Goal: Task Accomplishment & Management: Complete application form

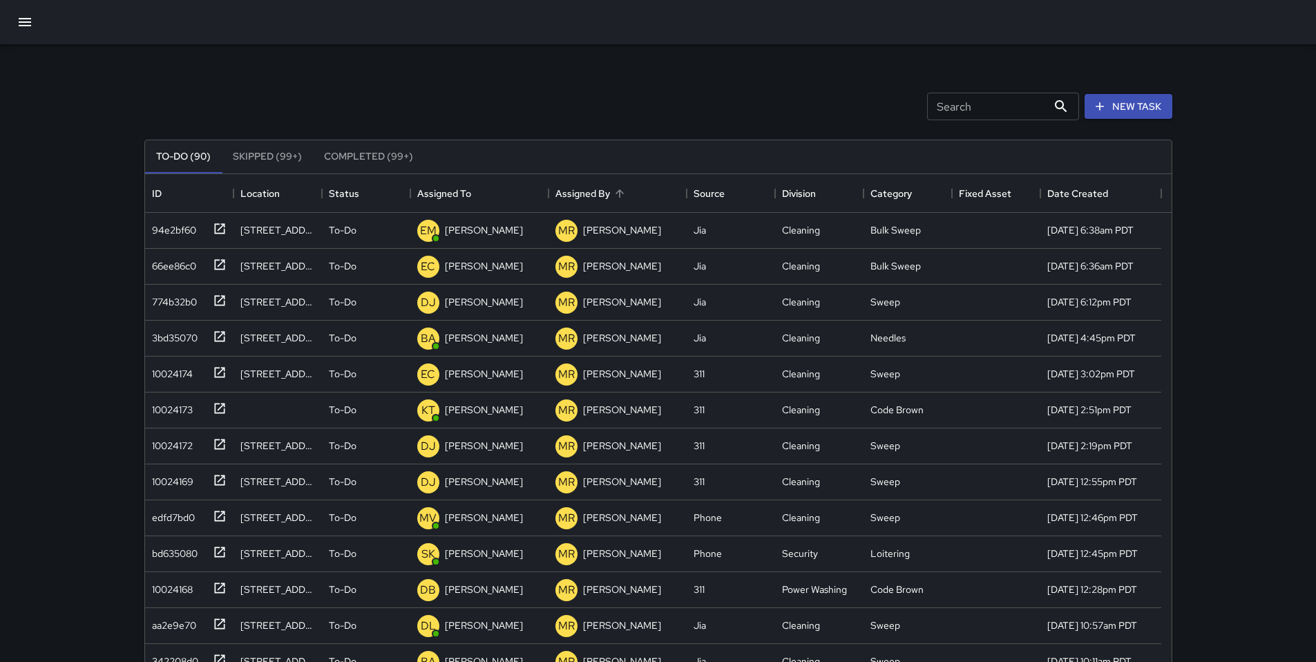
scroll to position [575, 1016]
click at [1106, 106] on icon "button" at bounding box center [1100, 106] width 14 height 14
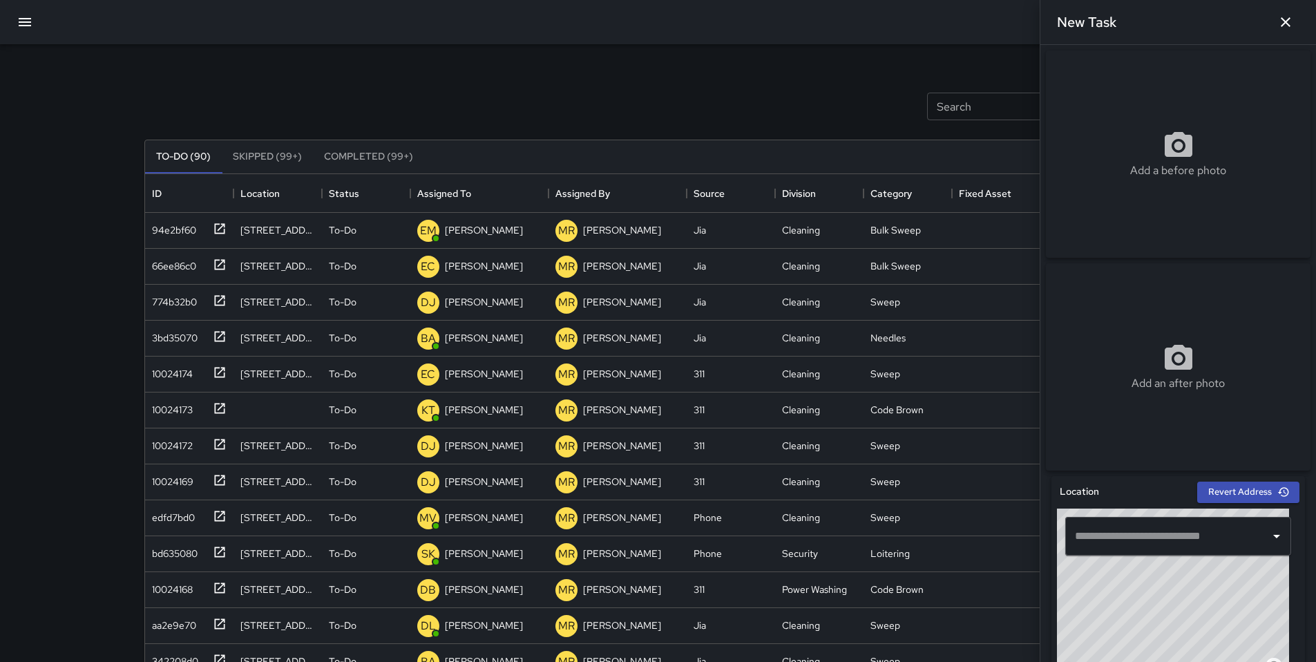
click at [1126, 549] on input "text" at bounding box center [1167, 536] width 193 height 26
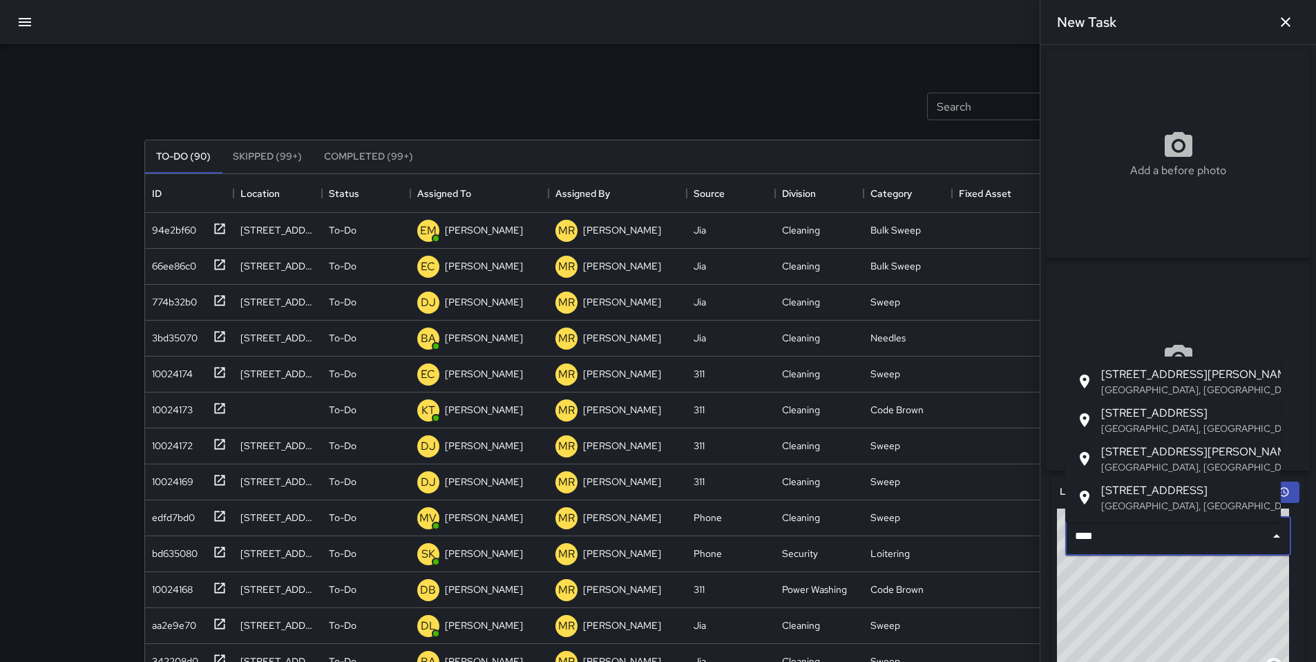
click at [1105, 416] on span "760 Tehama Street" at bounding box center [1185, 413] width 169 height 17
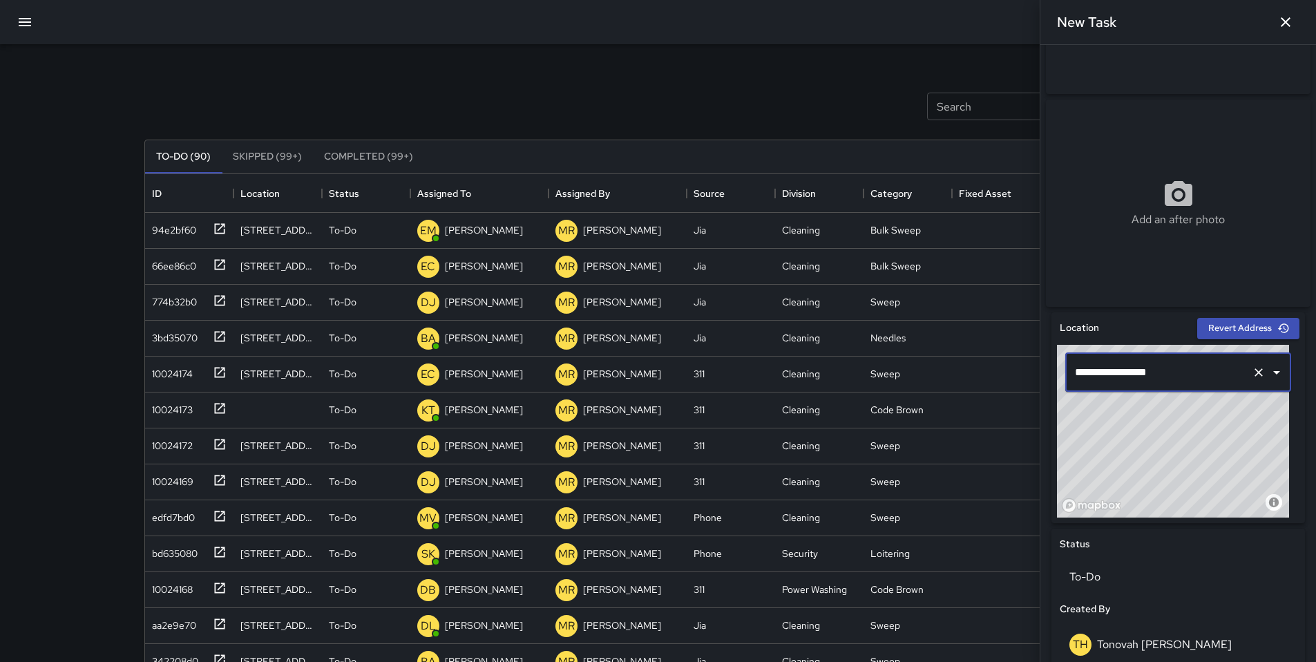
scroll to position [288, 0]
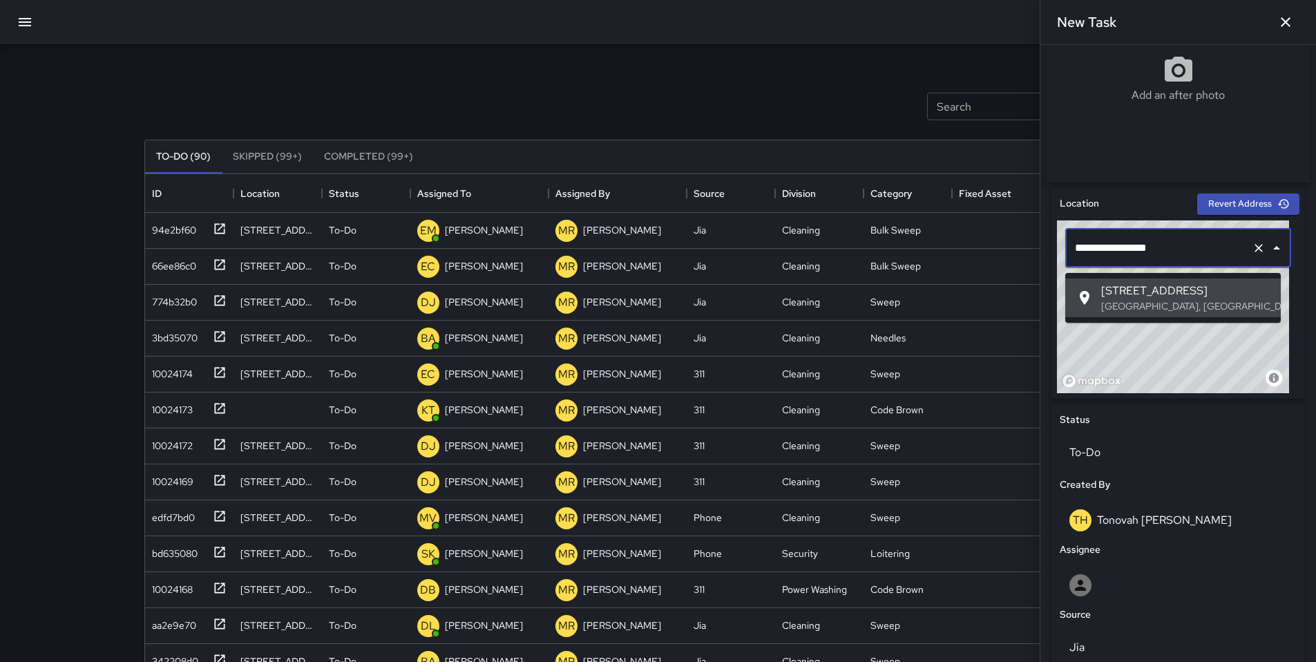
click at [1191, 257] on input "**********" at bounding box center [1158, 248] width 175 height 26
click at [1086, 252] on input "**********" at bounding box center [1158, 248] width 175 height 26
click at [1171, 296] on span "760 Tehama Street" at bounding box center [1185, 290] width 169 height 17
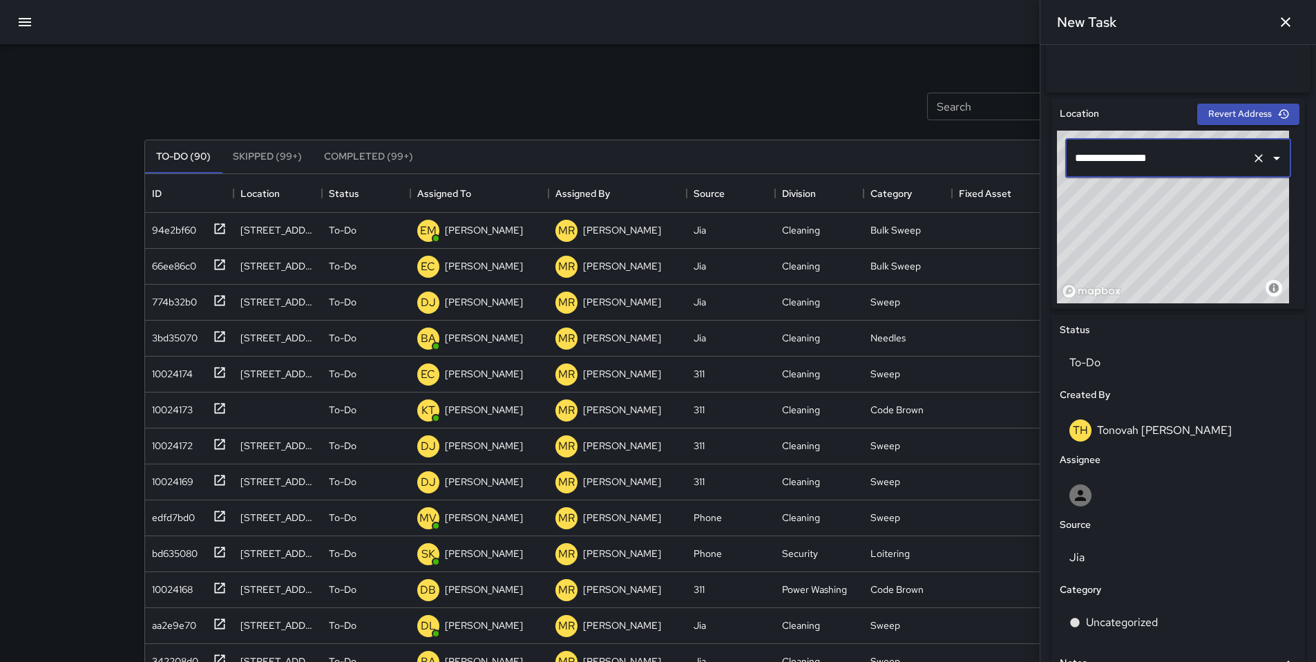
scroll to position [525, 0]
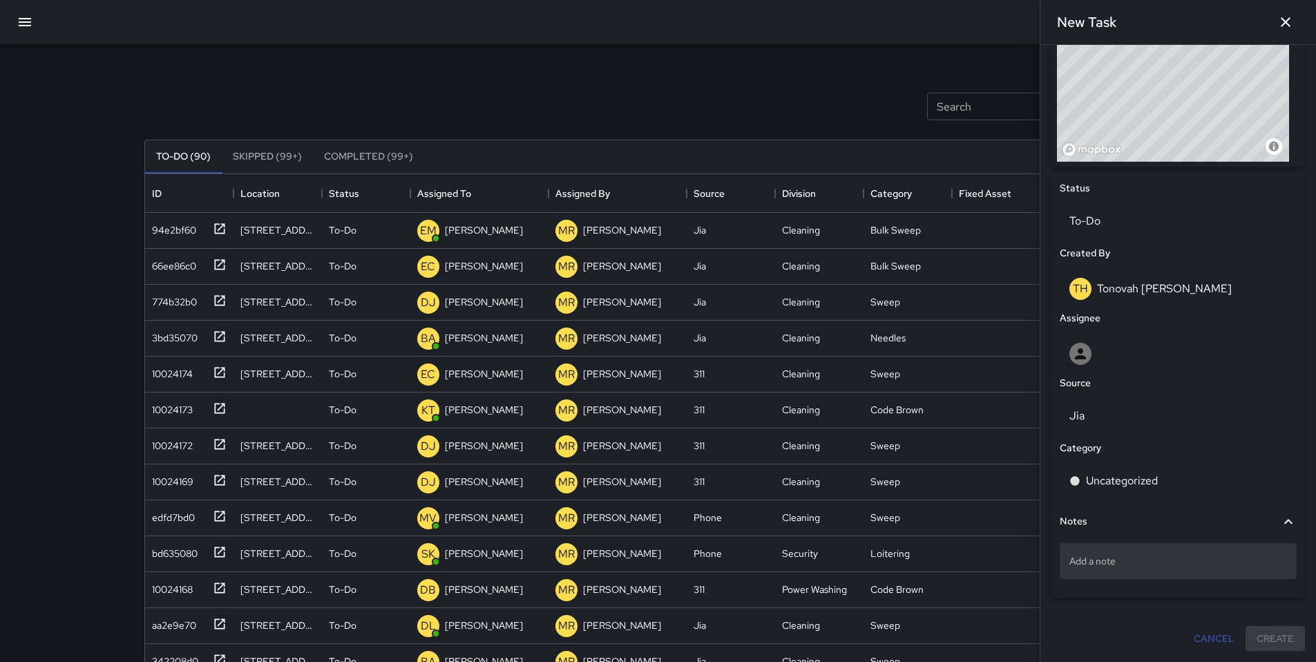
type input "**********"
click at [1140, 563] on p "Add a note" at bounding box center [1178, 561] width 218 height 14
type textarea "*"
click at [1138, 559] on textarea "**********" at bounding box center [1172, 560] width 207 height 14
drag, startPoint x: 1065, startPoint y: 559, endPoint x: 1028, endPoint y: 559, distance: 36.6
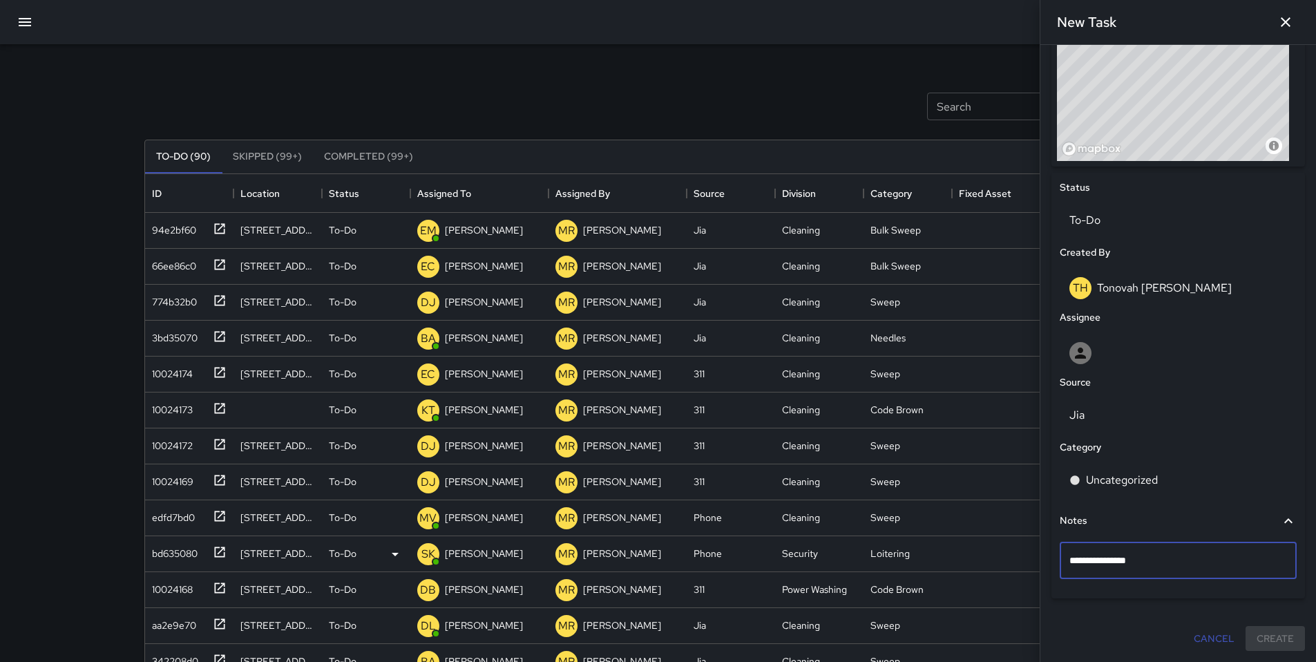
click at [1028, 559] on div "Search Search New Task To-Do (90) Skipped (99+) Completed (99+) ID Location Sta…" at bounding box center [658, 429] width 1061 height 771
click at [1155, 564] on textarea "**********" at bounding box center [1172, 560] width 207 height 14
type textarea "**********"
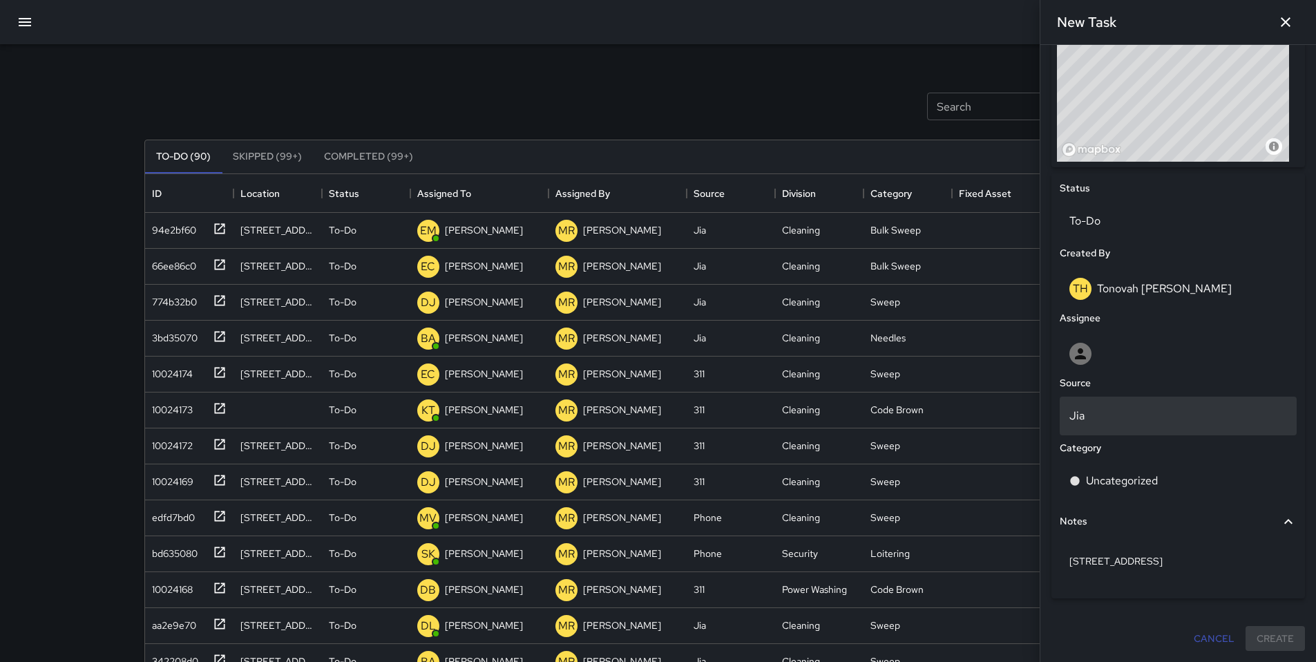
click at [1097, 409] on p "Jia" at bounding box center [1178, 415] width 218 height 17
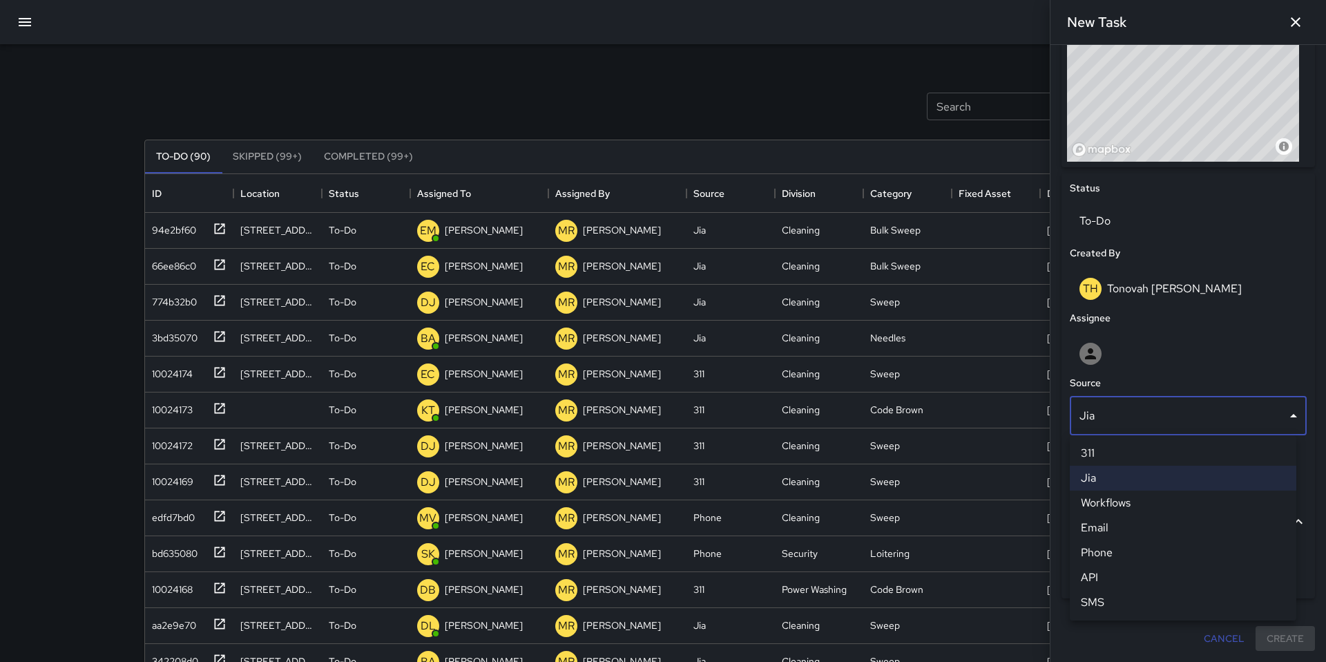
click at [1103, 547] on li "Phone" at bounding box center [1183, 552] width 227 height 25
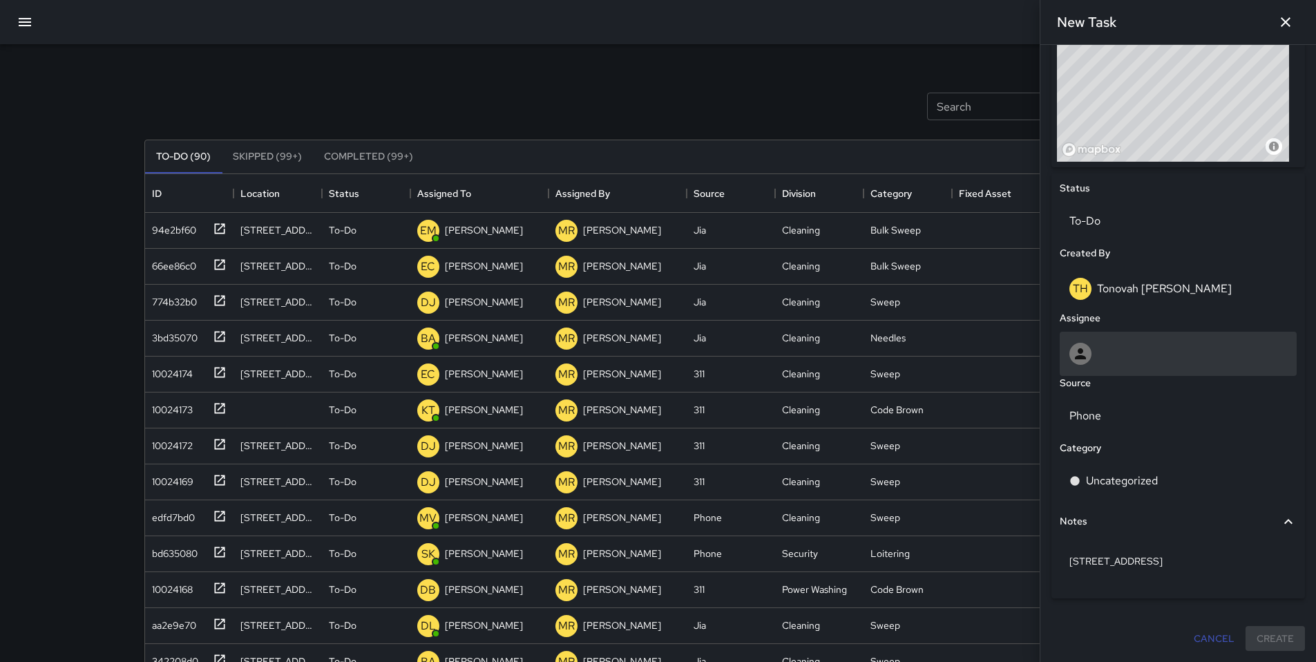
click at [1116, 354] on div at bounding box center [1178, 354] width 218 height 22
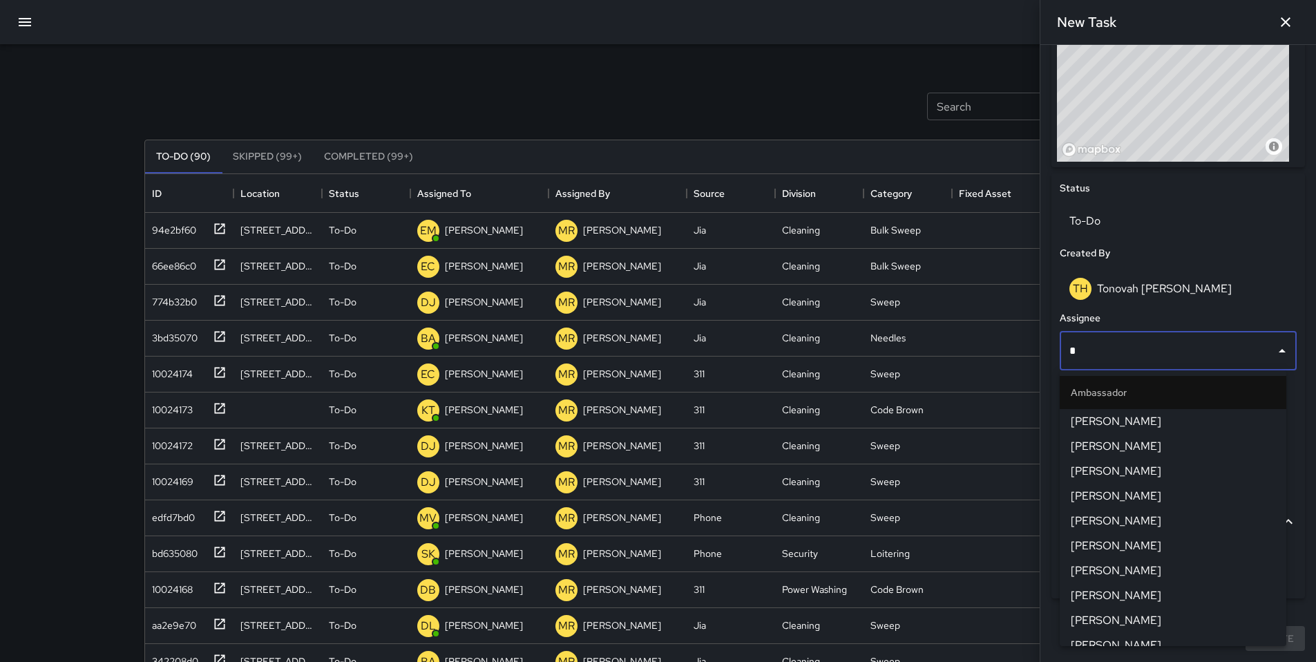
type input "**"
click at [1114, 347] on input "**" at bounding box center [1168, 351] width 204 height 26
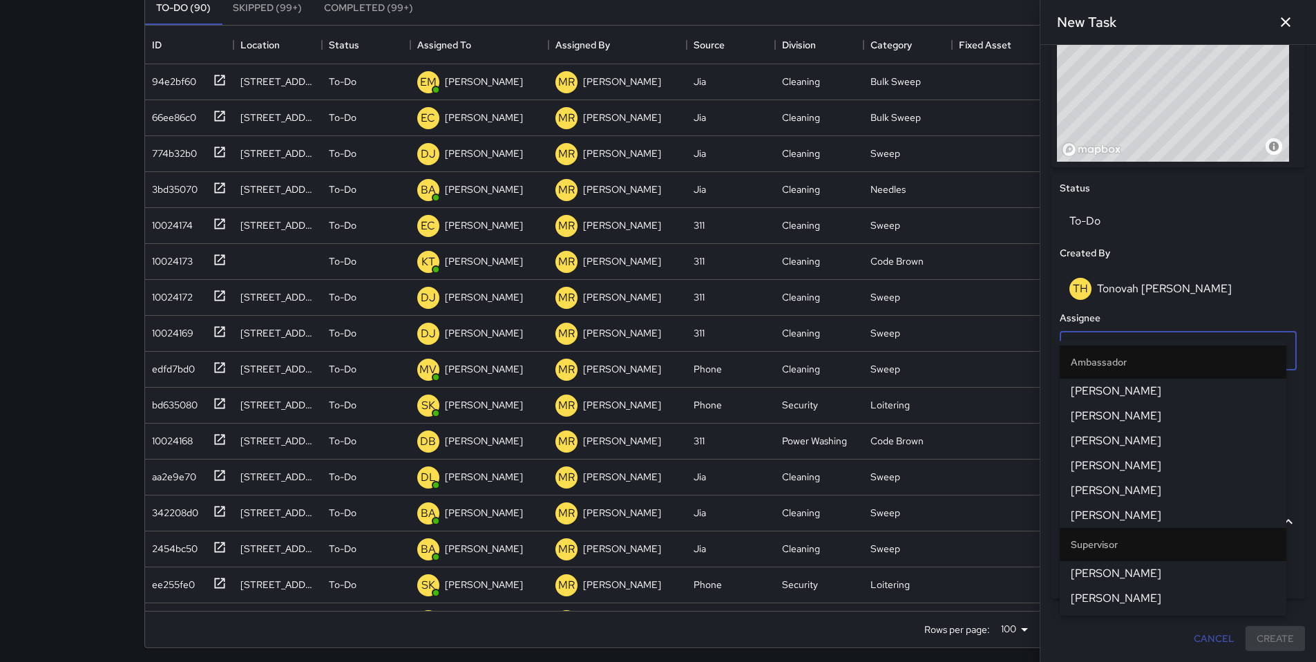
scroll to position [154, 0]
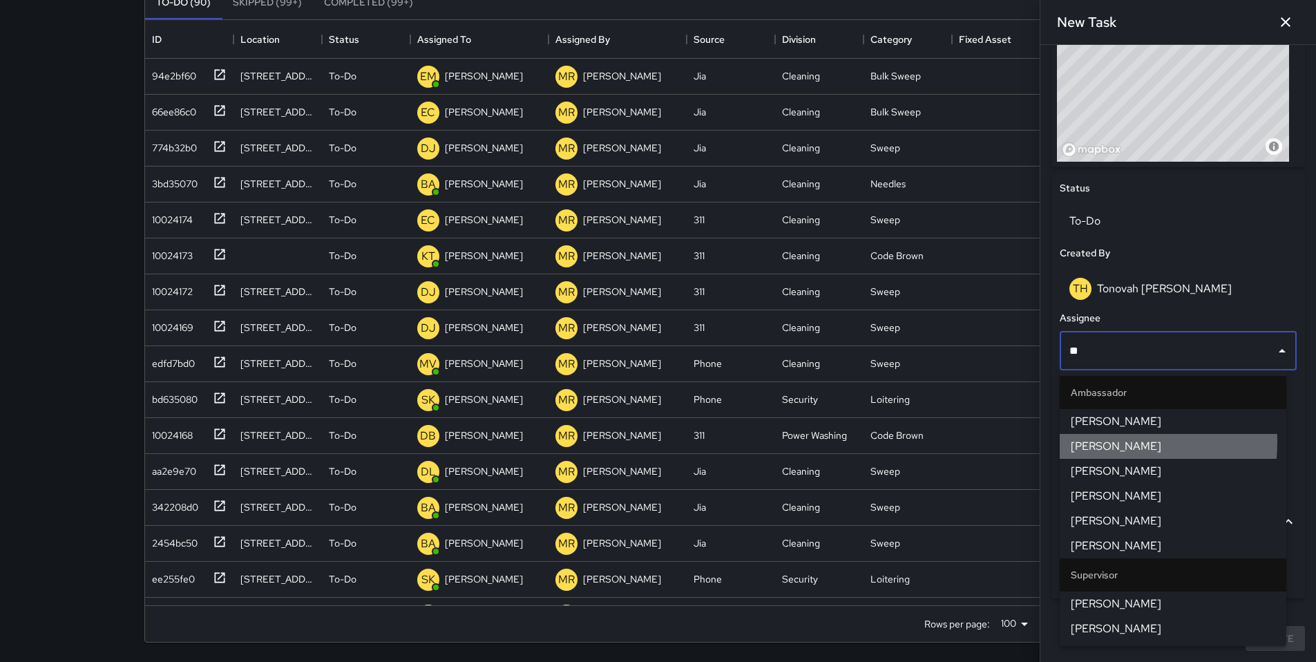
click at [1090, 441] on span "Davis Jones" at bounding box center [1172, 446] width 204 height 17
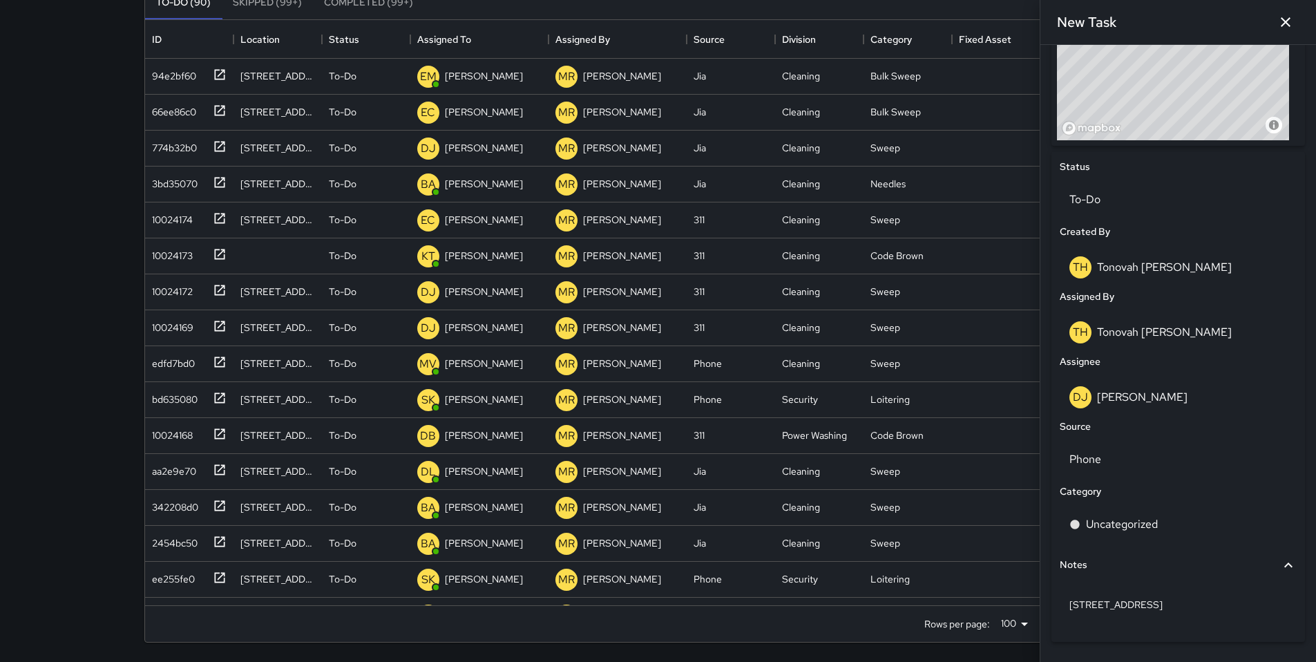
scroll to position [590, 0]
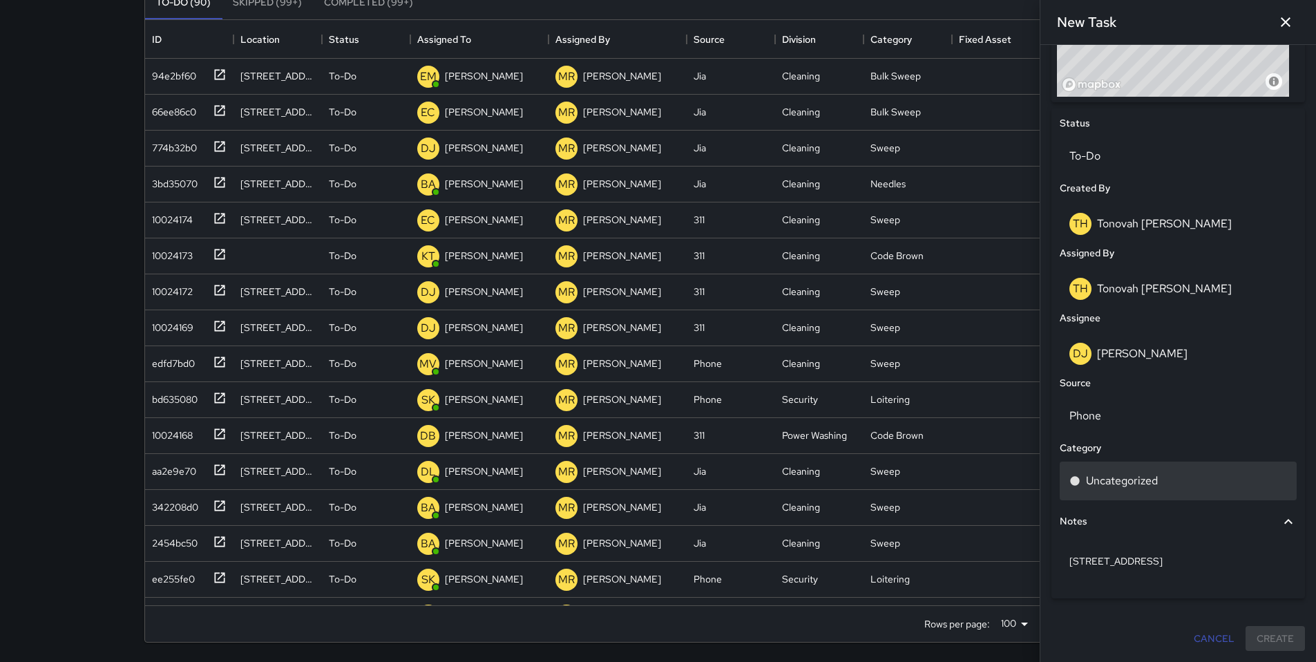
click at [1136, 485] on p "Uncategorized" at bounding box center [1122, 480] width 72 height 17
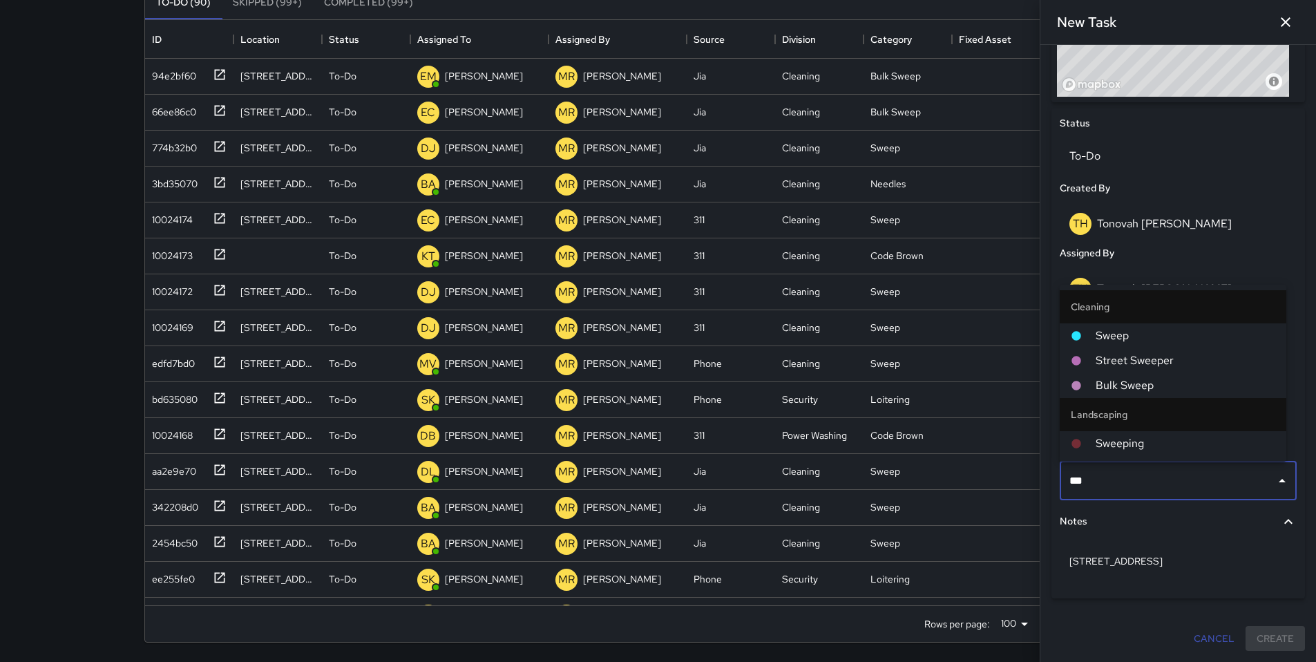
type input "****"
click at [1131, 393] on span "Bulk Sweep" at bounding box center [1185, 385] width 180 height 17
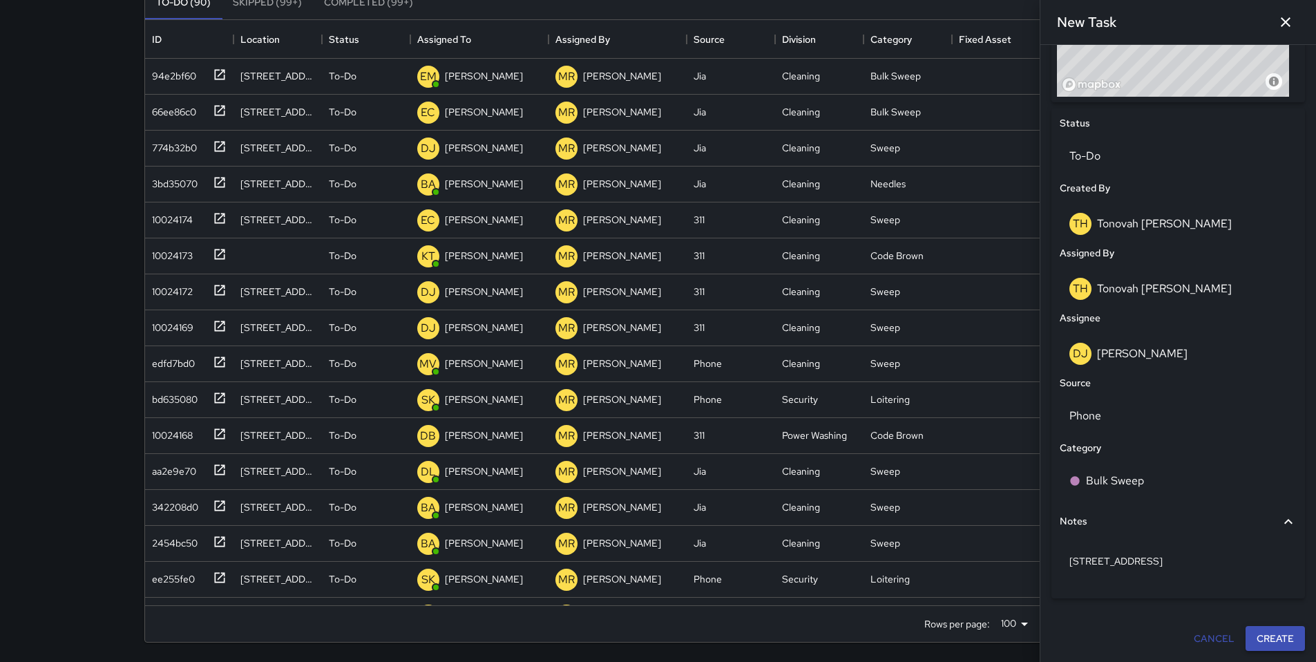
click at [1263, 640] on button "Create" at bounding box center [1274, 639] width 59 height 26
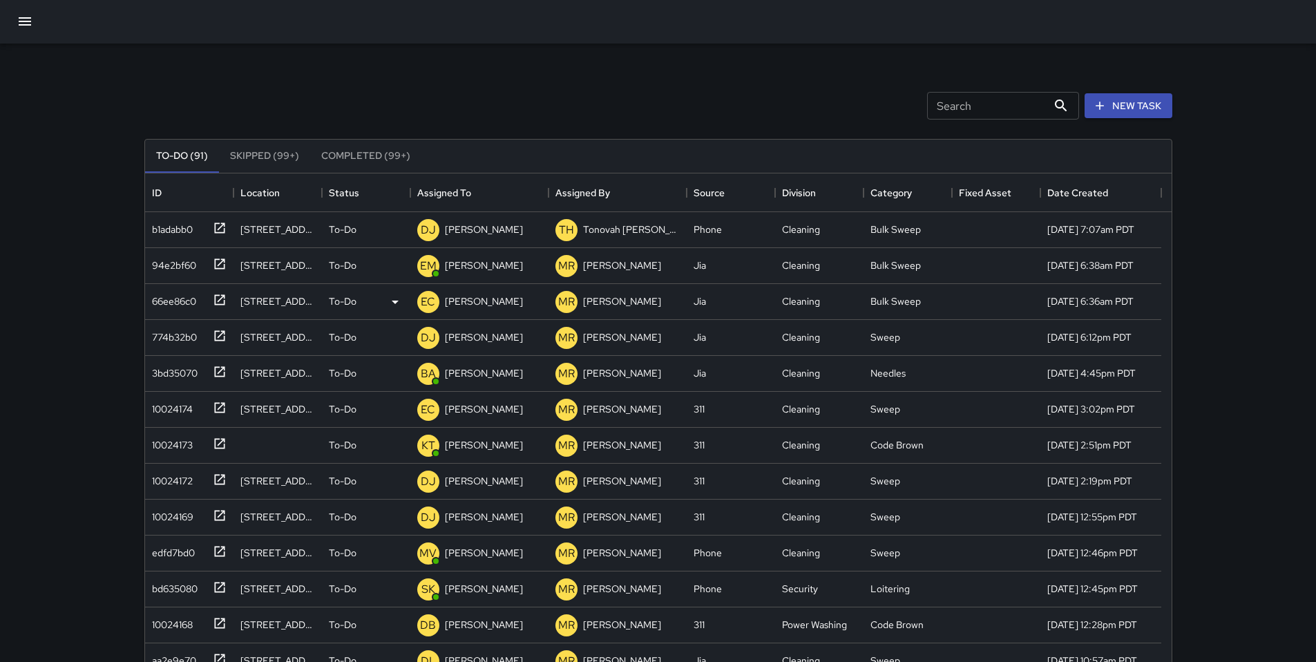
scroll to position [0, 0]
click at [174, 229] on div "b1adabb0" at bounding box center [169, 227] width 46 height 19
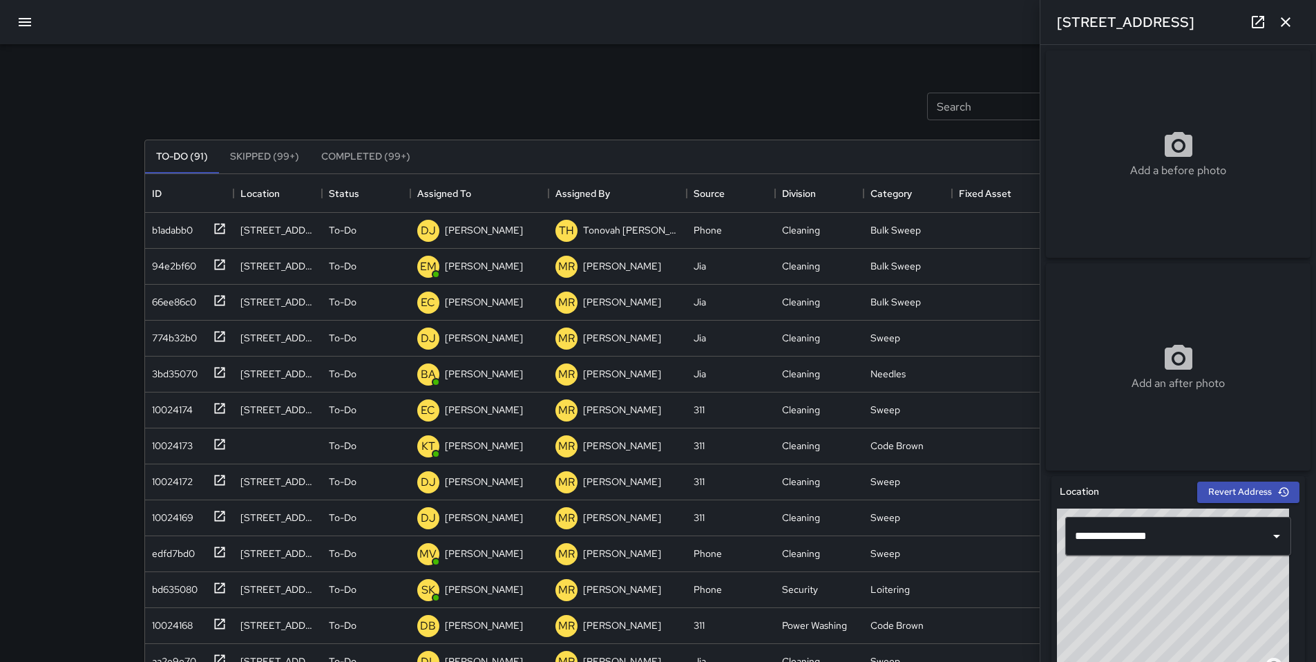
click at [1256, 16] on icon at bounding box center [1257, 22] width 12 height 12
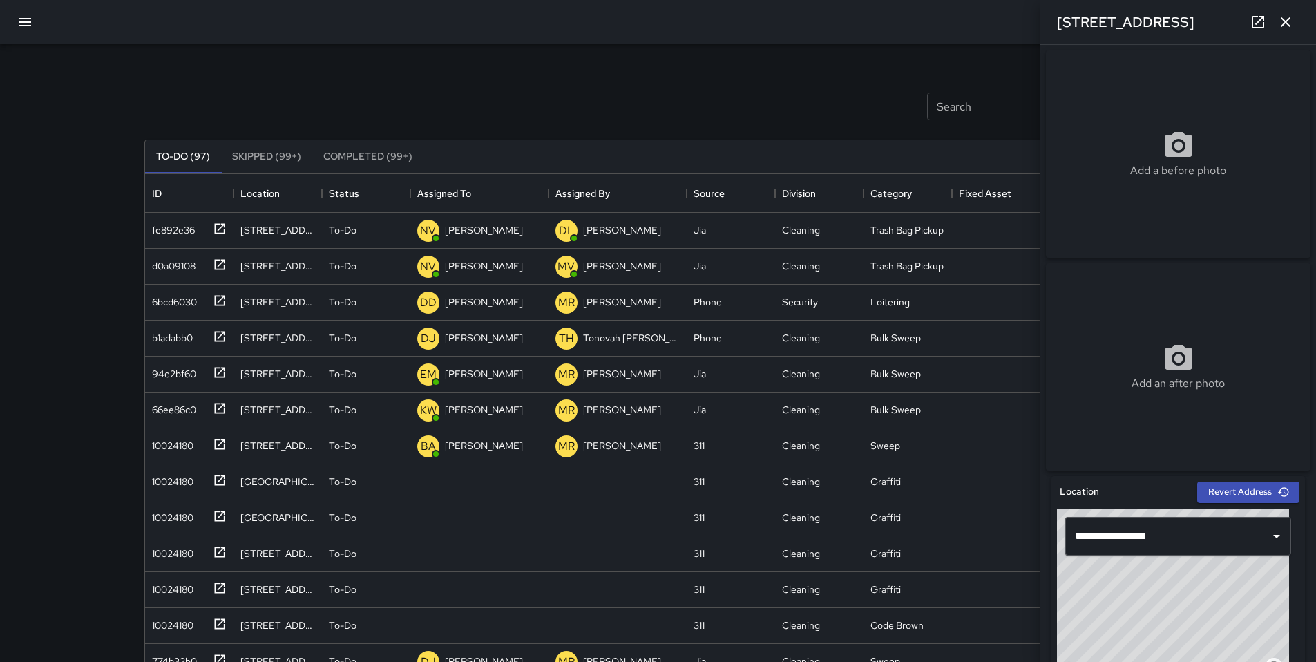
click at [570, 135] on div "To-Do (97) Skipped (99+) Completed (99+) ID Location Status Assigned To Assigne…" at bounding box center [658, 467] width 1028 height 695
drag, startPoint x: 1286, startPoint y: 28, endPoint x: 1265, endPoint y: 30, distance: 21.5
click at [1287, 28] on icon "button" at bounding box center [1285, 22] width 17 height 17
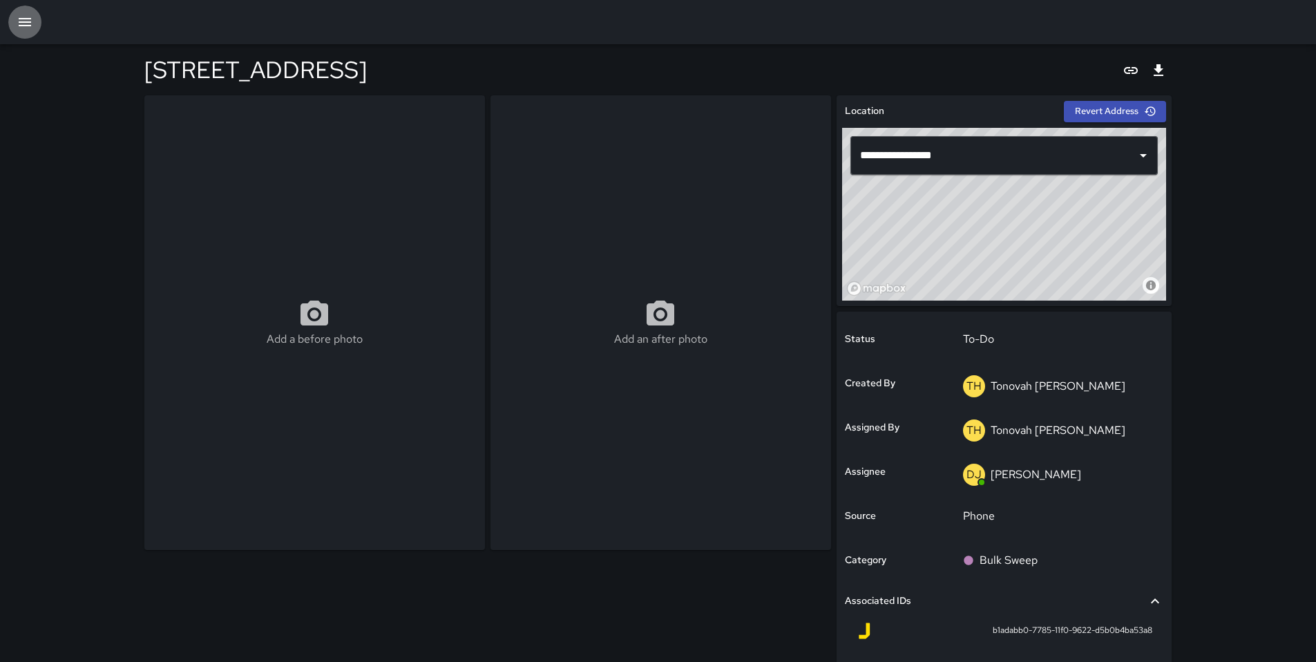
click at [29, 23] on icon "button" at bounding box center [25, 22] width 12 height 8
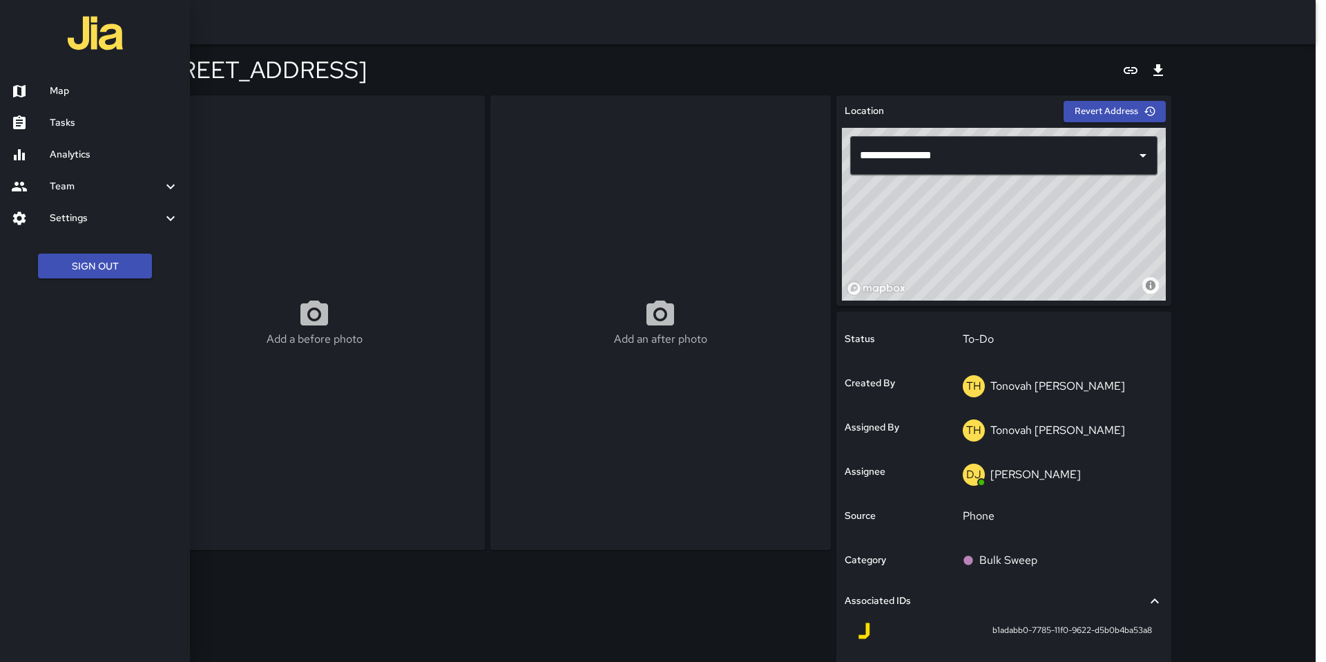
click at [50, 86] on h6 "Map" at bounding box center [114, 91] width 129 height 15
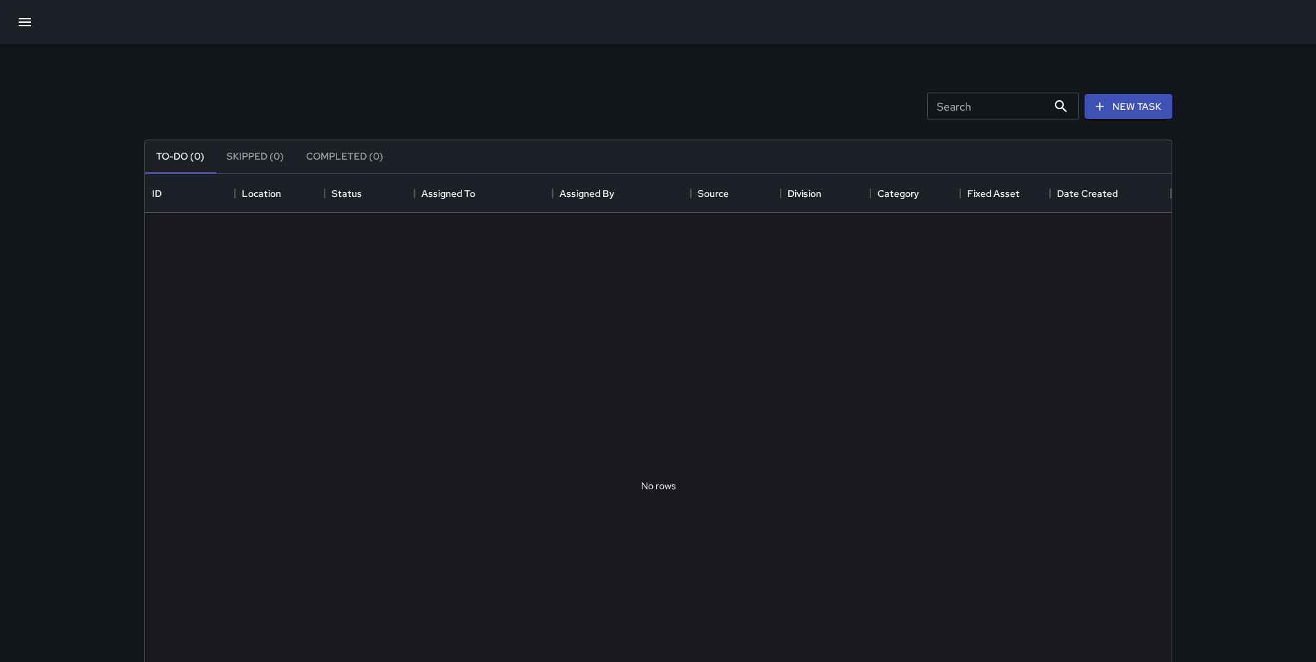
scroll to position [575, 1016]
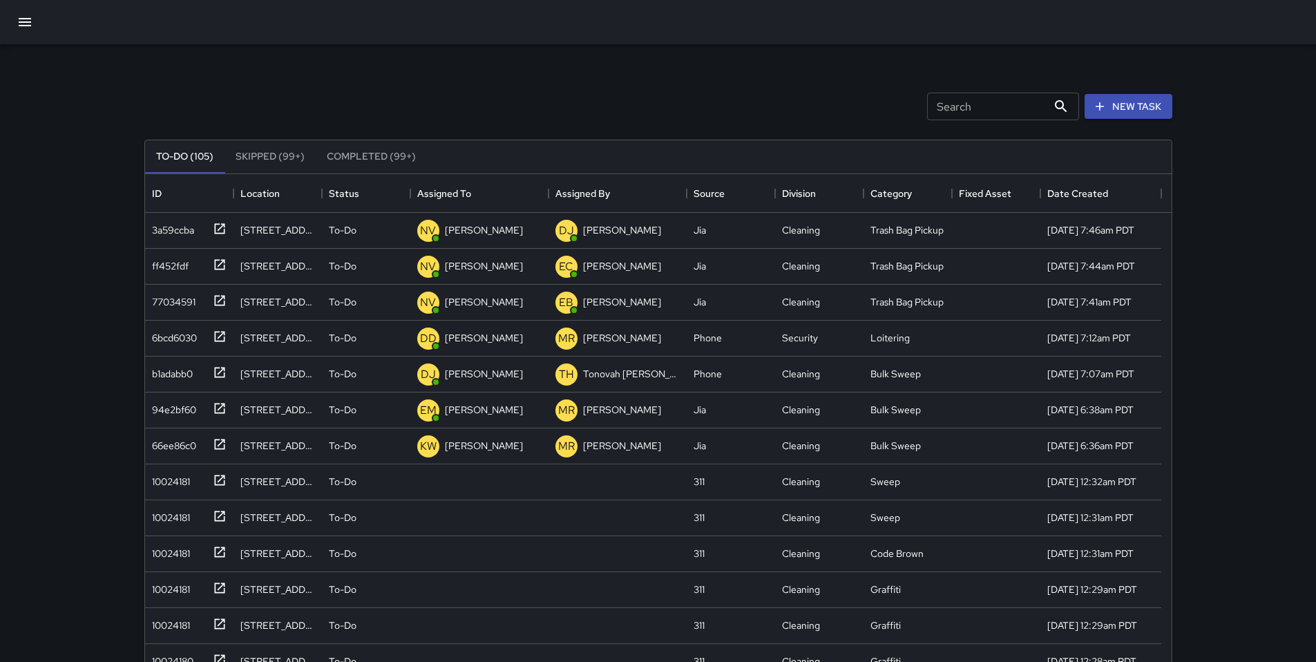
click at [31, 23] on icon "button" at bounding box center [25, 22] width 17 height 17
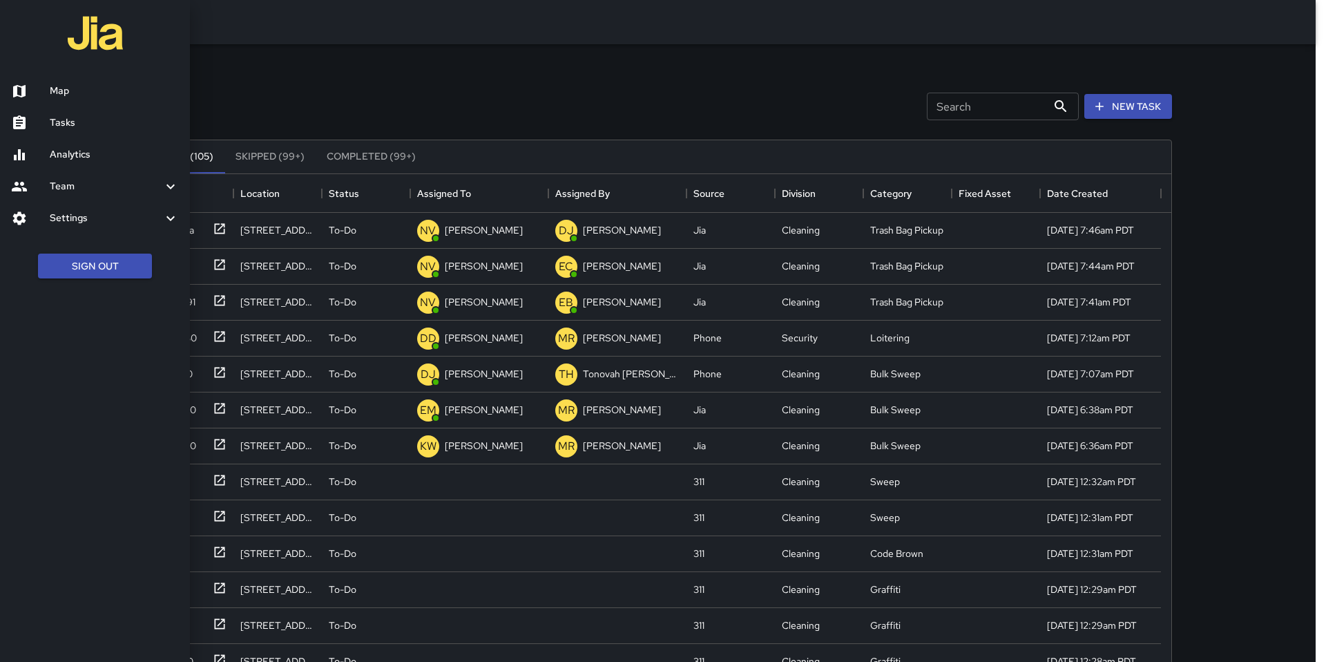
click at [79, 278] on ul "Sign Out" at bounding box center [95, 266] width 190 height 53
click at [81, 273] on button "Sign Out" at bounding box center [95, 266] width 114 height 26
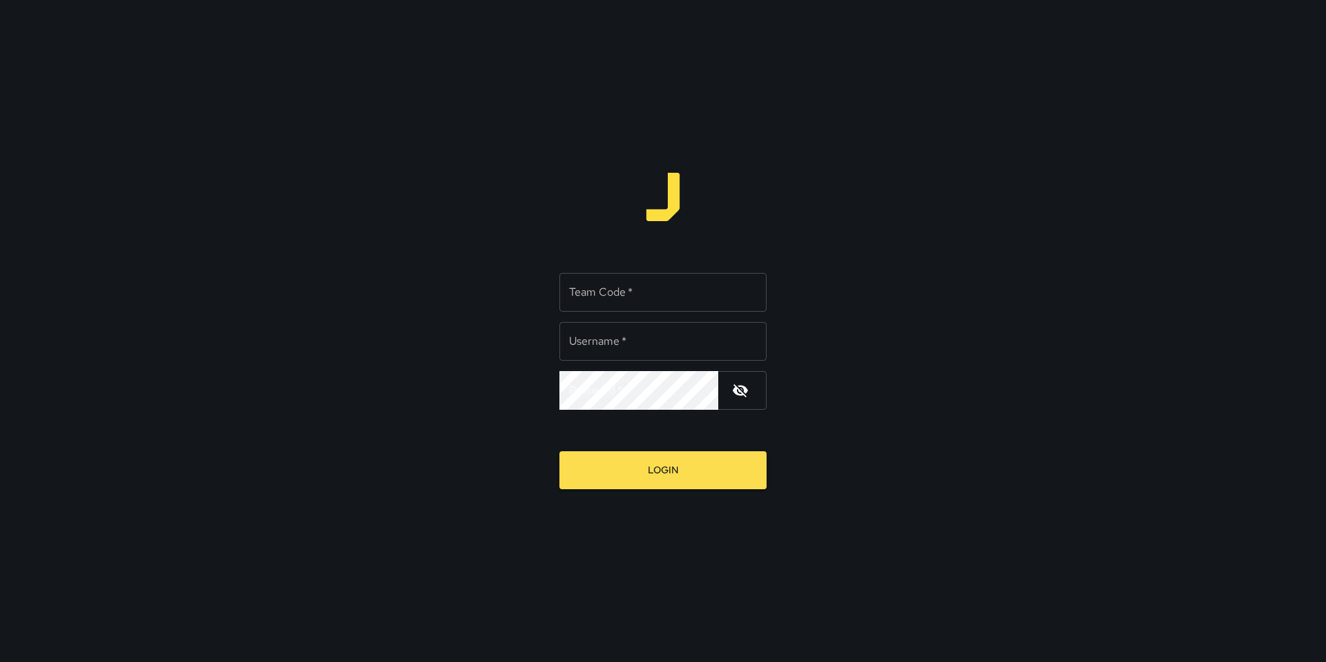
type input "*******"
click at [623, 298] on input "Team Code   *" at bounding box center [662, 292] width 207 height 39
type input "*****"
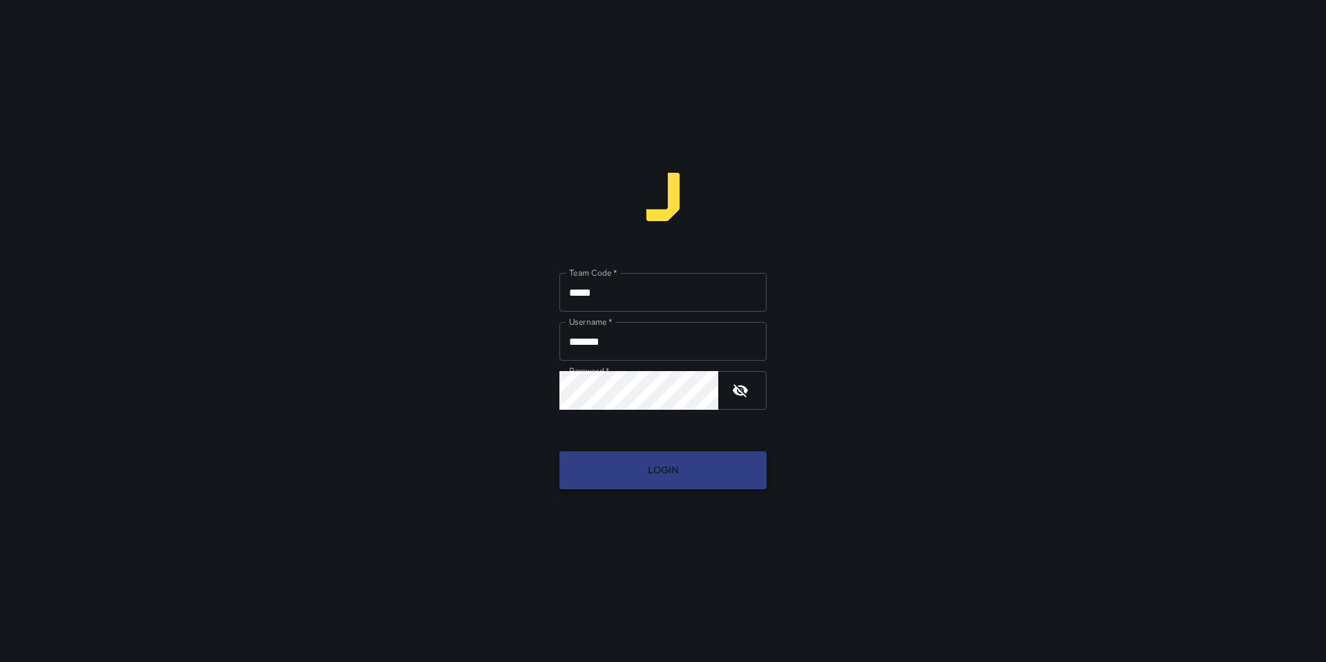
click at [655, 470] on button "Login" at bounding box center [662, 470] width 207 height 38
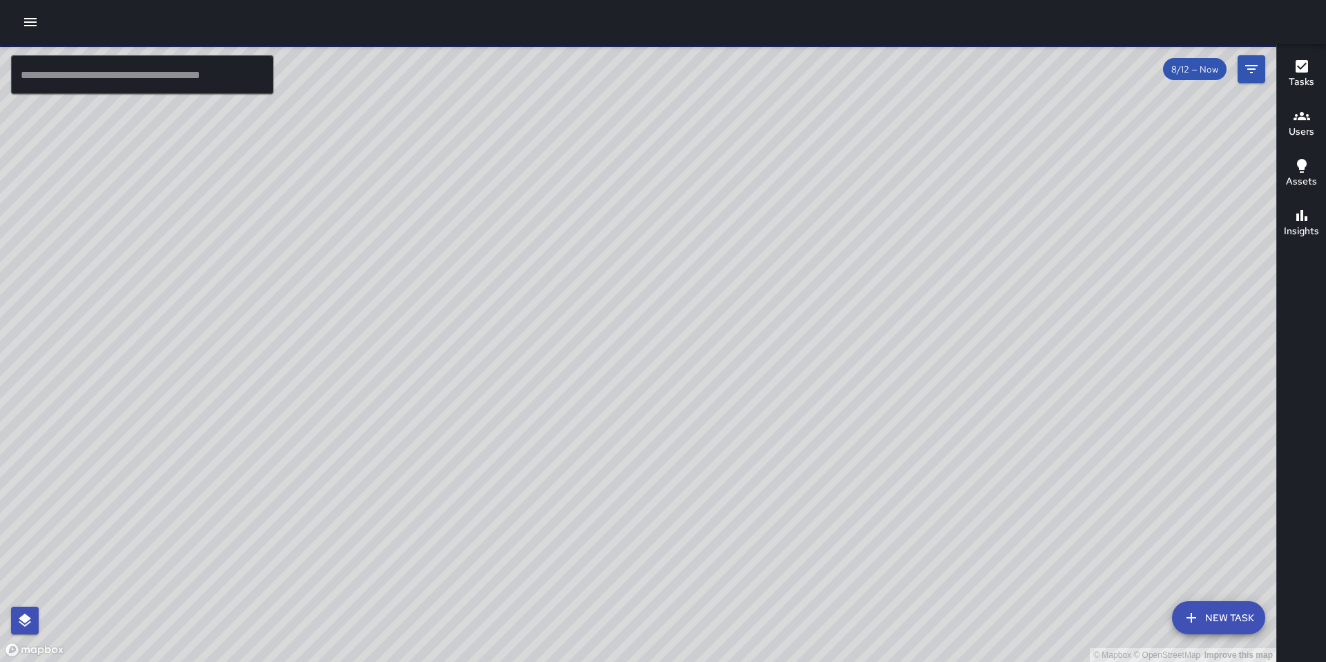
click at [34, 25] on icon "button" at bounding box center [30, 22] width 12 height 8
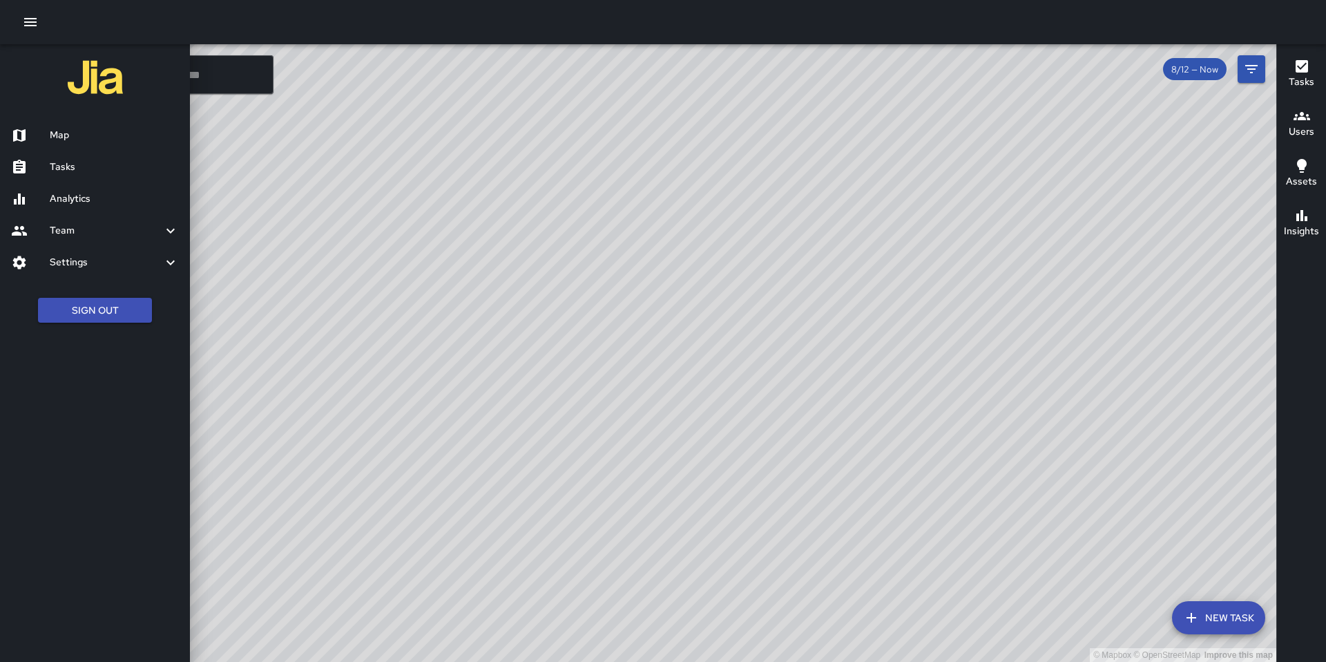
click at [85, 167] on h6 "Tasks" at bounding box center [114, 167] width 129 height 15
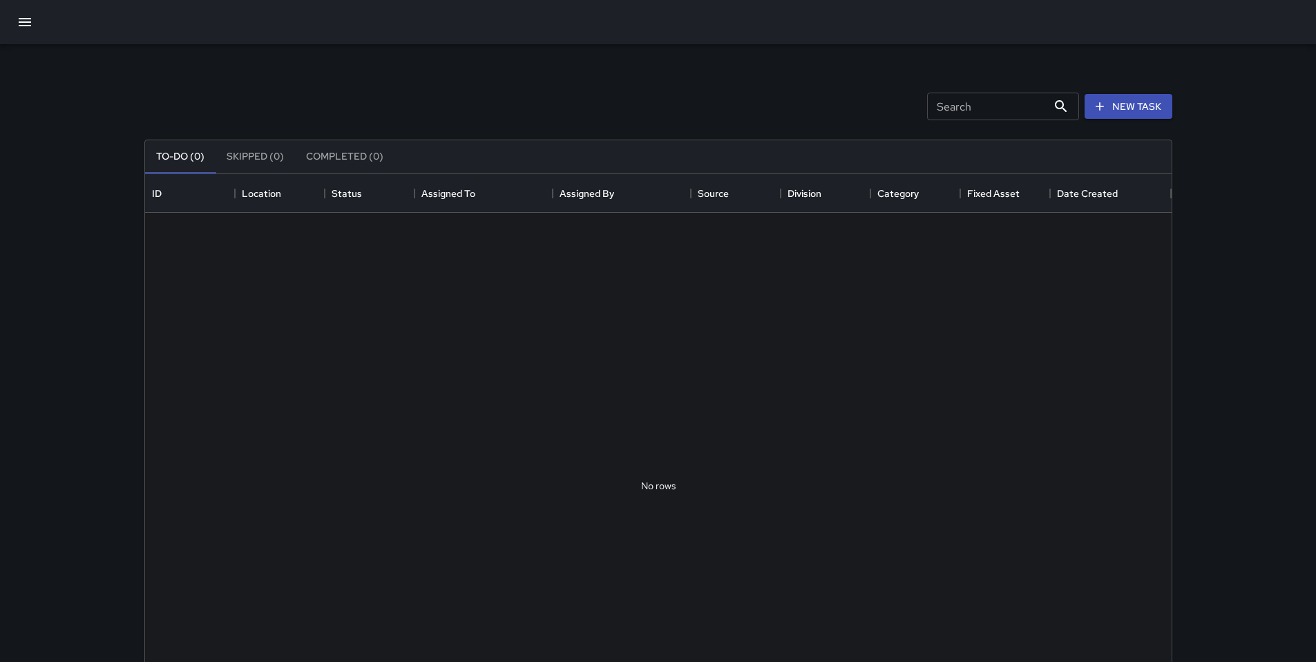
scroll to position [575, 1016]
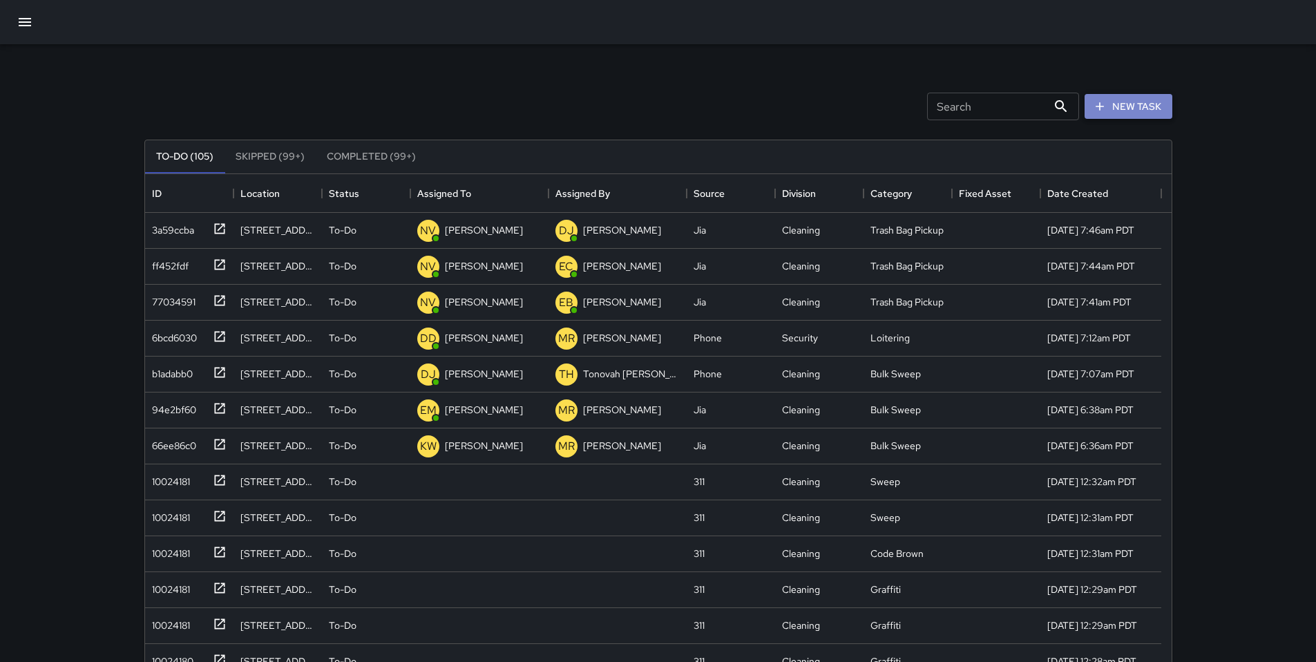
click at [1111, 105] on button "New Task" at bounding box center [1128, 107] width 88 height 26
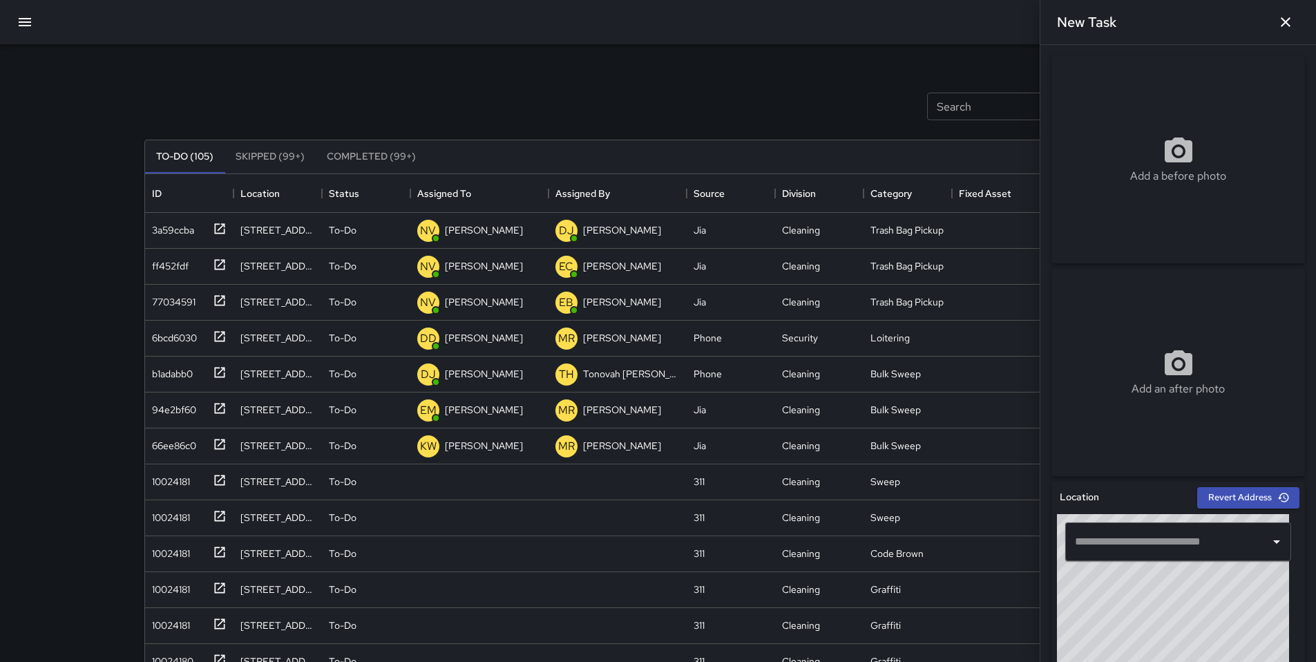
drag, startPoint x: 882, startPoint y: 119, endPoint x: 881, endPoint y: 110, distance: 8.4
click at [882, 118] on div "Search Search New Task To-Do (105) Skipped (99+) Completed (99+) ID Location St…" at bounding box center [658, 434] width 1028 height 723
click at [1282, 25] on icon "button" at bounding box center [1285, 22] width 17 height 17
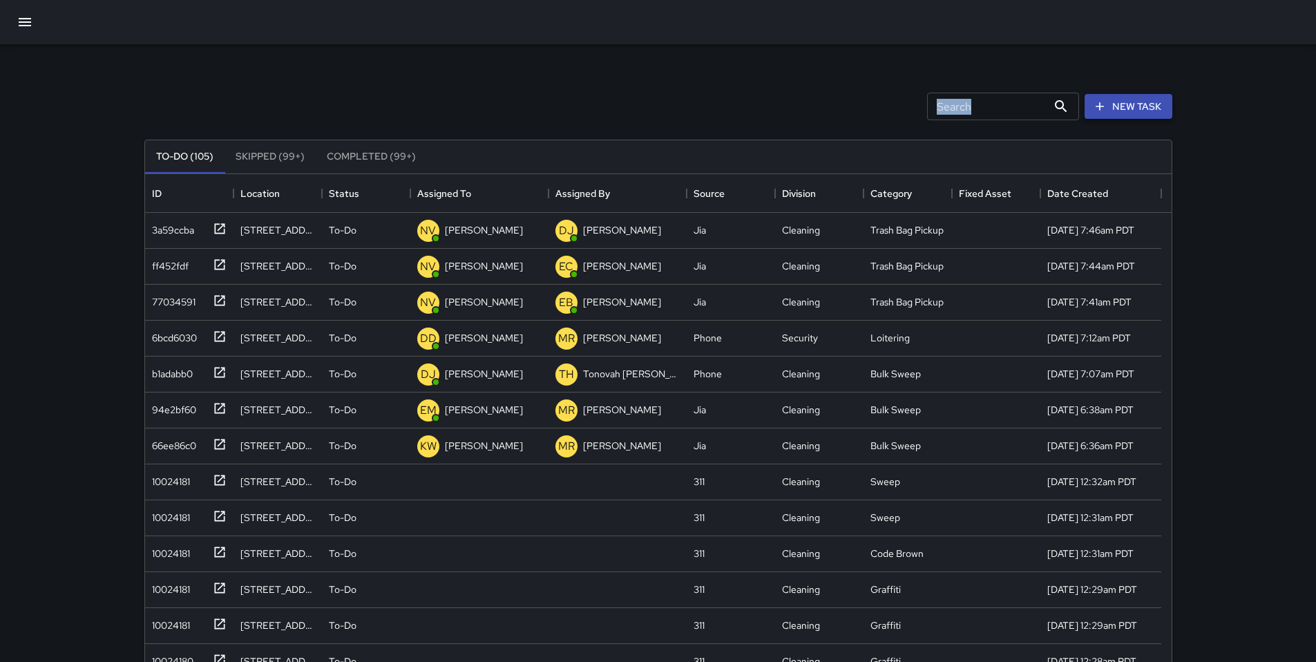
click at [1117, 104] on button "New Task" at bounding box center [1128, 107] width 88 height 26
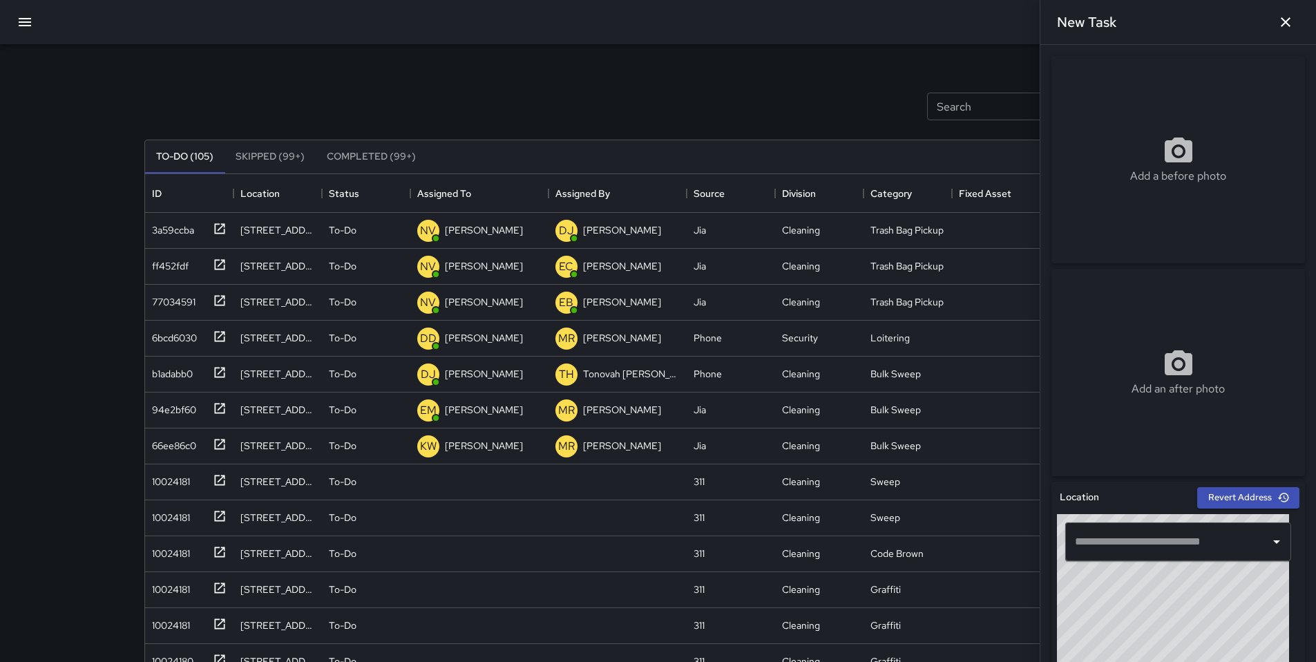
click at [1141, 544] on input "text" at bounding box center [1167, 541] width 193 height 26
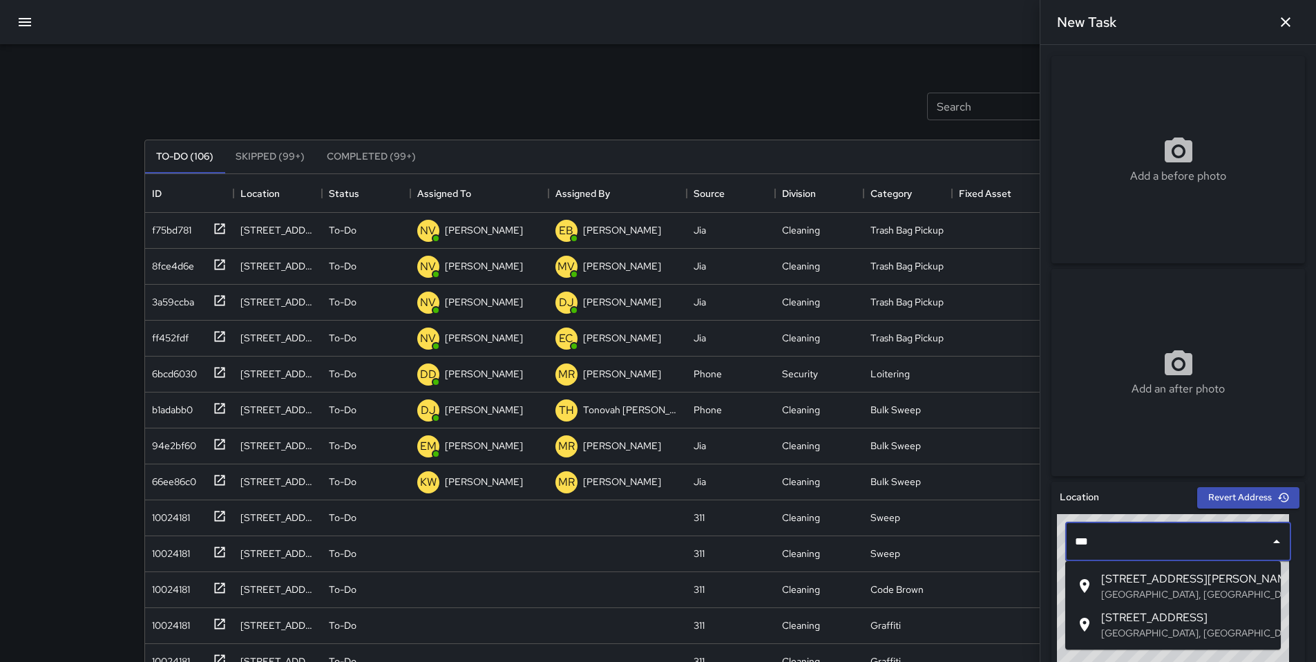
click at [1140, 586] on span "755 Brannan Street" at bounding box center [1185, 578] width 169 height 17
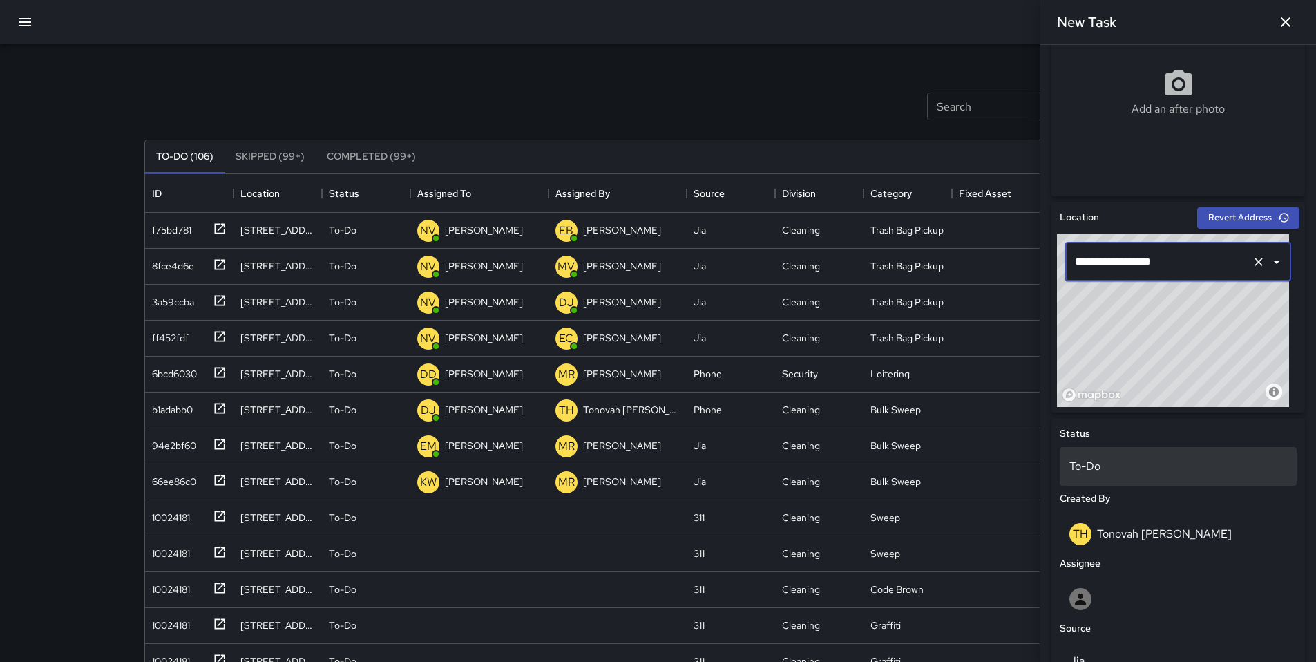
scroll to position [525, 0]
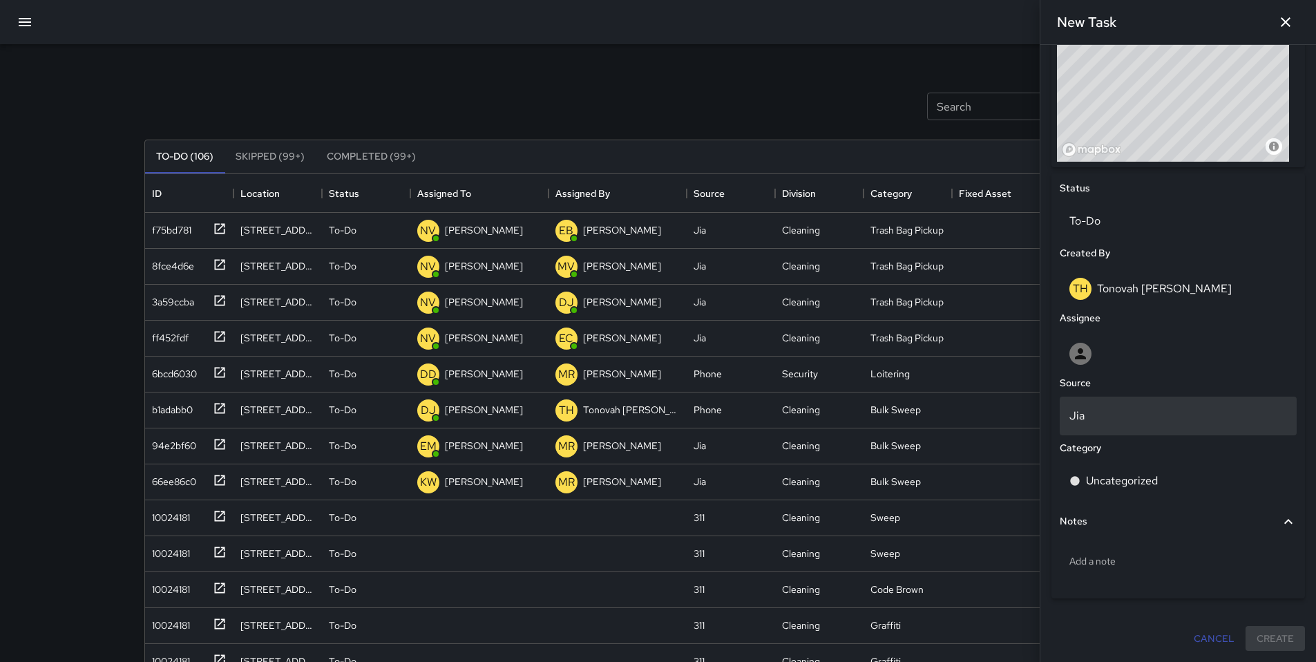
type input "**********"
click at [1110, 421] on p "Jia" at bounding box center [1178, 415] width 218 height 17
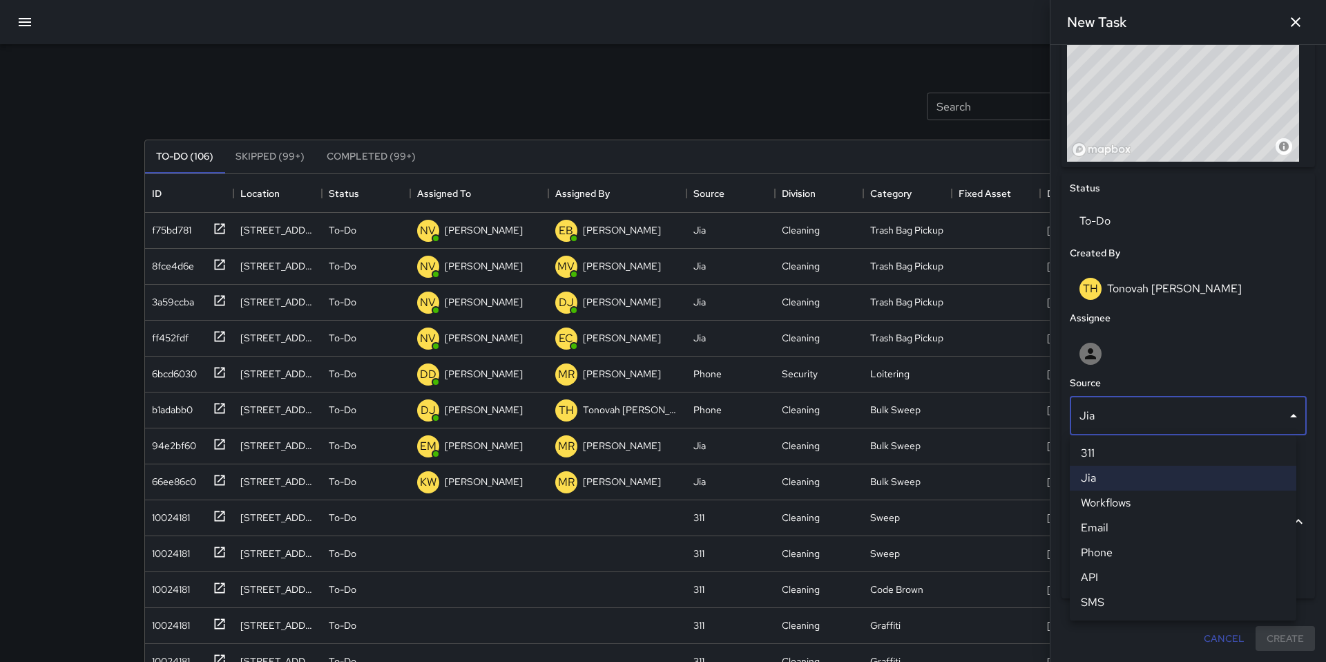
click at [1114, 517] on li "Email" at bounding box center [1183, 527] width 227 height 25
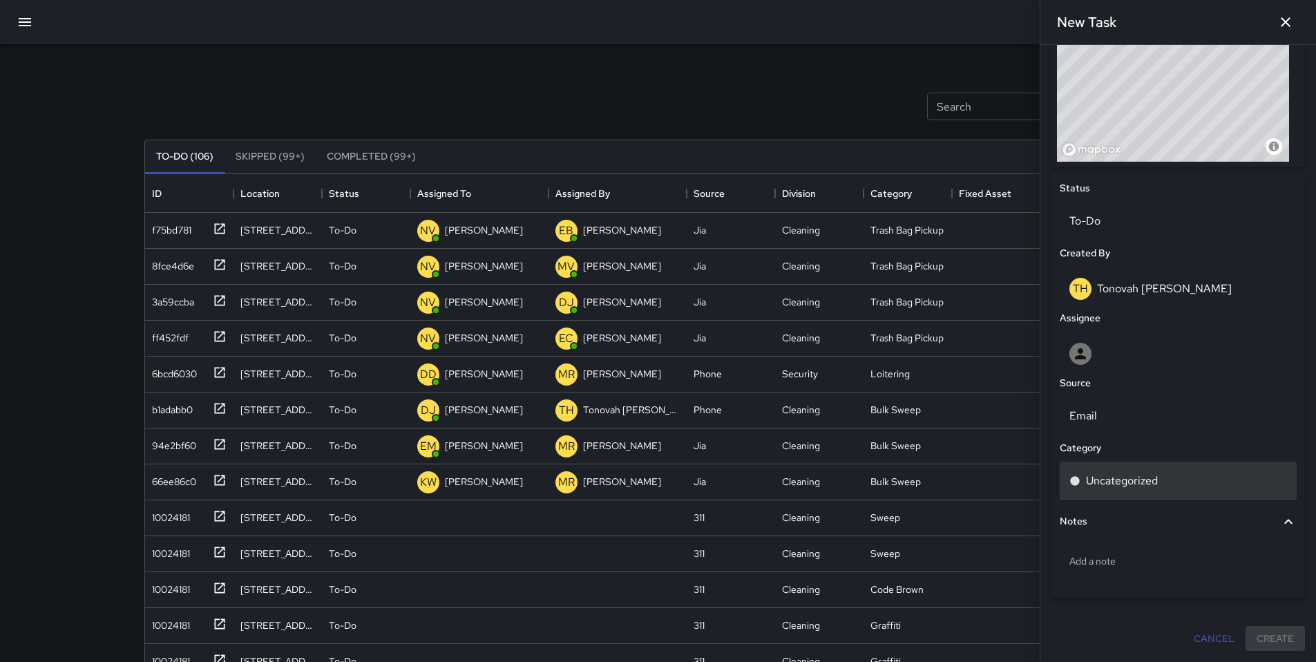
click at [1117, 486] on p "Uncategorized" at bounding box center [1122, 480] width 72 height 17
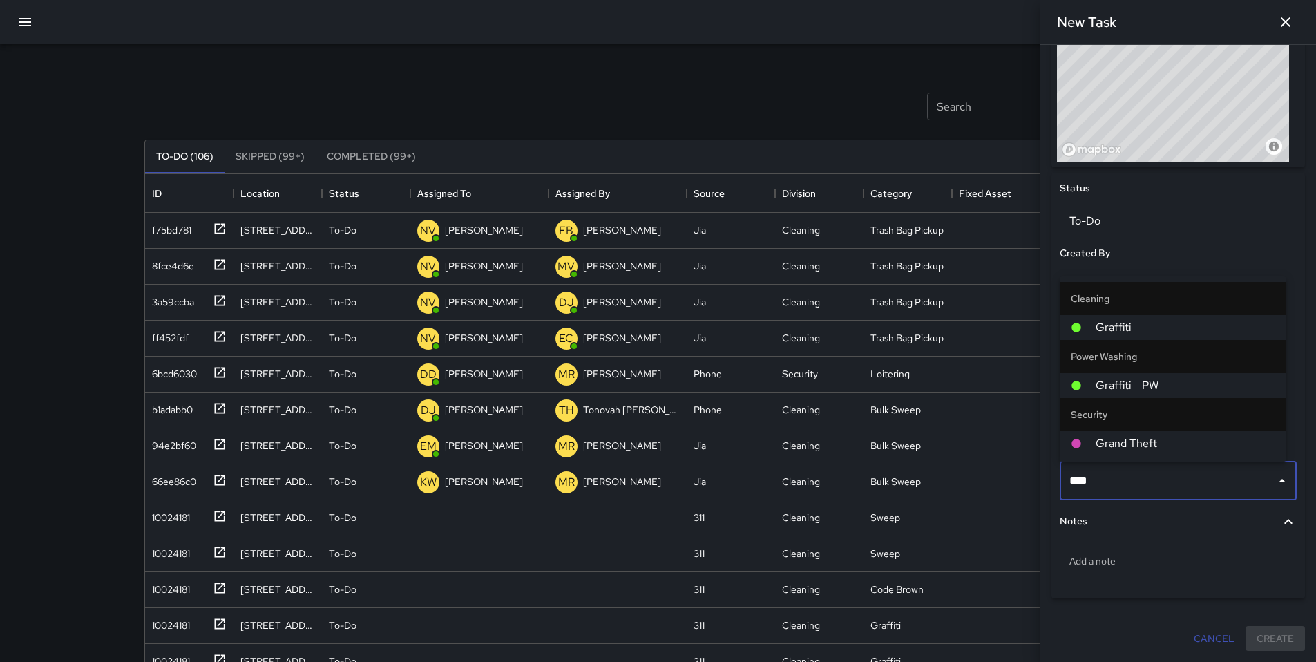
type input "*****"
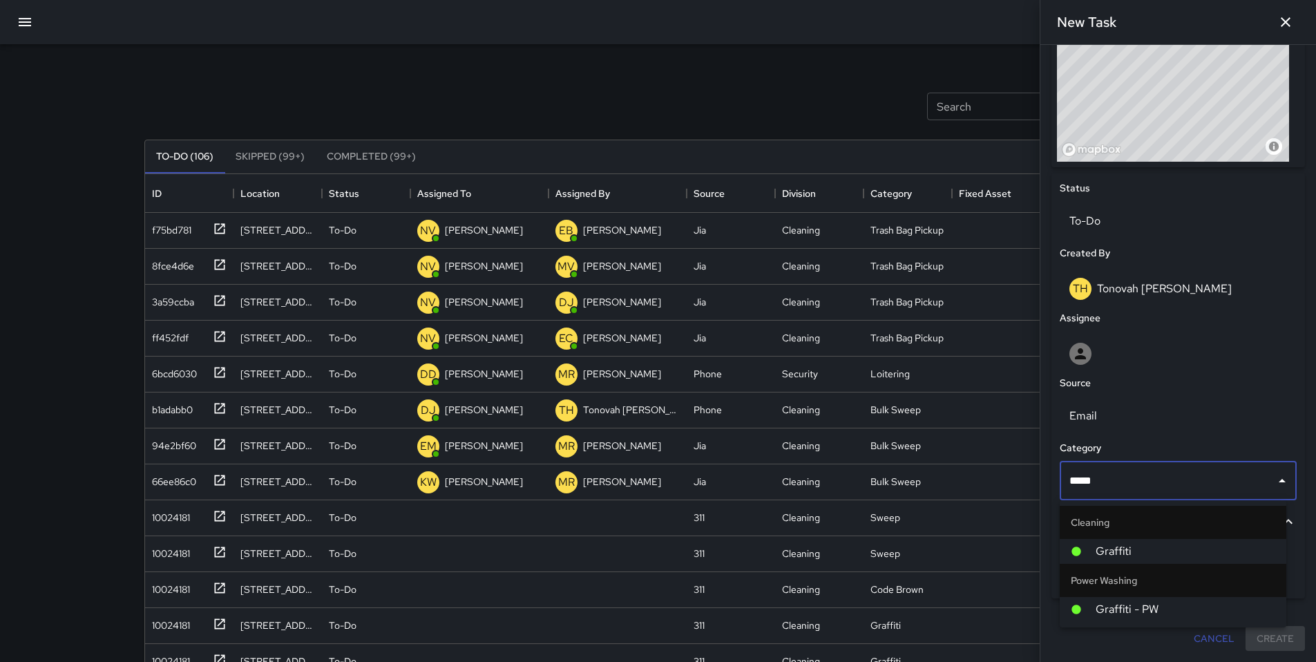
click at [1133, 543] on span "Graffiti" at bounding box center [1185, 551] width 180 height 17
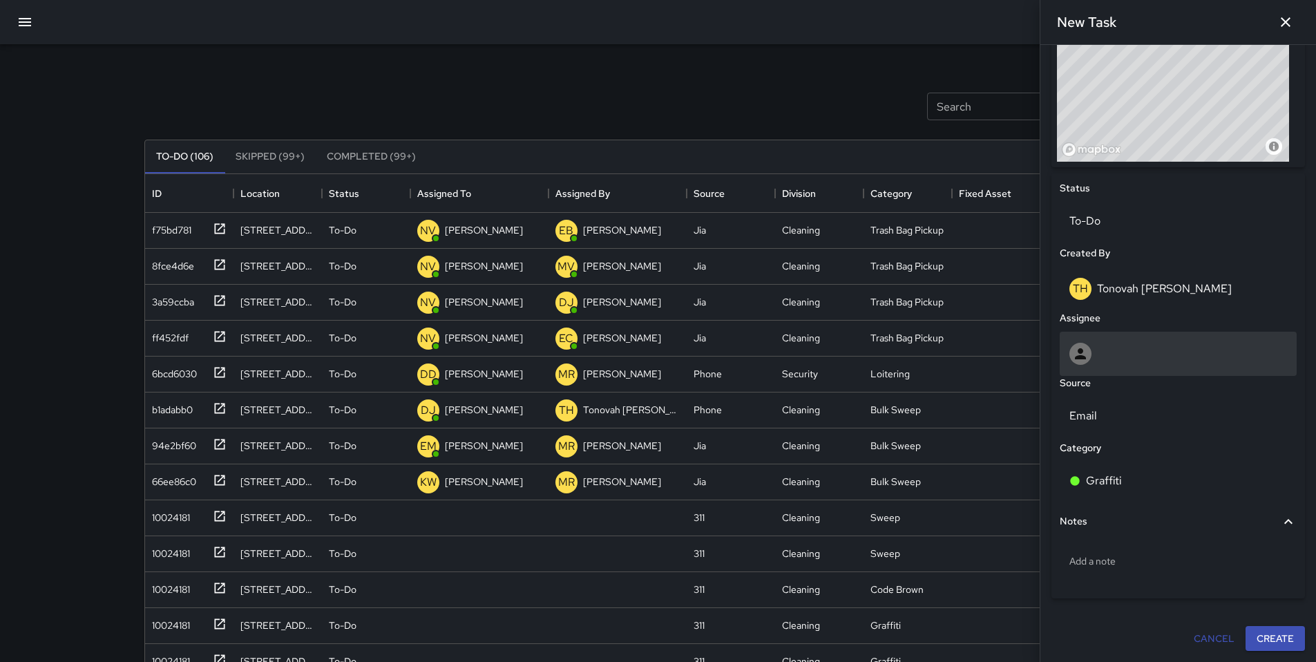
click at [1110, 343] on div at bounding box center [1178, 354] width 218 height 22
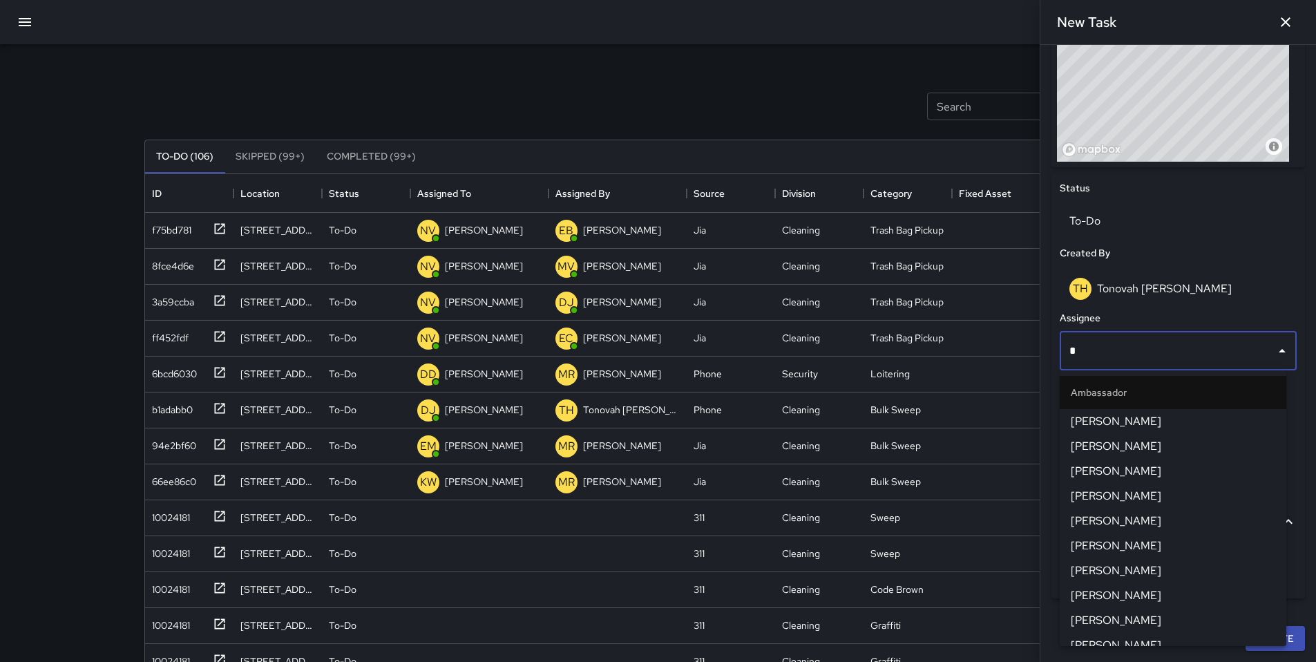
type input "**"
click at [1117, 425] on span "Dago Cervantes" at bounding box center [1172, 421] width 204 height 17
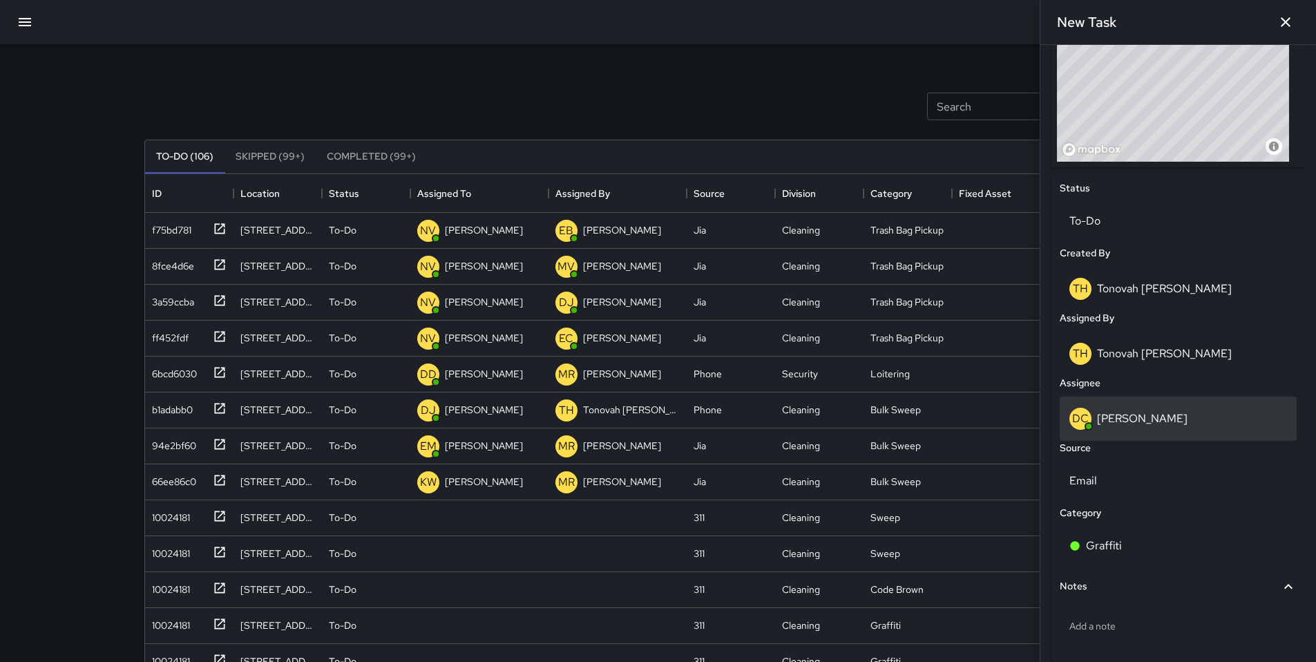
click at [1115, 417] on p "Dago Cervantes" at bounding box center [1142, 418] width 90 height 15
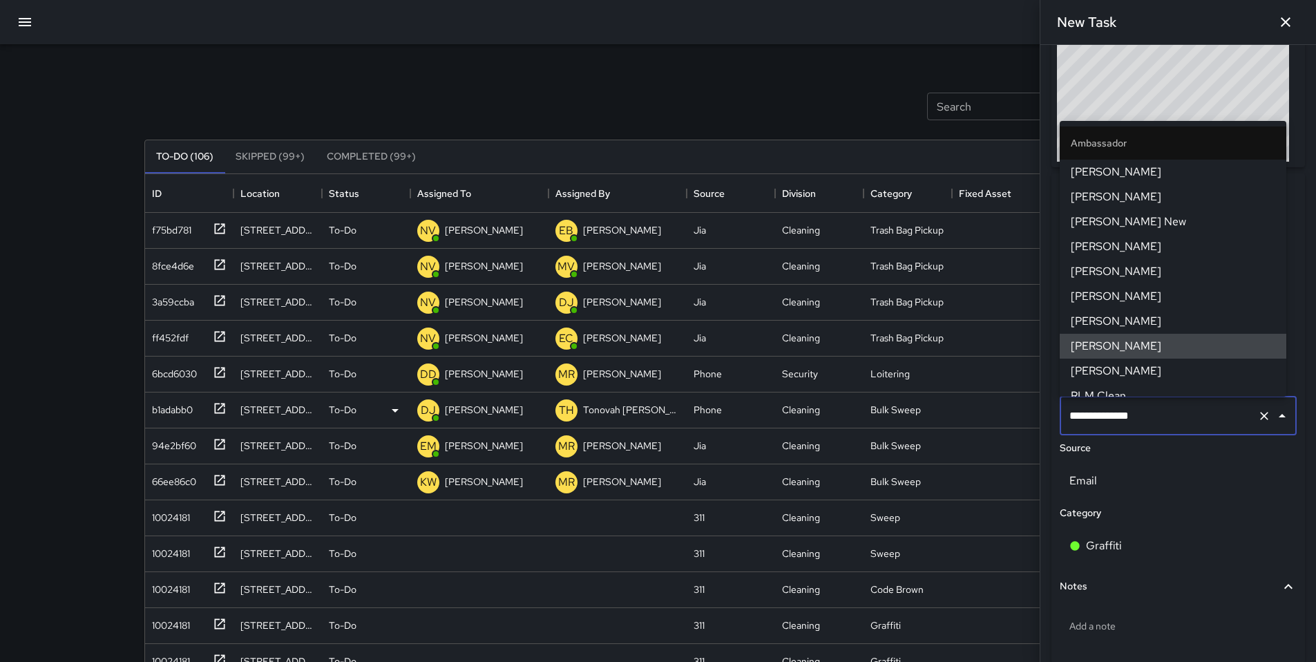
drag, startPoint x: 1155, startPoint y: 412, endPoint x: 1023, endPoint y: 403, distance: 132.2
click at [1023, 403] on div "Search Search New Task To-Do (106) Skipped (99+) Completed (99+) ID Location St…" at bounding box center [658, 429] width 1061 height 771
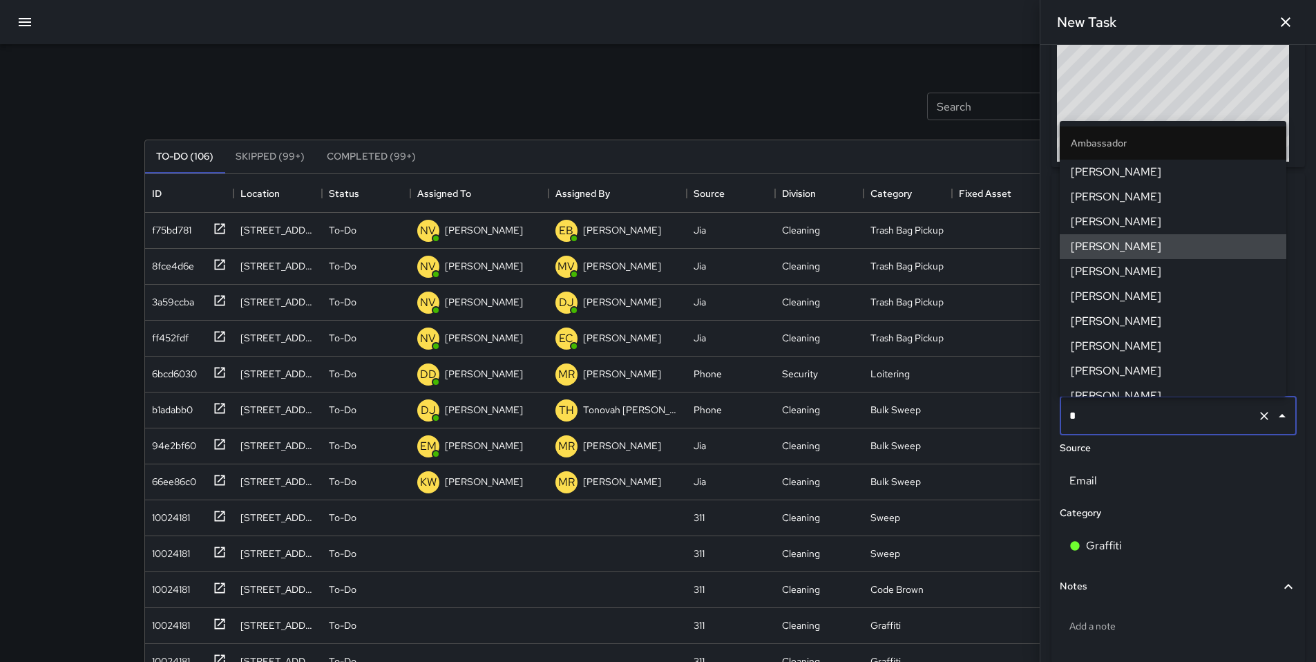
type input "**"
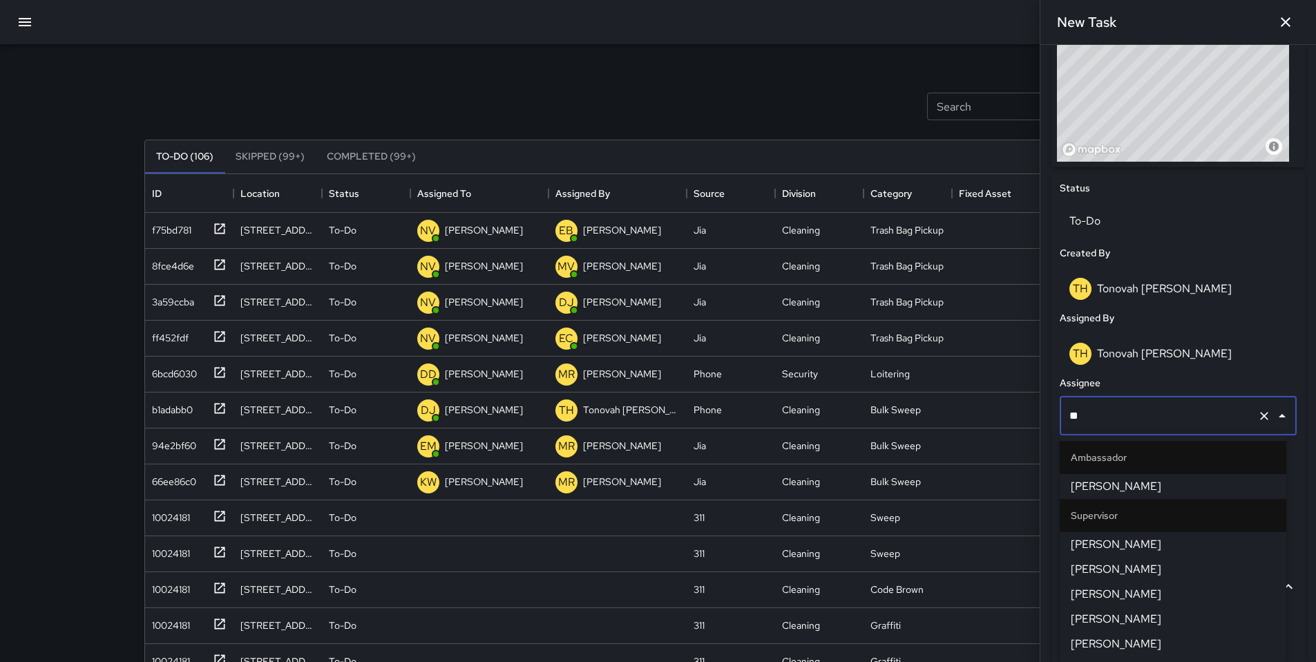
click at [1118, 540] on span "[PERSON_NAME]" at bounding box center [1172, 544] width 204 height 17
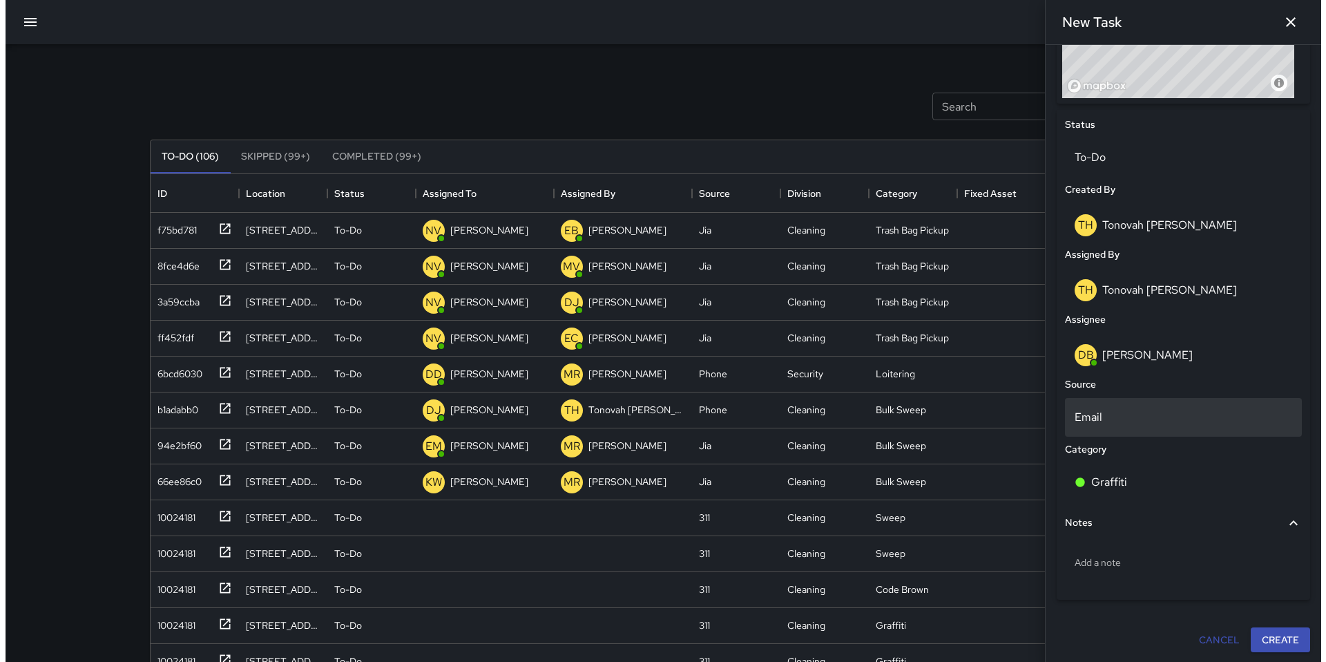
scroll to position [590, 0]
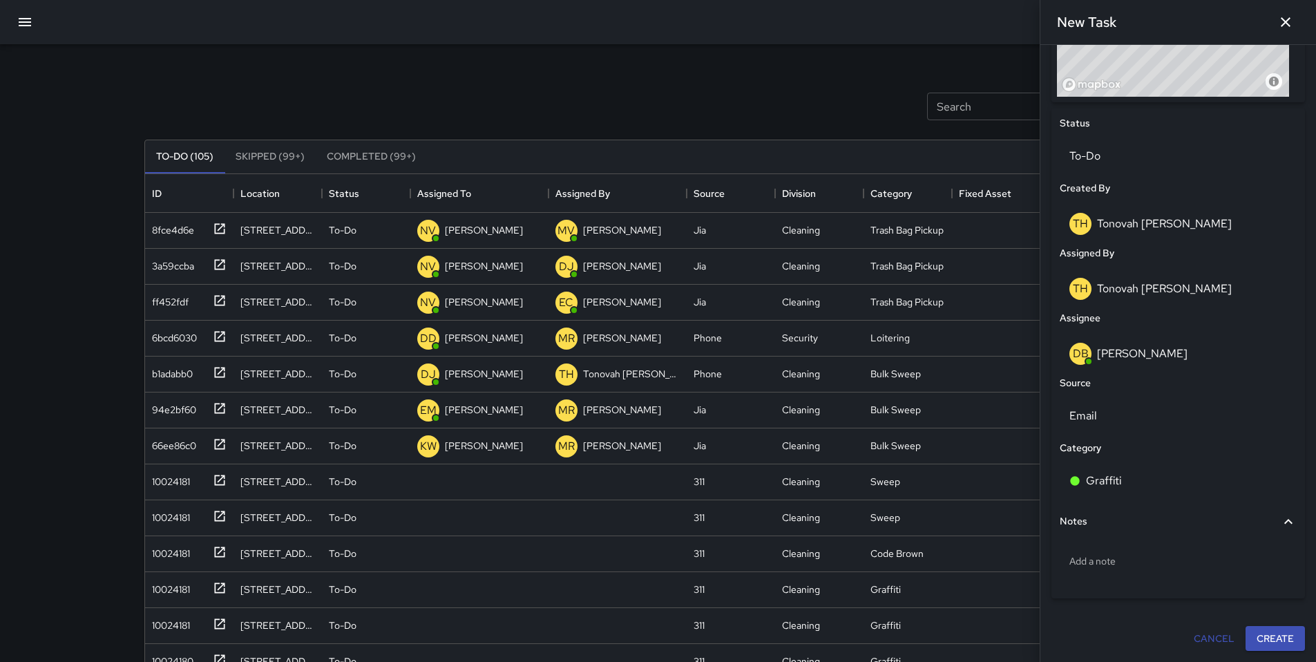
click at [1260, 608] on div at bounding box center [1177, 609] width 253 height 11
click at [1267, 626] on button "Create" at bounding box center [1274, 639] width 59 height 26
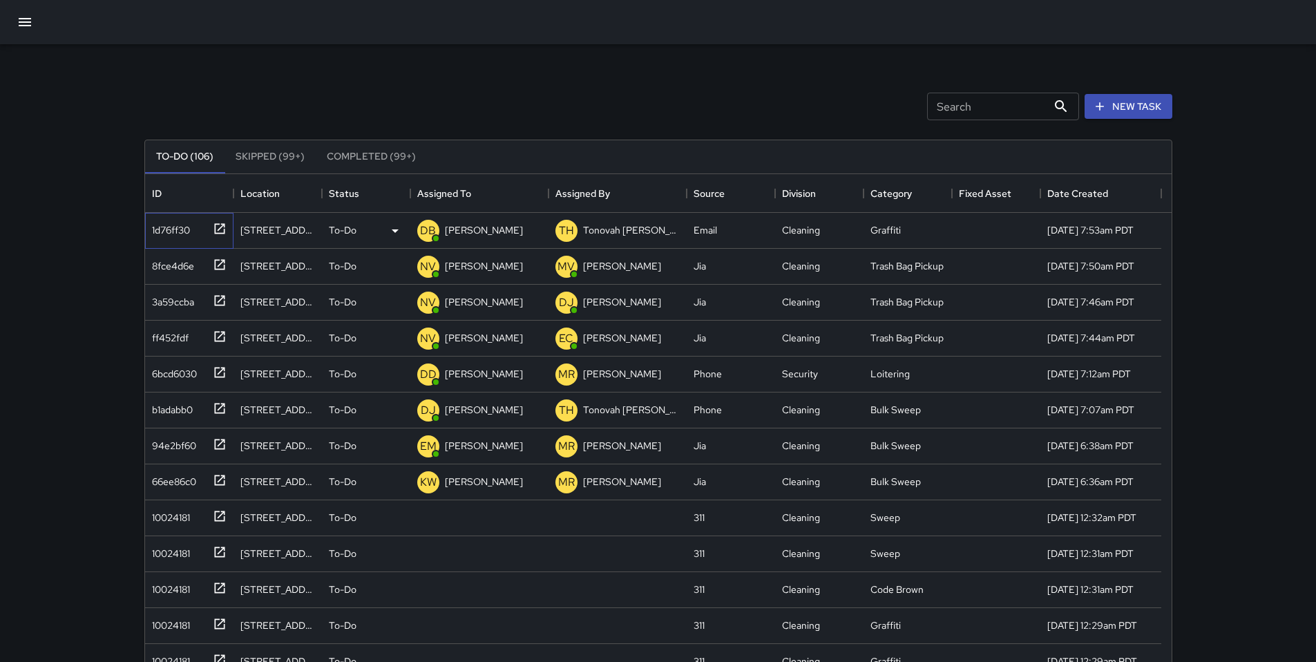
click at [171, 225] on div "1d76ff30" at bounding box center [168, 227] width 44 height 19
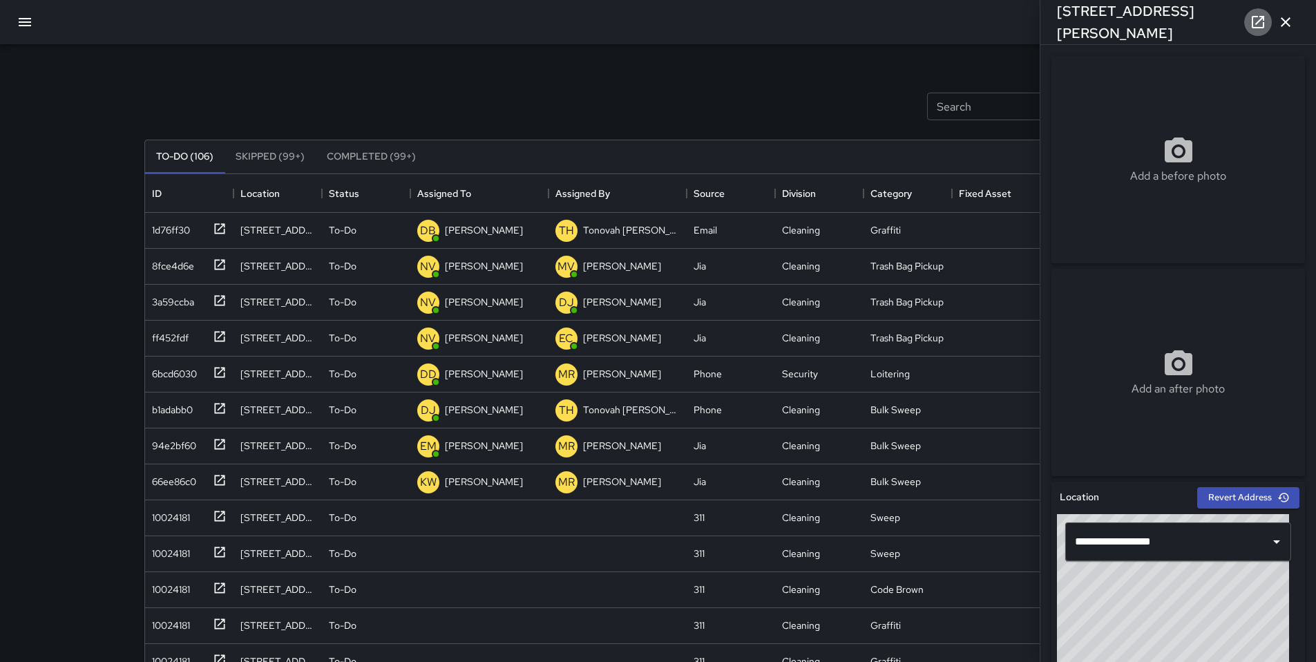
click at [1250, 21] on icon at bounding box center [1257, 22] width 17 height 17
click at [27, 28] on icon "button" at bounding box center [25, 22] width 17 height 17
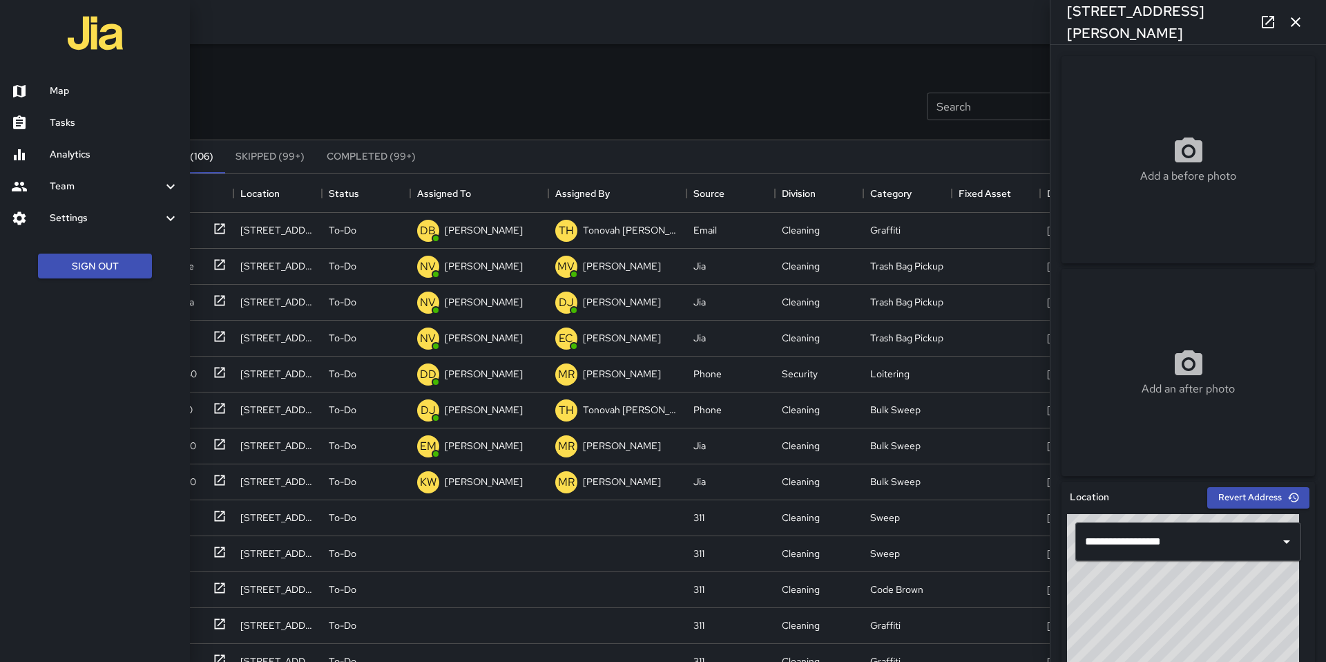
click at [110, 91] on h6 "Map" at bounding box center [114, 91] width 129 height 15
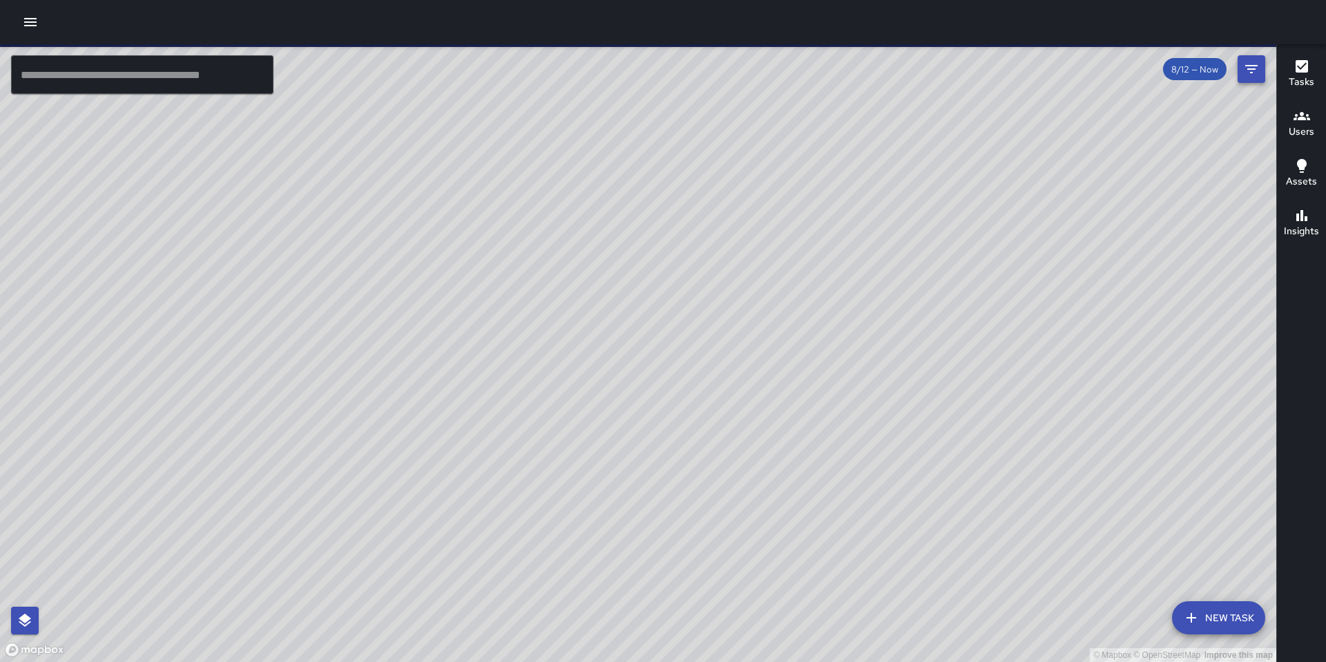
click at [1255, 67] on icon "Filters" at bounding box center [1251, 69] width 17 height 17
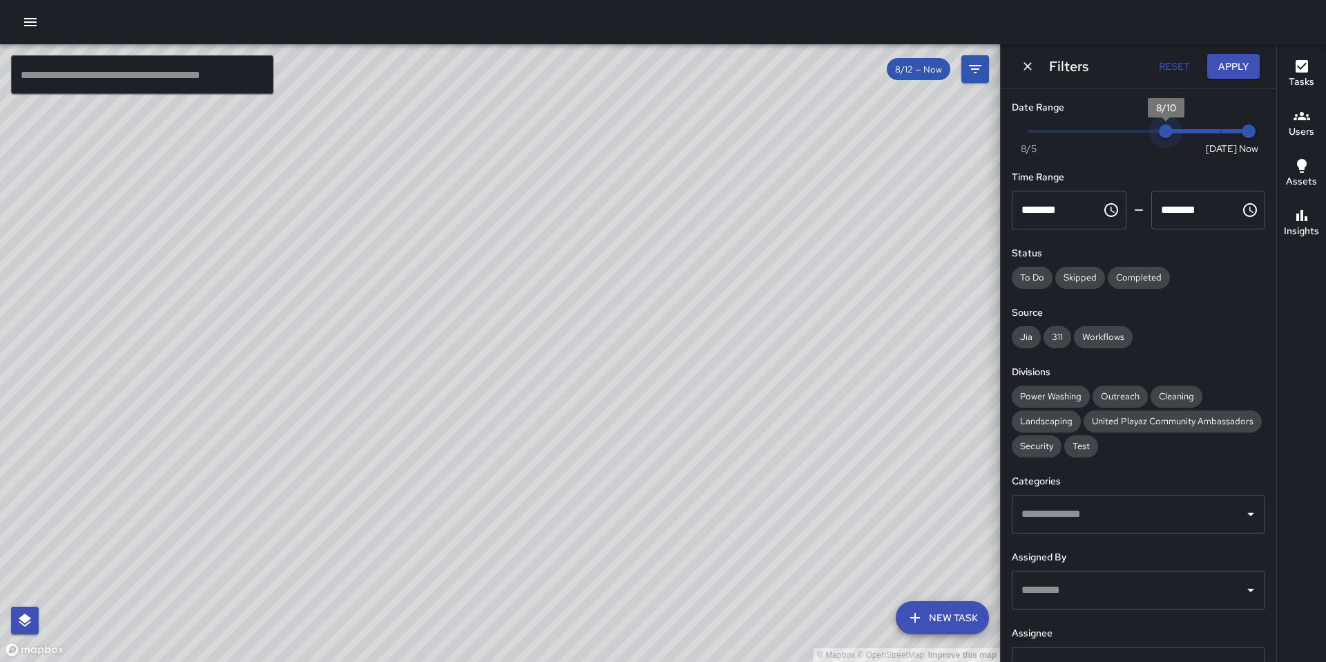
click at [1164, 128] on span "Now Today 8/5 8/10 7:55 am" at bounding box center [1138, 131] width 220 height 21
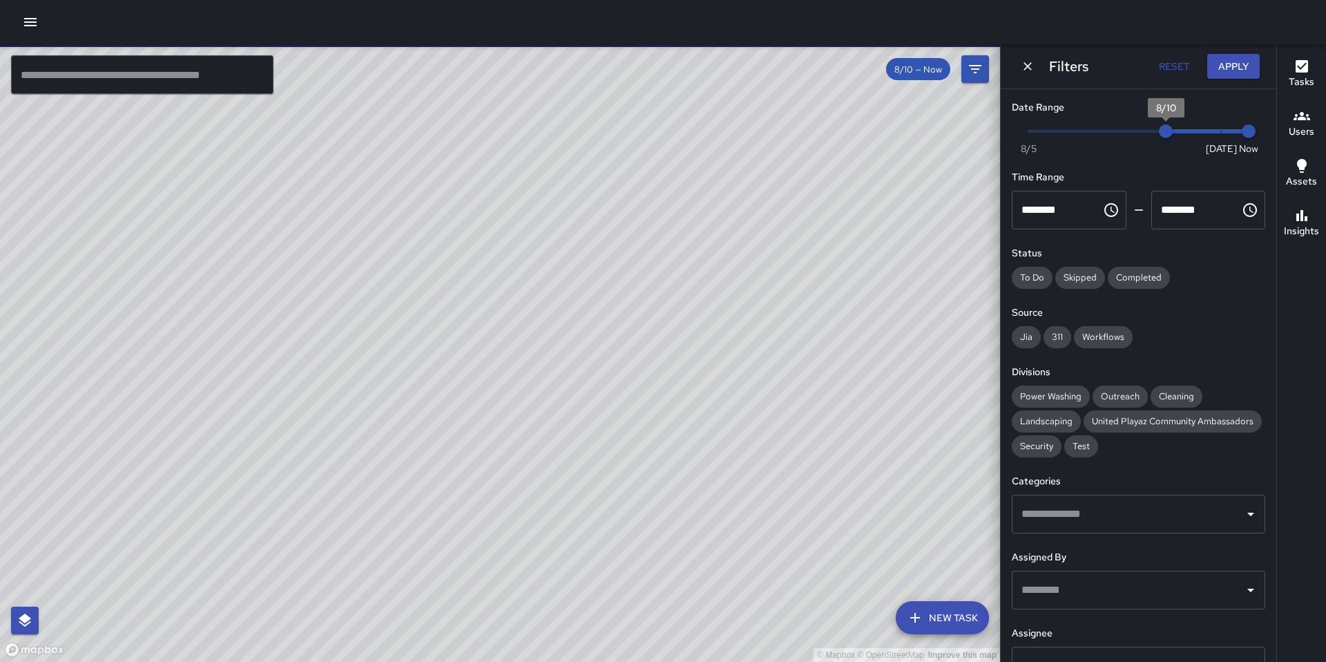
click at [1172, 131] on span "8/10" at bounding box center [1166, 131] width 14 height 14
type input "*"
click at [1175, 132] on span "Now Today 8/5 8/11 7:55 am" at bounding box center [1138, 131] width 220 height 21
click at [1218, 70] on button "Apply" at bounding box center [1233, 67] width 52 height 26
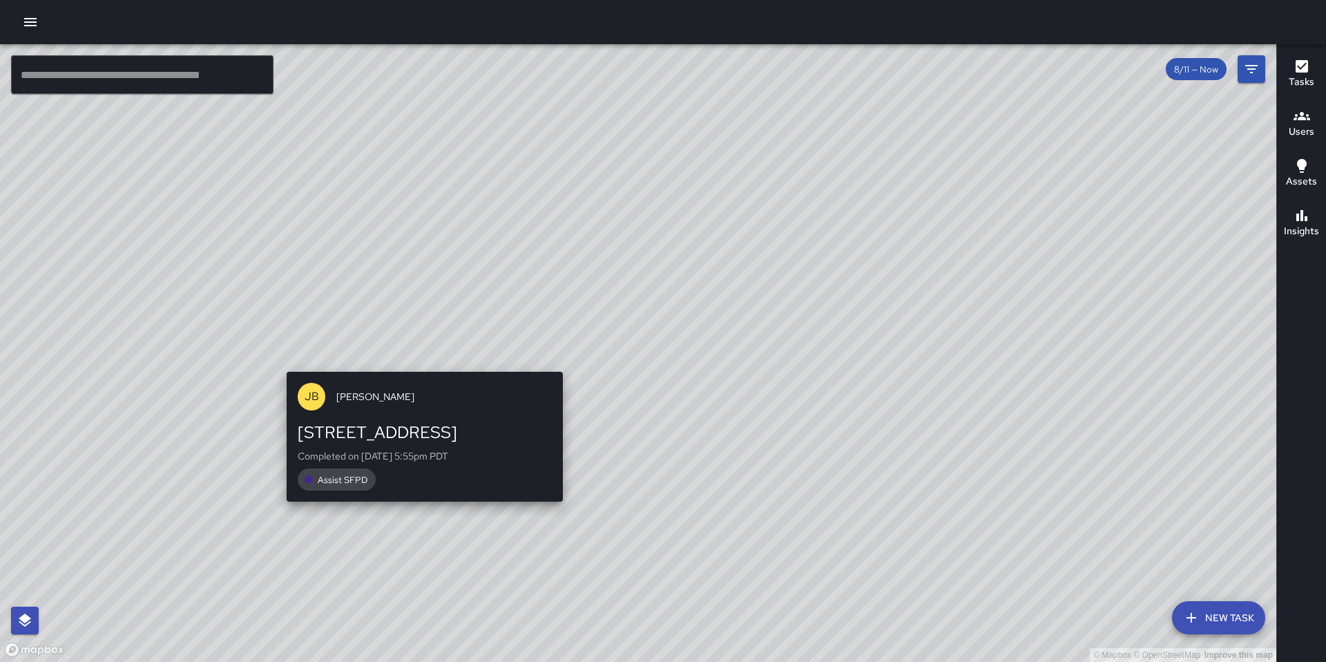
click at [420, 361] on div "© Mapbox © OpenStreetMap Improve this map JB Jeremy Brookshire 49 Grace Street …" at bounding box center [638, 352] width 1276 height 617
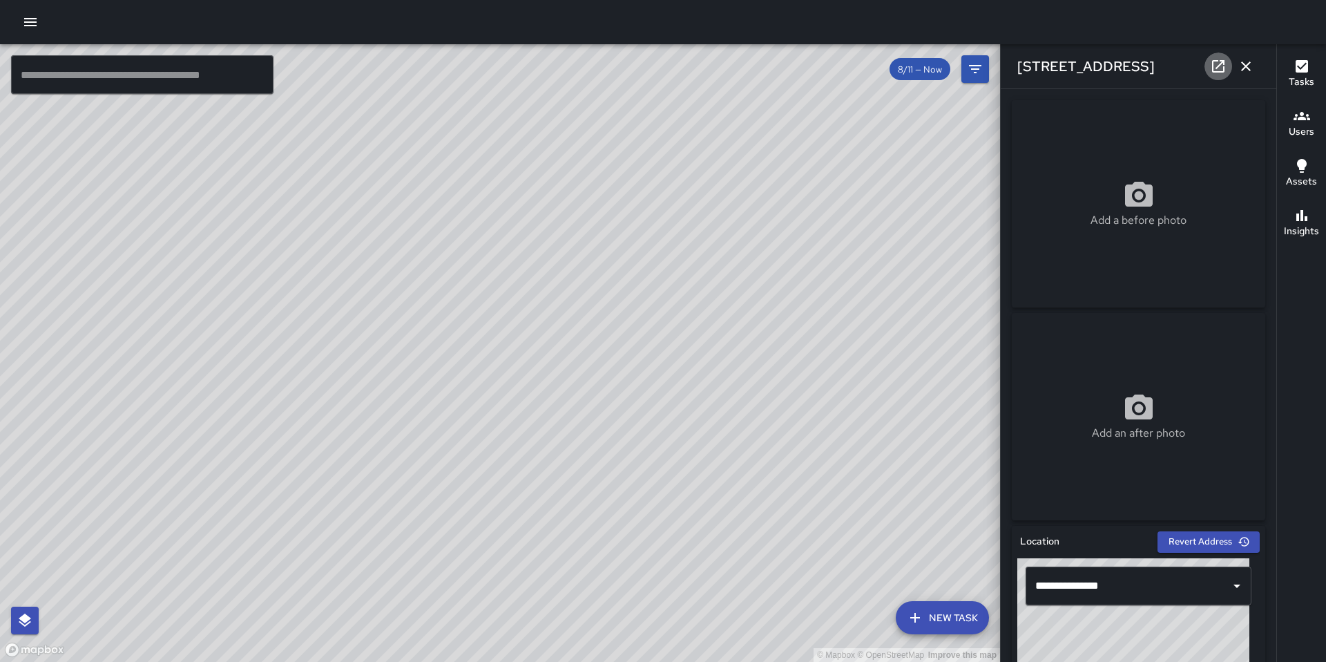
click at [1217, 68] on icon at bounding box center [1218, 66] width 12 height 12
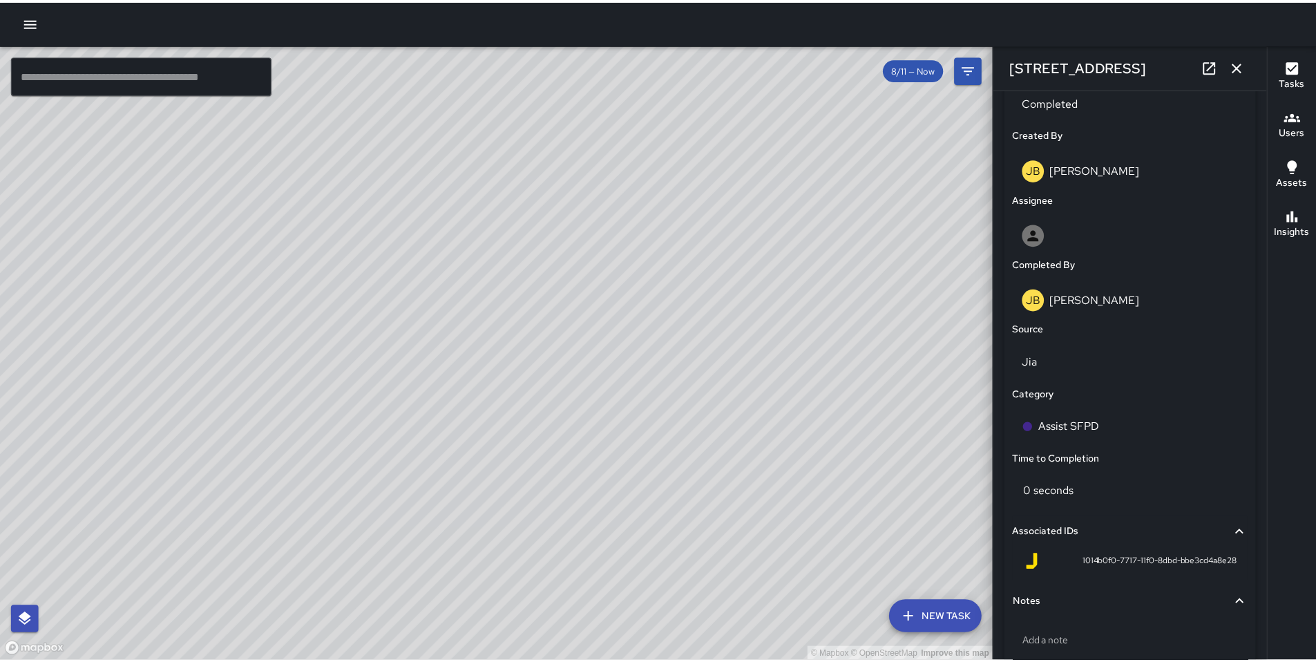
scroll to position [767, 0]
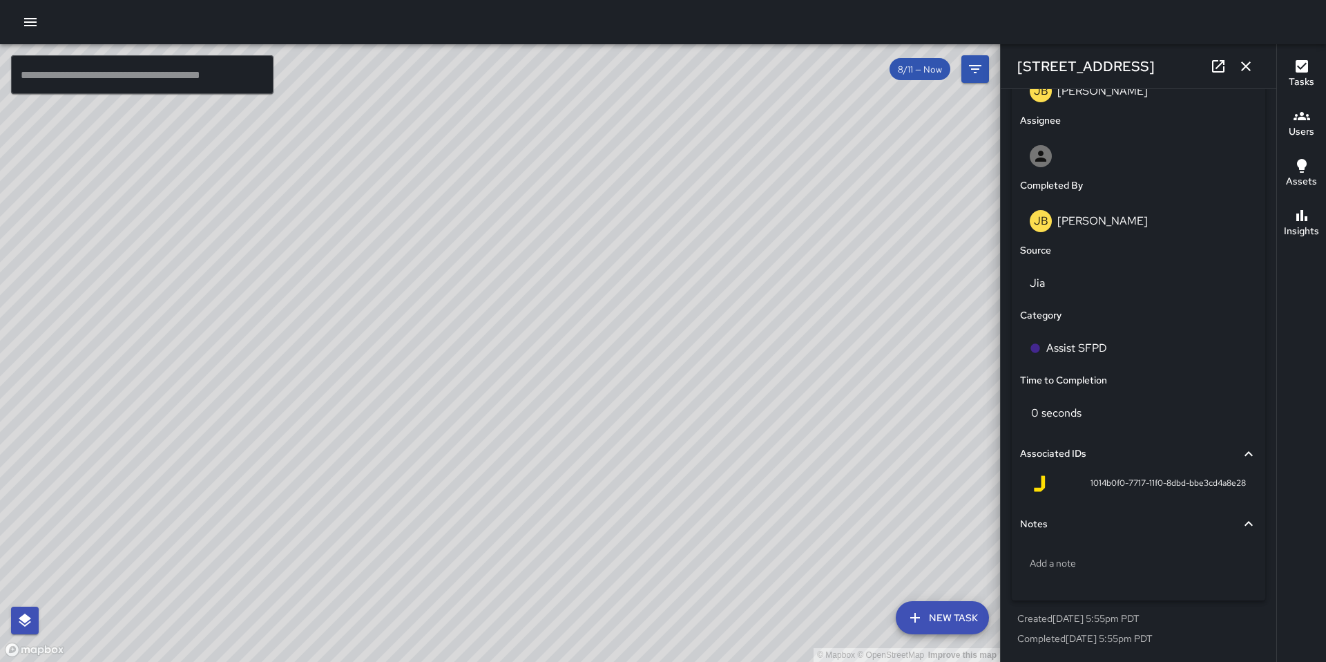
click at [1247, 67] on icon "button" at bounding box center [1246, 66] width 10 height 10
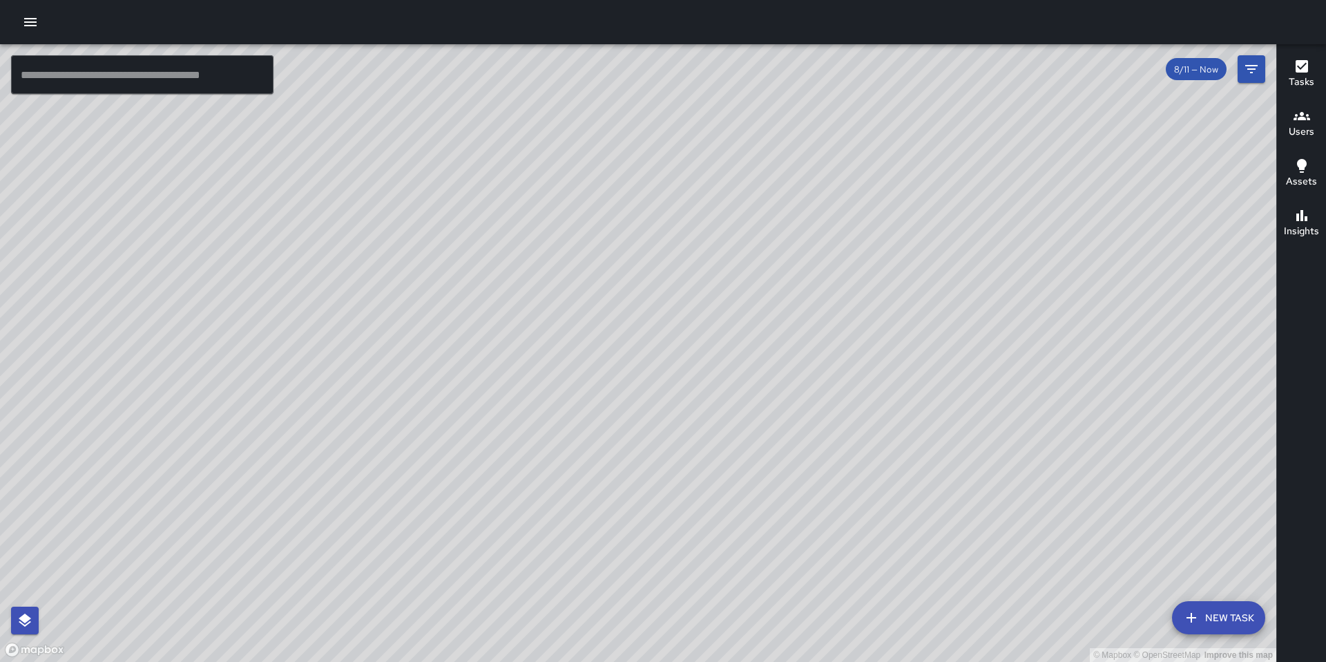
click at [35, 21] on icon "button" at bounding box center [30, 22] width 17 height 17
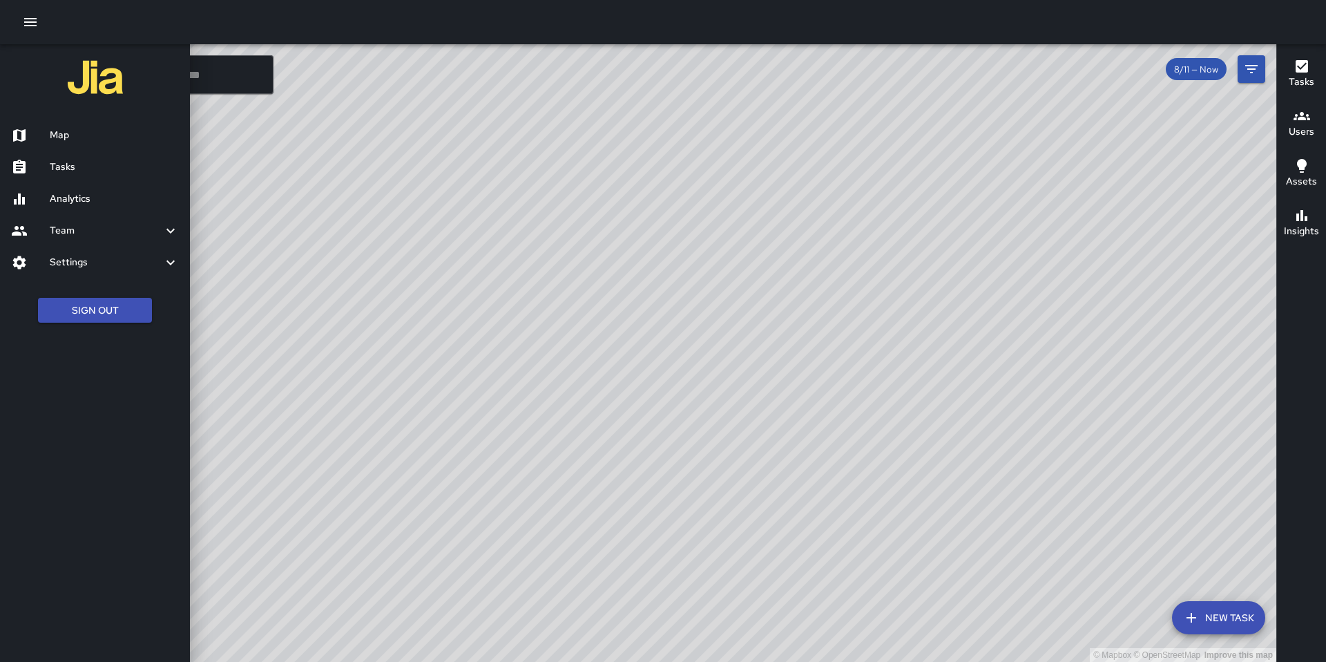
click at [62, 169] on h6 "Tasks" at bounding box center [114, 167] width 129 height 15
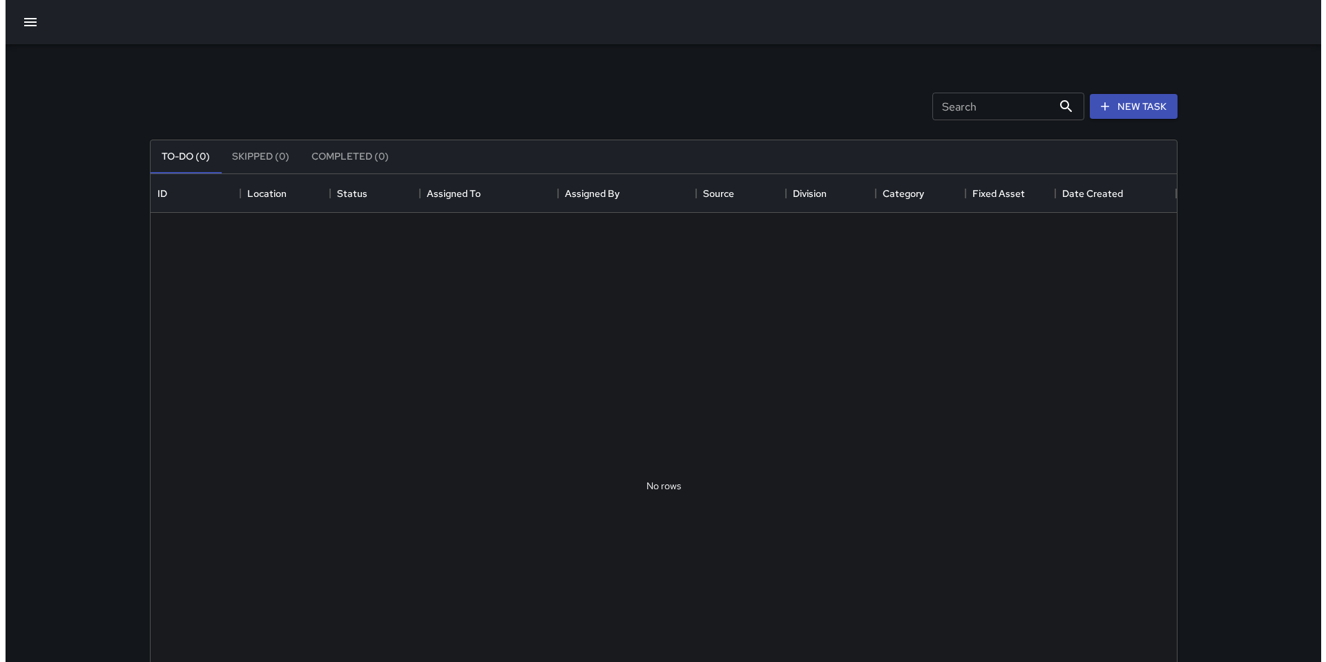
scroll to position [575, 1016]
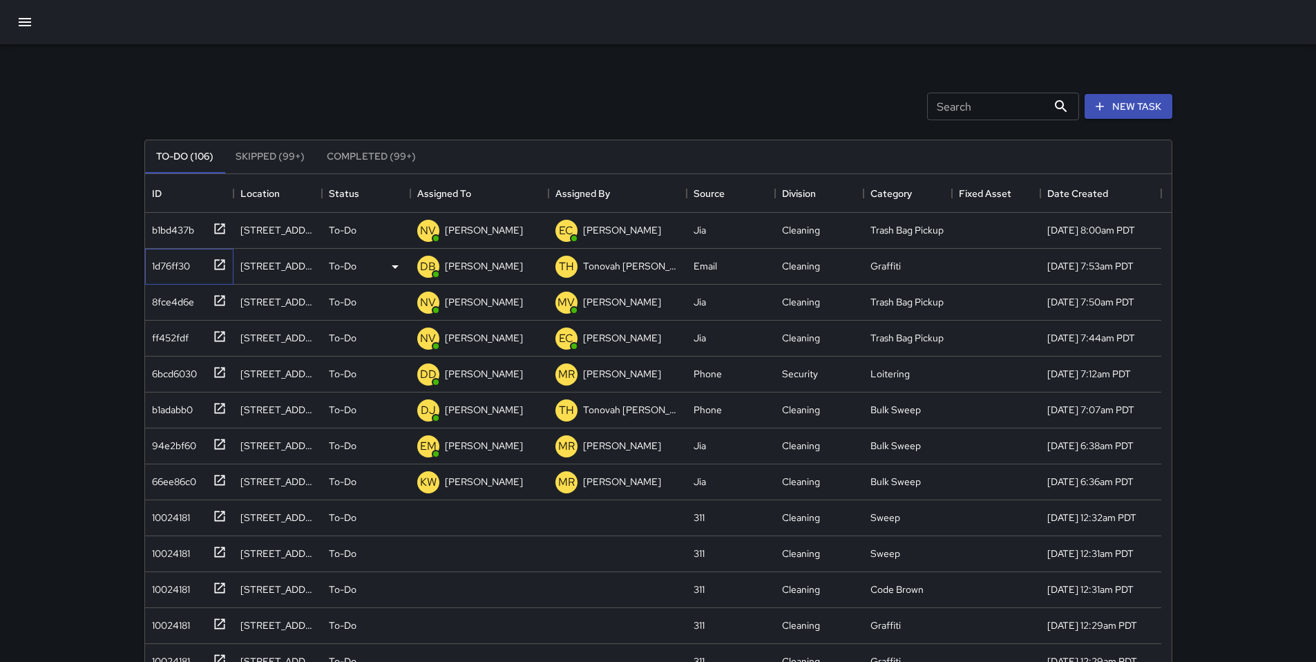
click at [189, 265] on div "1d76ff30" at bounding box center [168, 262] width 44 height 19
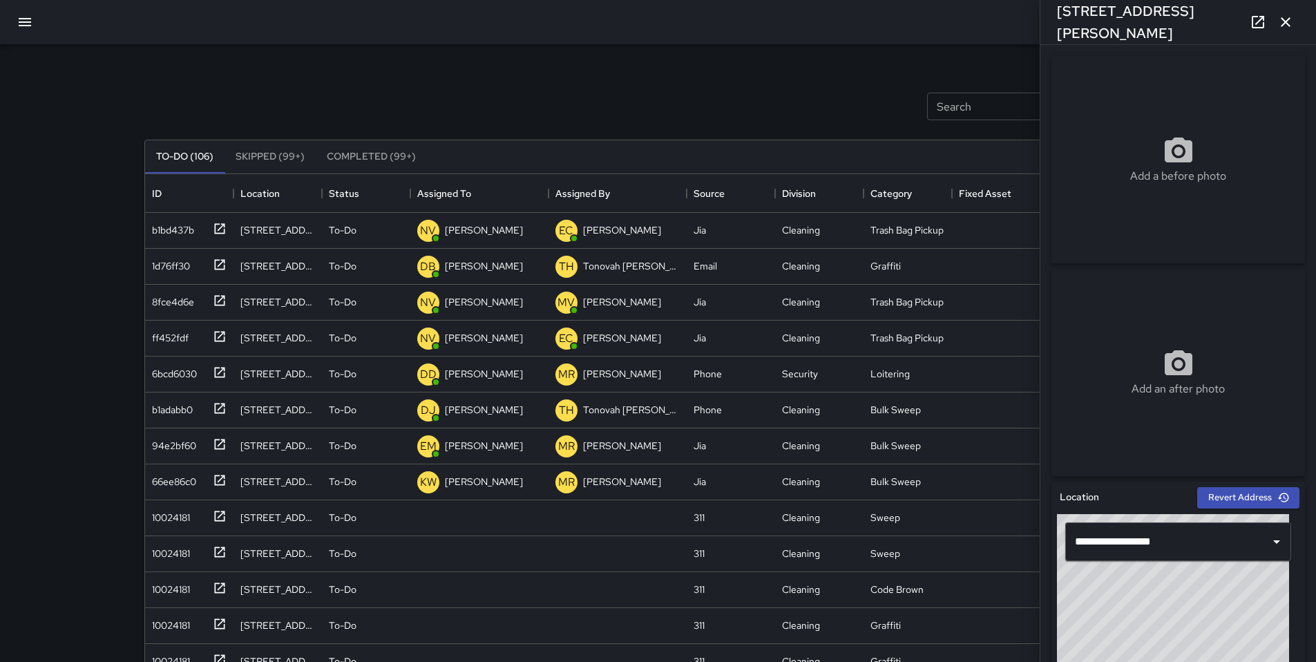
click at [1182, 188] on div "Add a before photo" at bounding box center [1177, 159] width 253 height 207
click at [1253, 23] on icon at bounding box center [1257, 22] width 17 height 17
click at [27, 24] on icon "button" at bounding box center [25, 22] width 17 height 17
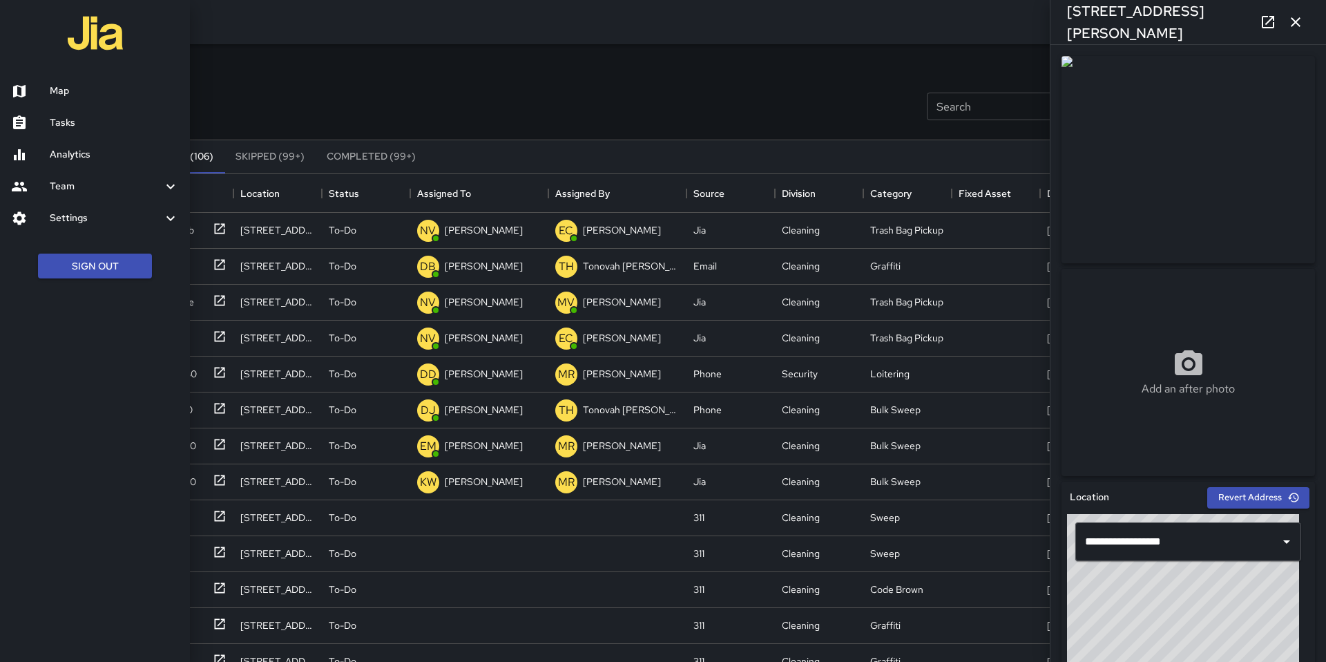
click at [84, 118] on h6 "Tasks" at bounding box center [114, 122] width 129 height 15
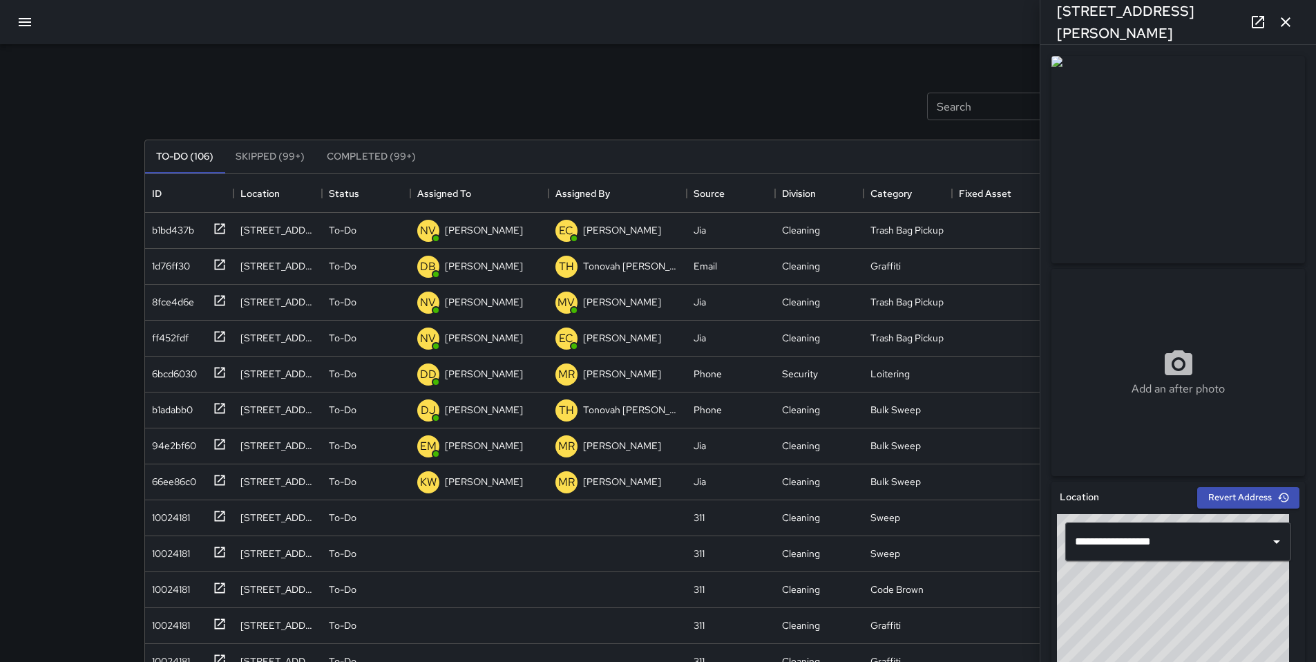
click at [32, 30] on icon "button" at bounding box center [25, 22] width 17 height 17
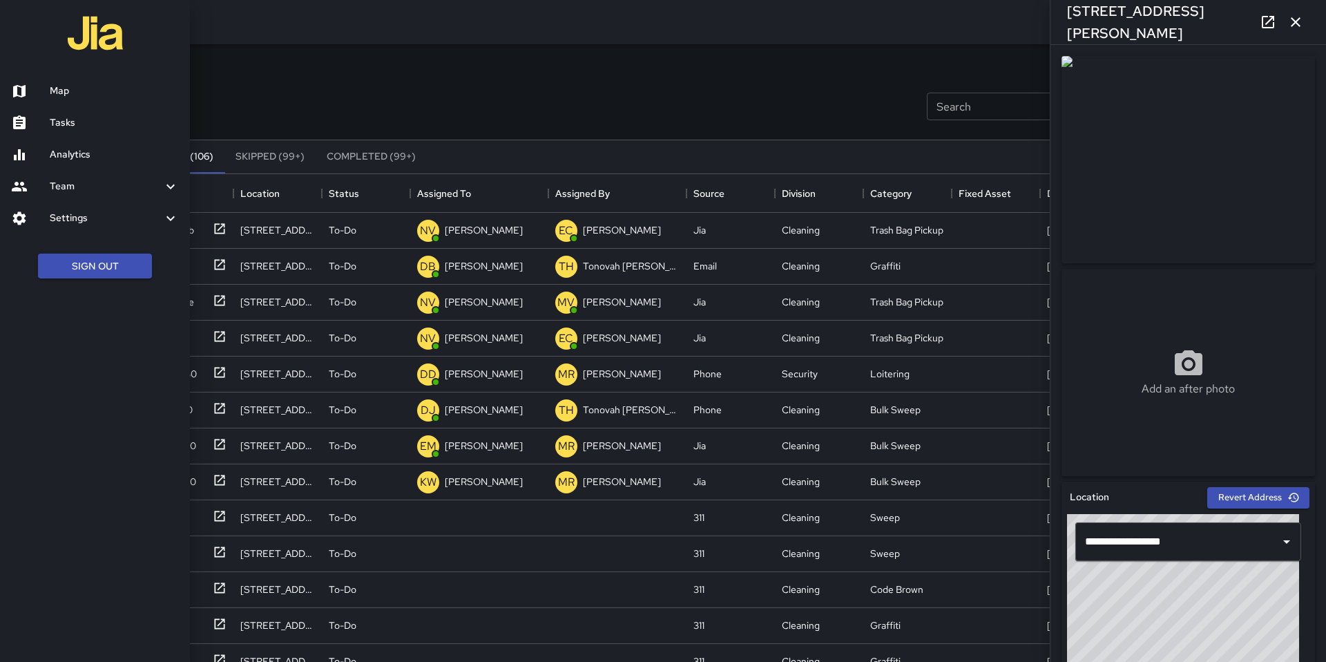
click at [70, 95] on h6 "Map" at bounding box center [114, 91] width 129 height 15
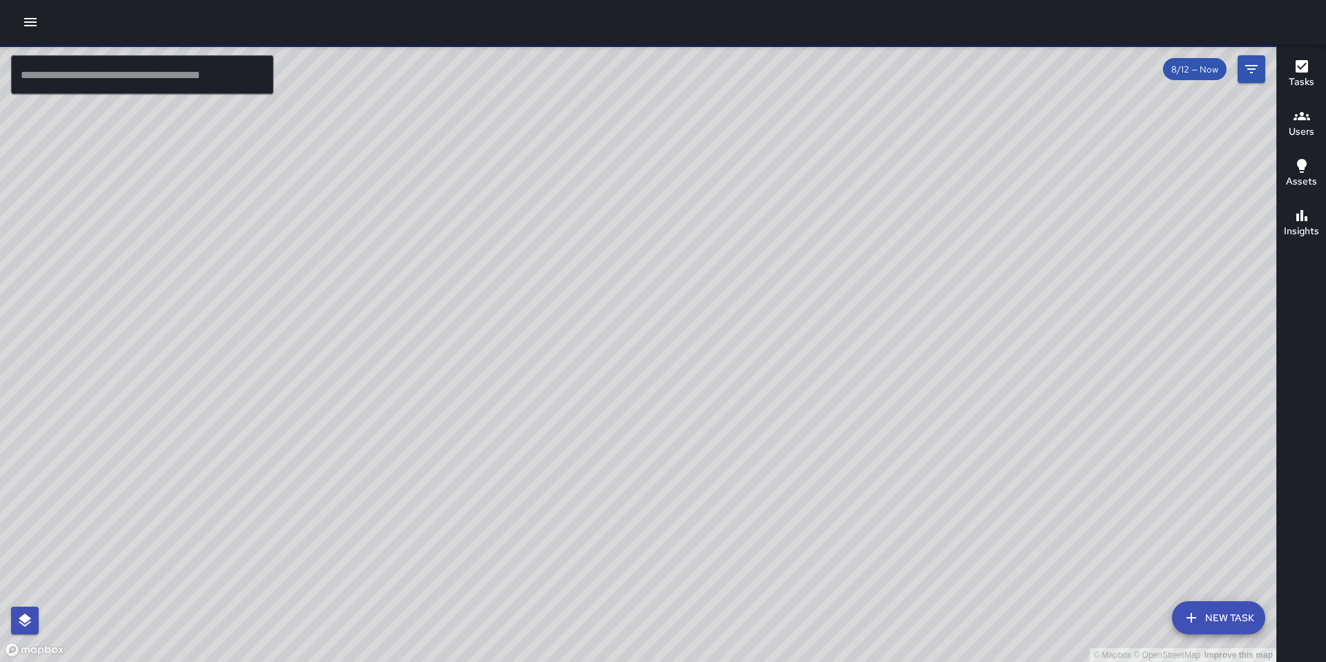
click at [76, 74] on input "text" at bounding box center [142, 74] width 262 height 39
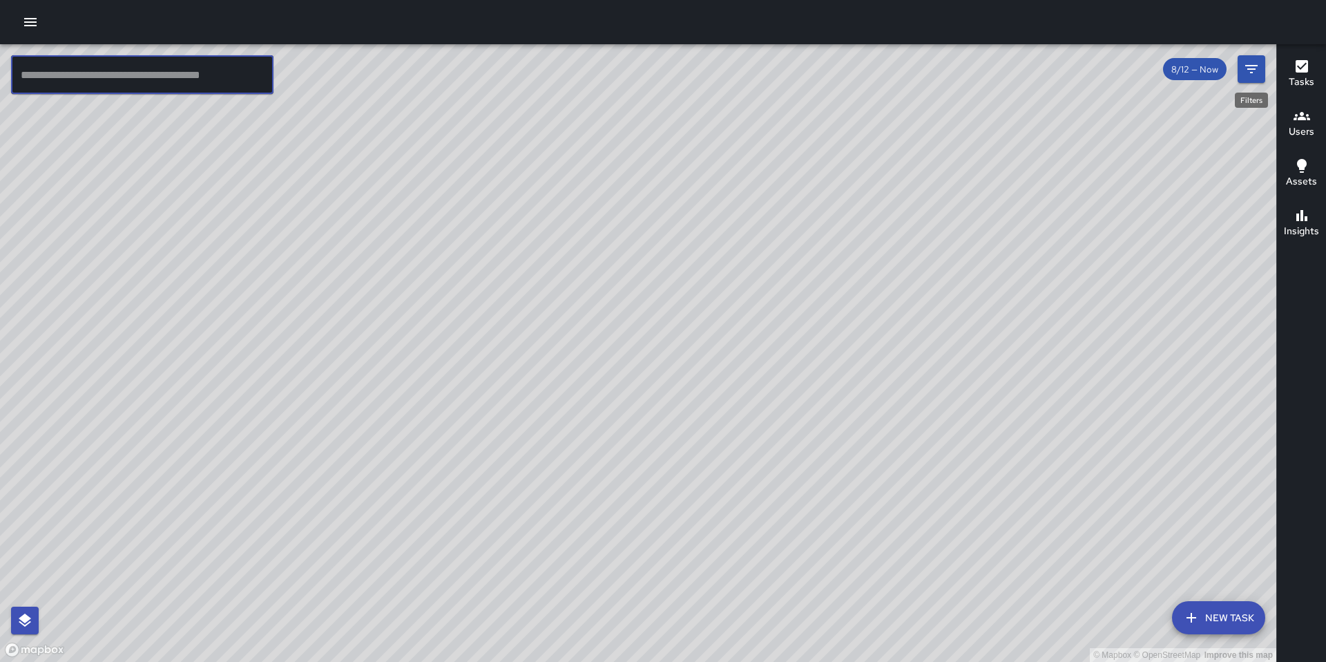
click at [1247, 80] on button "Filters" at bounding box center [1252, 69] width 28 height 28
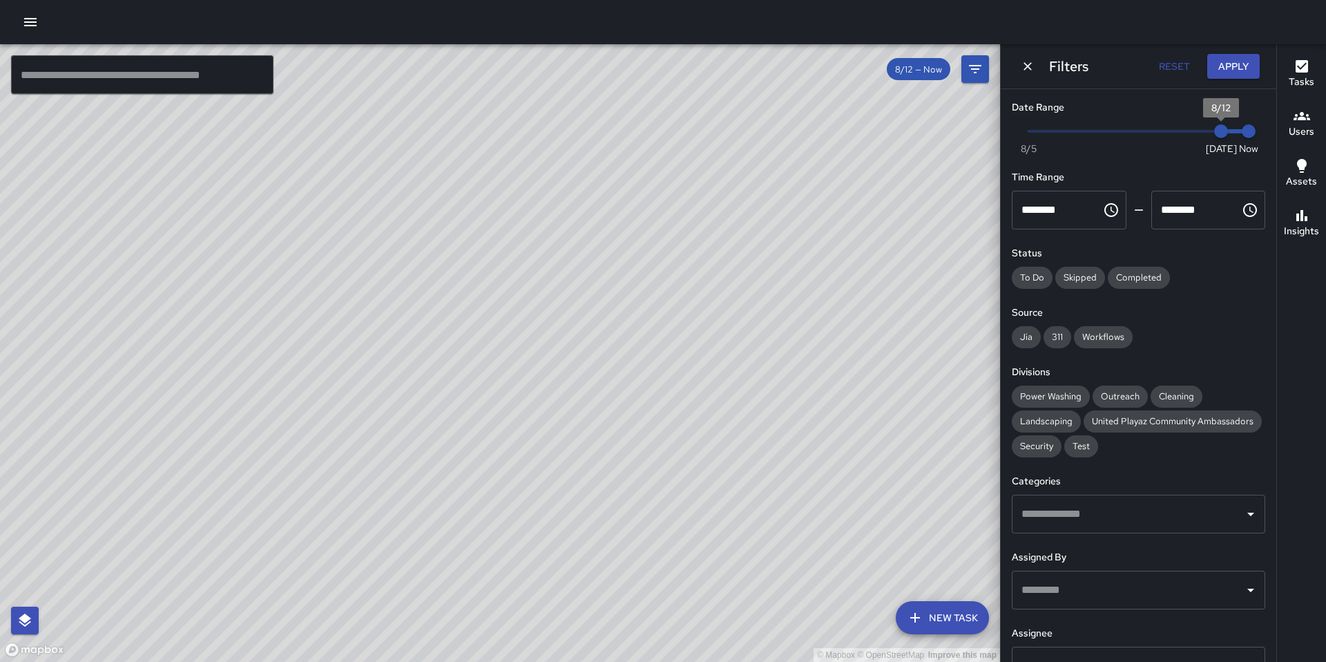
click at [1214, 131] on span "8/12" at bounding box center [1221, 131] width 14 height 14
type input "*"
click at [1198, 131] on span "8/11" at bounding box center [1193, 131] width 14 height 14
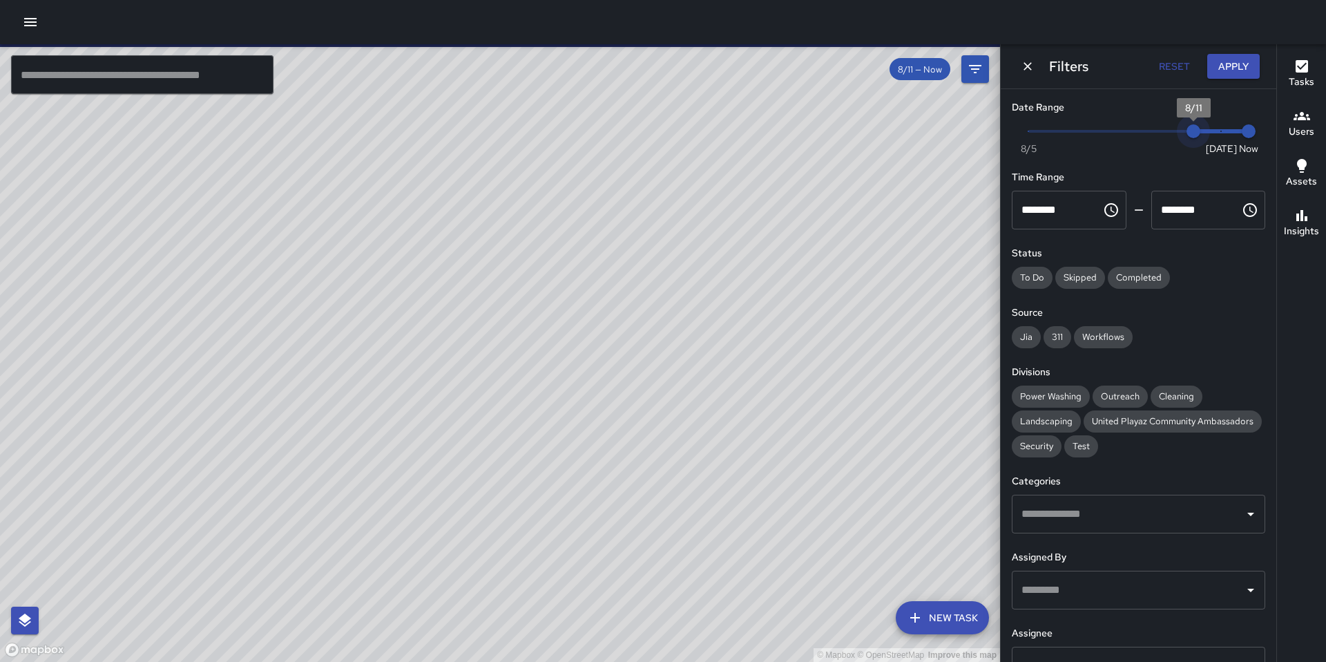
click at [1198, 131] on span "8/11" at bounding box center [1193, 131] width 14 height 14
click at [1197, 133] on span "8/11" at bounding box center [1193, 131] width 14 height 14
click at [1198, 132] on span "8/11" at bounding box center [1193, 131] width 14 height 14
drag, startPoint x: 1186, startPoint y: 131, endPoint x: 1193, endPoint y: 131, distance: 6.9
click at [1193, 131] on span "8/11" at bounding box center [1193, 131] width 14 height 14
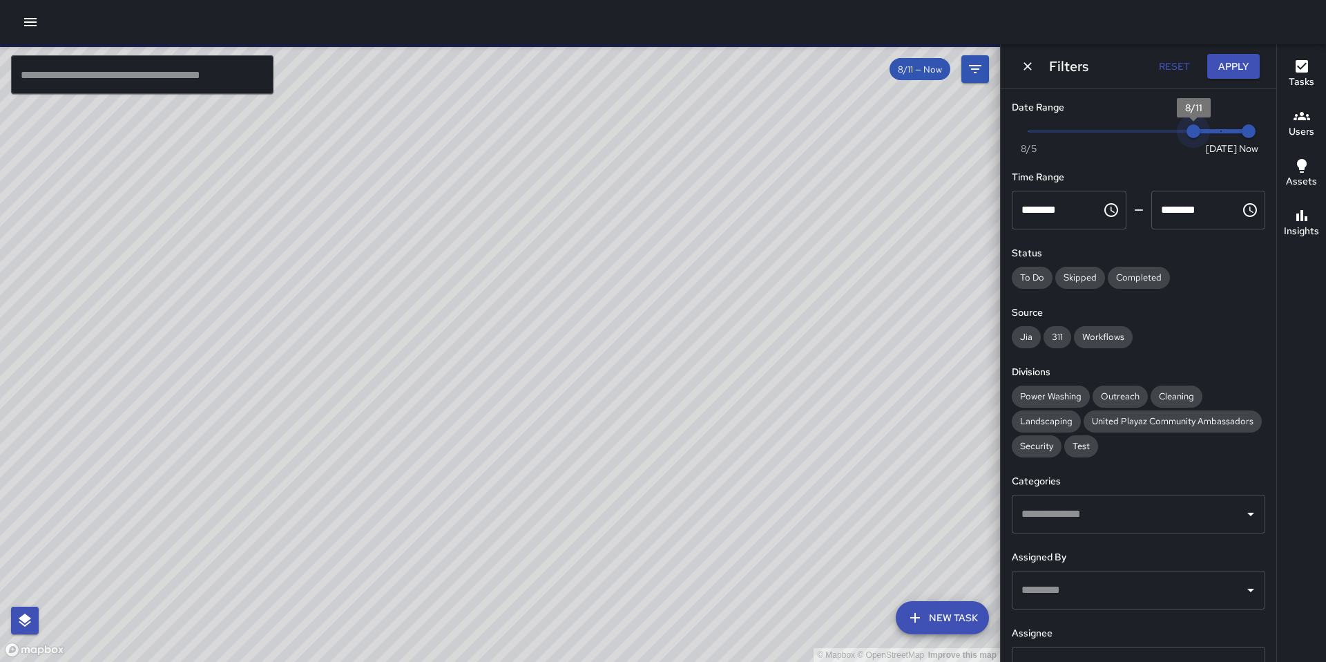
click at [1194, 131] on span "8/11" at bounding box center [1193, 131] width 14 height 14
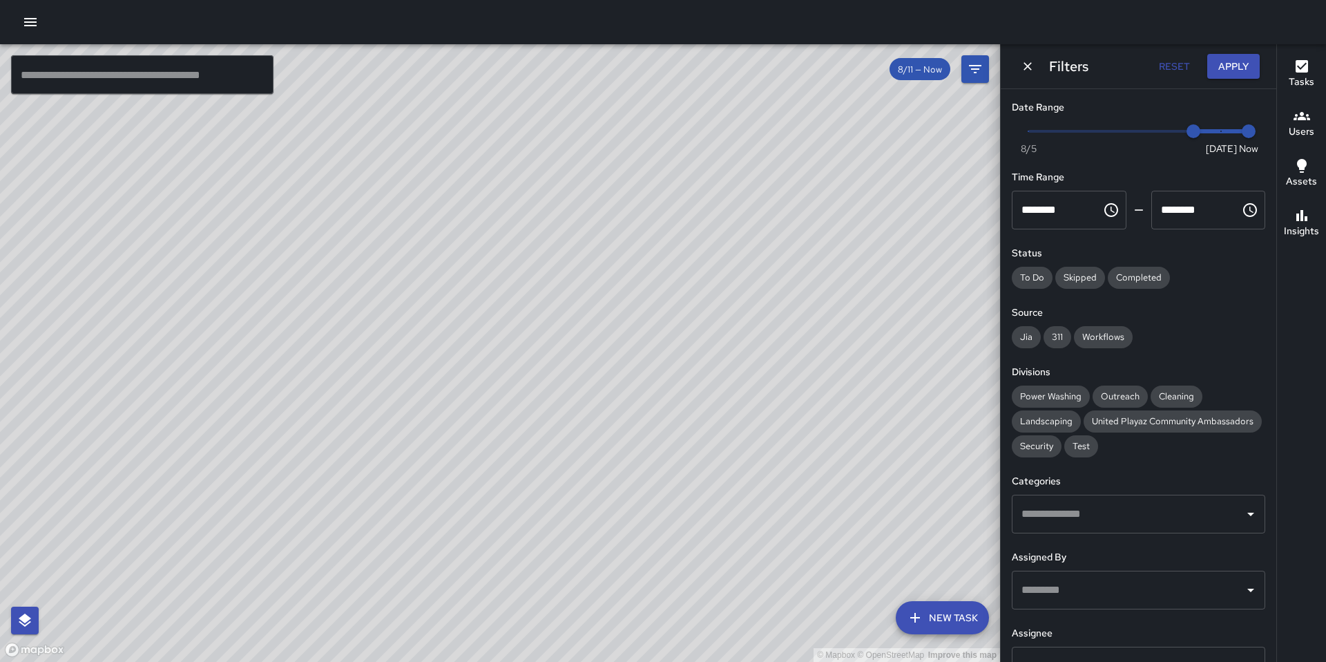
drag, startPoint x: 410, startPoint y: 463, endPoint x: 350, endPoint y: 244, distance: 226.8
click at [353, 256] on div "© Mapbox © OpenStreetMap Improve this map" at bounding box center [500, 352] width 1000 height 617
drag, startPoint x: 503, startPoint y: 390, endPoint x: 464, endPoint y: 339, distance: 64.5
click at [466, 337] on div "© Mapbox © OpenStreetMap Improve this map" at bounding box center [500, 352] width 1000 height 617
click at [500, 433] on div "© Mapbox © OpenStreetMap Improve this map EB Edwin Barillas 40 Juniper Street C…" at bounding box center [500, 352] width 1000 height 617
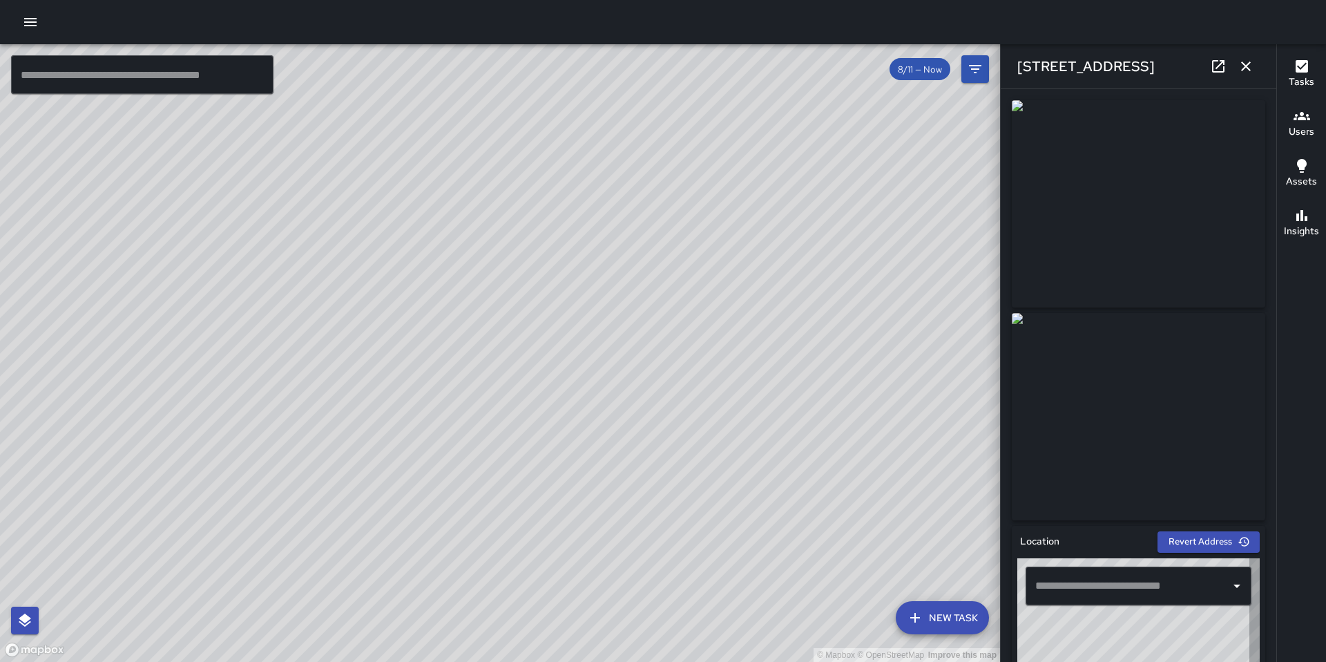
type input "**********"
click at [524, 361] on div "© Mapbox © OpenStreetMap Improve this map EB Edwin Barillas 43 Juniper Street C…" at bounding box center [500, 352] width 1000 height 617
click at [509, 374] on div "© Mapbox © OpenStreetMap Improve this map EB Edwin Barillas 50 Juniper Street C…" at bounding box center [500, 352] width 1000 height 617
type input "**********"
click at [485, 318] on div "© Mapbox © OpenStreetMap Improve this map EB Edwin Barillas 43 Juniper Street C…" at bounding box center [500, 352] width 1000 height 617
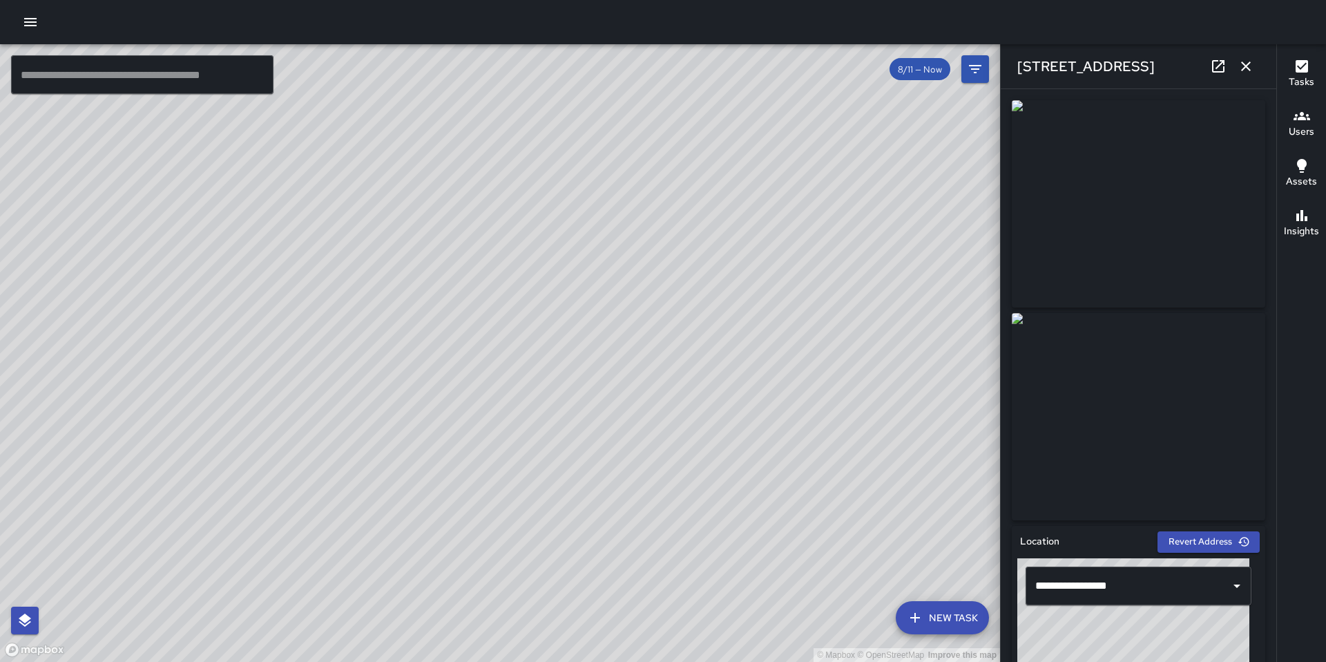
click at [427, 298] on div "© Mapbox © OpenStreetMap Improve this map" at bounding box center [500, 352] width 1000 height 617
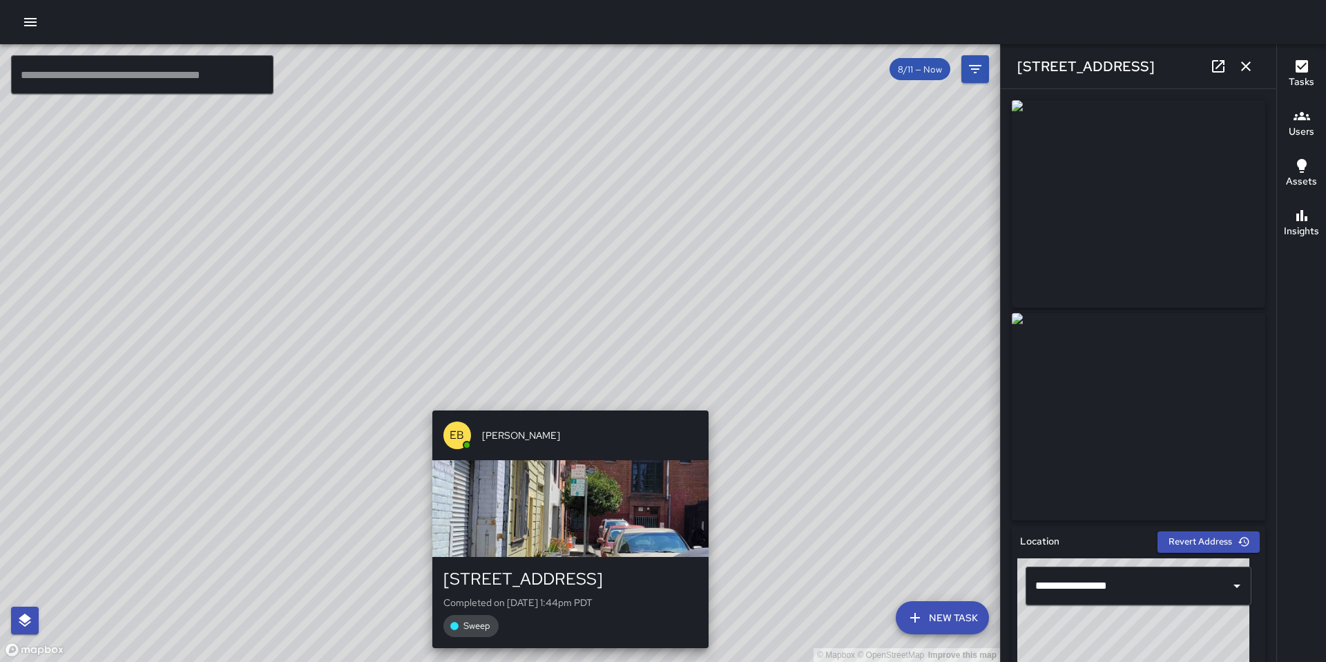
click at [564, 403] on div "© Mapbox © OpenStreetMap Improve this map EB Edwin Barillas 40 Juniper Street C…" at bounding box center [500, 352] width 1000 height 617
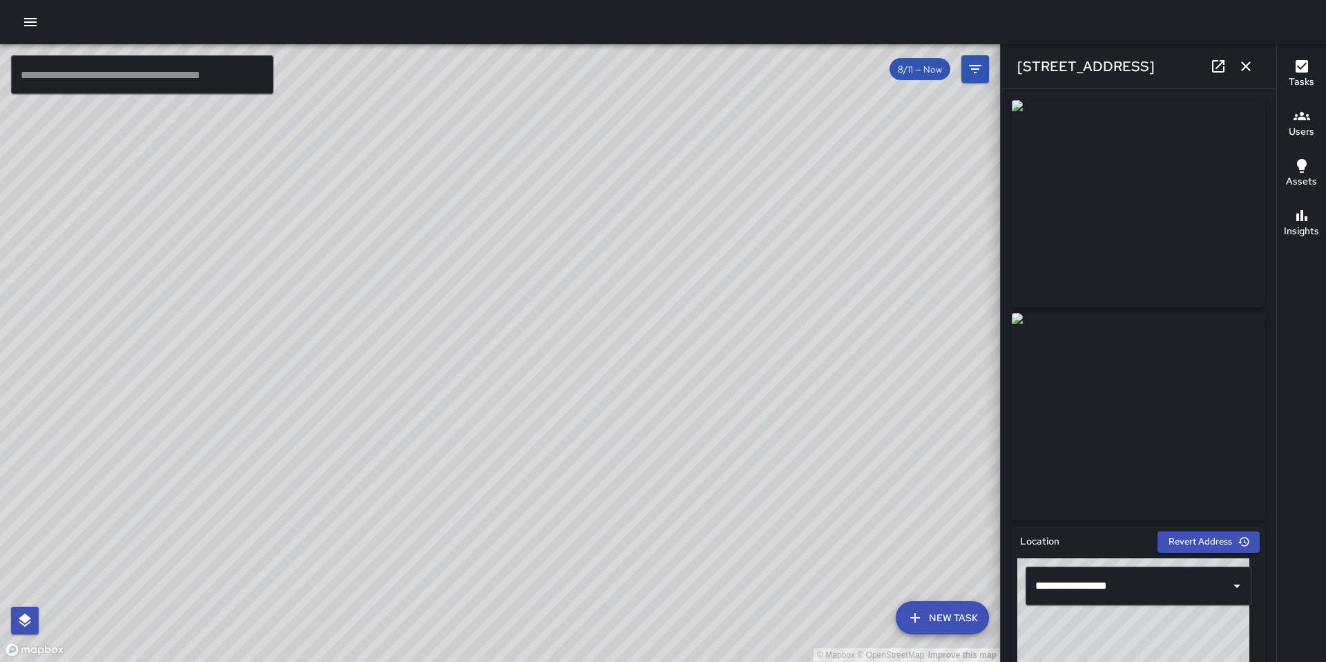
click at [1218, 61] on icon at bounding box center [1218, 66] width 17 height 17
click at [524, 363] on div "© Mapbox © OpenStreetMap Improve this map" at bounding box center [500, 352] width 1000 height 617
click at [515, 352] on div "© Mapbox © OpenStreetMap Improve this map EB Edwin Barillas 43 Juniper Street C…" at bounding box center [500, 352] width 1000 height 617
type input "**********"
click at [1215, 66] on icon at bounding box center [1218, 66] width 17 height 17
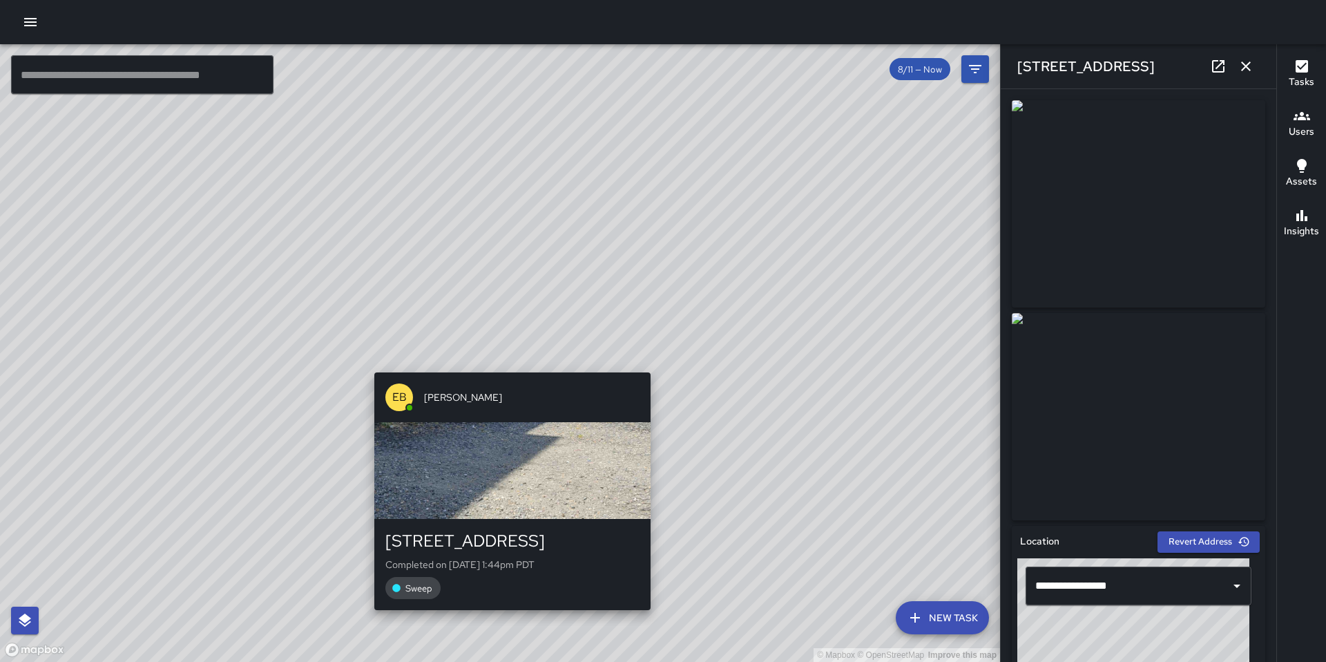
click at [508, 367] on div "EB Edwin Barillas 43 Juniper Street Completed on 8/11/2025, 1:44pm PDT Sweep" at bounding box center [512, 491] width 287 height 249
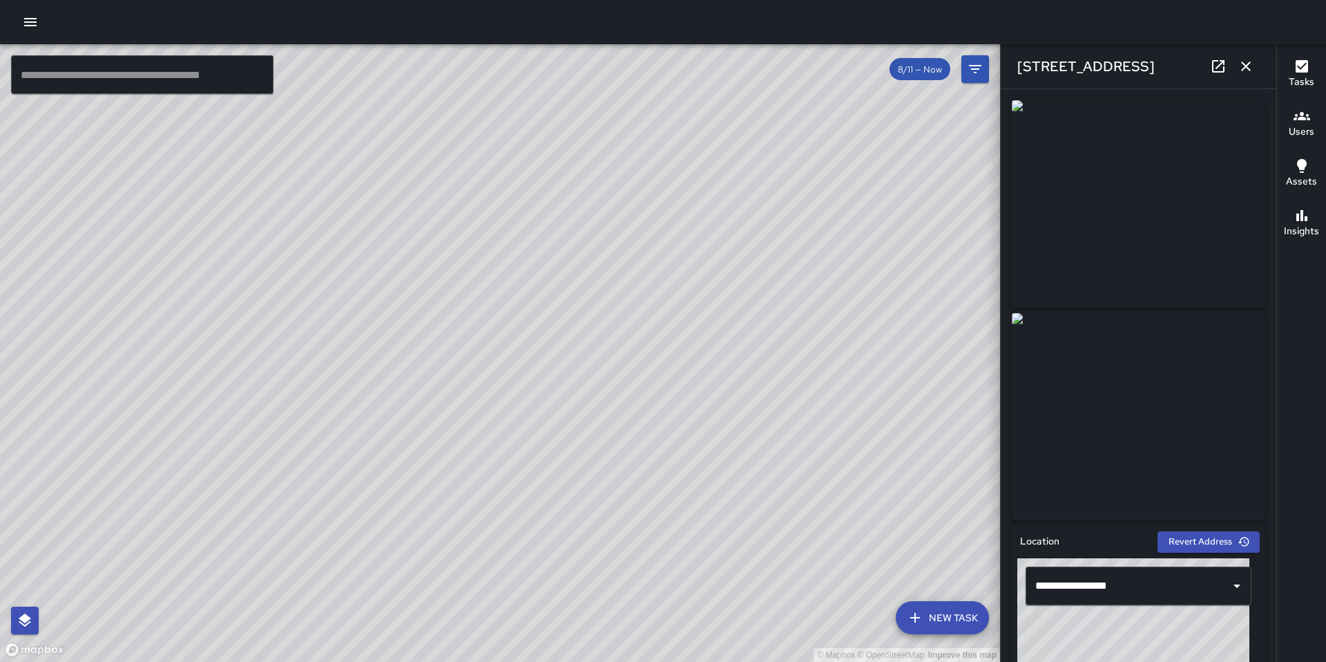
click at [1215, 68] on icon at bounding box center [1218, 66] width 17 height 17
click at [511, 372] on div "© Mapbox © OpenStreetMap Improve this map EB Edwin Barillas 50 Juniper Street C…" at bounding box center [500, 352] width 1000 height 617
click at [1213, 61] on icon at bounding box center [1218, 66] width 12 height 12
click at [405, 267] on div "© Mapbox © OpenStreetMap Improve this map EB Edwin Barillas 41a Juniper Street …" at bounding box center [500, 352] width 1000 height 617
click at [455, 289] on div "© Mapbox © OpenStreetMap Improve this map" at bounding box center [500, 352] width 1000 height 617
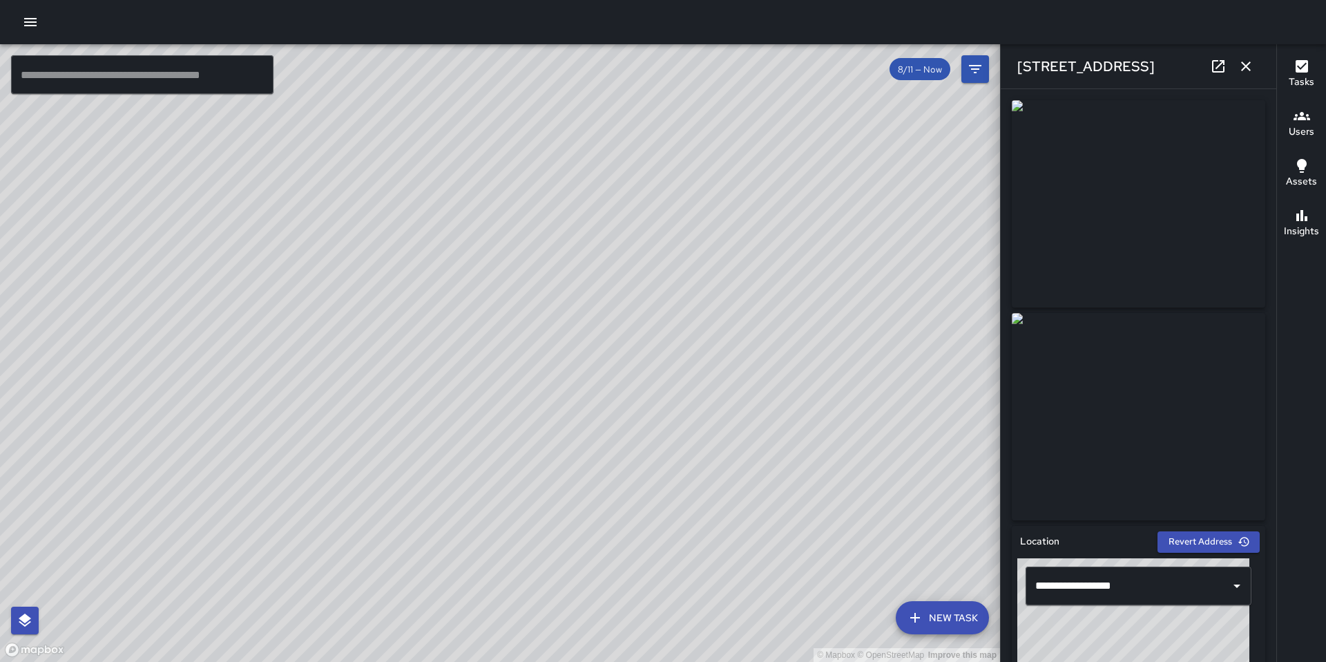
click at [445, 298] on div "© Mapbox © OpenStreetMap Improve this map EB Edwin Barillas 1435 Folsom Street …" at bounding box center [500, 352] width 1000 height 617
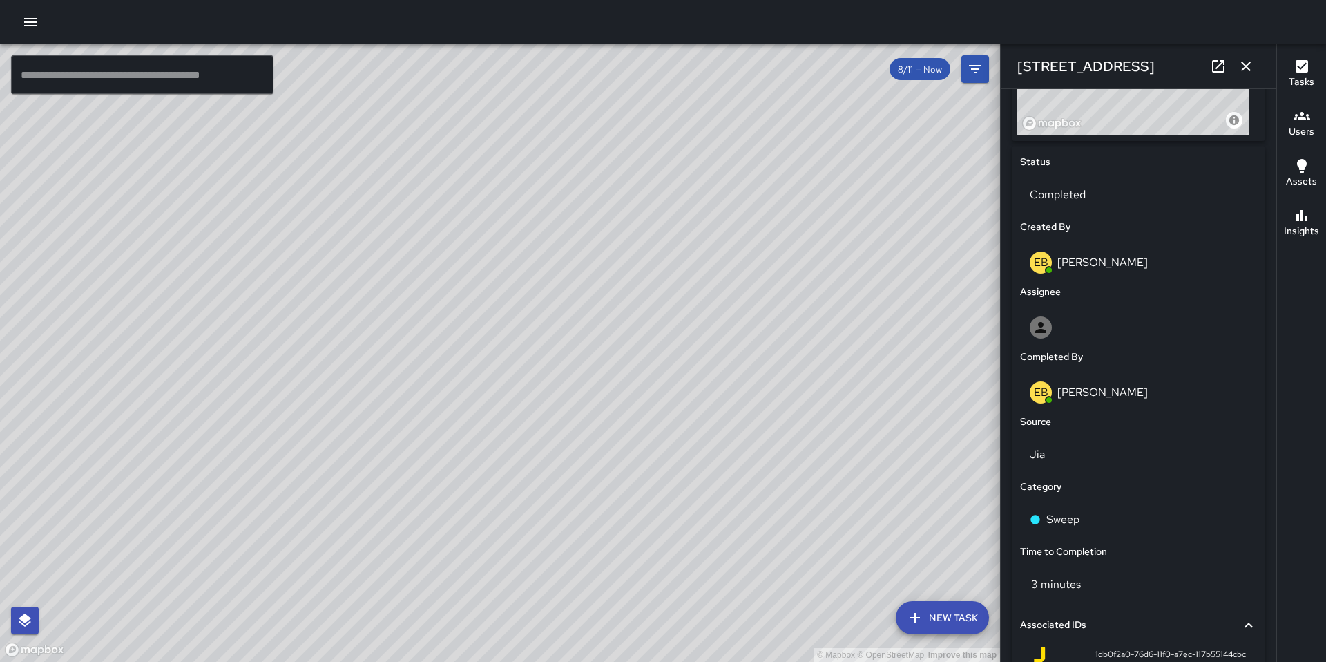
scroll to position [751, 0]
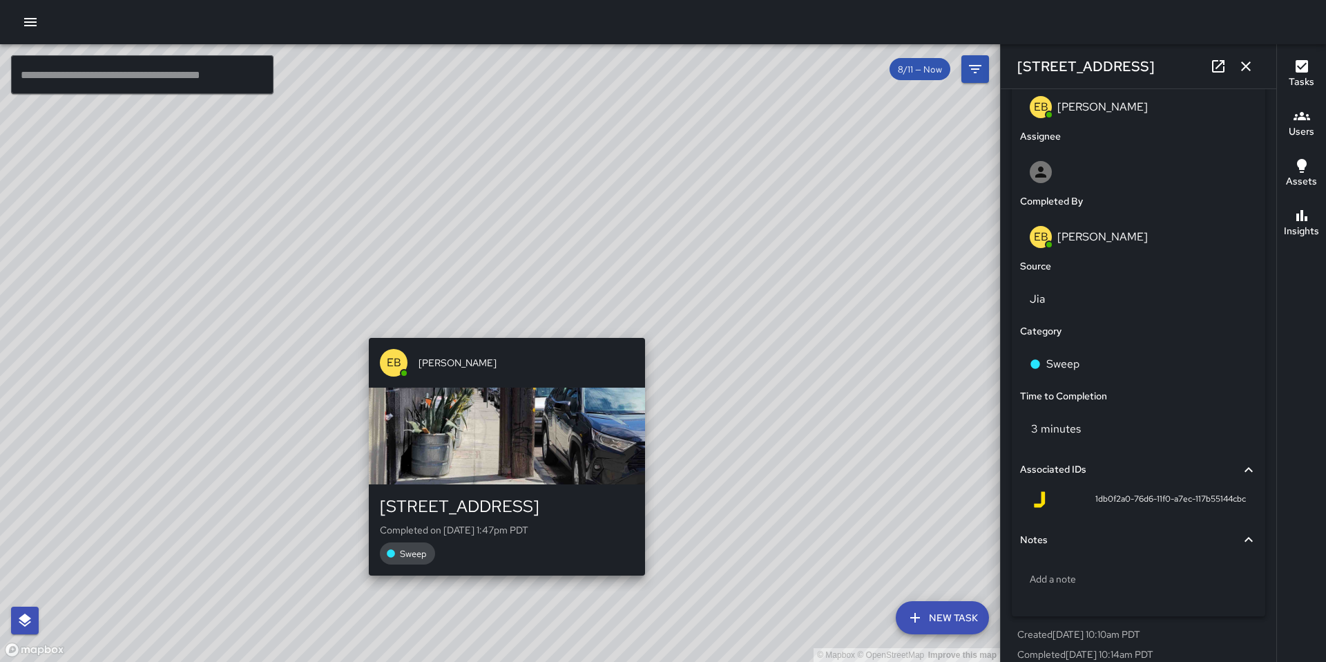
click at [498, 325] on div "© Mapbox © OpenStreetMap Improve this map EB Edwin Barillas 1435 Folsom Street …" at bounding box center [500, 352] width 1000 height 617
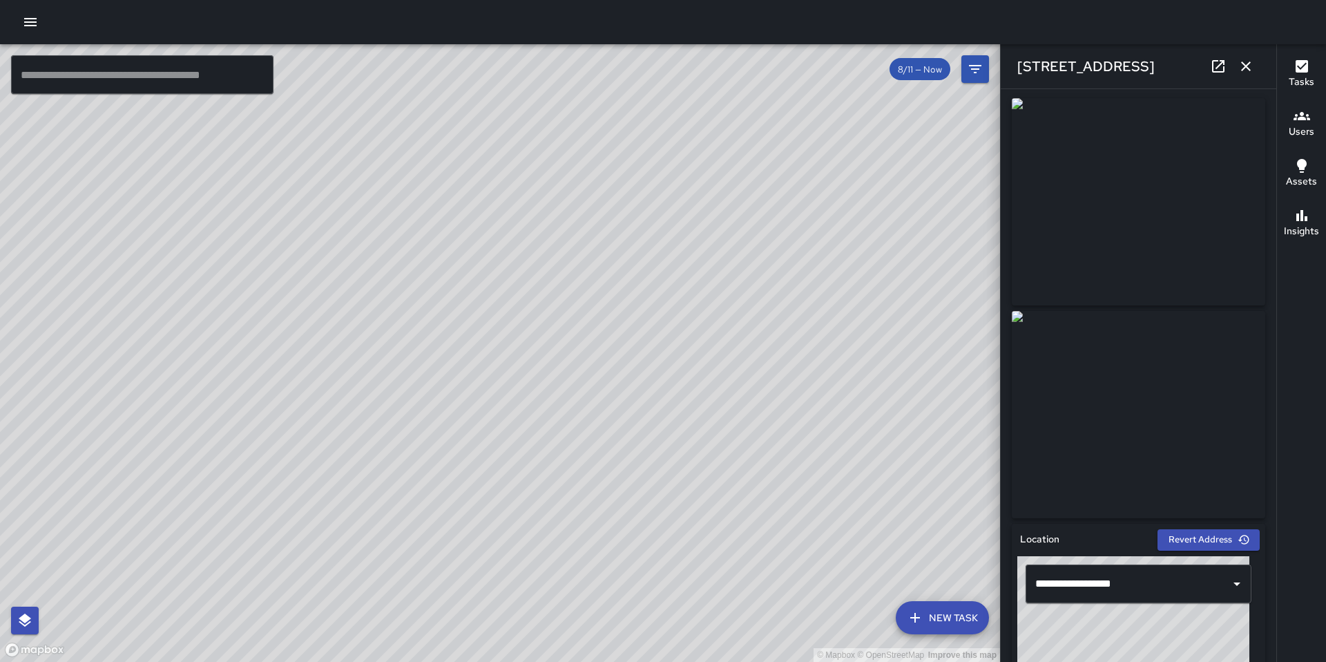
scroll to position [0, 0]
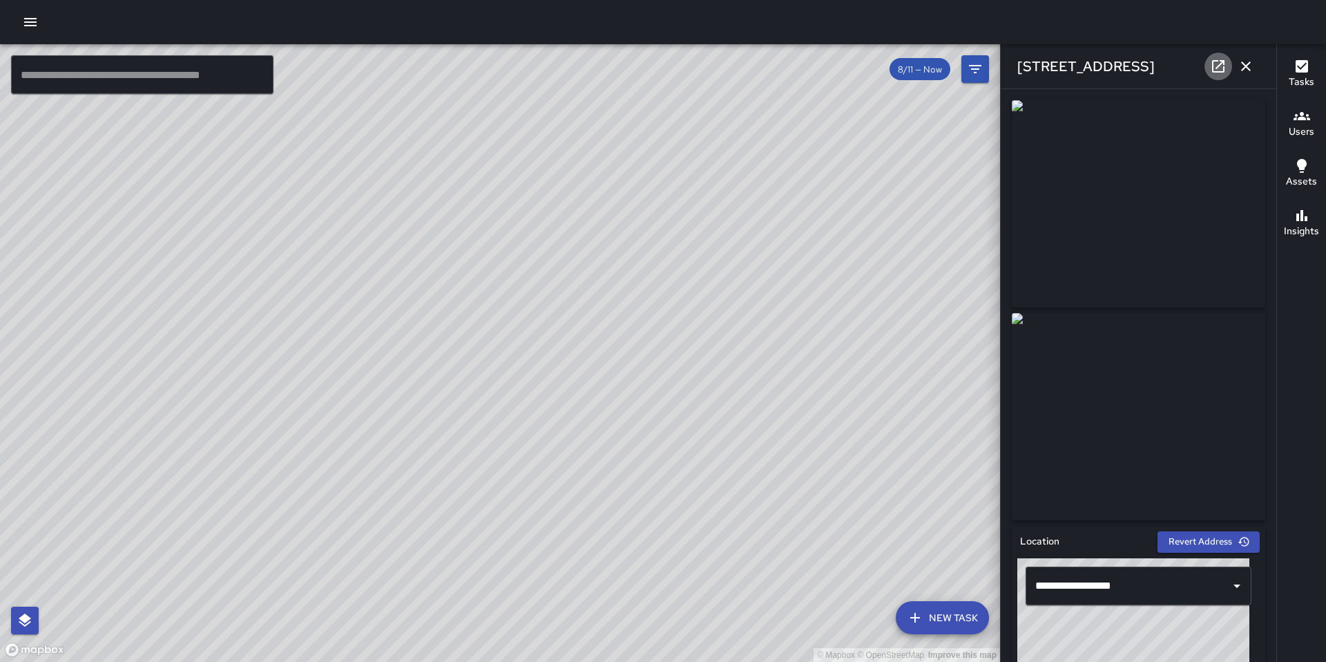
click at [1216, 66] on icon at bounding box center [1218, 66] width 17 height 17
click at [1245, 77] on button "button" at bounding box center [1246, 66] width 28 height 28
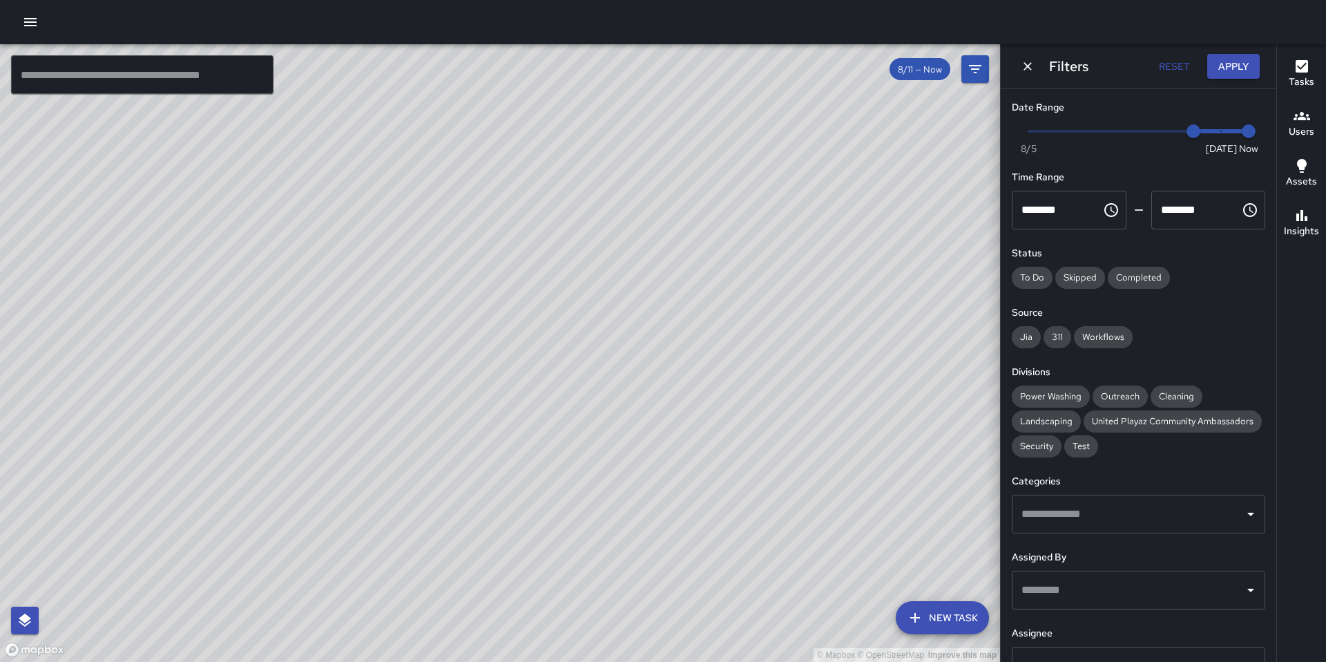
click at [1017, 72] on div "Filters Reset Apply" at bounding box center [1139, 66] width 276 height 44
click at [1186, 131] on span "8/11" at bounding box center [1193, 131] width 14 height 14
click at [1026, 70] on icon "Dismiss" at bounding box center [1028, 66] width 14 height 14
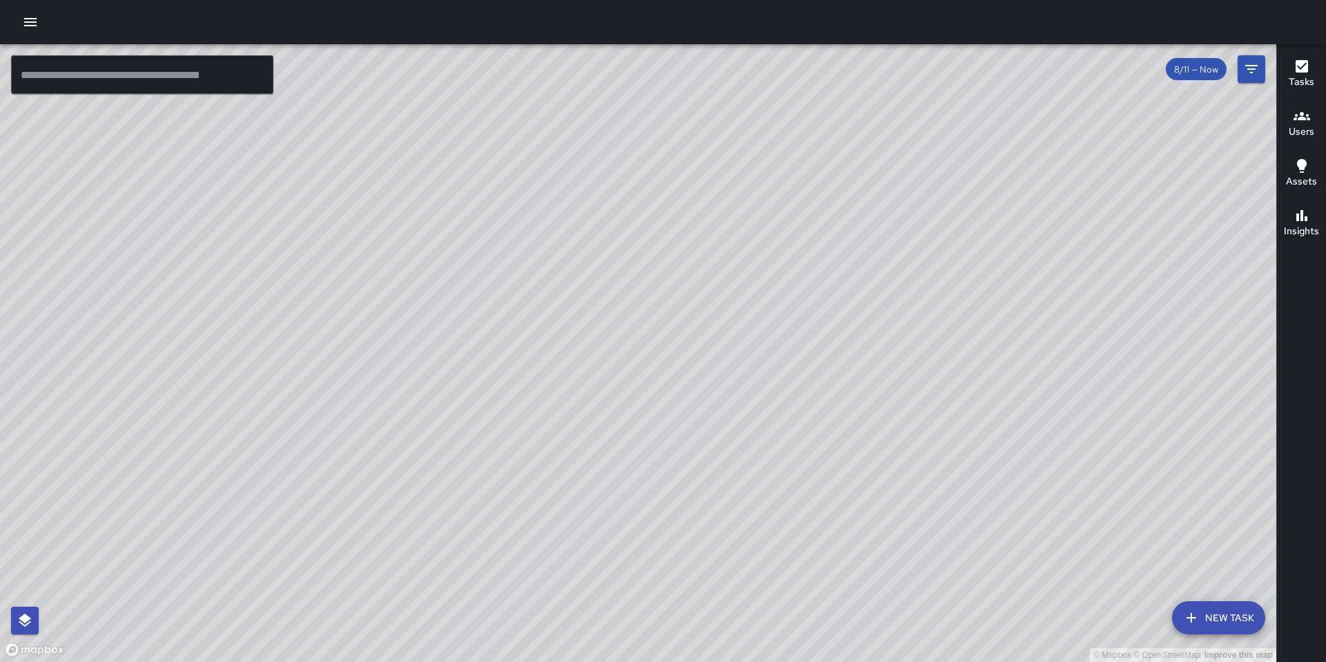
drag, startPoint x: 656, startPoint y: 332, endPoint x: 655, endPoint y: 510, distance: 177.5
click at [655, 496] on div "© Mapbox © OpenStreetMap Improve this map" at bounding box center [638, 352] width 1276 height 617
drag, startPoint x: 655, startPoint y: 510, endPoint x: 655, endPoint y: 533, distance: 23.5
click at [655, 533] on div "© Mapbox © OpenStreetMap Improve this map" at bounding box center [638, 352] width 1276 height 617
drag, startPoint x: 737, startPoint y: 464, endPoint x: 757, endPoint y: 477, distance: 23.6
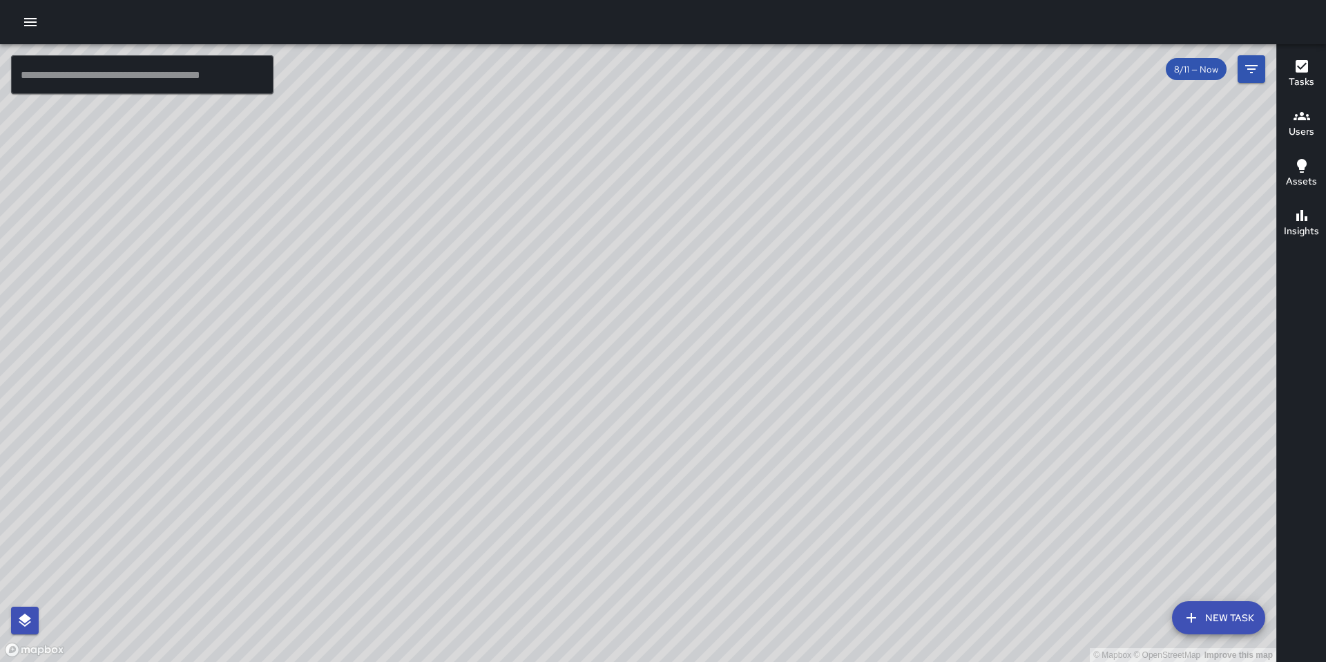
click at [719, 508] on div "© Mapbox © OpenStreetMap Improve this map" at bounding box center [638, 352] width 1276 height 617
drag, startPoint x: 806, startPoint y: 466, endPoint x: 737, endPoint y: 512, distance: 82.7
click at [737, 512] on div "© Mapbox © OpenStreetMap Improve this map" at bounding box center [638, 352] width 1276 height 617
drag, startPoint x: 821, startPoint y: 488, endPoint x: 771, endPoint y: 603, distance: 125.6
click at [782, 575] on div "© Mapbox © OpenStreetMap Improve this map" at bounding box center [638, 352] width 1276 height 617
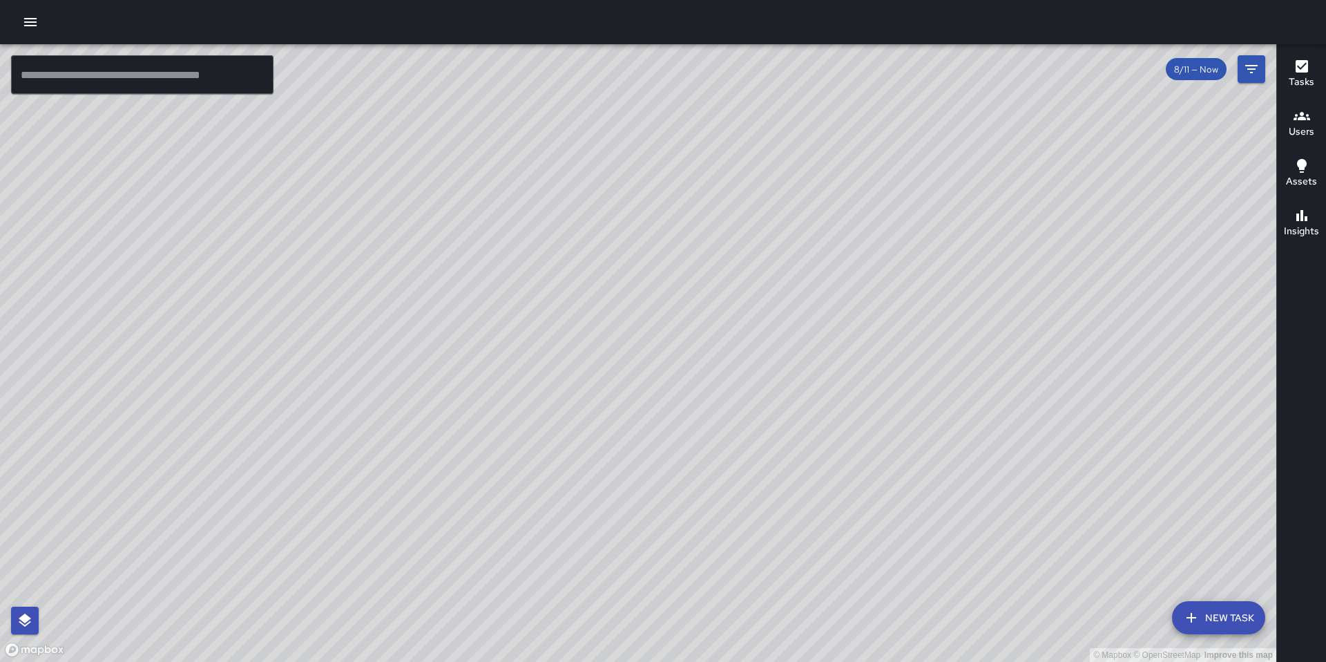
drag, startPoint x: 846, startPoint y: 450, endPoint x: 797, endPoint y: 526, distance: 90.4
click at [797, 526] on div "© Mapbox © OpenStreetMap Improve this map" at bounding box center [638, 352] width 1276 height 617
drag, startPoint x: 845, startPoint y: 462, endPoint x: 818, endPoint y: 490, distance: 39.1
click at [818, 490] on div "© Mapbox © OpenStreetMap Improve this map" at bounding box center [638, 352] width 1276 height 617
drag, startPoint x: 910, startPoint y: 434, endPoint x: 862, endPoint y: 439, distance: 47.9
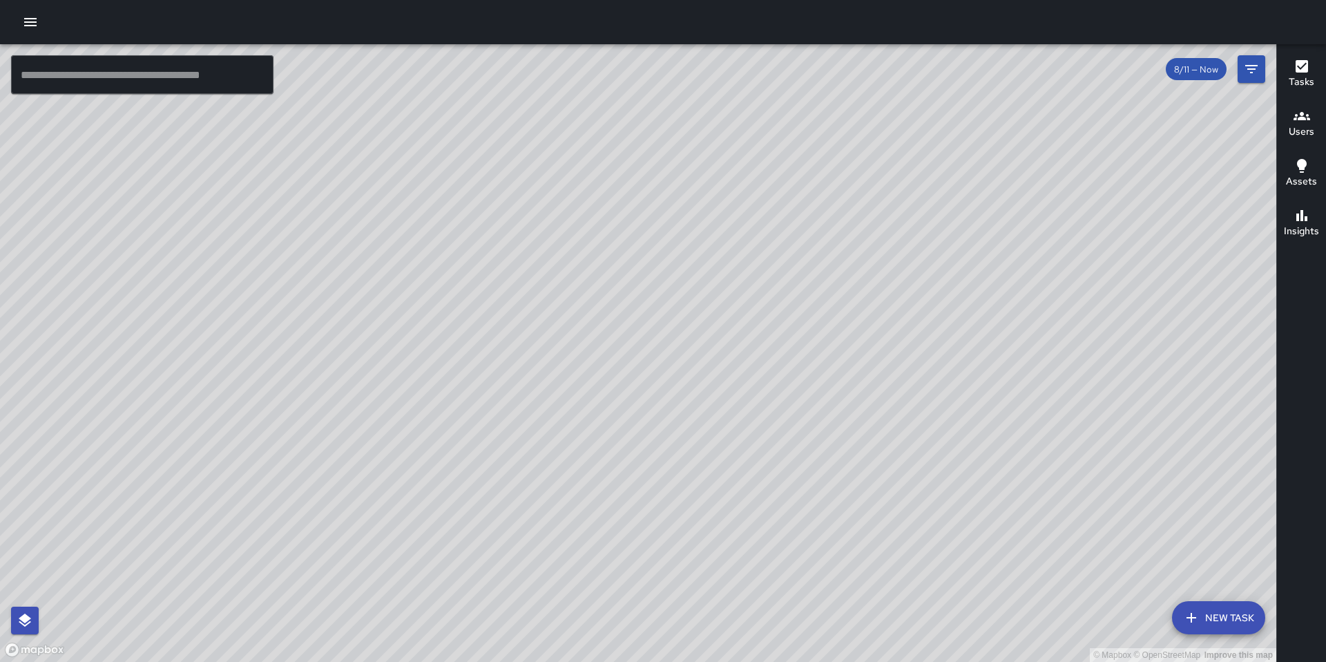
click at [849, 479] on div "© Mapbox © OpenStreetMap Improve this map" at bounding box center [638, 352] width 1276 height 617
drag, startPoint x: 956, startPoint y: 383, endPoint x: 818, endPoint y: 392, distance: 139.1
click at [820, 397] on div "© Mapbox © OpenStreetMap Improve this map" at bounding box center [638, 352] width 1276 height 617
drag, startPoint x: 930, startPoint y: 387, endPoint x: 921, endPoint y: 391, distance: 9.3
click at [922, 391] on div "© Mapbox © OpenStreetMap Improve this map" at bounding box center [638, 352] width 1276 height 617
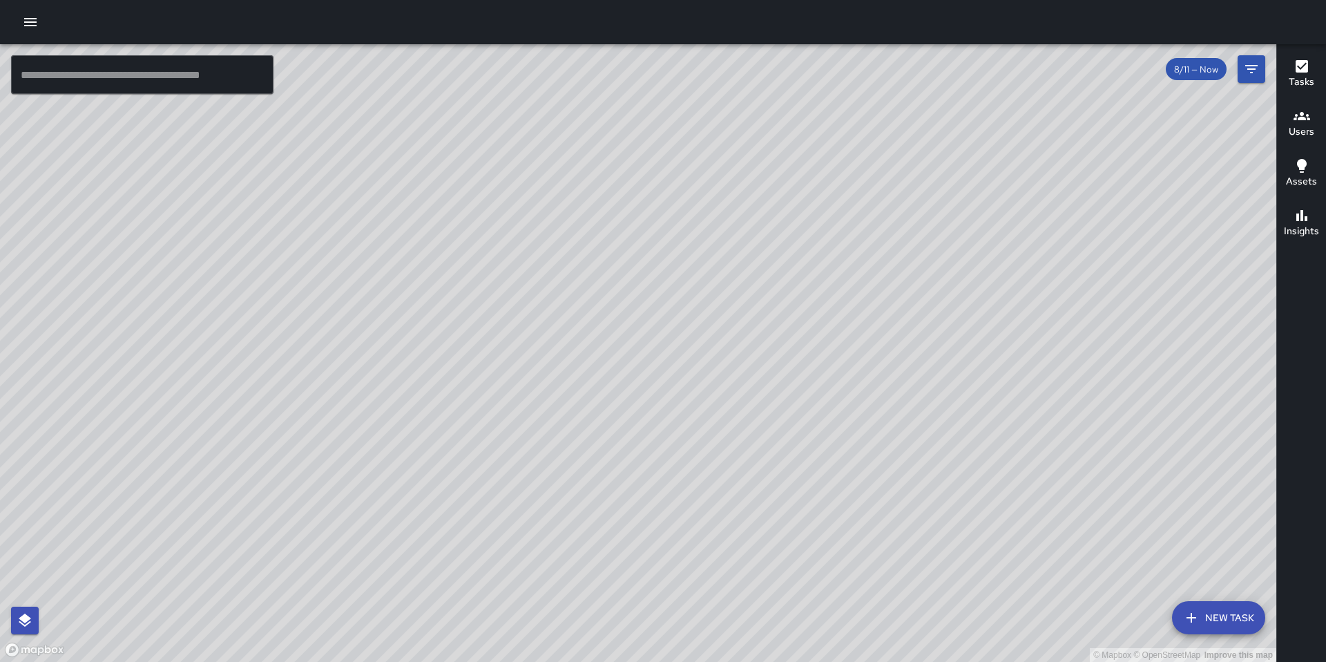
click at [163, 81] on input "text" at bounding box center [142, 74] width 262 height 39
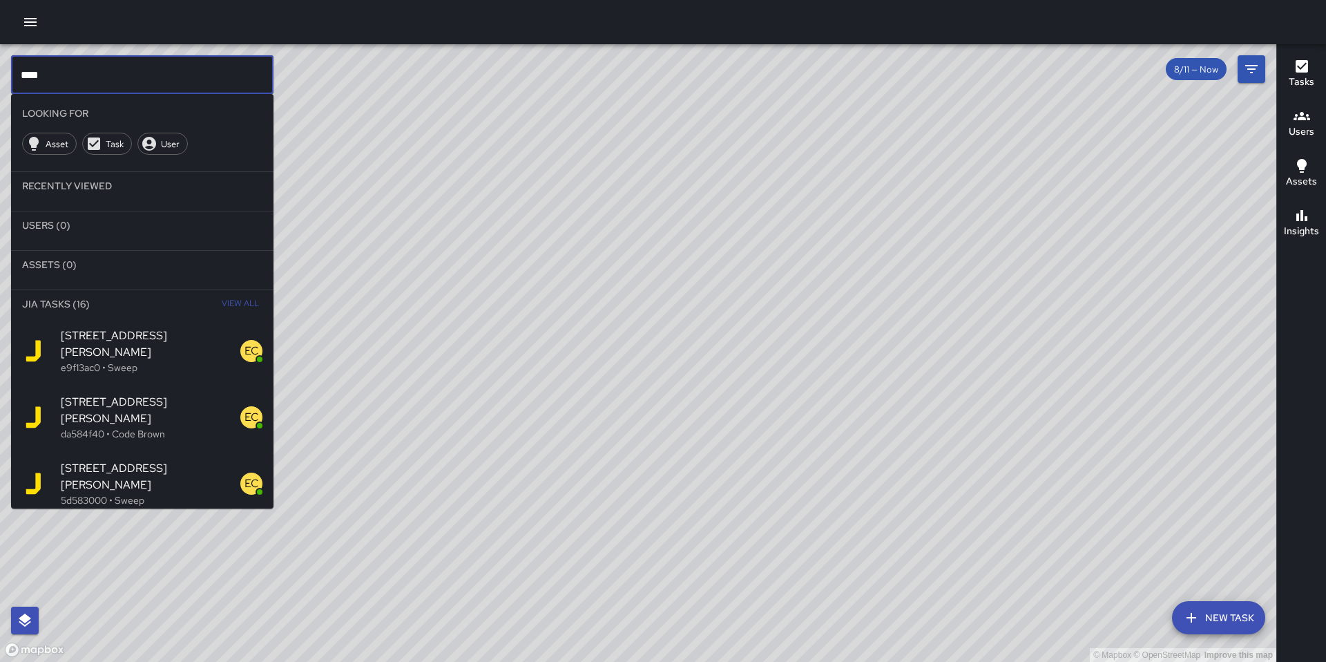
type input "****"
click at [222, 304] on span "View All" at bounding box center [240, 304] width 37 height 22
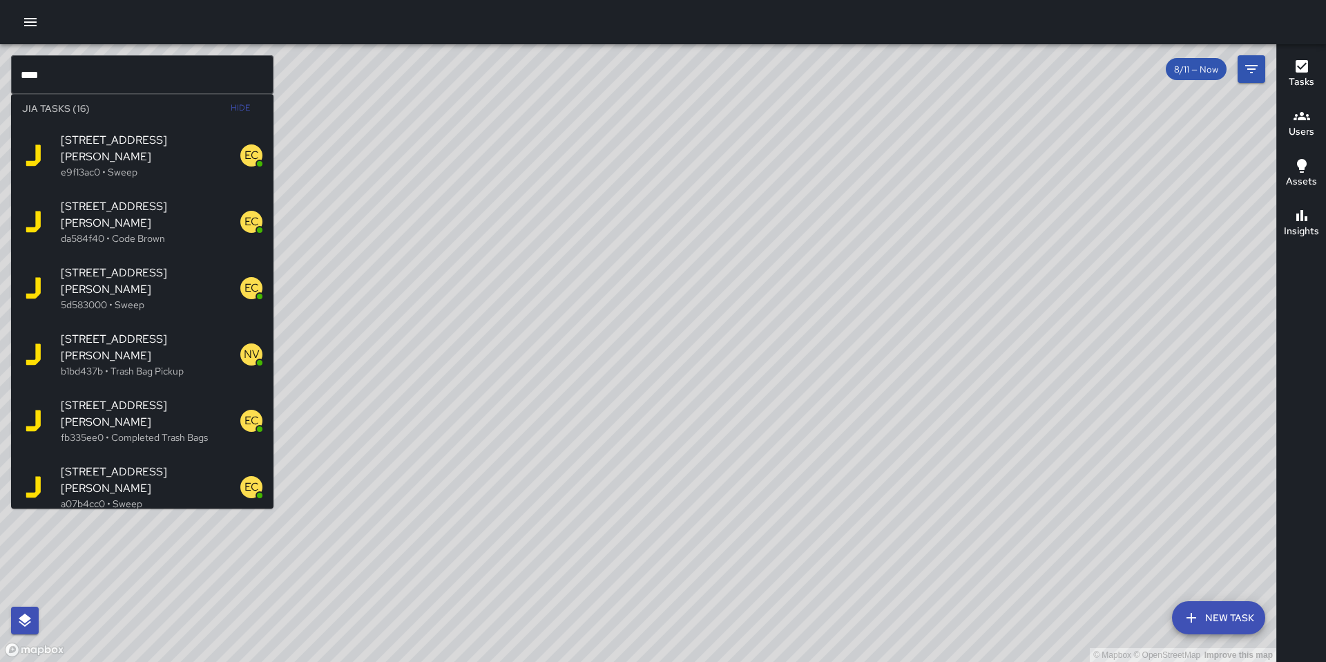
scroll to position [76, 0]
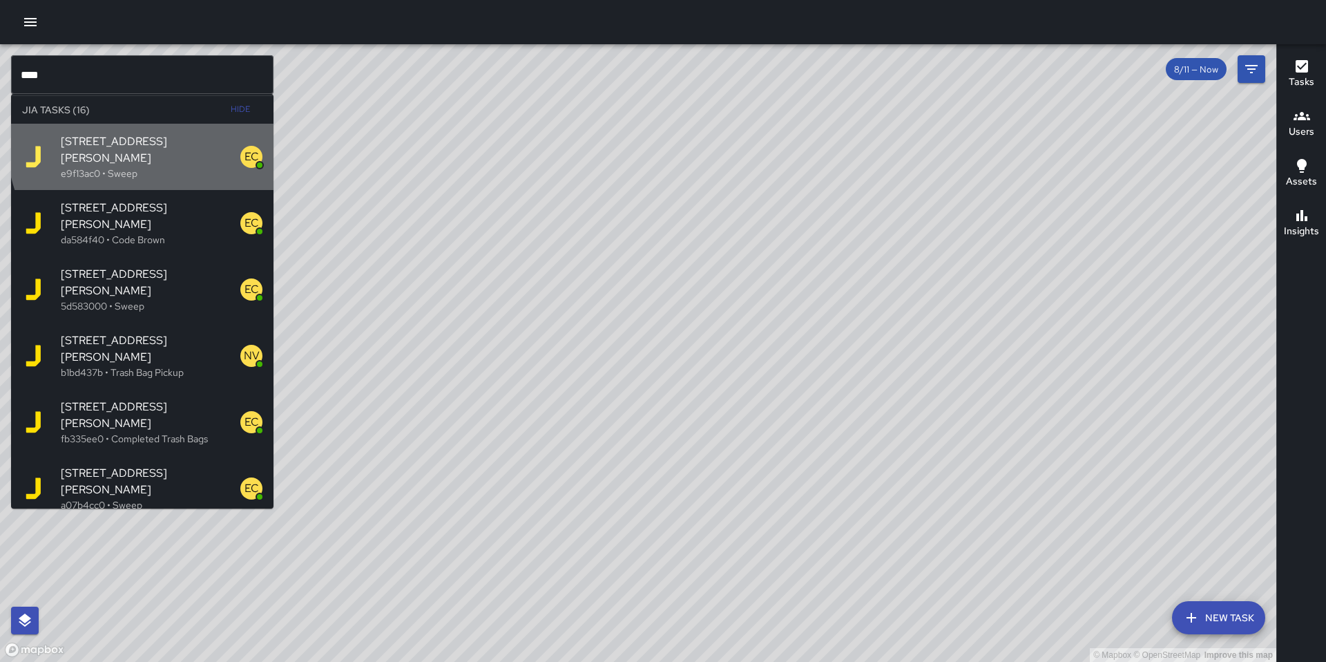
click at [144, 146] on span "231 Shipley Street" at bounding box center [151, 149] width 180 height 33
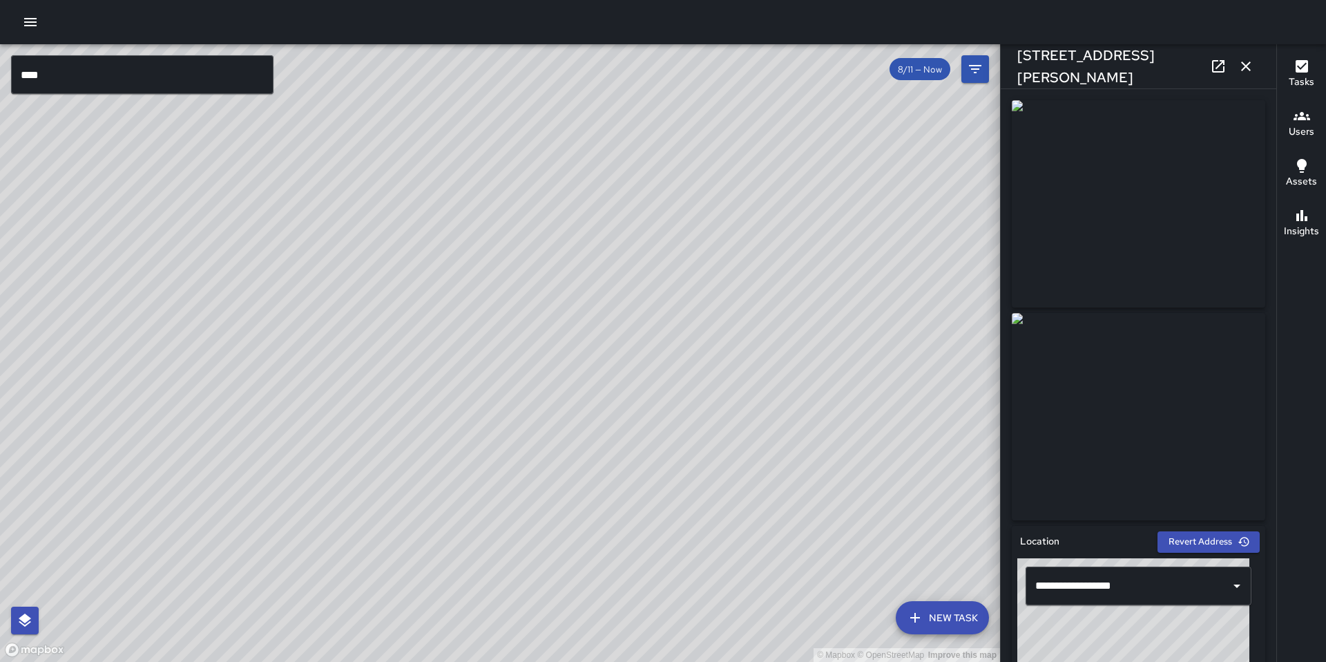
click at [454, 402] on div "© Mapbox © OpenStreetMap Improve this map DB DeAndre Barney 239 Shipley Street …" at bounding box center [500, 352] width 1000 height 617
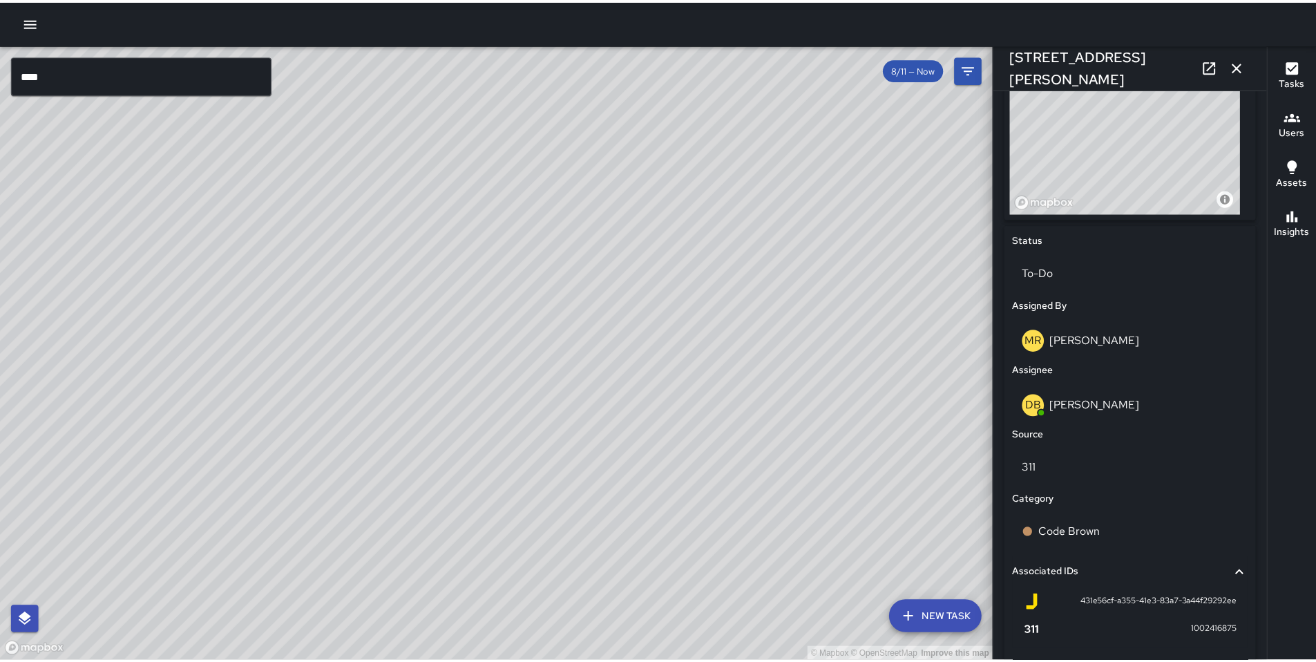
scroll to position [520, 0]
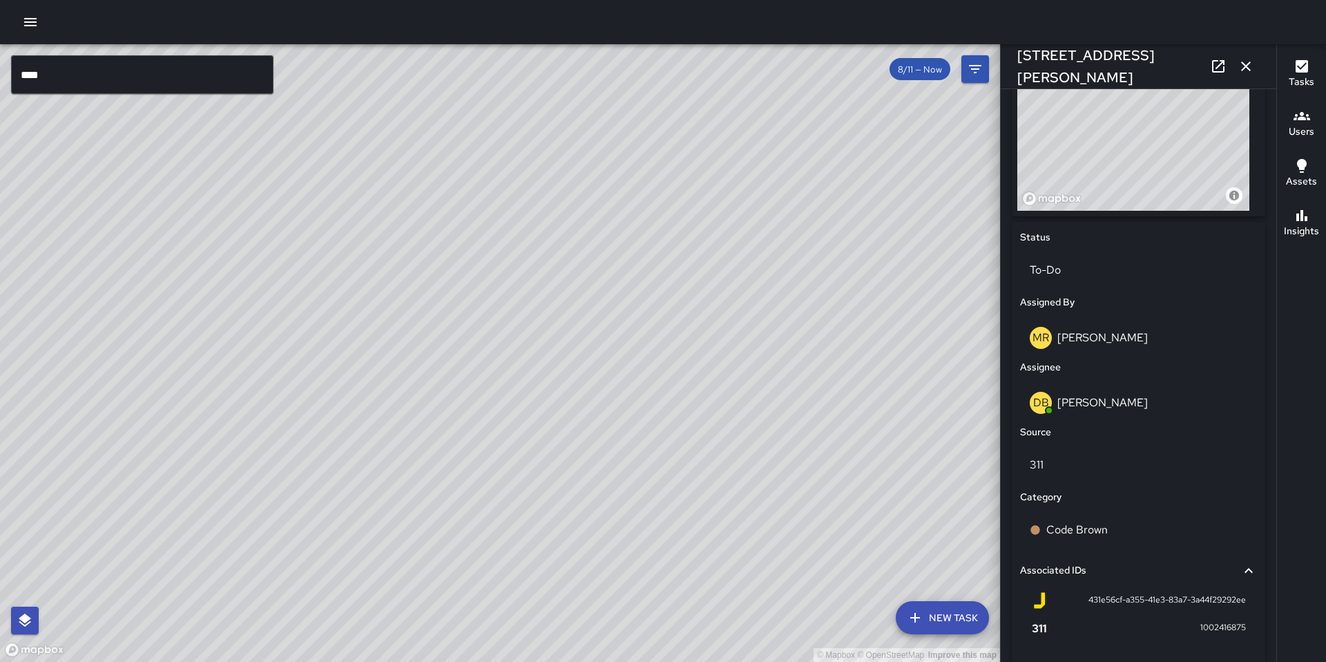
click at [546, 300] on div "© Mapbox © OpenStreetMap Improve this map EC Enrique Cervantes 231 Shipley Stre…" at bounding box center [500, 352] width 1000 height 617
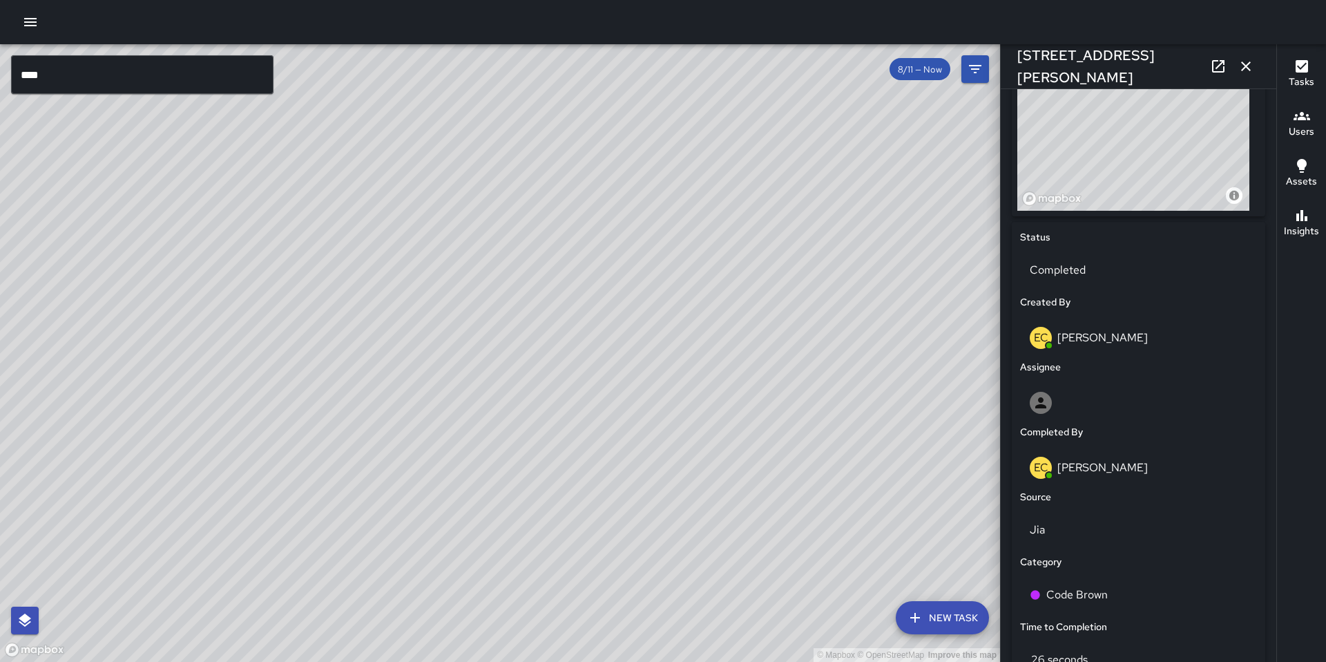
click at [523, 327] on div "© Mapbox © OpenStreetMap Improve this map EC Enrique Cervantes 215 Shipley Stre…" at bounding box center [500, 352] width 1000 height 617
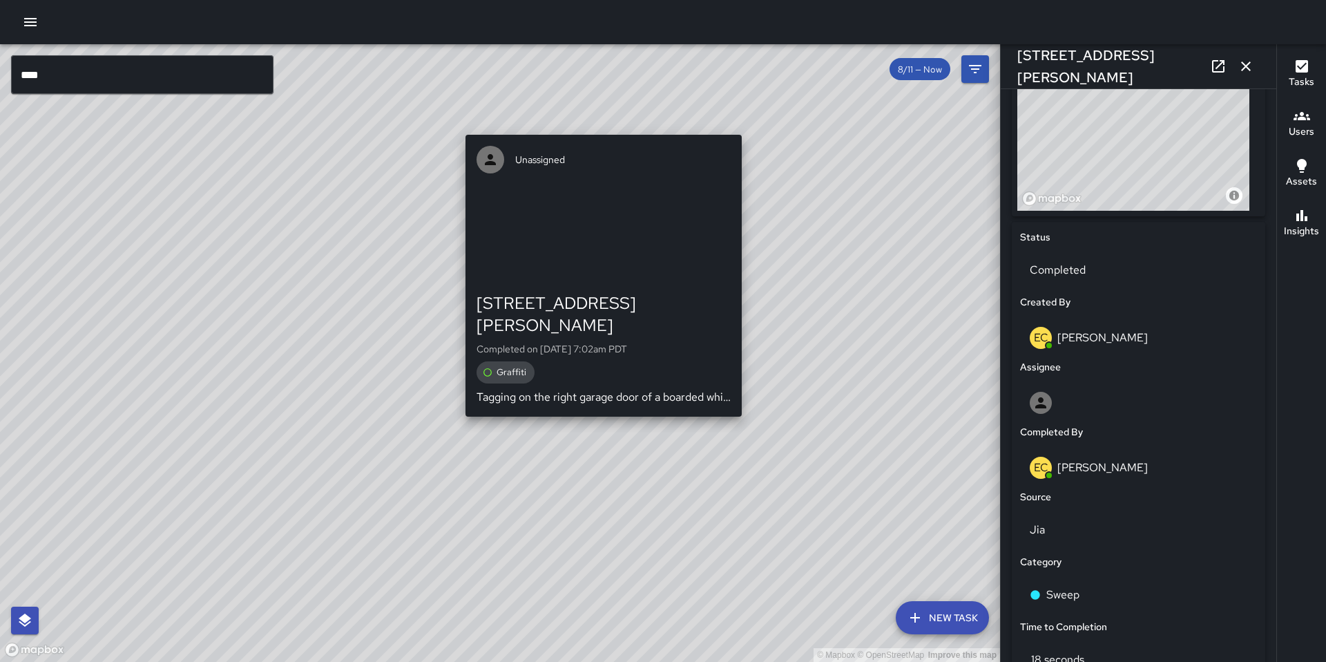
click at [595, 401] on div "© Mapbox © OpenStreetMap Improve this map Unassigned 210 Clara Street Completed…" at bounding box center [500, 352] width 1000 height 617
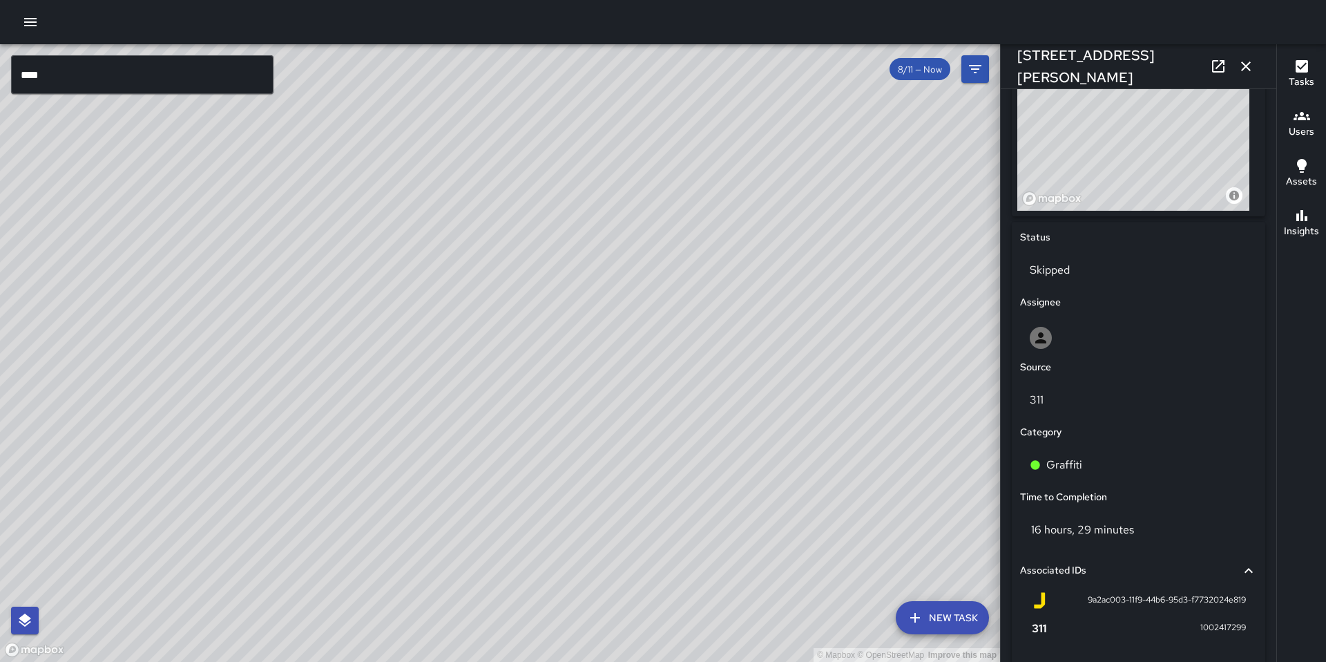
click at [499, 356] on div "© Mapbox © OpenStreetMap Improve this map Unassigned 210 Clara Street Completed…" at bounding box center [500, 352] width 1000 height 617
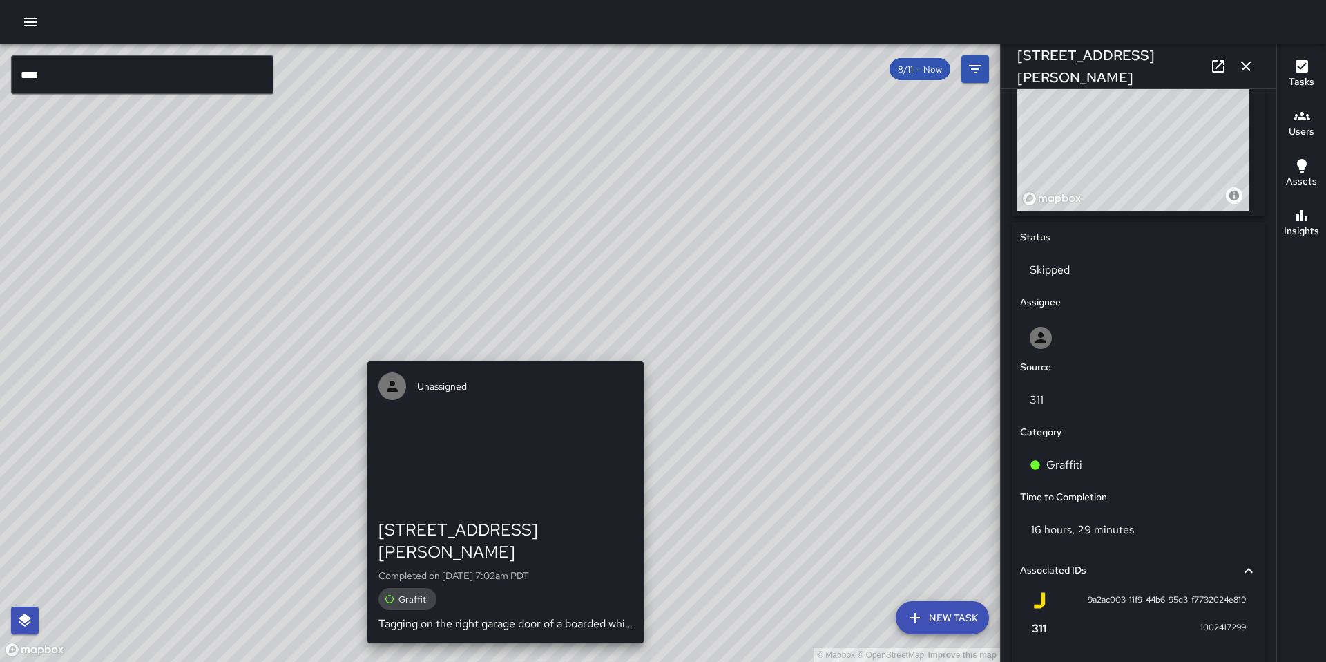
click at [500, 353] on div "© Mapbox © OpenStreetMap Improve this map Unassigned 210 Clara Street Completed…" at bounding box center [500, 352] width 1000 height 617
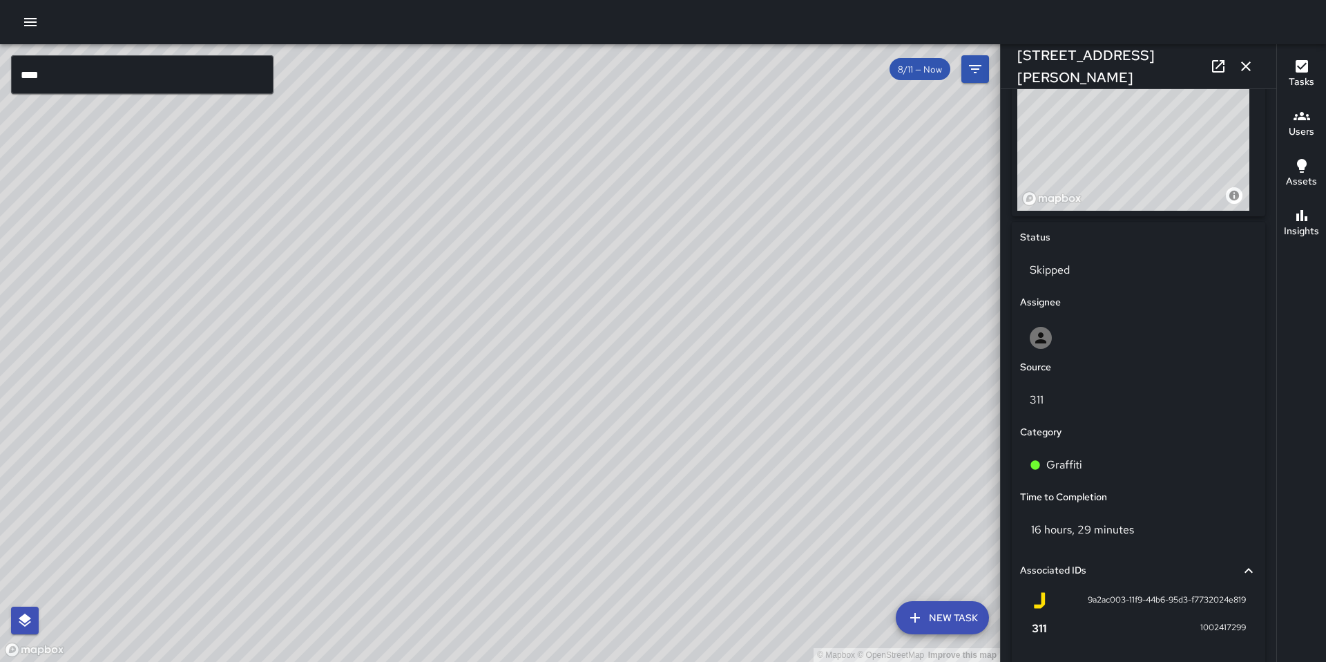
click at [401, 304] on div "© Mapbox © OpenStreetMap Improve this map EC Enrique Cervantes 215 Shipley Stre…" at bounding box center [500, 352] width 1000 height 617
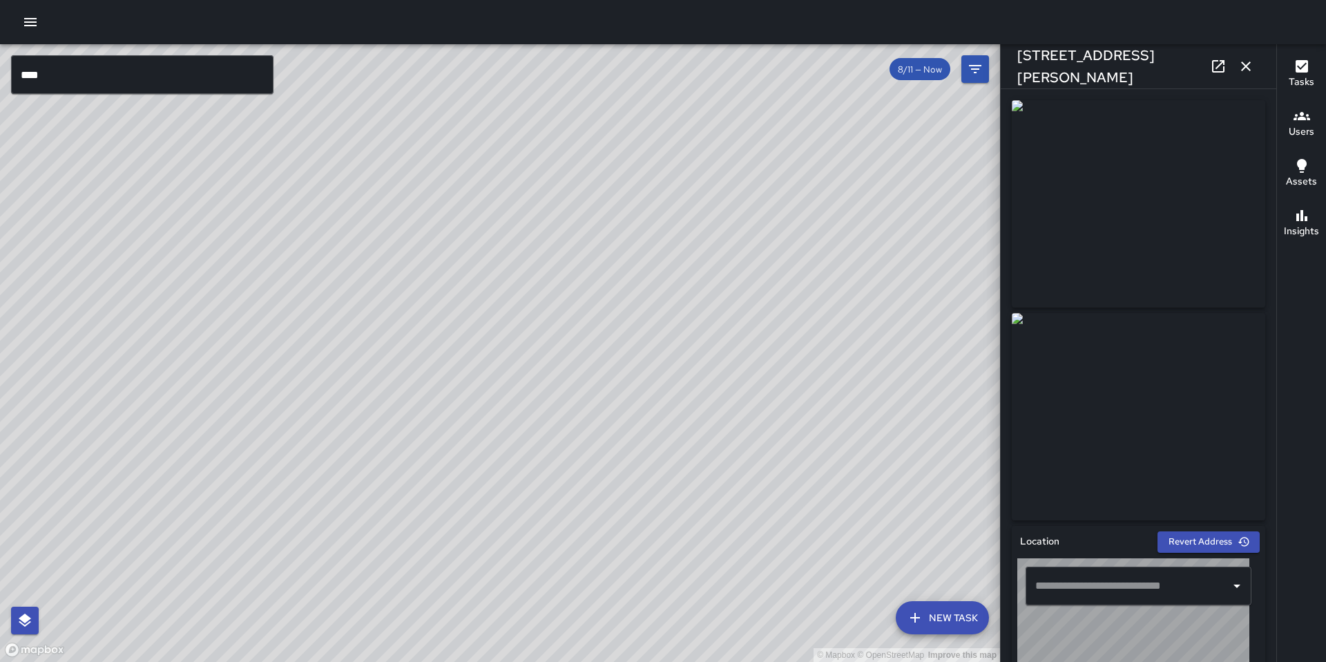
type input "**********"
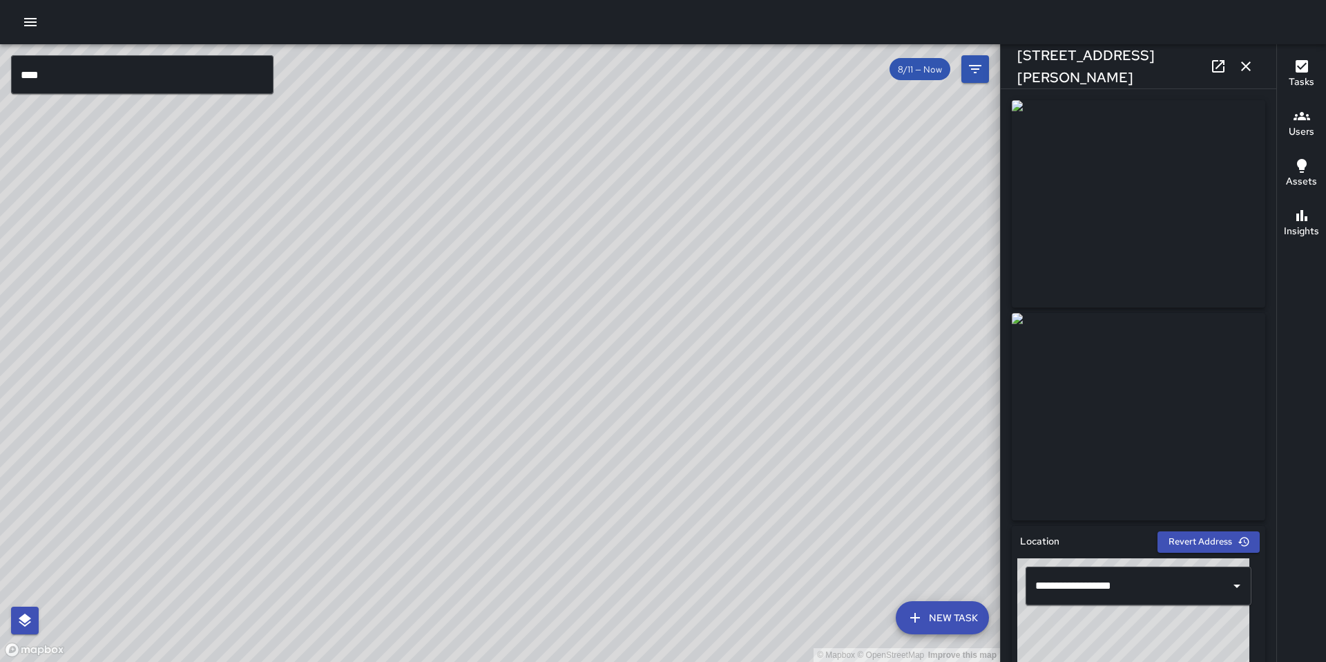
click at [93, 70] on input "****" at bounding box center [142, 74] width 262 height 39
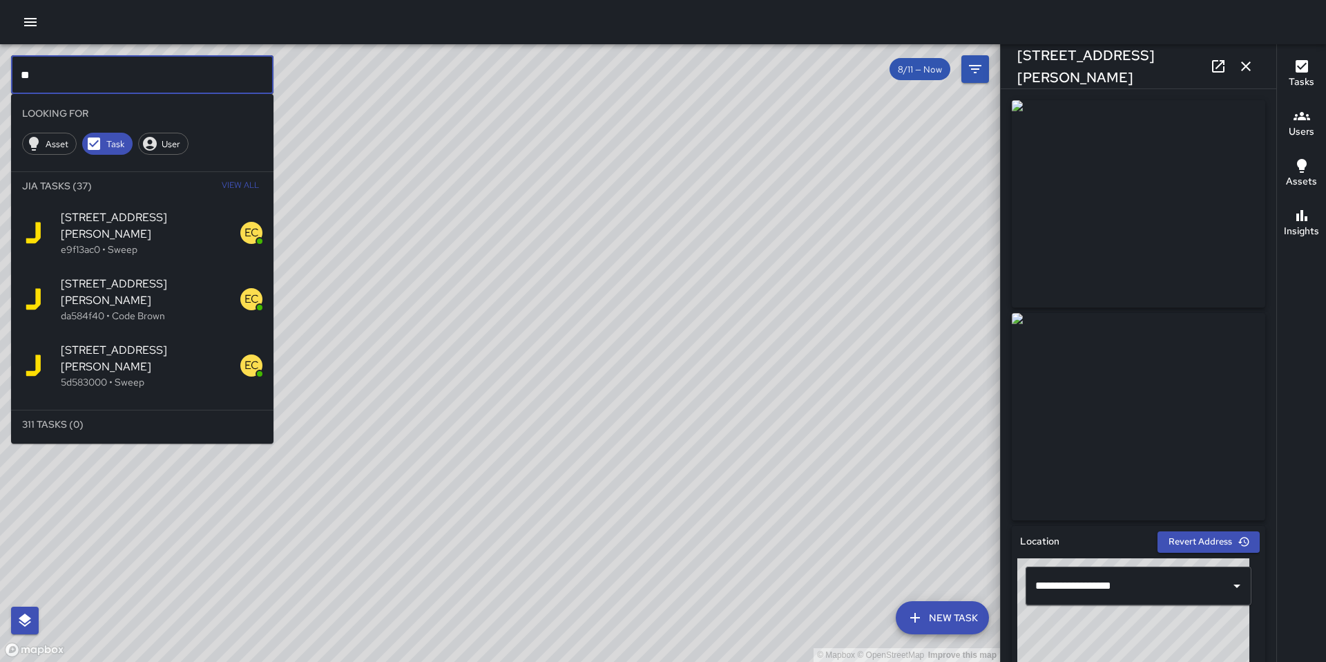
type input "*"
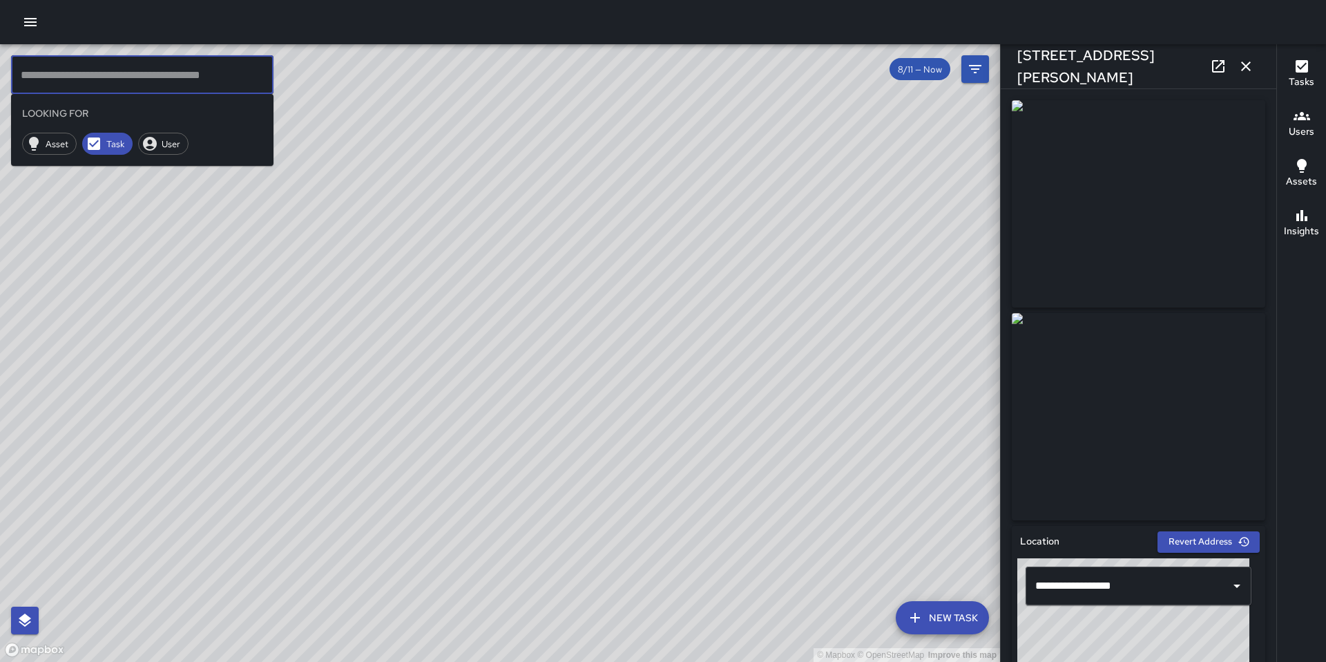
click at [29, 26] on icon "button" at bounding box center [30, 22] width 17 height 17
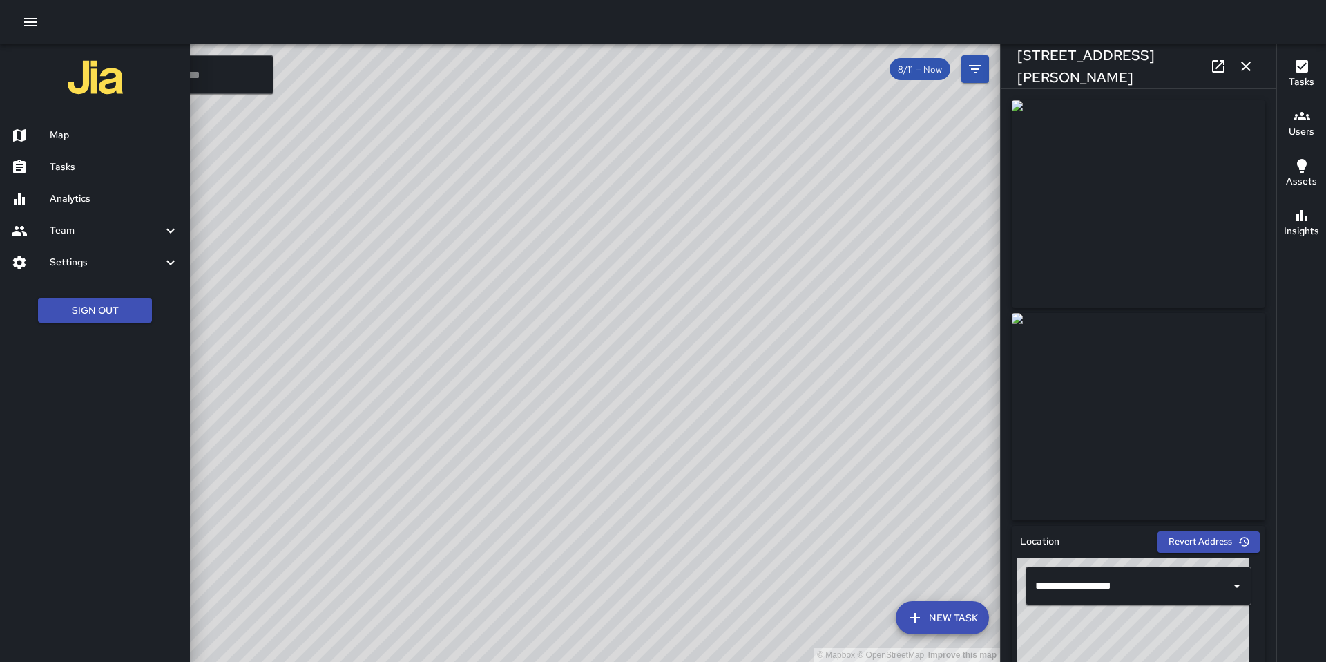
click at [45, 159] on div at bounding box center [30, 167] width 39 height 17
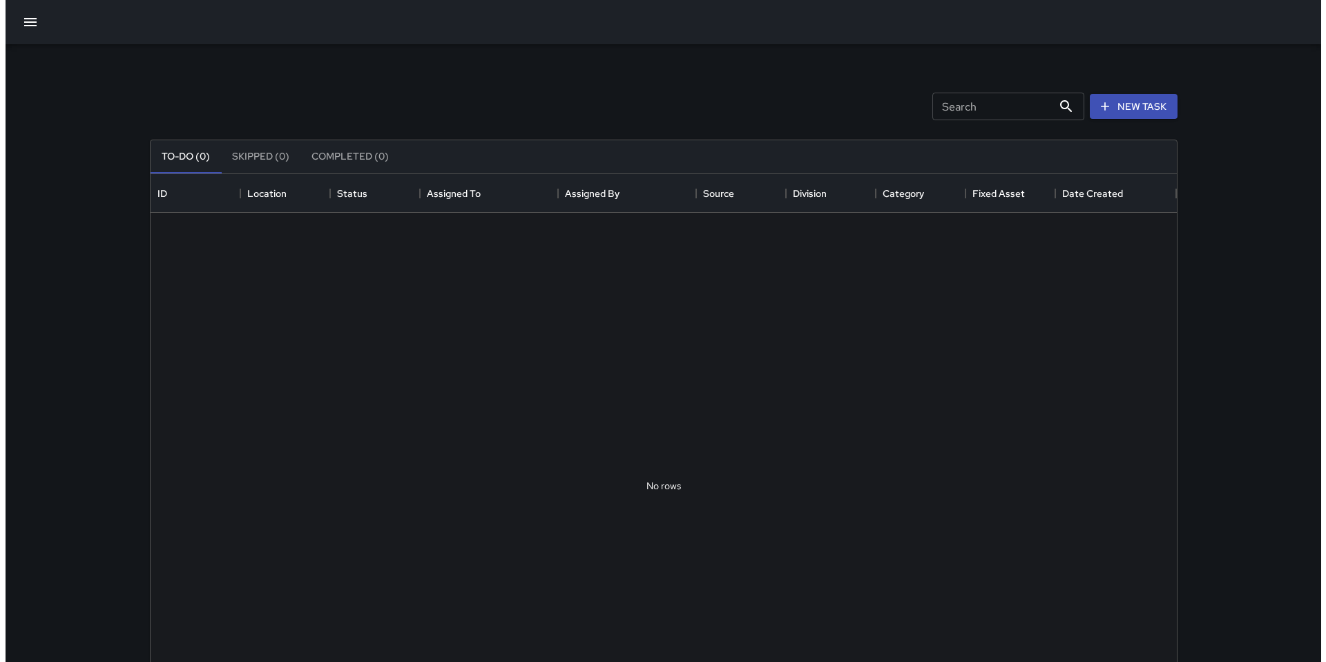
scroll to position [575, 1016]
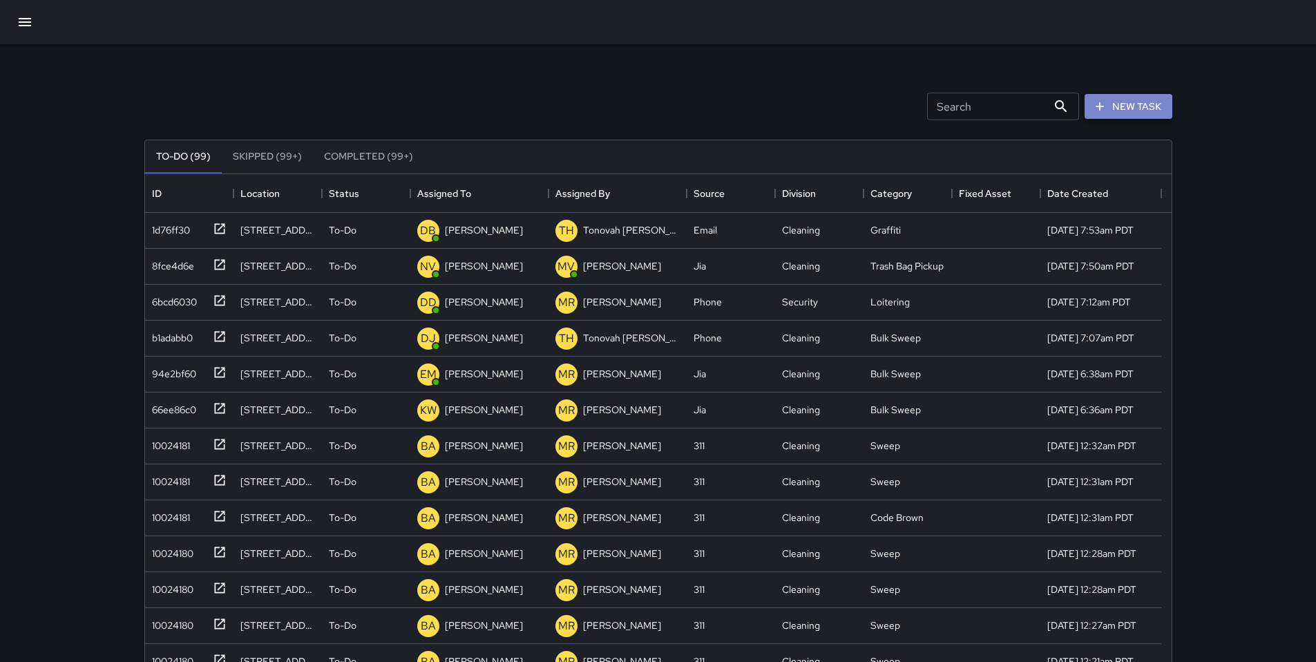
click at [1124, 100] on button "New Task" at bounding box center [1128, 107] width 88 height 26
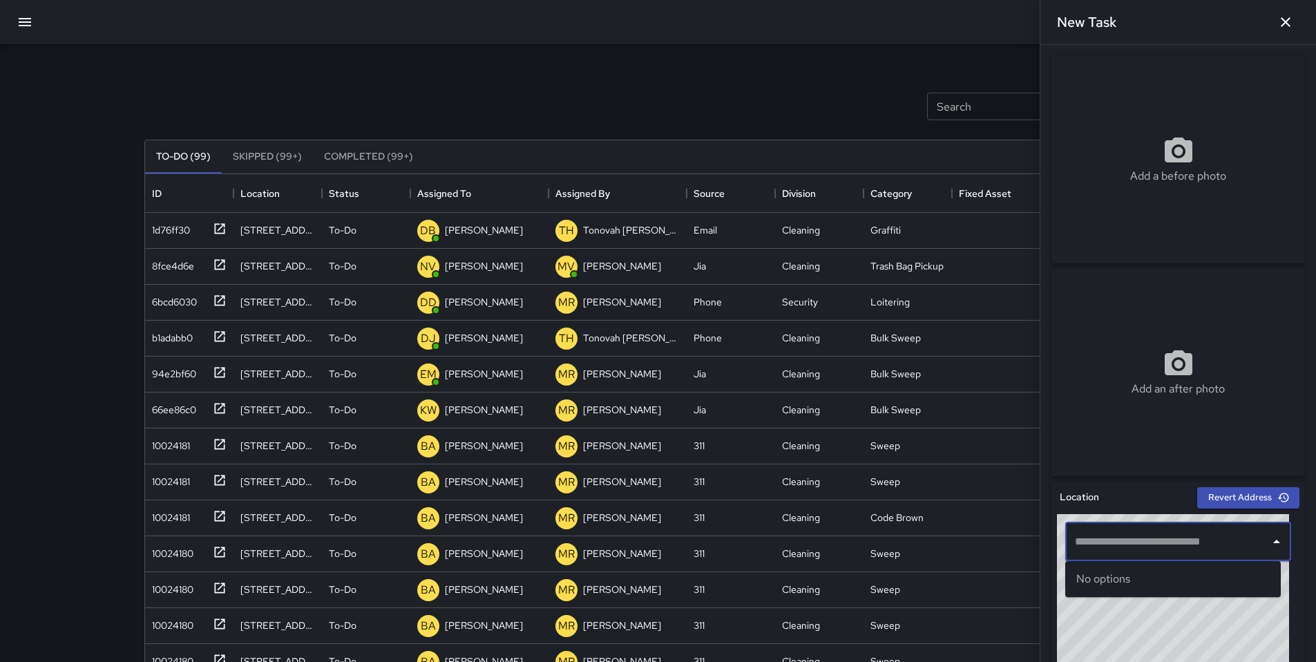
click at [1130, 541] on input "text" at bounding box center [1167, 541] width 193 height 26
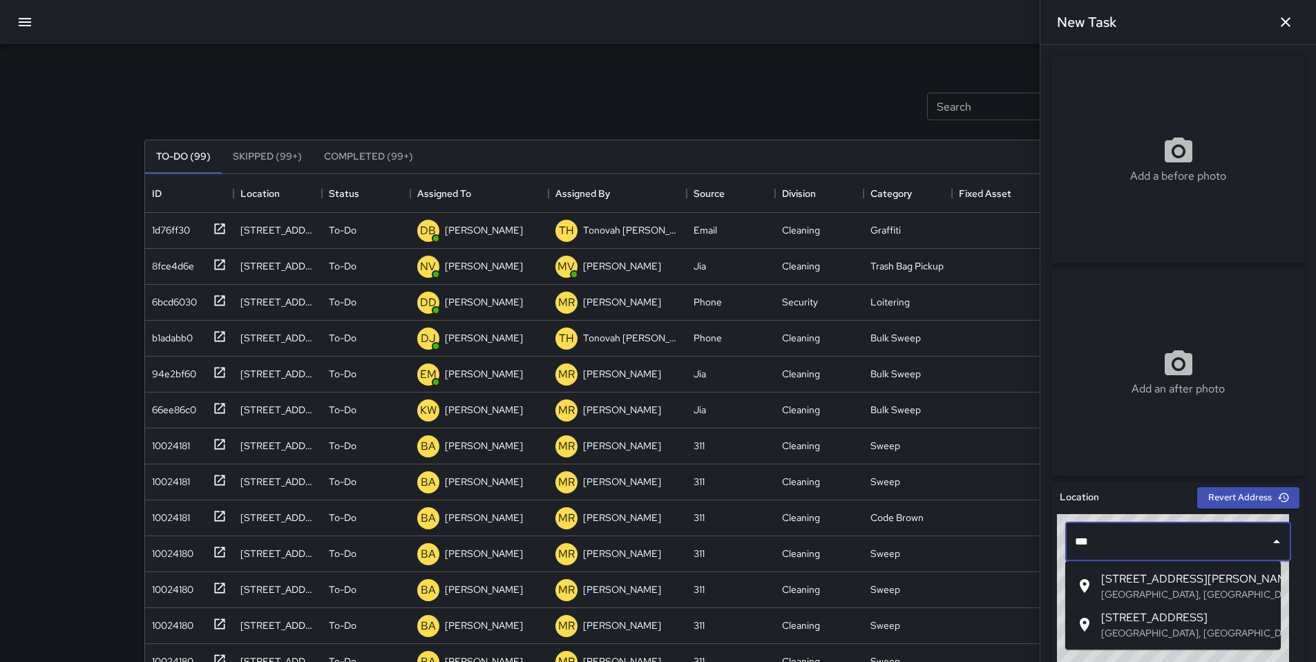
click at [1122, 581] on span "246 Shipley Street" at bounding box center [1185, 578] width 169 height 17
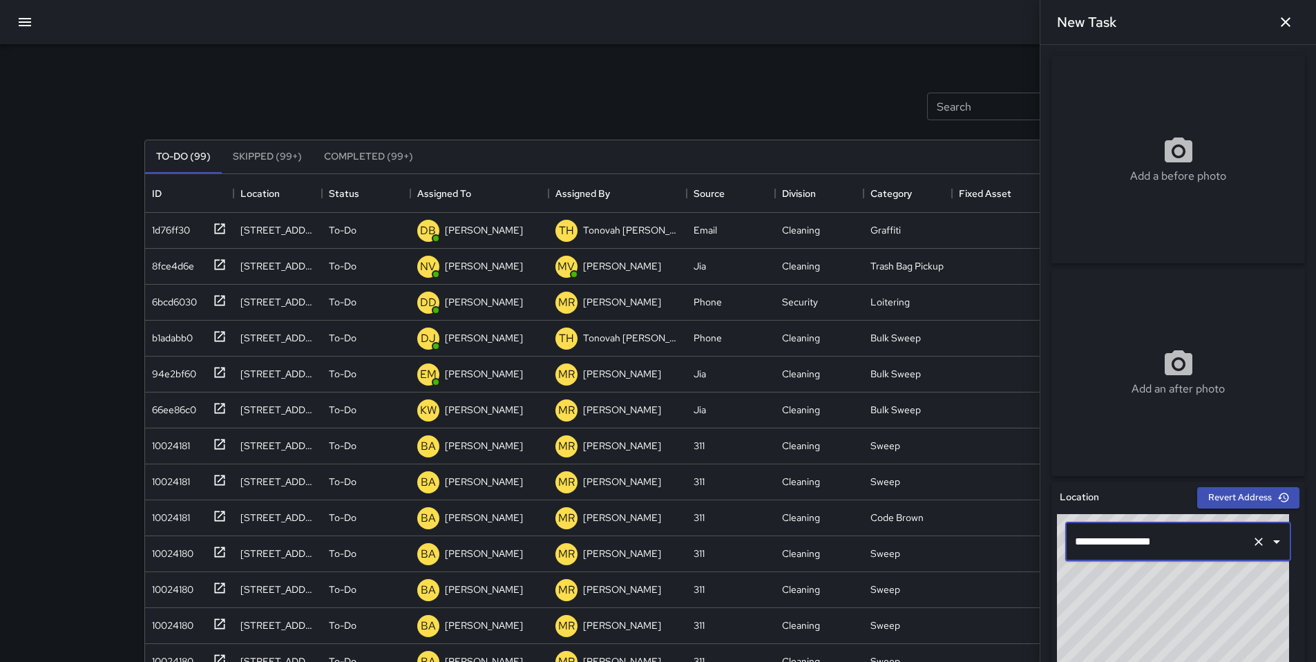
type input "**********"
click at [1296, 15] on button "button" at bounding box center [1285, 22] width 28 height 28
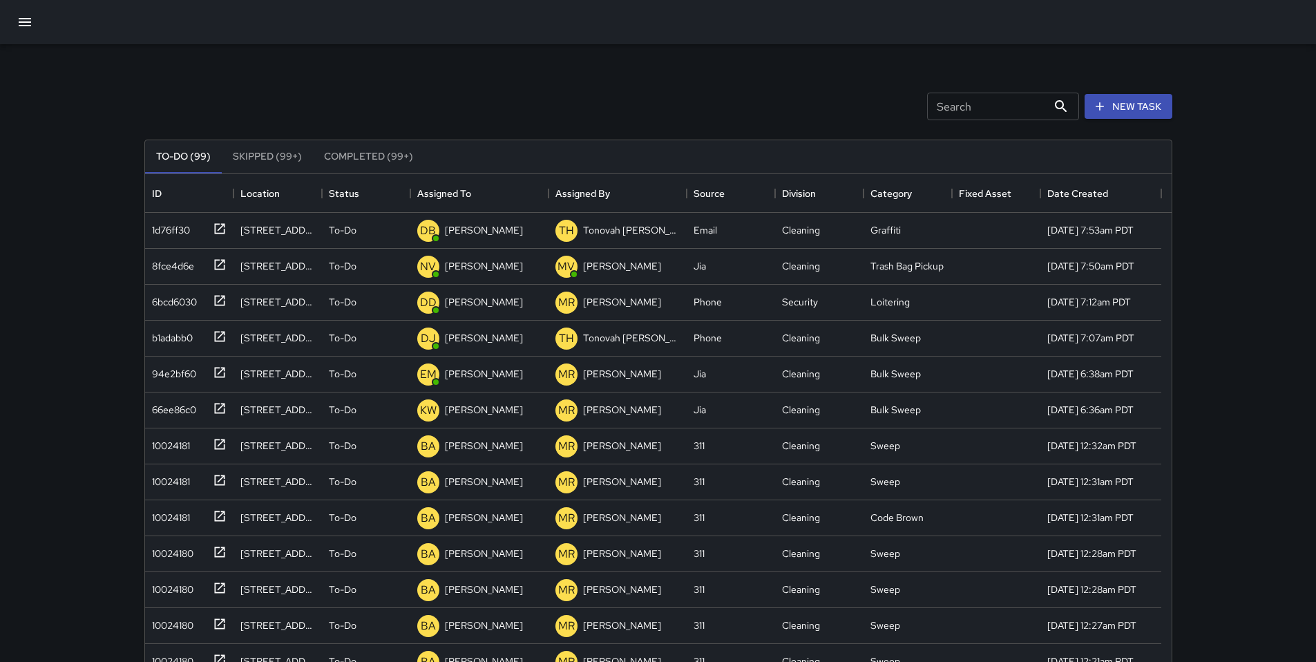
click at [2, 22] on div at bounding box center [658, 22] width 1316 height 44
click at [12, 23] on button "button" at bounding box center [24, 22] width 33 height 33
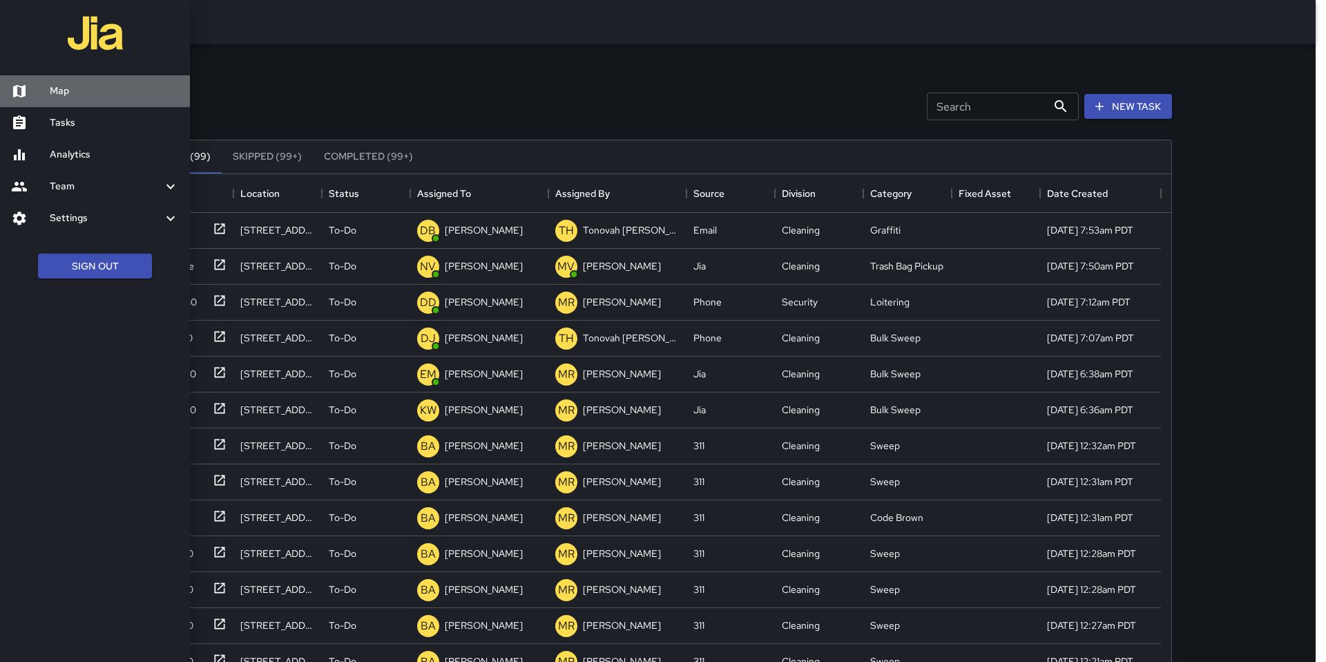
click at [80, 84] on h6 "Map" at bounding box center [114, 91] width 129 height 15
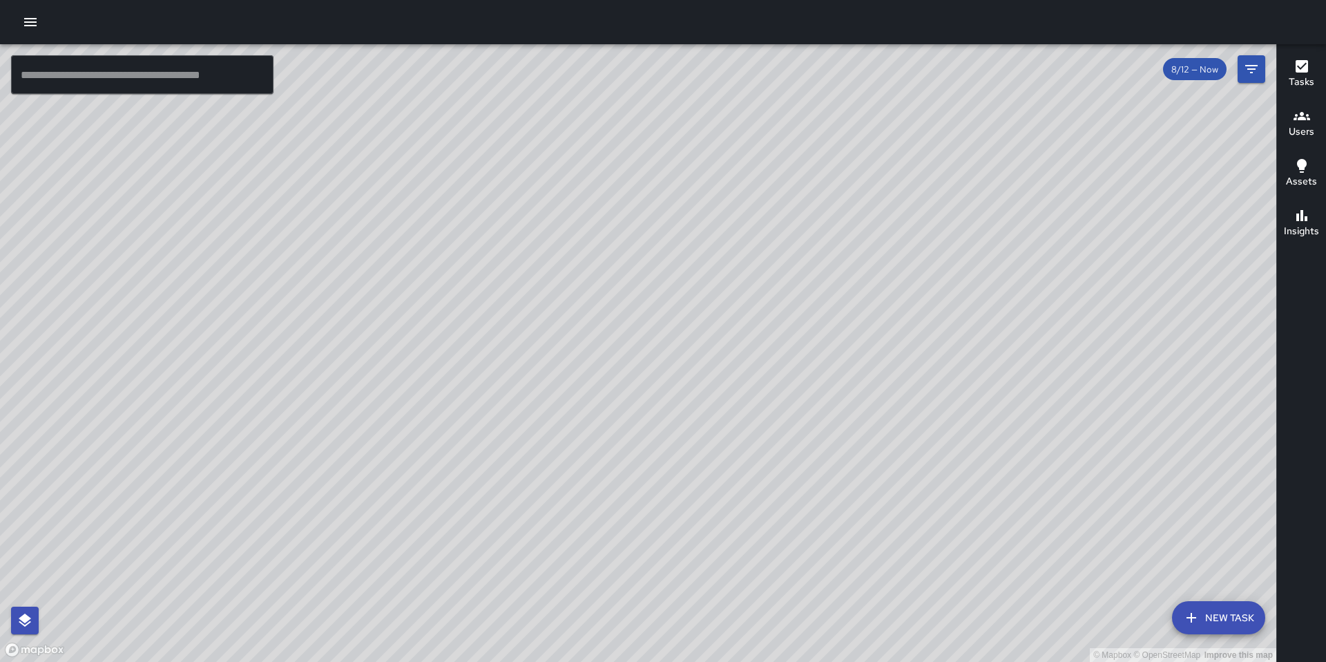
drag, startPoint x: 810, startPoint y: 197, endPoint x: 860, endPoint y: 348, distance: 159.4
click at [844, 383] on div "© Mapbox © OpenStreetMap Improve this map" at bounding box center [638, 352] width 1276 height 617
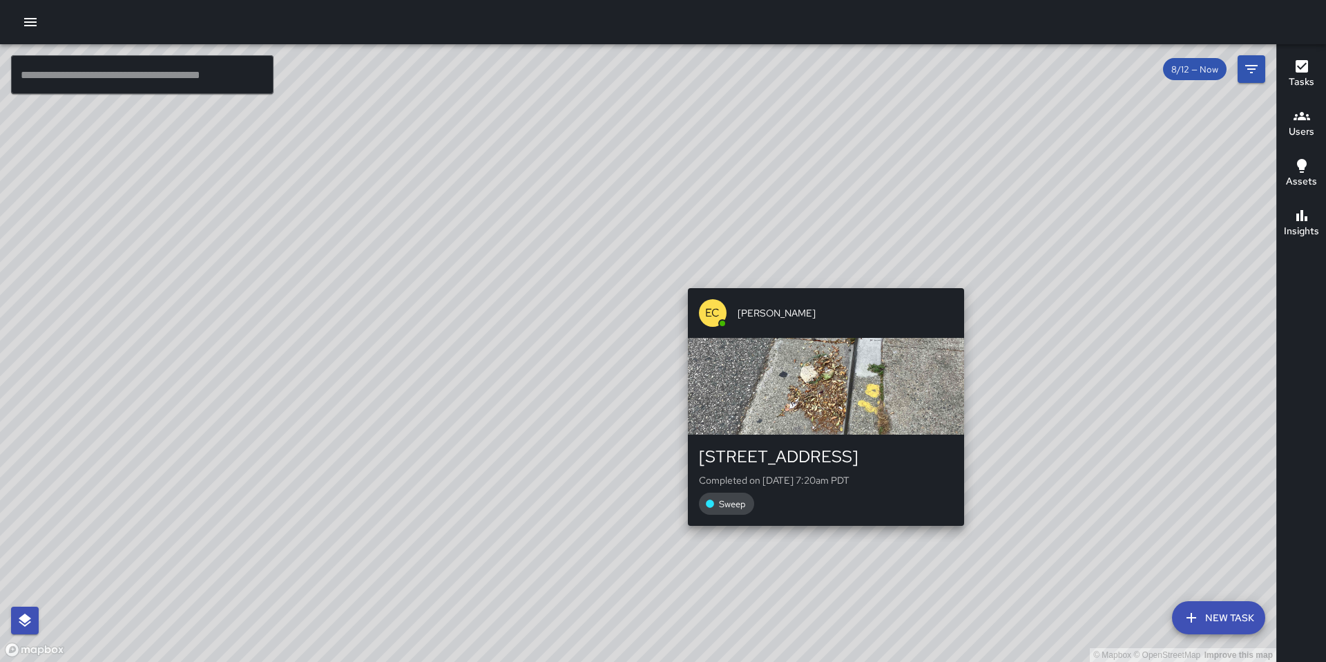
click at [820, 282] on div "EC Enrique Cervantes 77 Falmouth Street Completed on 8/12/2025, 7:20am PDT Sweep" at bounding box center [825, 406] width 287 height 249
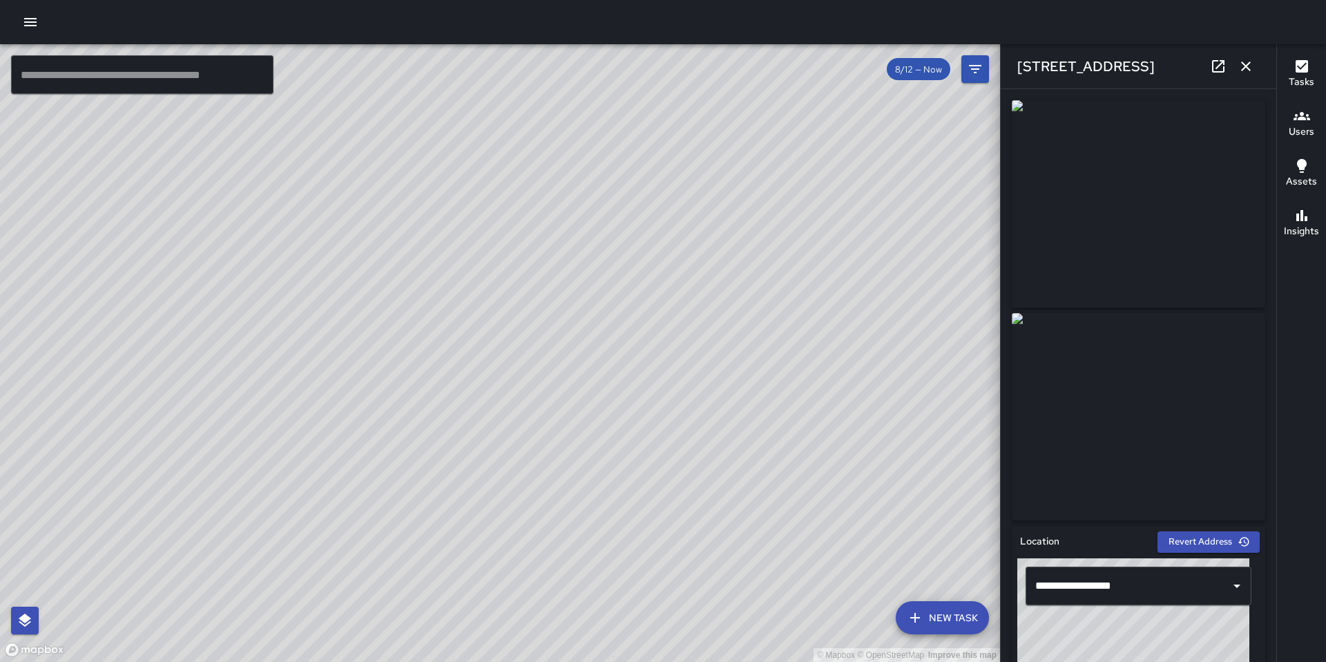
click at [626, 339] on div "© Mapbox © OpenStreetMap Improve this map EC Enrique Cervantes 231 Shipley Stre…" at bounding box center [500, 352] width 1000 height 617
drag, startPoint x: 548, startPoint y: 373, endPoint x: 535, endPoint y: 357, distance: 21.0
click at [535, 357] on div "© Mapbox © OpenStreetMap Improve this map" at bounding box center [500, 352] width 1000 height 617
click at [527, 345] on div "© Mapbox © OpenStreetMap Improve this map" at bounding box center [500, 352] width 1000 height 617
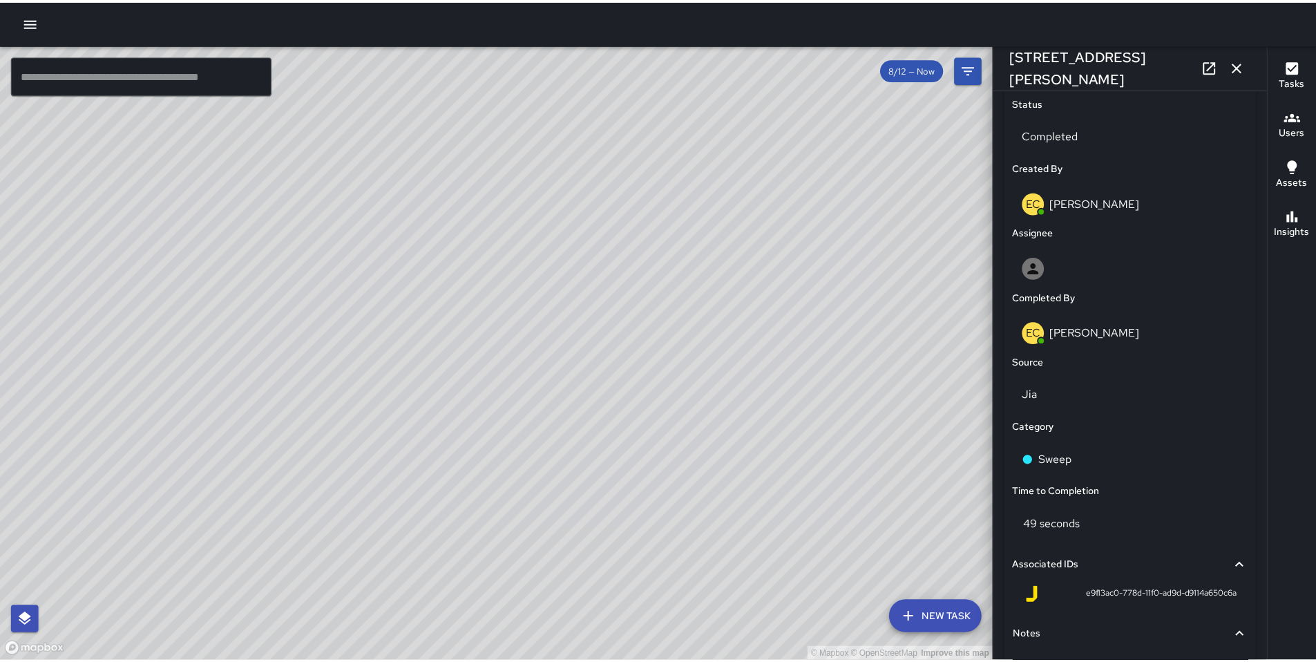
scroll to position [489, 0]
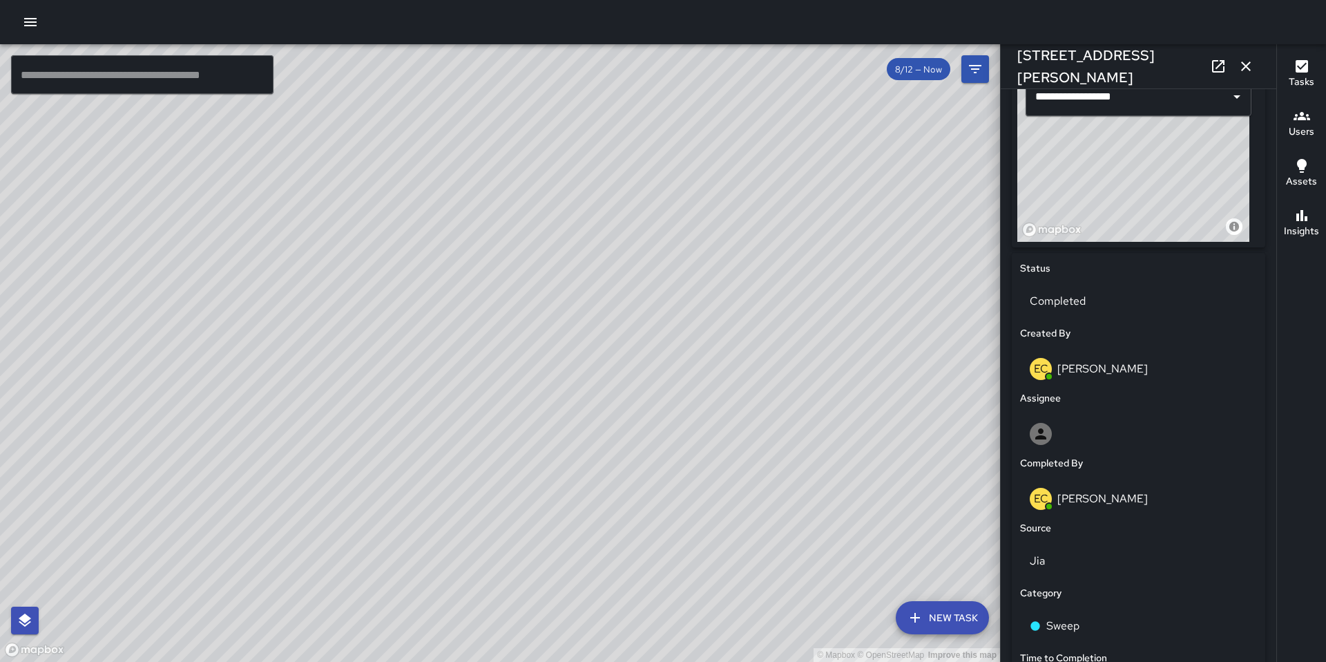
click at [28, 24] on icon "button" at bounding box center [30, 22] width 17 height 17
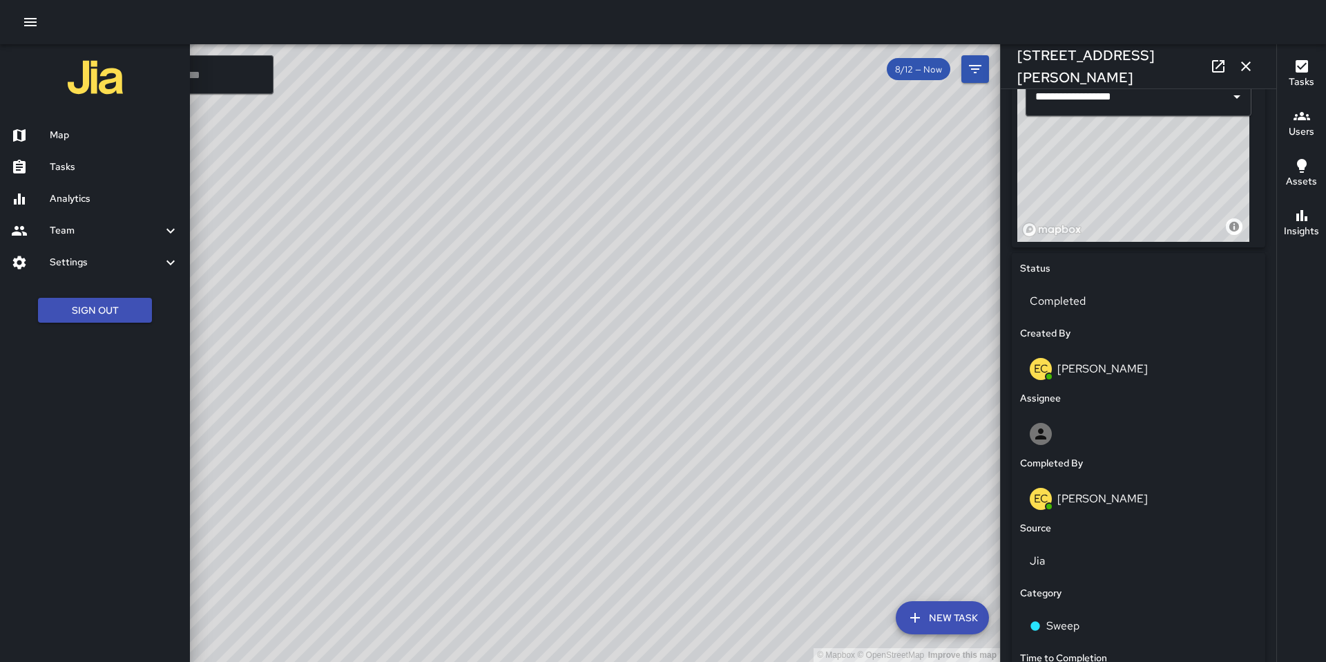
click at [48, 160] on div at bounding box center [30, 167] width 39 height 17
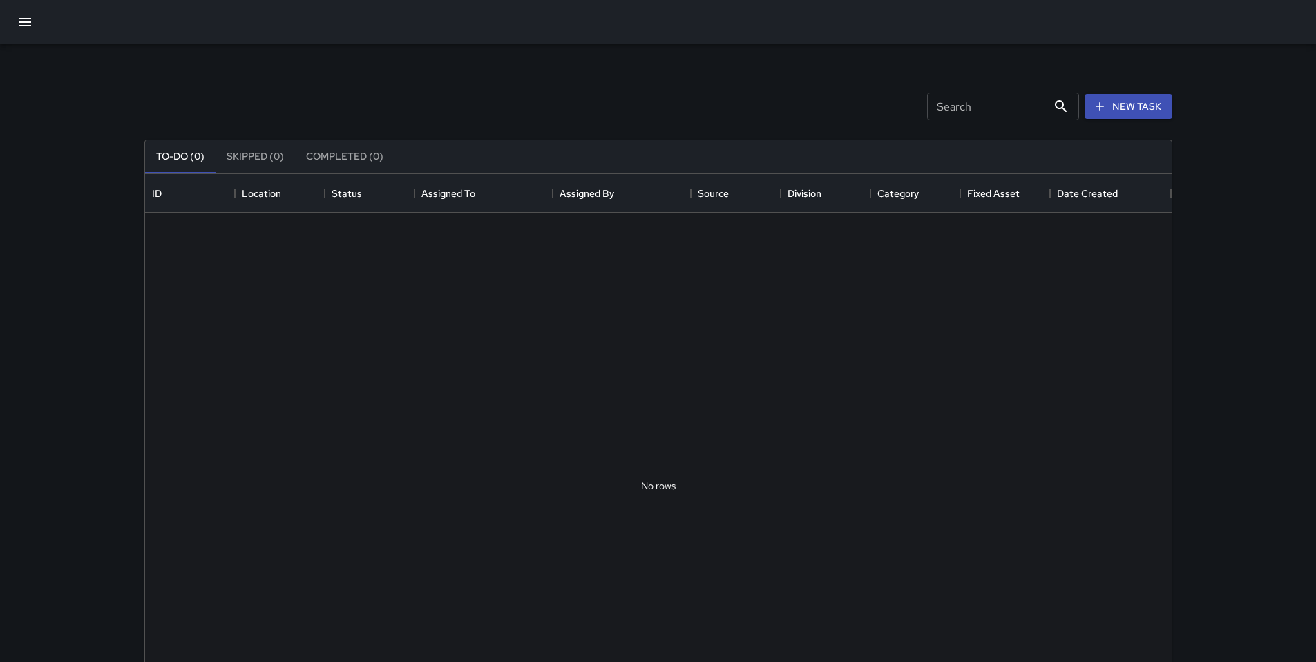
scroll to position [575, 1016]
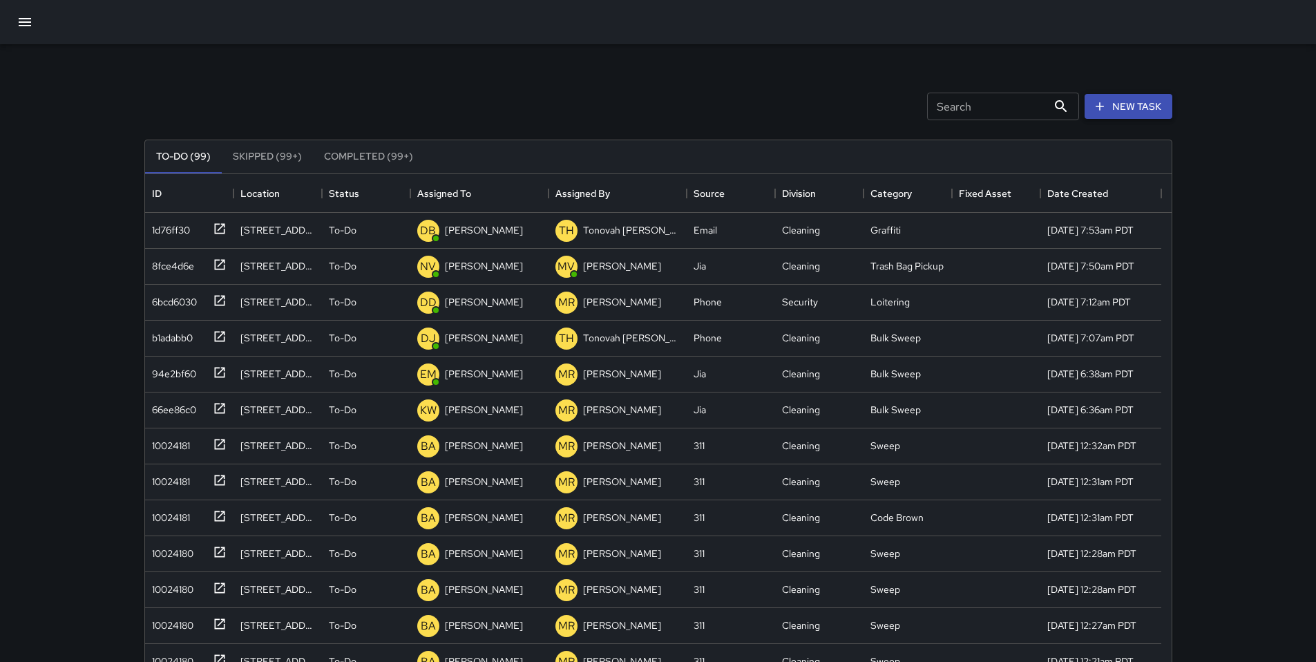
click at [1117, 108] on button "New Task" at bounding box center [1128, 107] width 88 height 26
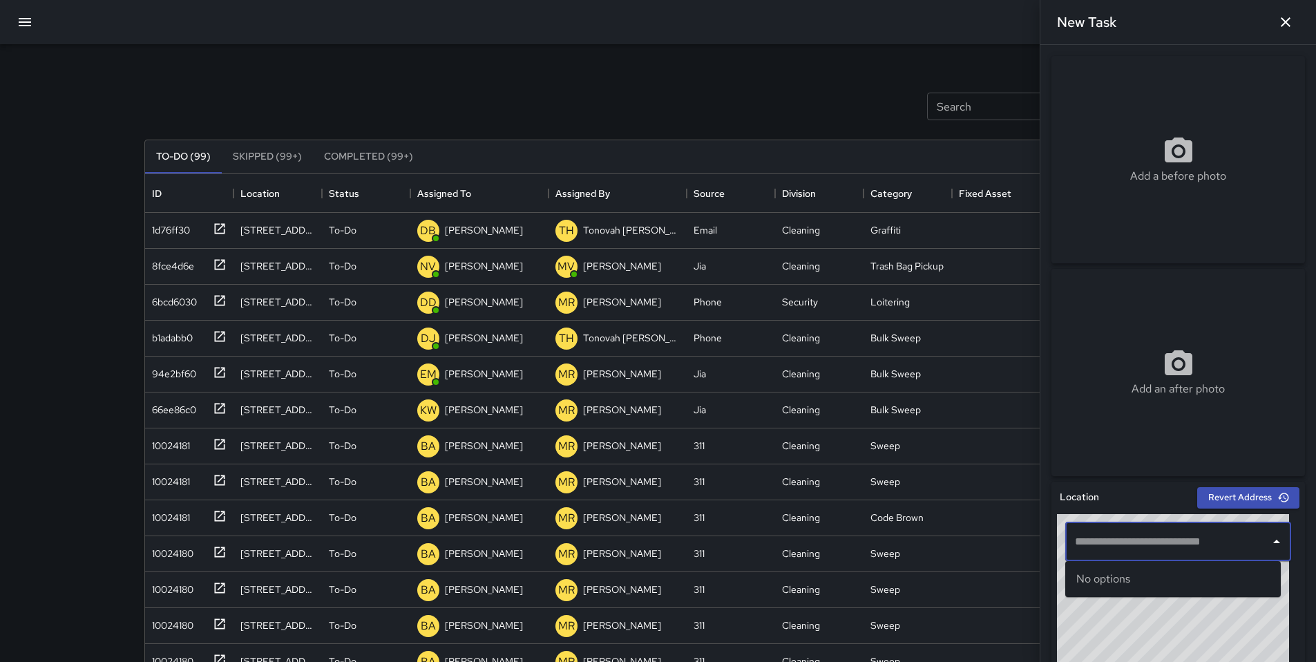
click at [1117, 537] on input "text" at bounding box center [1167, 541] width 193 height 26
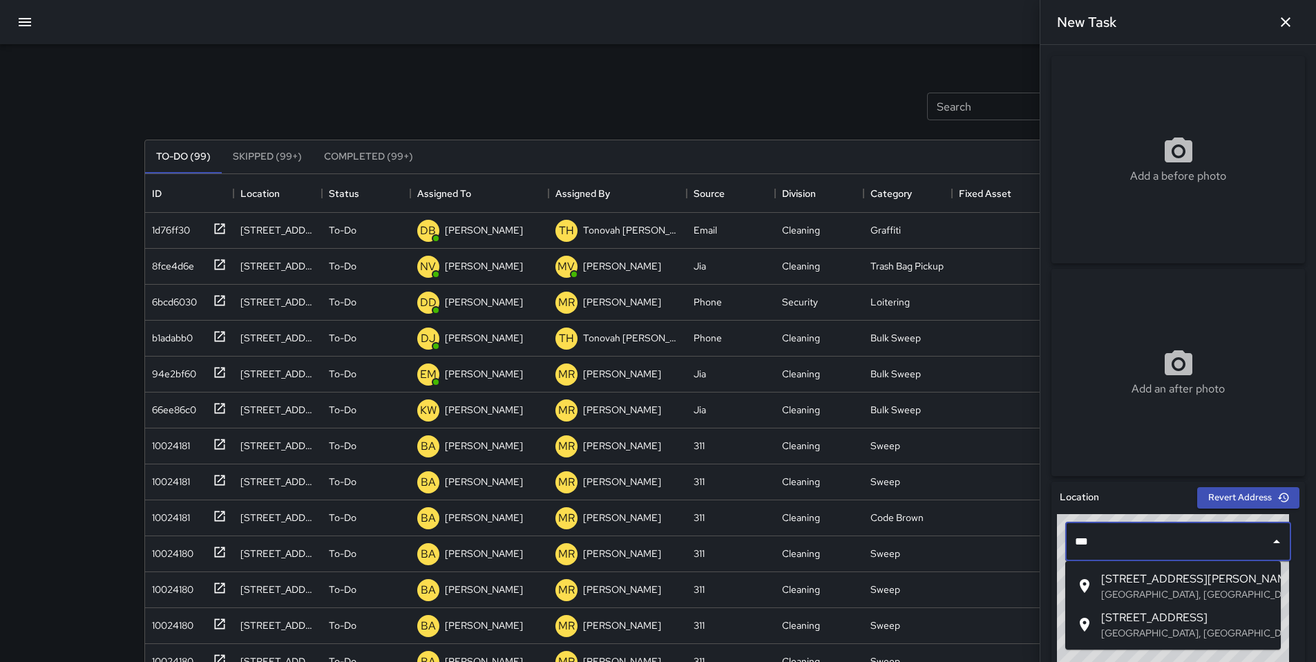
click at [1117, 582] on span "246 Shipley Street" at bounding box center [1185, 578] width 169 height 17
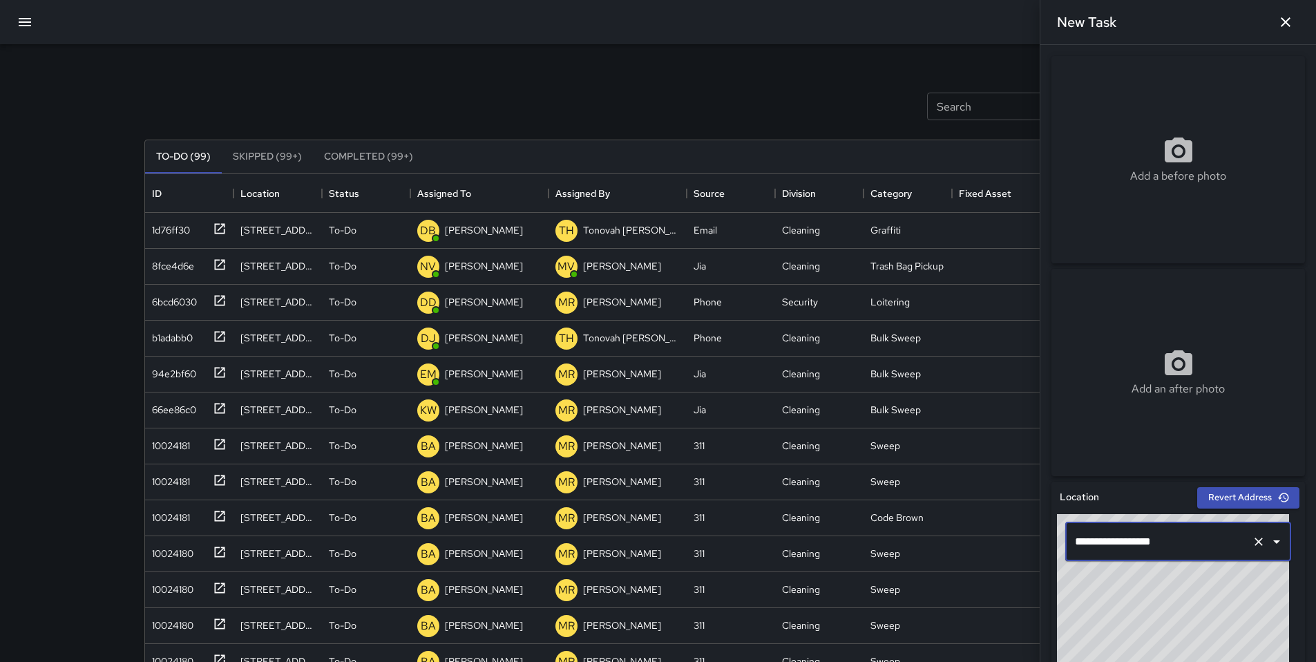
type input "**********"
click at [1120, 195] on div "Add a before photo" at bounding box center [1177, 159] width 253 height 207
click at [1146, 153] on div "Add a before photo" at bounding box center [1177, 160] width 253 height 50
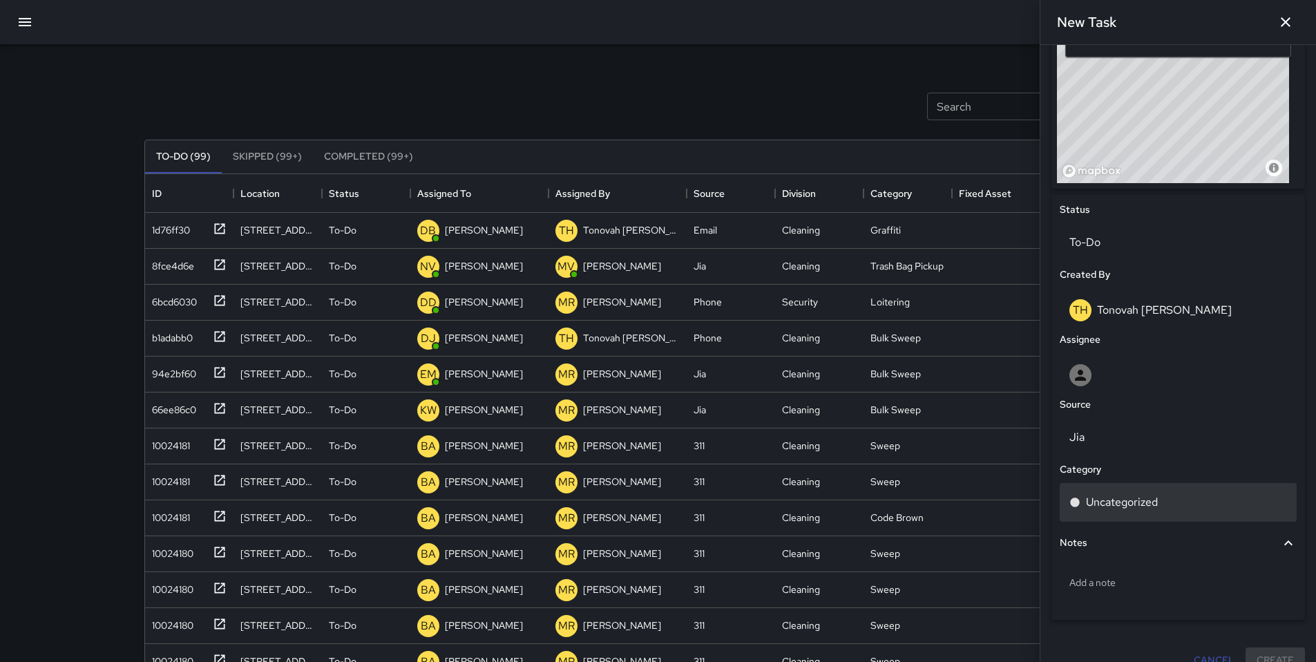
scroll to position [525, 0]
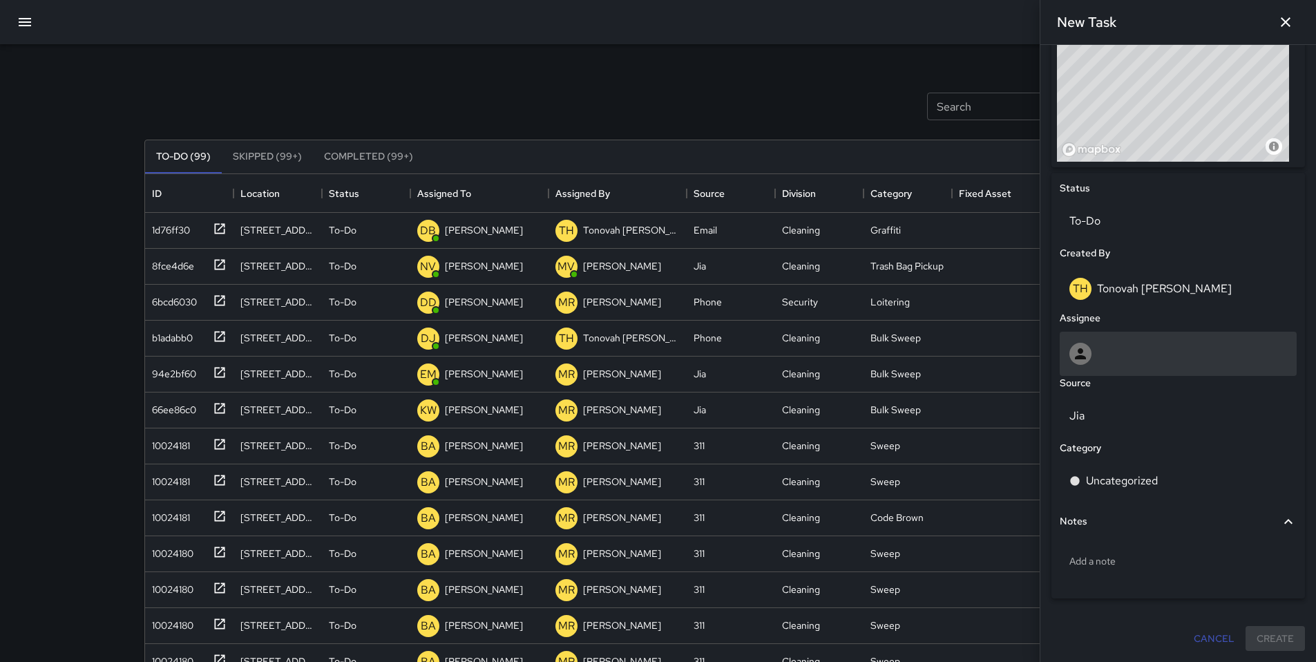
click at [1125, 355] on div at bounding box center [1178, 354] width 218 height 22
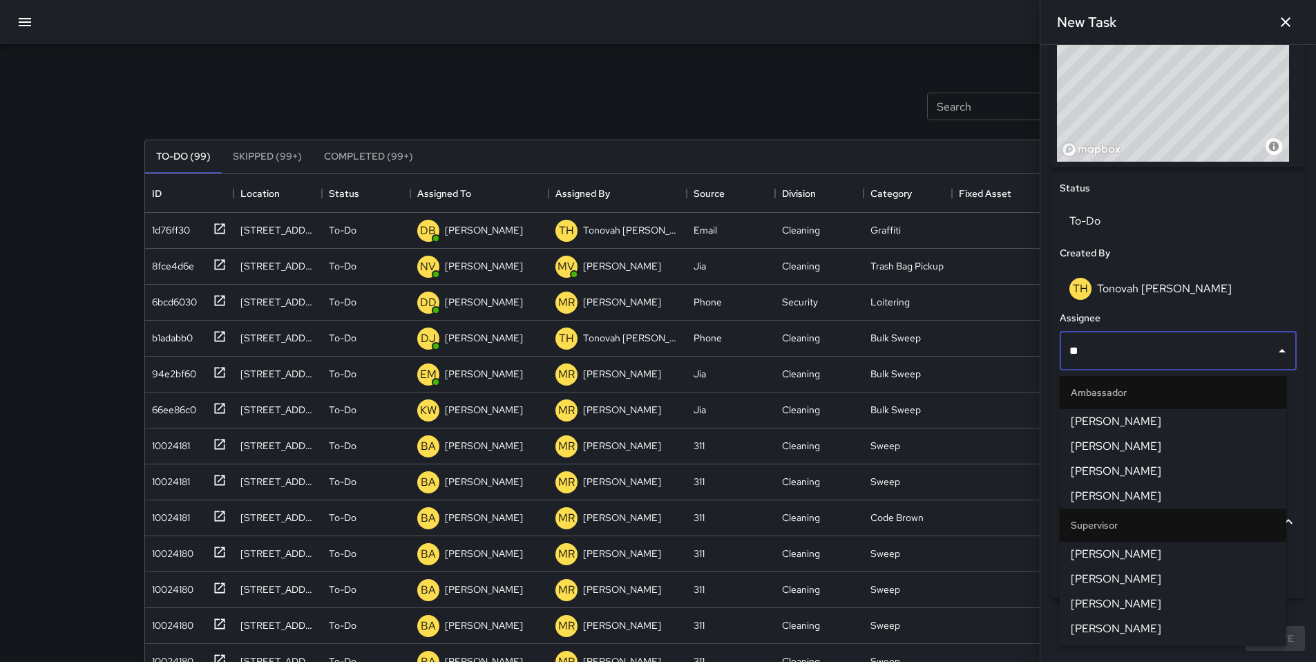
type input "***"
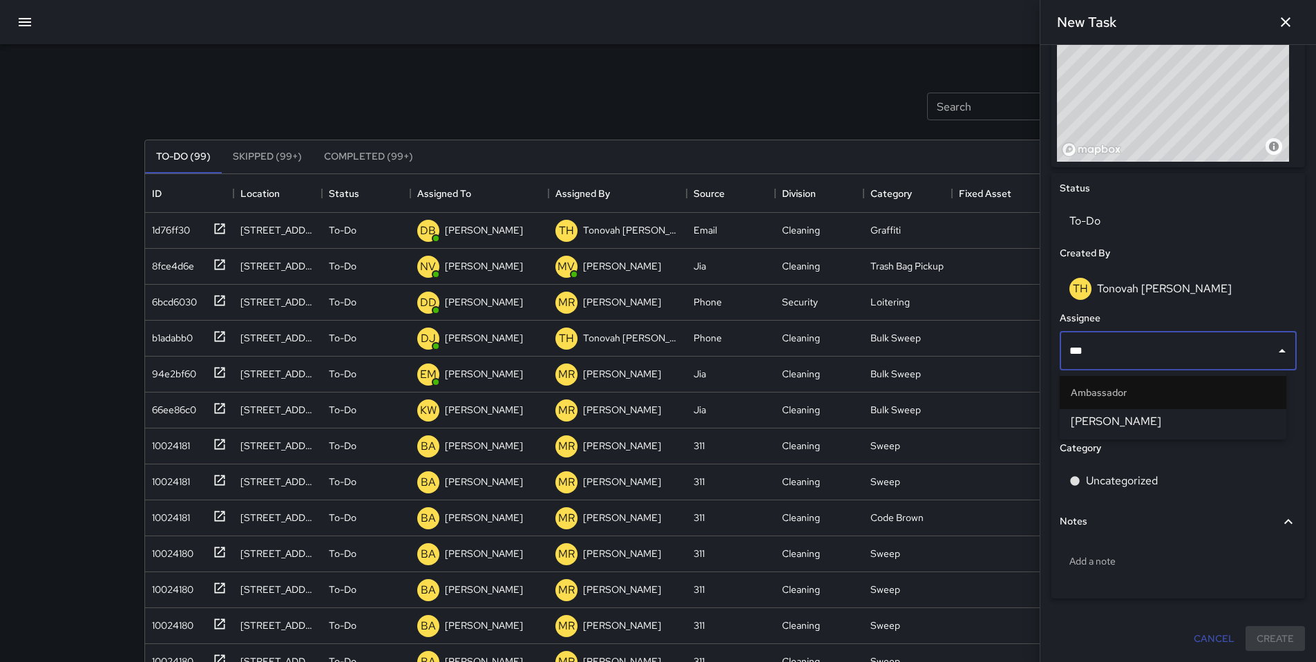
click at [1121, 416] on span "Enrique Cervantes" at bounding box center [1172, 421] width 204 height 17
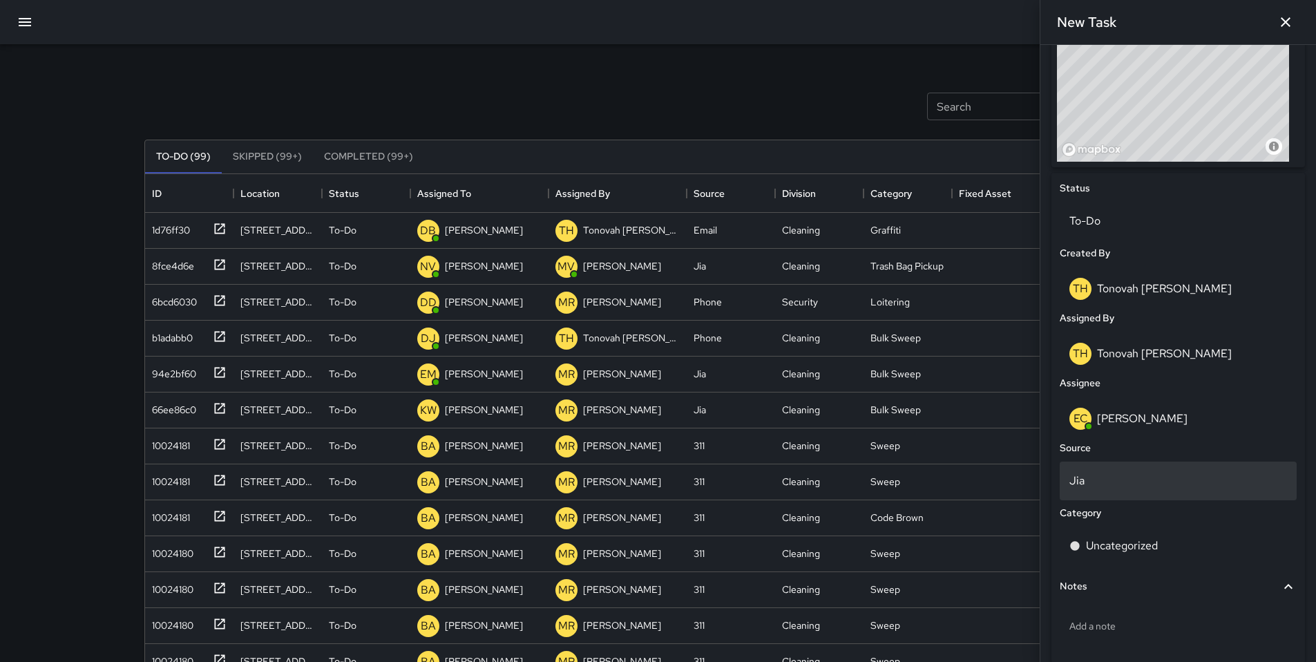
click at [1110, 479] on p "Jia" at bounding box center [1178, 480] width 218 height 17
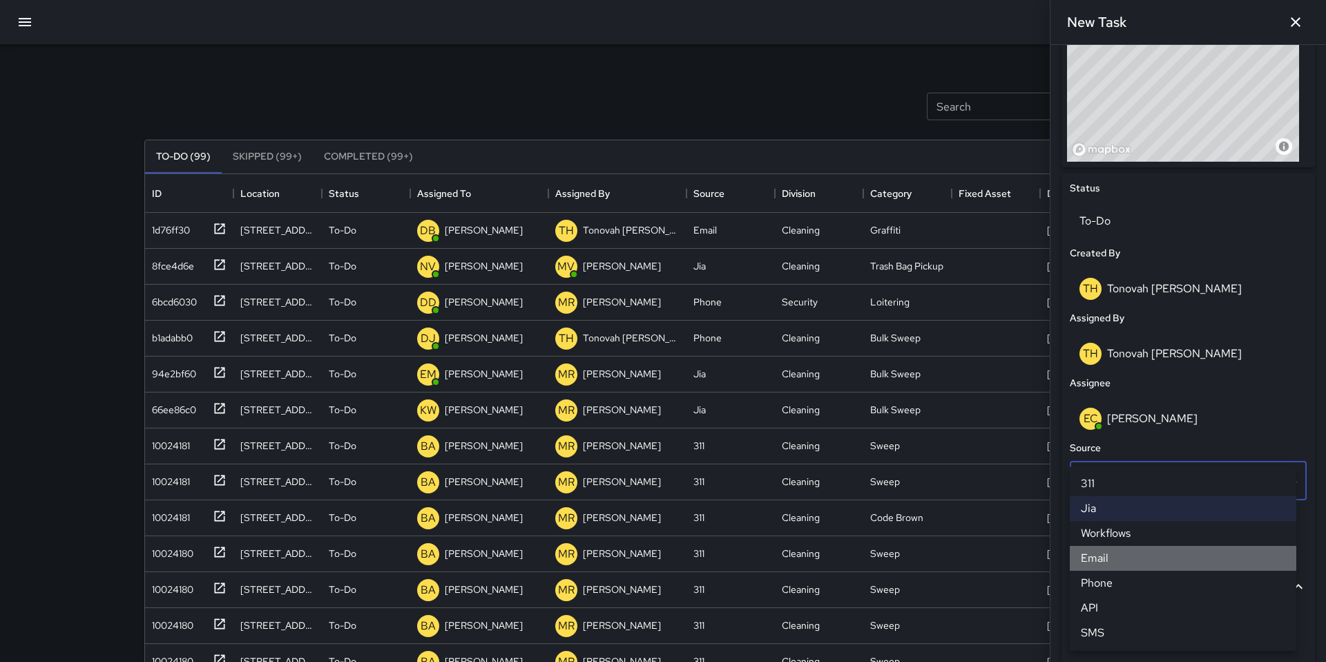
click at [1109, 546] on li "Email" at bounding box center [1183, 558] width 227 height 25
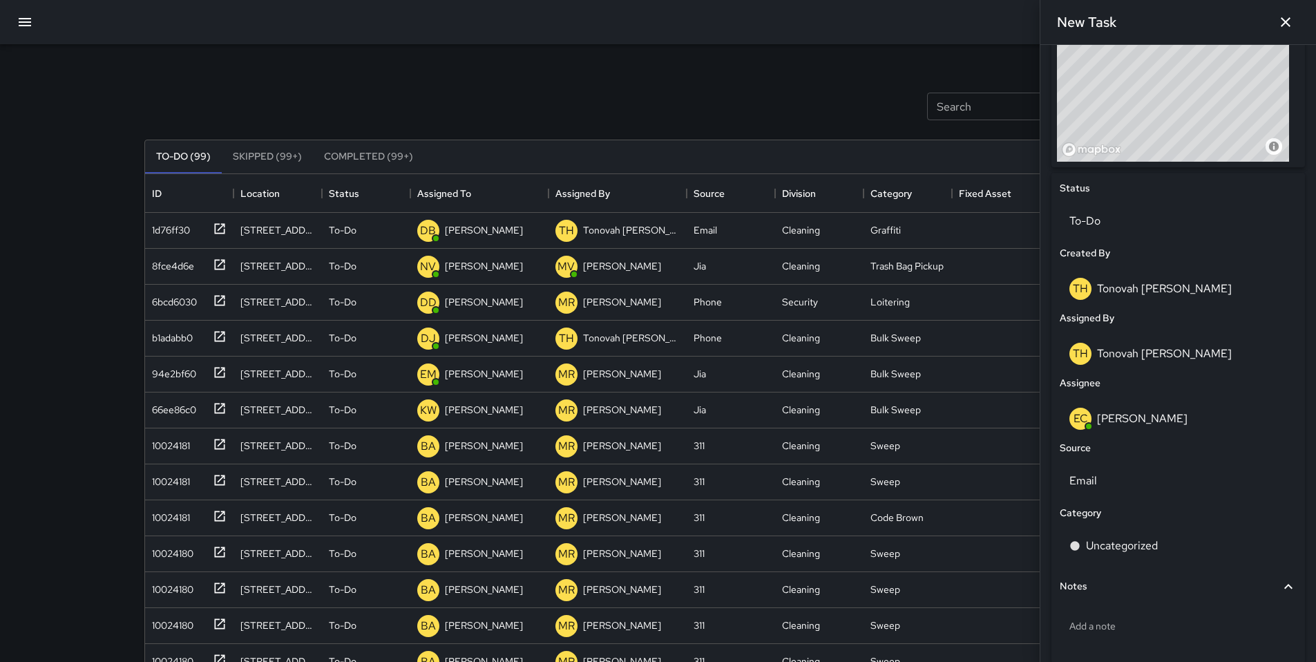
click at [1109, 546] on p "Uncategorized" at bounding box center [1122, 545] width 72 height 17
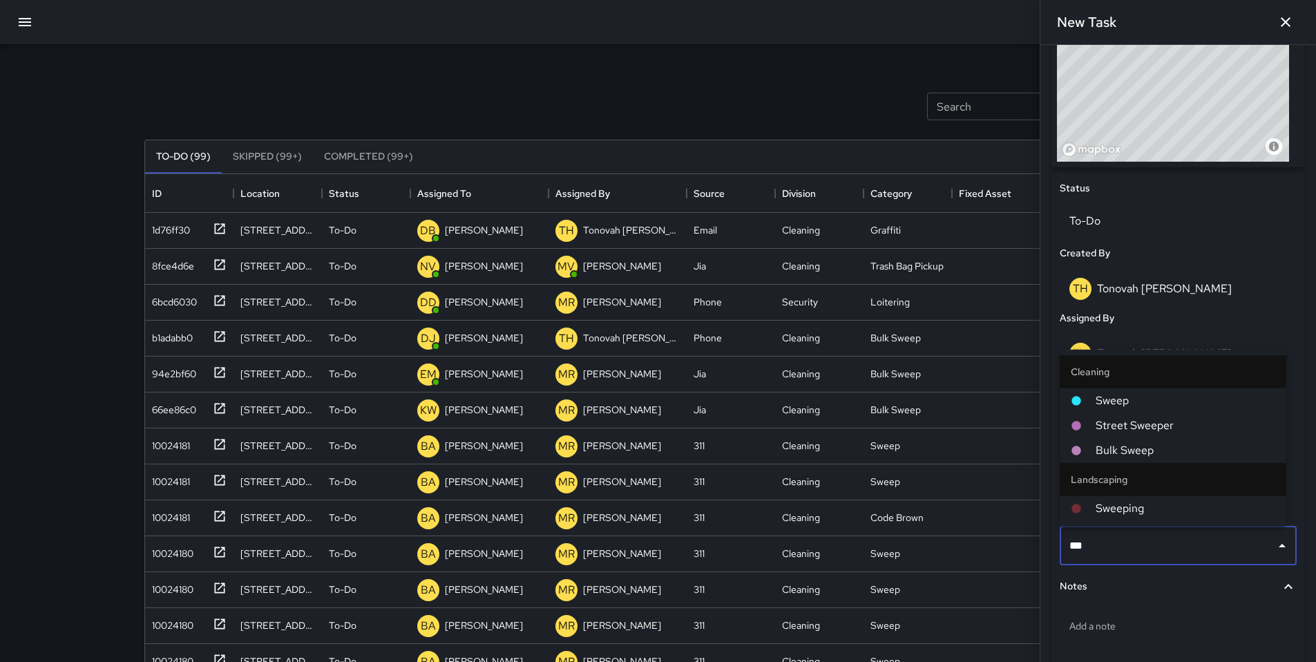
type input "****"
click at [1130, 396] on span "Sweep" at bounding box center [1185, 400] width 180 height 17
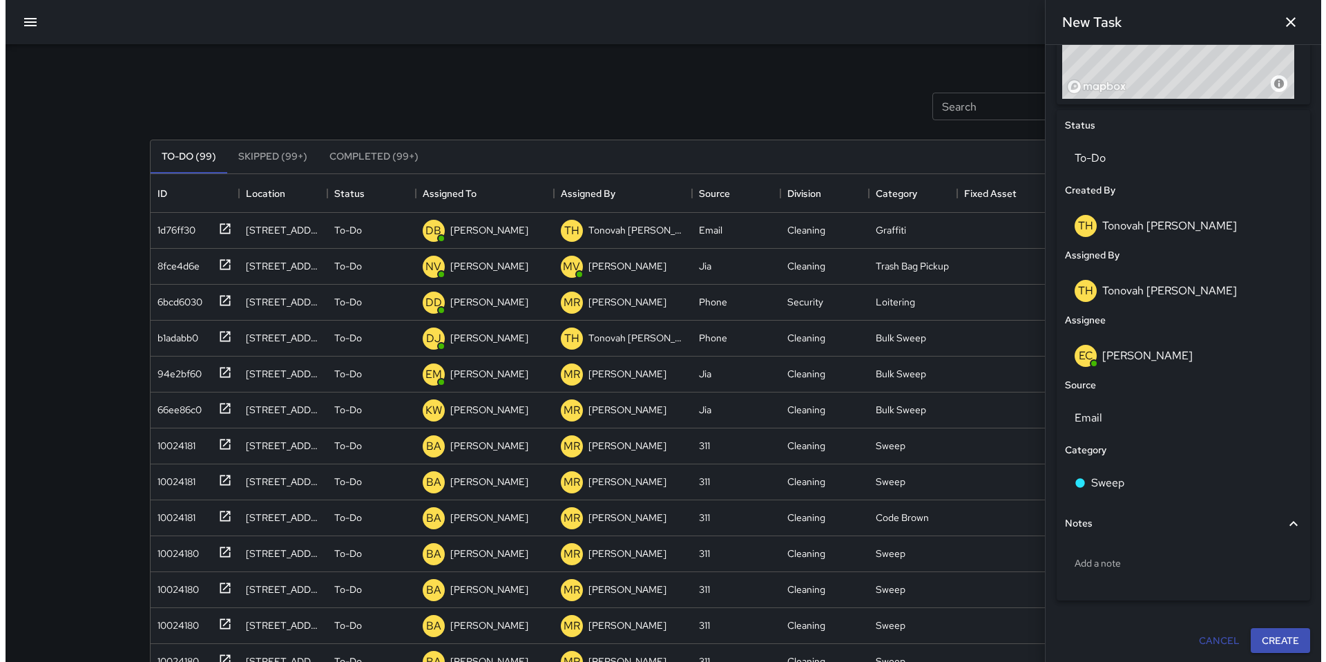
scroll to position [590, 0]
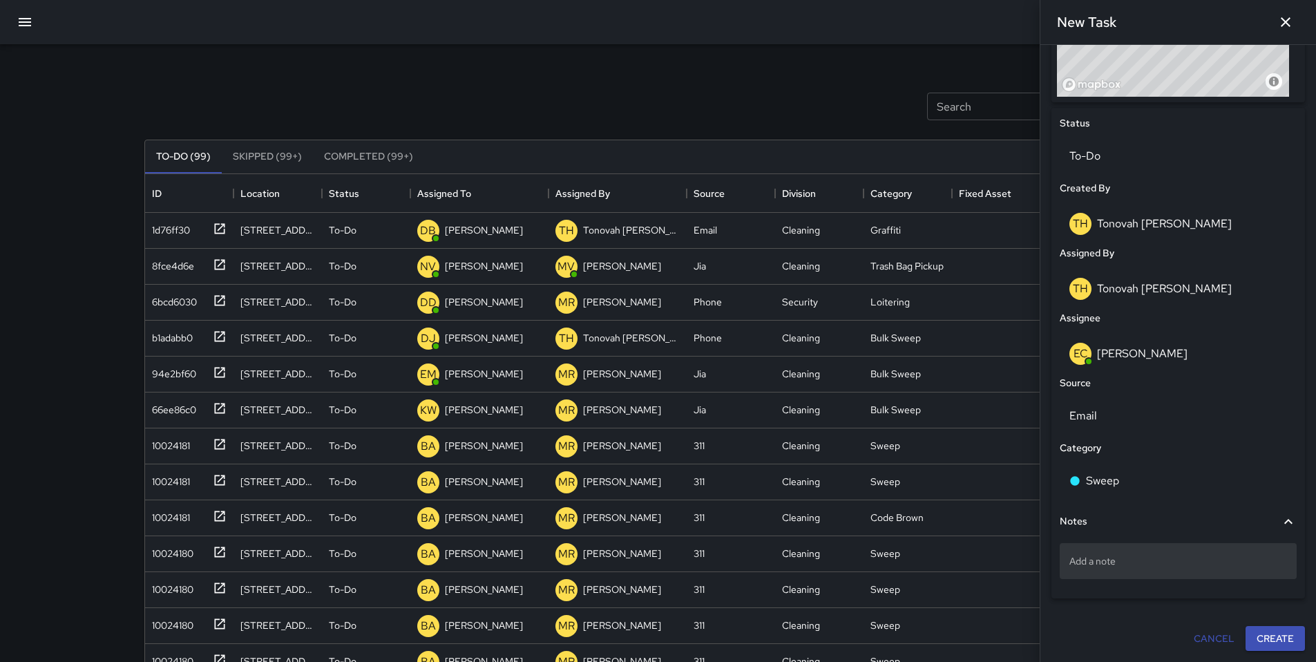
click at [1124, 557] on p "Add a note" at bounding box center [1178, 561] width 218 height 14
type textarea "**********"
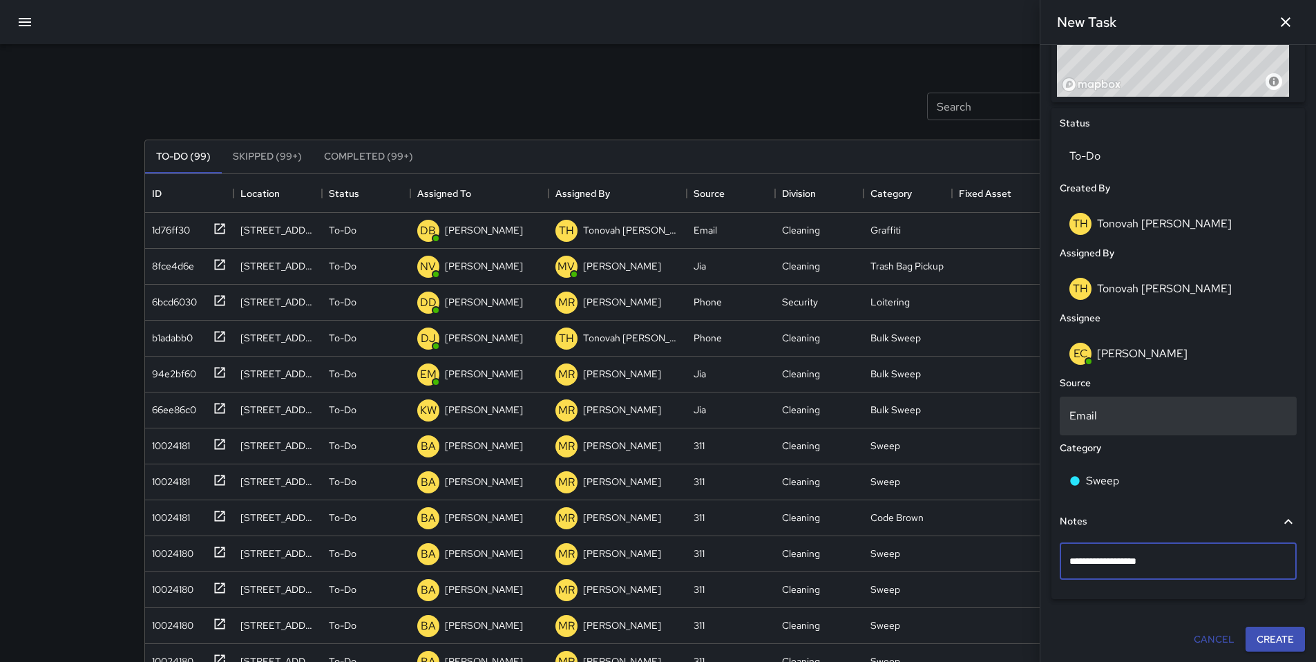
click at [1085, 415] on p "Email" at bounding box center [1178, 415] width 218 height 17
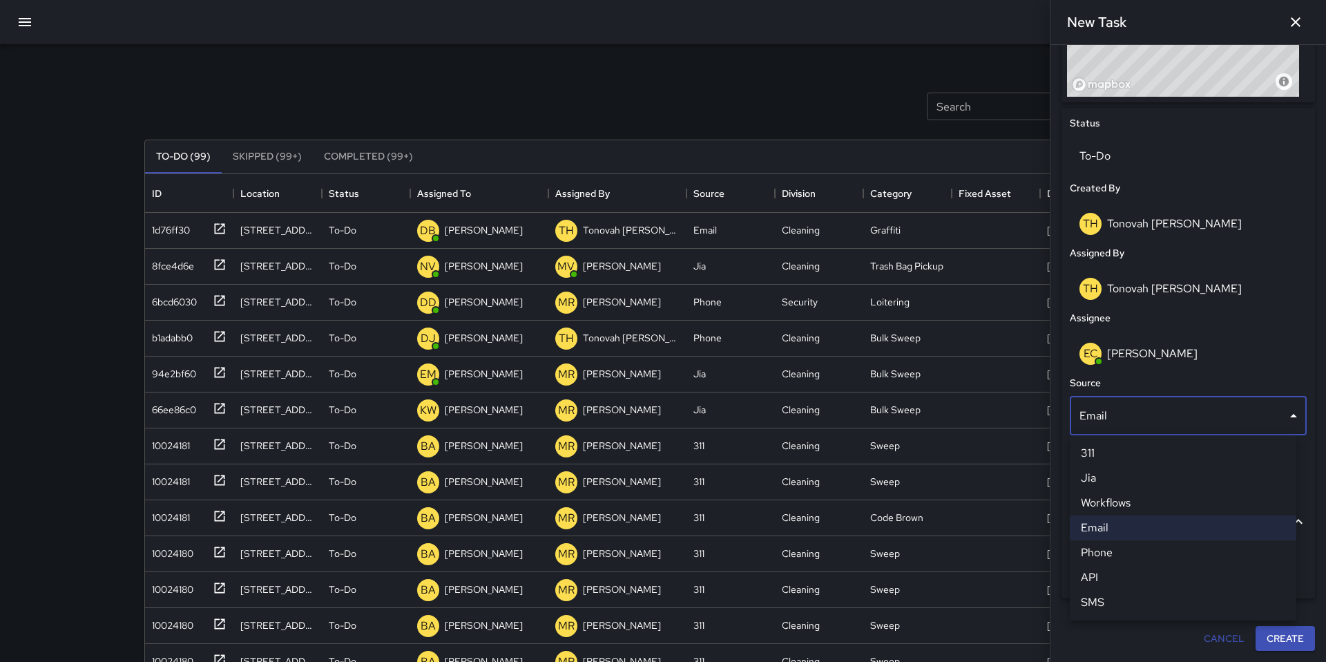
click at [1085, 415] on div at bounding box center [663, 331] width 1326 height 662
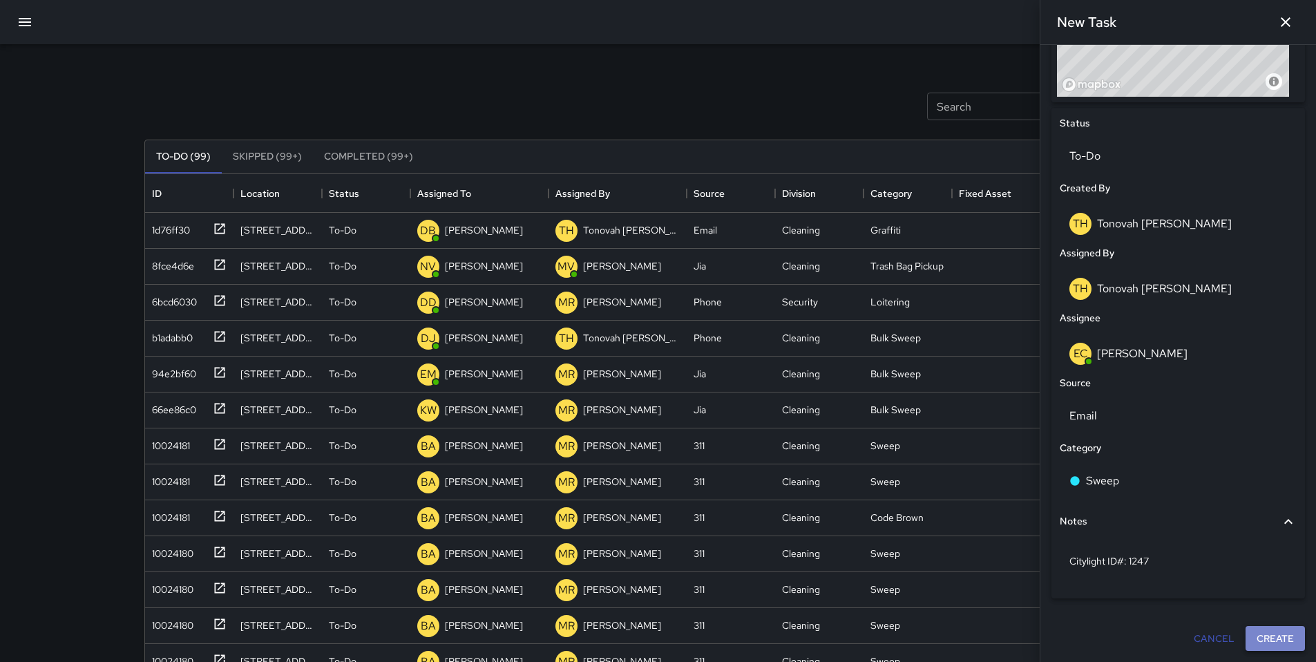
click at [1260, 641] on button "Create" at bounding box center [1274, 639] width 59 height 26
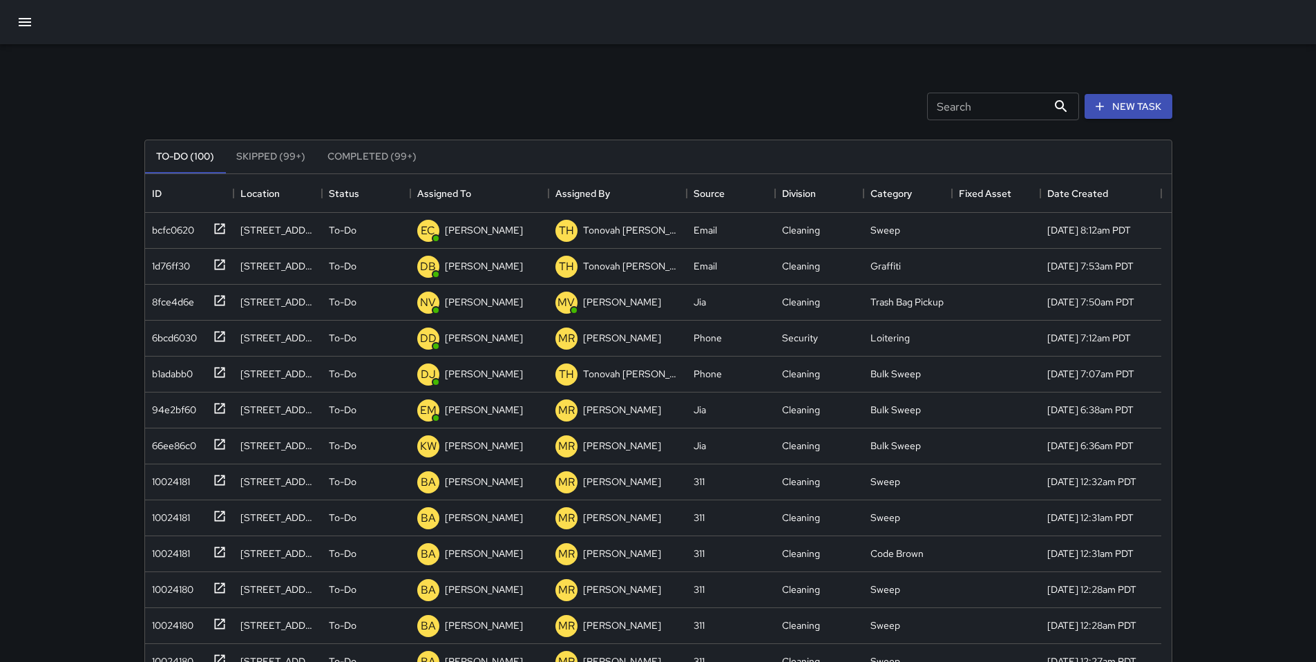
click at [19, 18] on icon "button" at bounding box center [25, 22] width 12 height 8
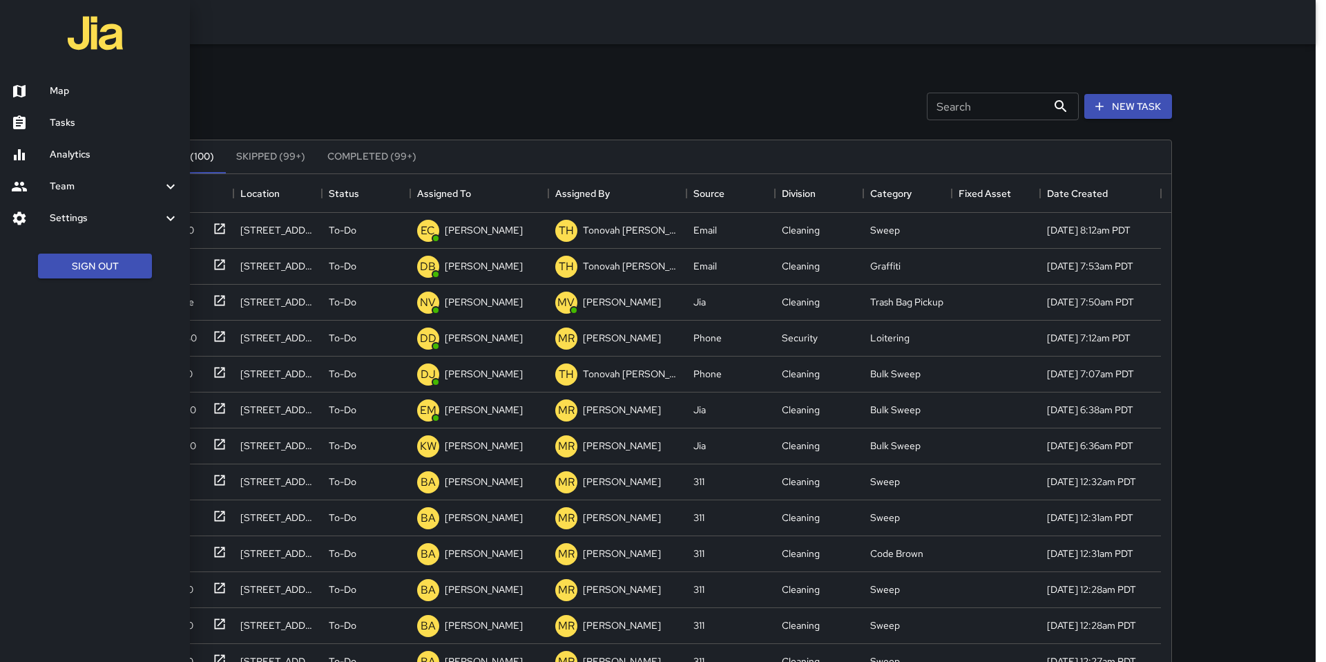
click at [64, 84] on h6 "Map" at bounding box center [114, 91] width 129 height 15
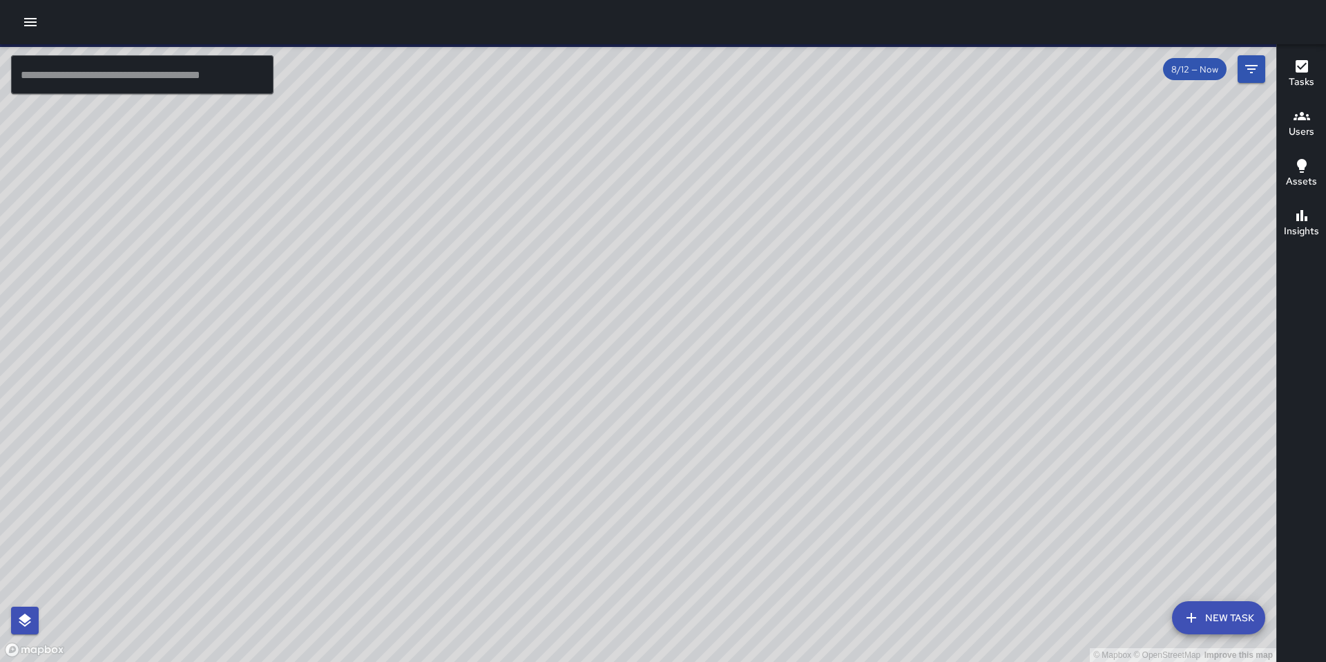
click at [184, 67] on input "text" at bounding box center [142, 74] width 262 height 39
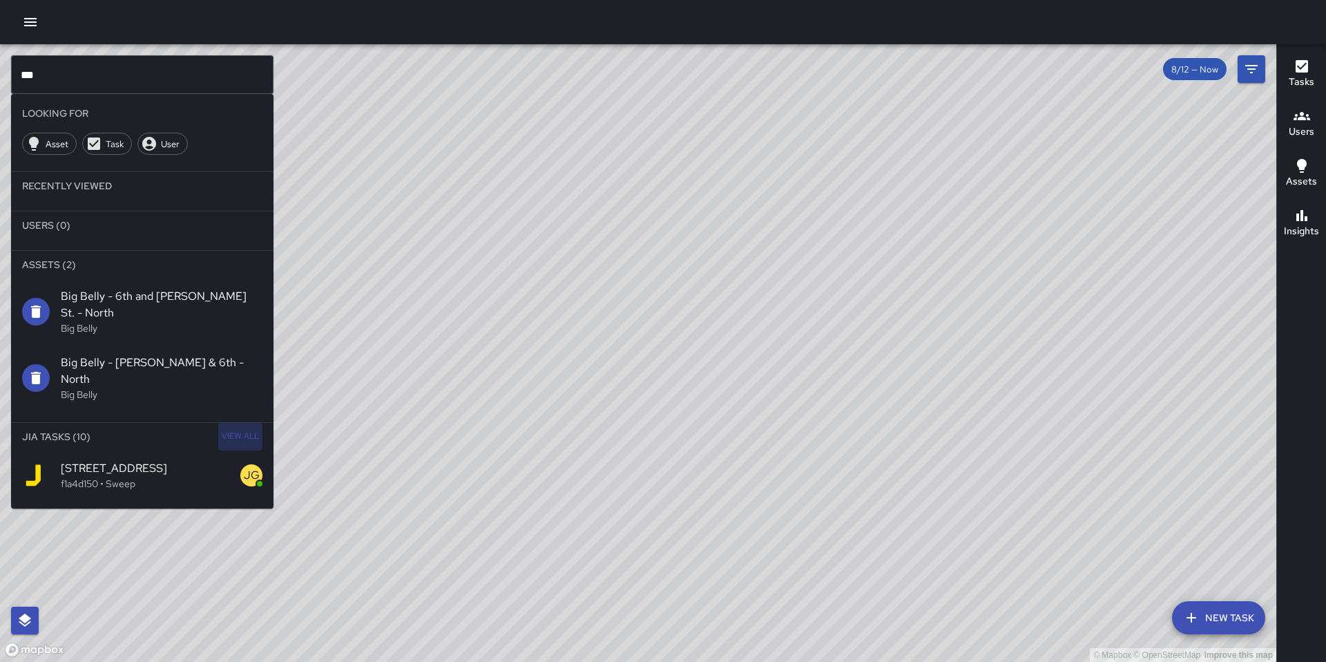
click at [241, 425] on span "View All" at bounding box center [240, 436] width 37 height 22
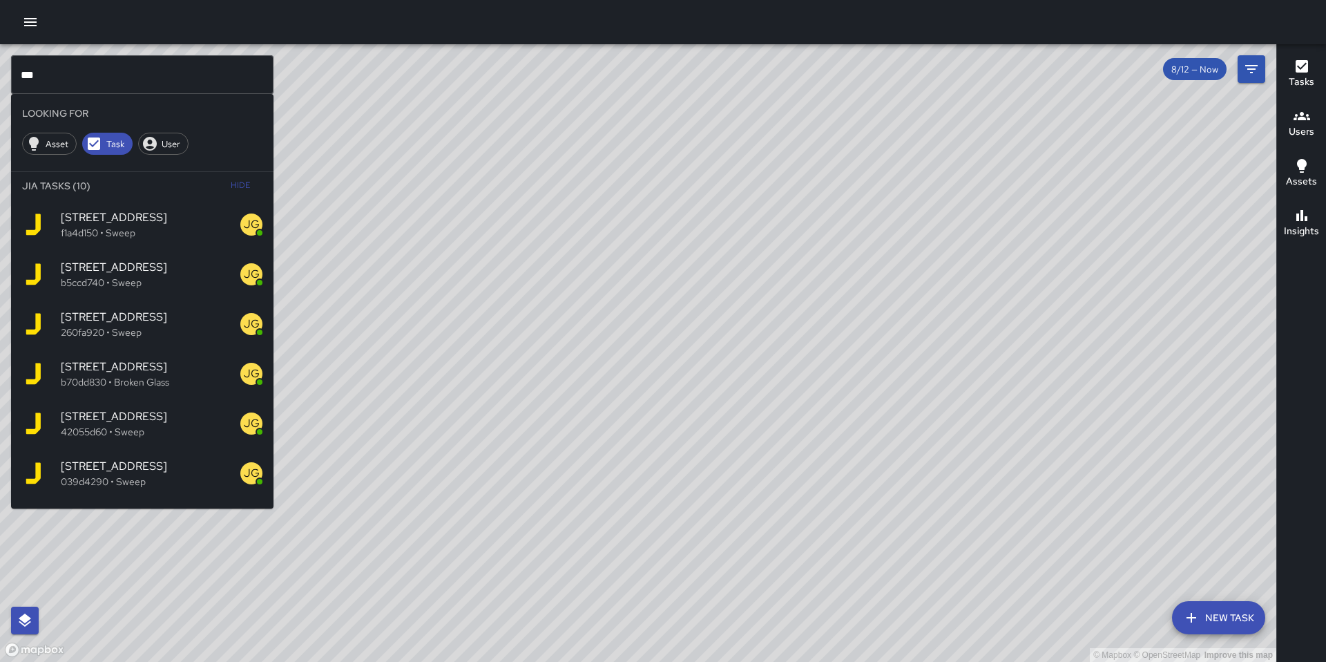
click at [109, 219] on span "590 6th Street" at bounding box center [151, 217] width 180 height 17
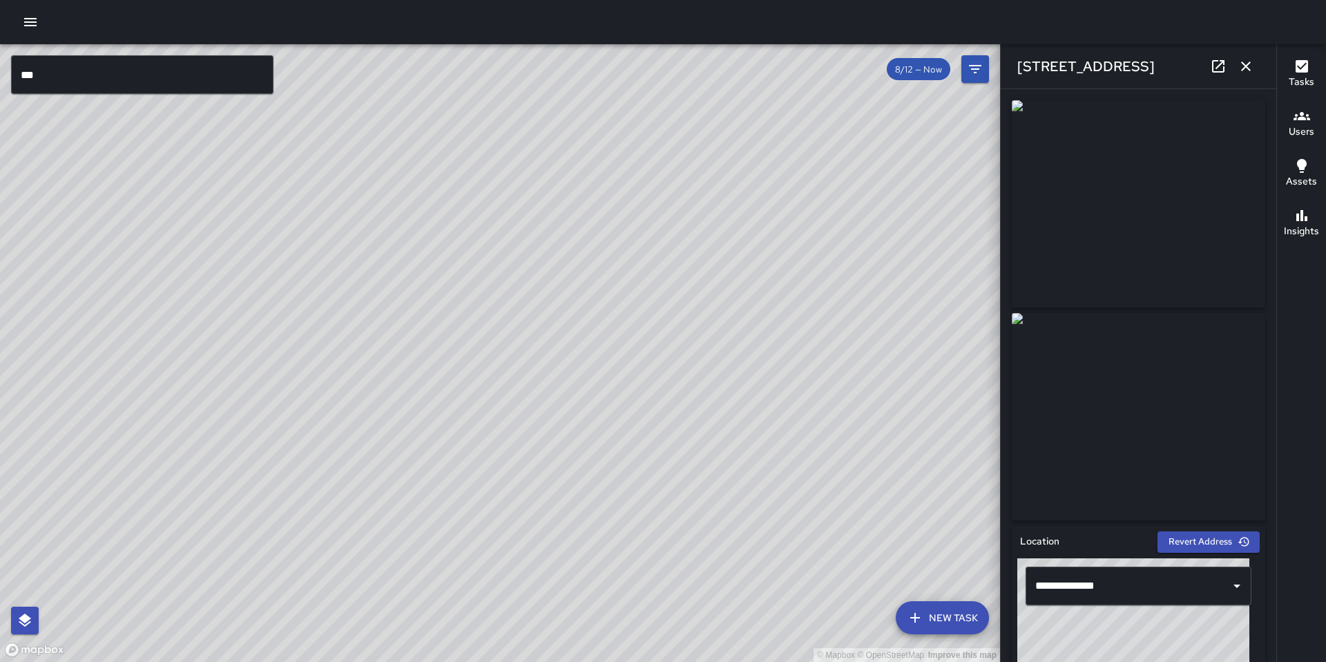
click at [106, 68] on input "***" at bounding box center [142, 74] width 262 height 39
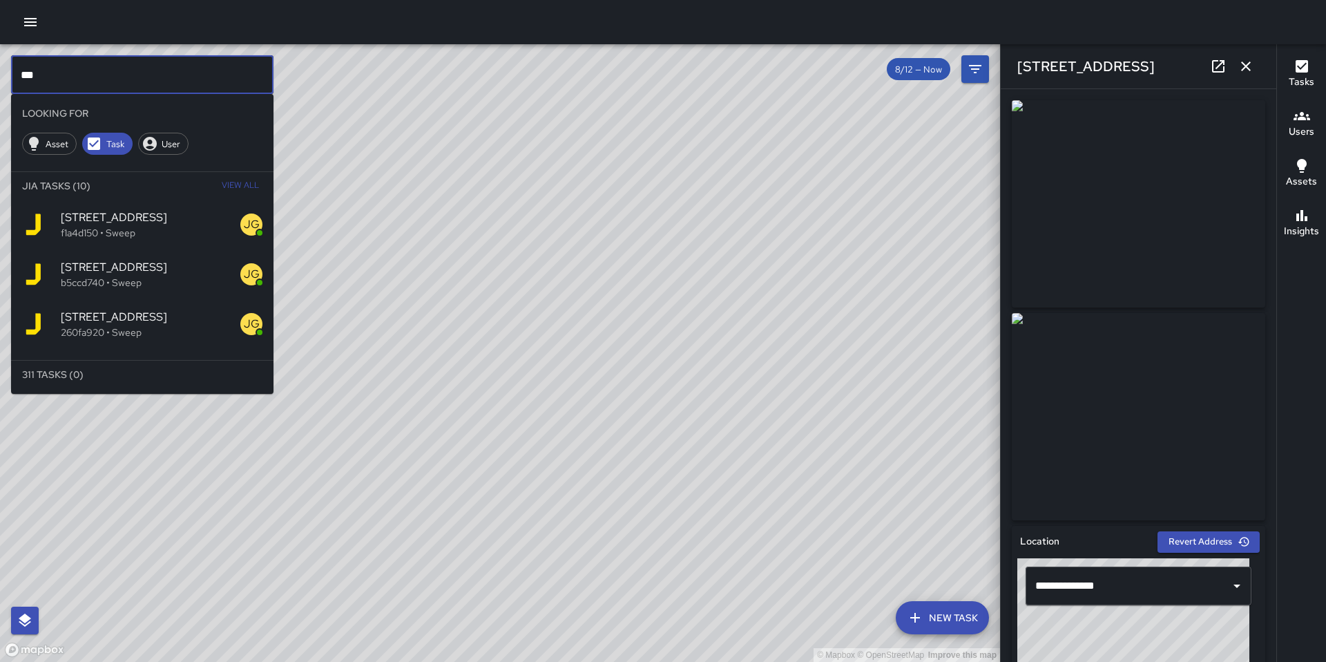
drag, startPoint x: 96, startPoint y: 73, endPoint x: -45, endPoint y: 65, distance: 141.1
click at [0, 65] on html "© Mapbox © OpenStreetMap Improve this map *** ​ Looking For Asset Task User Jia…" at bounding box center [663, 331] width 1326 height 662
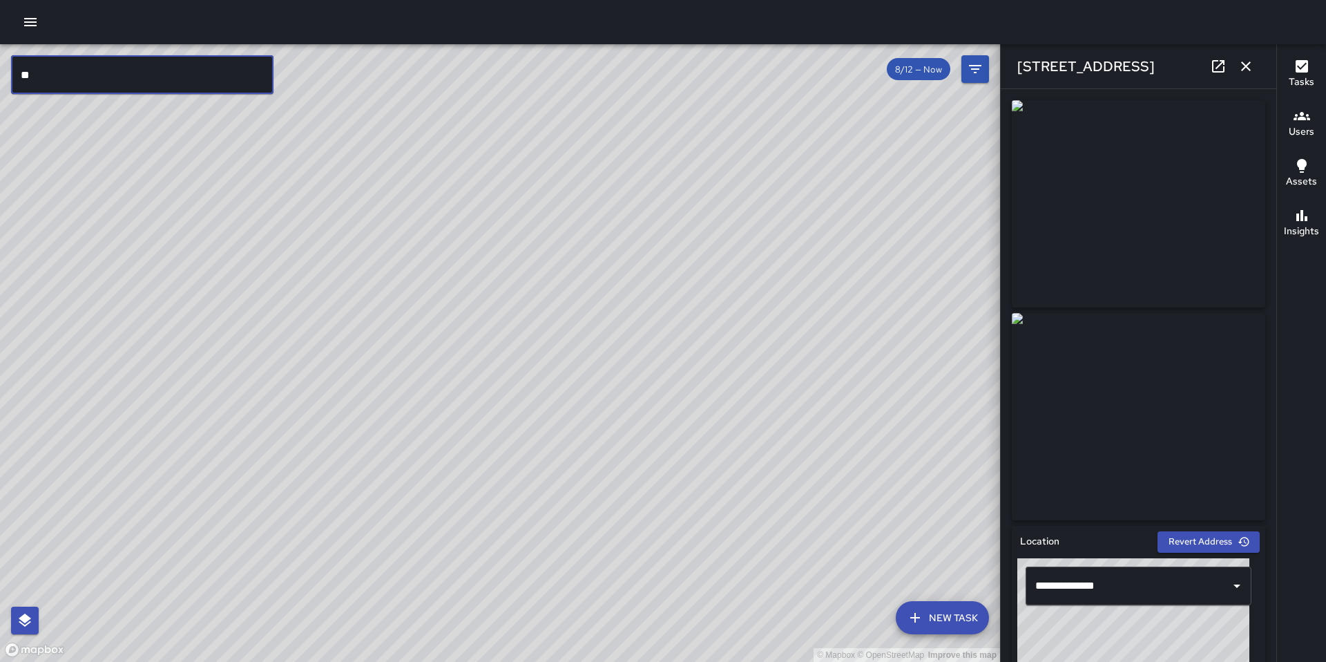
type input "*"
drag, startPoint x: 37, startPoint y: 10, endPoint x: 36, endPoint y: 21, distance: 11.8
click at [36, 19] on div at bounding box center [663, 22] width 1326 height 44
click at [36, 23] on icon "button" at bounding box center [30, 22] width 17 height 17
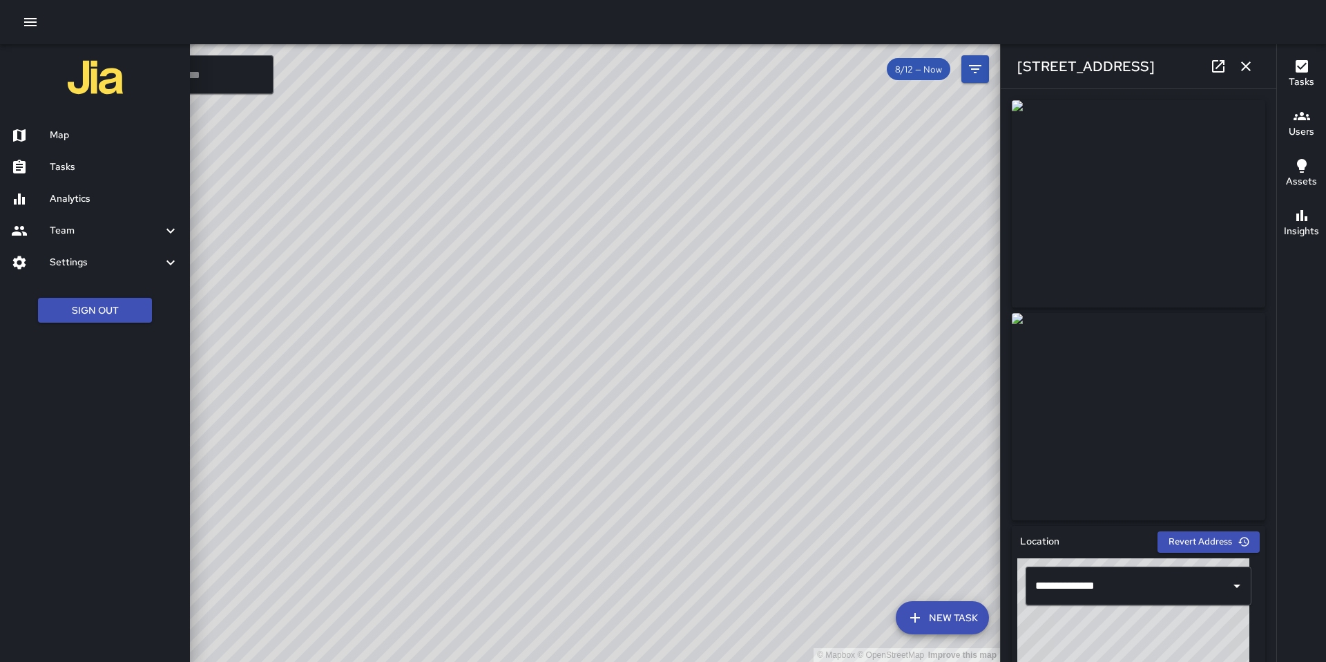
drag, startPoint x: 60, startPoint y: 161, endPoint x: 68, endPoint y: 160, distance: 8.3
click at [61, 161] on h6 "Tasks" at bounding box center [114, 167] width 129 height 15
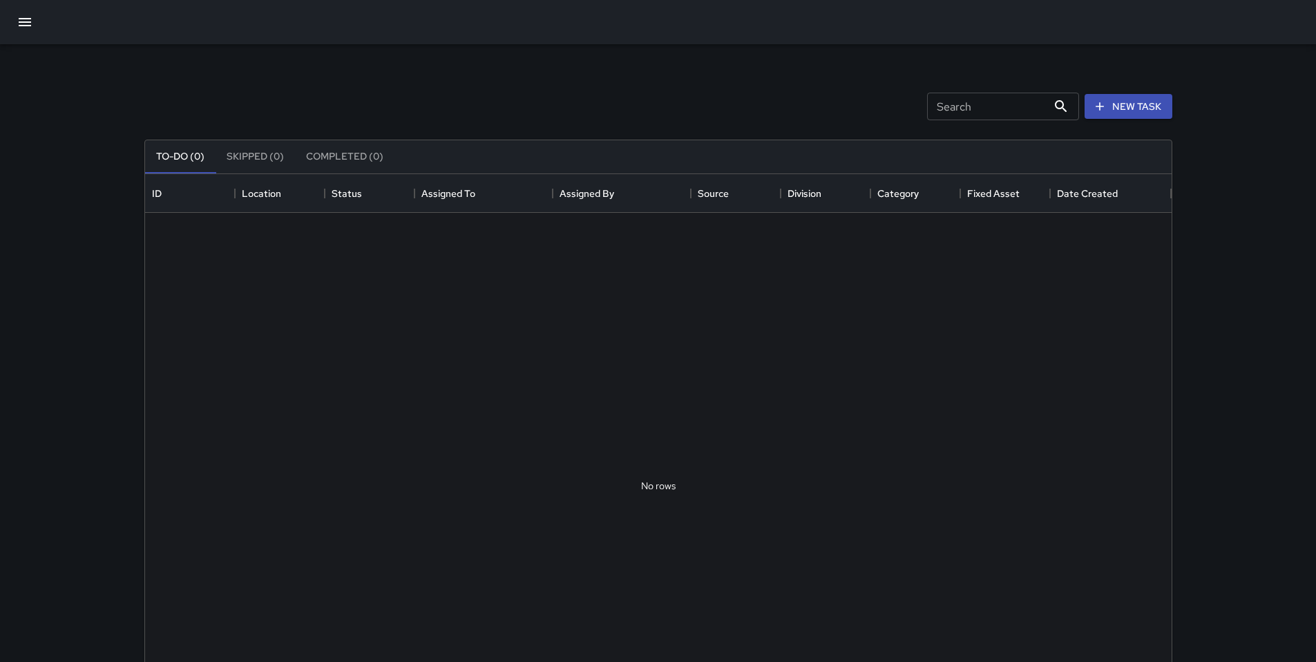
scroll to position [575, 1016]
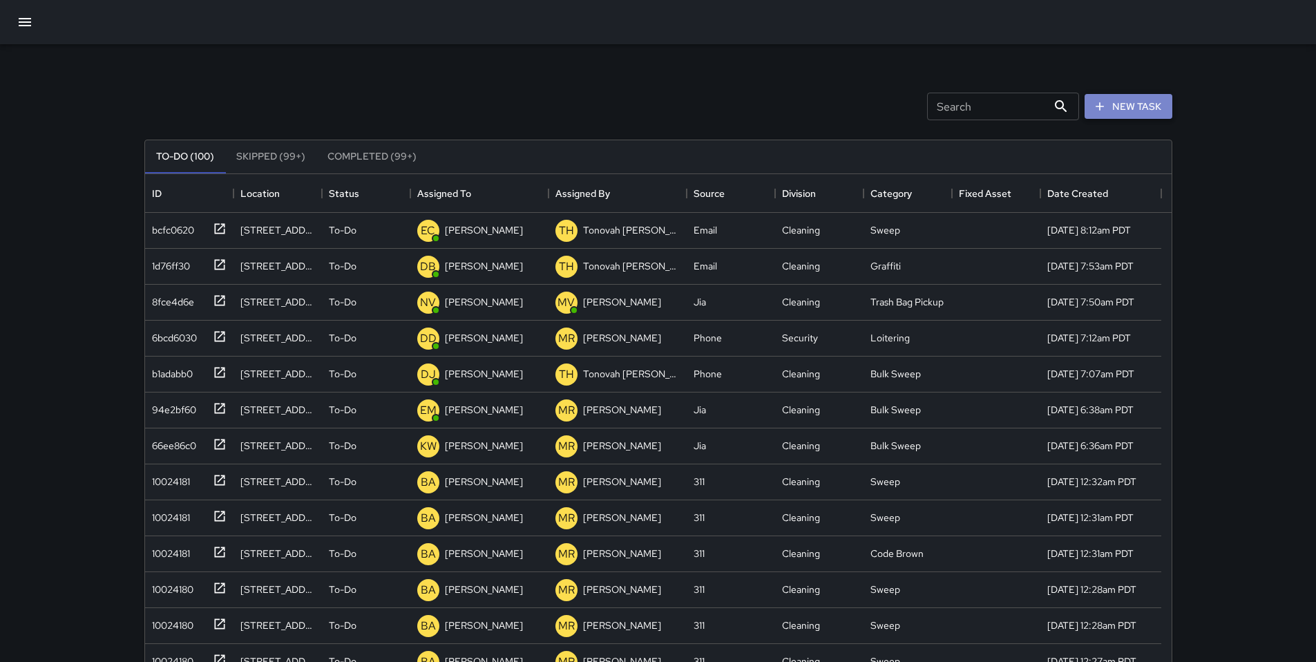
click at [1133, 106] on button "New Task" at bounding box center [1128, 107] width 88 height 26
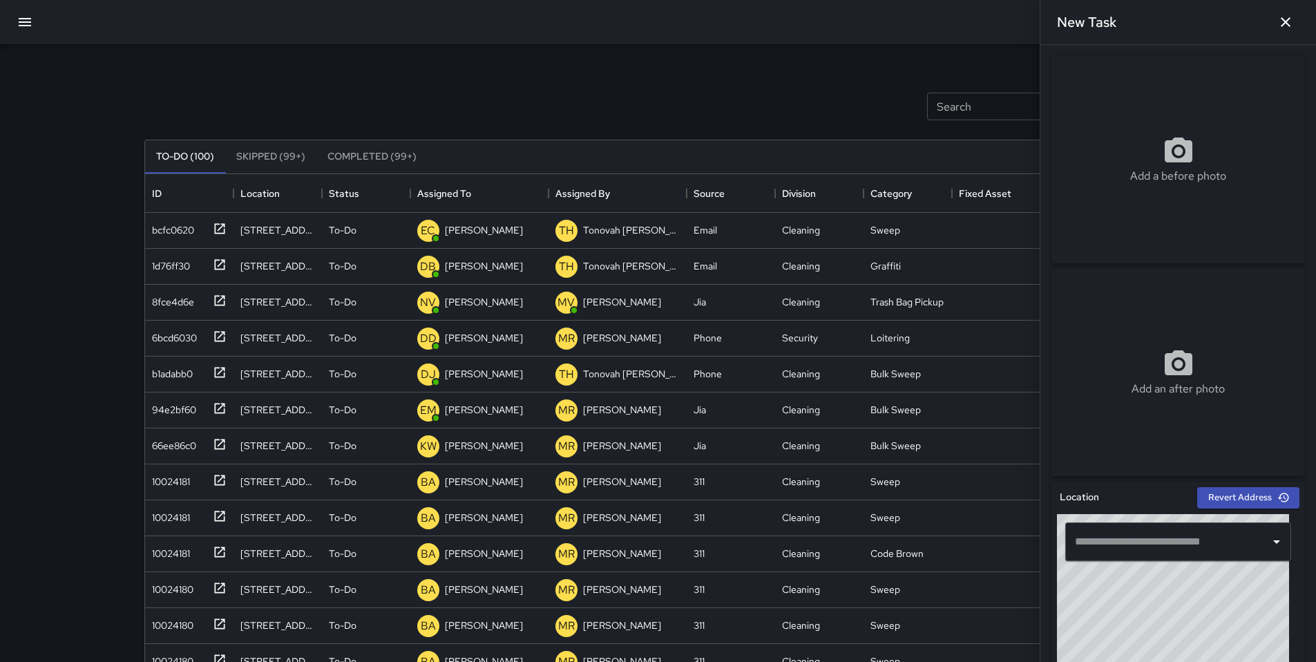
click at [1174, 538] on input "text" at bounding box center [1167, 541] width 193 height 26
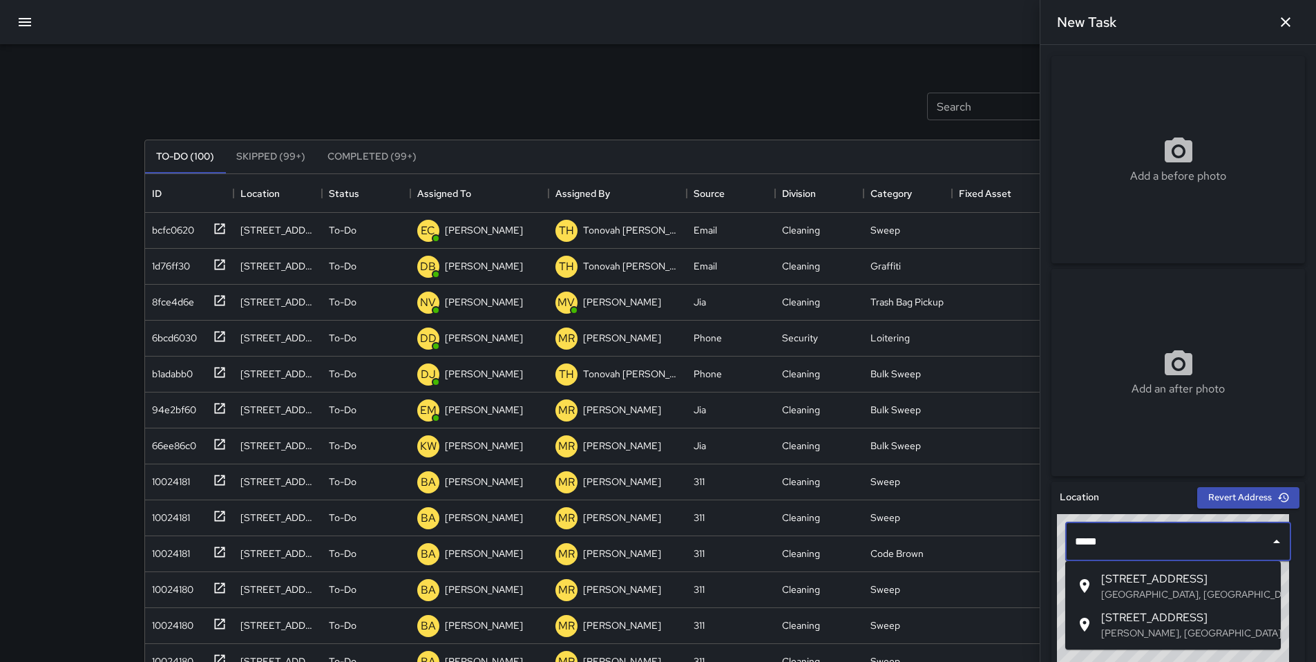
click at [1152, 584] on span "360 6th Street" at bounding box center [1185, 578] width 169 height 17
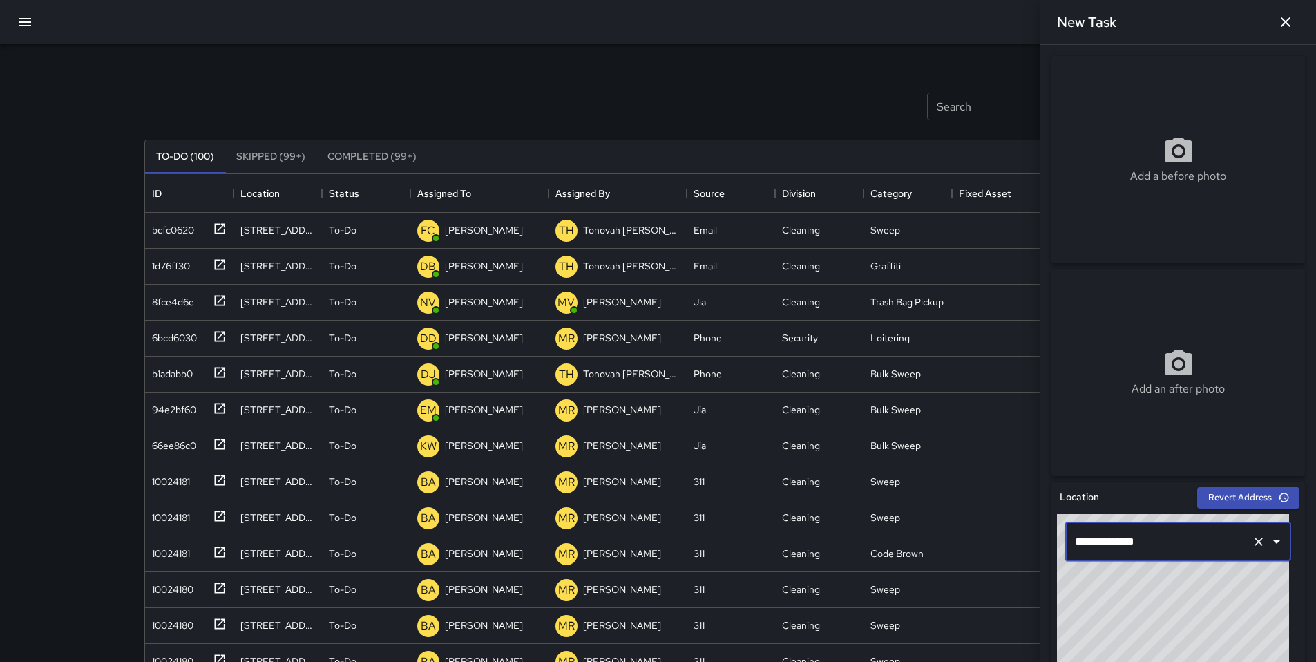
type input "**********"
click at [1075, 185] on div "Add a before photo" at bounding box center [1177, 159] width 253 height 207
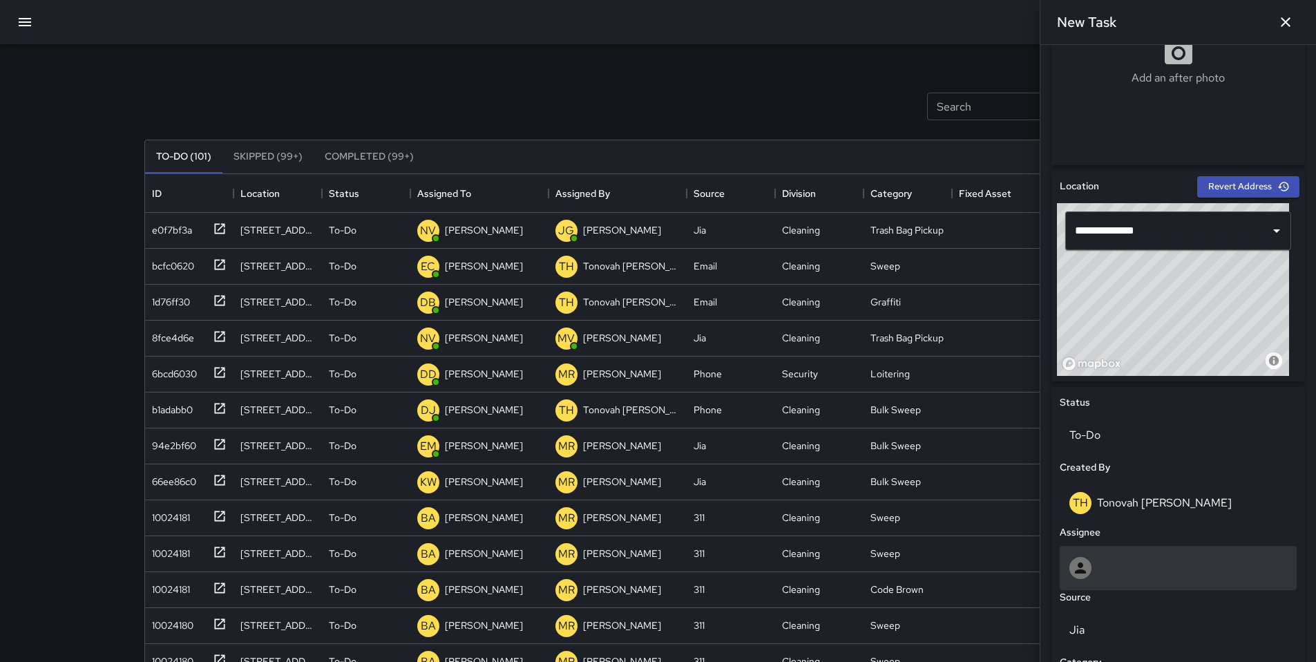
scroll to position [401, 0]
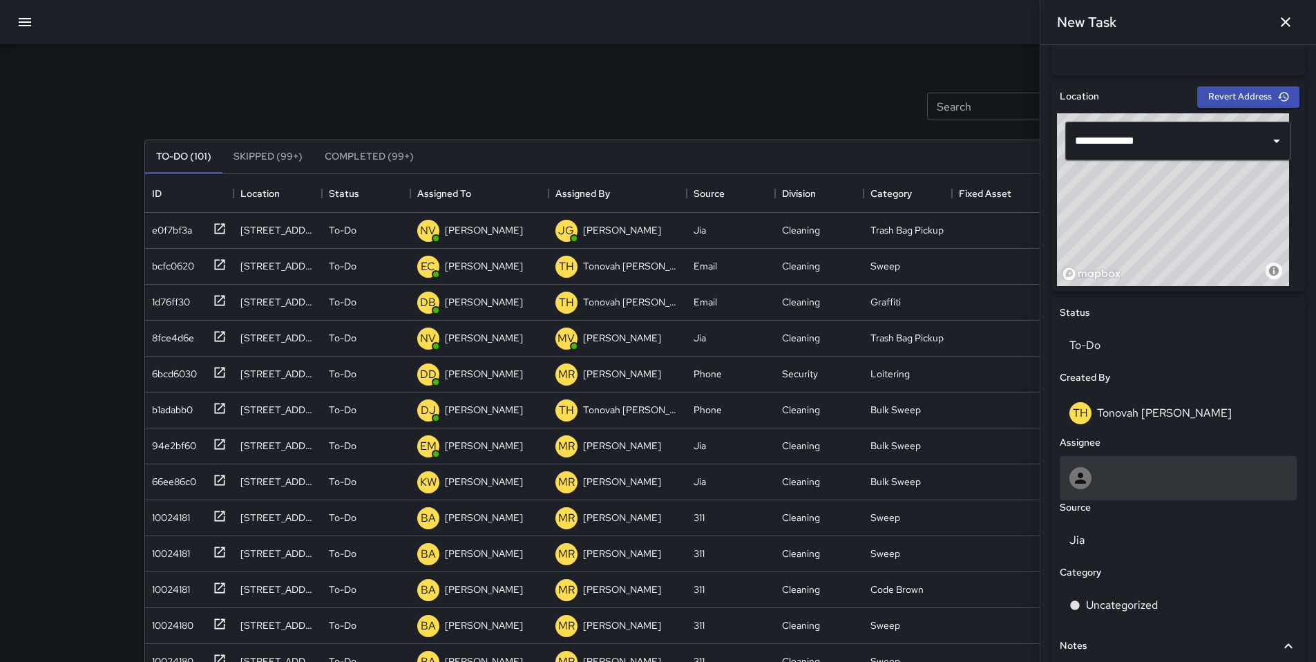
click at [1126, 473] on div at bounding box center [1178, 478] width 218 height 22
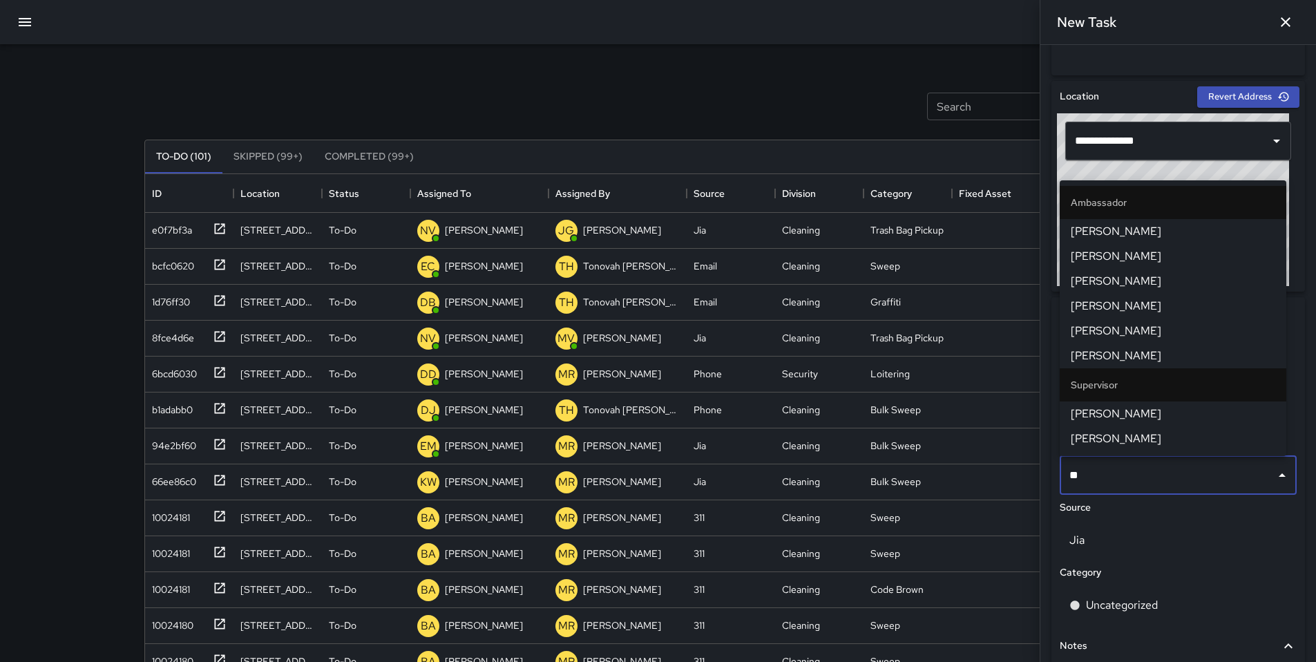
drag, startPoint x: 1094, startPoint y: 477, endPoint x: 1068, endPoint y: 474, distance: 25.7
click at [1068, 474] on input "**" at bounding box center [1168, 475] width 204 height 26
type input "**"
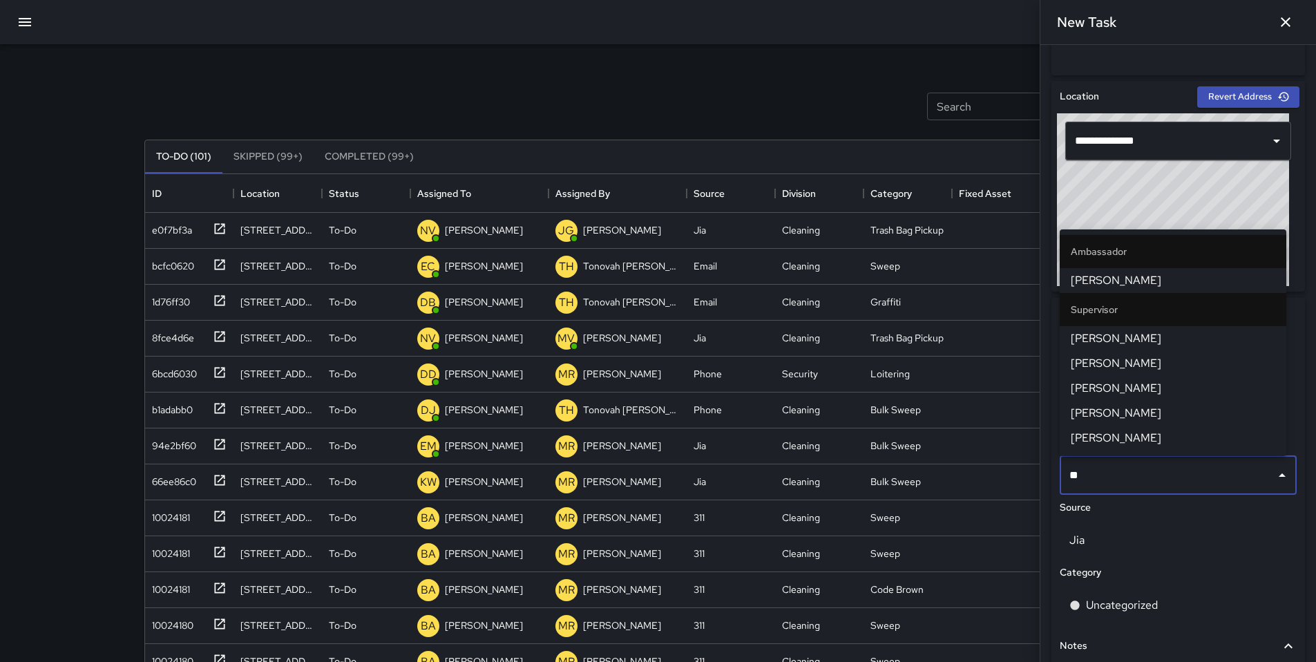
click at [1106, 333] on span "[PERSON_NAME]" at bounding box center [1172, 338] width 204 height 17
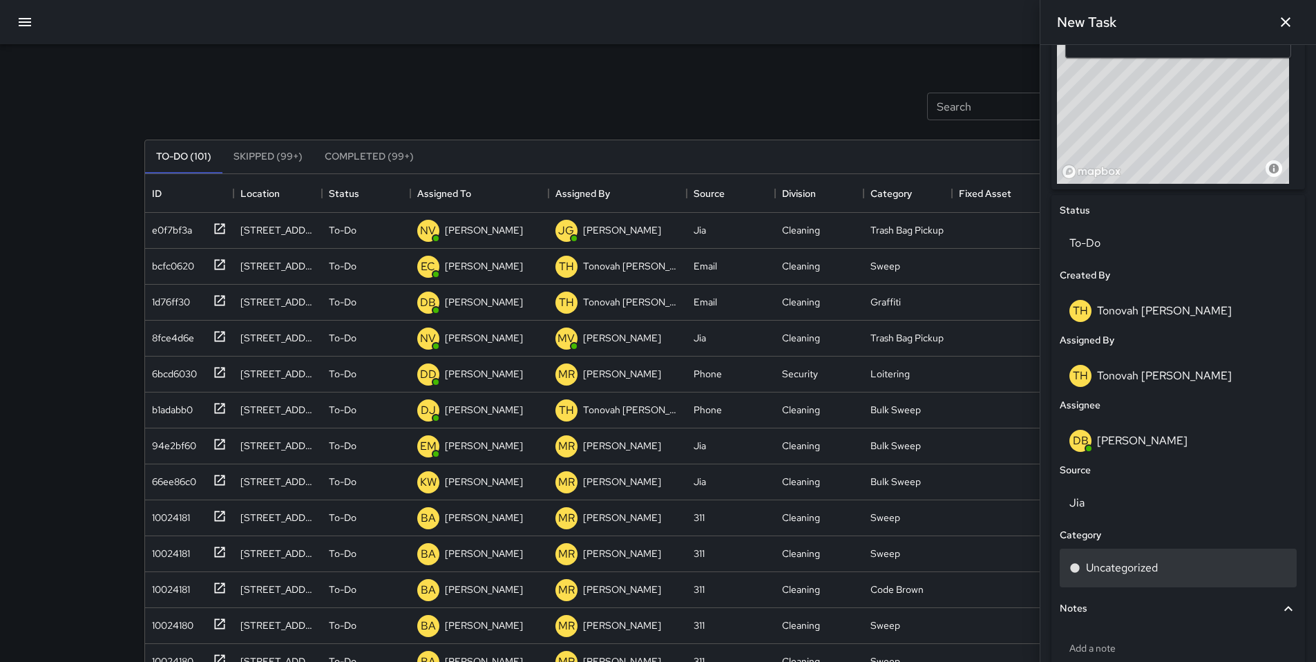
scroll to position [512, 0]
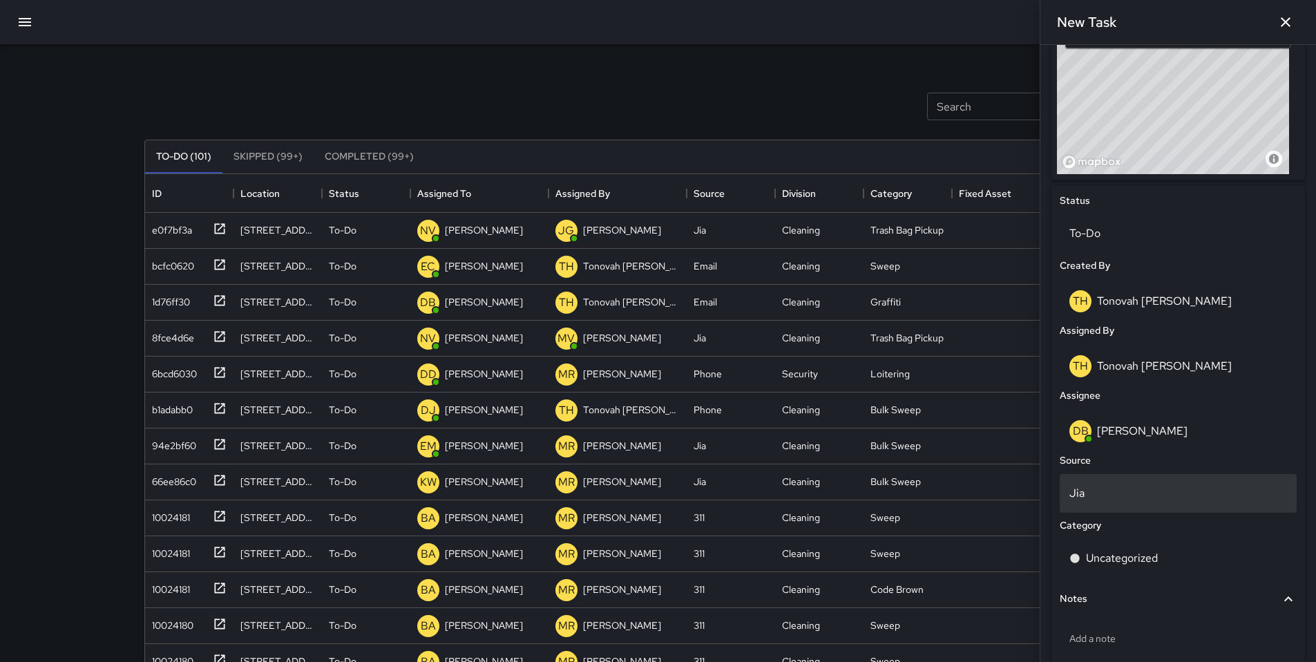
click at [1103, 483] on div "Jia" at bounding box center [1177, 493] width 237 height 39
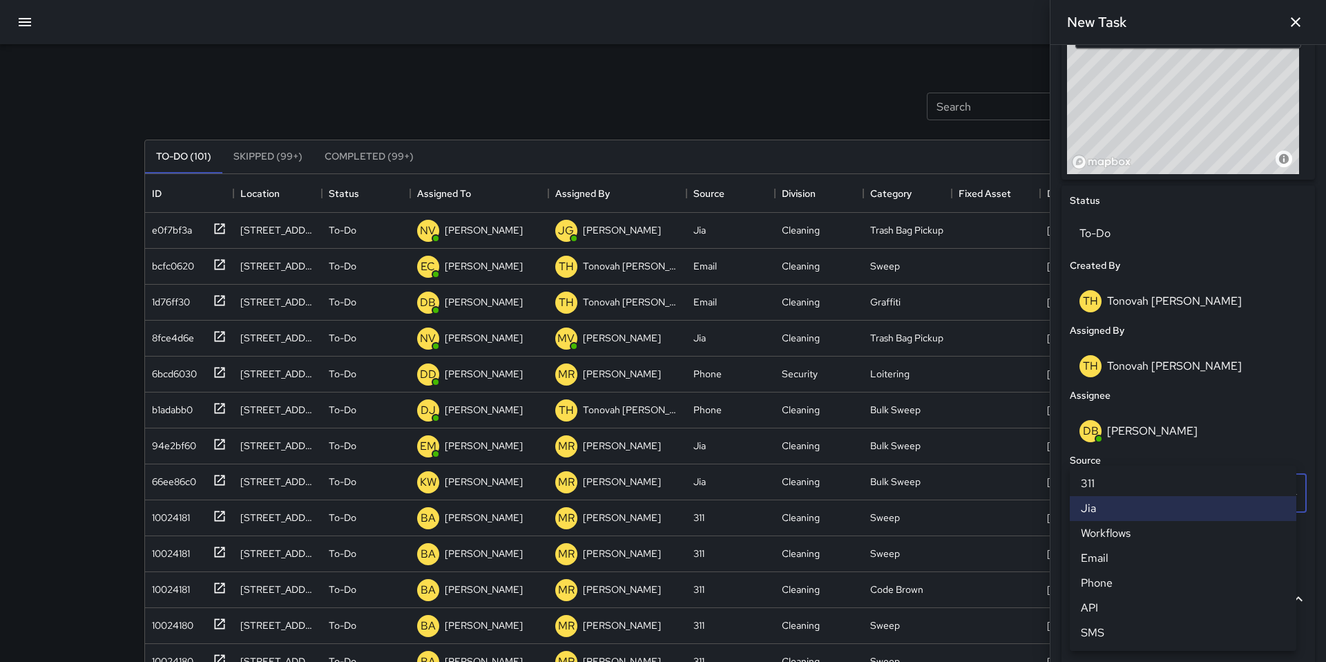
click at [1104, 560] on li "Email" at bounding box center [1183, 558] width 227 height 25
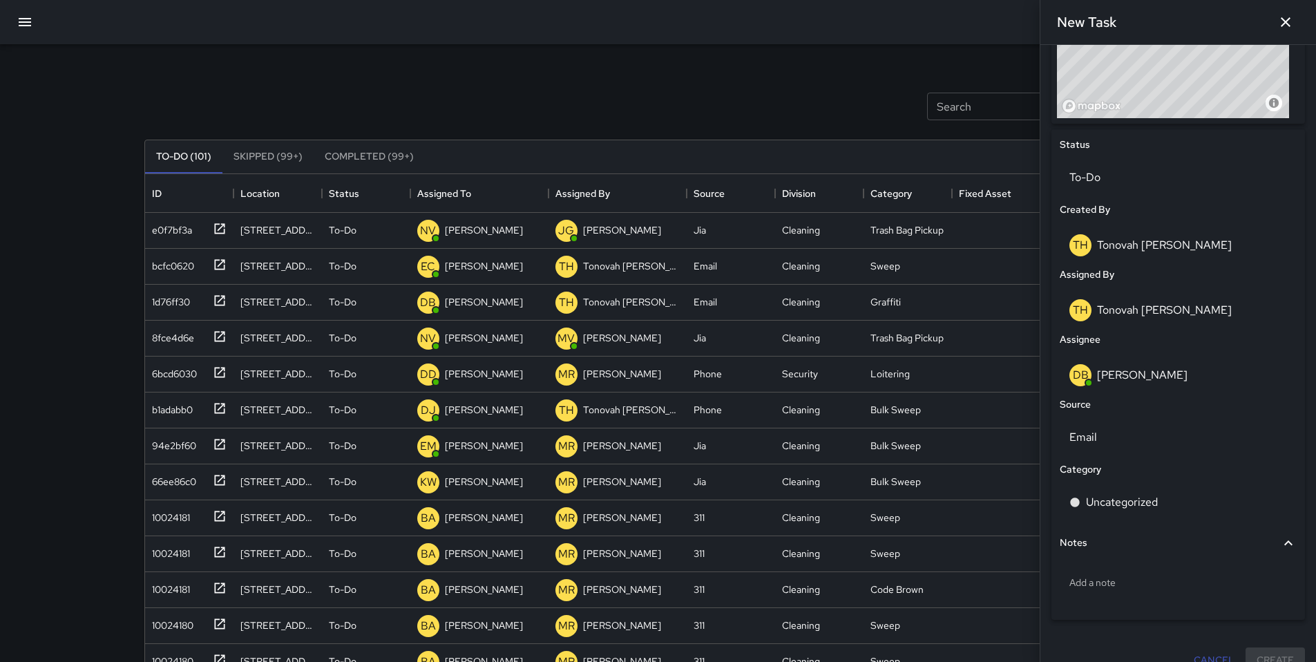
scroll to position [590, 0]
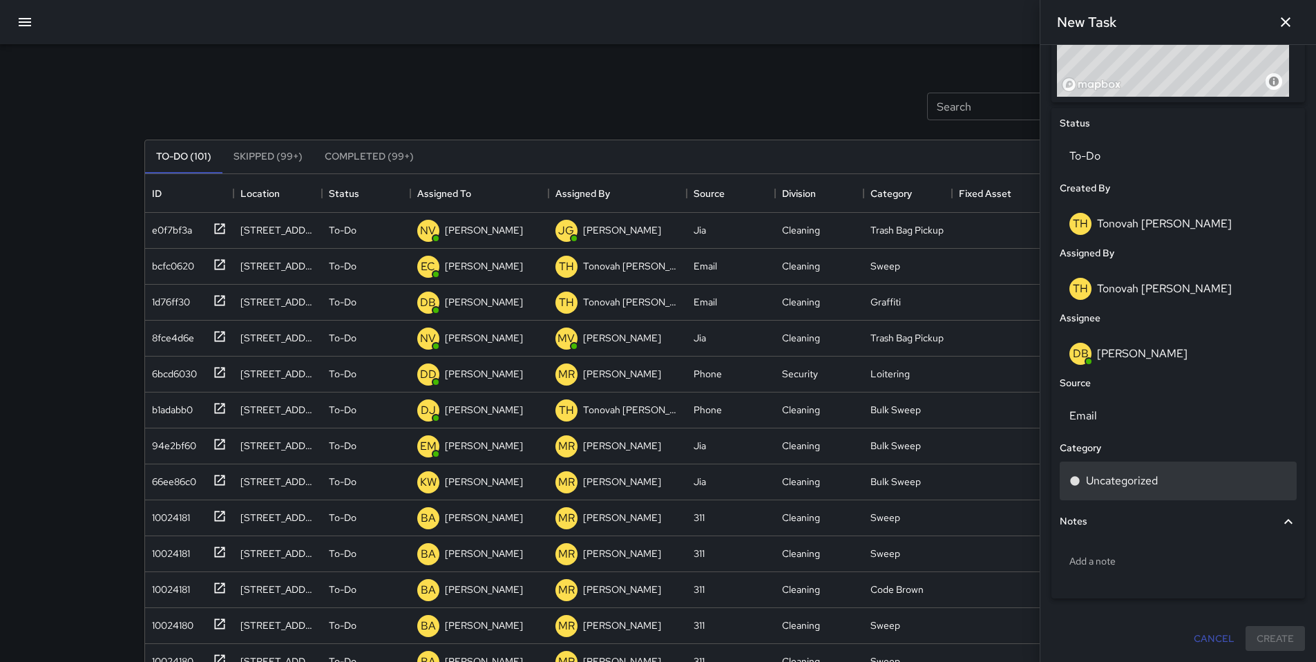
click at [1116, 487] on p "Uncategorized" at bounding box center [1122, 480] width 72 height 17
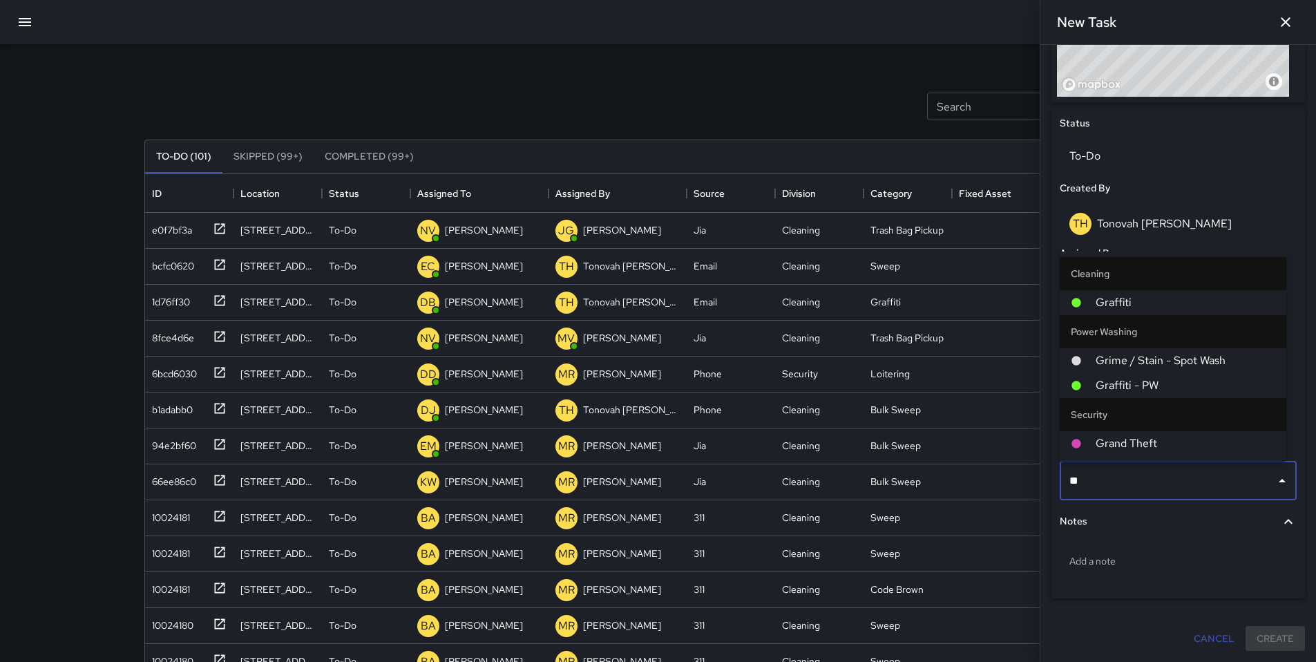
type input "***"
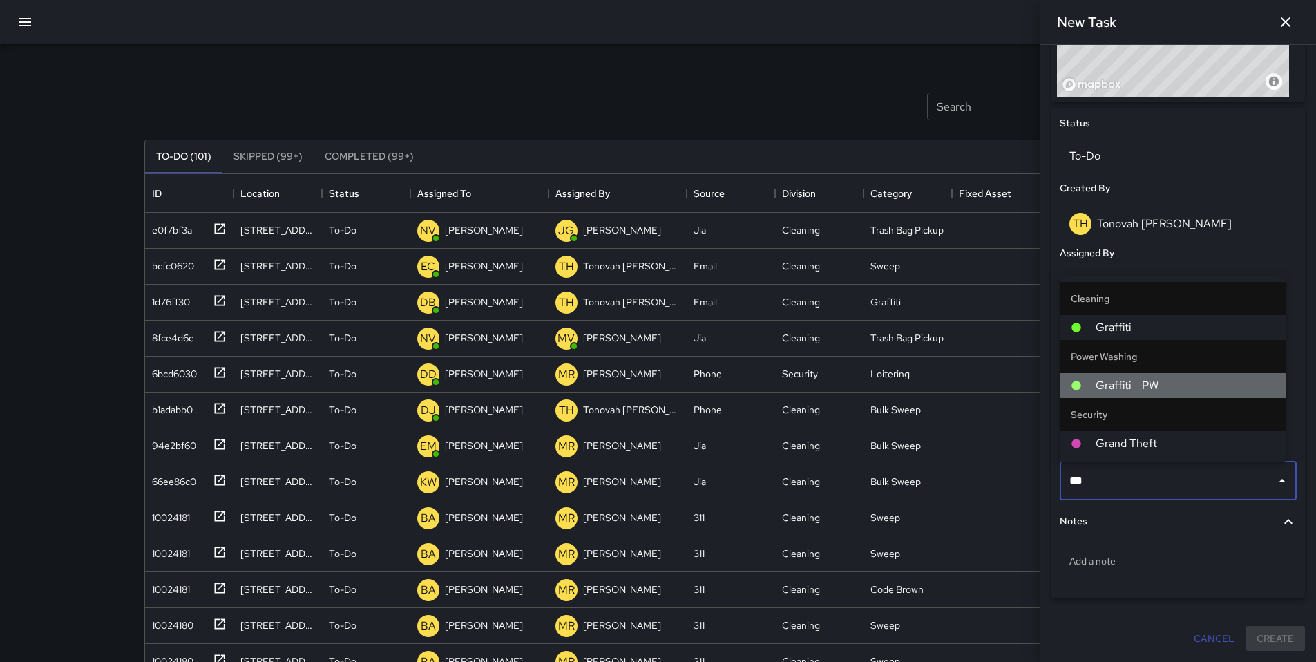
click at [1119, 375] on li "Graffiti - PW" at bounding box center [1172, 385] width 227 height 25
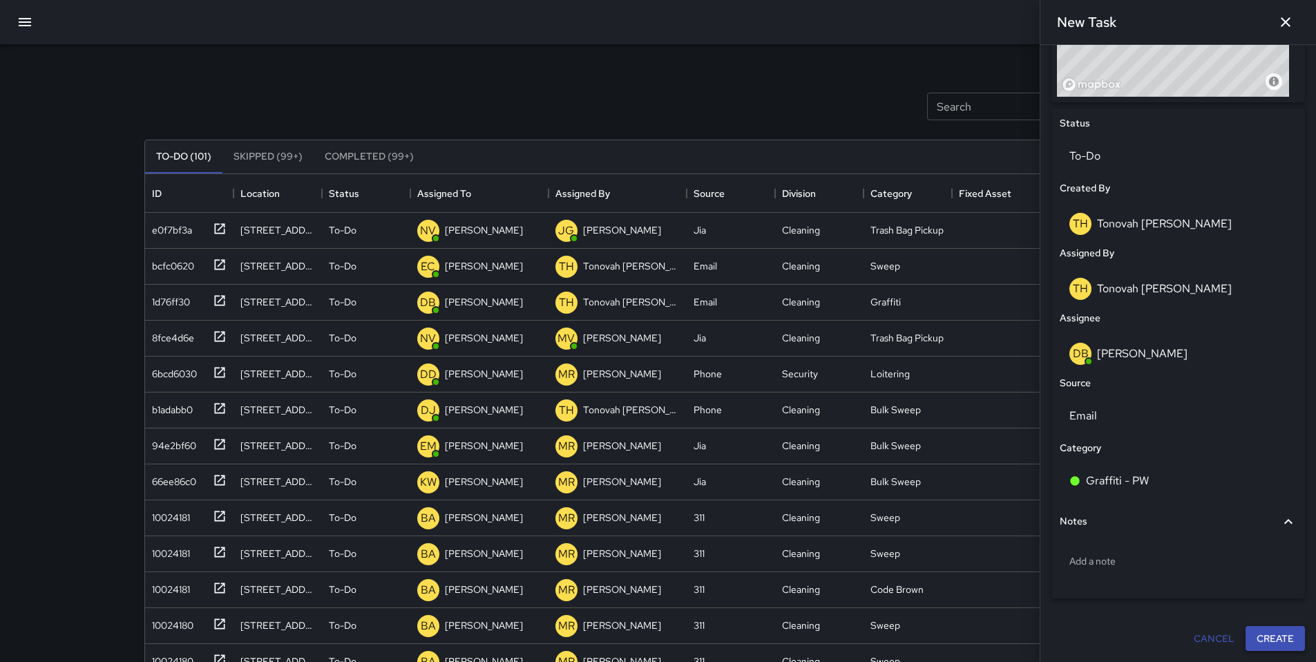
click at [1258, 634] on button "Create" at bounding box center [1274, 639] width 59 height 26
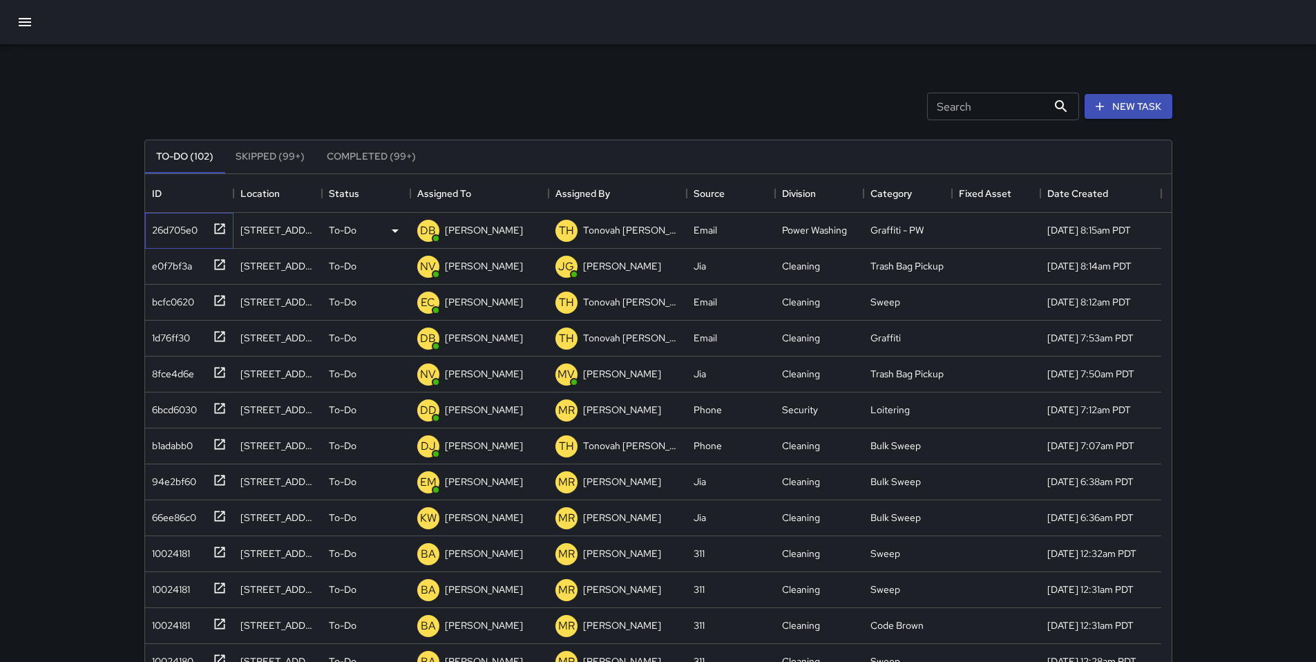
click at [182, 226] on div "26d705e0" at bounding box center [171, 227] width 51 height 19
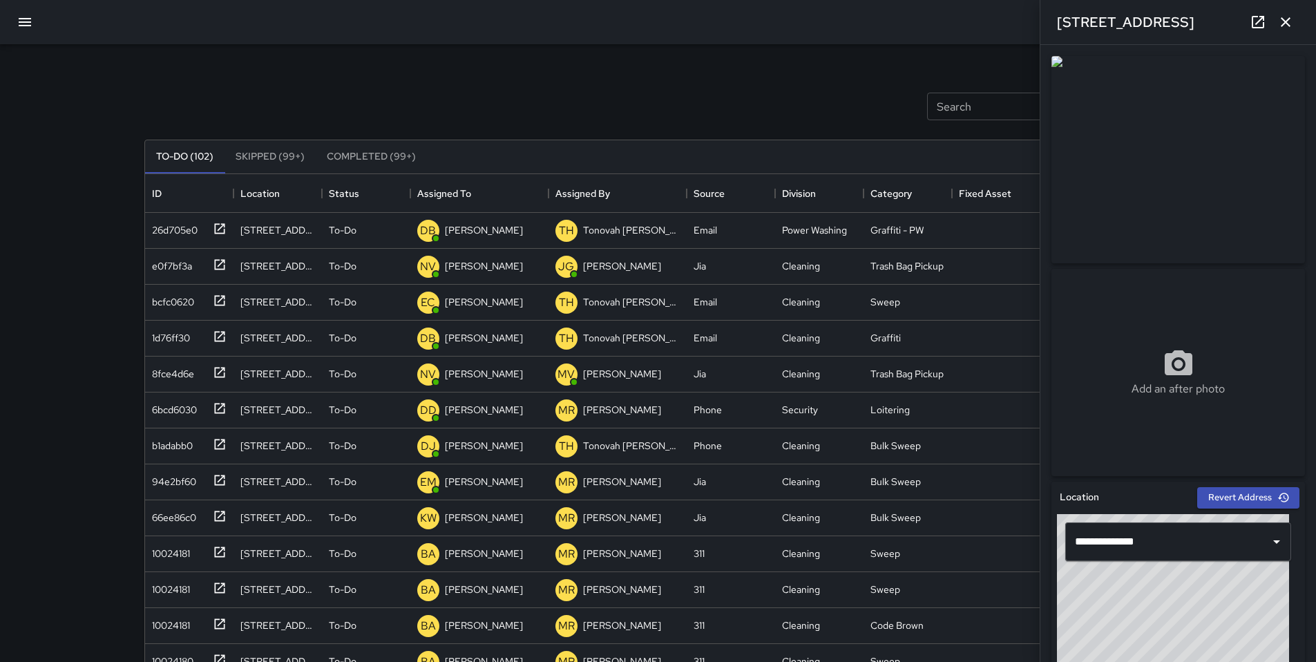
click at [1261, 28] on icon at bounding box center [1257, 22] width 12 height 12
click at [1281, 29] on icon "button" at bounding box center [1285, 22] width 17 height 17
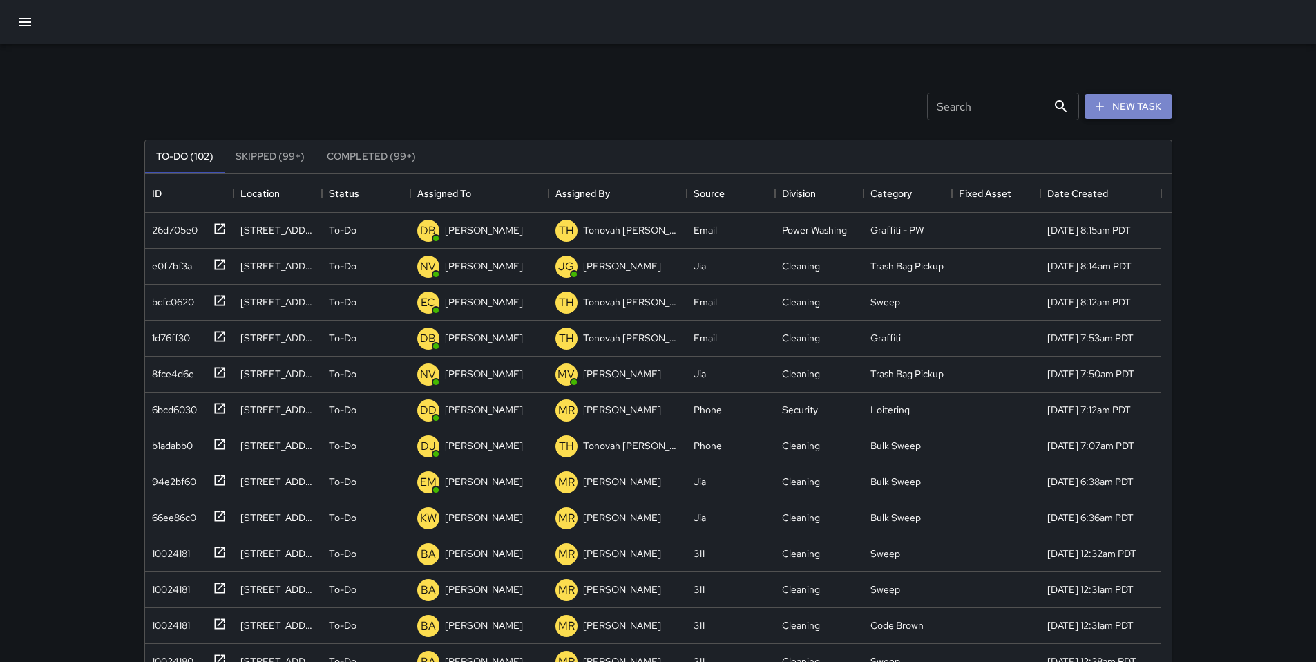
click at [1140, 107] on button "New Task" at bounding box center [1128, 107] width 88 height 26
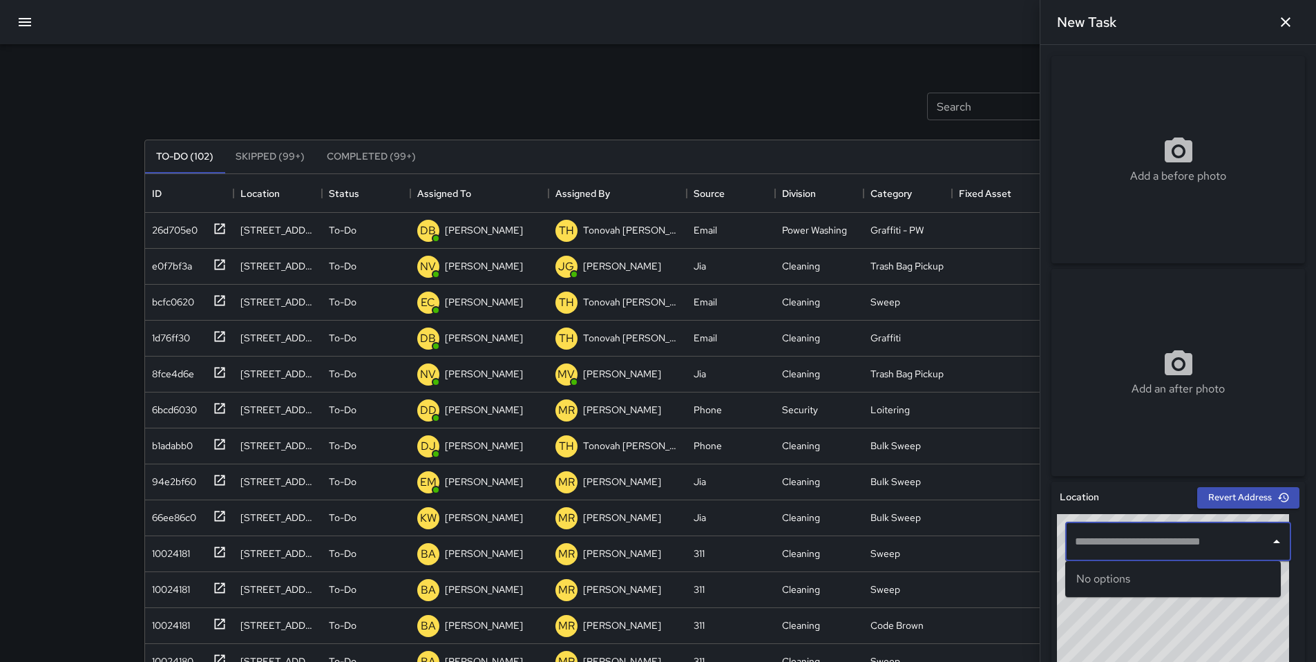
click at [1128, 532] on input "text" at bounding box center [1167, 541] width 193 height 26
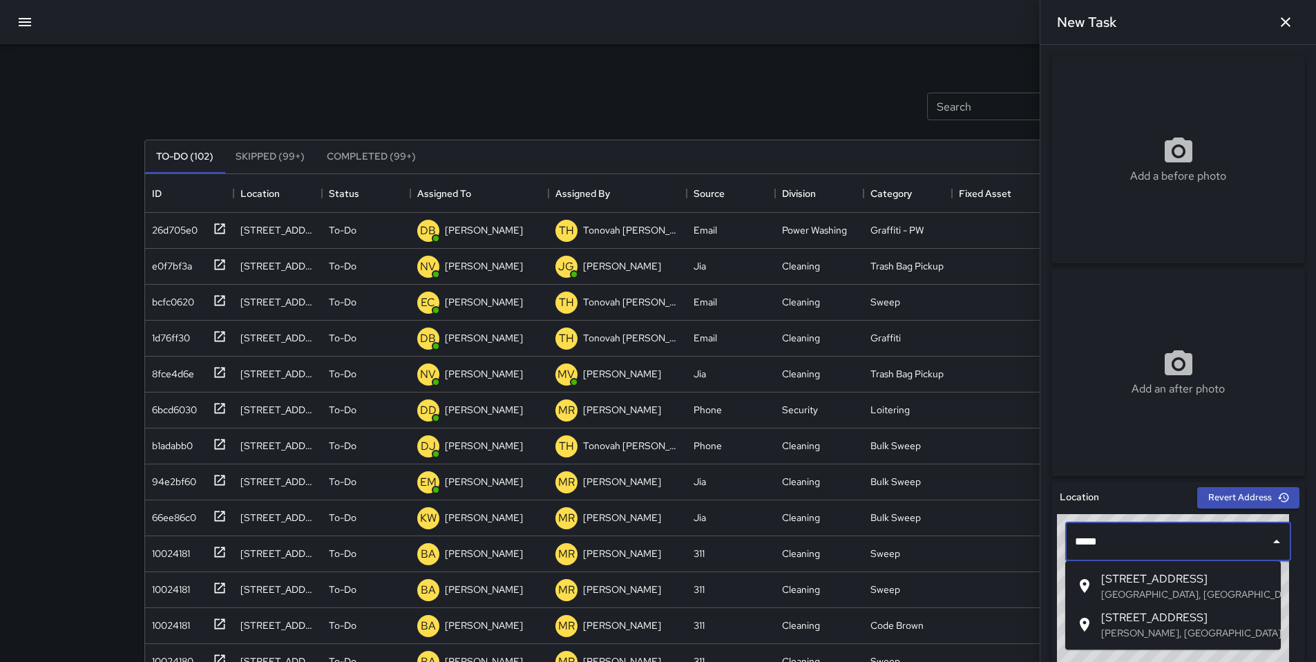
click at [1119, 573] on span "360 6th Street" at bounding box center [1185, 578] width 169 height 17
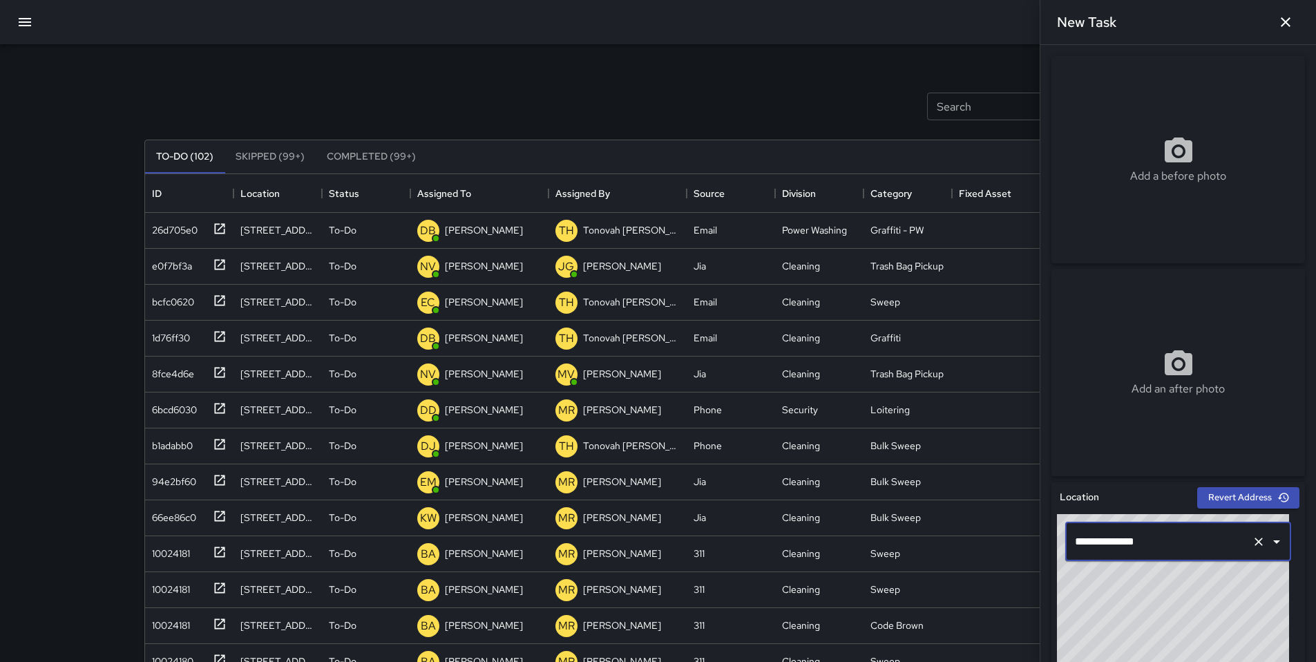
type input "**********"
click at [1140, 185] on div "Add a before photo" at bounding box center [1177, 159] width 253 height 207
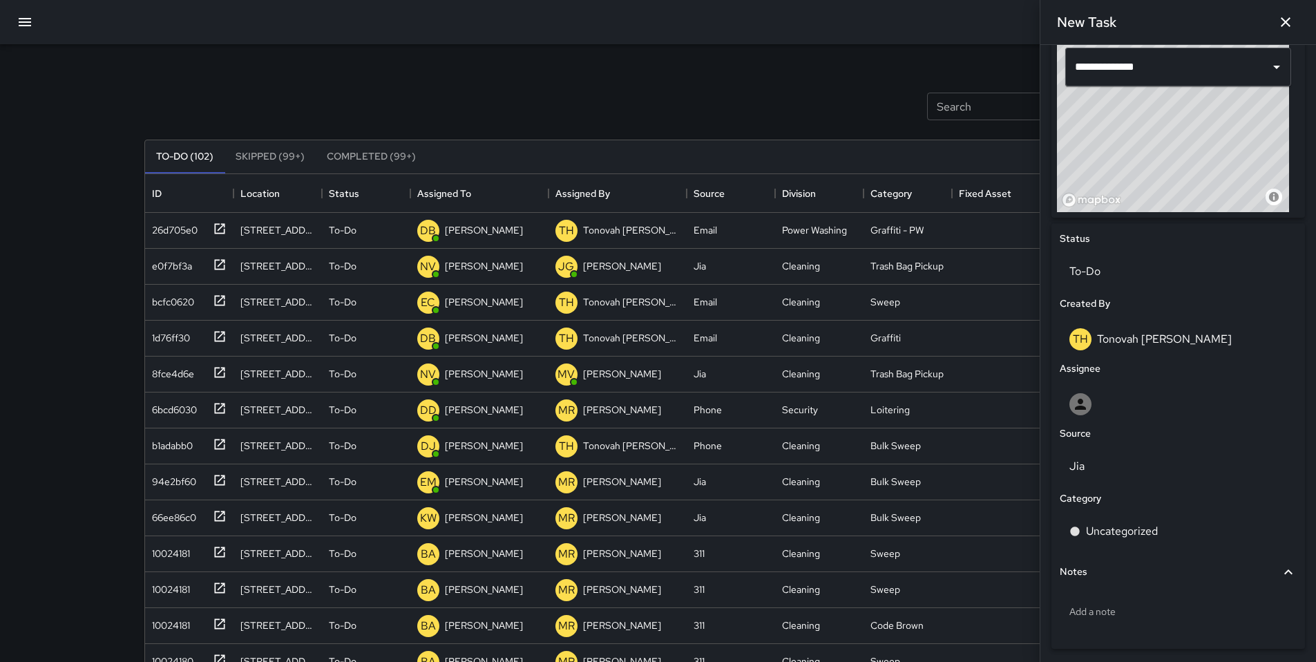
scroll to position [481, 0]
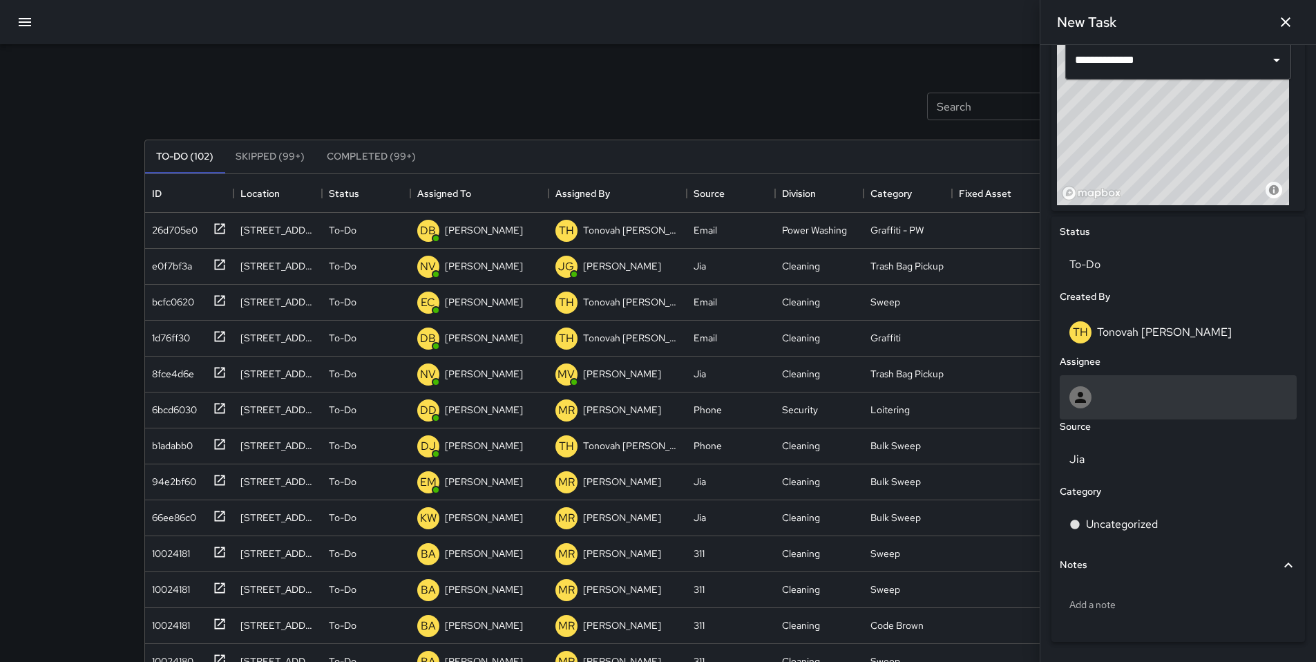
click at [1112, 395] on div at bounding box center [1178, 397] width 218 height 22
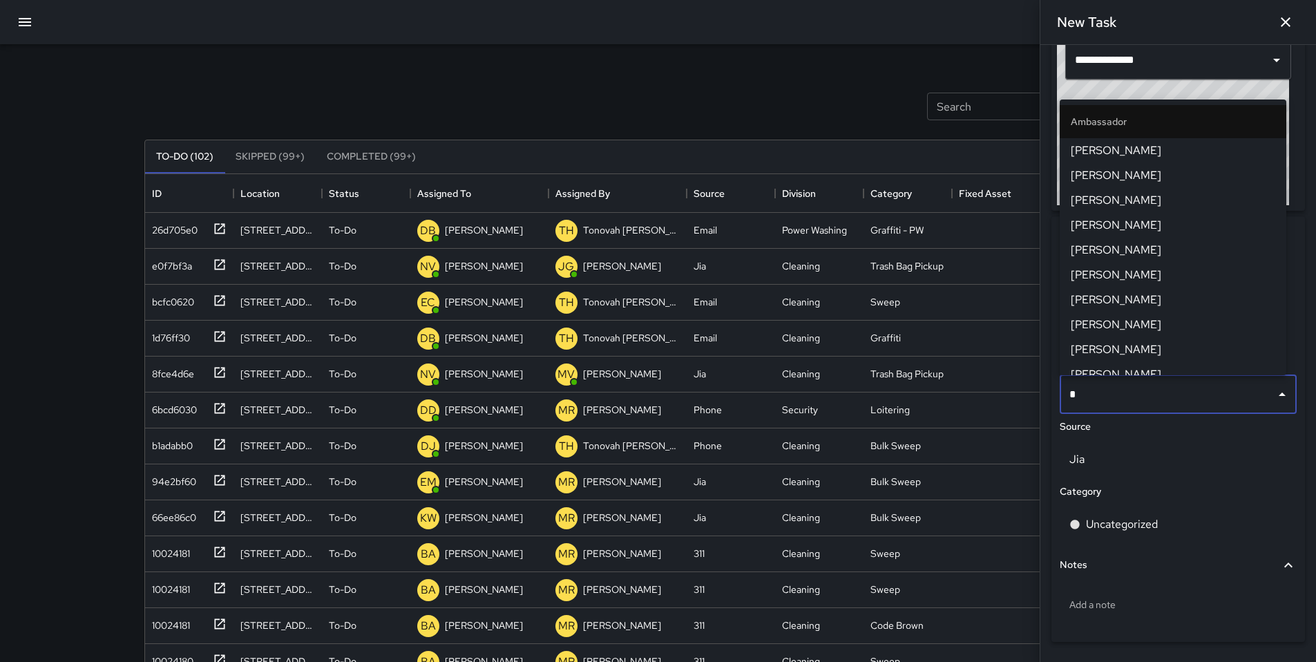
type input "**"
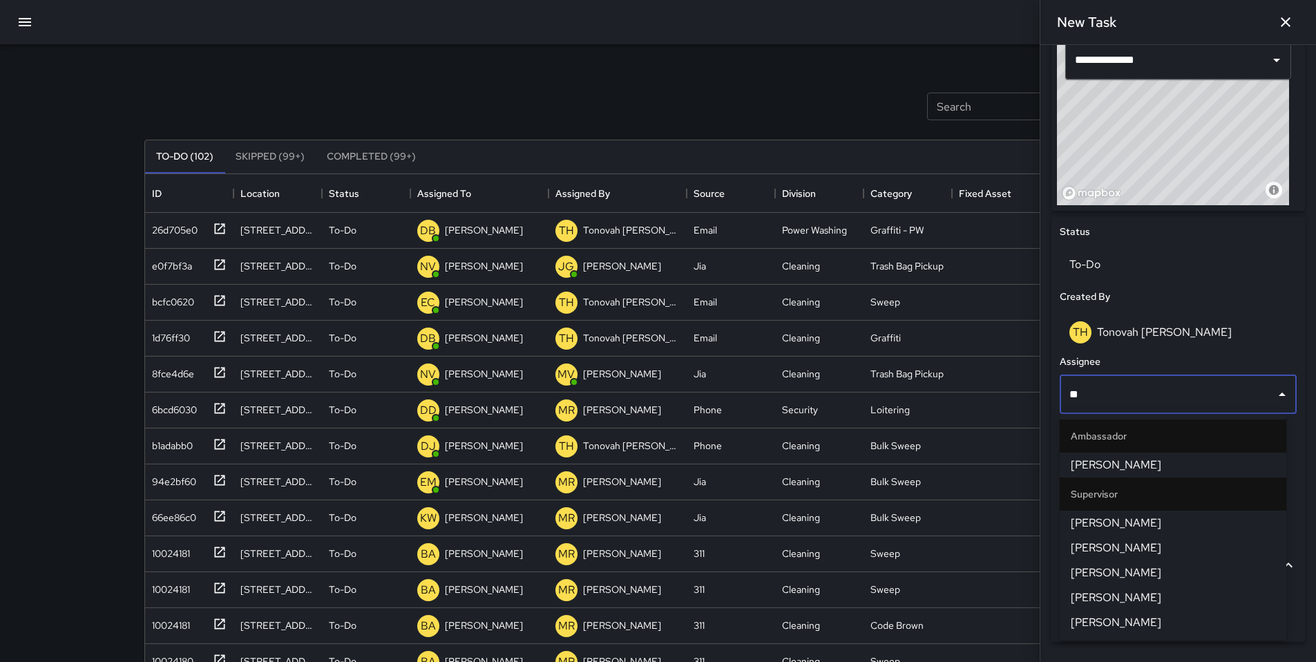
click at [1107, 516] on span "[PERSON_NAME]" at bounding box center [1172, 523] width 204 height 17
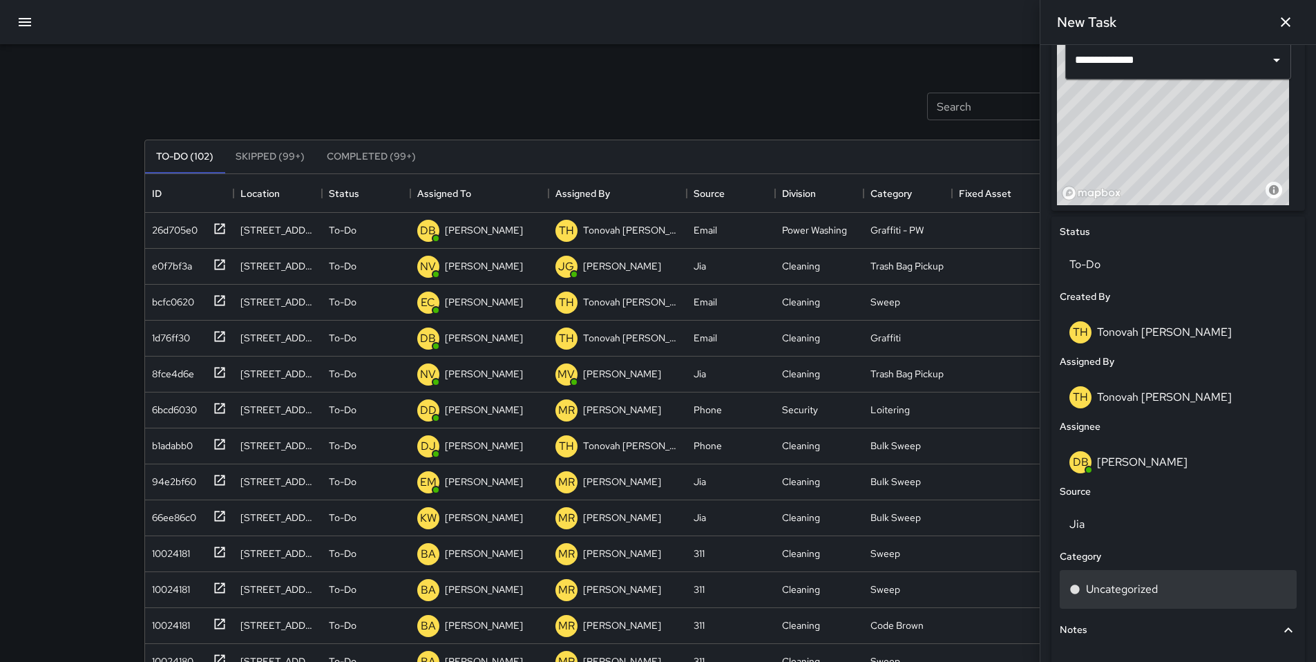
click at [1125, 579] on div "Uncategorized" at bounding box center [1177, 589] width 237 height 39
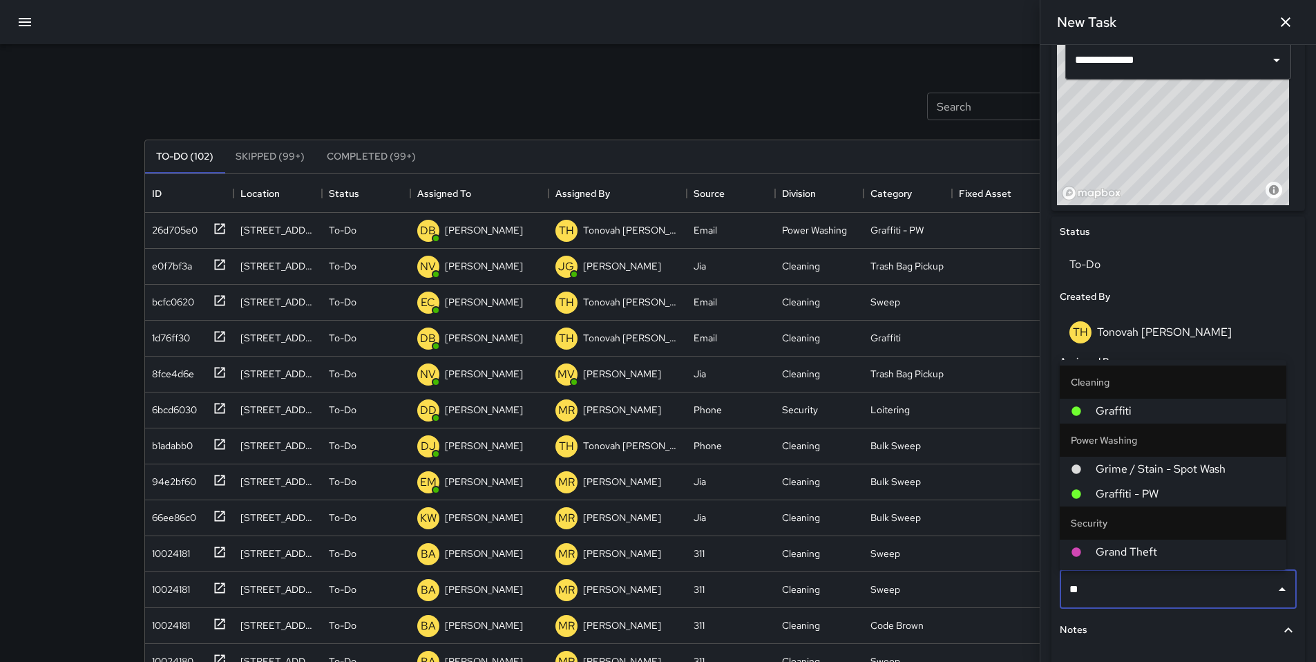
type input "***"
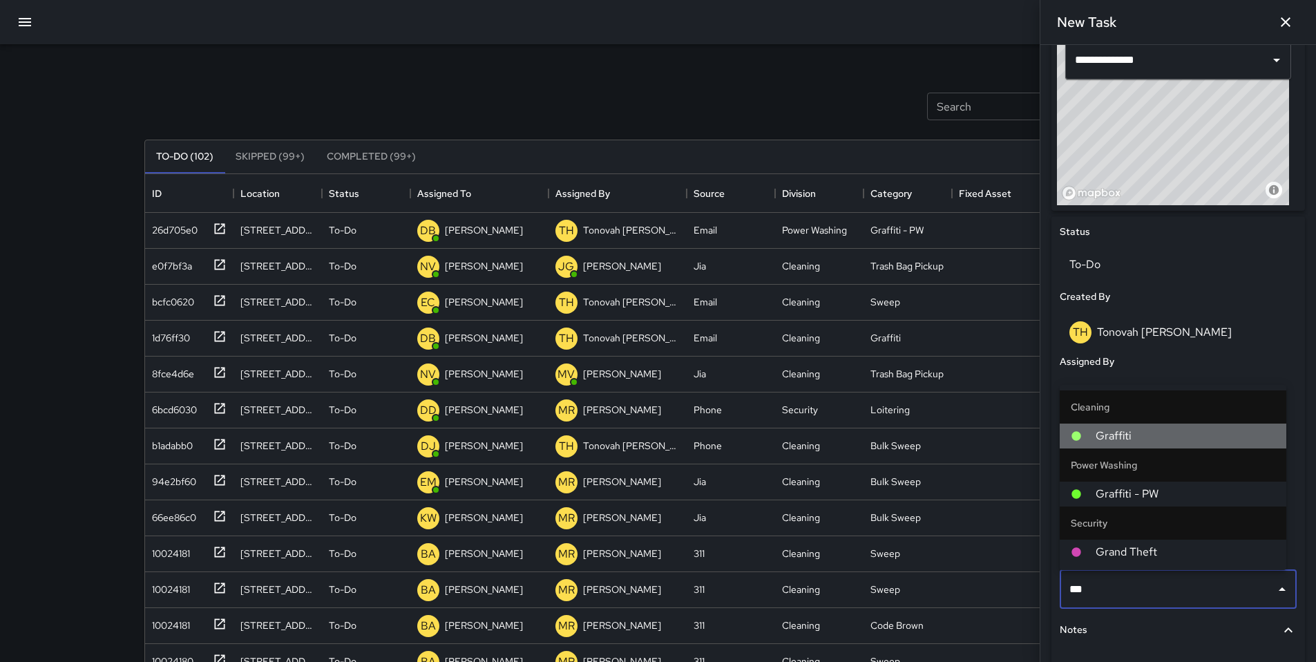
click at [1133, 429] on span "Graffiti" at bounding box center [1185, 435] width 180 height 17
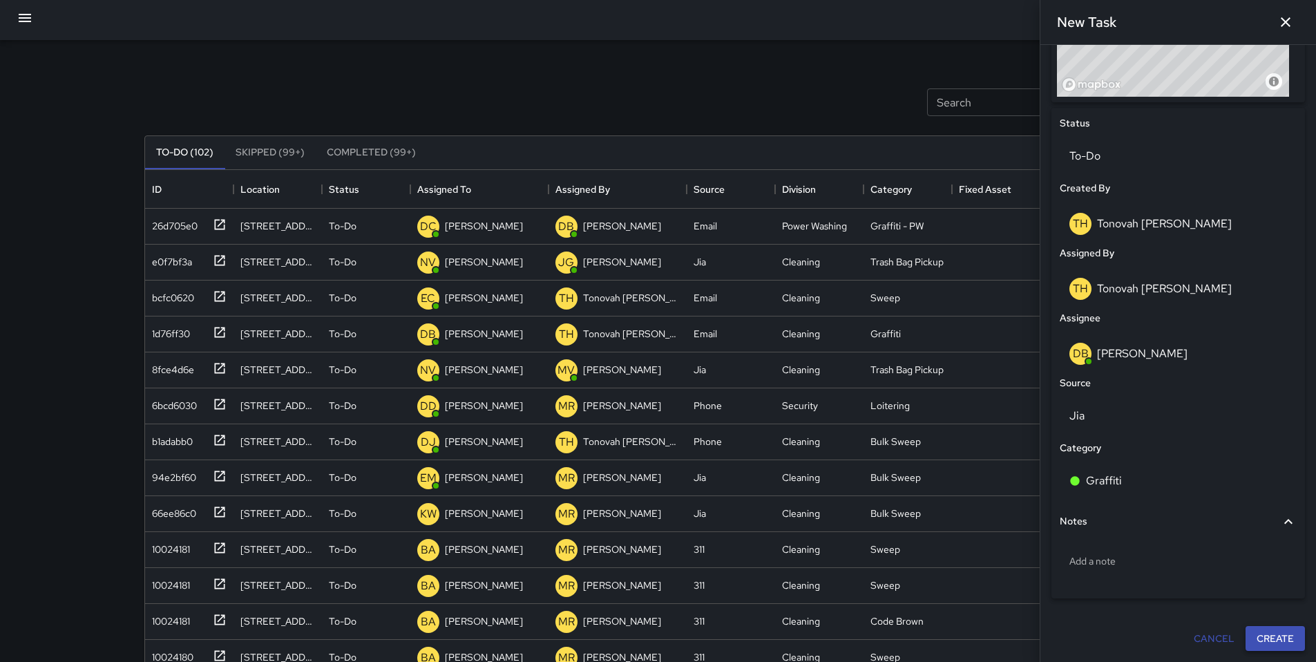
scroll to position [17, 0]
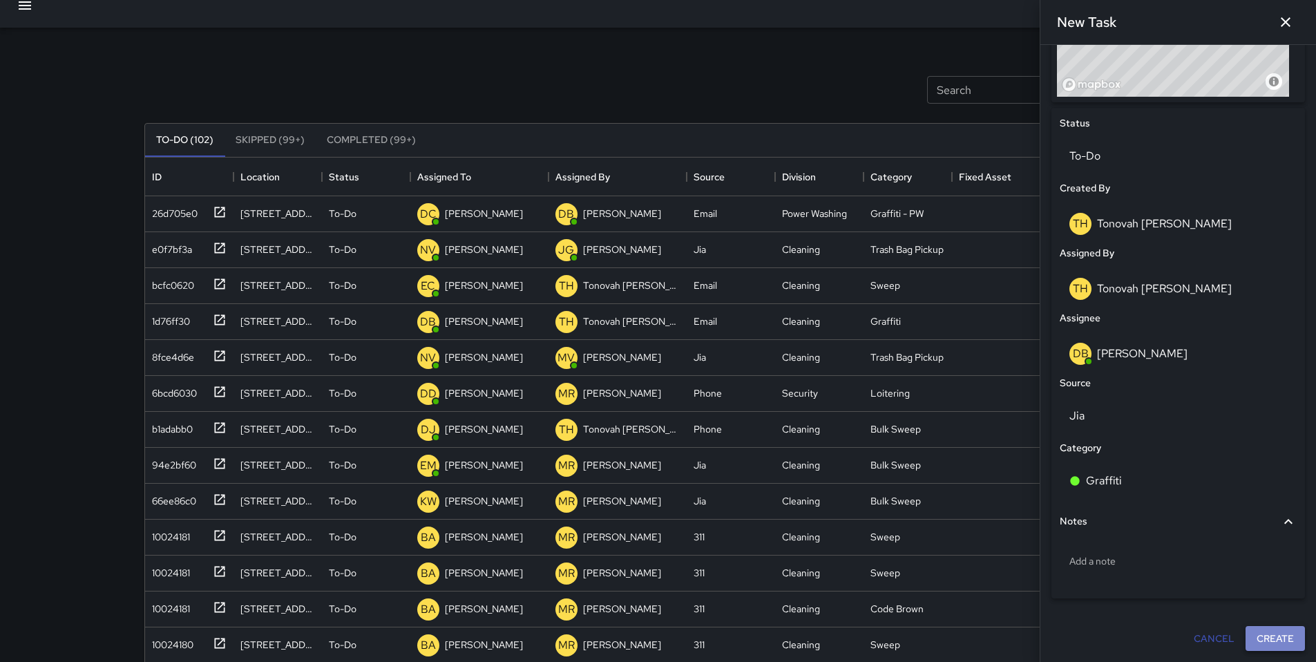
click at [1257, 640] on button "Create" at bounding box center [1274, 639] width 59 height 26
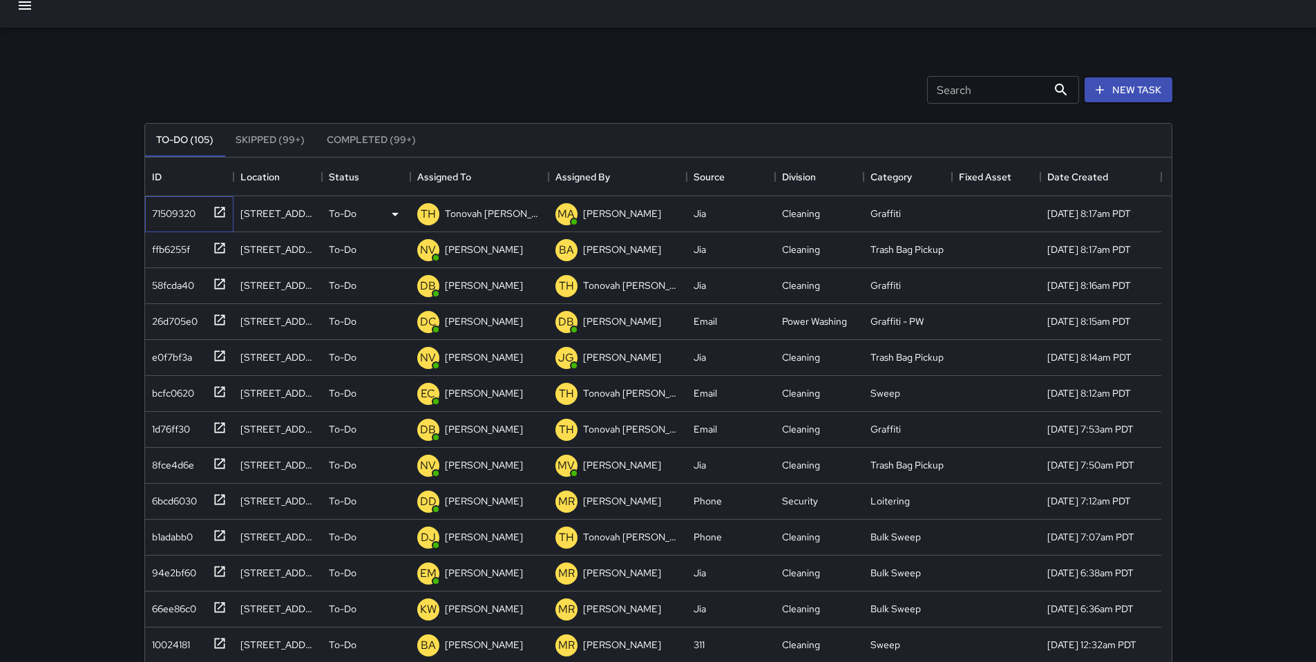
click at [184, 204] on div "71509320" at bounding box center [170, 210] width 49 height 19
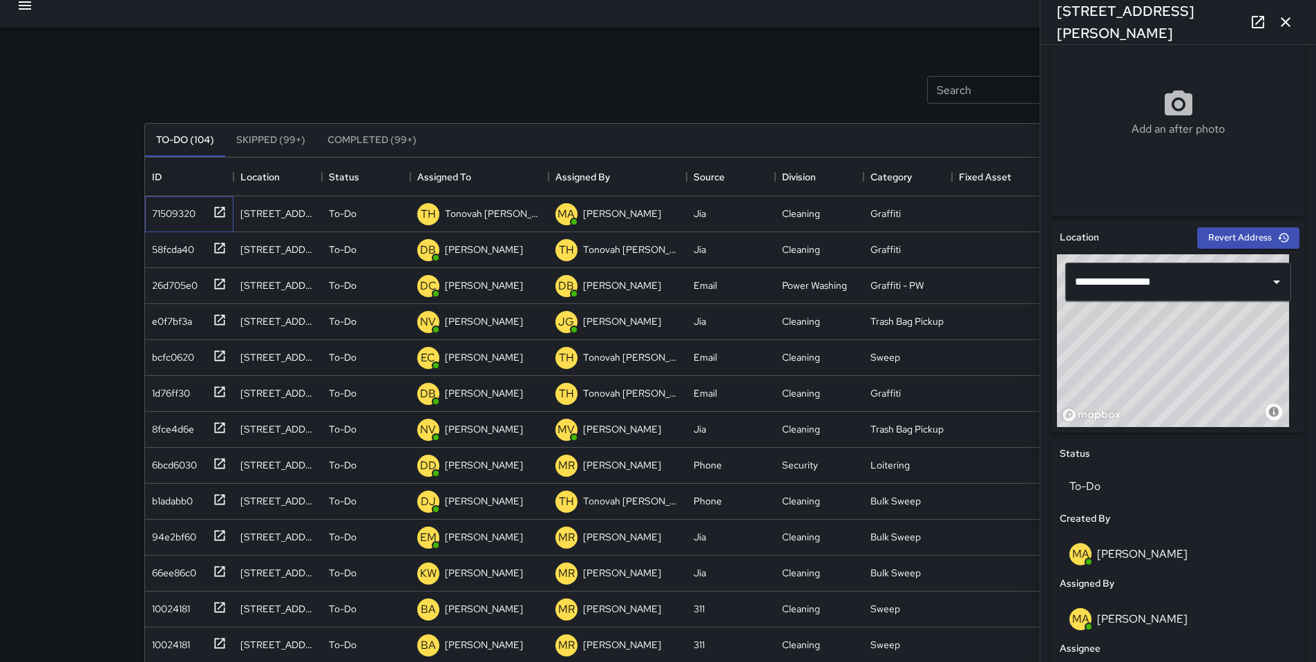
scroll to position [532, 0]
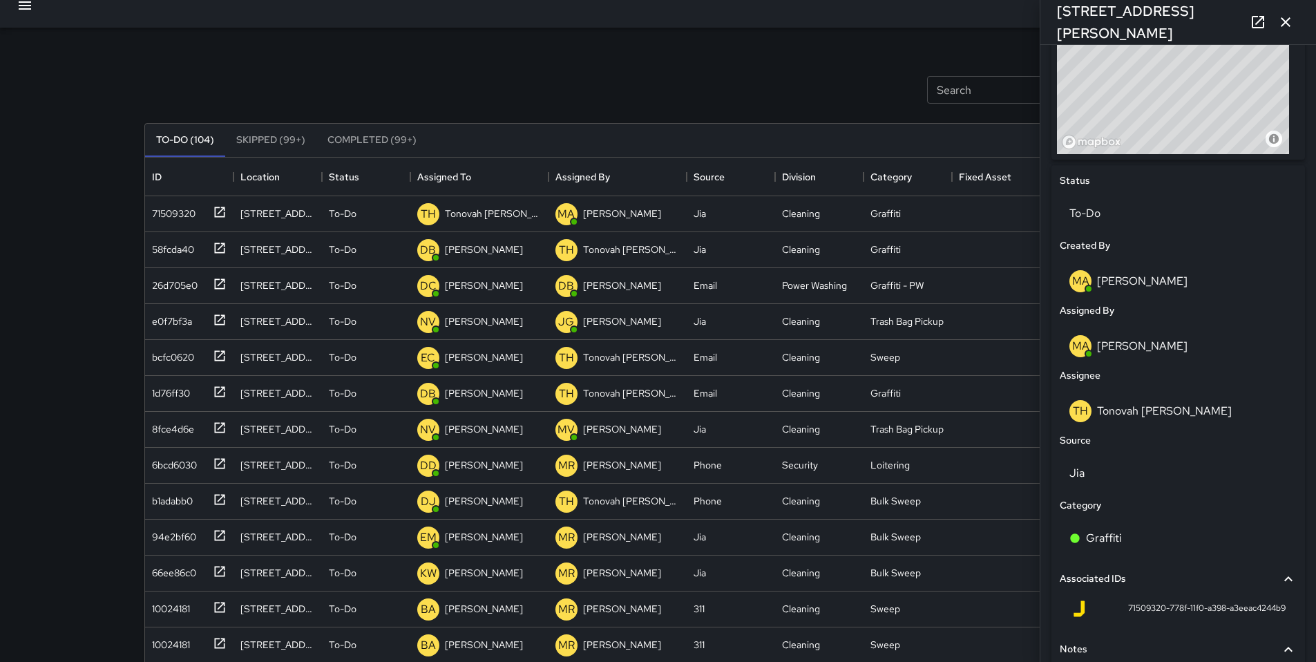
click at [1117, 343] on p "Matt Allen" at bounding box center [1142, 345] width 90 height 15
click at [1117, 347] on p "Matt Allen" at bounding box center [1142, 345] width 90 height 15
click at [1123, 348] on p "Matt Allen" at bounding box center [1142, 345] width 90 height 15
click at [1140, 374] on div "Assignee" at bounding box center [1178, 375] width 242 height 21
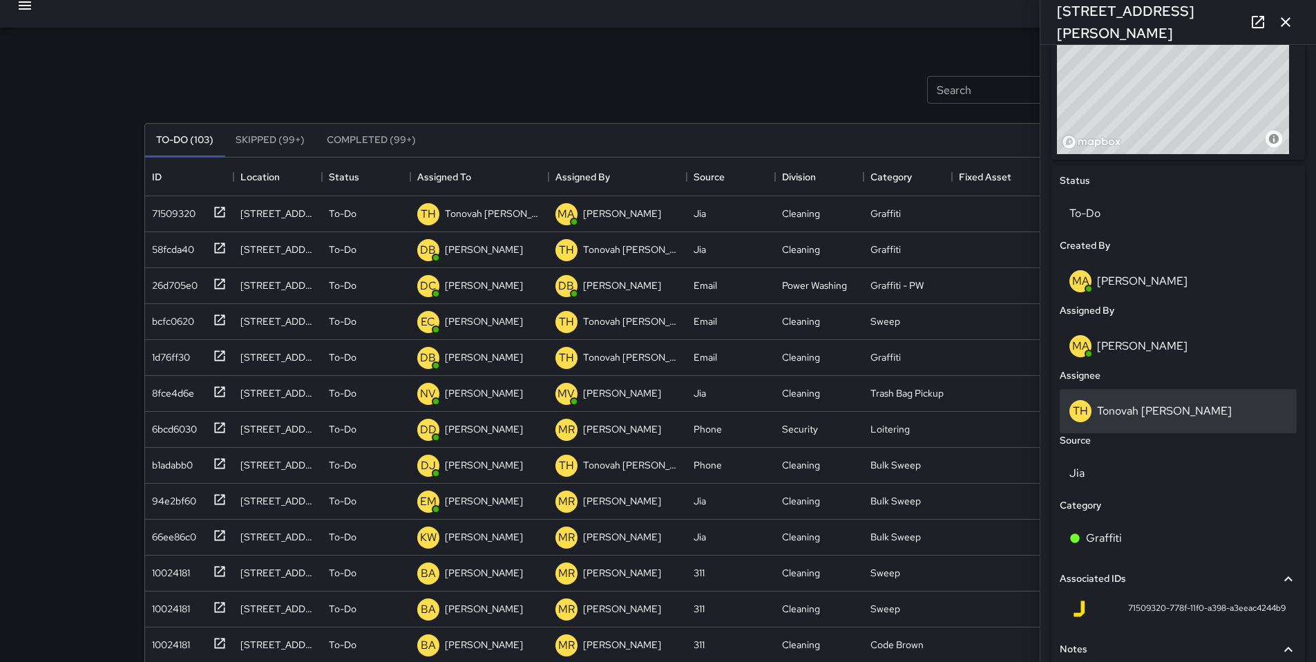
click at [1126, 416] on p "Tonovah [PERSON_NAME]" at bounding box center [1164, 410] width 135 height 15
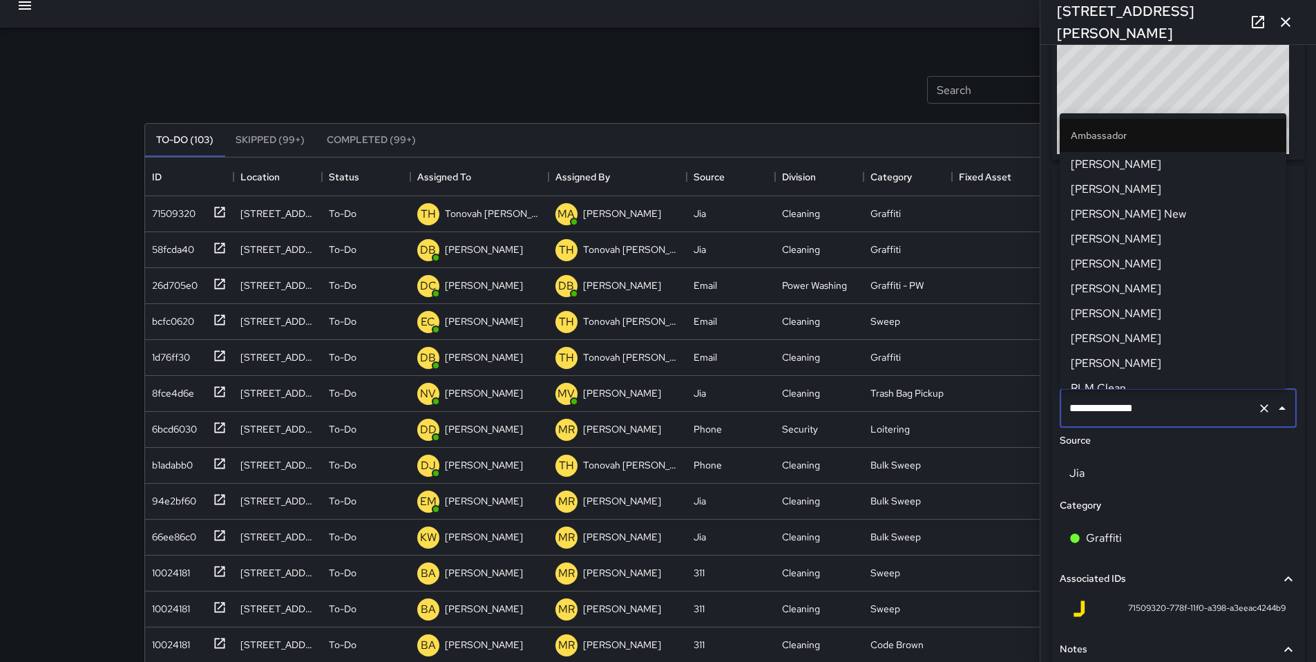
scroll to position [915, 0]
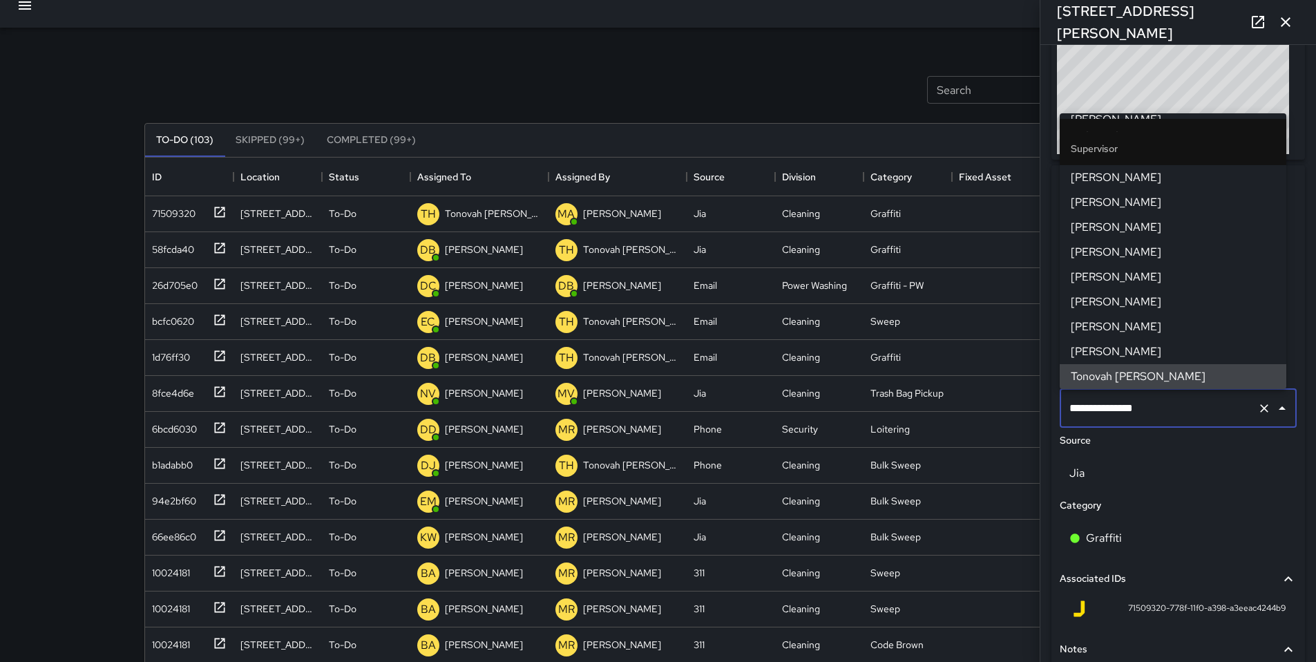
click at [1160, 410] on input "**********" at bounding box center [1159, 408] width 186 height 26
drag, startPoint x: 1160, startPoint y: 410, endPoint x: 941, endPoint y: 397, distance: 219.3
click at [941, 397] on div "Search Search New Task To-Do (103) Skipped (99+) Completed (99+) ID Location St…" at bounding box center [658, 413] width 1061 height 771
drag, startPoint x: 1164, startPoint y: 412, endPoint x: 1028, endPoint y: 404, distance: 136.3
click at [1031, 403] on div "Search Search New Task To-Do (103) Skipped (99+) Completed (99+) ID Location St…" at bounding box center [658, 413] width 1061 height 771
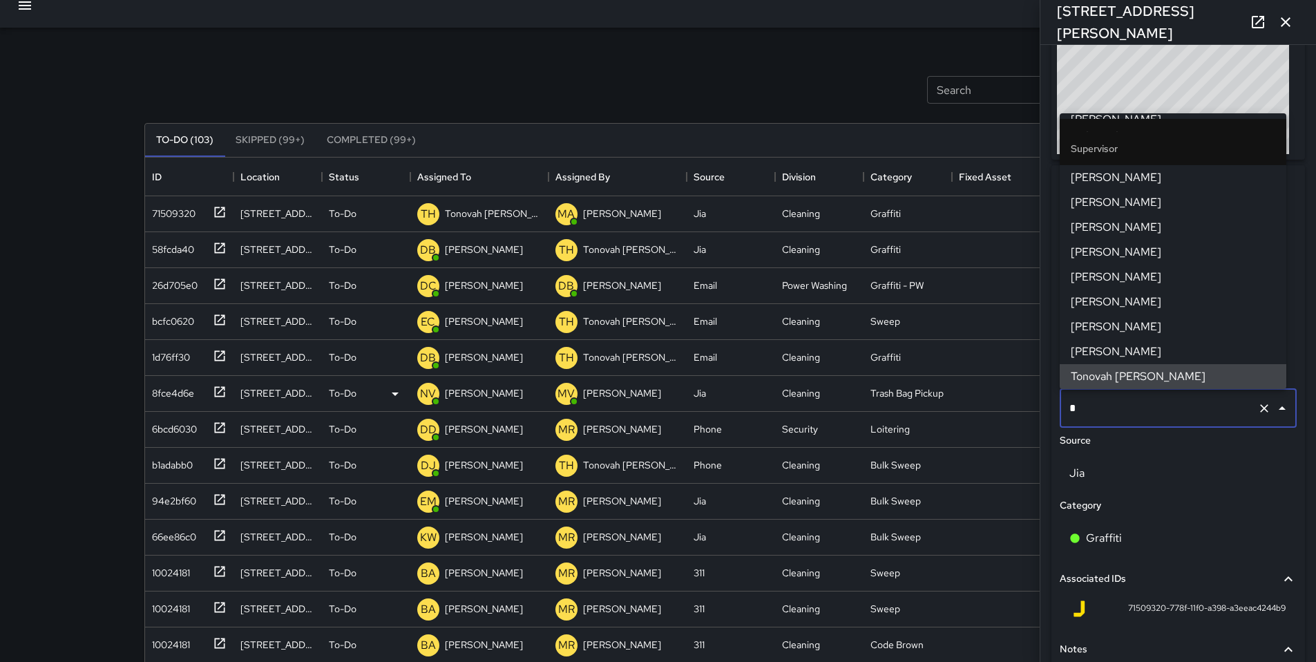
scroll to position [0, 0]
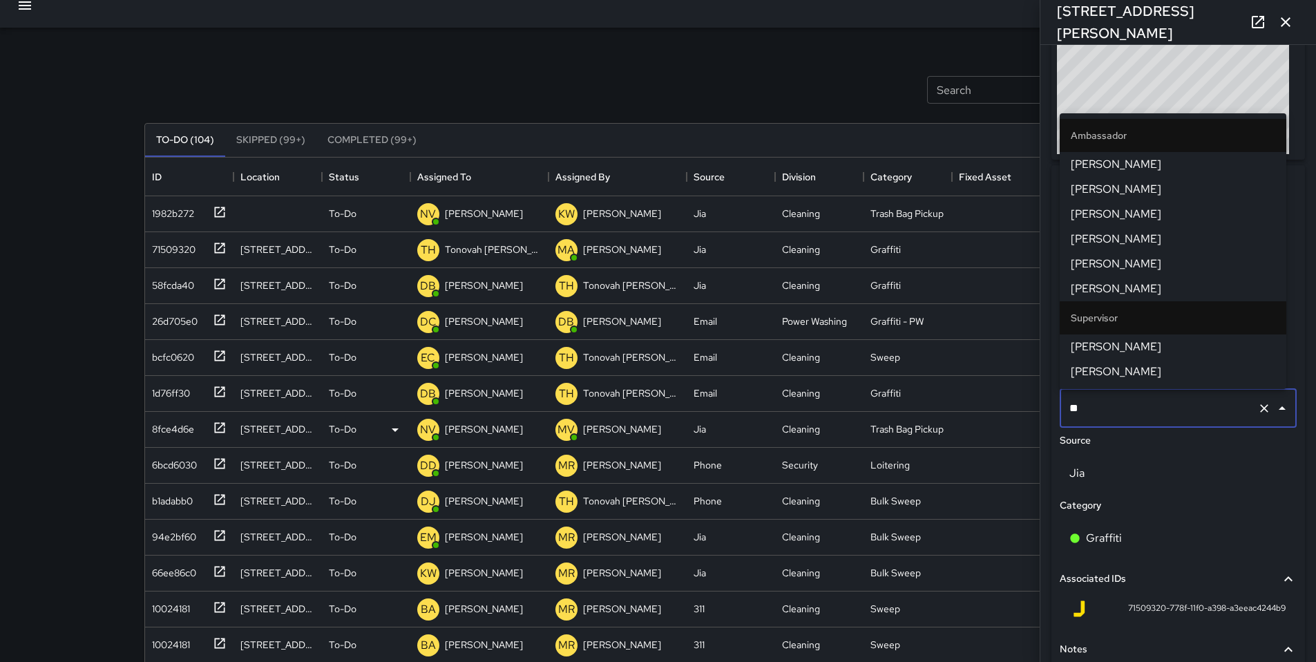
type input "***"
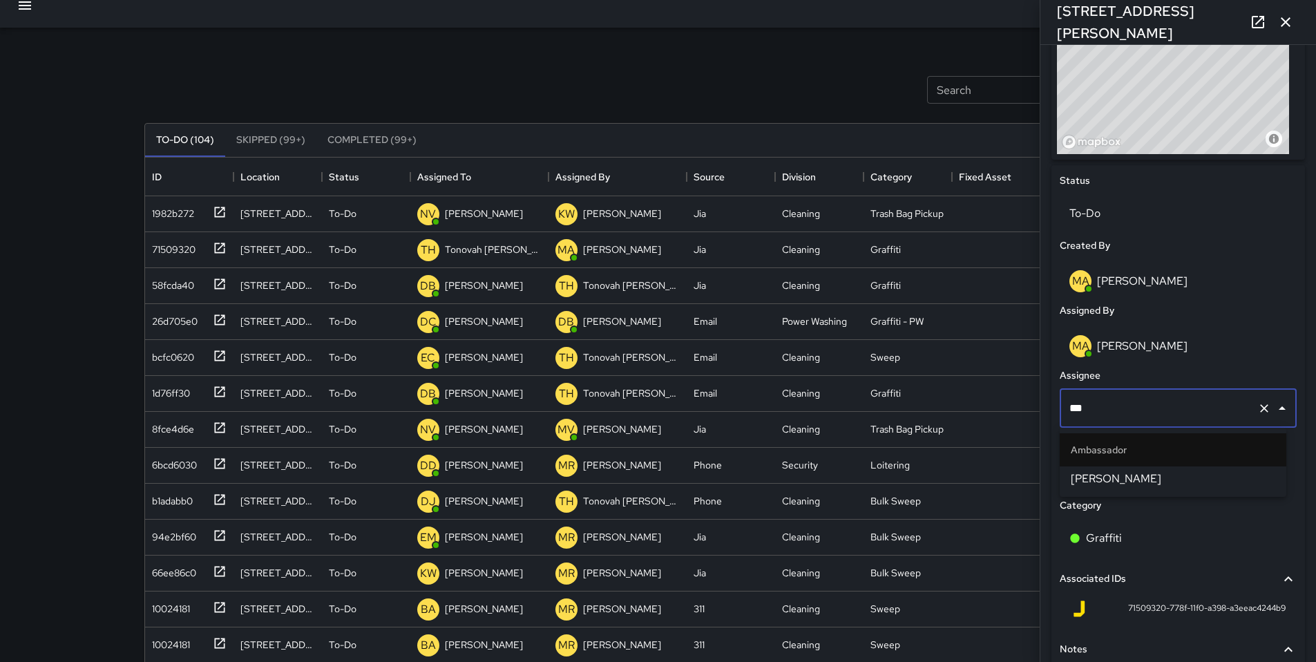
click at [1090, 478] on span "Dago Cervantes" at bounding box center [1172, 478] width 204 height 17
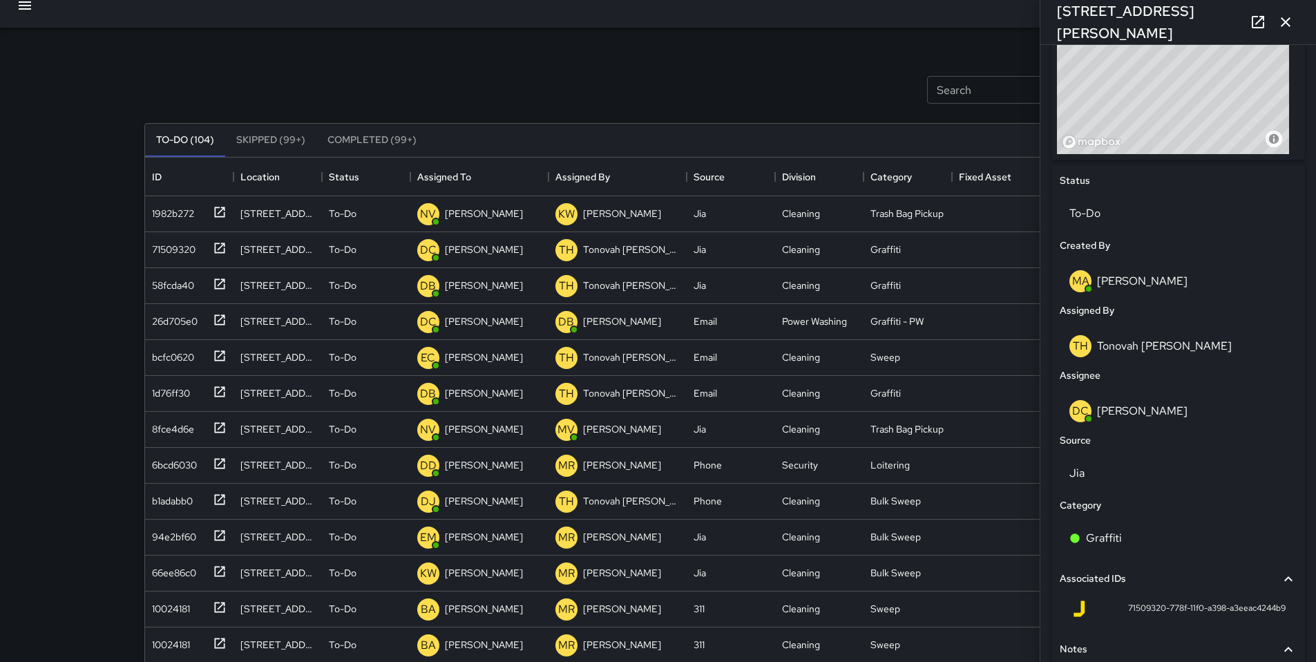
click at [800, 91] on div "Search Search New Task" at bounding box center [658, 90] width 1033 height 72
click at [1282, 30] on icon "button" at bounding box center [1285, 22] width 17 height 17
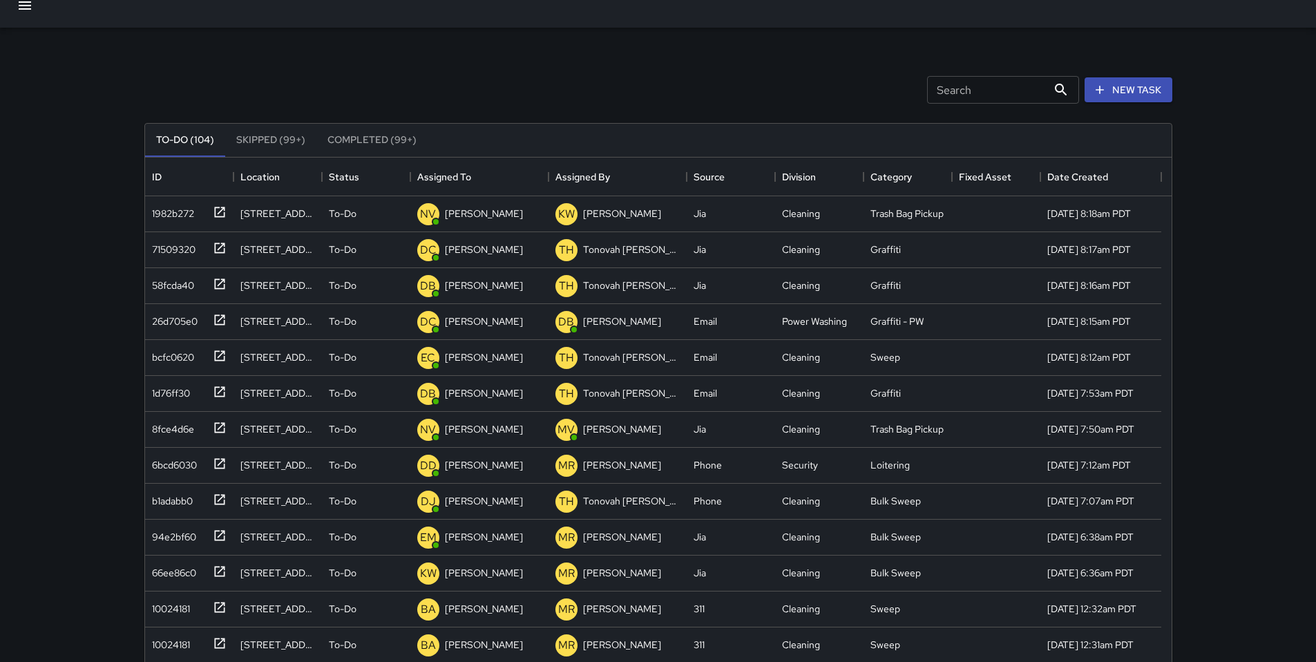
click at [1031, 86] on input "Search" at bounding box center [987, 90] width 120 height 28
click at [715, 66] on div "Search Search New Task" at bounding box center [658, 90] width 1033 height 72
click at [188, 289] on div "58fcda40" at bounding box center [170, 282] width 48 height 19
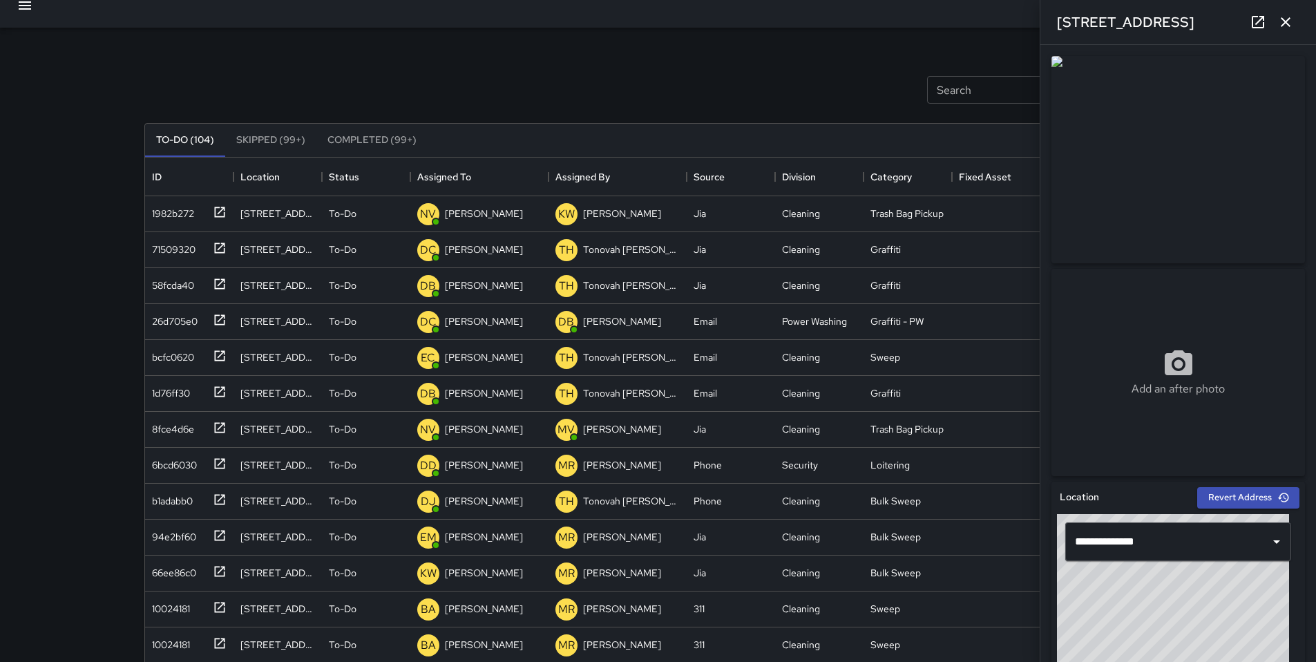
click at [1262, 26] on icon at bounding box center [1257, 22] width 17 height 17
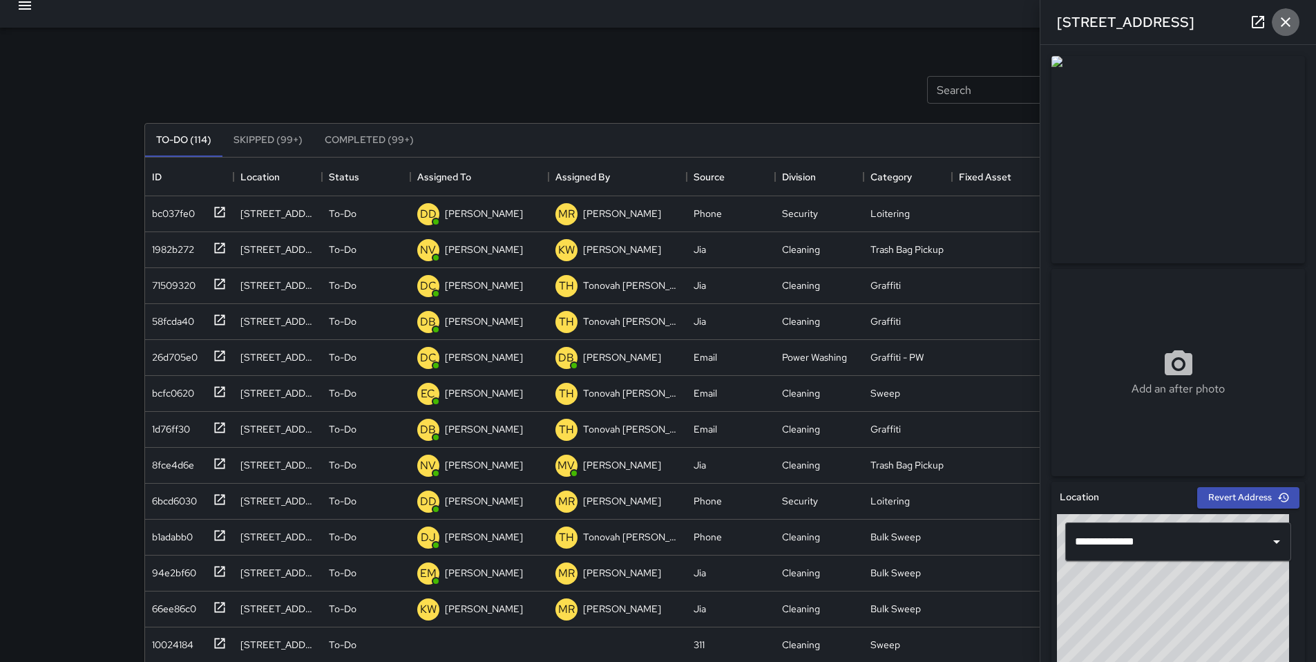
click at [1282, 20] on icon "button" at bounding box center [1285, 22] width 17 height 17
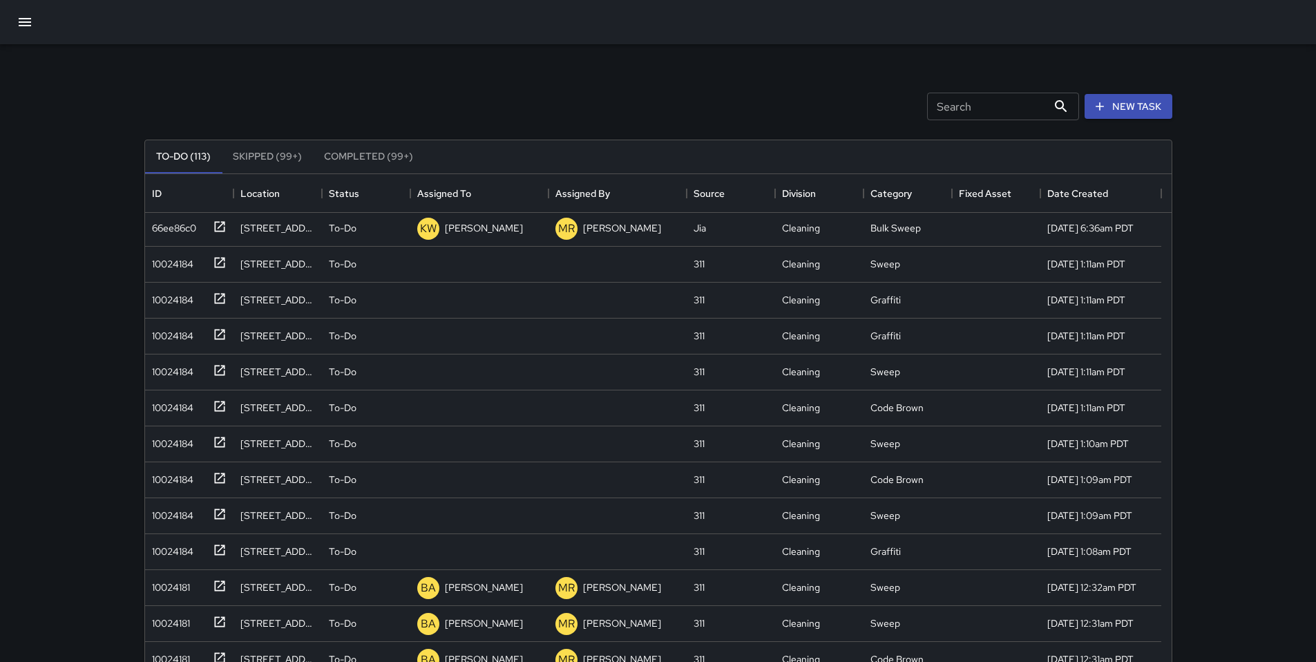
click at [27, 25] on icon "button" at bounding box center [25, 22] width 12 height 8
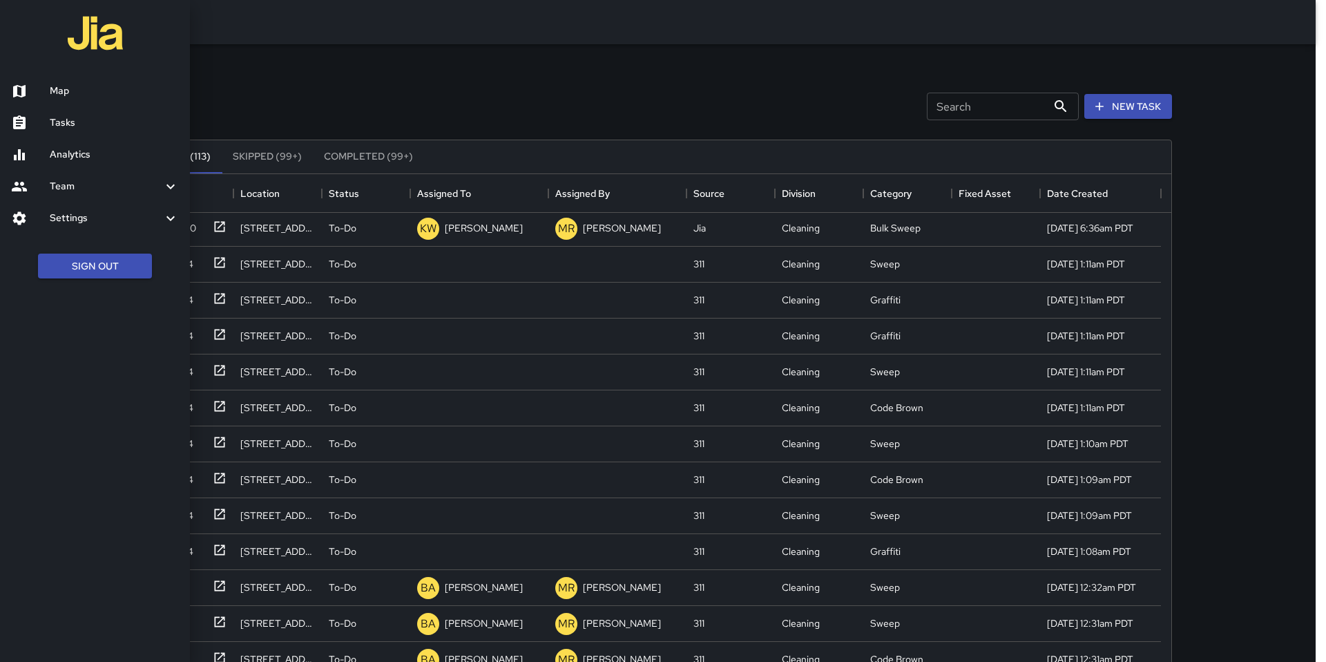
click at [80, 89] on h6 "Map" at bounding box center [114, 91] width 129 height 15
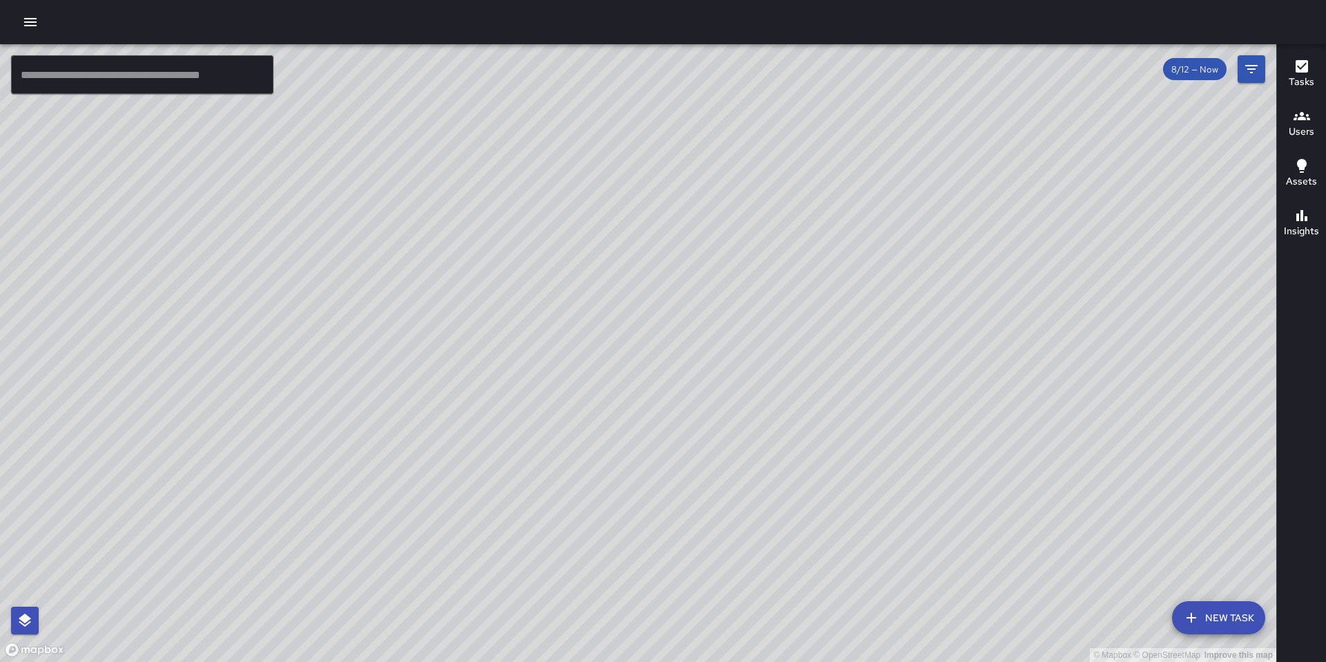
drag, startPoint x: 195, startPoint y: 67, endPoint x: 179, endPoint y: 69, distance: 16.0
click at [193, 68] on input "text" at bounding box center [142, 74] width 262 height 39
click at [32, 28] on icon "button" at bounding box center [30, 22] width 17 height 17
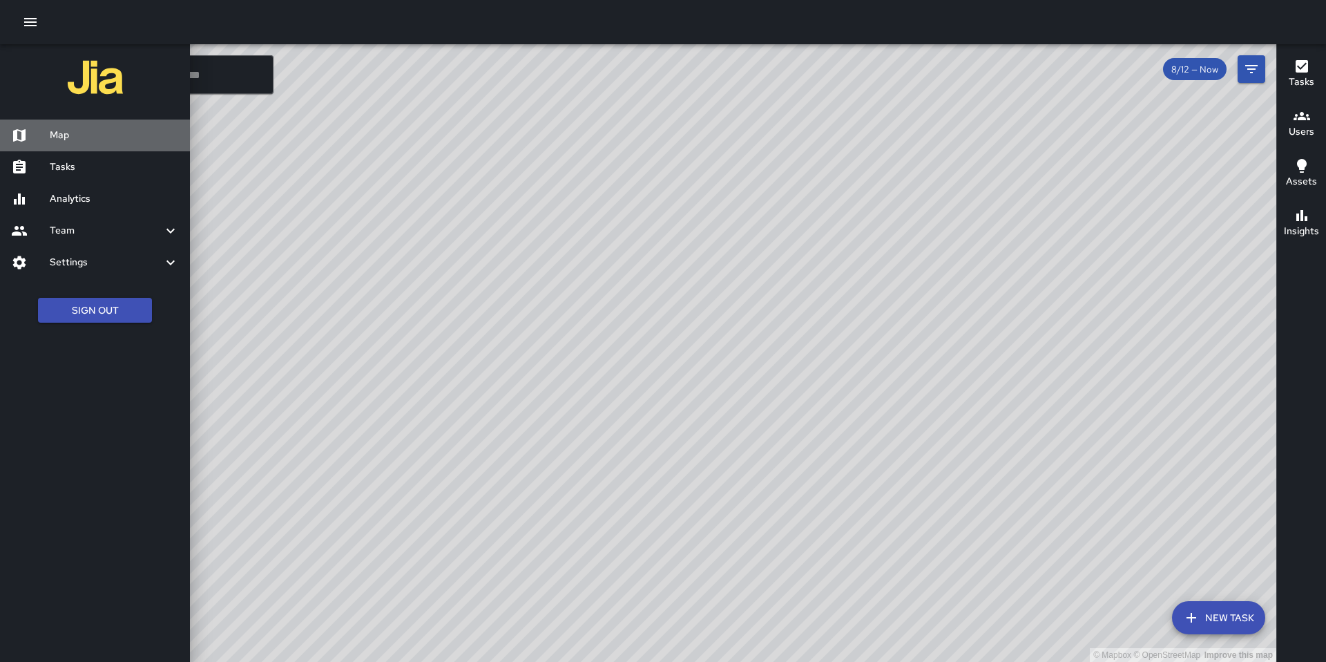
click at [86, 136] on h6 "Map" at bounding box center [114, 135] width 129 height 15
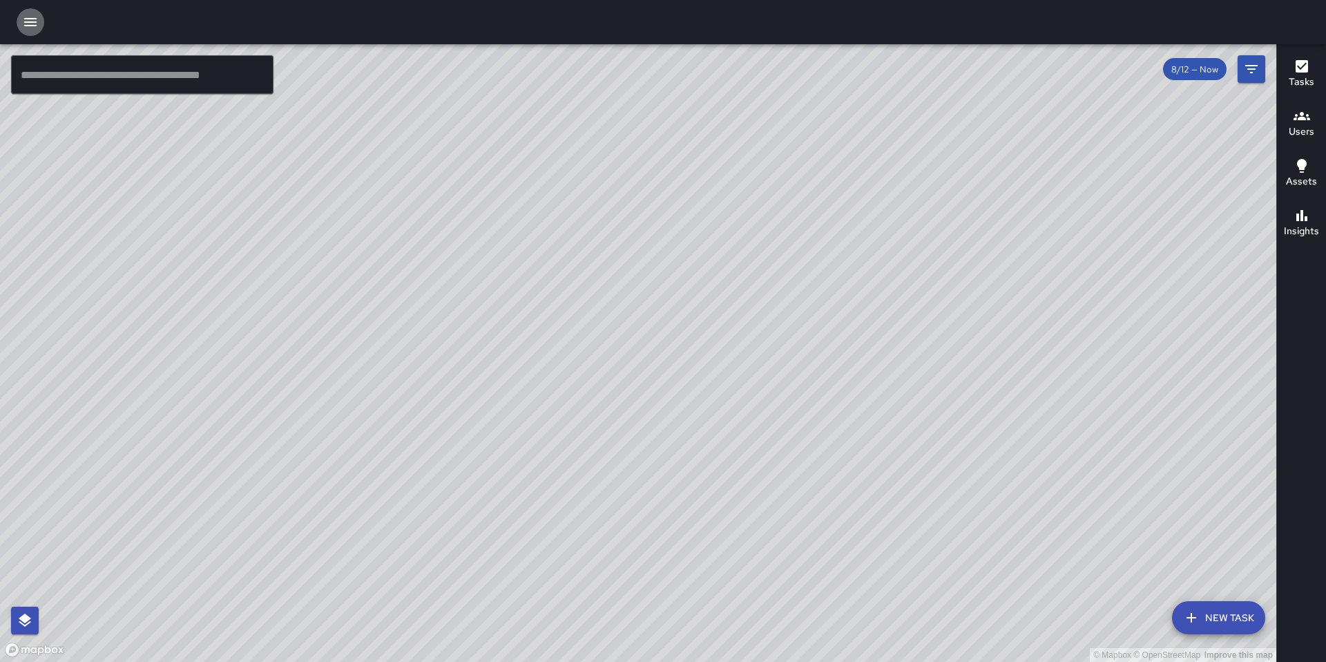
click at [33, 26] on icon "button" at bounding box center [30, 22] width 12 height 8
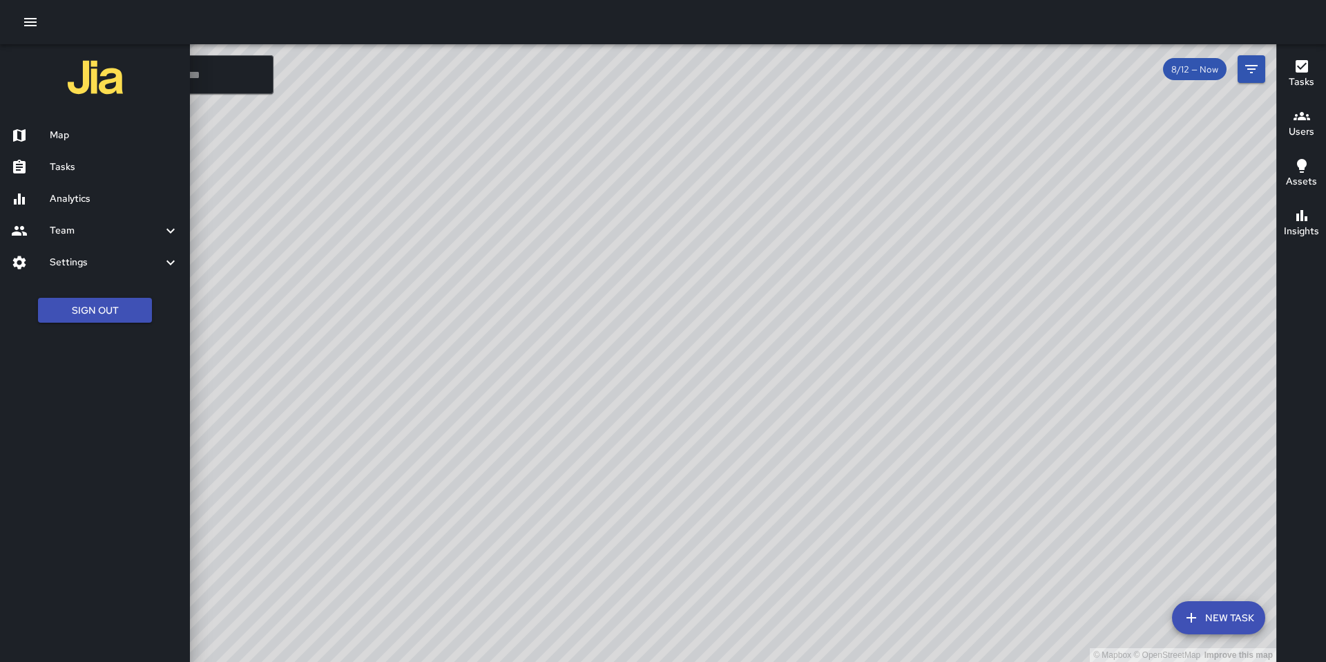
click at [74, 171] on h6 "Tasks" at bounding box center [114, 167] width 129 height 15
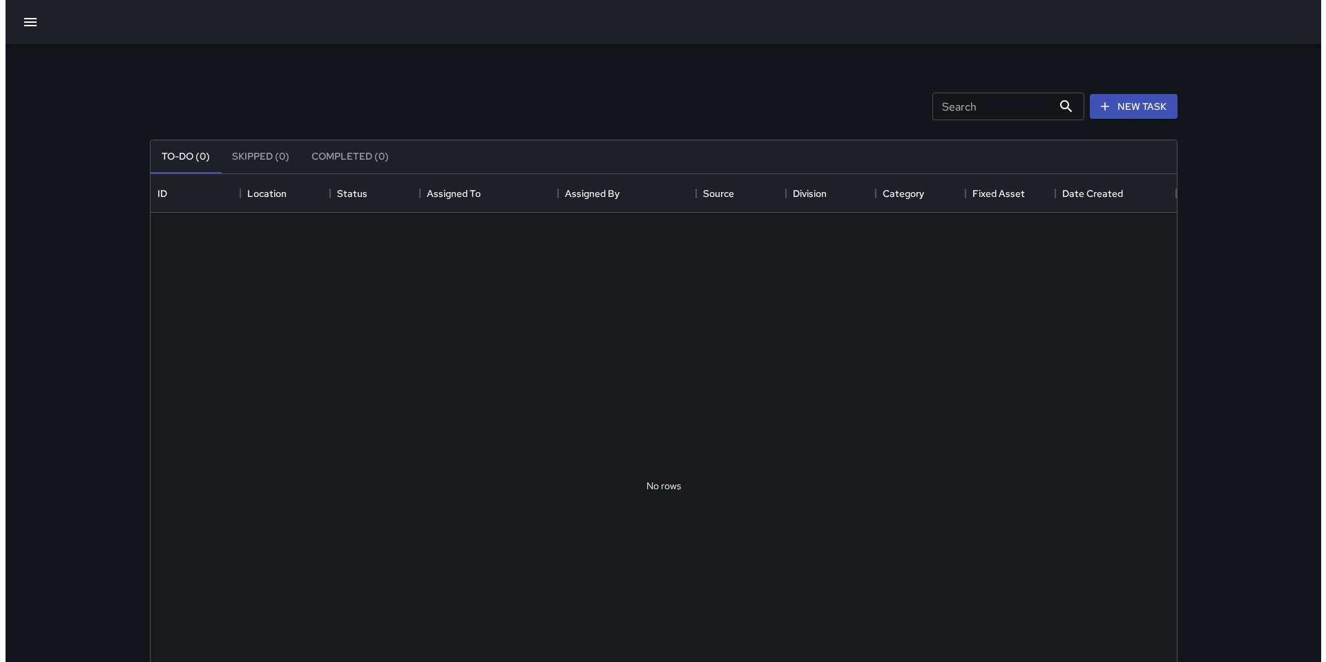
scroll to position [575, 1016]
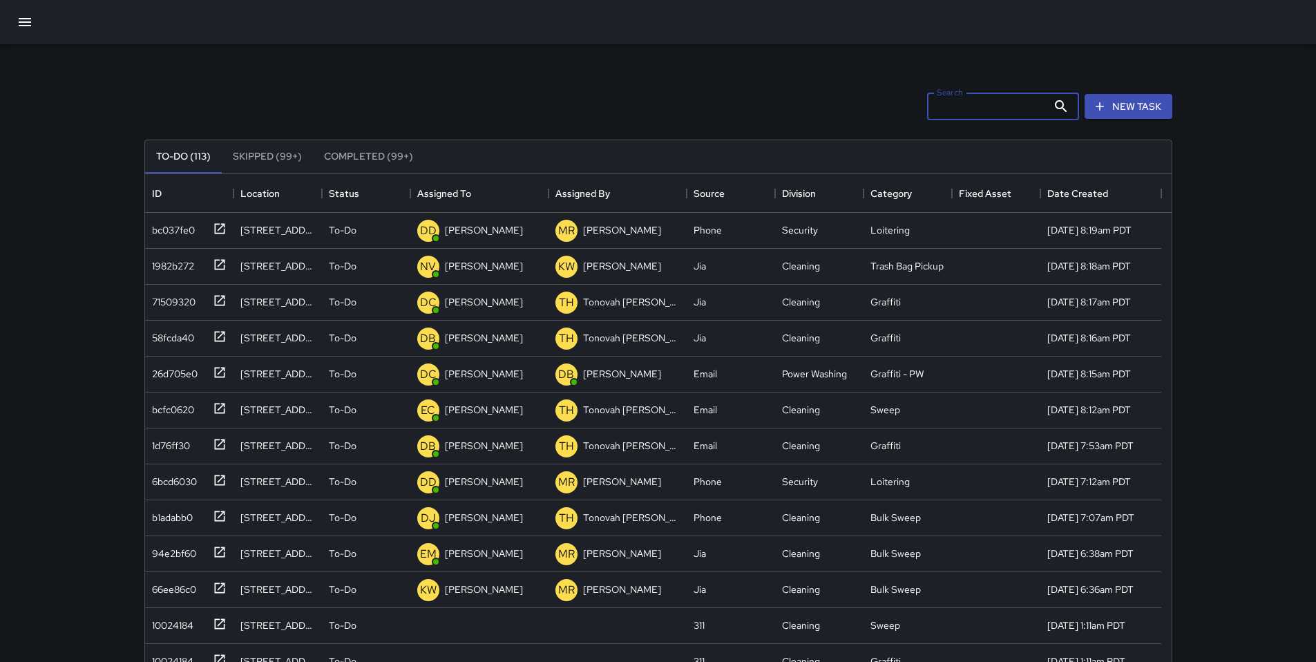
click at [981, 108] on input "Search" at bounding box center [987, 107] width 120 height 28
click at [38, 26] on button "button" at bounding box center [24, 22] width 33 height 33
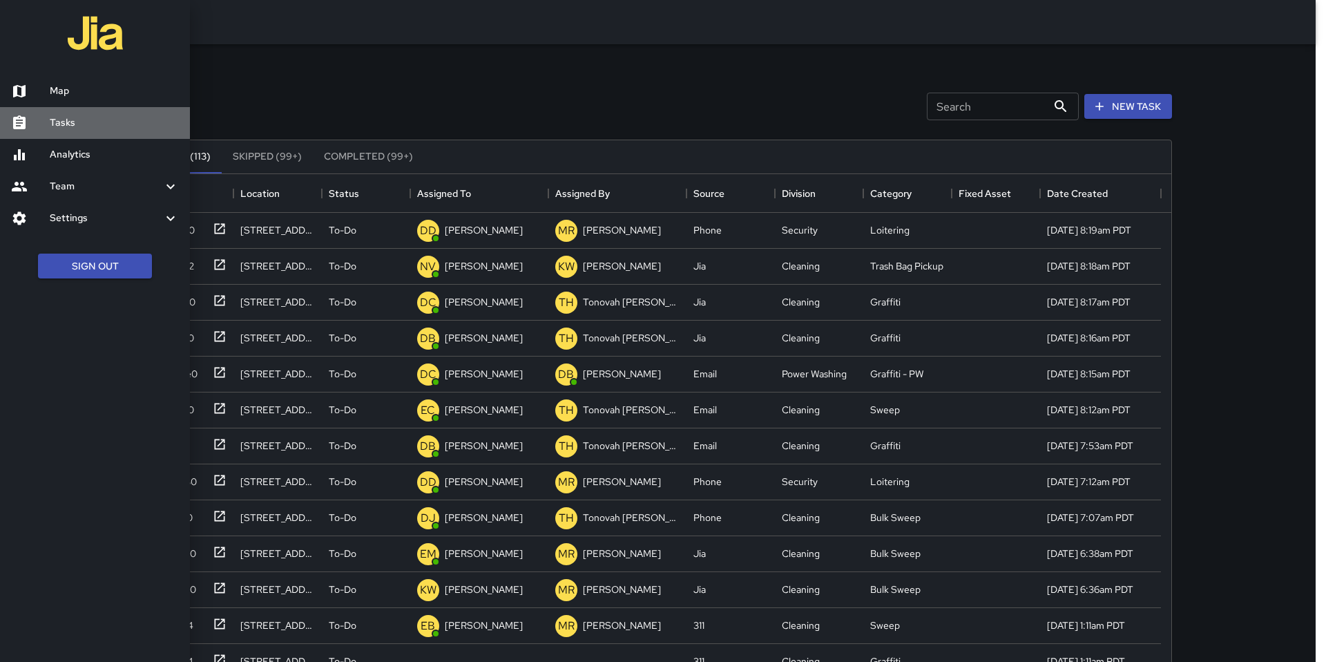
click at [61, 122] on h6 "Tasks" at bounding box center [114, 122] width 129 height 15
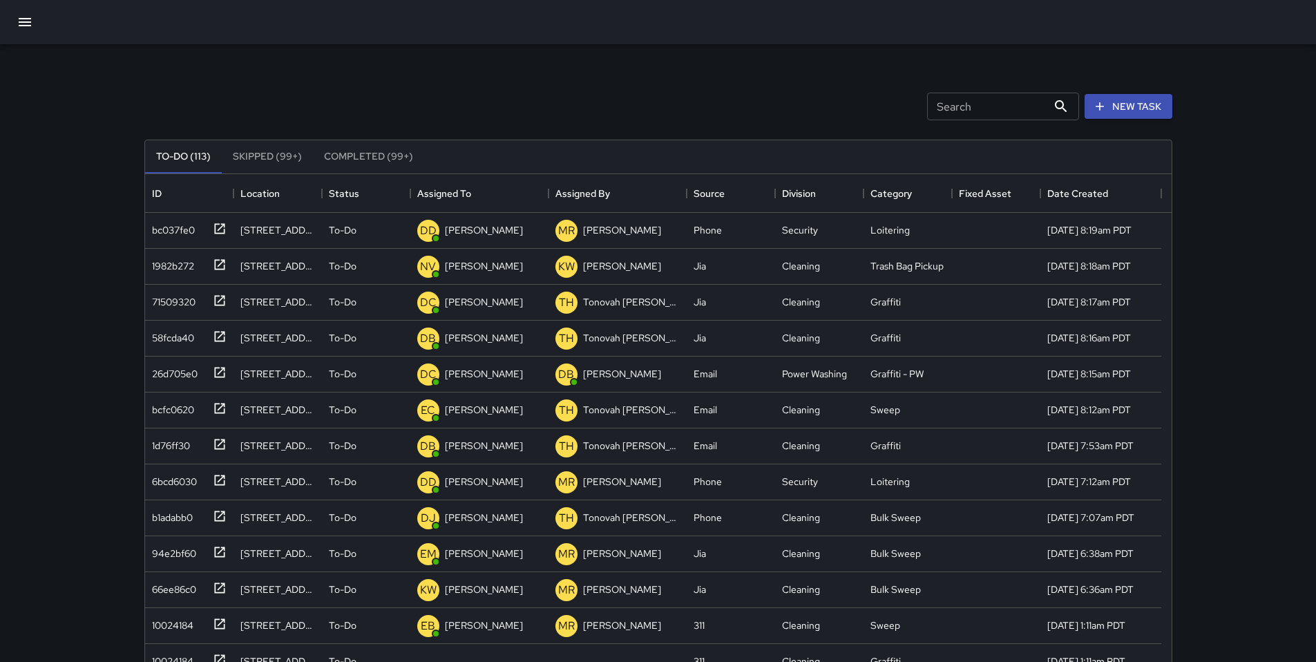
click at [34, 23] on button "button" at bounding box center [24, 22] width 33 height 33
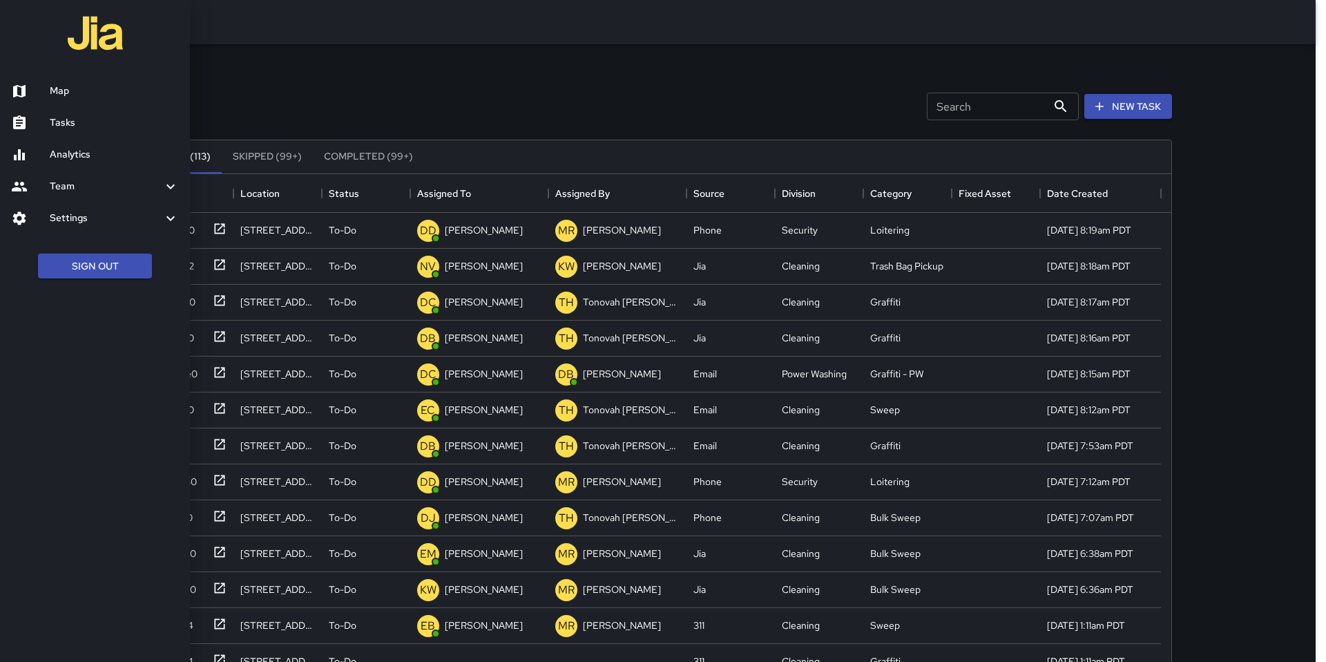
click at [56, 127] on h6 "Tasks" at bounding box center [114, 122] width 129 height 15
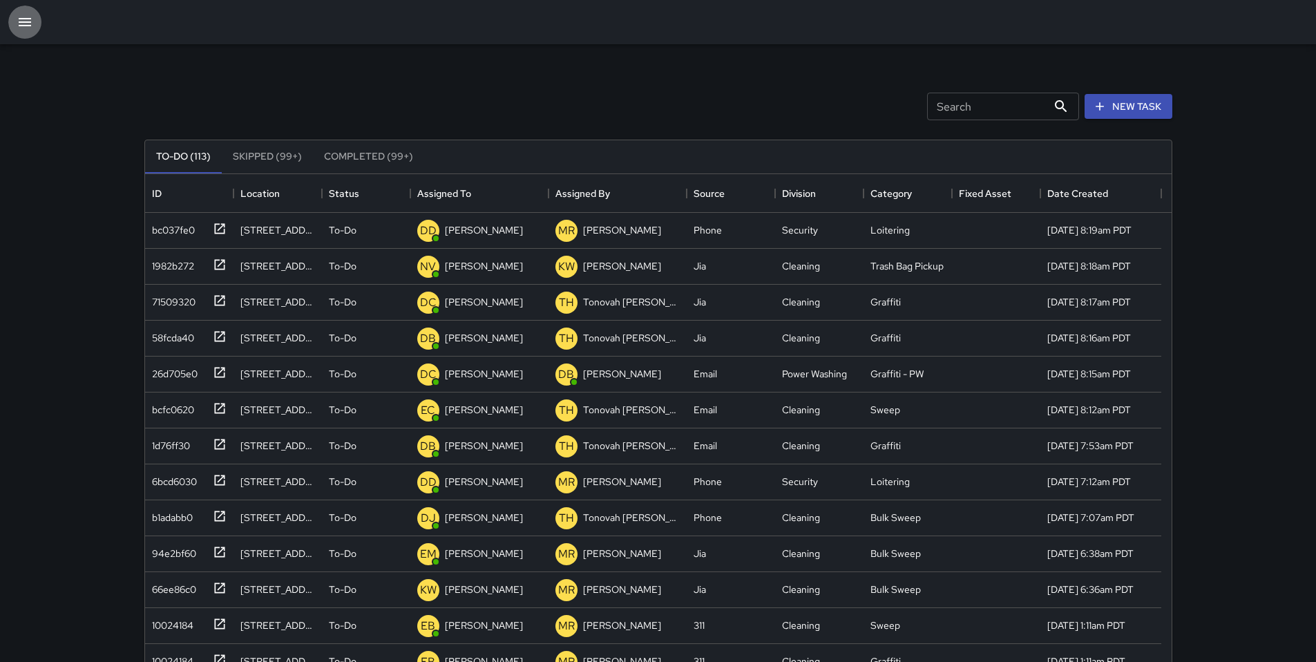
click at [28, 27] on icon "button" at bounding box center [25, 22] width 17 height 17
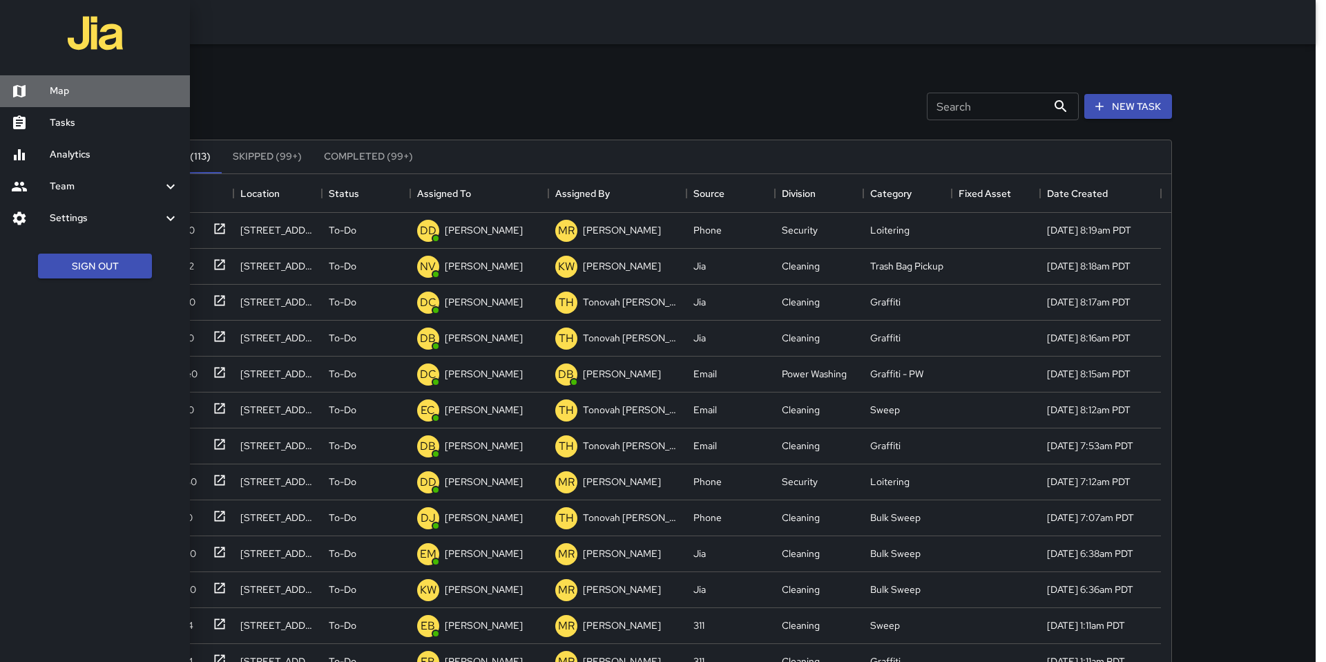
click at [76, 92] on h6 "Map" at bounding box center [114, 91] width 129 height 15
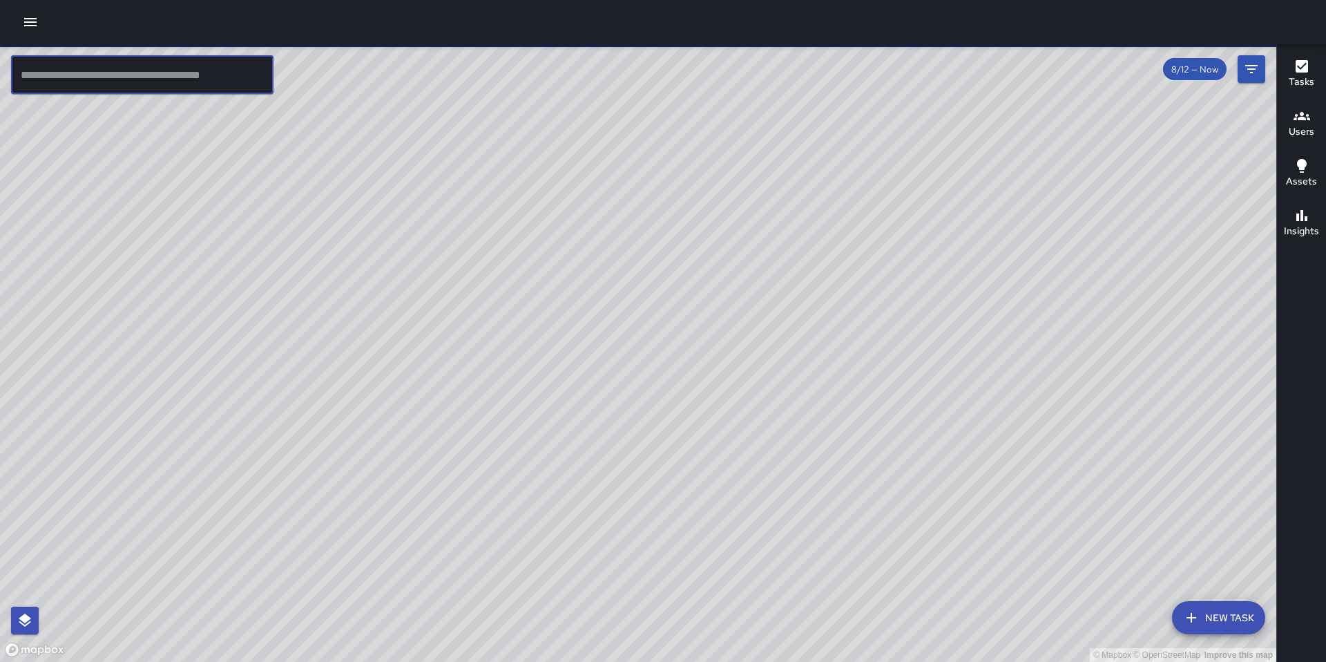
click at [115, 77] on input "text" at bounding box center [142, 74] width 262 height 39
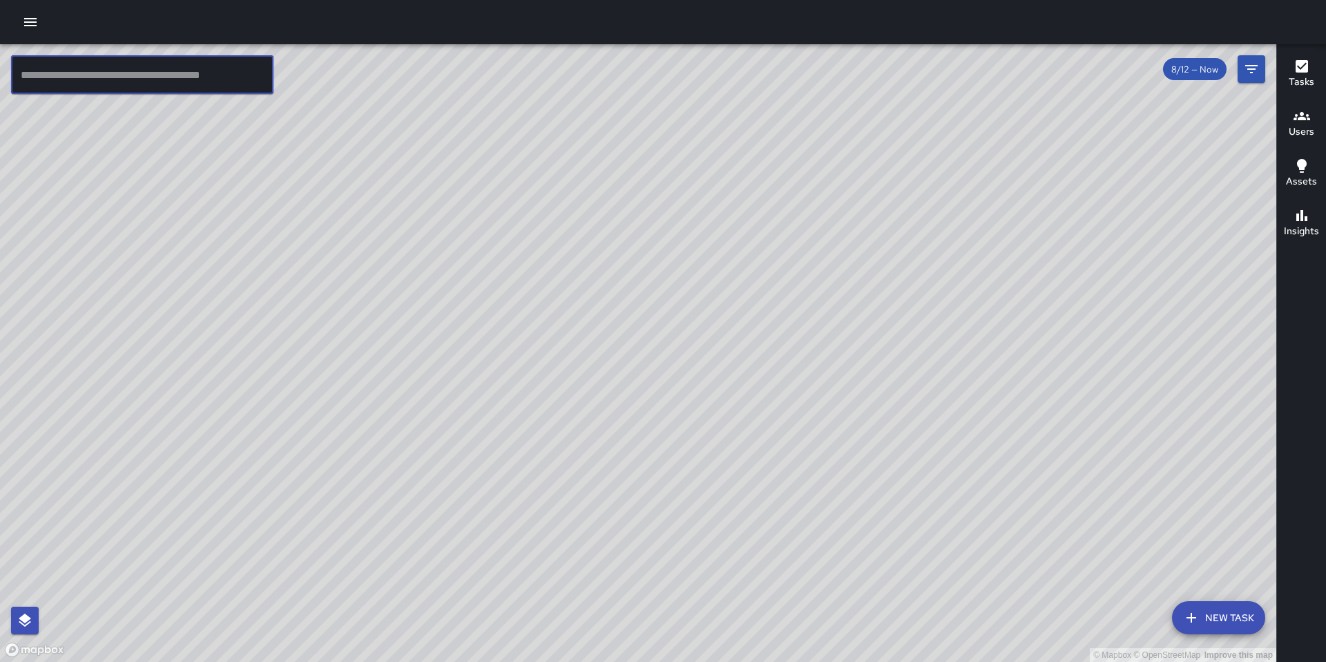
paste input "**********"
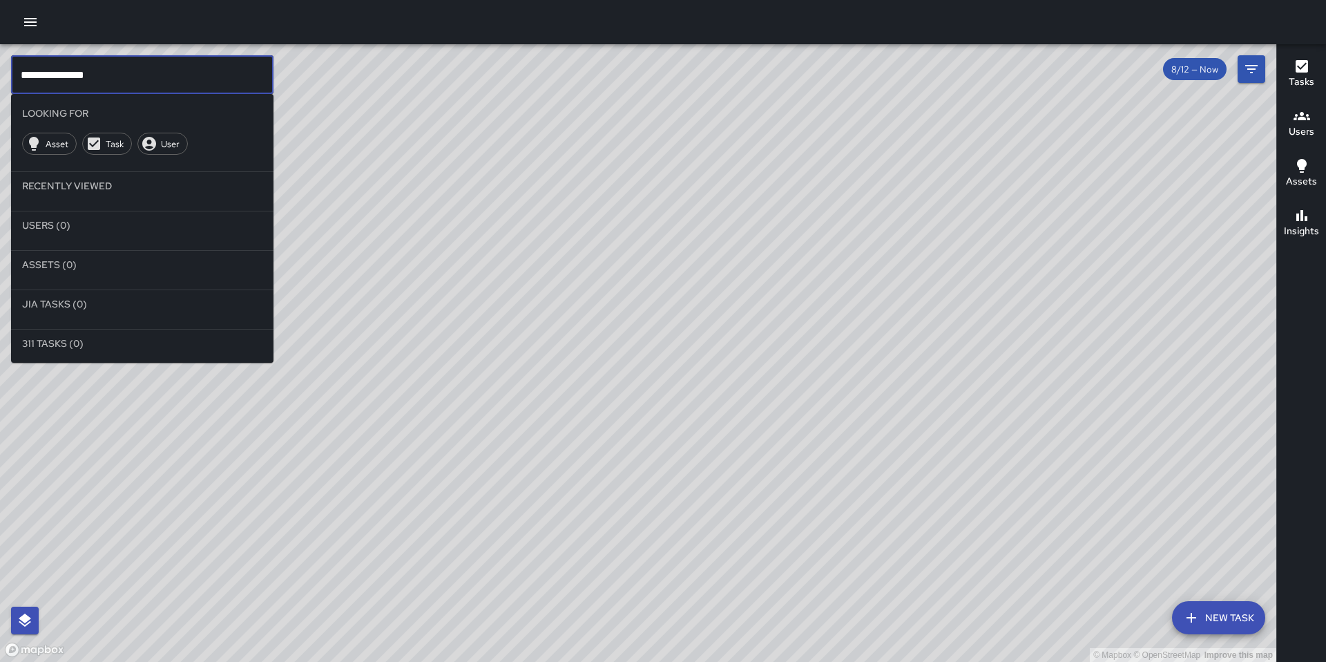
click at [97, 61] on input "**********" at bounding box center [142, 74] width 262 height 39
drag, startPoint x: 97, startPoint y: 61, endPoint x: 68, endPoint y: 67, distance: 30.3
click at [68, 67] on input "**********" at bounding box center [142, 74] width 262 height 39
drag, startPoint x: 113, startPoint y: 72, endPoint x: -117, endPoint y: 71, distance: 230.0
click at [0, 71] on html "**********" at bounding box center [663, 331] width 1326 height 662
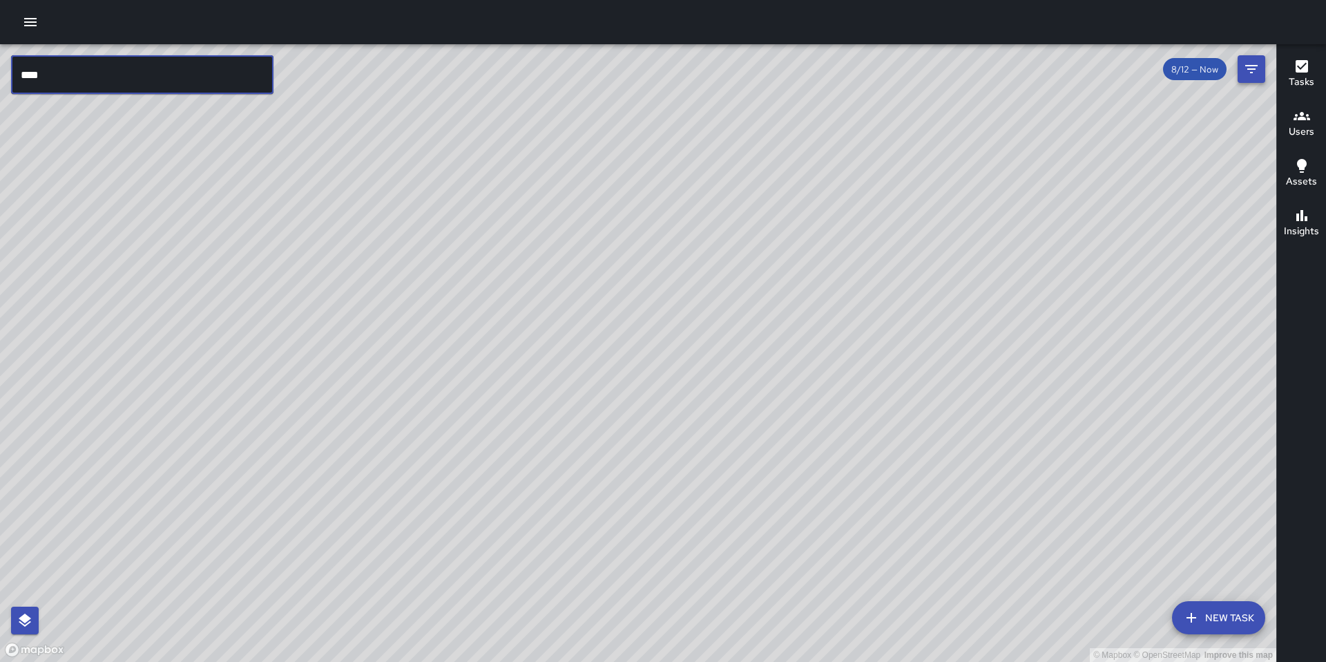
type input "****"
click at [1250, 70] on icon "Filters" at bounding box center [1251, 69] width 17 height 17
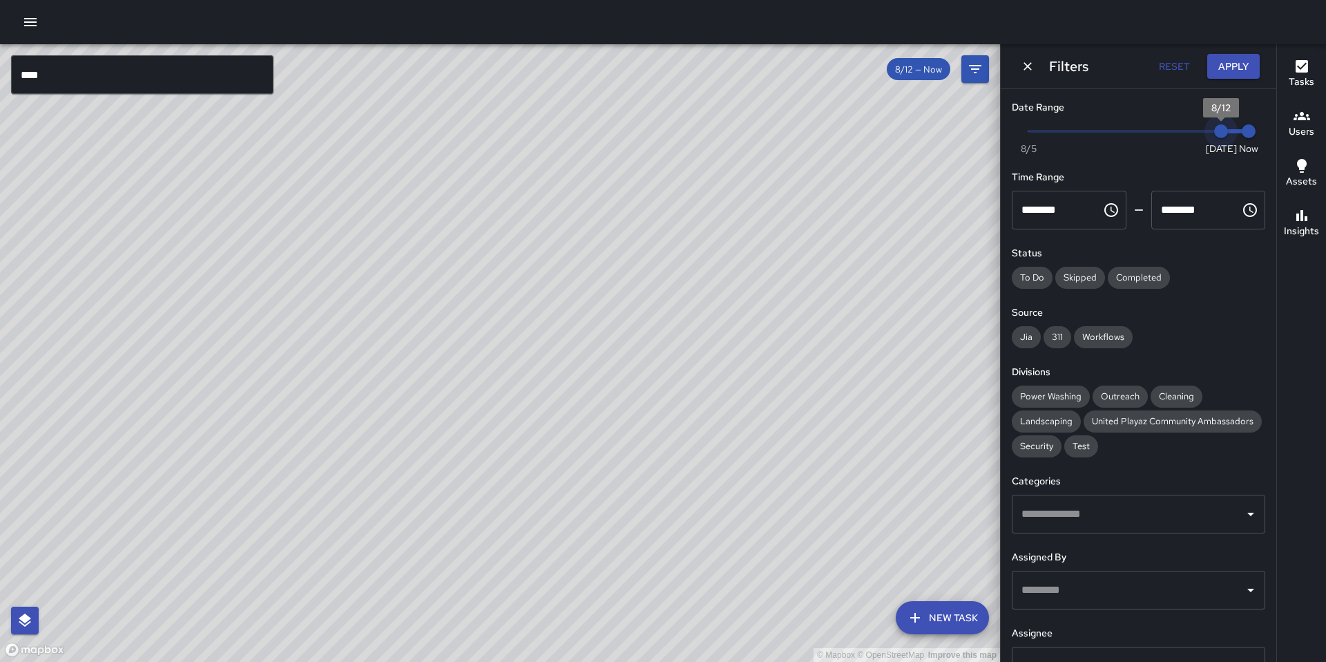
type input "*"
drag, startPoint x: 1209, startPoint y: 132, endPoint x: 1124, endPoint y: 132, distance: 84.9
click at [1118, 135] on span "8/8" at bounding box center [1111, 131] width 14 height 14
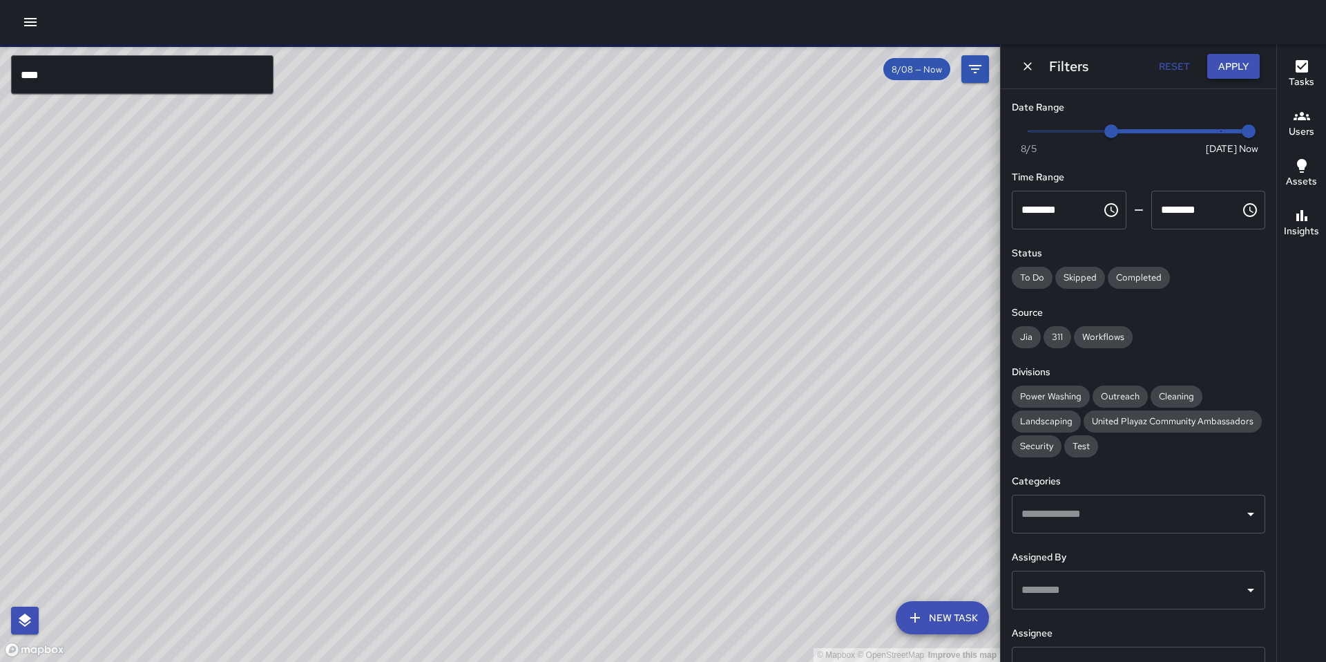
click at [1233, 73] on button "Apply" at bounding box center [1233, 67] width 52 height 26
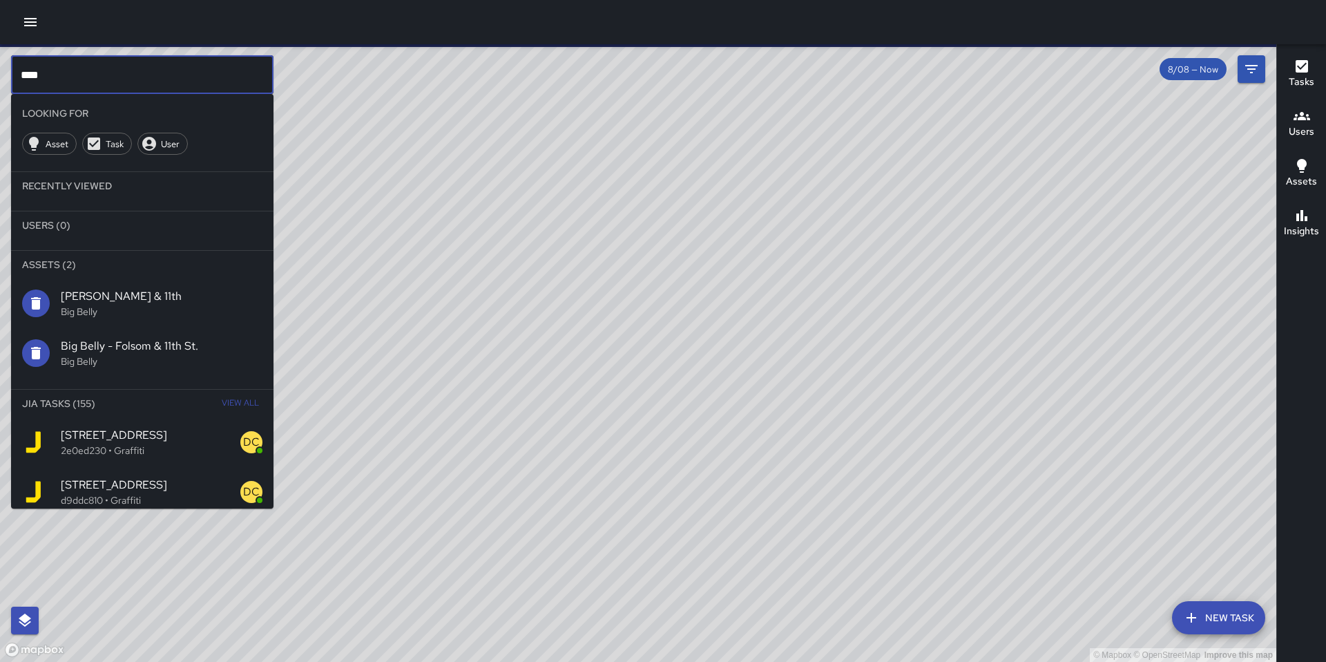
click at [103, 66] on input "****" at bounding box center [142, 74] width 262 height 39
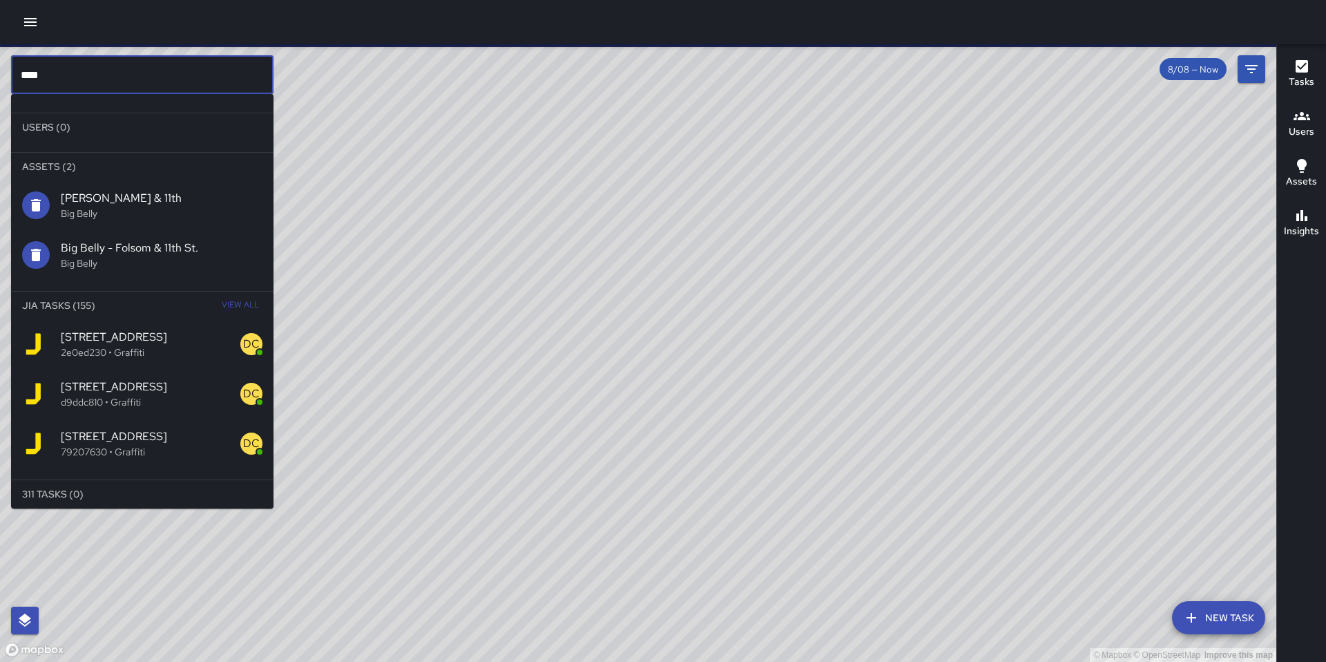
scroll to position [103, 0]
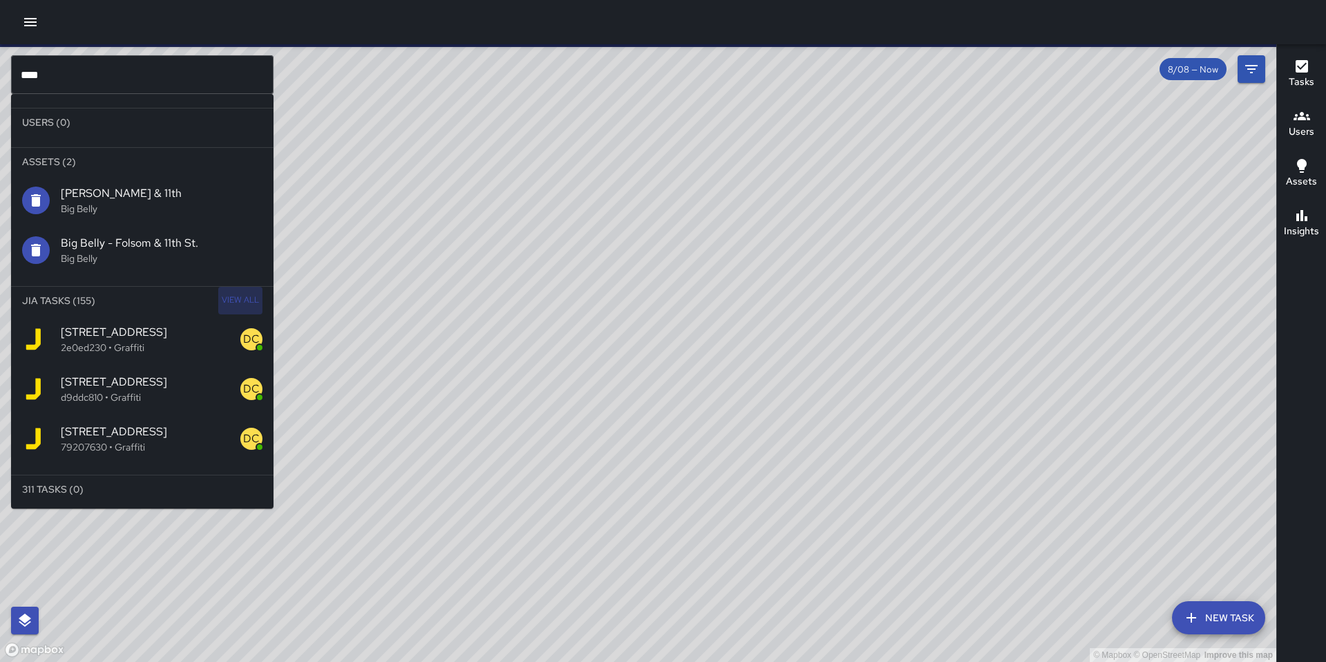
click at [228, 298] on span "View All" at bounding box center [240, 300] width 37 height 22
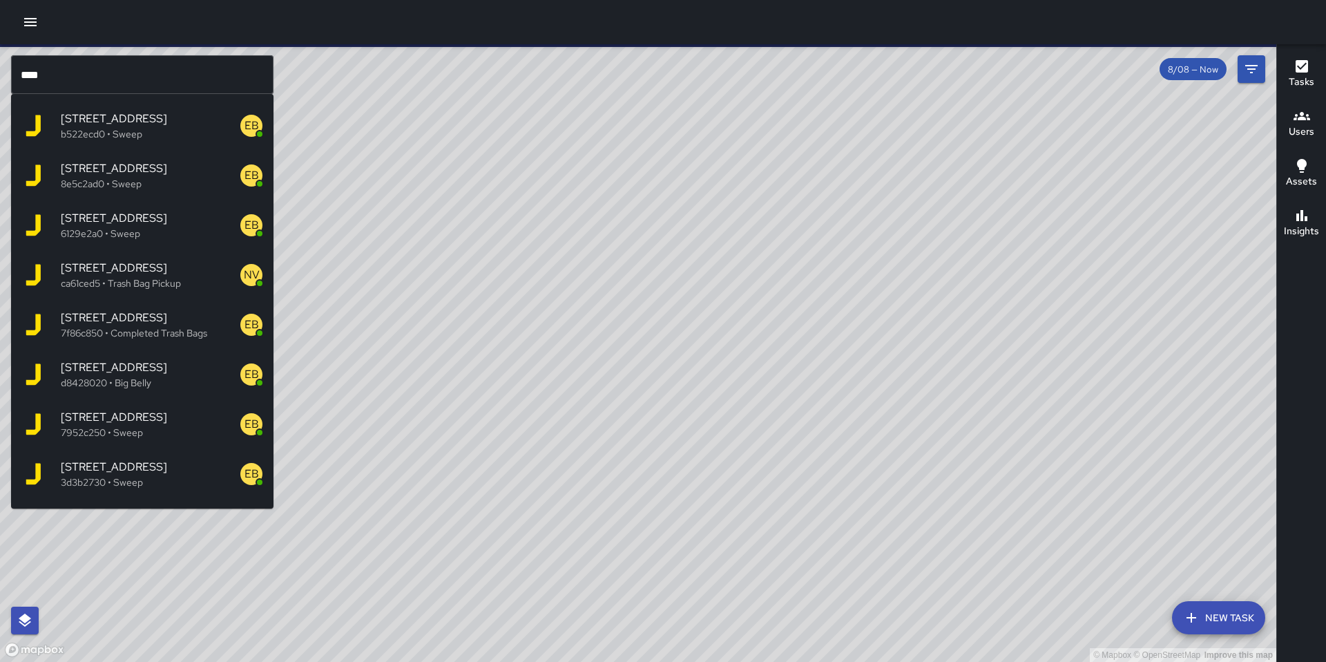
scroll to position [898, 0]
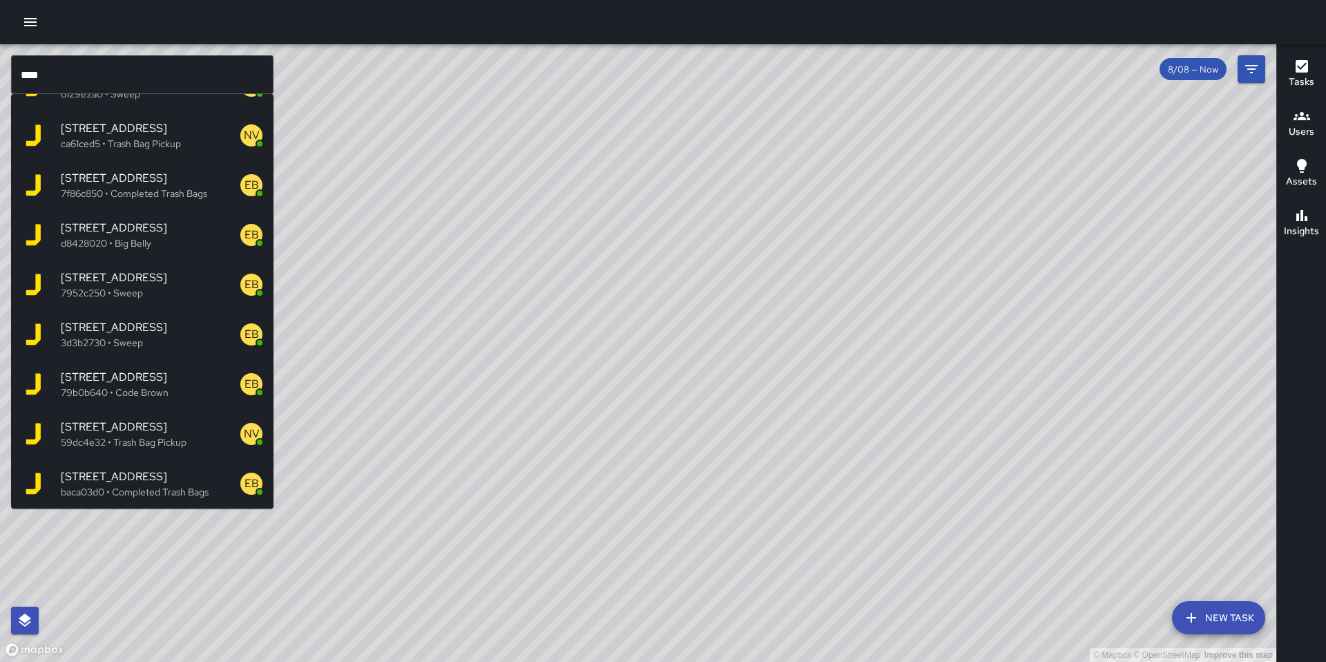
click at [131, 432] on span "230 11th Street" at bounding box center [151, 427] width 180 height 17
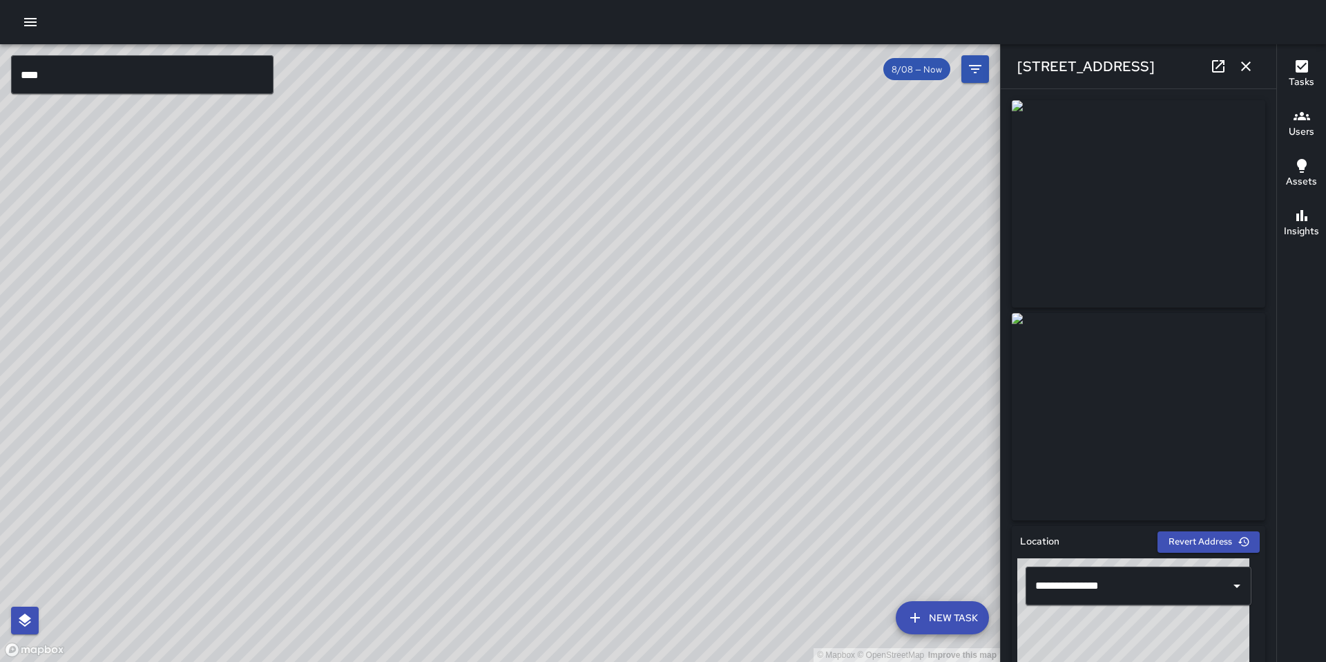
click at [127, 73] on input "****" at bounding box center [142, 74] width 262 height 39
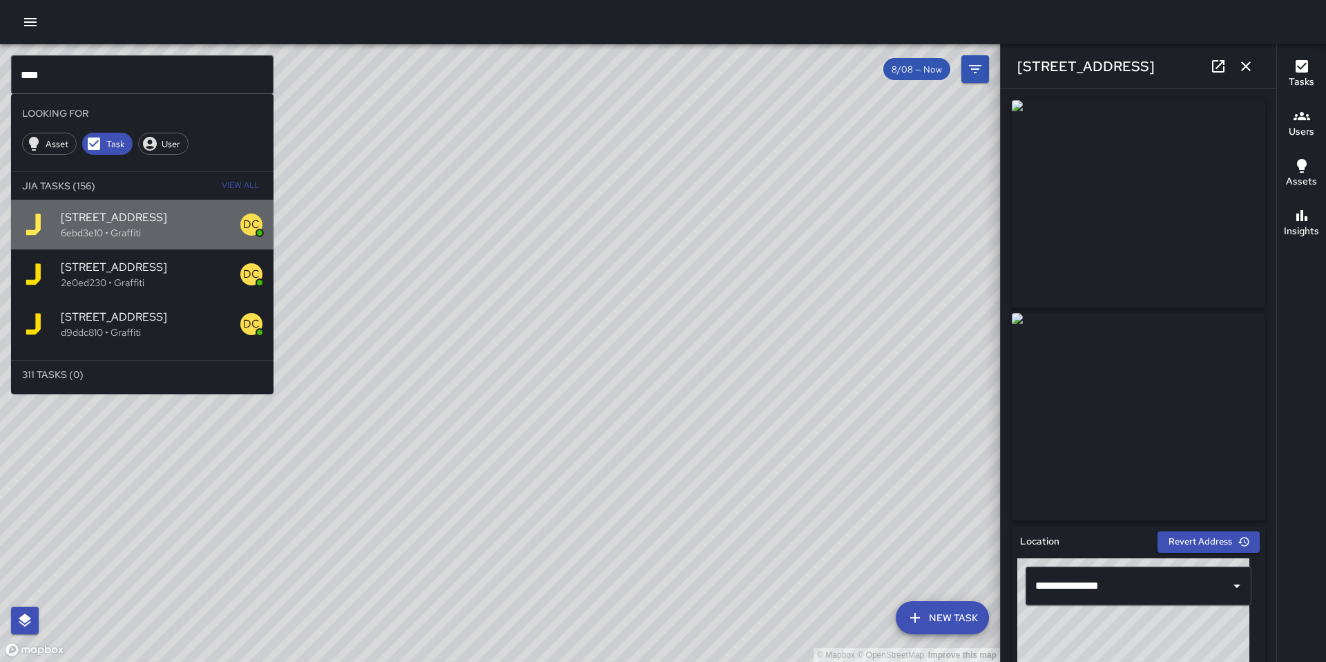
click at [124, 215] on span "210 11th Street" at bounding box center [151, 217] width 180 height 17
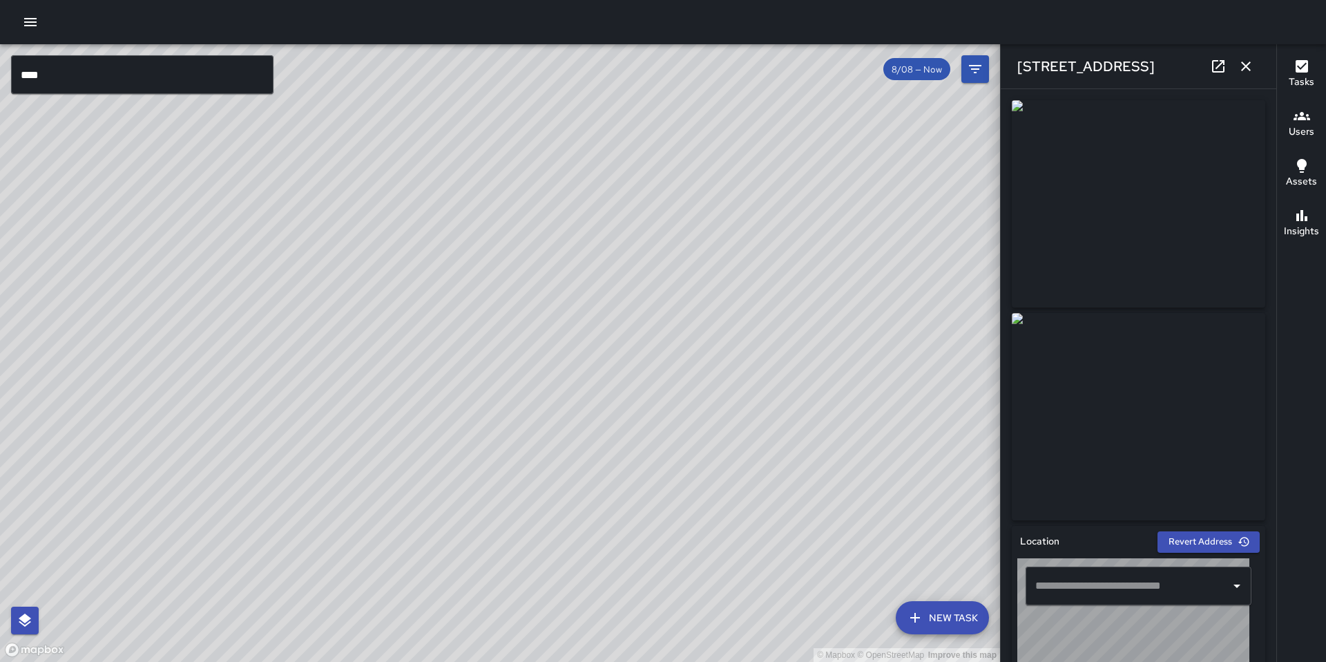
type input "**********"
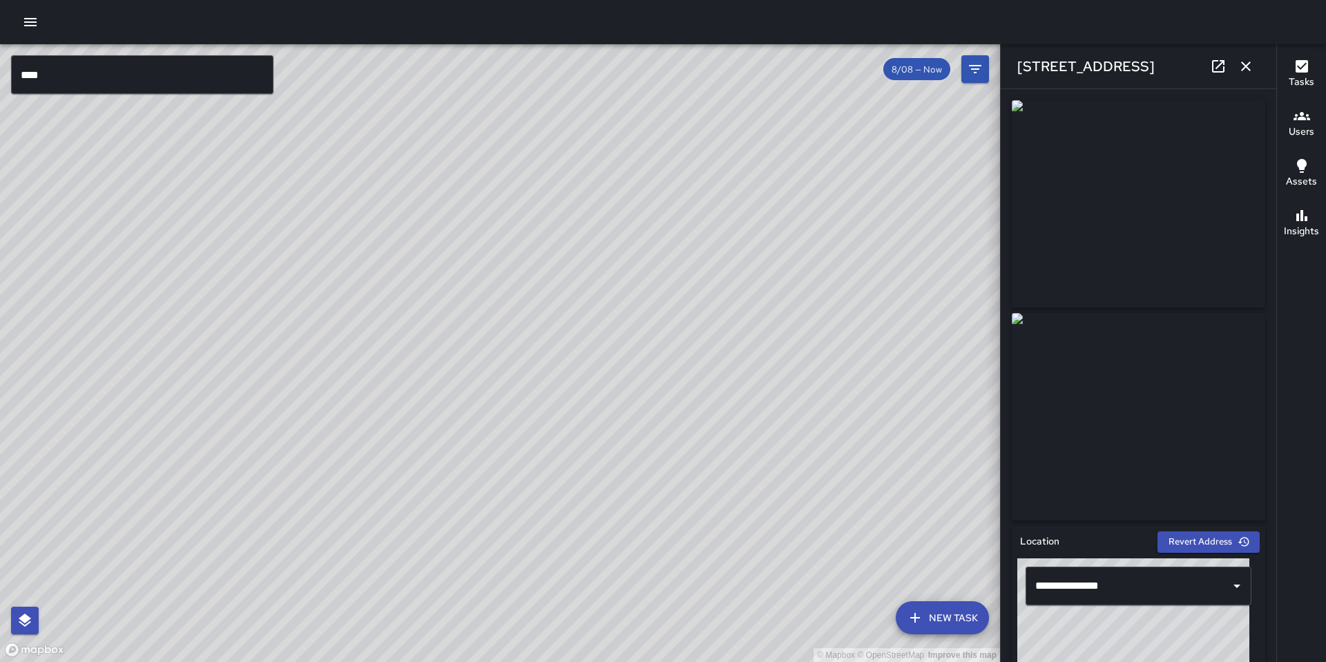
click at [102, 81] on input "****" at bounding box center [142, 74] width 262 height 39
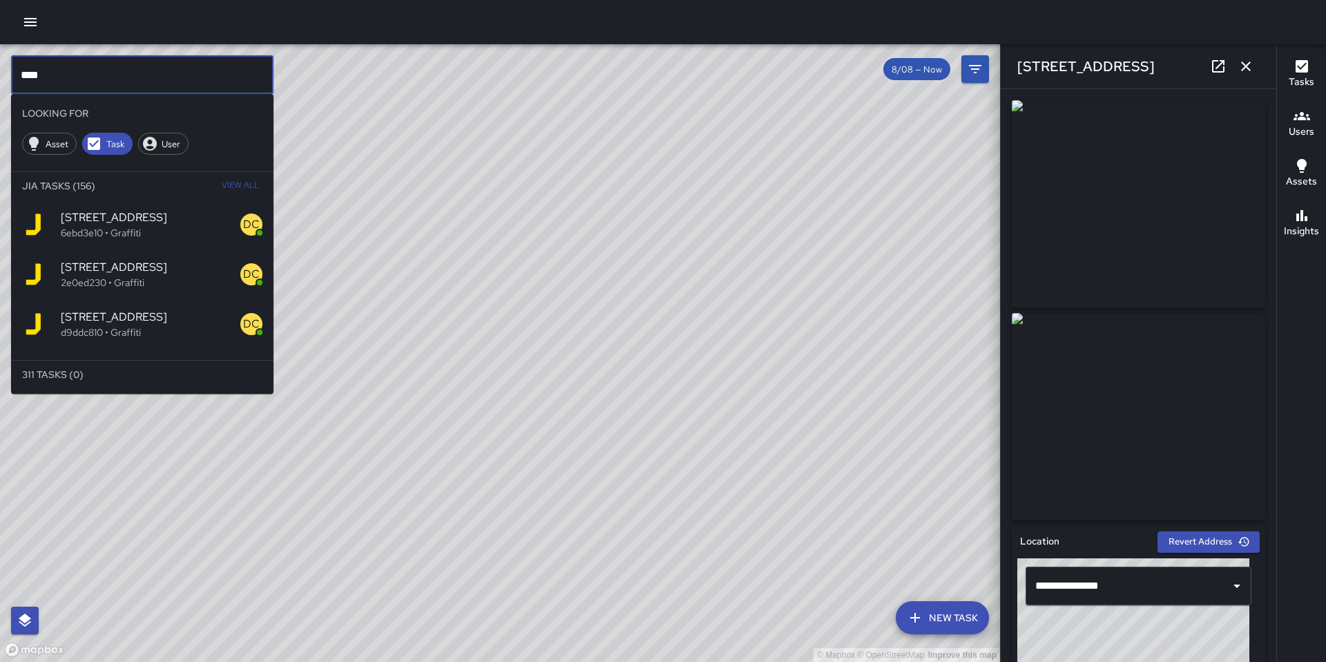
click at [242, 185] on span "View All" at bounding box center [240, 186] width 37 height 22
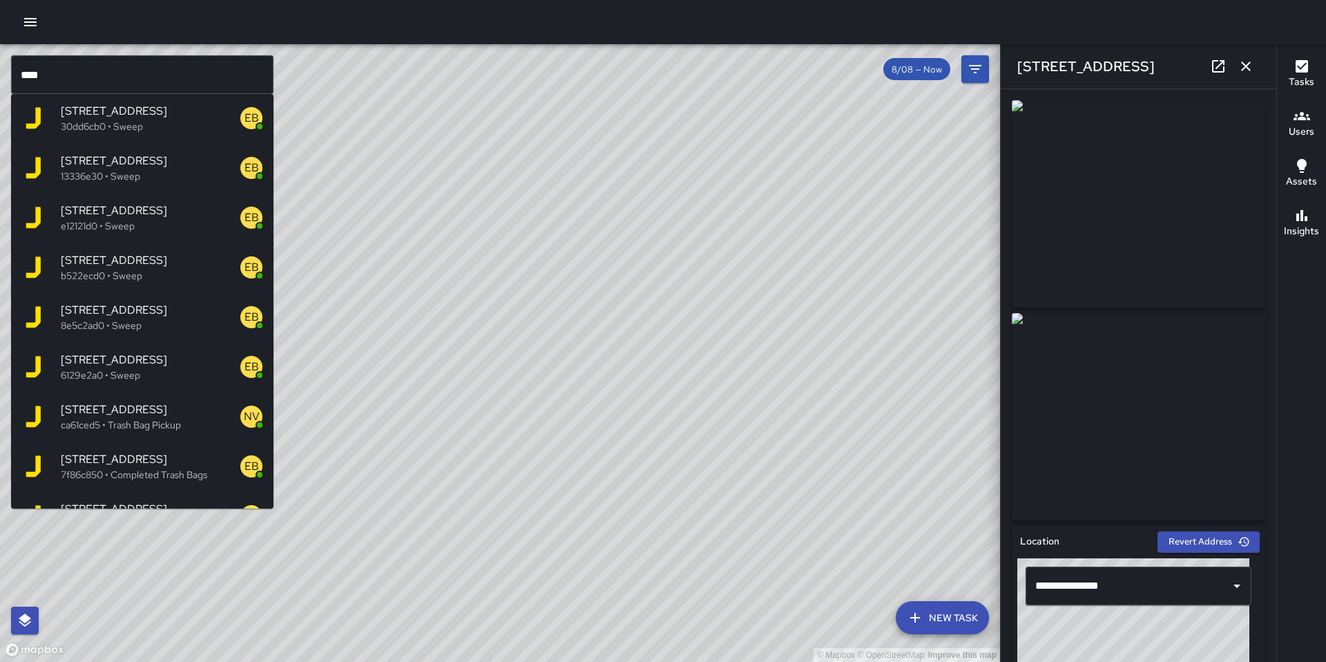
scroll to position [862, 0]
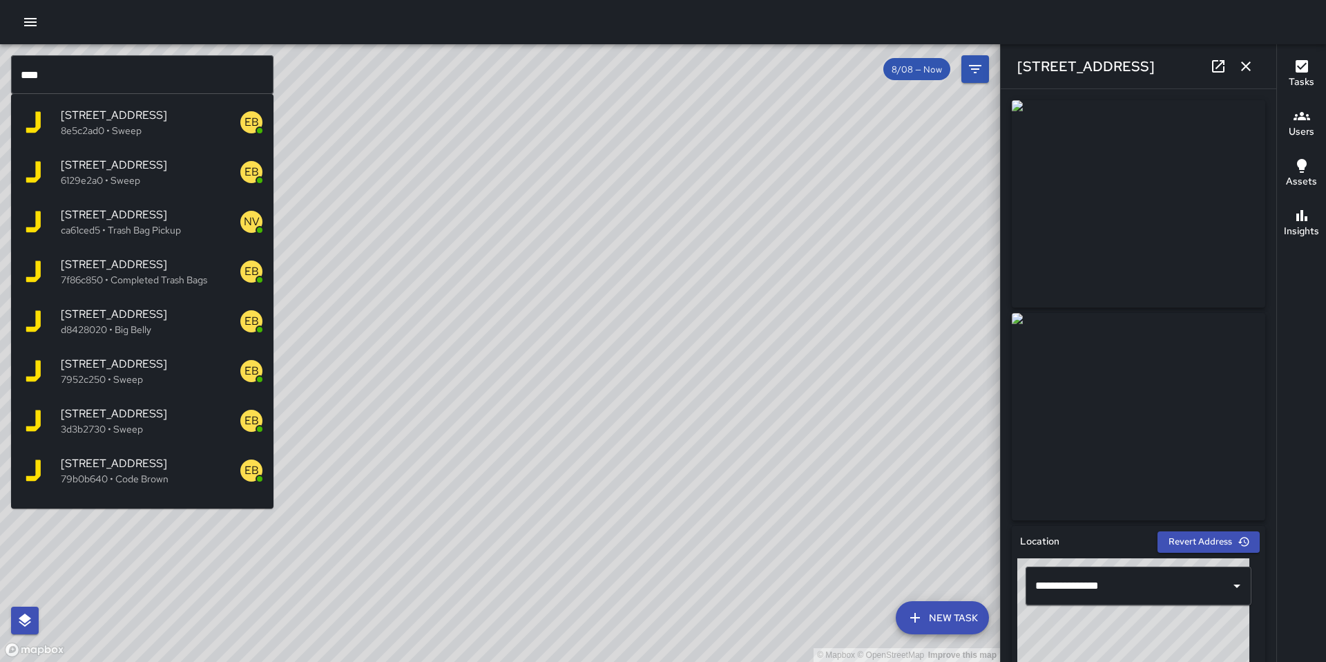
click at [158, 420] on span "218 11th Street" at bounding box center [151, 413] width 180 height 17
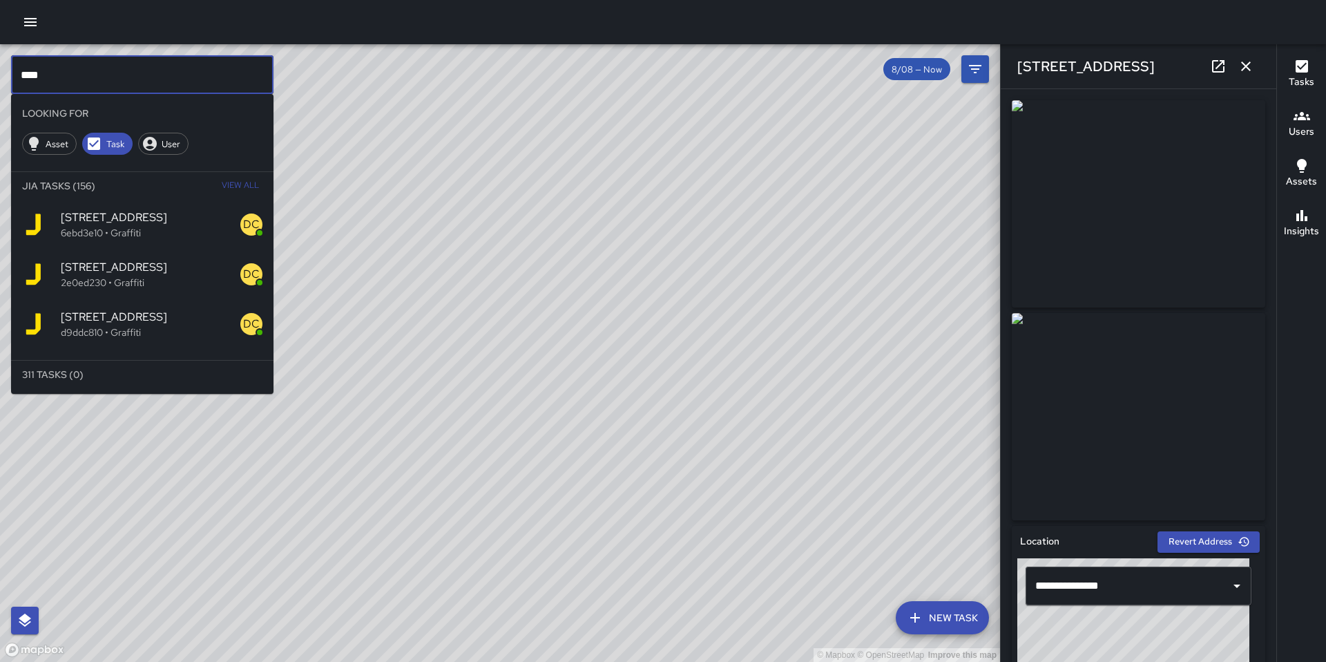
click at [124, 84] on input "****" at bounding box center [142, 74] width 262 height 39
click at [232, 183] on span "View All" at bounding box center [240, 186] width 37 height 22
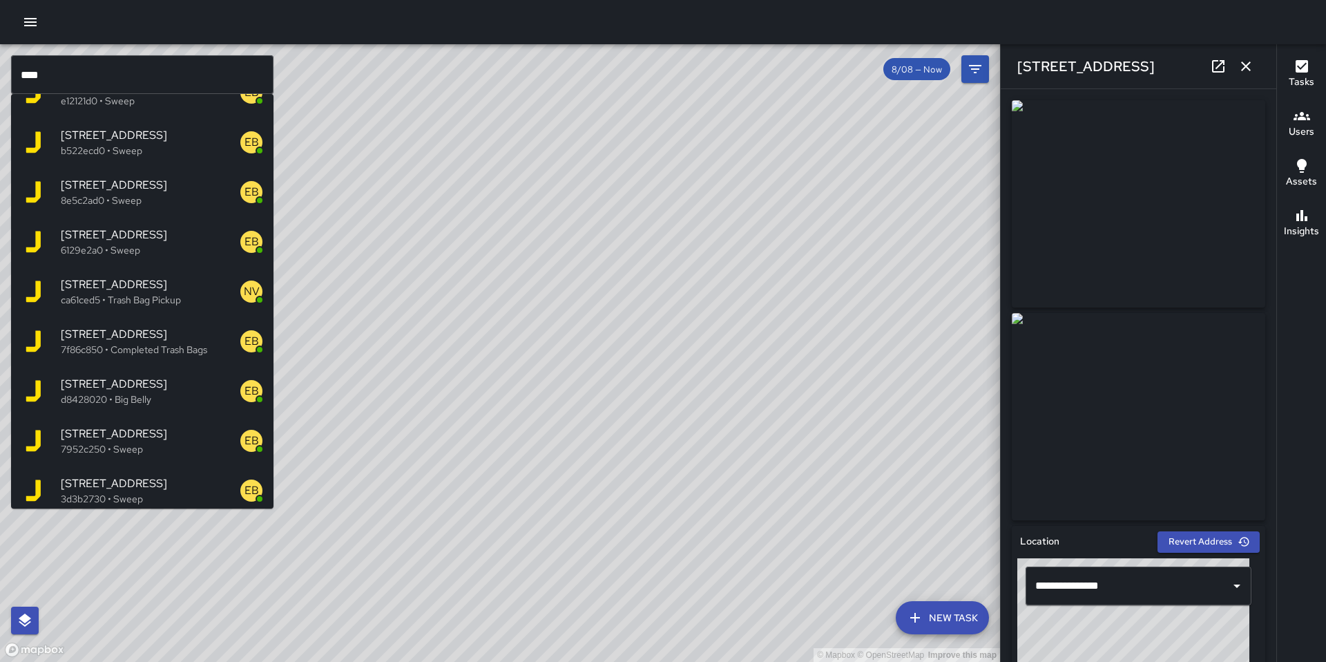
scroll to position [811, 0]
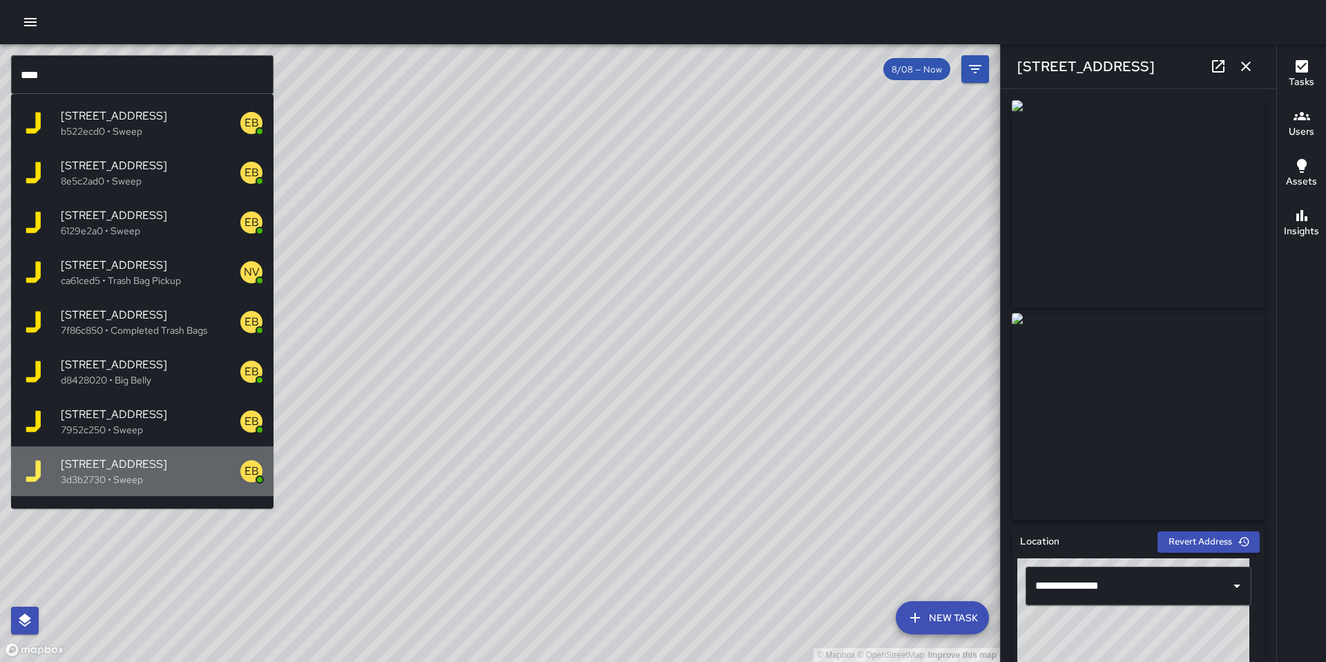
click at [170, 464] on span "218 11th Street" at bounding box center [151, 464] width 180 height 17
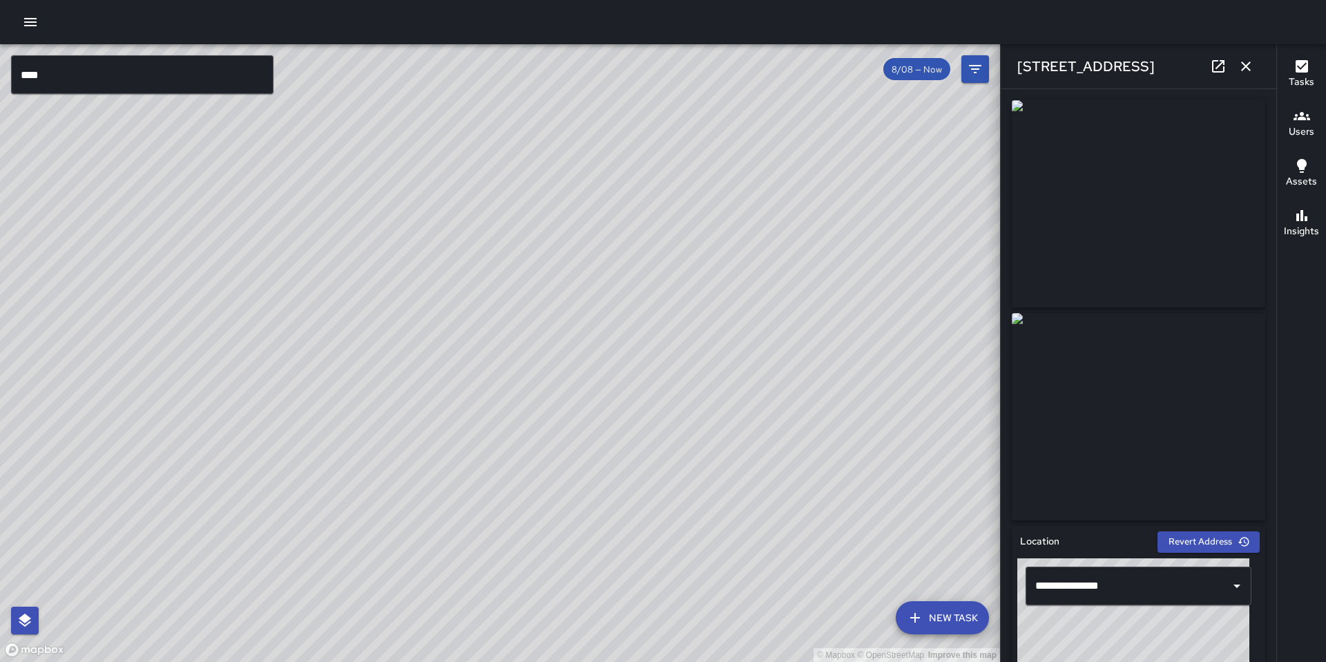
click at [31, 19] on icon "button" at bounding box center [30, 22] width 17 height 17
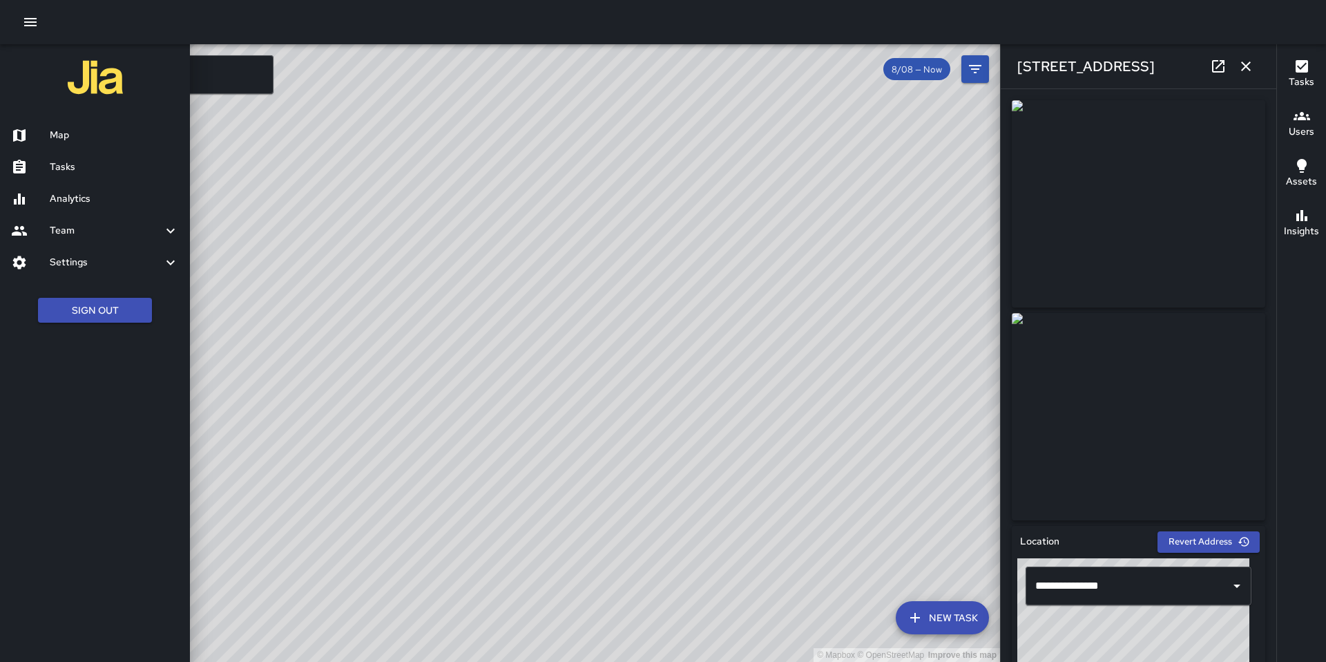
click at [203, 80] on div at bounding box center [663, 331] width 1326 height 662
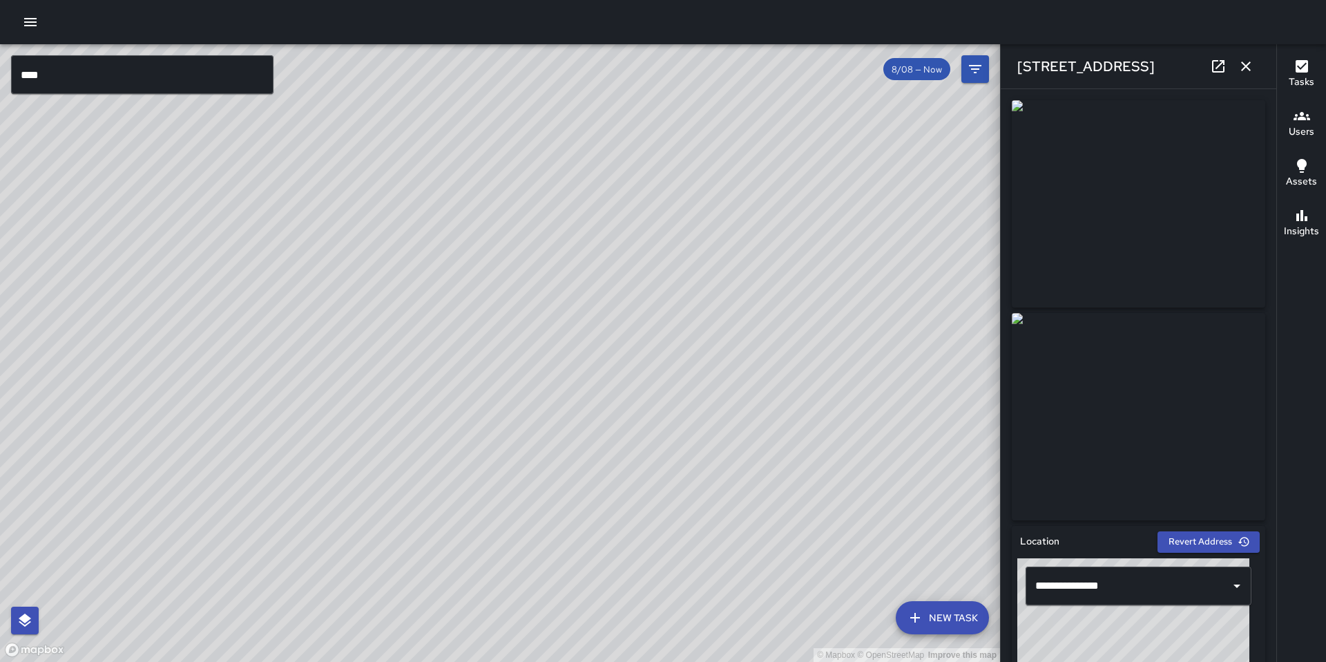
click at [204, 80] on input "****" at bounding box center [142, 74] width 262 height 39
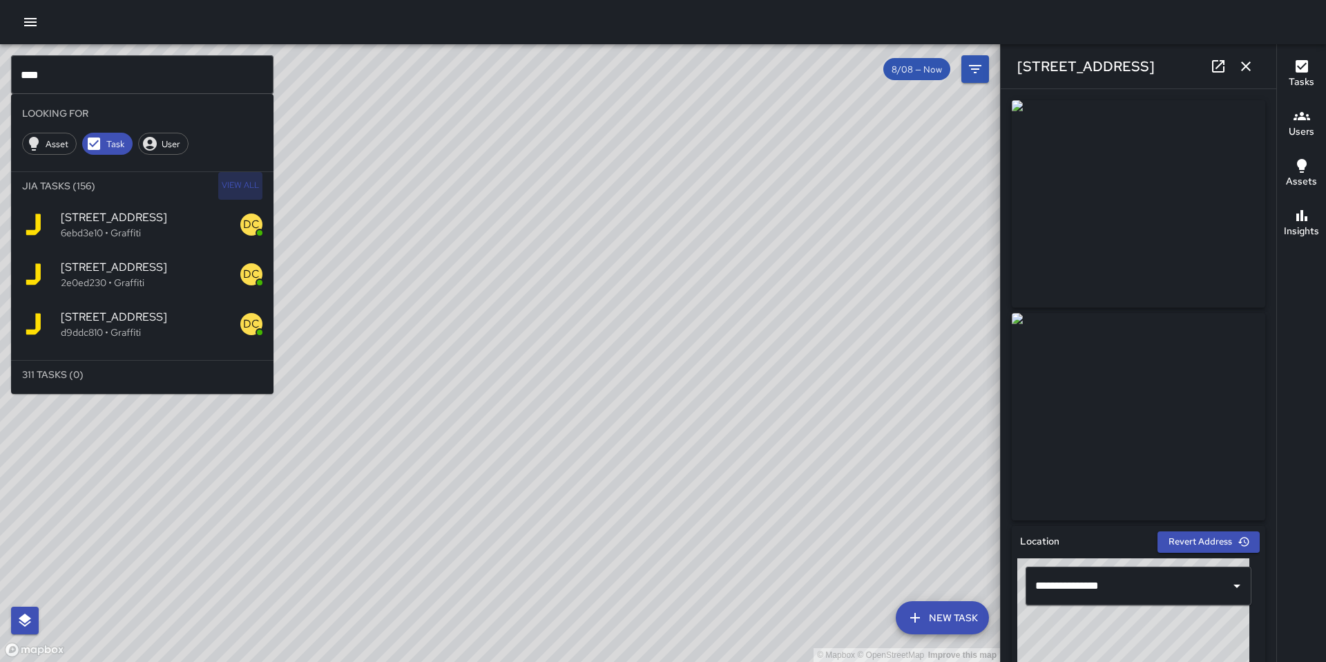
click at [251, 183] on span "View All" at bounding box center [240, 186] width 37 height 22
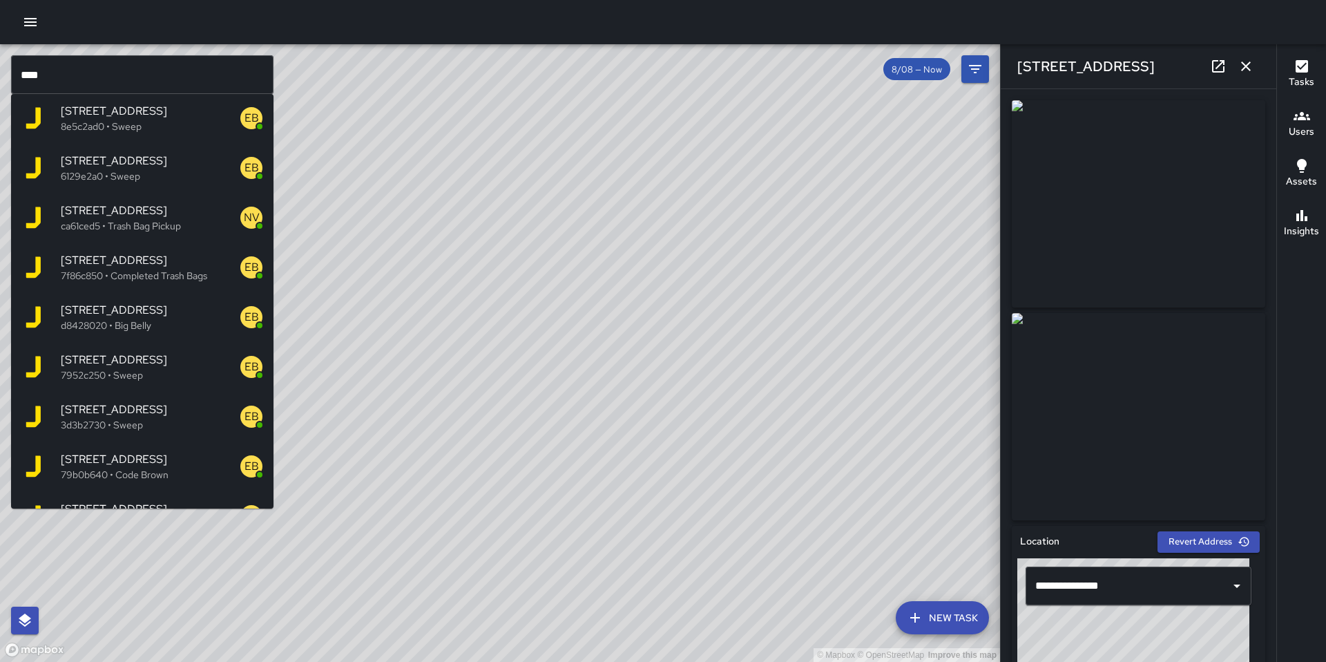
scroll to position [1052, 0]
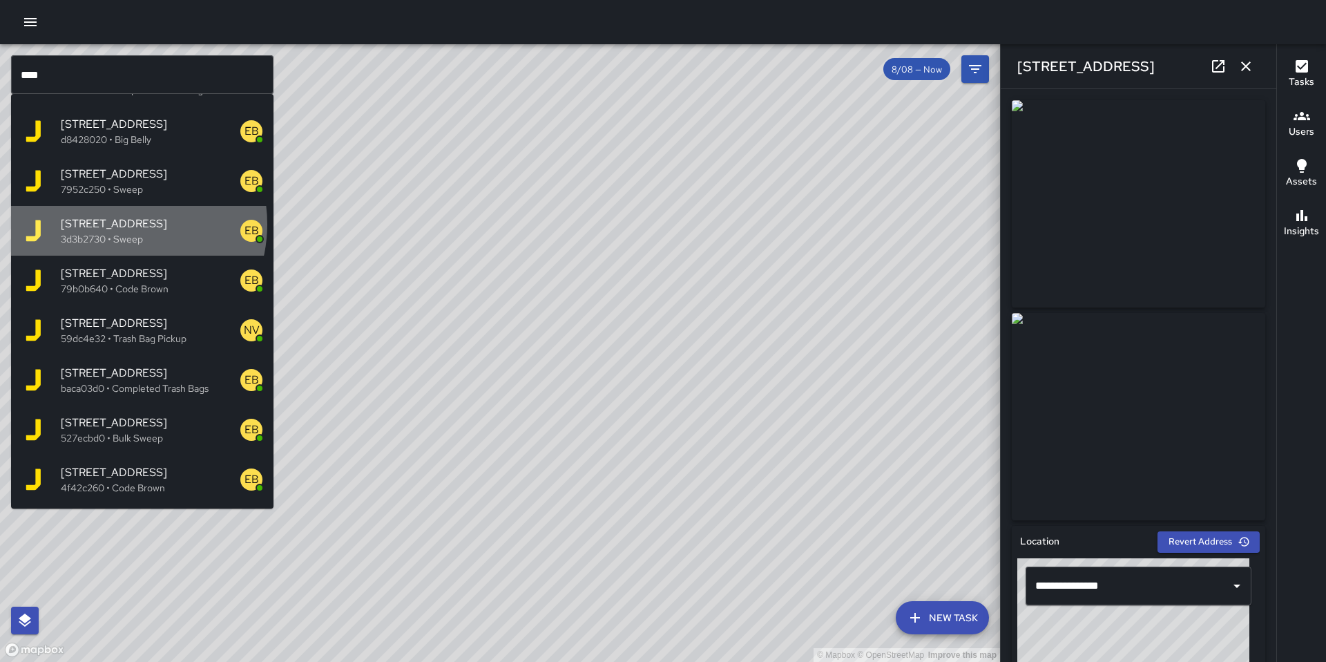
click at [122, 224] on span "218 11th Street" at bounding box center [151, 223] width 180 height 17
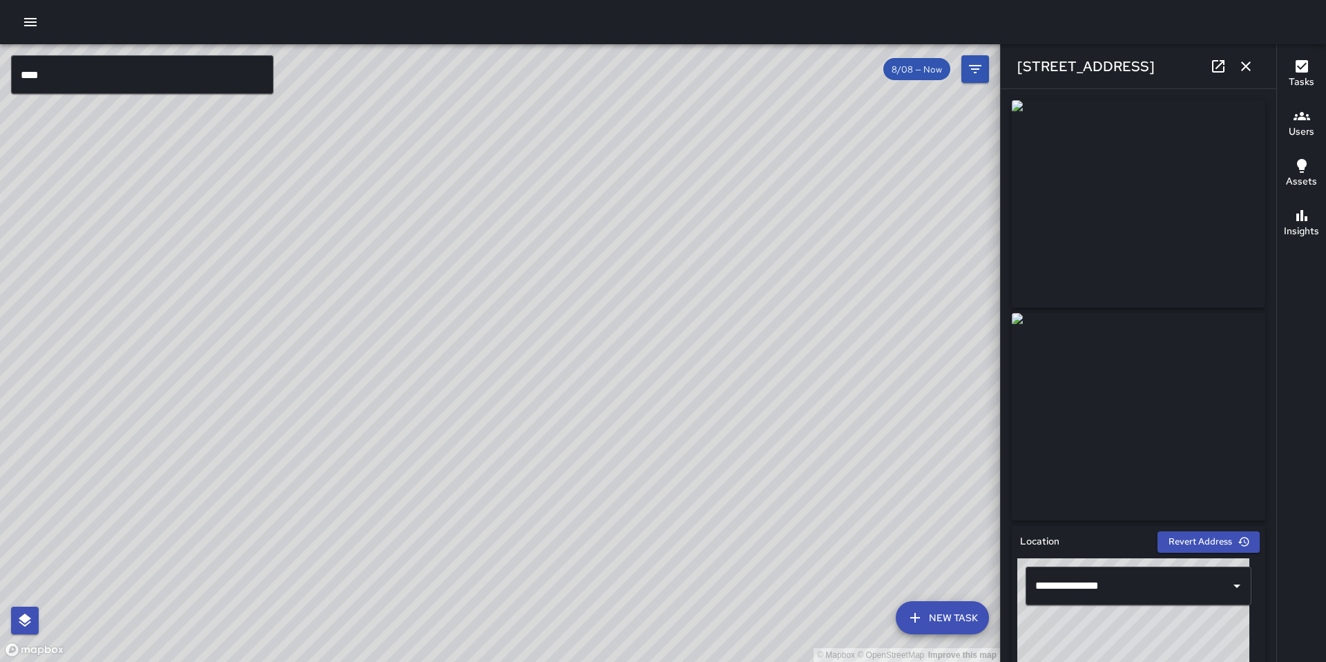
click at [131, 70] on input "****" at bounding box center [142, 74] width 262 height 39
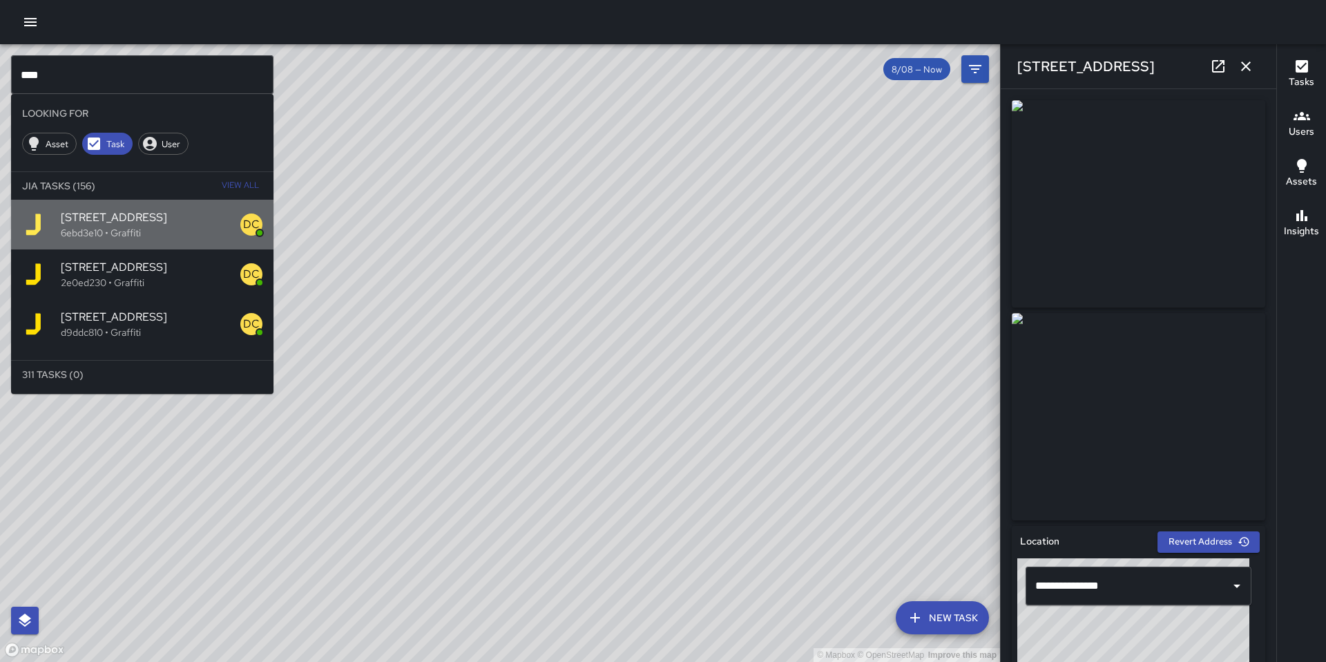
click at [171, 219] on span "210 11th Street" at bounding box center [151, 217] width 180 height 17
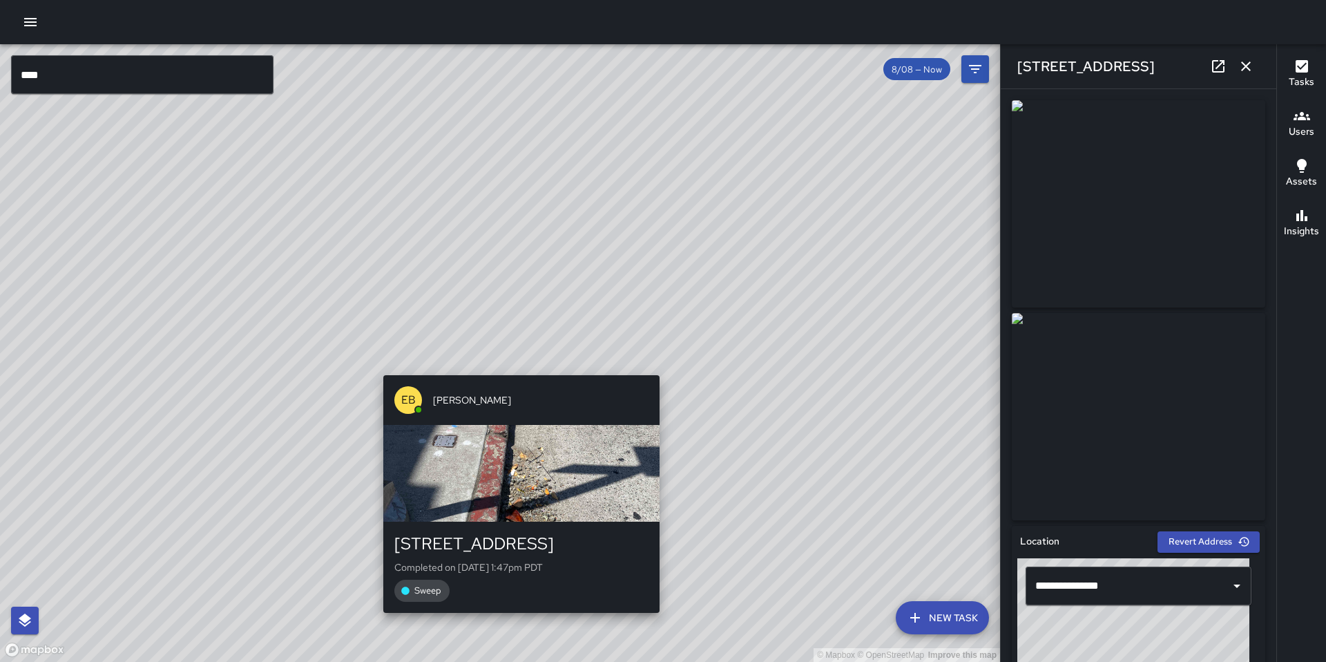
click at [517, 364] on div "© Mapbox © OpenStreetMap Improve this map EB Eddie Ballestros 218 11th Street C…" at bounding box center [500, 352] width 1000 height 617
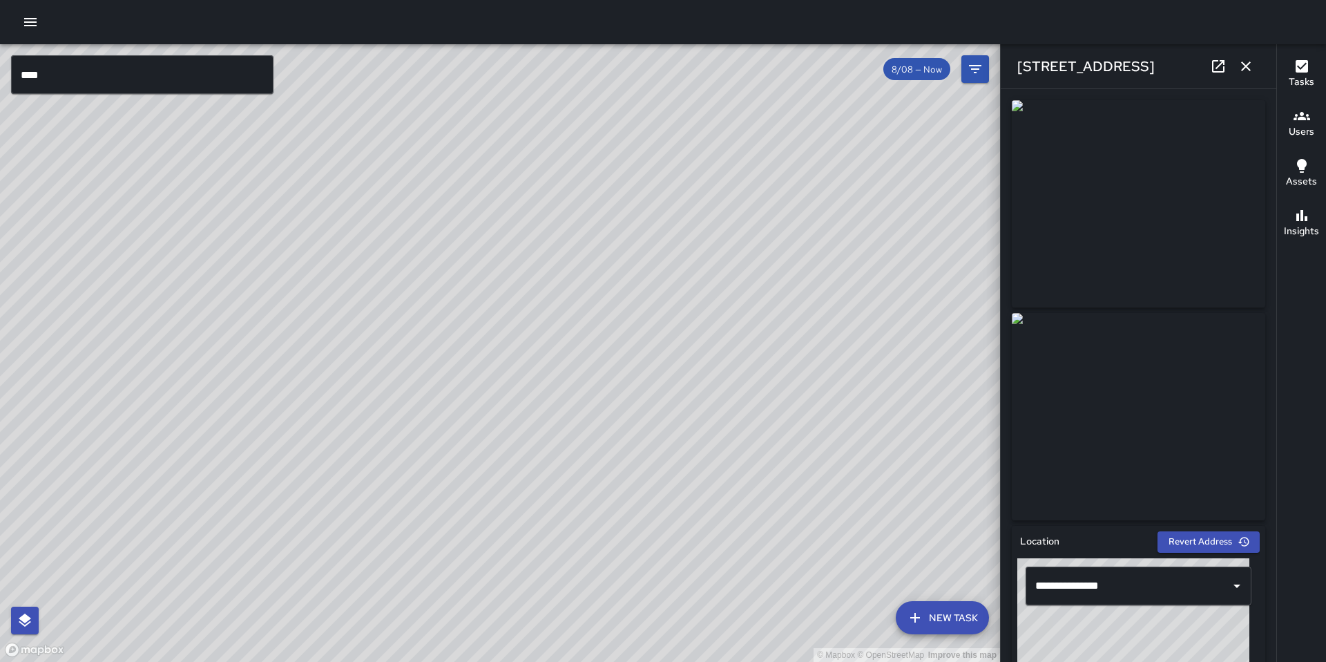
click at [488, 349] on div "© Mapbox © OpenStreetMap Improve this map HR Hank Rivera 210 11th Street Comple…" at bounding box center [500, 352] width 1000 height 617
type input "**********"
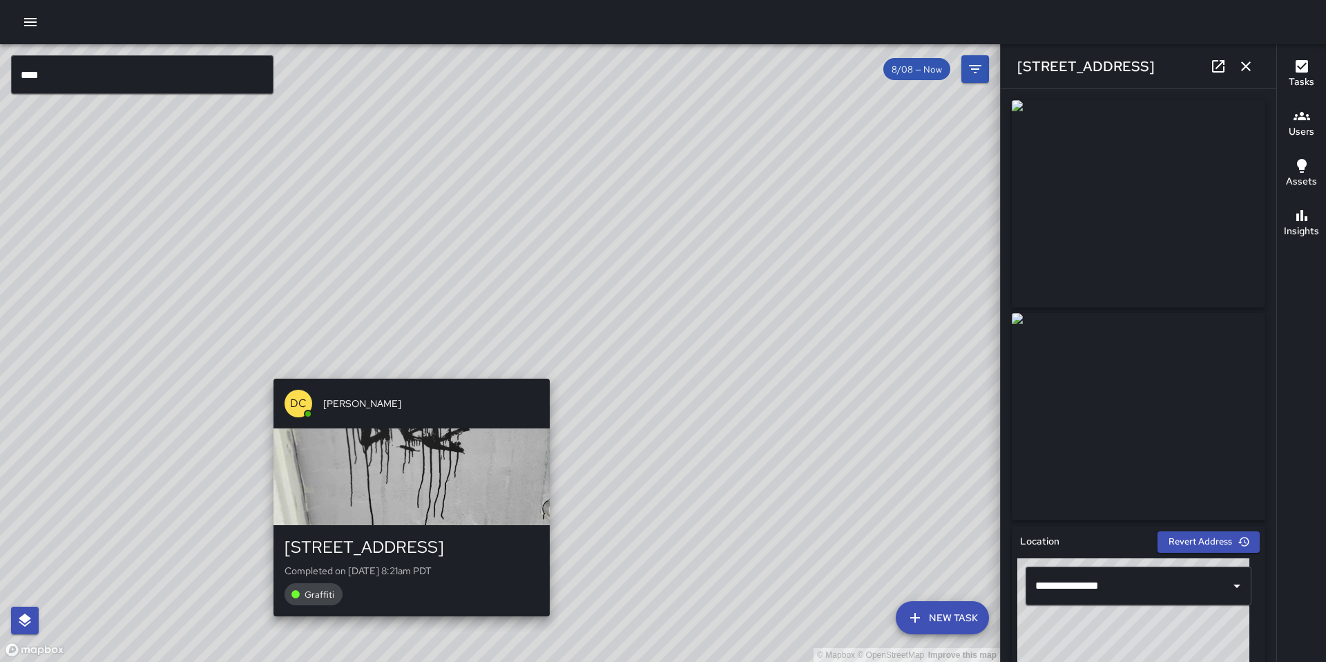
click at [422, 360] on div "© Mapbox © OpenStreetMap Improve this map DC Dago Cervantes 210 11th Street Com…" at bounding box center [500, 352] width 1000 height 617
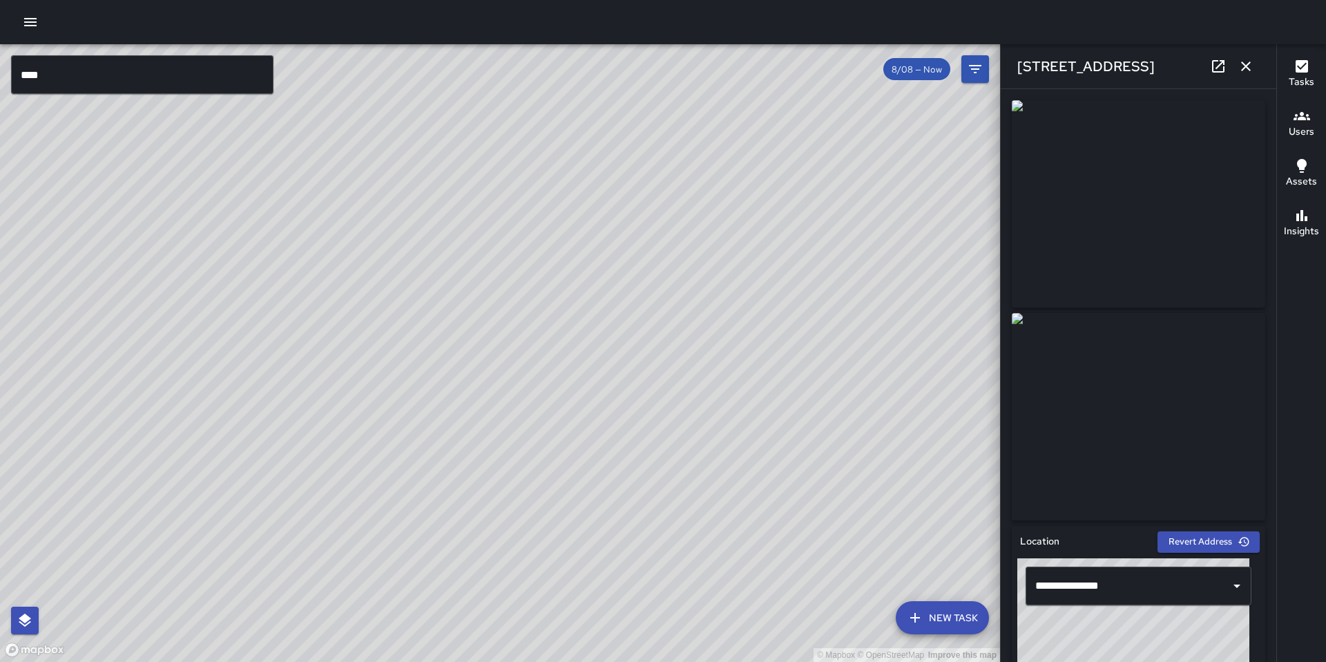
click at [497, 405] on div "© Mapbox © OpenStreetMap Improve this map DB DeAndre Barney 216 11th Street Cre…" at bounding box center [500, 352] width 1000 height 617
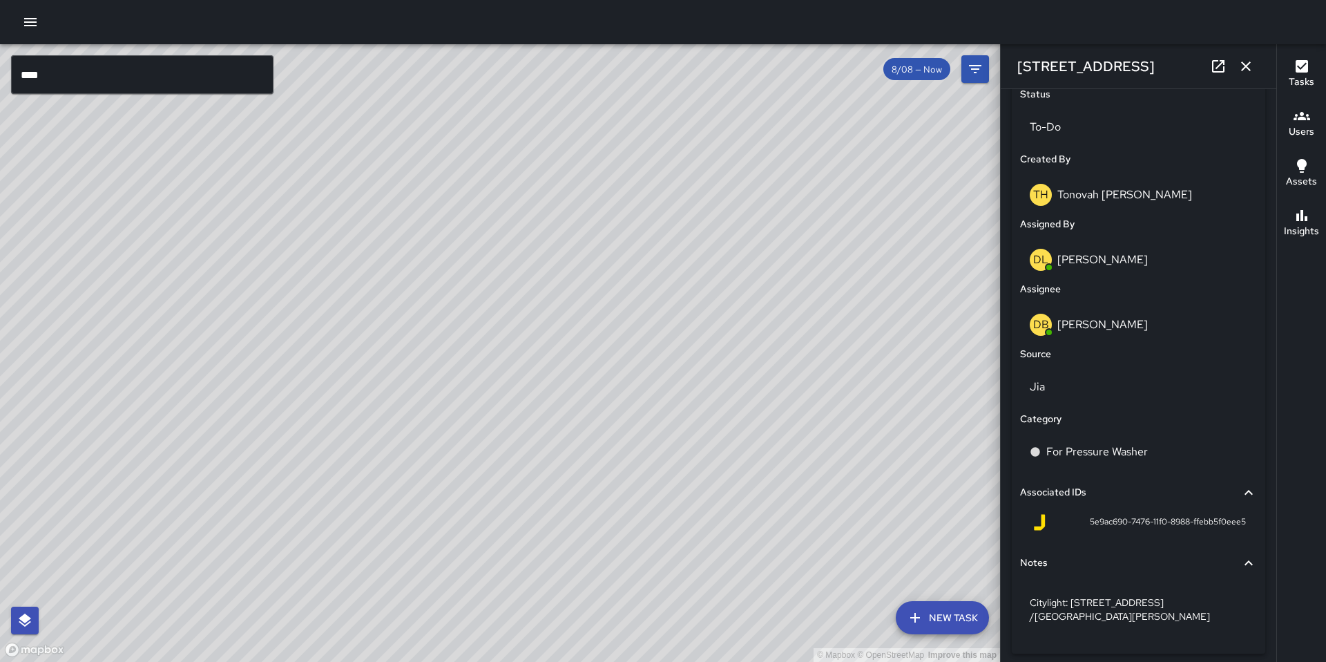
scroll to position [682, 0]
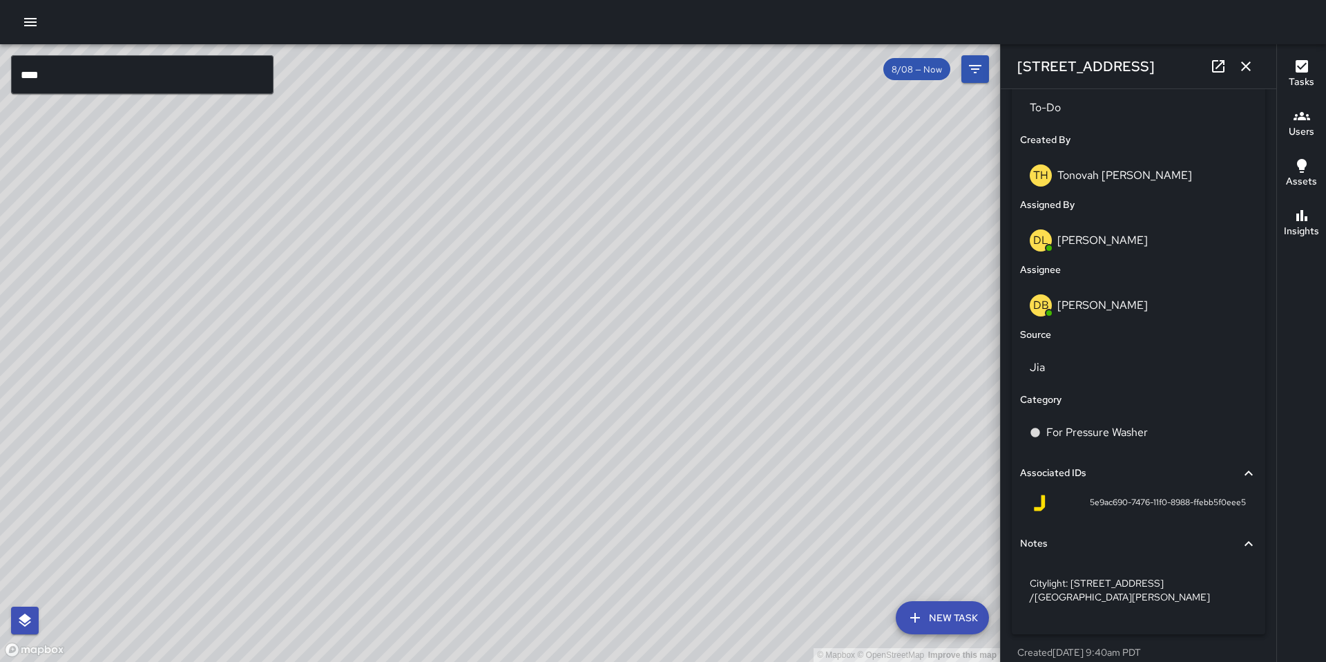
click at [1206, 67] on link at bounding box center [1218, 66] width 28 height 28
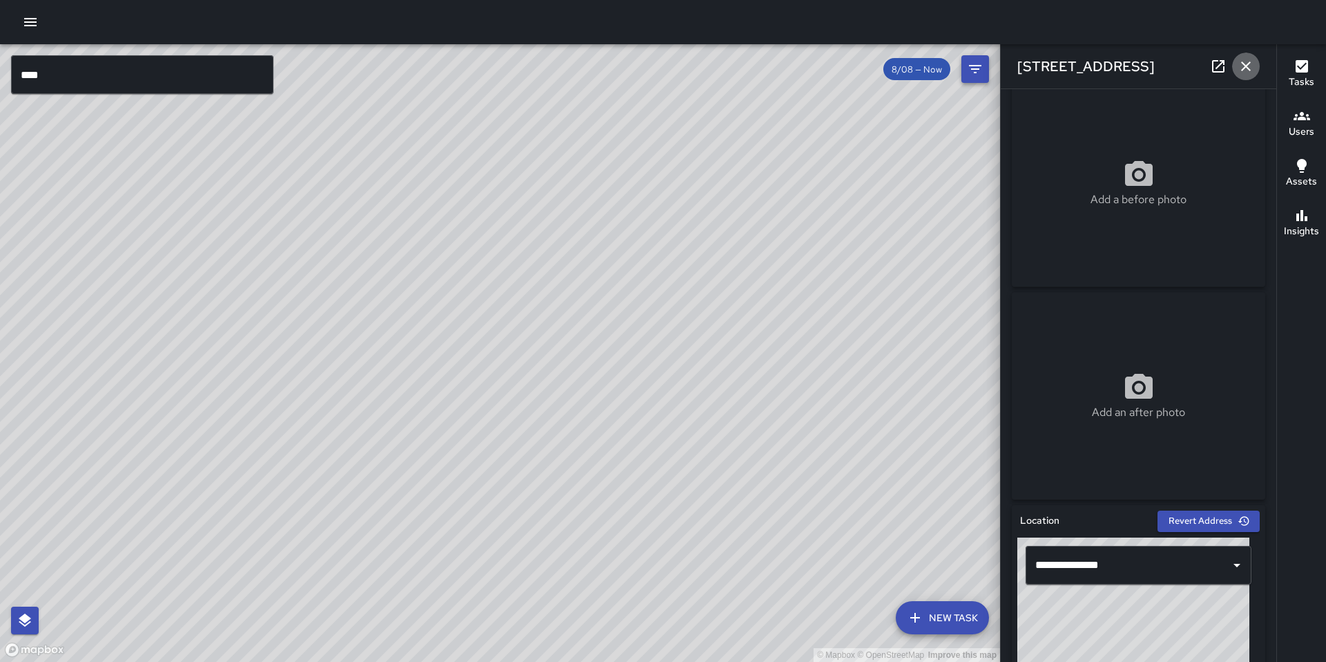
click at [1259, 68] on button "button" at bounding box center [1246, 66] width 28 height 28
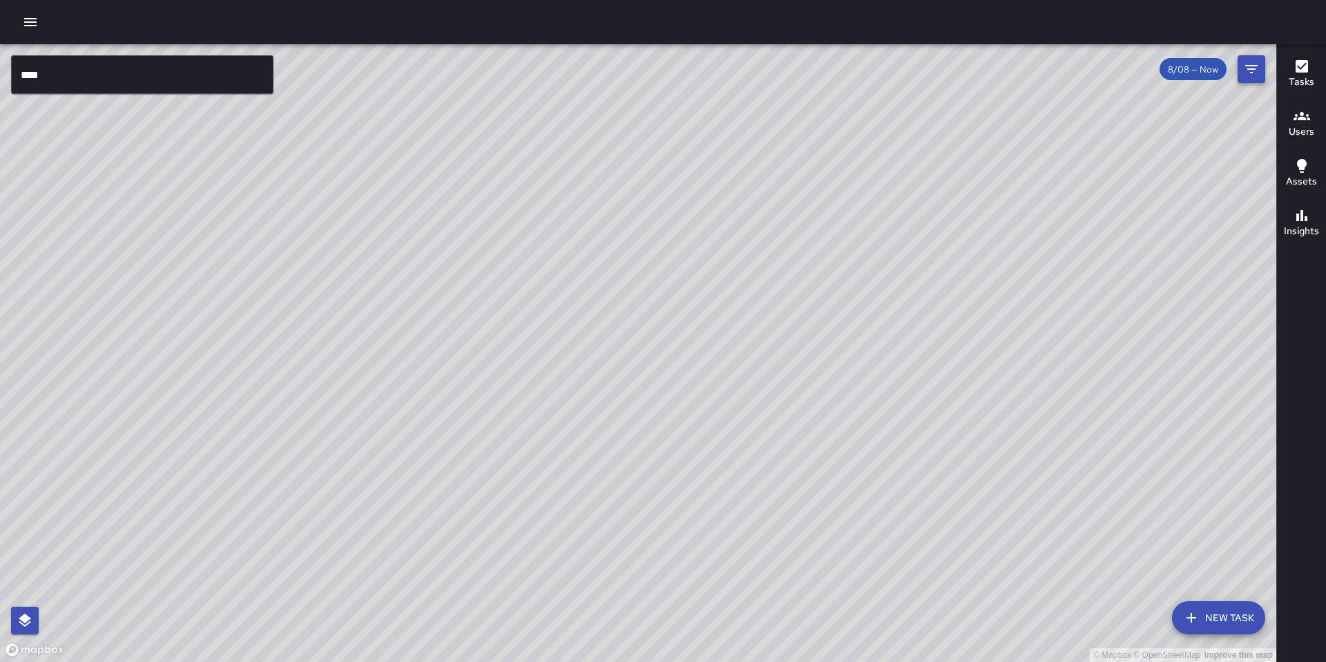
click at [1240, 73] on button "Filters" at bounding box center [1252, 69] width 28 height 28
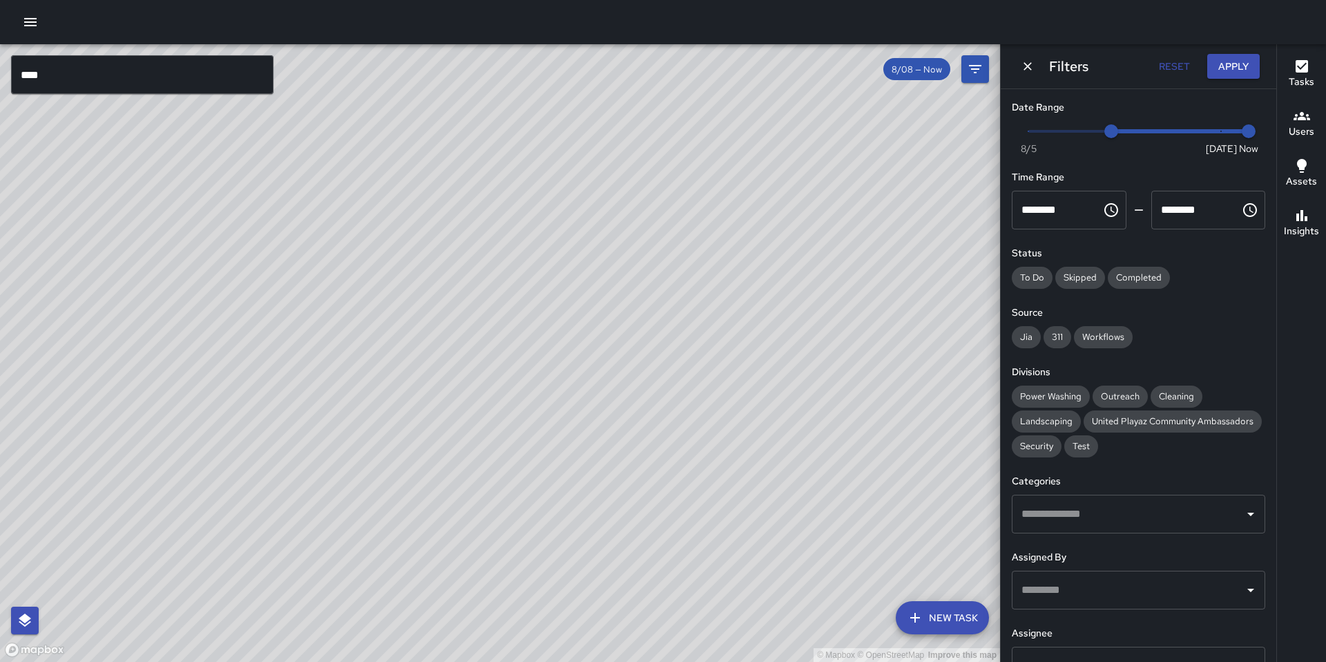
type input "*"
click at [1048, 125] on span "Now Today 8/5 8/6 8:27 am" at bounding box center [1138, 131] width 220 height 21
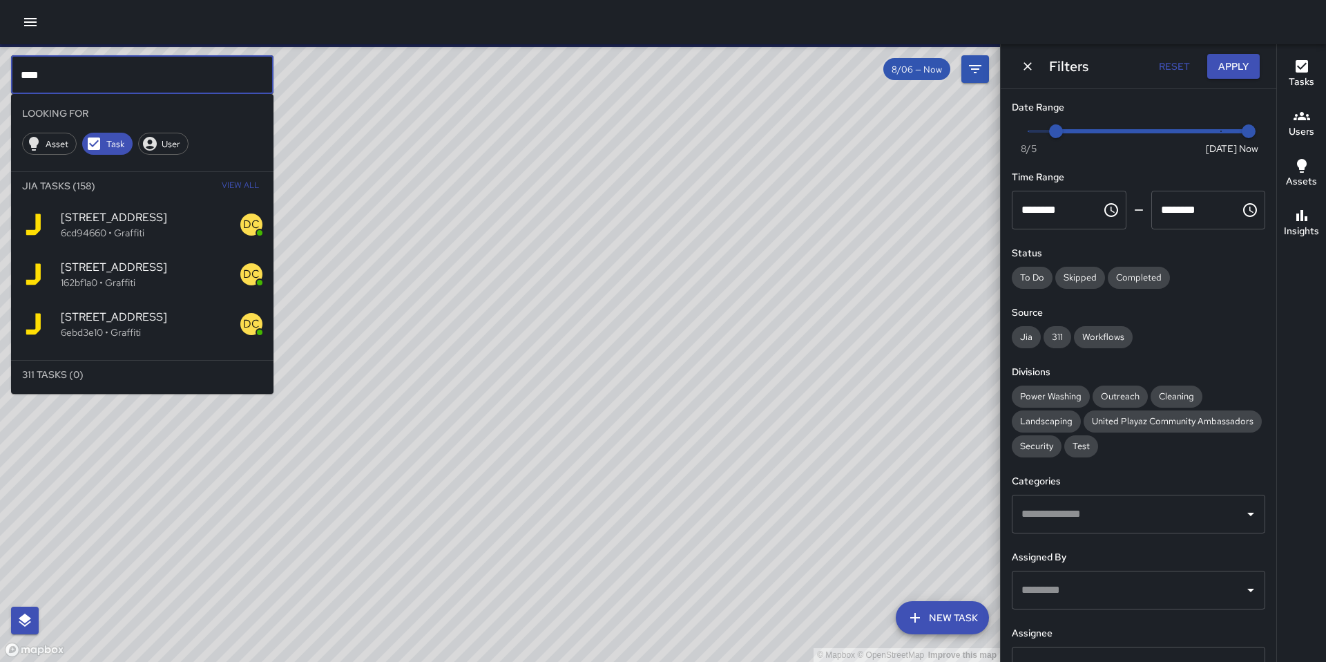
click at [134, 68] on input "****" at bounding box center [142, 74] width 262 height 39
drag, startPoint x: 119, startPoint y: 68, endPoint x: -8, endPoint y: 72, distance: 127.8
click at [0, 72] on html "© Mapbox © OpenStreetMap Improve this map **** ​ Looking For Asset Task User Ji…" at bounding box center [663, 331] width 1326 height 662
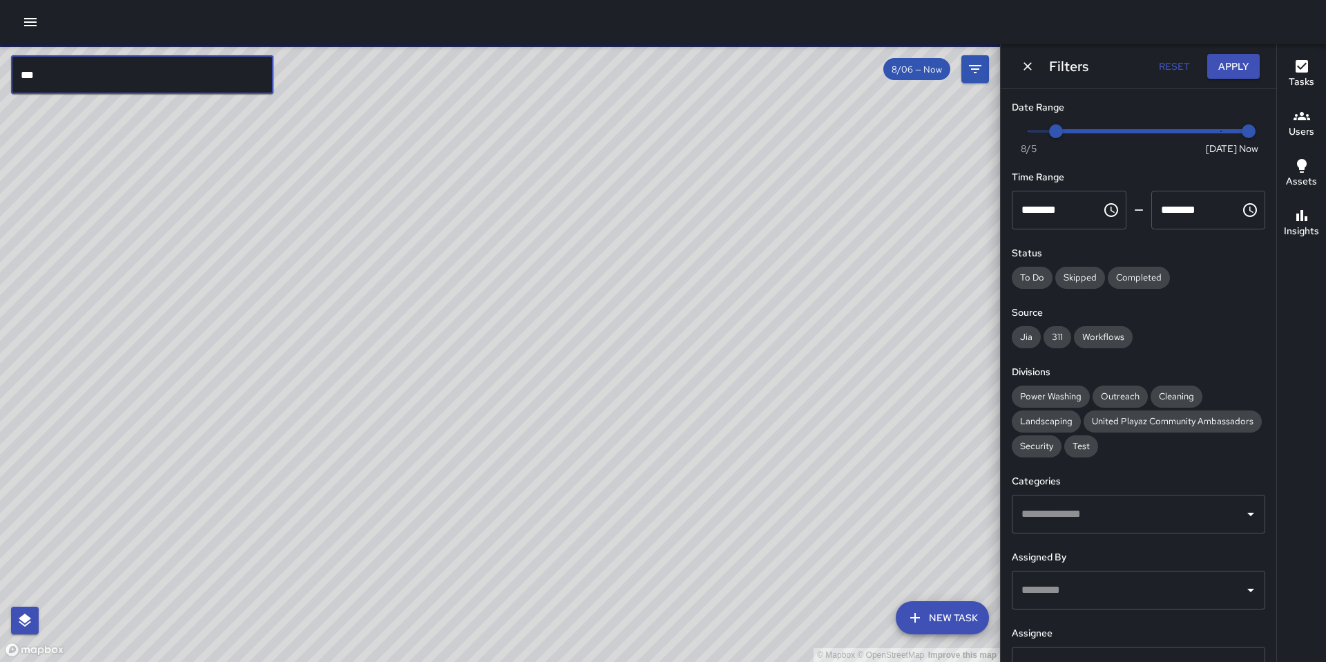
type input "***"
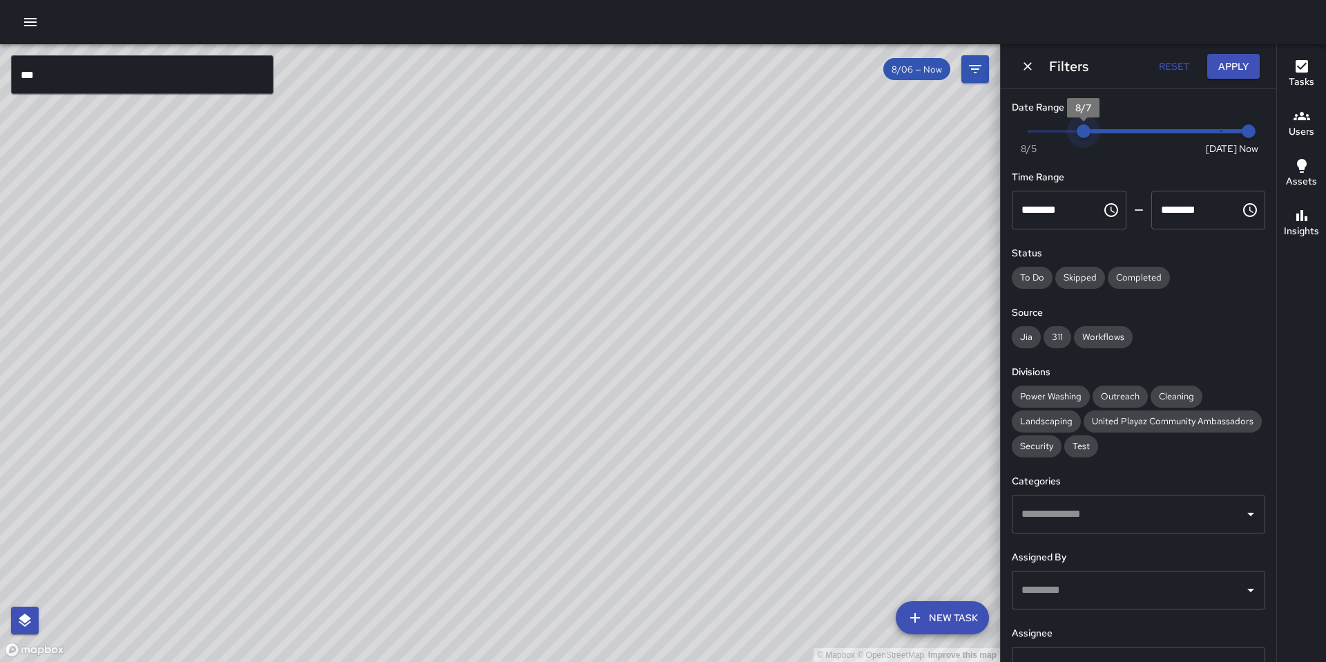
type input "*"
drag, startPoint x: 1058, startPoint y: 135, endPoint x: 1106, endPoint y: 138, distance: 48.5
click at [1106, 138] on span "8/8" at bounding box center [1111, 131] width 14 height 14
drag, startPoint x: 1106, startPoint y: 133, endPoint x: 1097, endPoint y: 132, distance: 9.0
click at [1104, 132] on span "8/8" at bounding box center [1111, 131] width 14 height 14
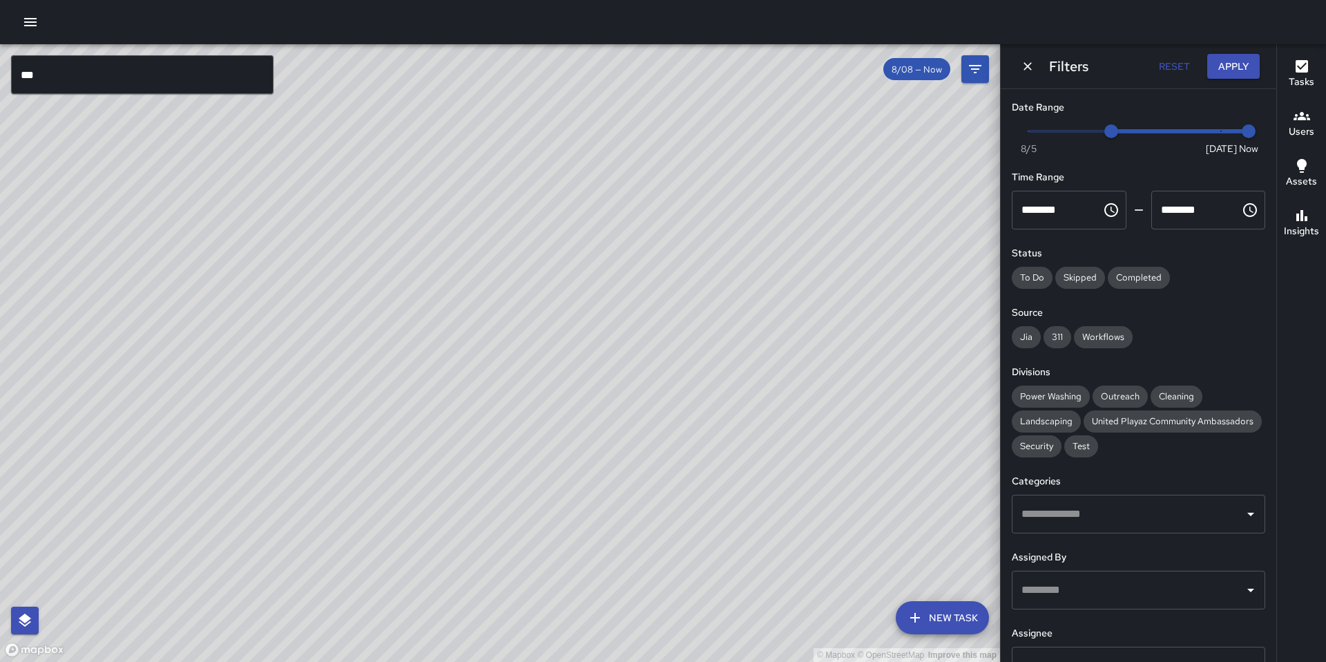
click at [137, 66] on input "***" at bounding box center [142, 74] width 262 height 39
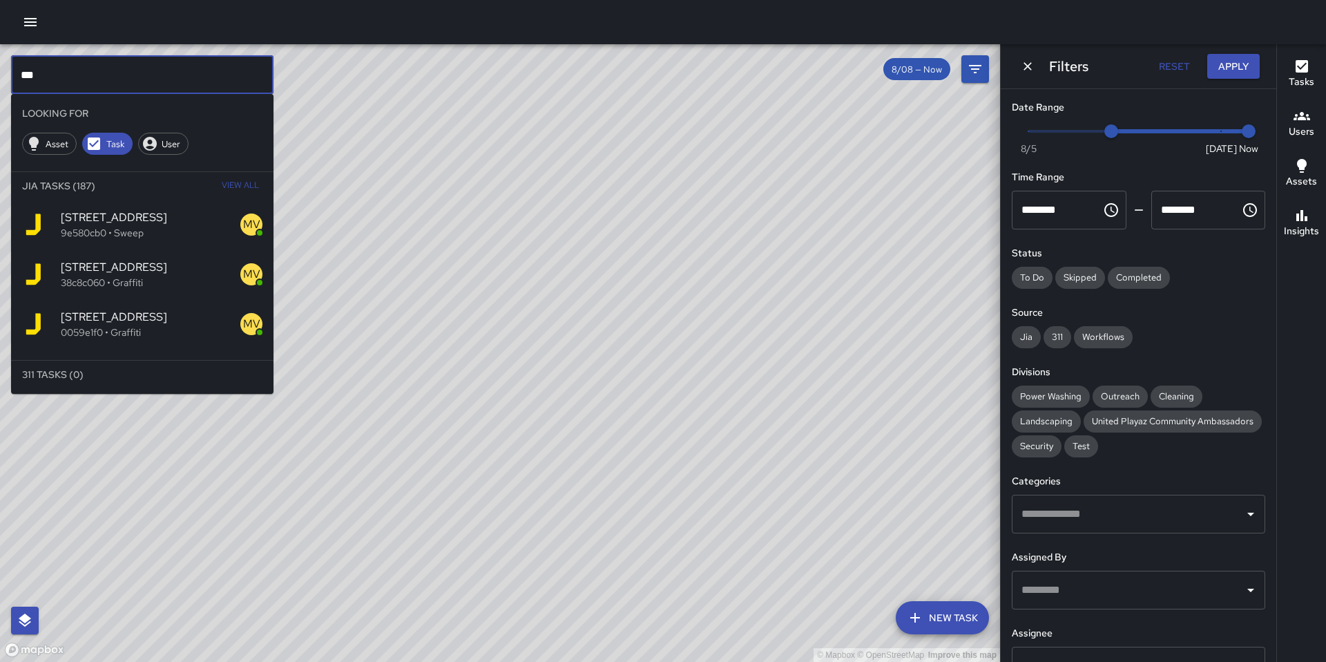
click at [233, 182] on span "View All" at bounding box center [240, 186] width 37 height 22
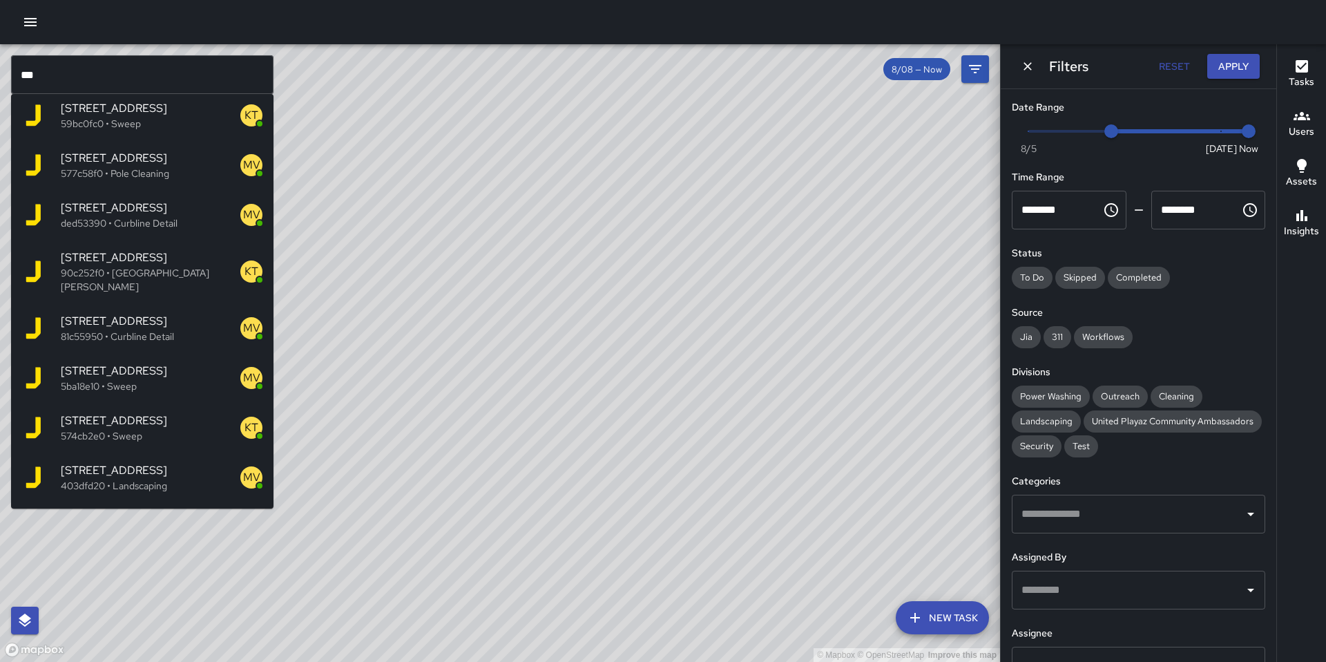
scroll to position [771, 0]
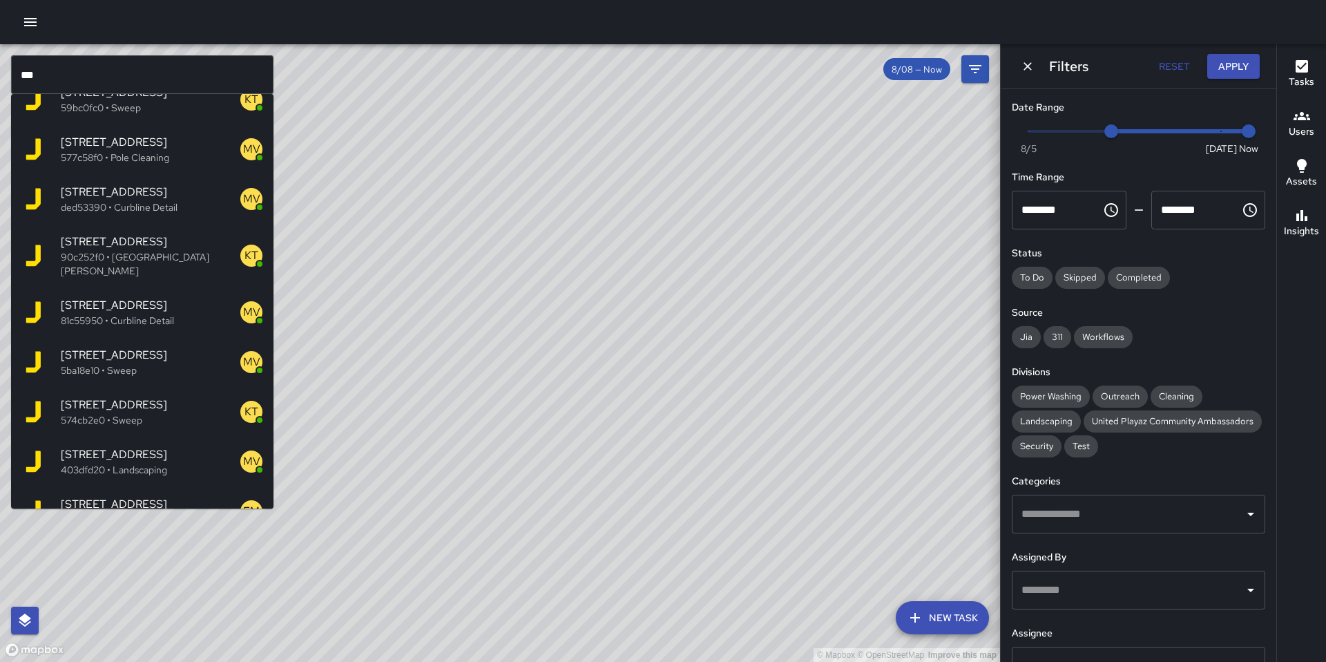
click at [135, 396] on span "227 7th Street" at bounding box center [151, 404] width 180 height 17
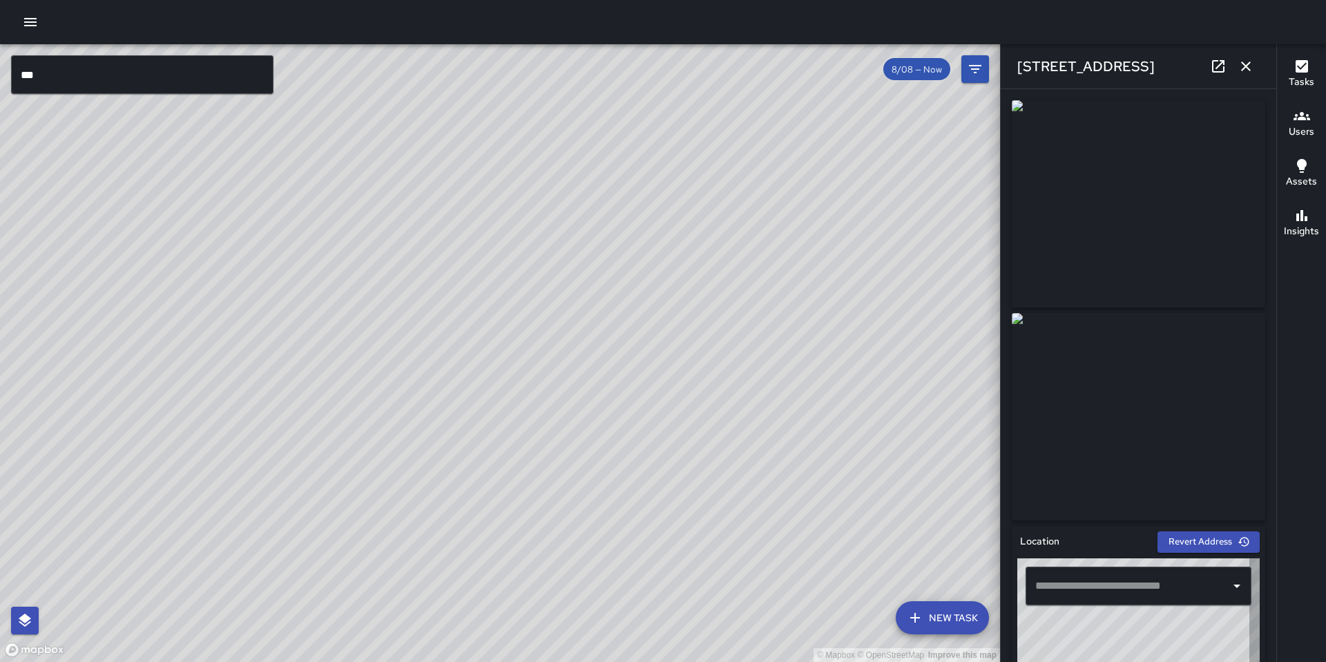
type input "**********"
click at [518, 361] on div "© Mapbox © OpenStreetMap Improve this map KT Katherine Treminio 229 7th Street …" at bounding box center [500, 352] width 1000 height 617
click at [561, 290] on div "© Mapbox © OpenStreetMap Improve this map KW Kenneth Ware 38 Moss Street Comple…" at bounding box center [500, 352] width 1000 height 617
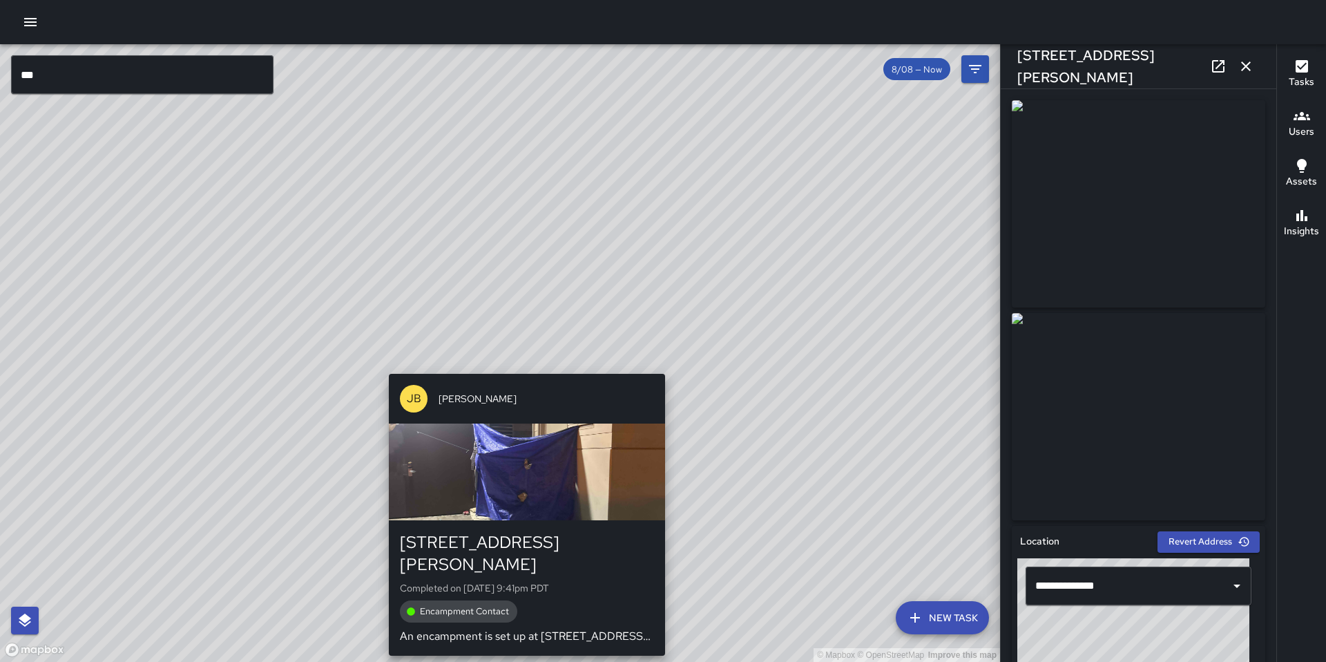
click at [517, 363] on div "© Mapbox © OpenStreetMap Improve this map JB Jeremy Brookshire 38 Moss Street C…" at bounding box center [500, 352] width 1000 height 617
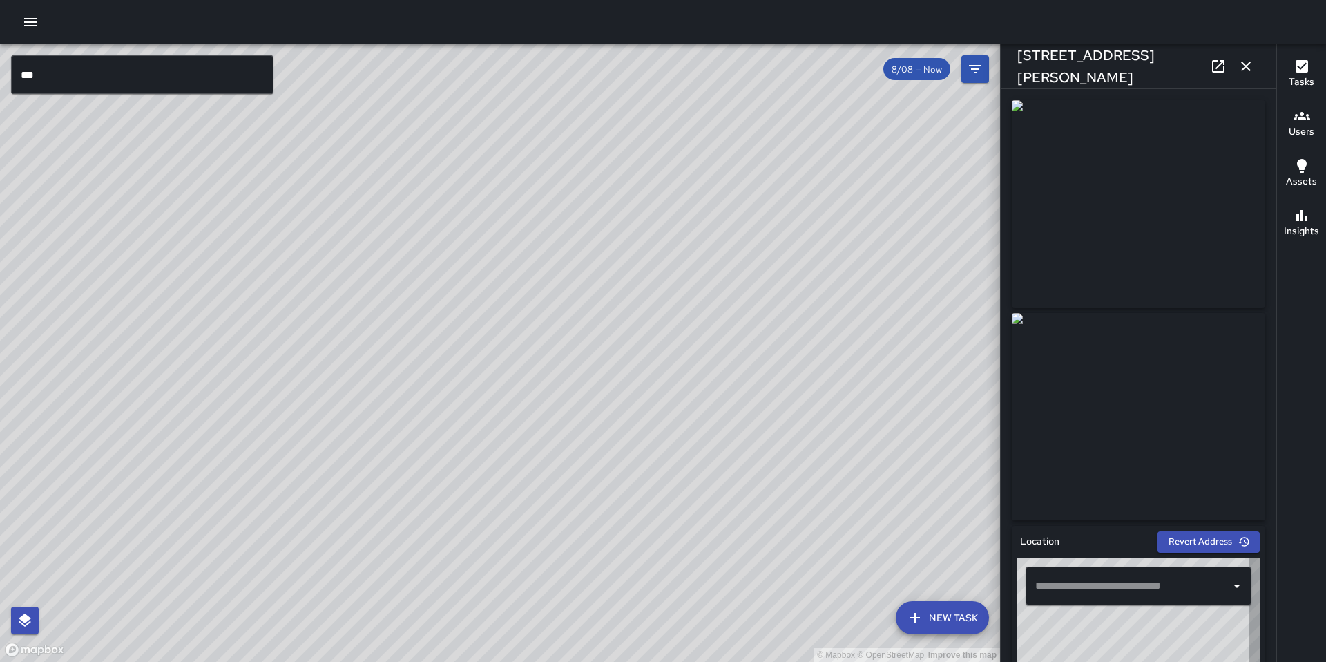
type input "**********"
click at [63, 80] on input "***" at bounding box center [142, 74] width 262 height 39
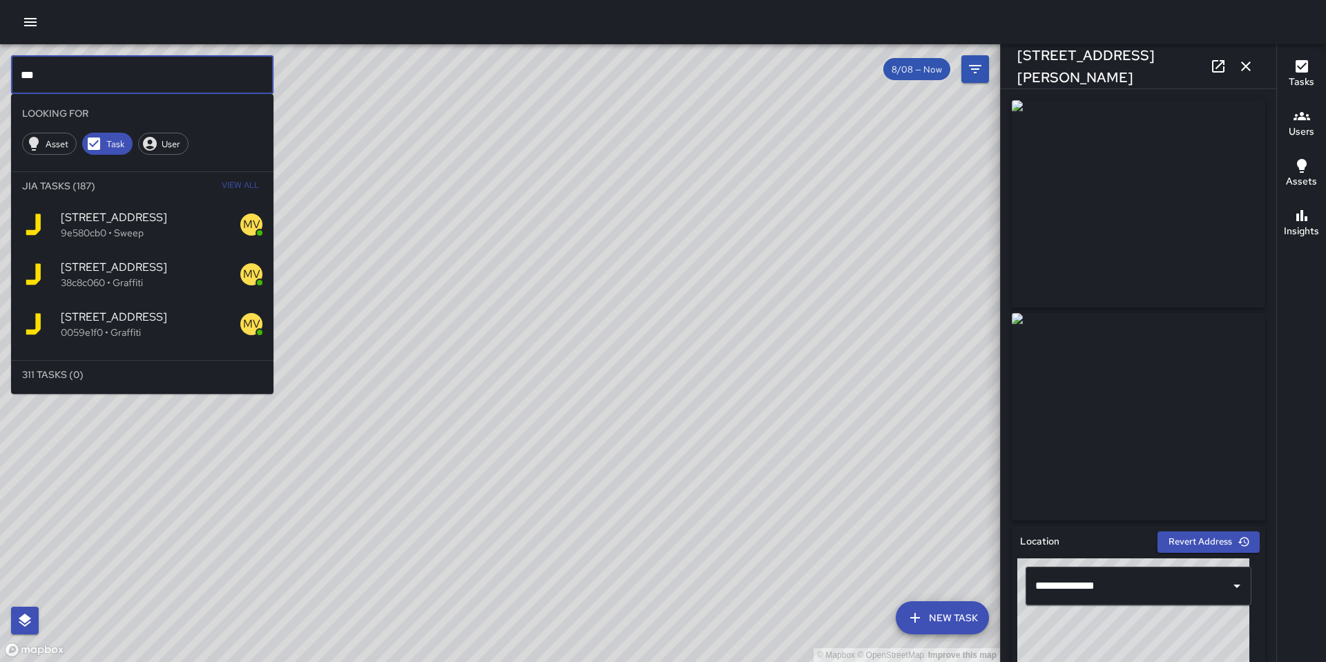
click at [226, 184] on span "View All" at bounding box center [240, 186] width 37 height 22
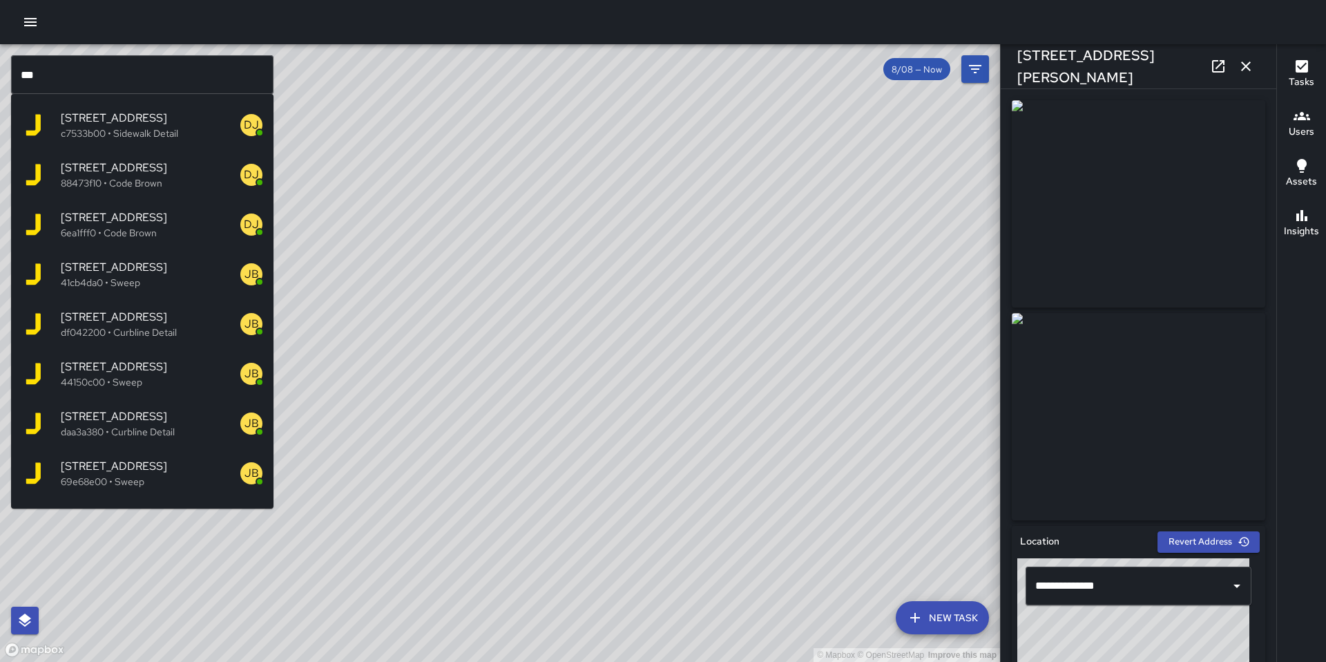
scroll to position [5724, 0]
click at [119, 506] on span "280 7th Street" at bounding box center [151, 514] width 180 height 17
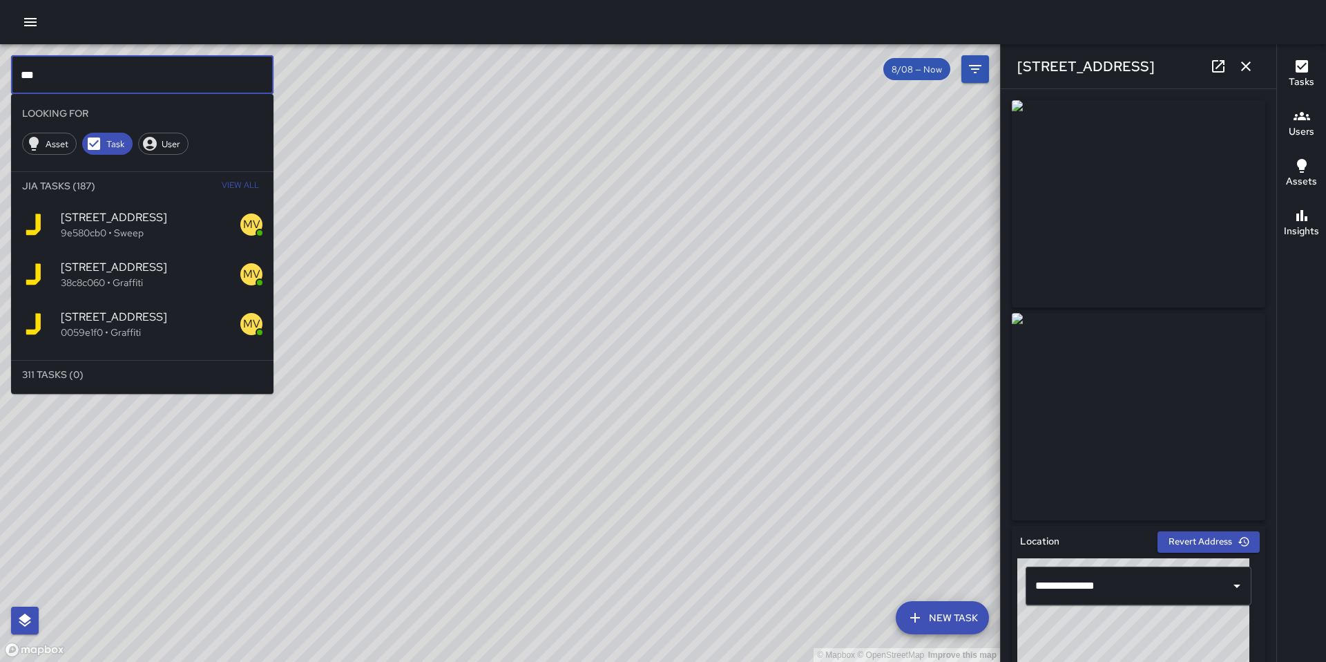
click at [52, 83] on input "***" at bounding box center [142, 74] width 262 height 39
click at [251, 185] on span "View All" at bounding box center [240, 186] width 37 height 22
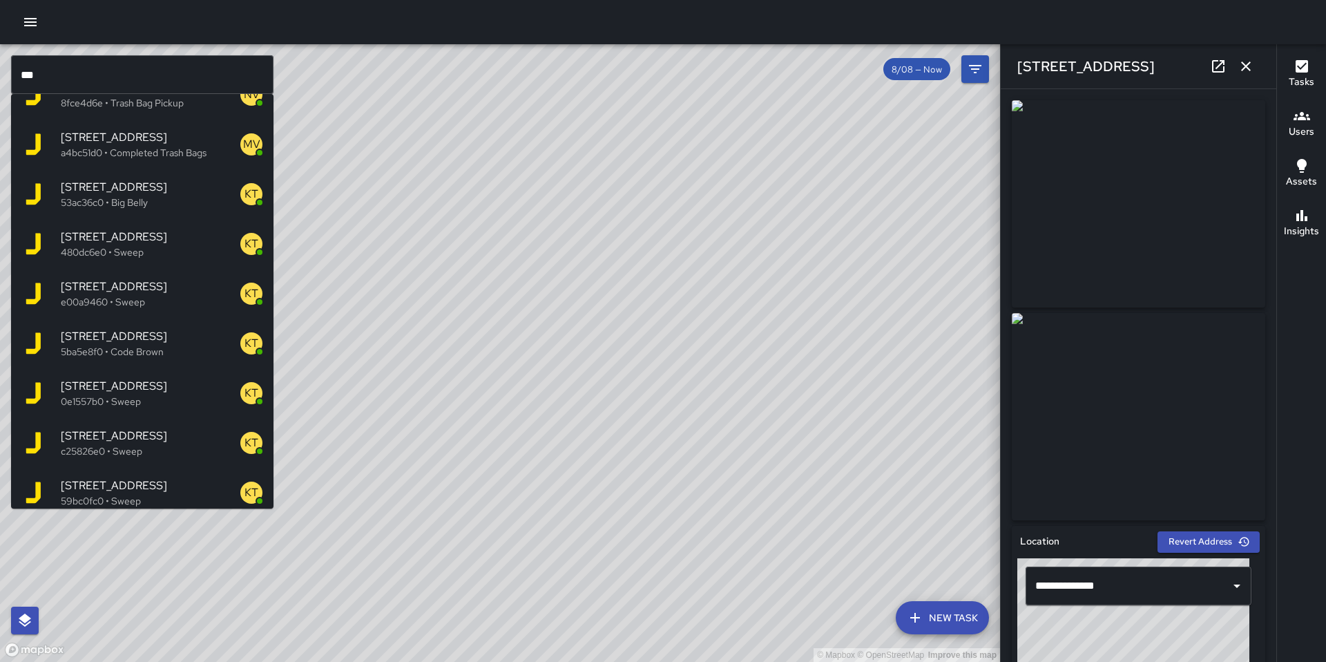
scroll to position [396, 0]
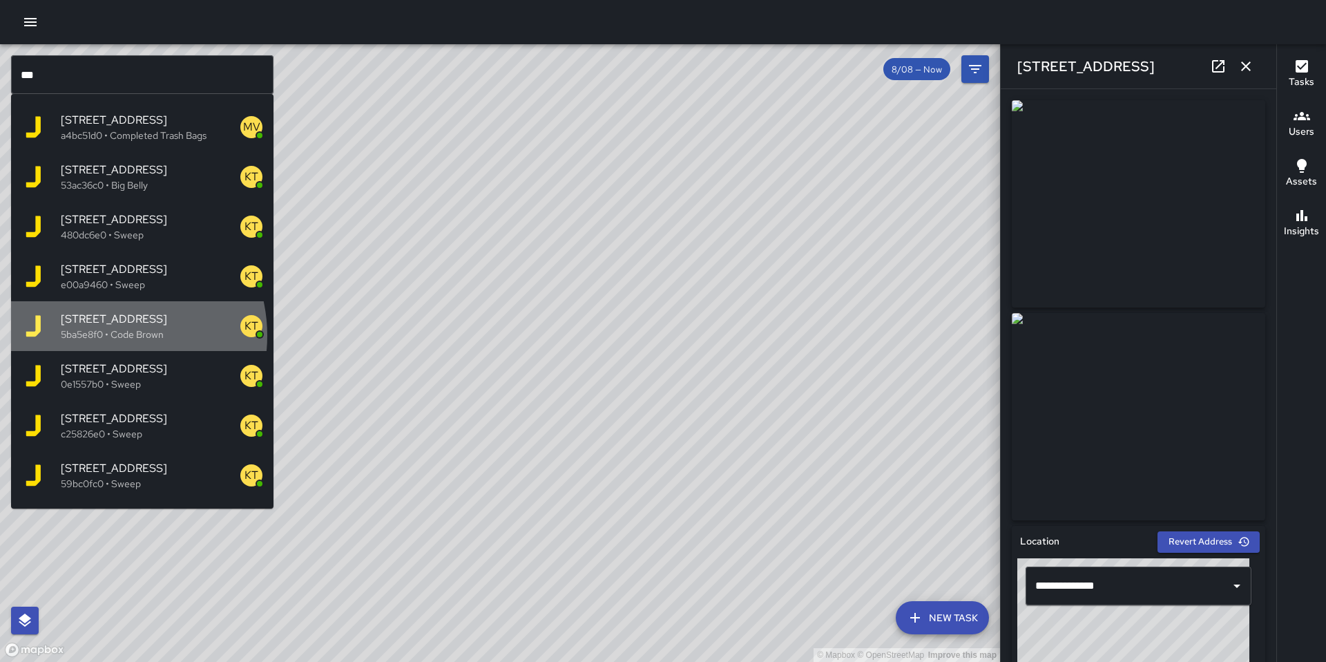
click at [108, 335] on p "5ba5e8f0 • Code Brown" at bounding box center [151, 334] width 180 height 14
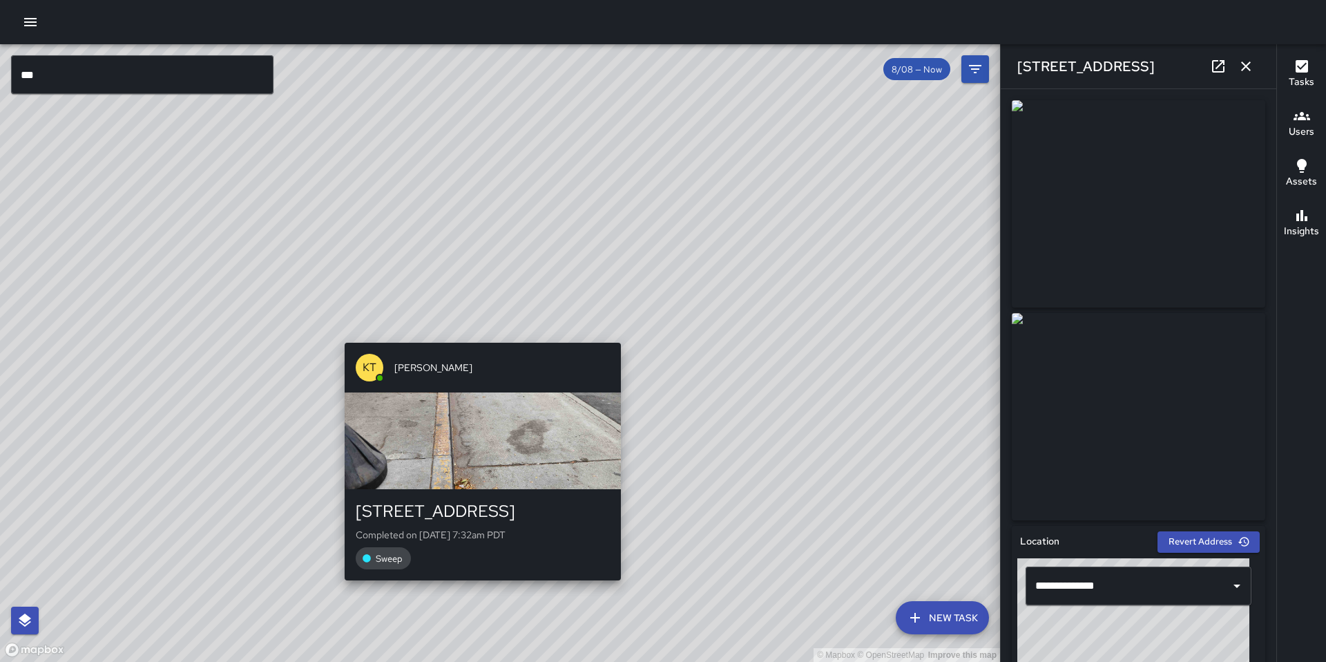
click at [474, 333] on div "© Mapbox © OpenStreetMap Improve this map KT Katherine Treminio 280 7th Street …" at bounding box center [500, 352] width 1000 height 617
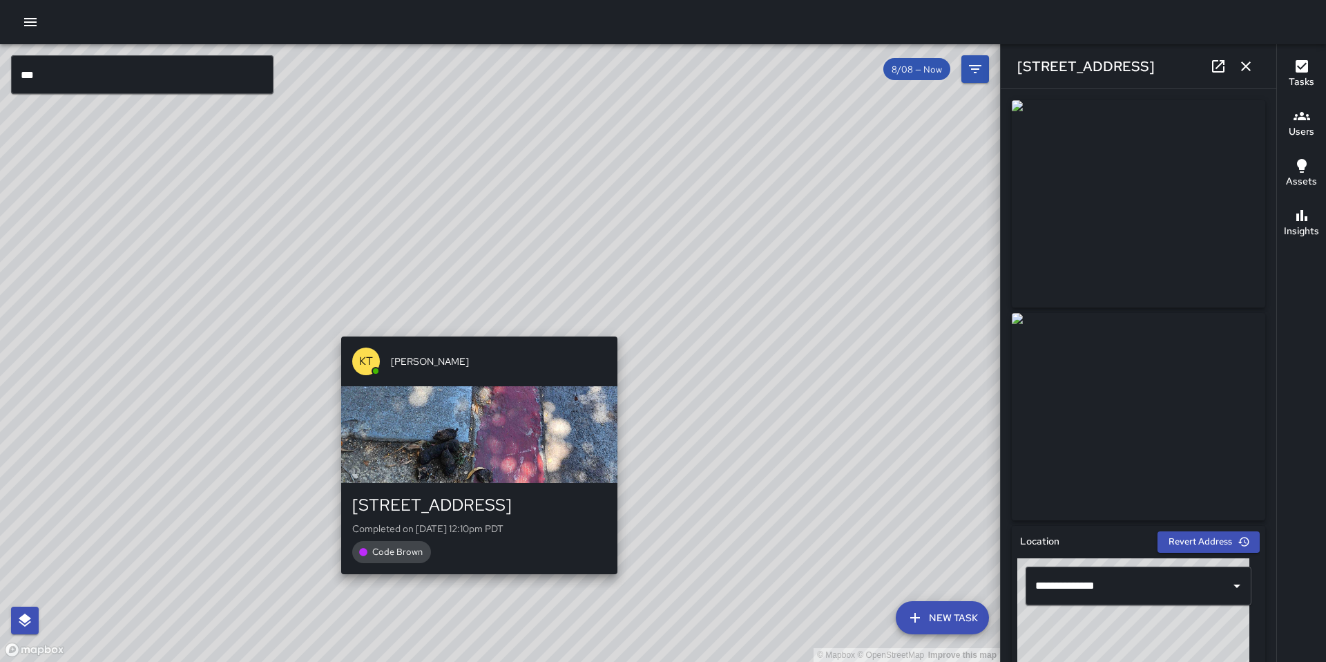
click at [472, 328] on div "© Mapbox © OpenStreetMap Improve this map KT Katherine Treminio 262 7th Street …" at bounding box center [500, 352] width 1000 height 617
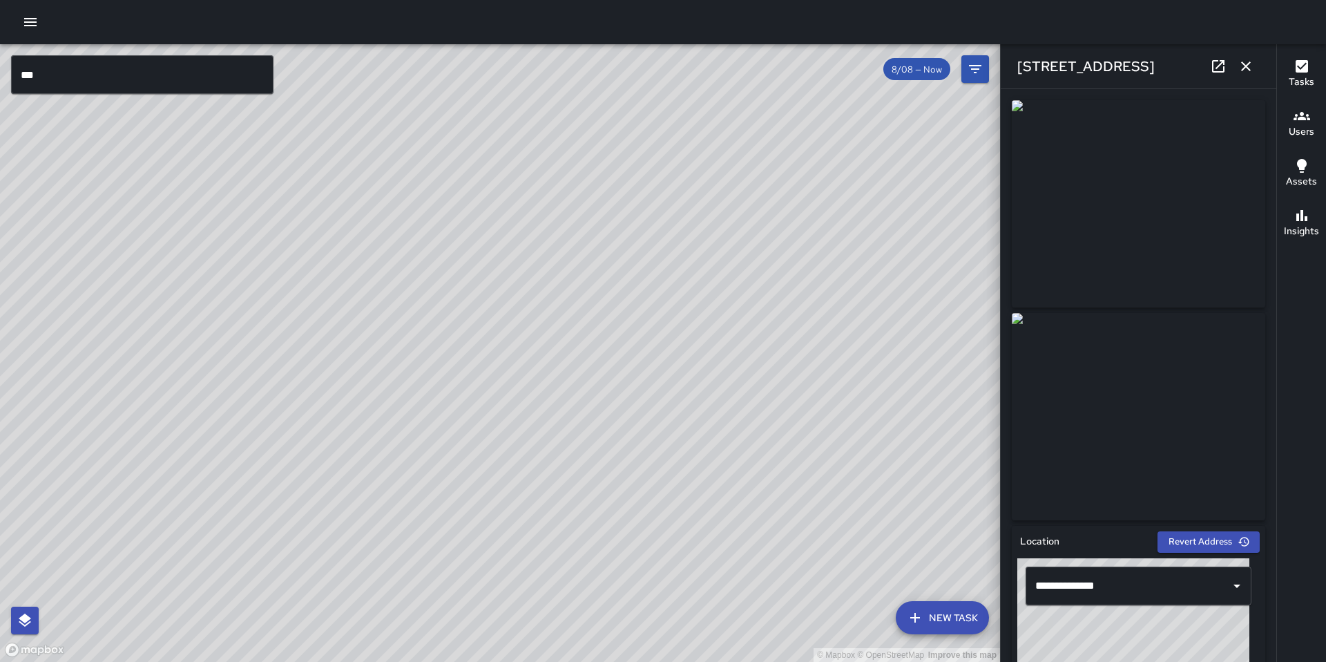
click at [511, 377] on div "KT Katherine Treminio 268 7th Street Completed on 8/11/2025, 7:18am PDT Sweep" at bounding box center [512, 501] width 287 height 249
click at [541, 372] on div "© Mapbox © OpenStreetMap Improve this map KT Katherine Treminio 280 7th Street …" at bounding box center [500, 352] width 1000 height 617
click at [1219, 65] on icon at bounding box center [1218, 66] width 12 height 12
click at [166, 86] on input "***" at bounding box center [142, 74] width 262 height 39
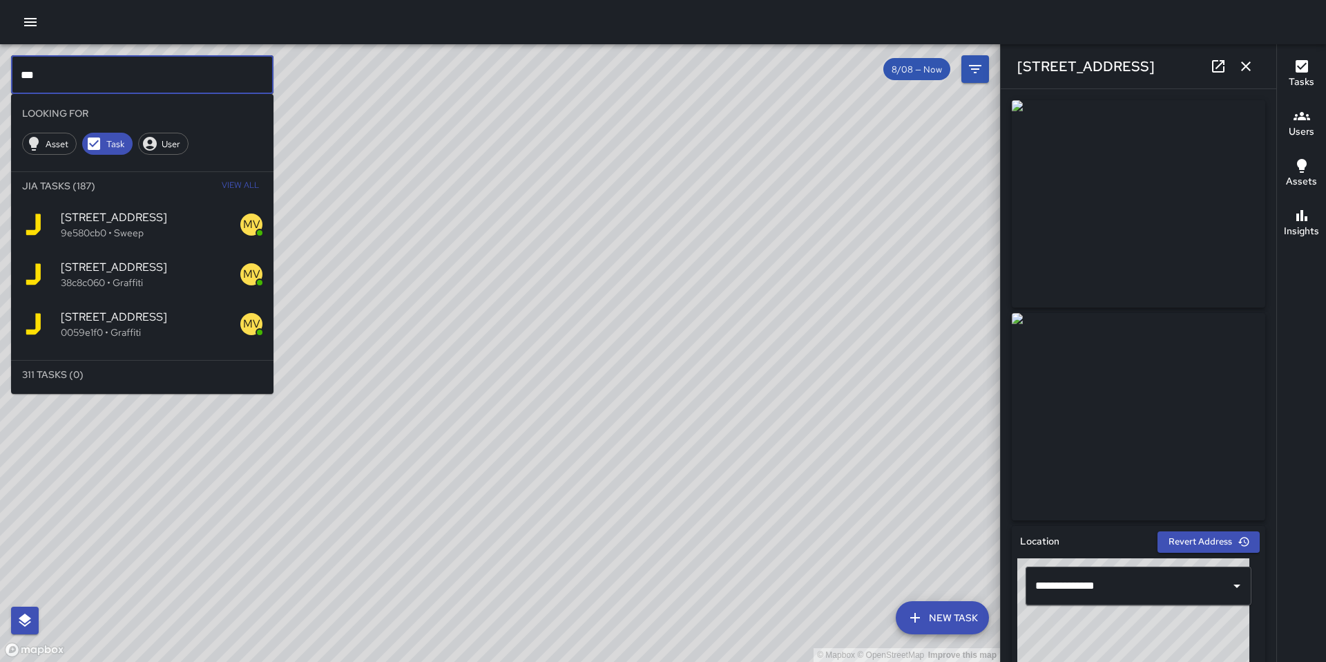
click at [249, 186] on span "View All" at bounding box center [240, 186] width 37 height 22
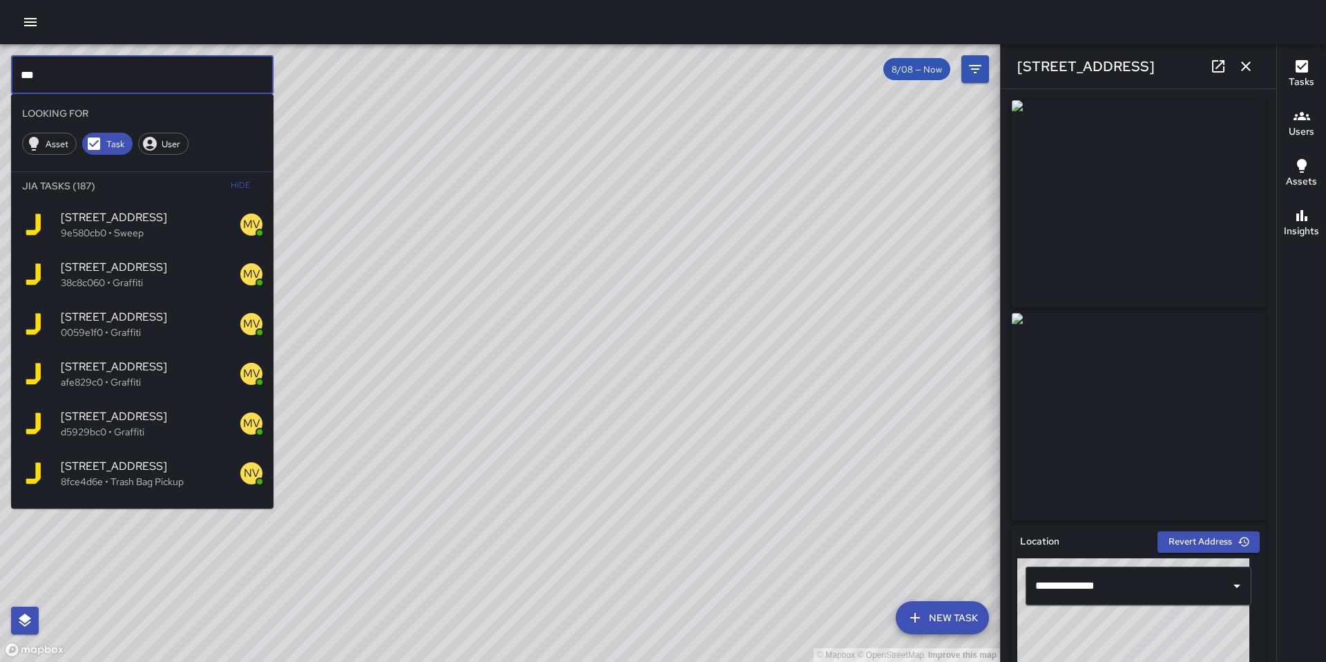
drag, startPoint x: 49, startPoint y: 86, endPoint x: -17, endPoint y: 79, distance: 66.7
click at [0, 79] on html "© Mapbox © OpenStreetMap Improve this map *** ​ Looking For Asset Task User Jia…" at bounding box center [663, 331] width 1326 height 662
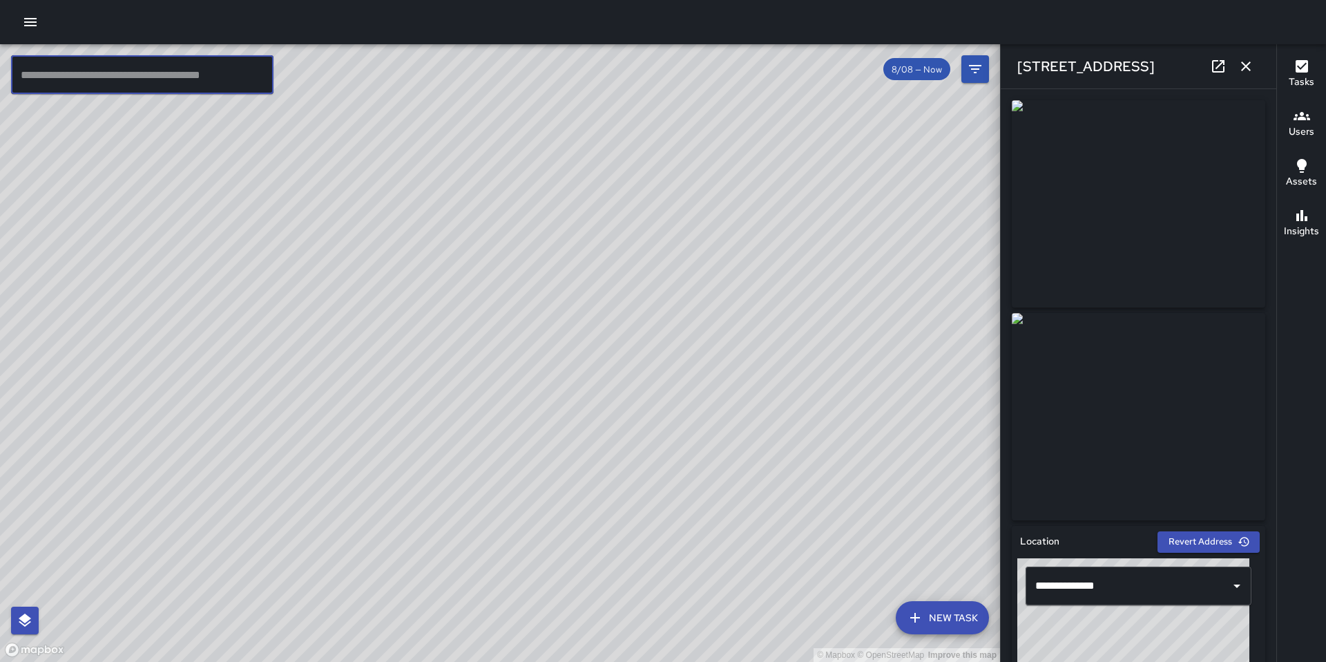
click at [32, 23] on icon "button" at bounding box center [30, 22] width 17 height 17
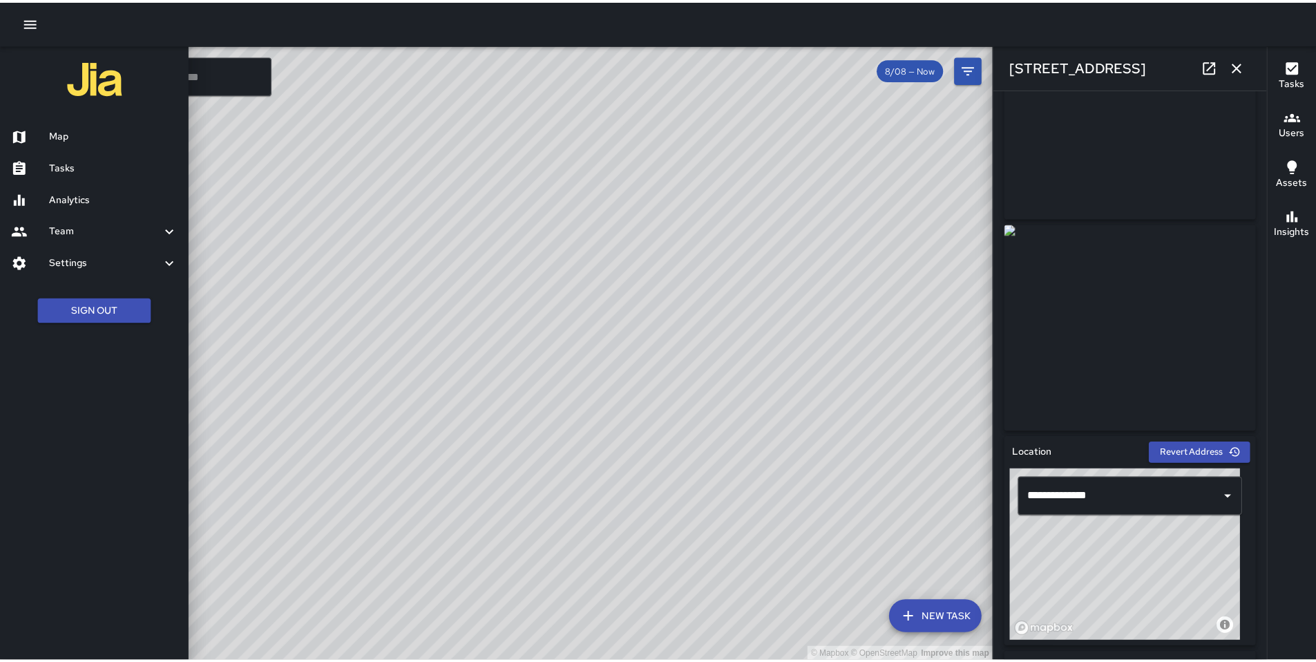
scroll to position [0, 0]
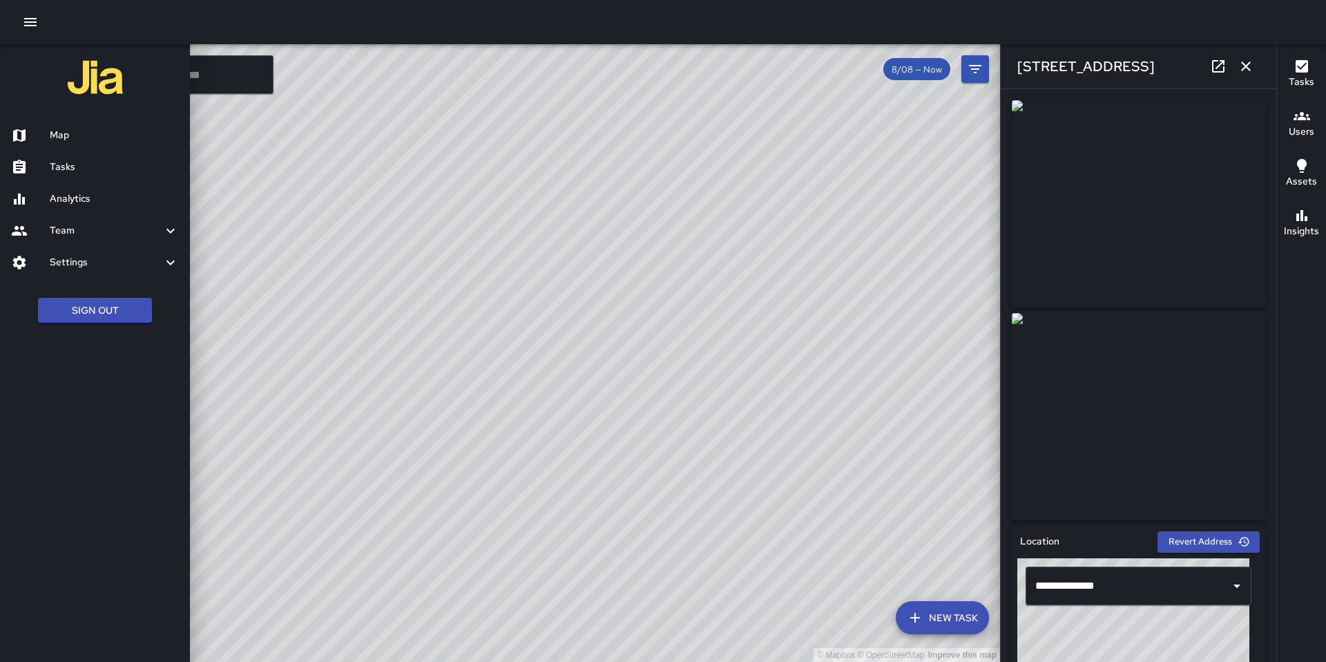
click at [1240, 70] on icon "button" at bounding box center [1246, 66] width 17 height 17
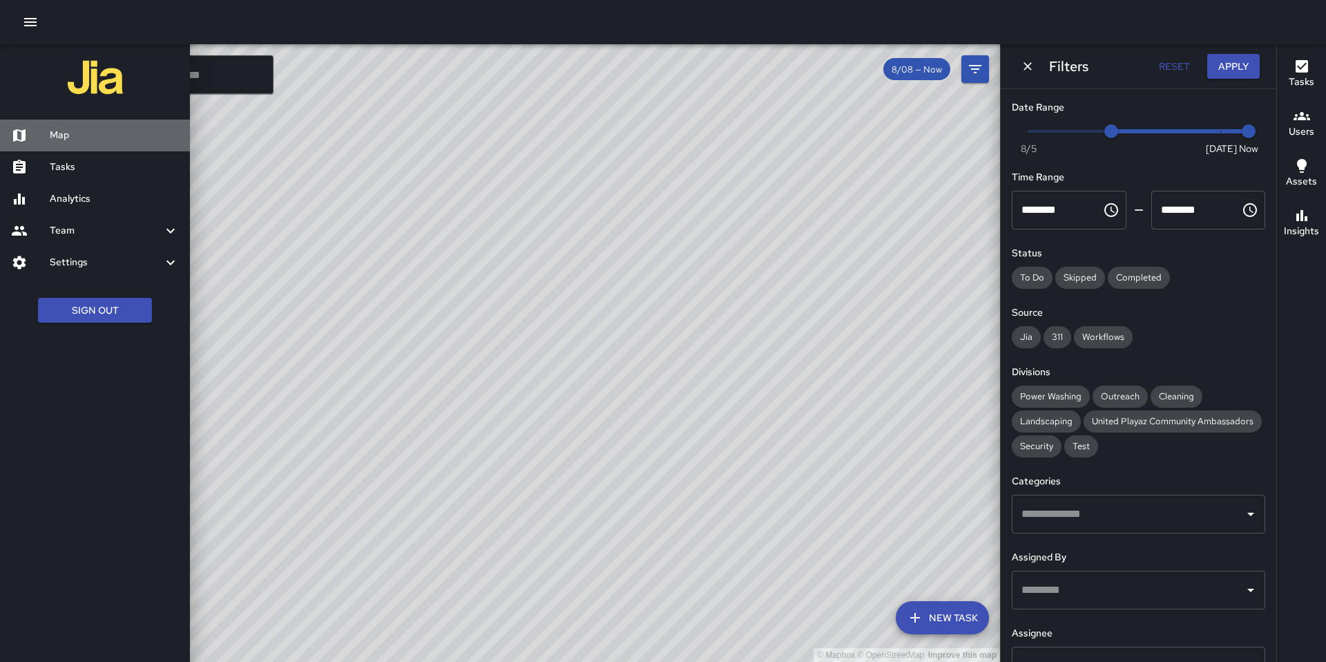
click at [117, 132] on h6 "Map" at bounding box center [114, 135] width 129 height 15
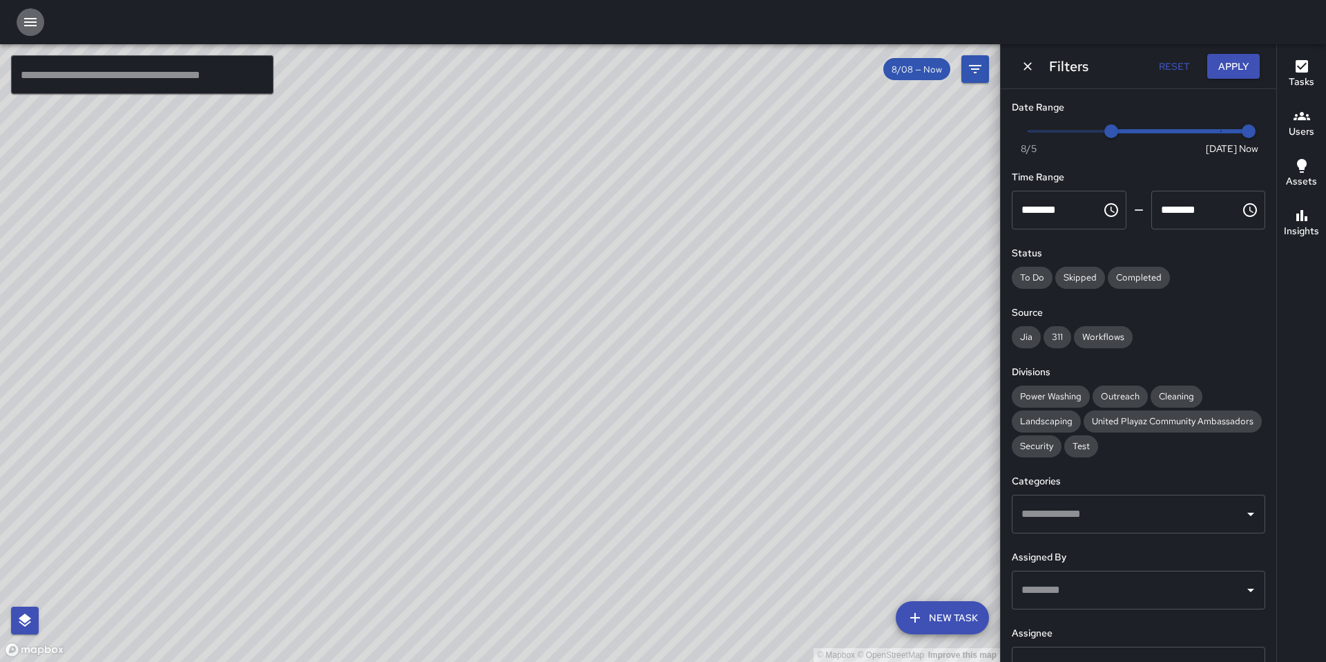
drag, startPoint x: 36, startPoint y: 26, endPoint x: 38, endPoint y: 41, distance: 14.7
click at [35, 27] on icon "button" at bounding box center [30, 22] width 17 height 17
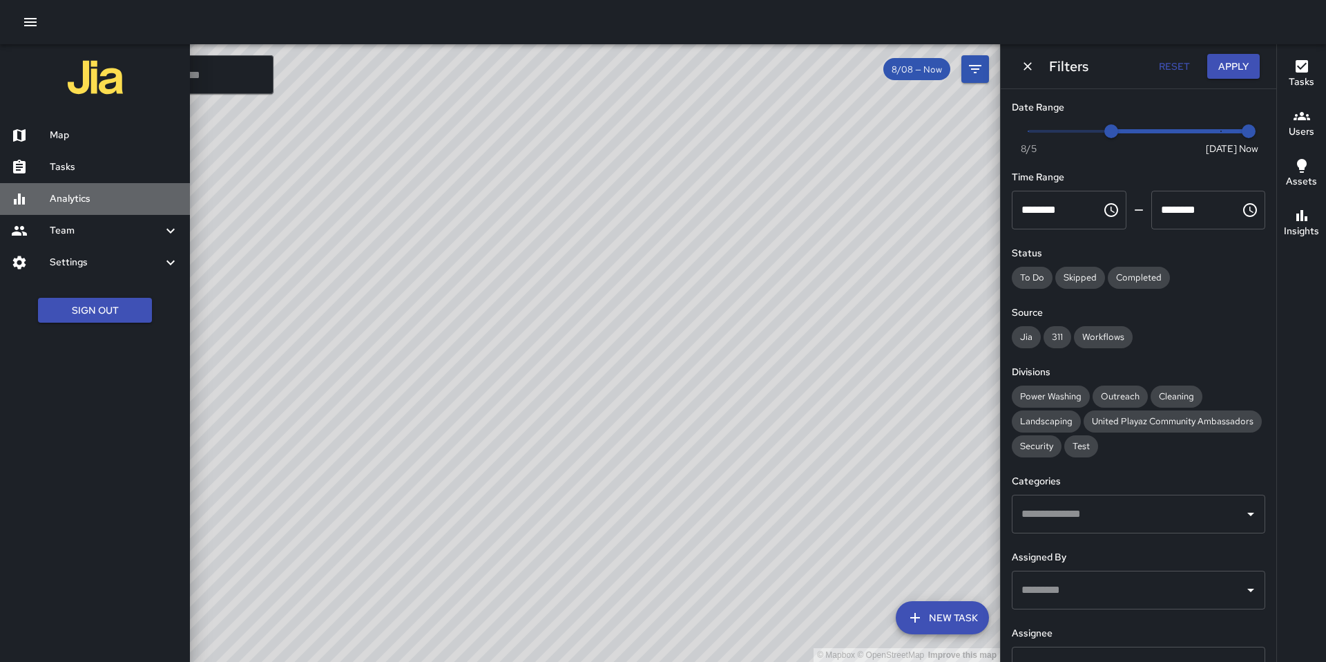
click at [102, 196] on h6 "Analytics" at bounding box center [114, 198] width 129 height 15
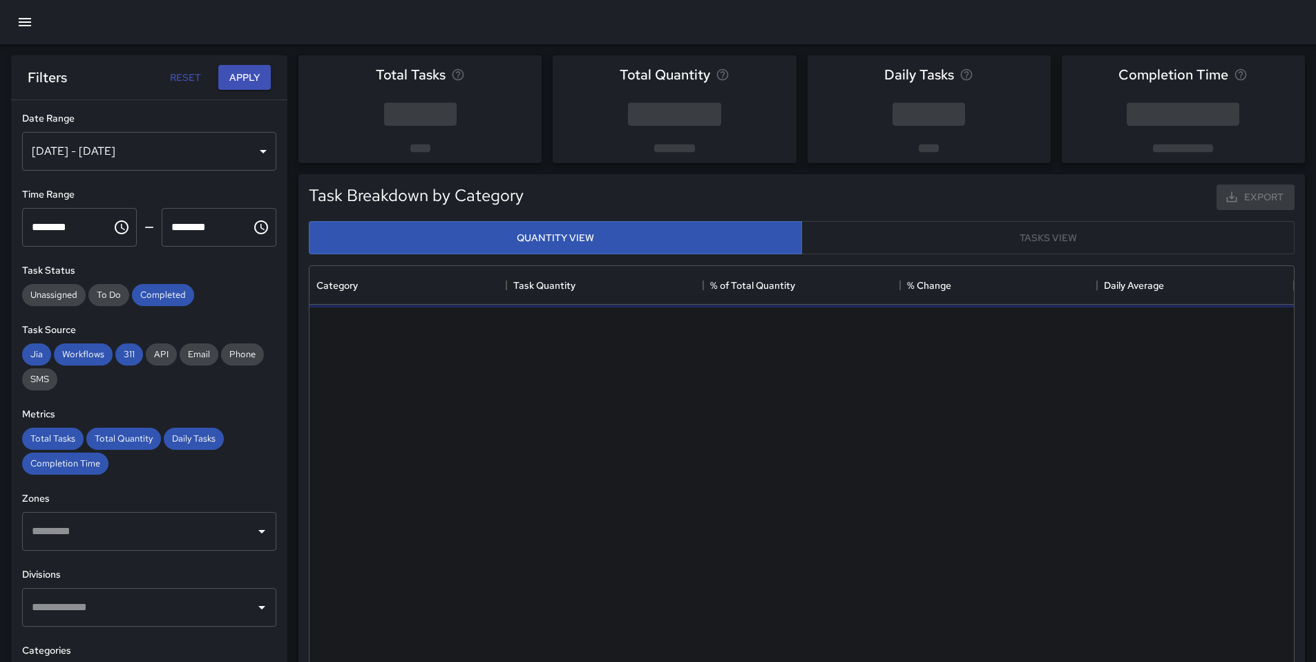
scroll to position [403, 974]
click at [131, 162] on div "Aug 06, 2025 - Aug 12, 2025" at bounding box center [149, 151] width 254 height 39
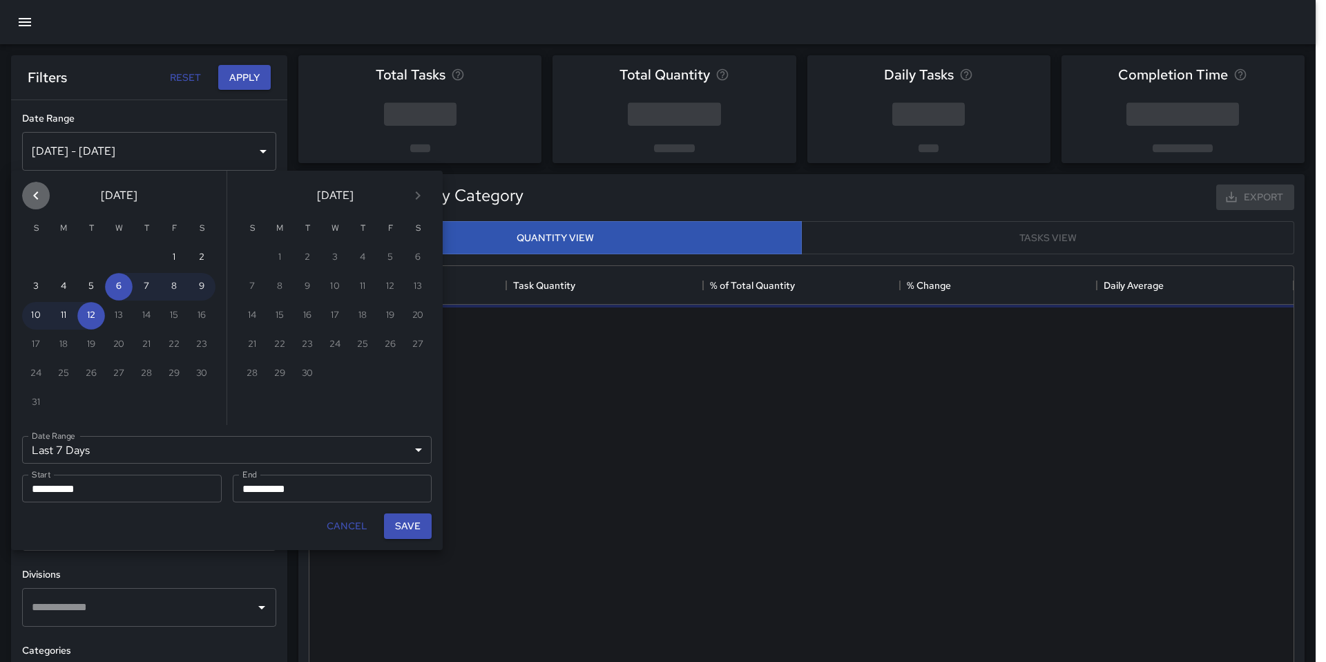
click at [39, 196] on icon "Previous month" at bounding box center [36, 195] width 17 height 17
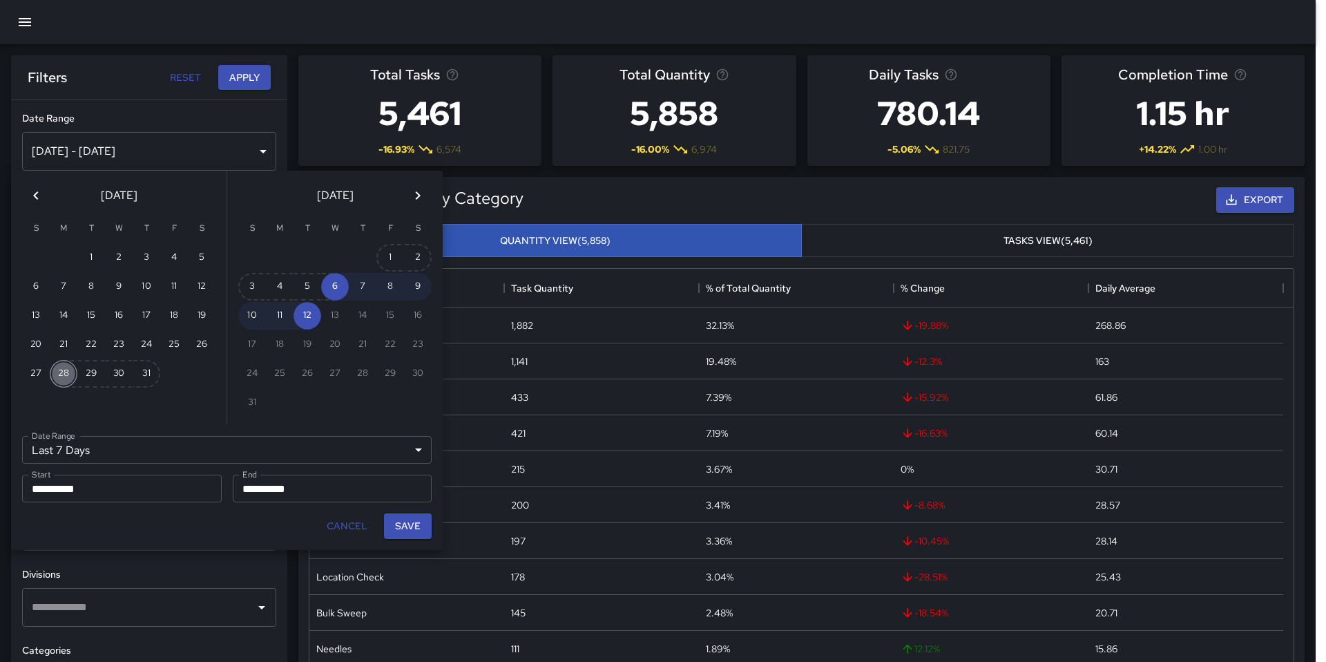
click at [65, 374] on button "28" at bounding box center [64, 374] width 28 height 28
type input "******"
type input "**********"
click at [405, 525] on button "Save" at bounding box center [408, 526] width 48 height 26
type input "**********"
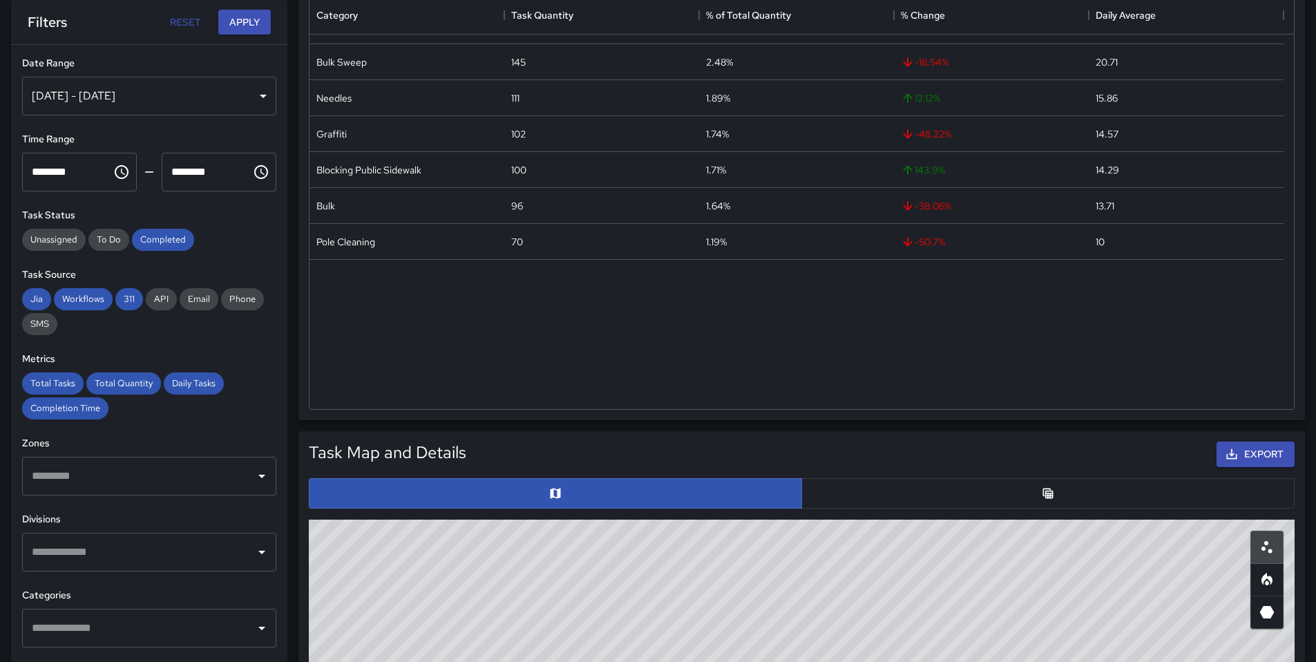
scroll to position [461, 0]
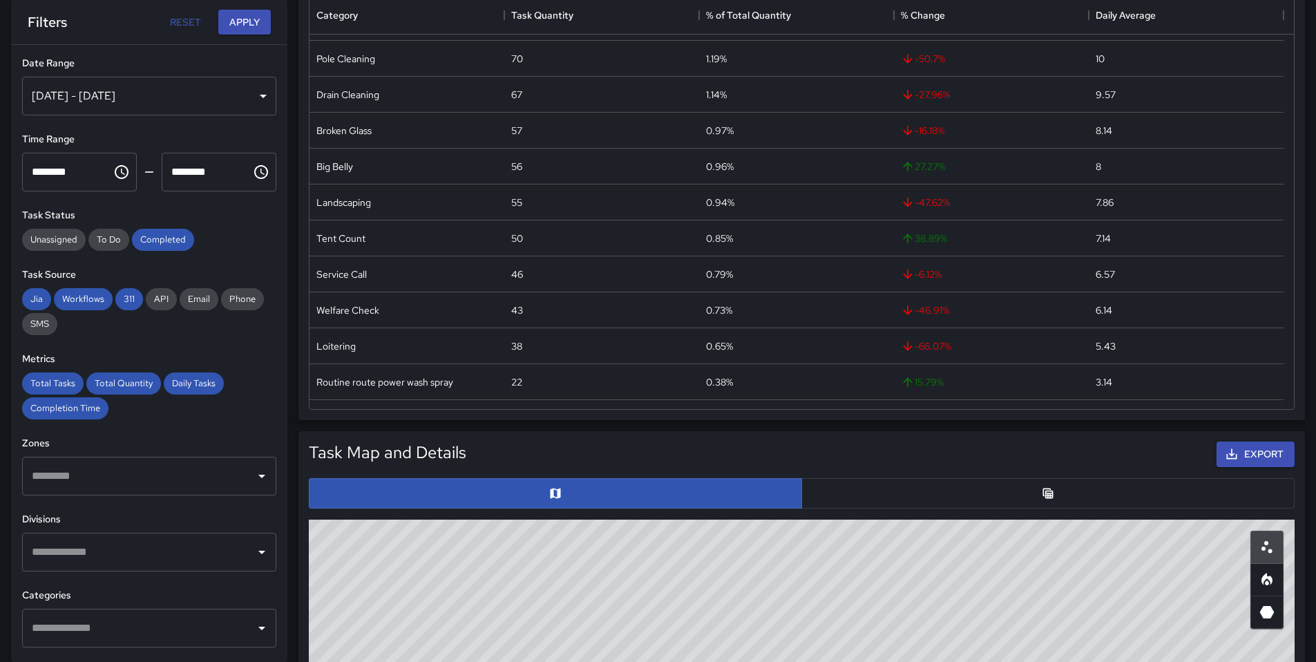
click at [862, 483] on button "button" at bounding box center [1047, 493] width 493 height 30
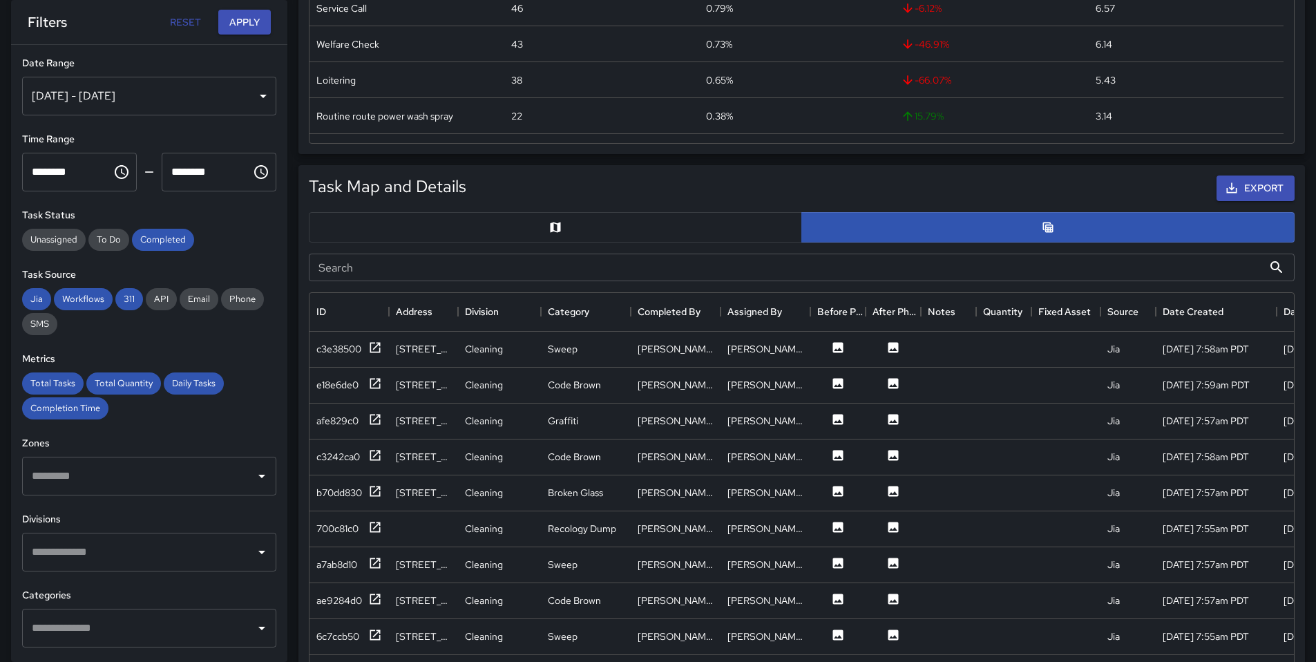
scroll to position [689, 0]
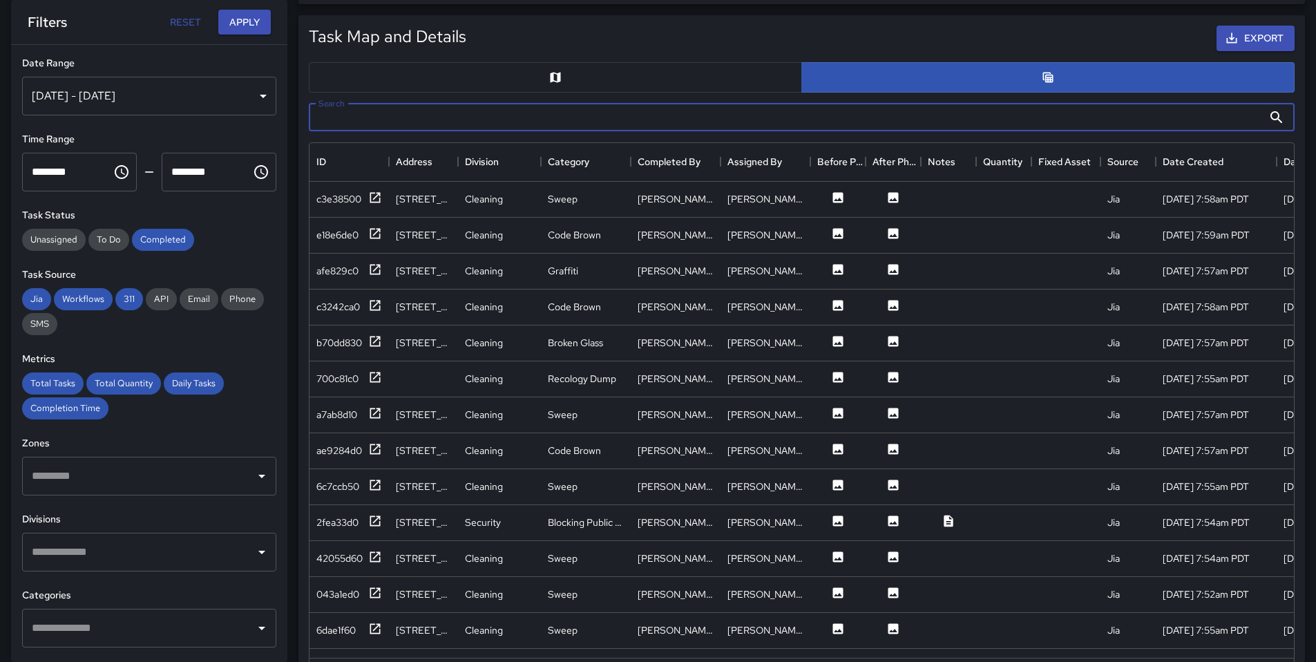
click at [998, 123] on input "Search" at bounding box center [786, 118] width 954 height 28
type input "***"
click at [345, 491] on div "0e1557b0" at bounding box center [337, 486] width 43 height 14
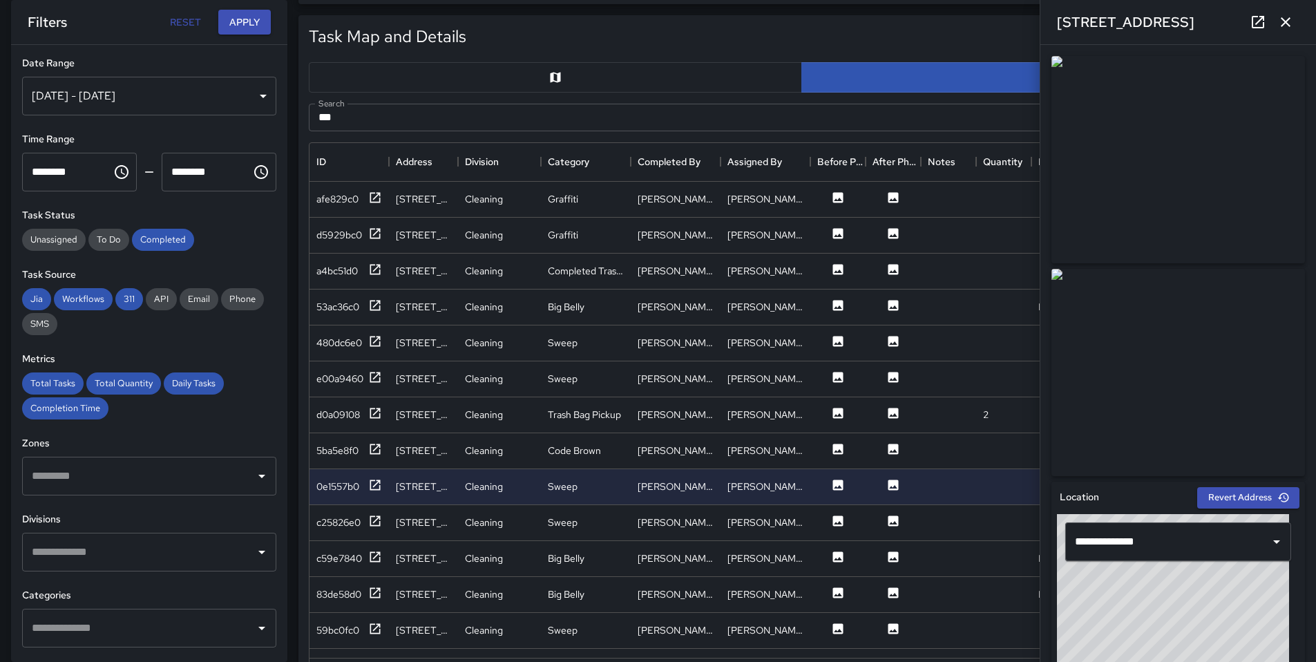
click at [1256, 30] on link at bounding box center [1258, 22] width 28 height 28
click at [174, 95] on div "Jul 28, 2025 - Aug 12, 2025" at bounding box center [149, 96] width 254 height 39
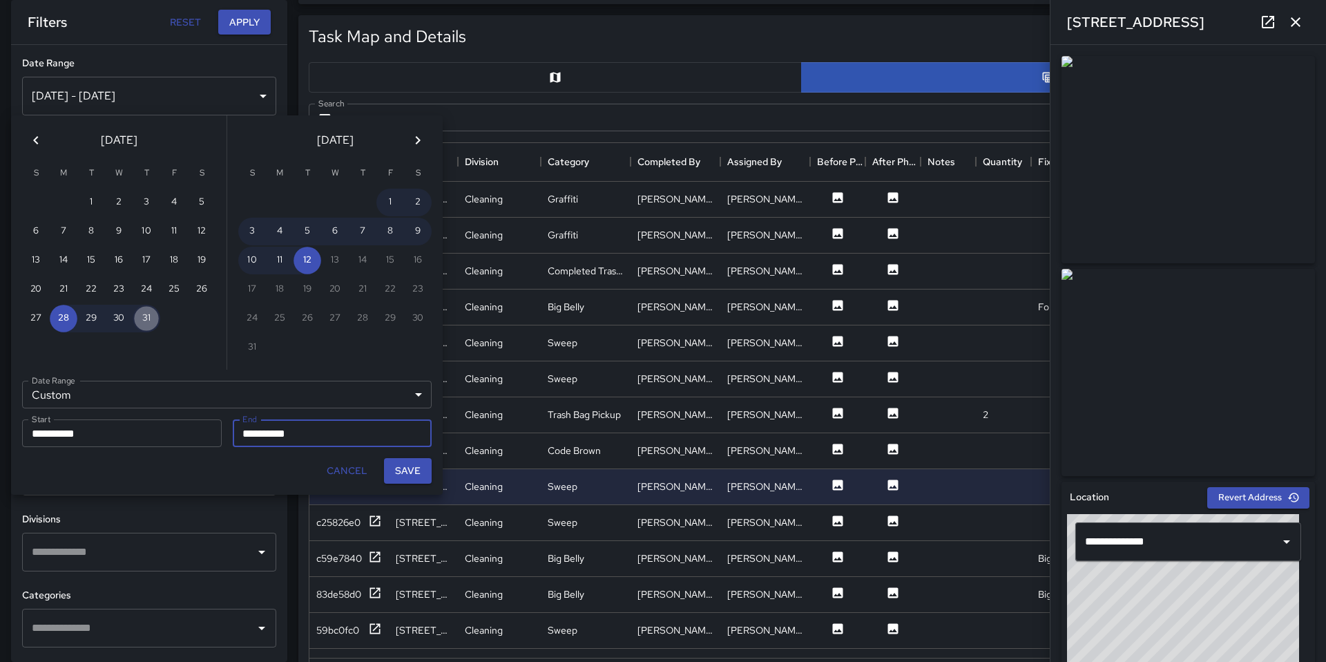
click at [141, 320] on button "31" at bounding box center [147, 319] width 28 height 28
type input "**********"
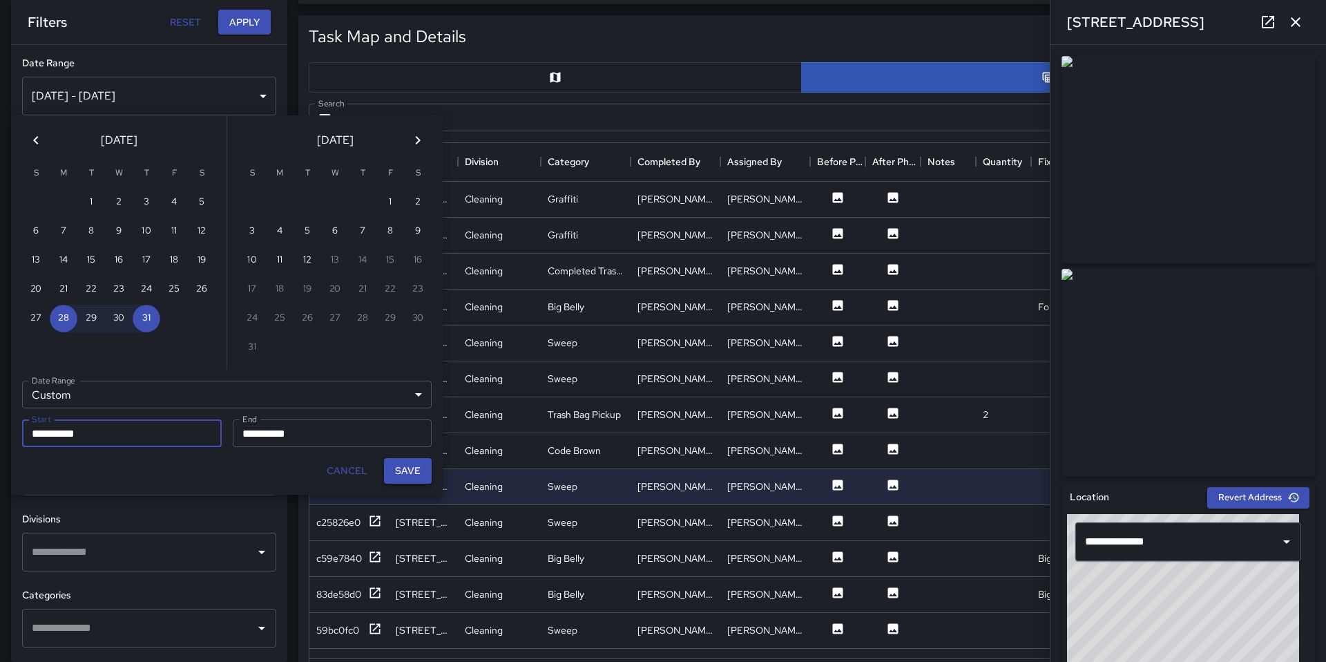
click at [404, 479] on button "Save" at bounding box center [408, 471] width 48 height 26
type input "**********"
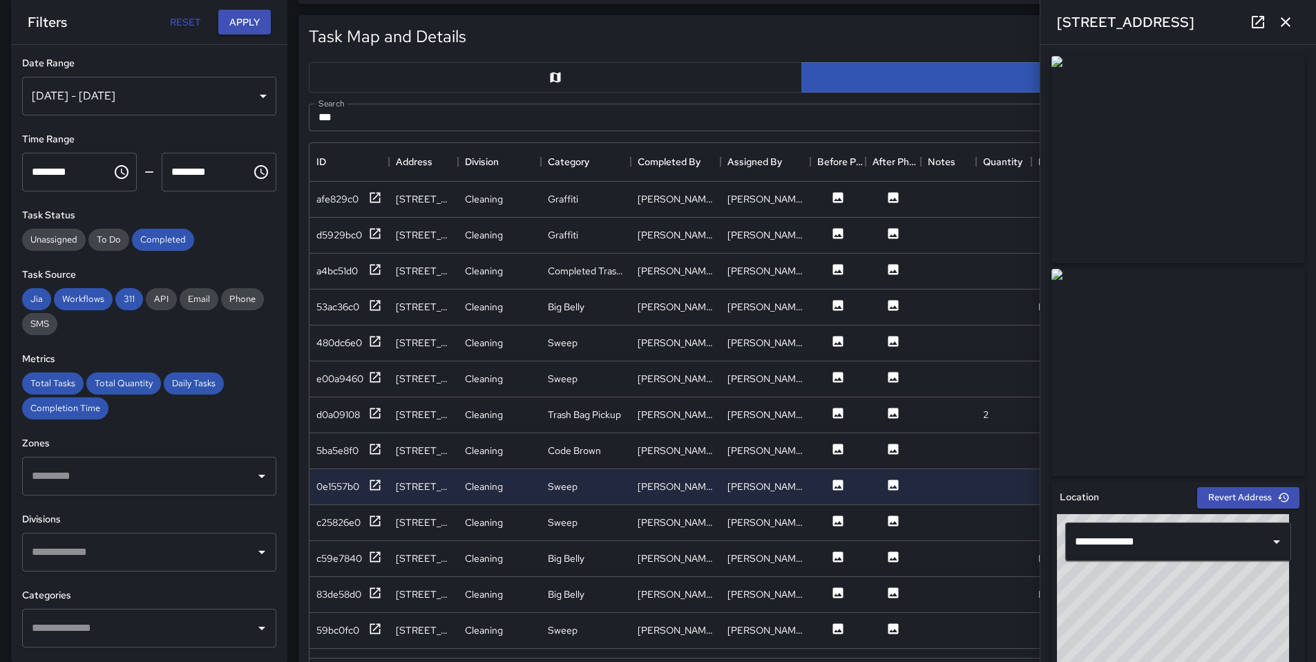
scroll to position [11, 11]
click at [1296, 21] on button "button" at bounding box center [1285, 22] width 28 height 28
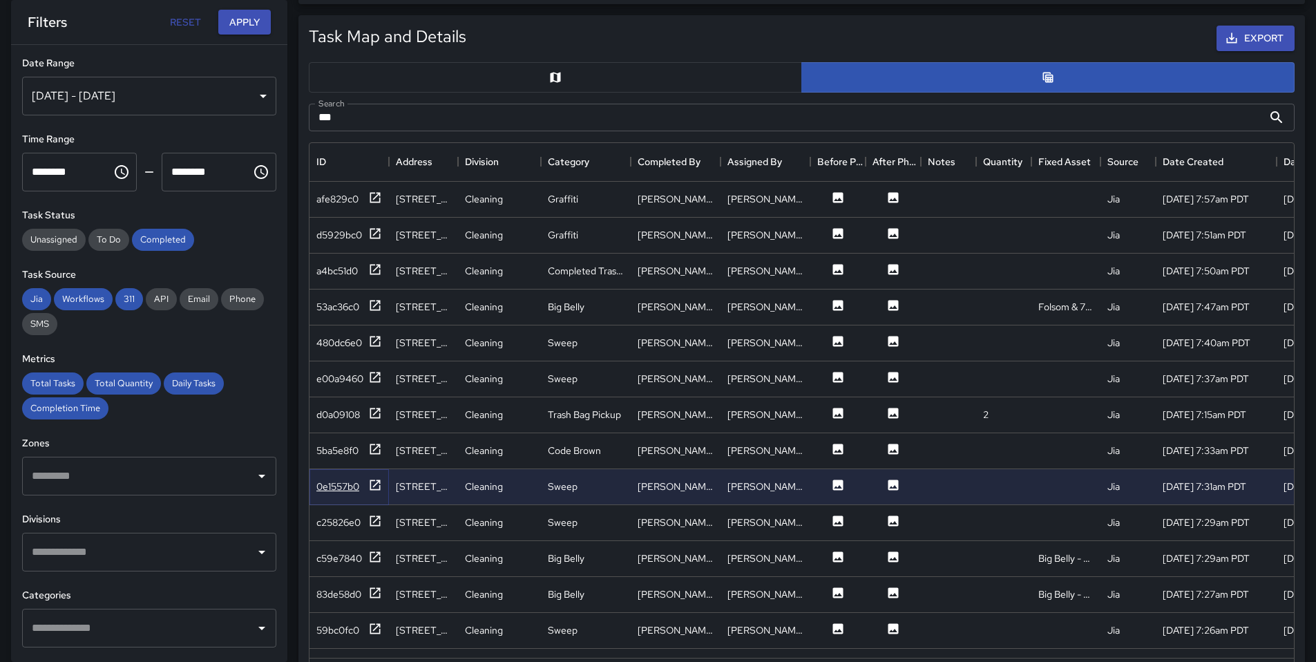
click at [323, 486] on div "0e1557b0" at bounding box center [337, 486] width 43 height 14
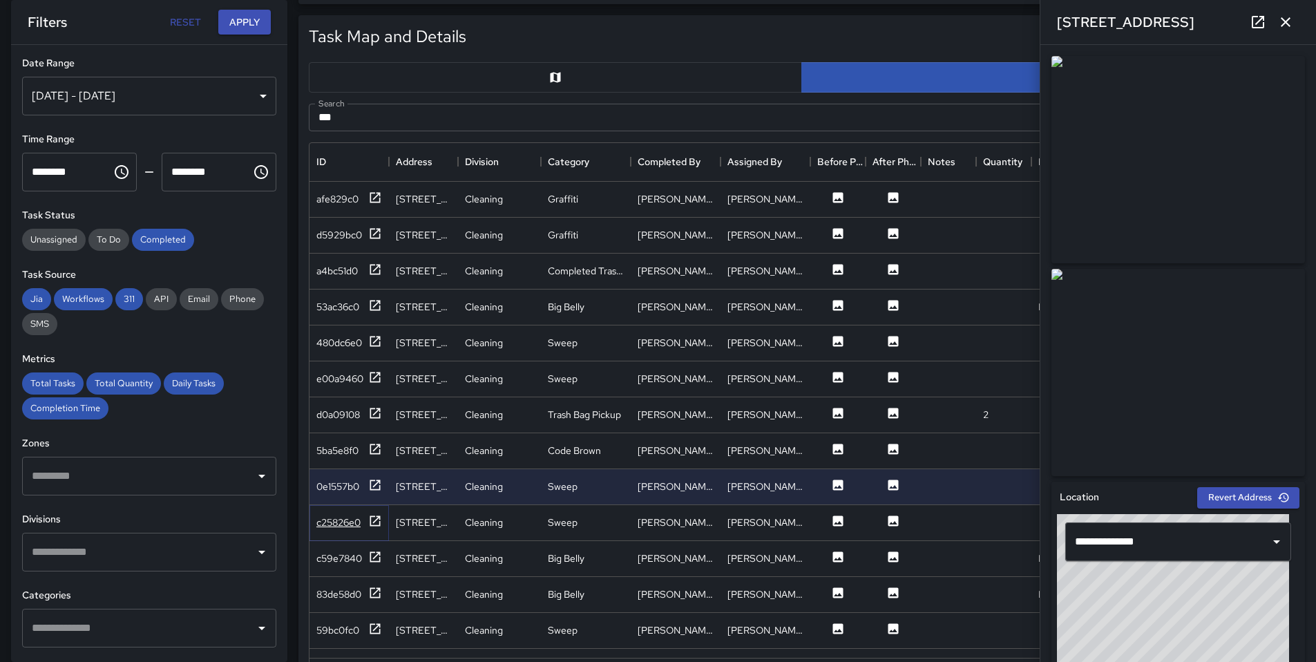
click at [354, 522] on div "c25826e0" at bounding box center [338, 522] width 44 height 14
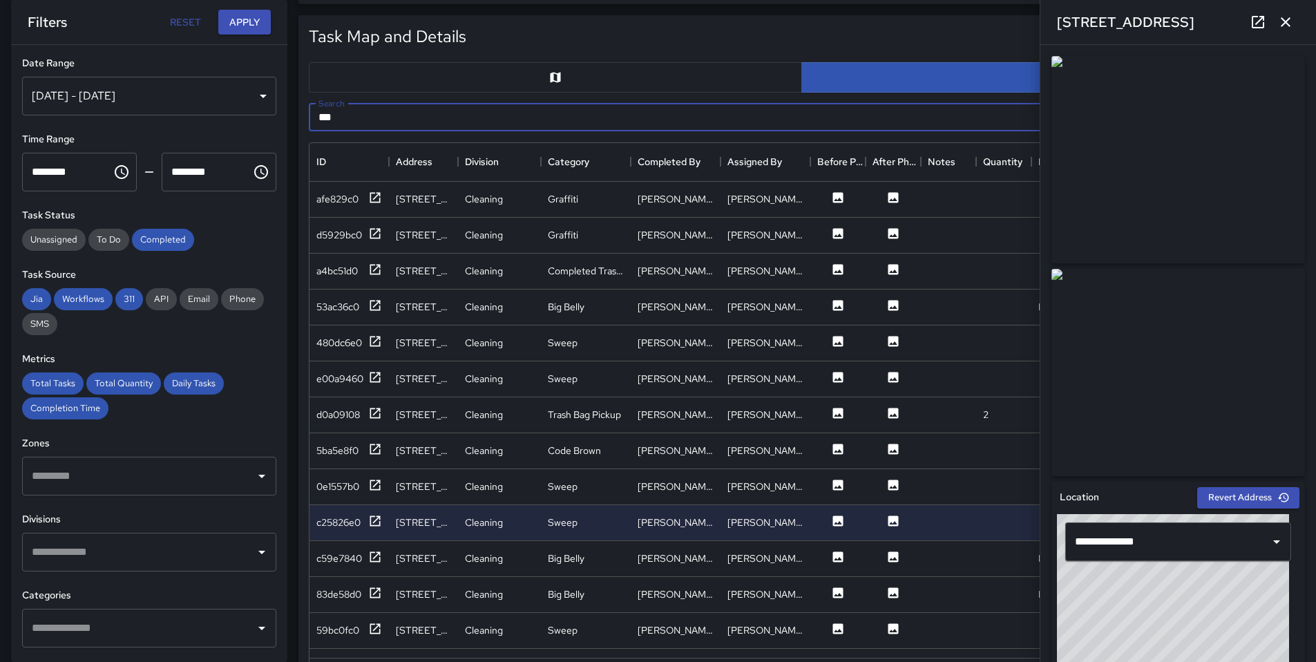
drag, startPoint x: 374, startPoint y: 109, endPoint x: 300, endPoint y: 121, distance: 74.8
click at [300, 121] on div "Search *** Search" at bounding box center [802, 118] width 1008 height 50
click at [320, 119] on input "***" at bounding box center [786, 118] width 954 height 28
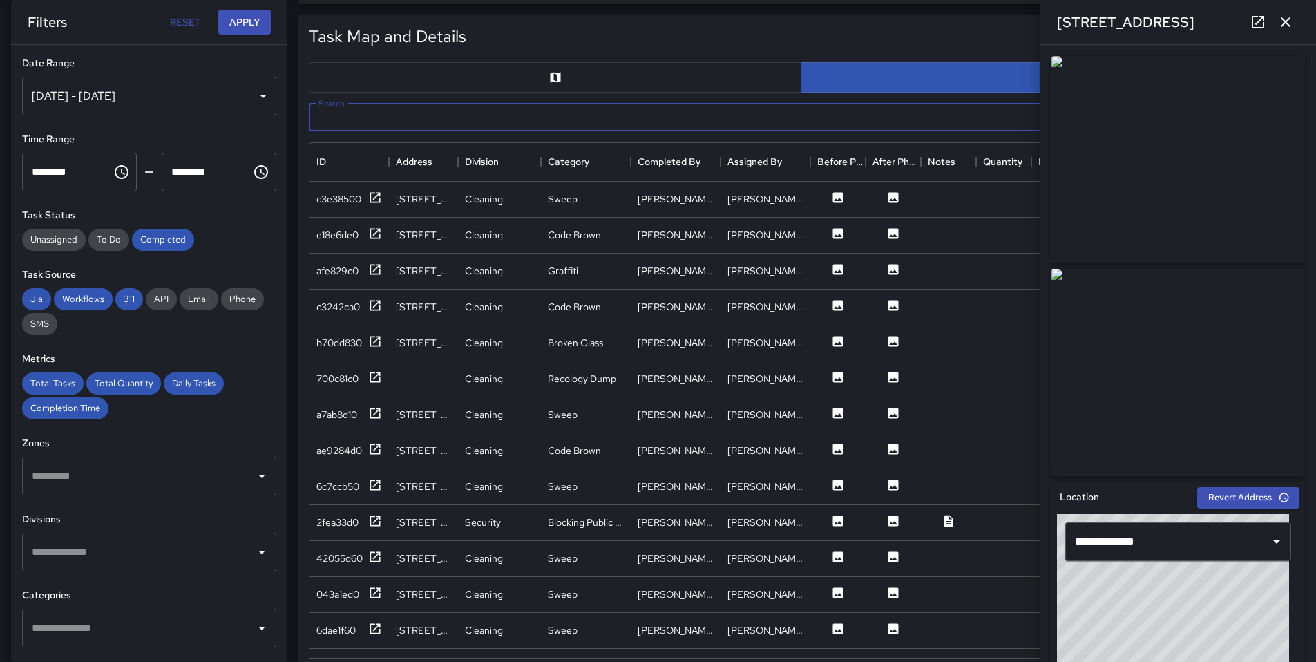
click at [340, 128] on input "Search" at bounding box center [786, 118] width 954 height 28
click at [343, 123] on input "Search" at bounding box center [786, 118] width 954 height 28
paste input "**********"
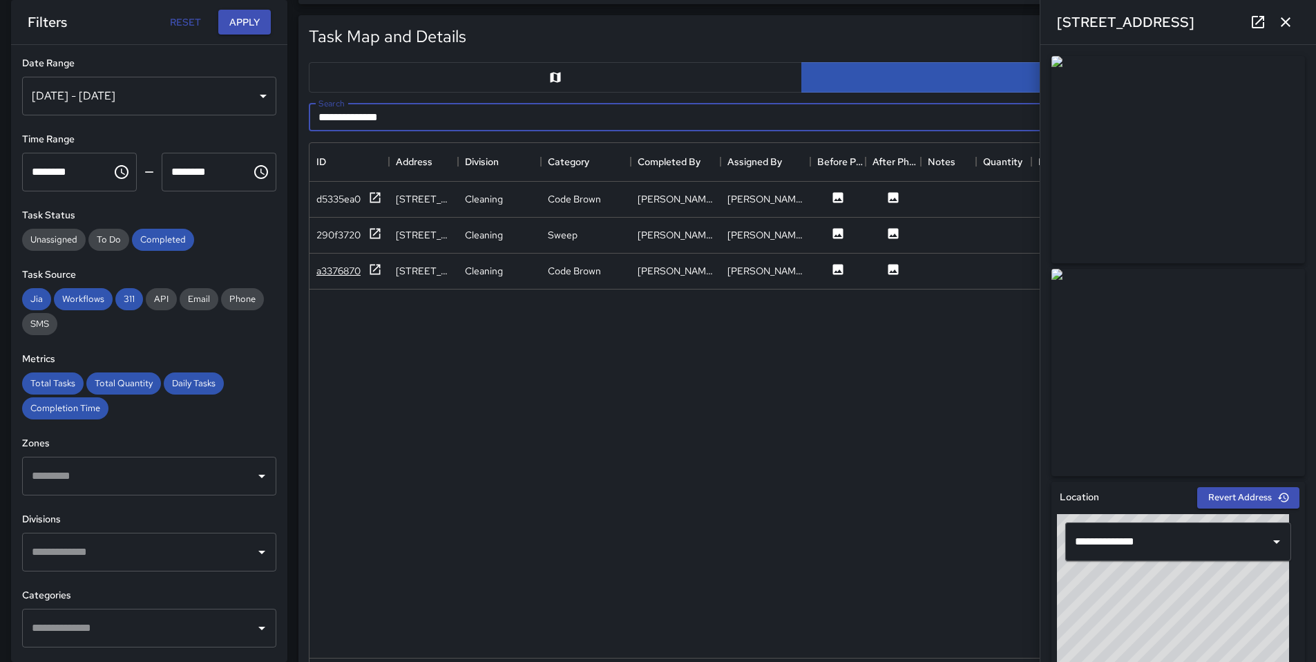
type input "**********"
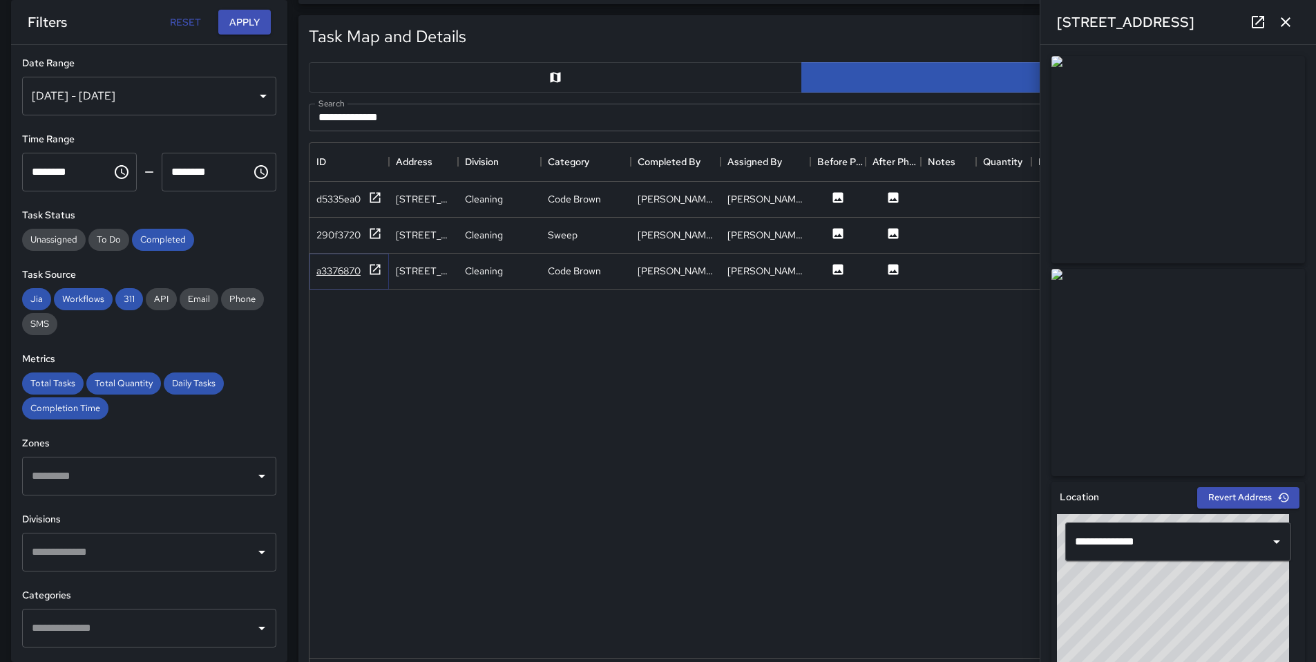
click at [353, 264] on div "a3376870" at bounding box center [338, 271] width 44 height 14
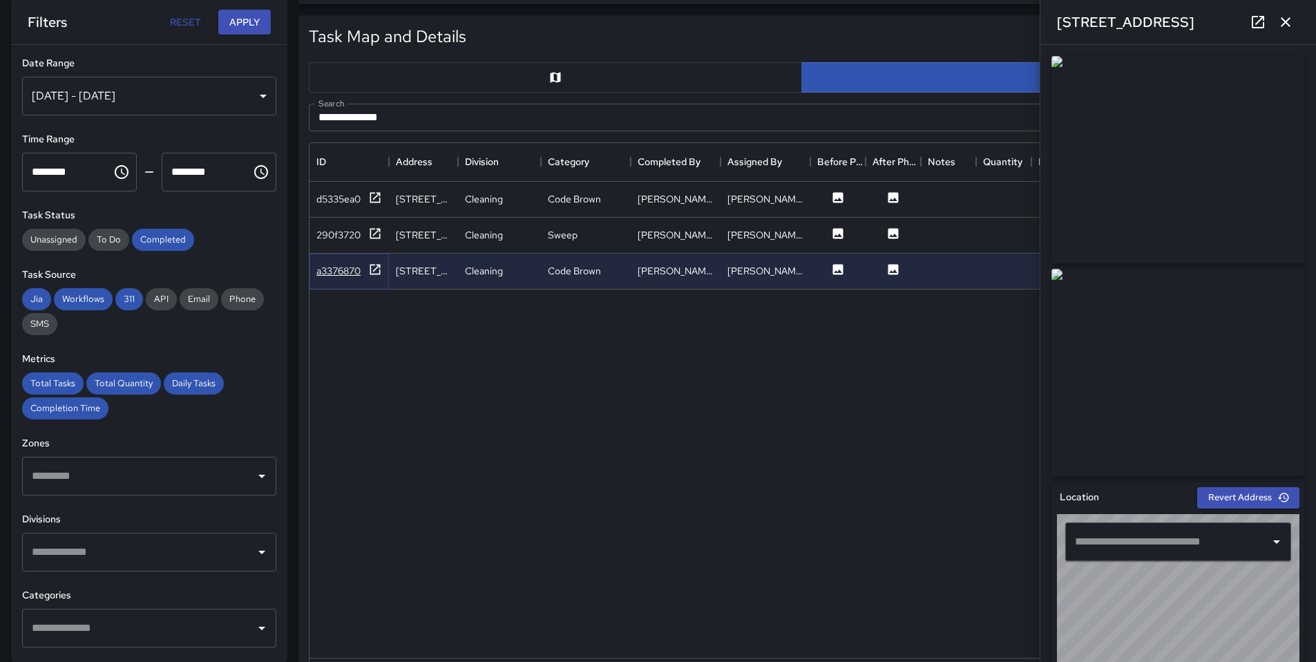
type input "**********"
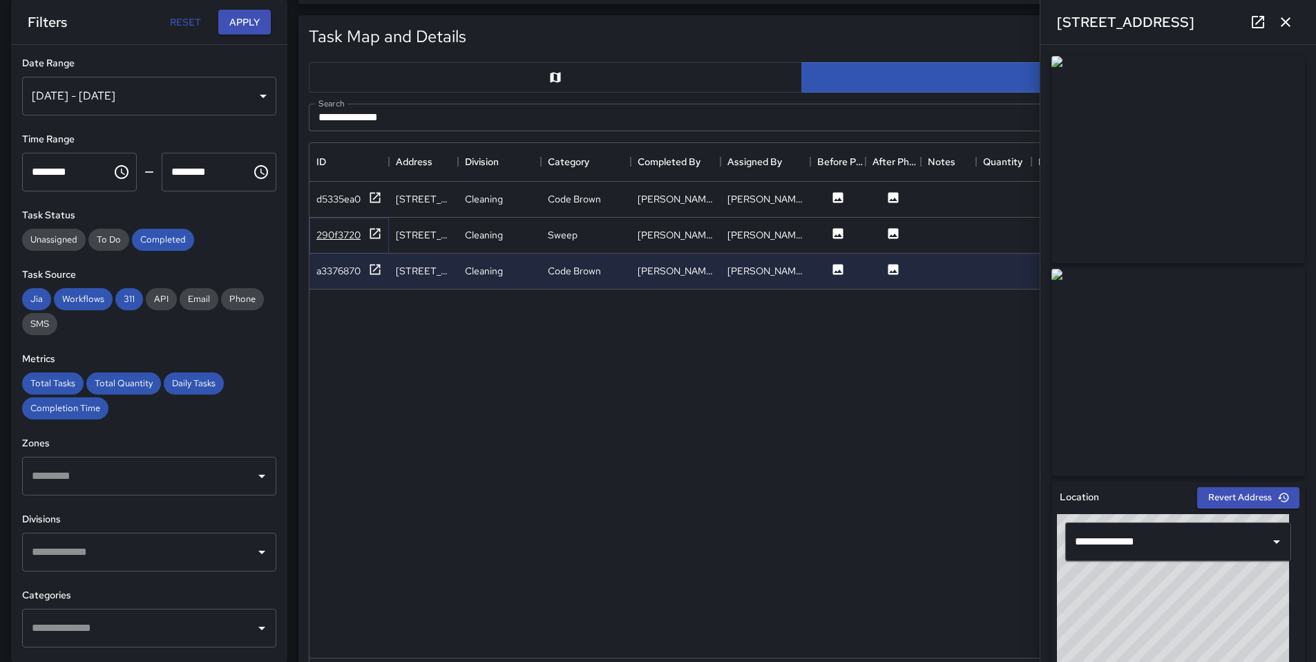
click at [336, 242] on div "290f3720" at bounding box center [349, 235] width 66 height 17
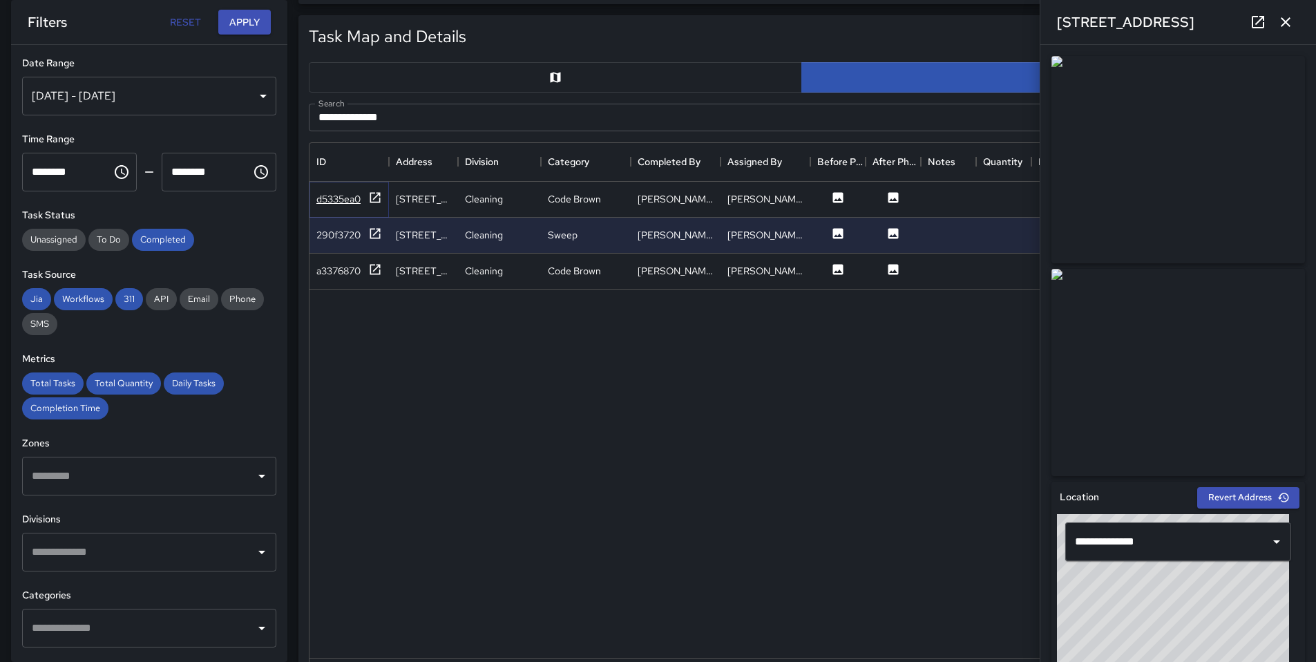
click at [338, 198] on div "d5335ea0" at bounding box center [338, 199] width 44 height 14
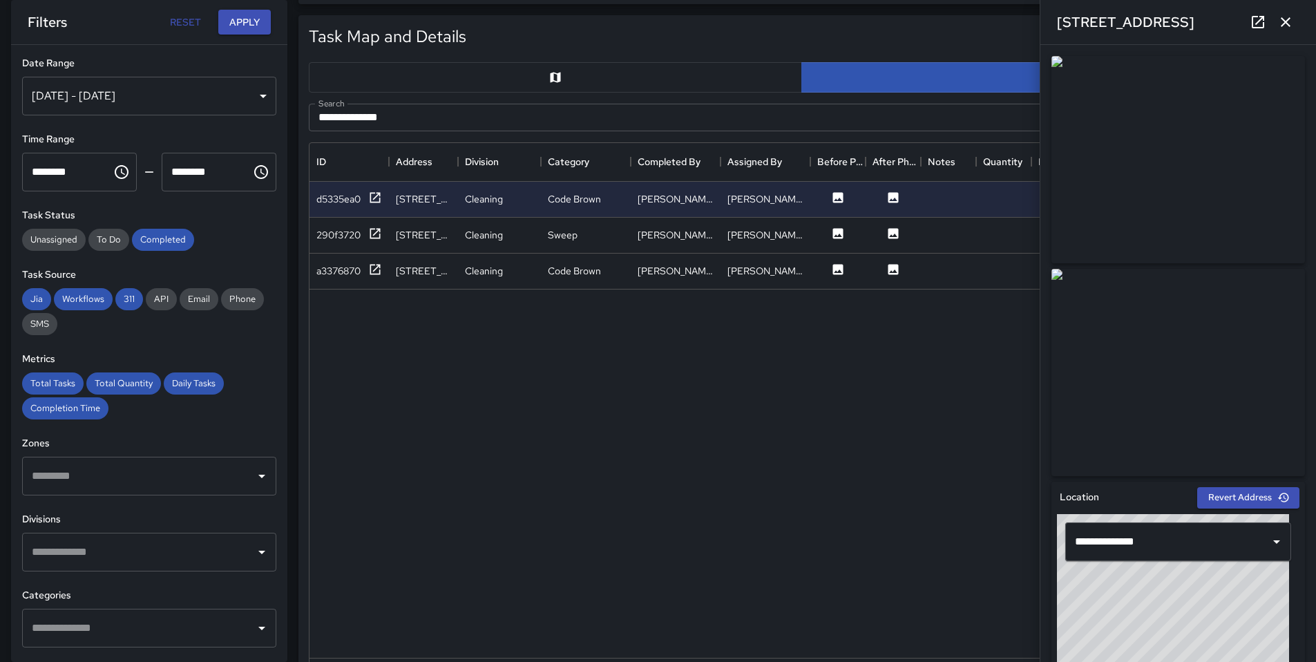
click at [131, 104] on div "Jul 28, 2025 - Jul 31, 2025" at bounding box center [149, 96] width 254 height 39
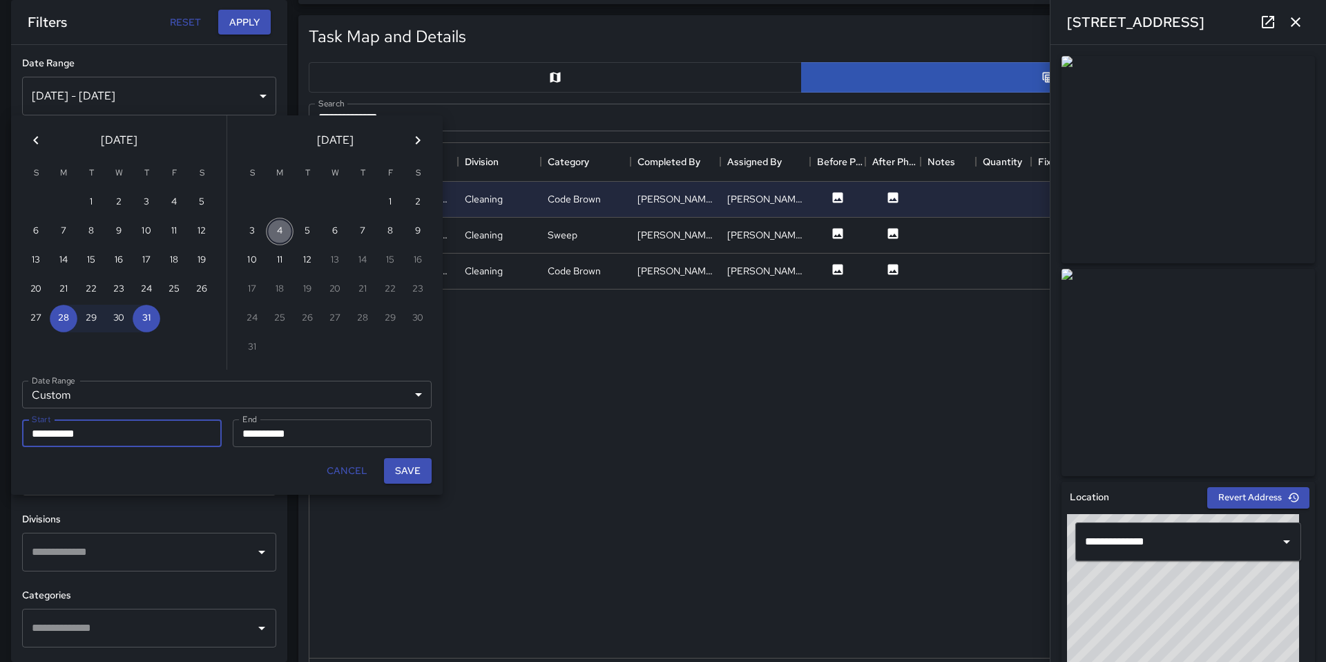
click at [278, 229] on button "4" at bounding box center [280, 232] width 28 height 28
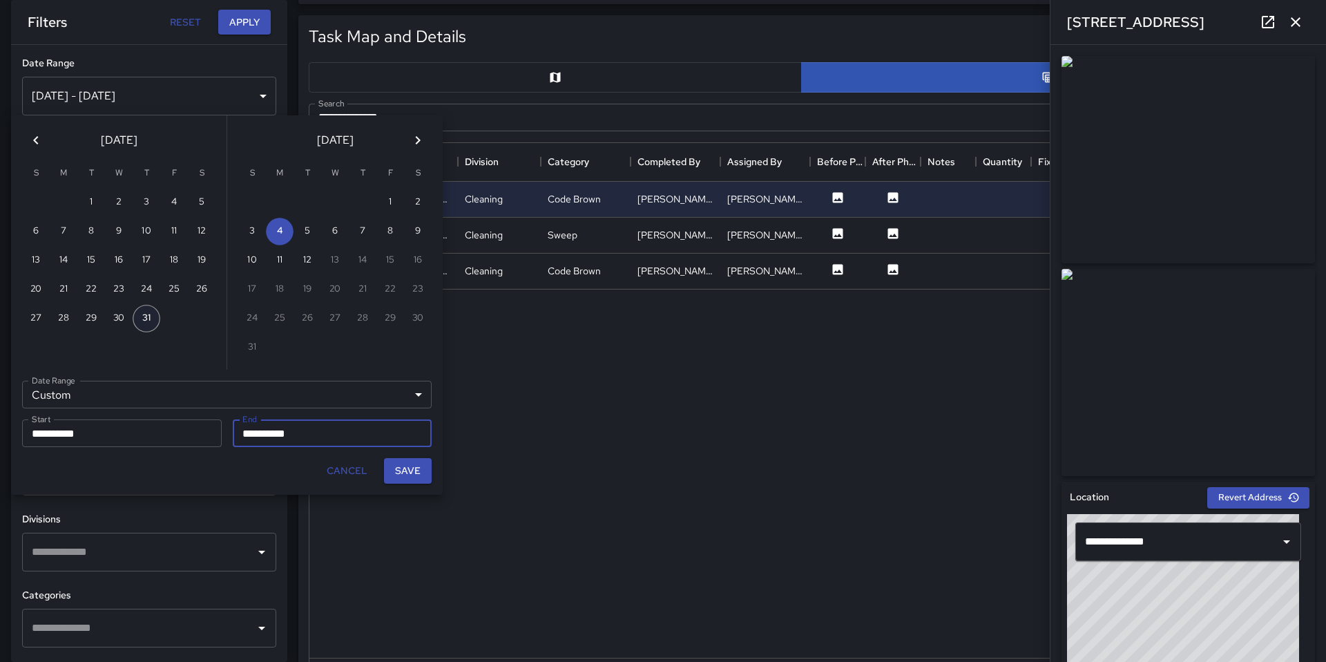
click at [143, 323] on button "31" at bounding box center [147, 319] width 28 height 28
type input "**********"
click at [352, 439] on input "**********" at bounding box center [328, 433] width 190 height 28
click at [284, 228] on button "4" at bounding box center [280, 232] width 28 height 28
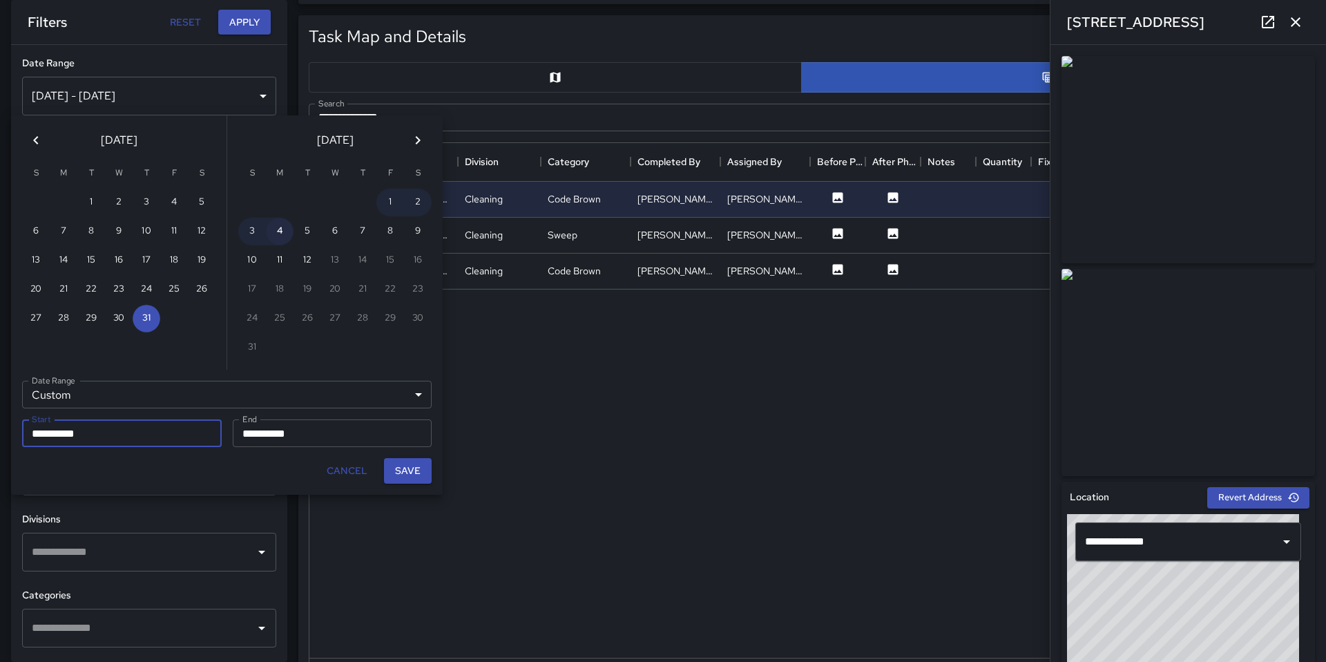
type input "**********"
click at [416, 477] on button "Save" at bounding box center [408, 471] width 48 height 26
type input "**********"
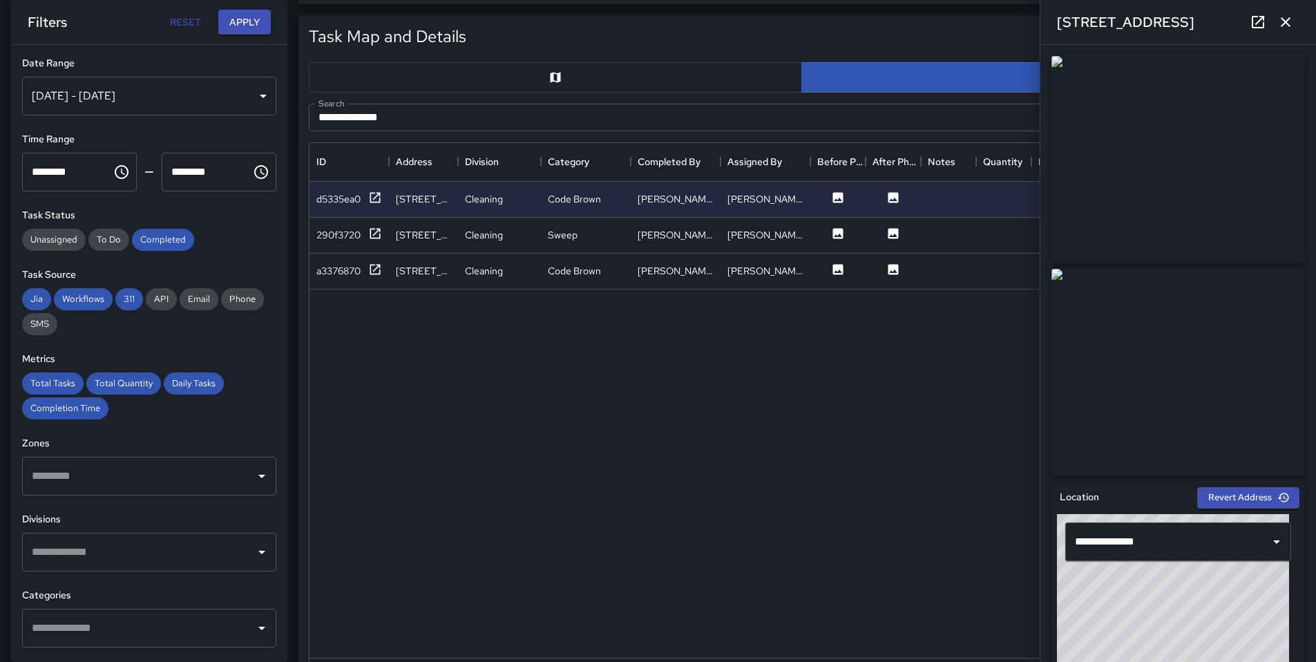
click at [1281, 28] on icon "button" at bounding box center [1285, 22] width 17 height 17
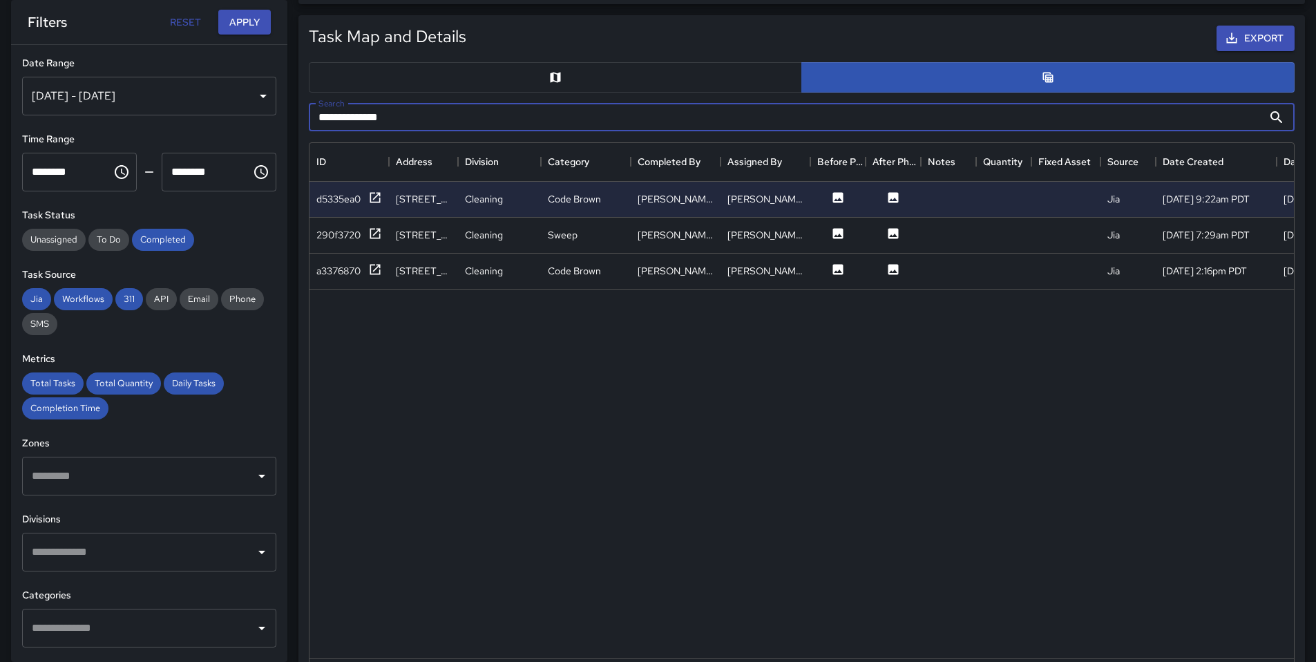
click at [932, 126] on input "**********" at bounding box center [786, 118] width 954 height 28
click at [347, 199] on div "d5335ea0" at bounding box center [338, 199] width 44 height 14
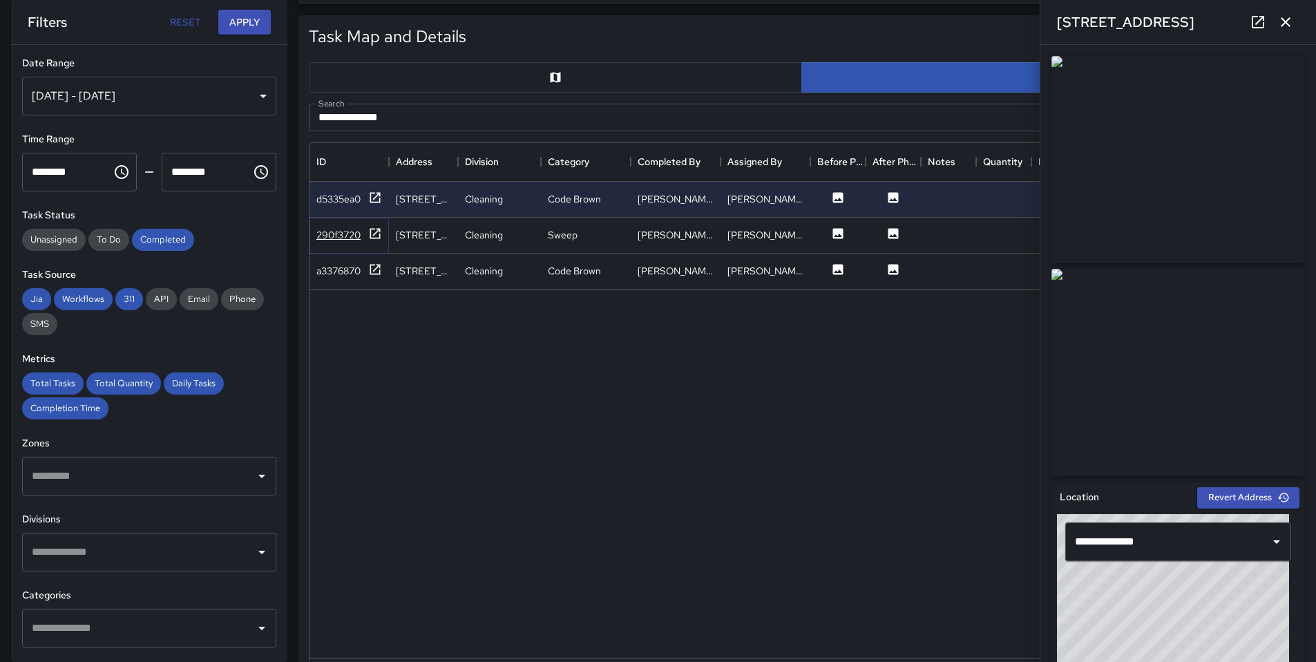
click at [345, 231] on div "290f3720" at bounding box center [338, 235] width 44 height 14
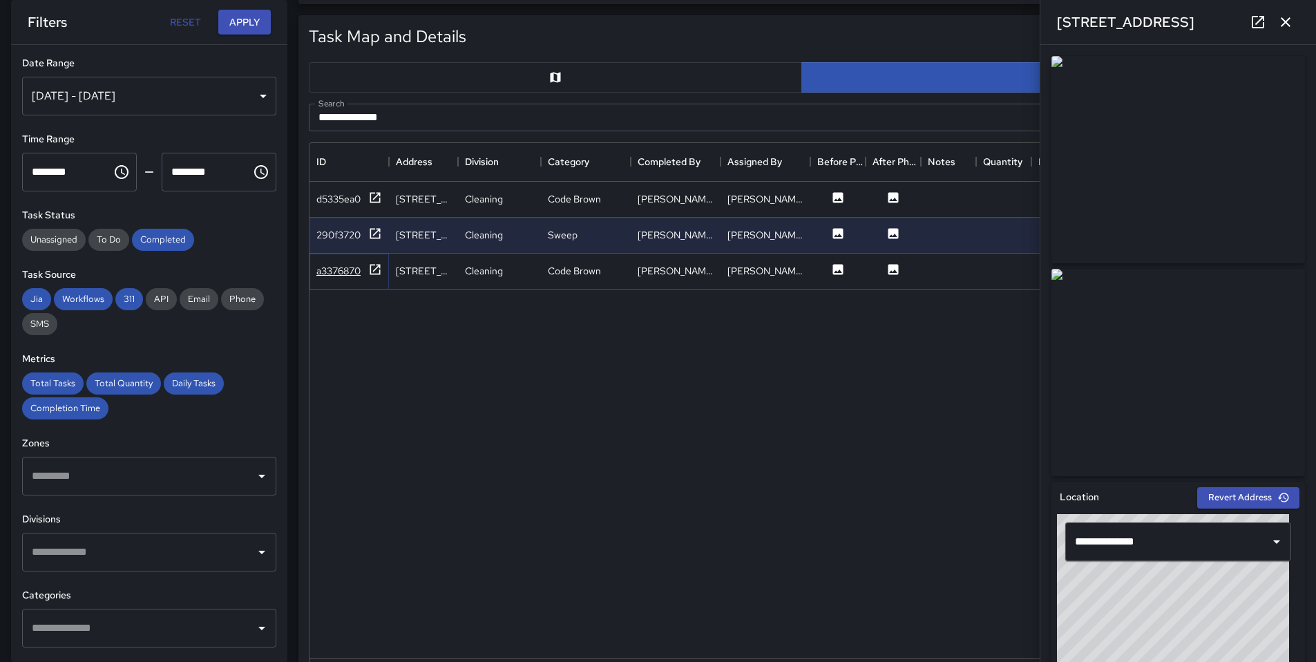
click at [347, 271] on div "a3376870" at bounding box center [338, 271] width 44 height 14
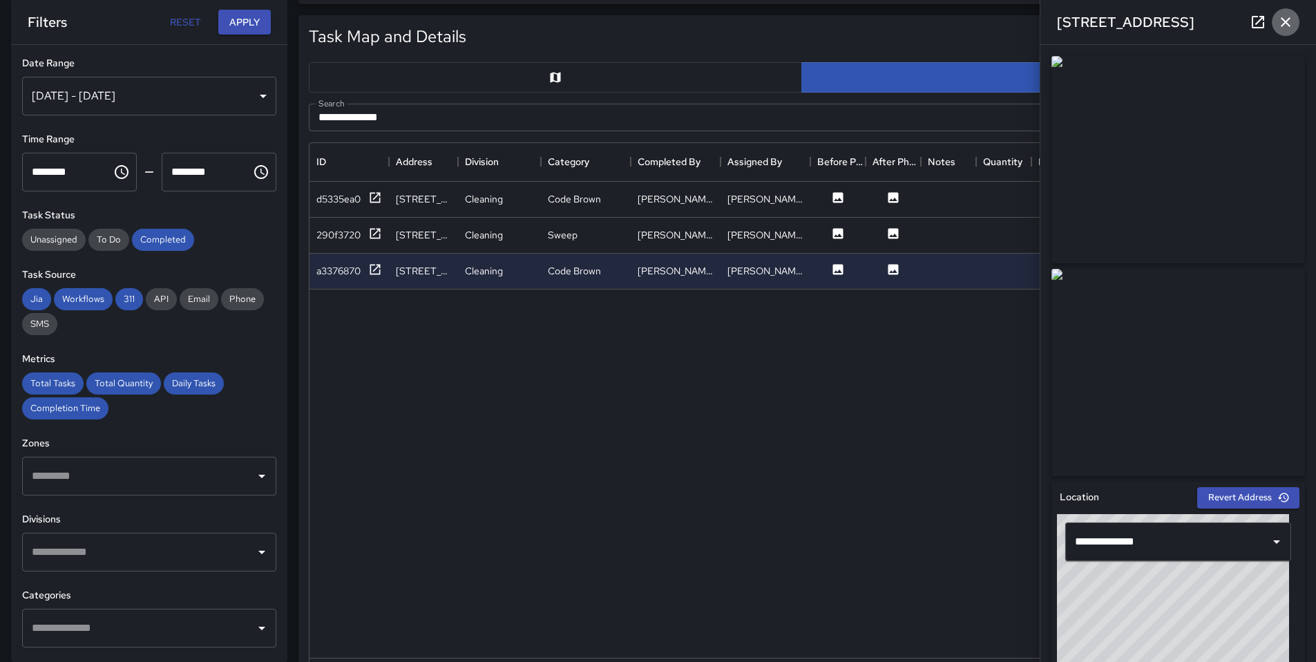
click at [1291, 30] on button "button" at bounding box center [1285, 22] width 28 height 28
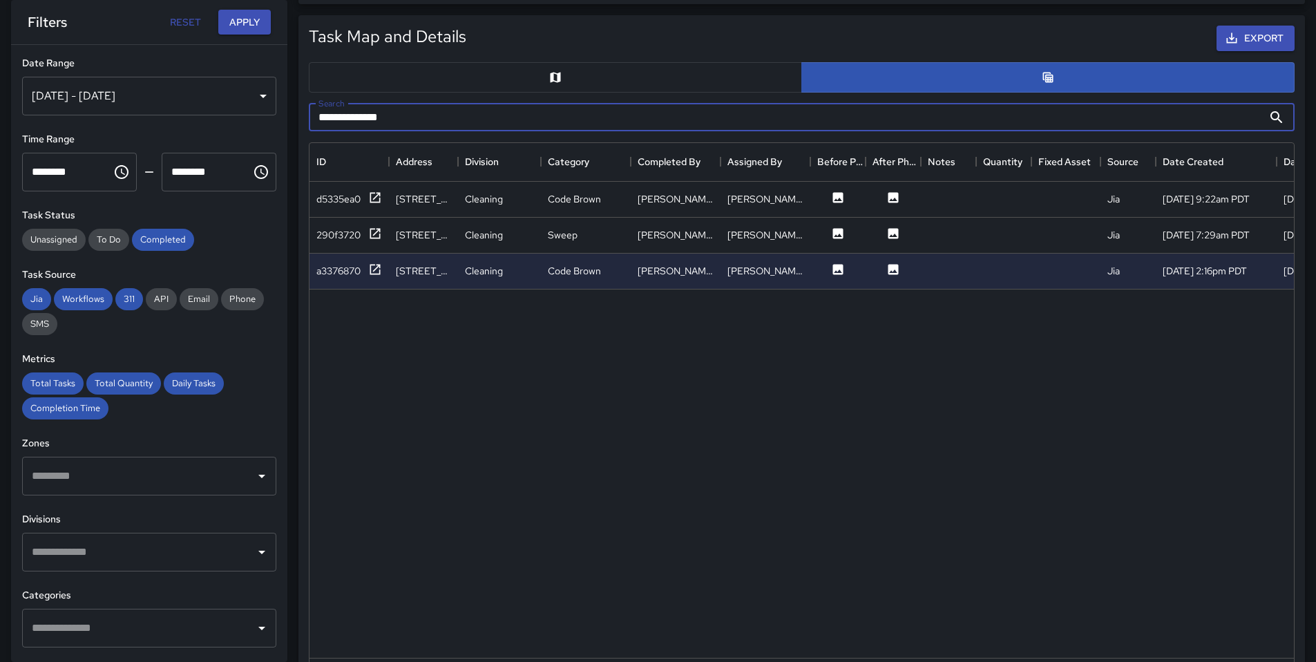
drag, startPoint x: 392, startPoint y: 113, endPoint x: 314, endPoint y: 119, distance: 77.6
click at [316, 119] on input "**********" at bounding box center [786, 118] width 954 height 28
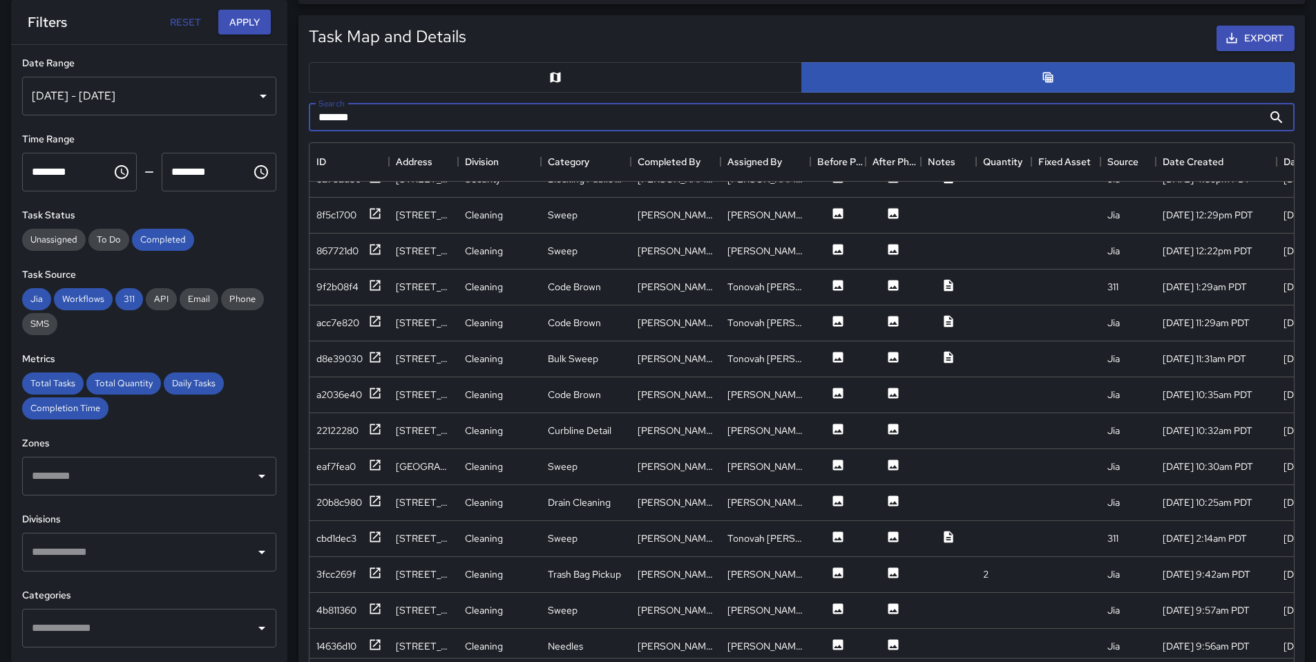
scroll to position [100, 0]
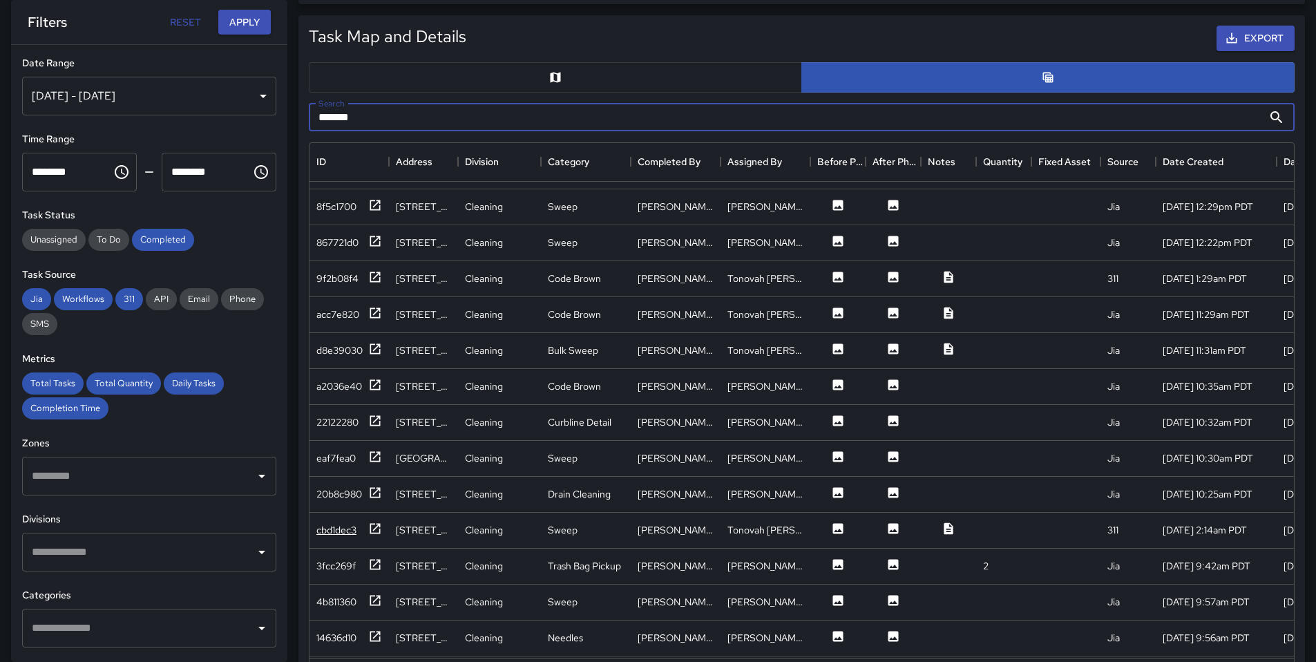
type input "*******"
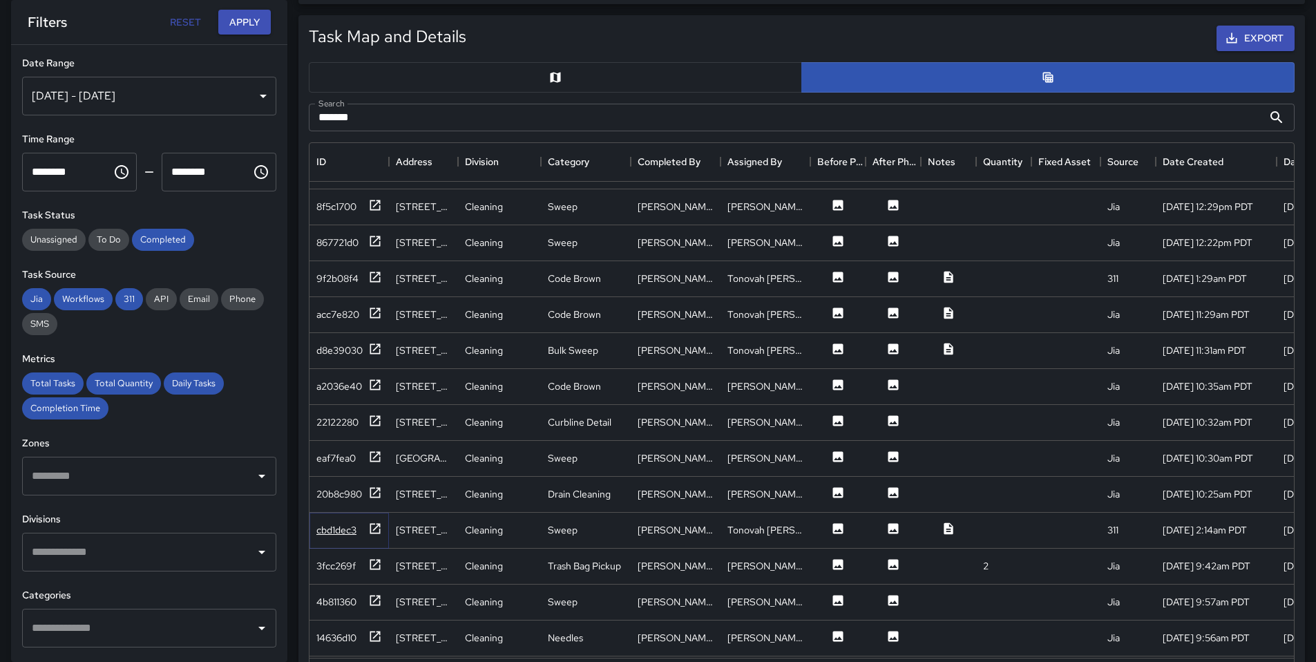
click at [359, 527] on div "cbd1dec3" at bounding box center [349, 529] width 66 height 17
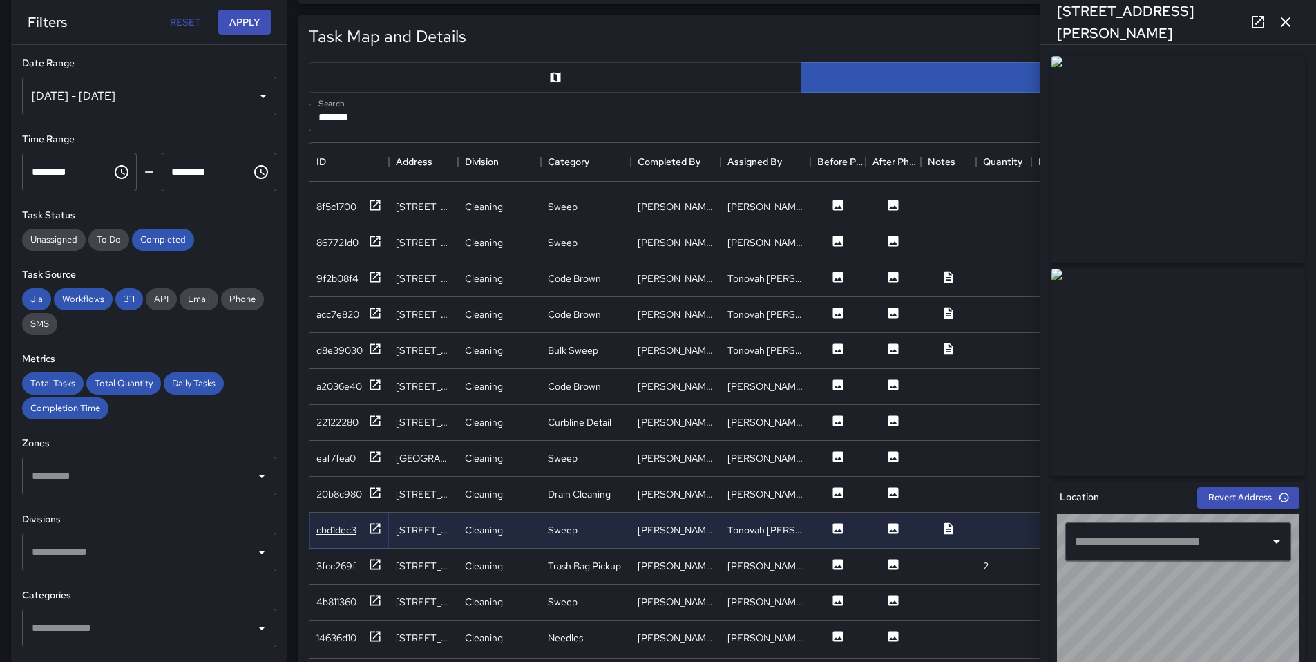
type input "**********"
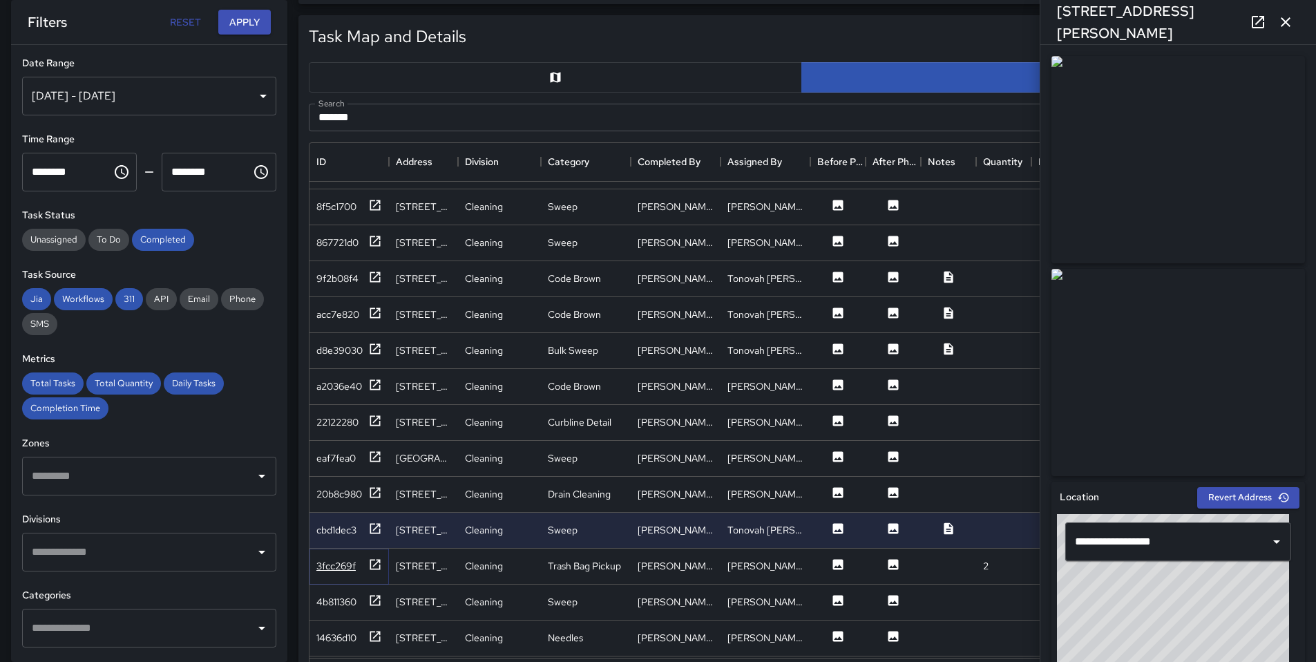
click at [343, 559] on div "3fcc269f" at bounding box center [335, 566] width 39 height 14
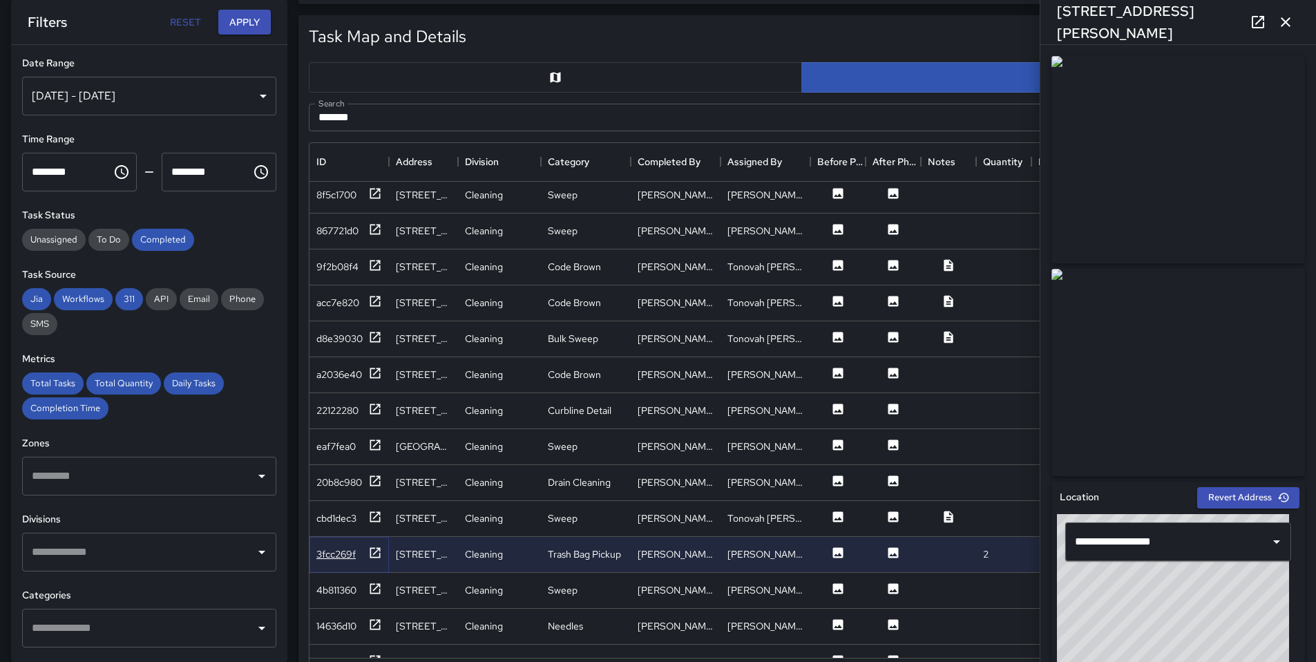
scroll to position [125, 0]
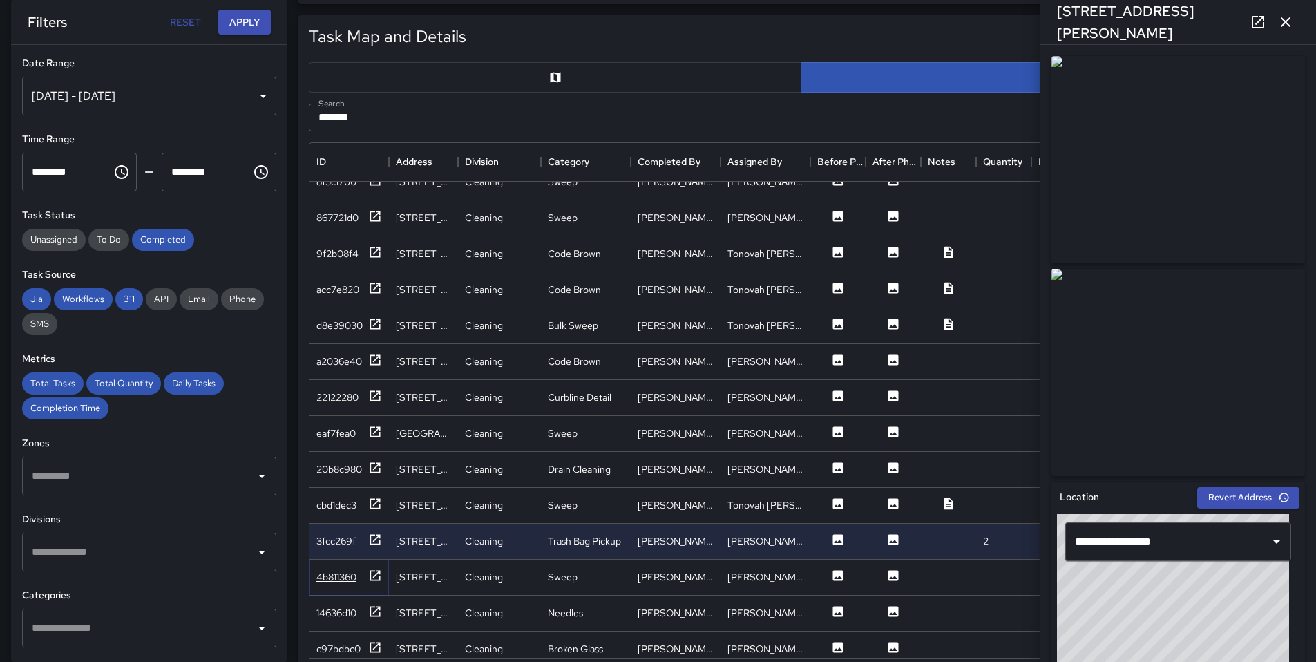
click at [345, 574] on div "4b811360" at bounding box center [336, 577] width 40 height 14
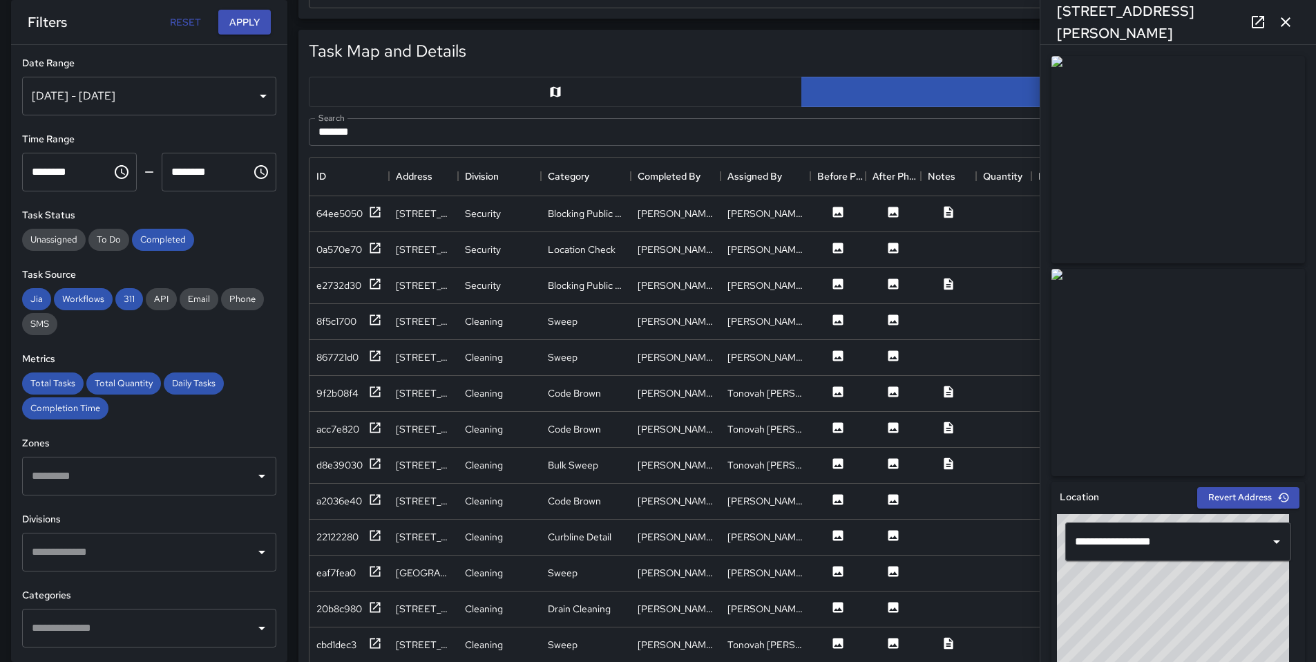
scroll to position [660, 0]
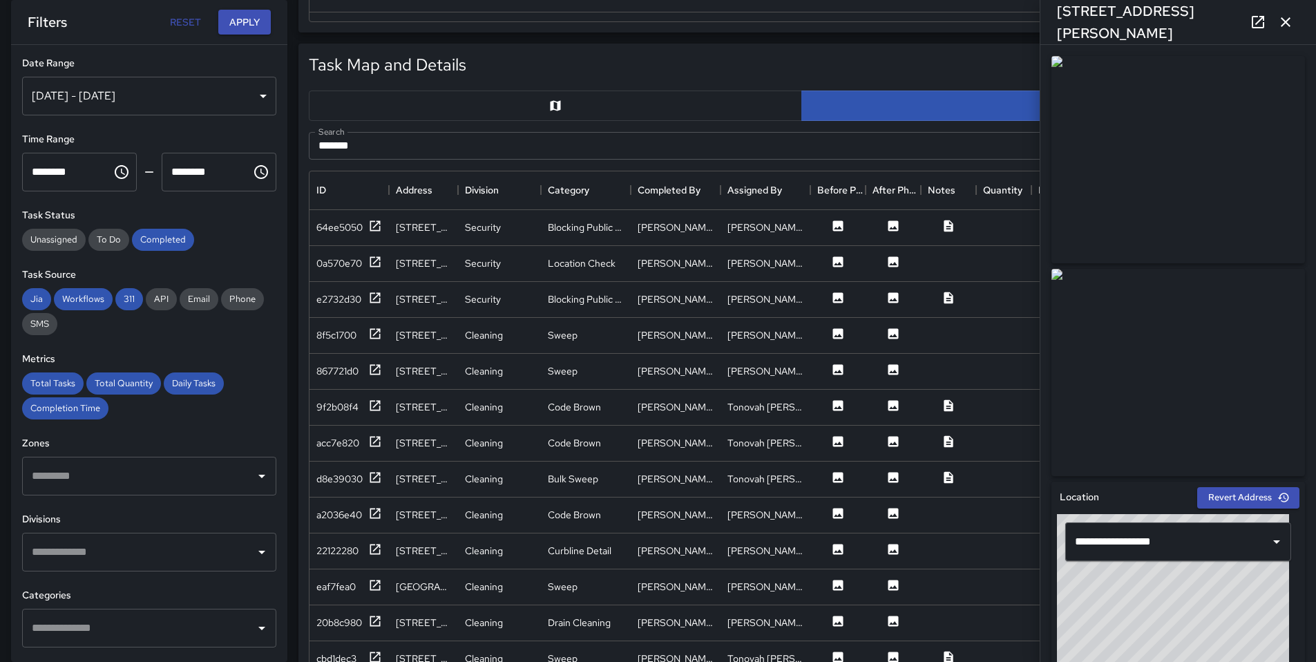
click at [245, 93] on div "Jul 31, 2025 - Aug 04, 2025" at bounding box center [149, 96] width 254 height 39
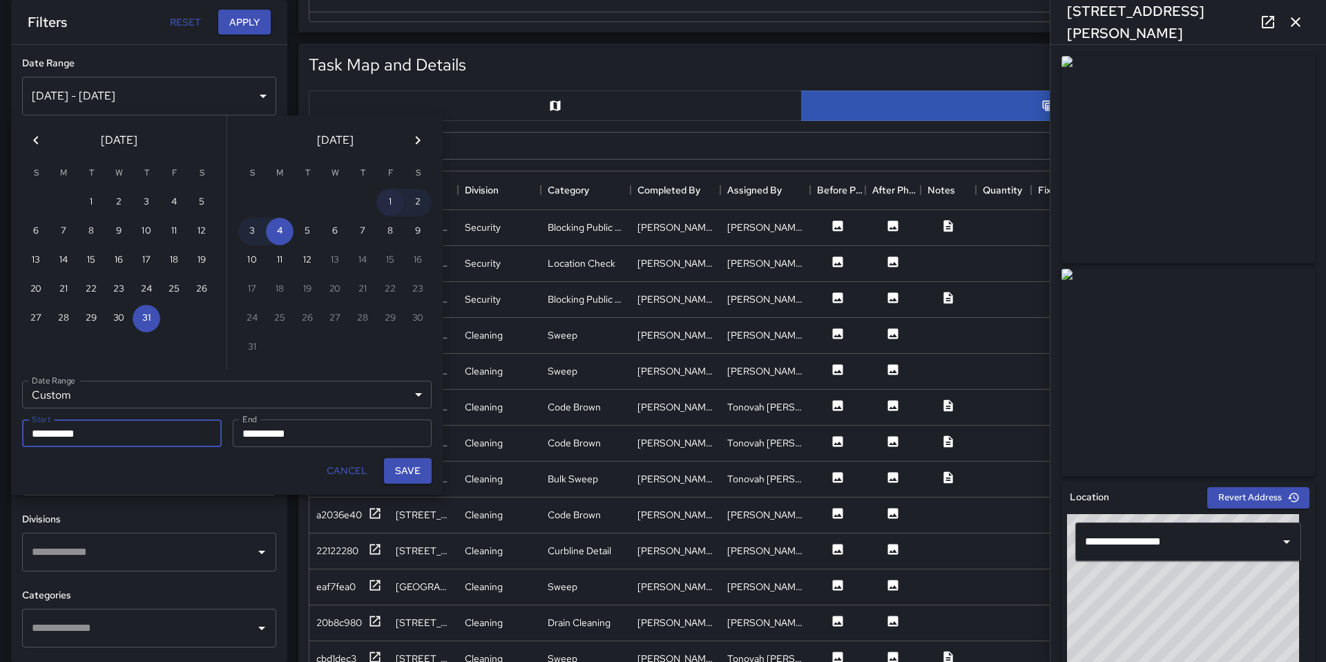
click at [391, 200] on button "1" at bounding box center [390, 203] width 28 height 28
type input "**********"
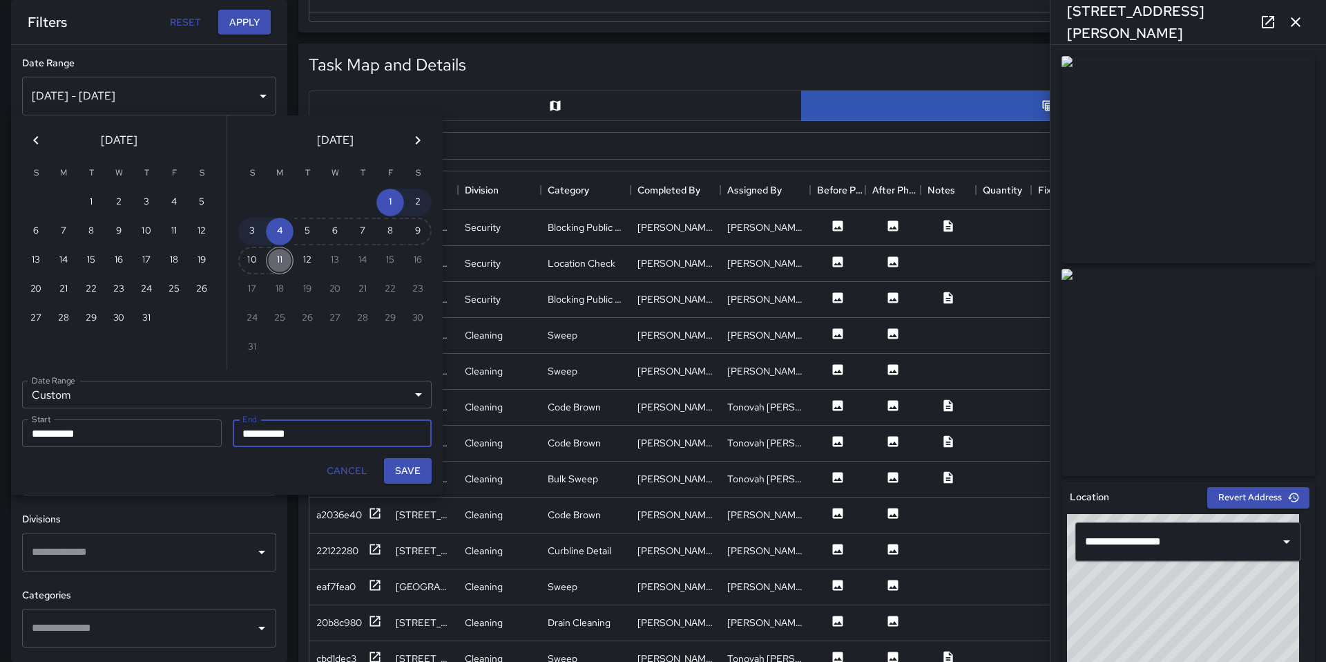
click at [278, 265] on button "11" at bounding box center [280, 261] width 28 height 28
type input "**********"
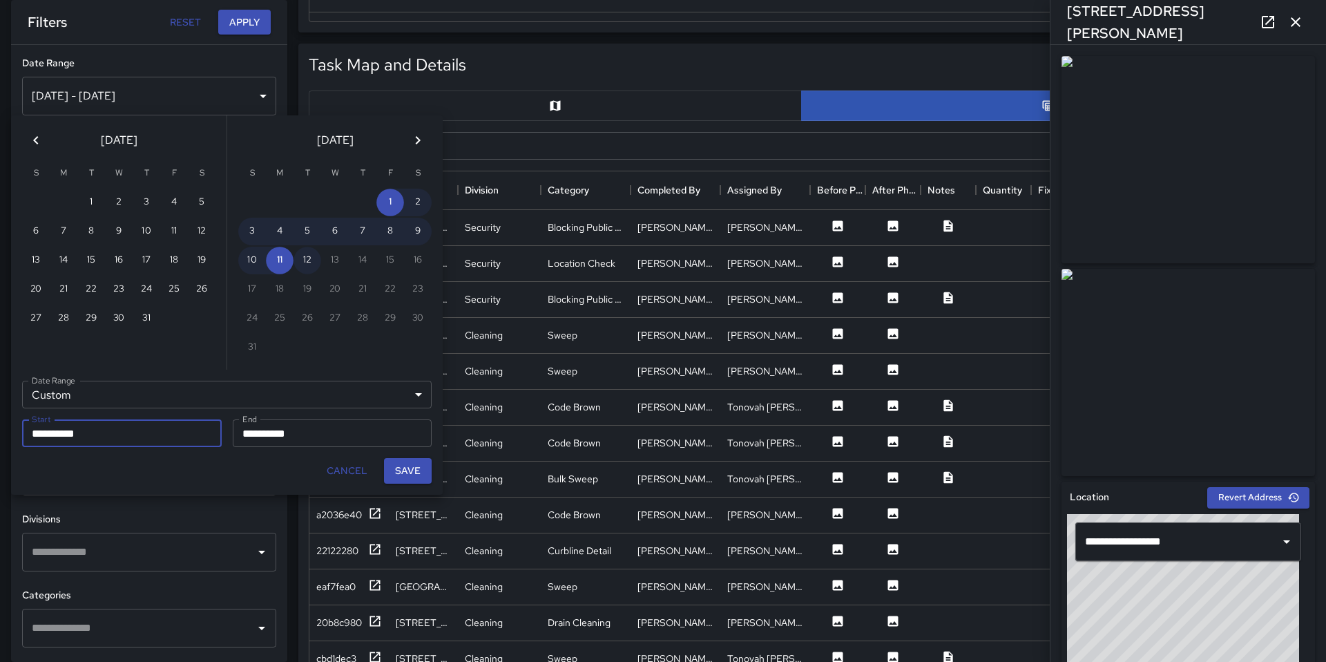
drag, startPoint x: 307, startPoint y: 264, endPoint x: 309, endPoint y: 291, distance: 27.7
click at [307, 264] on button "12" at bounding box center [308, 261] width 28 height 28
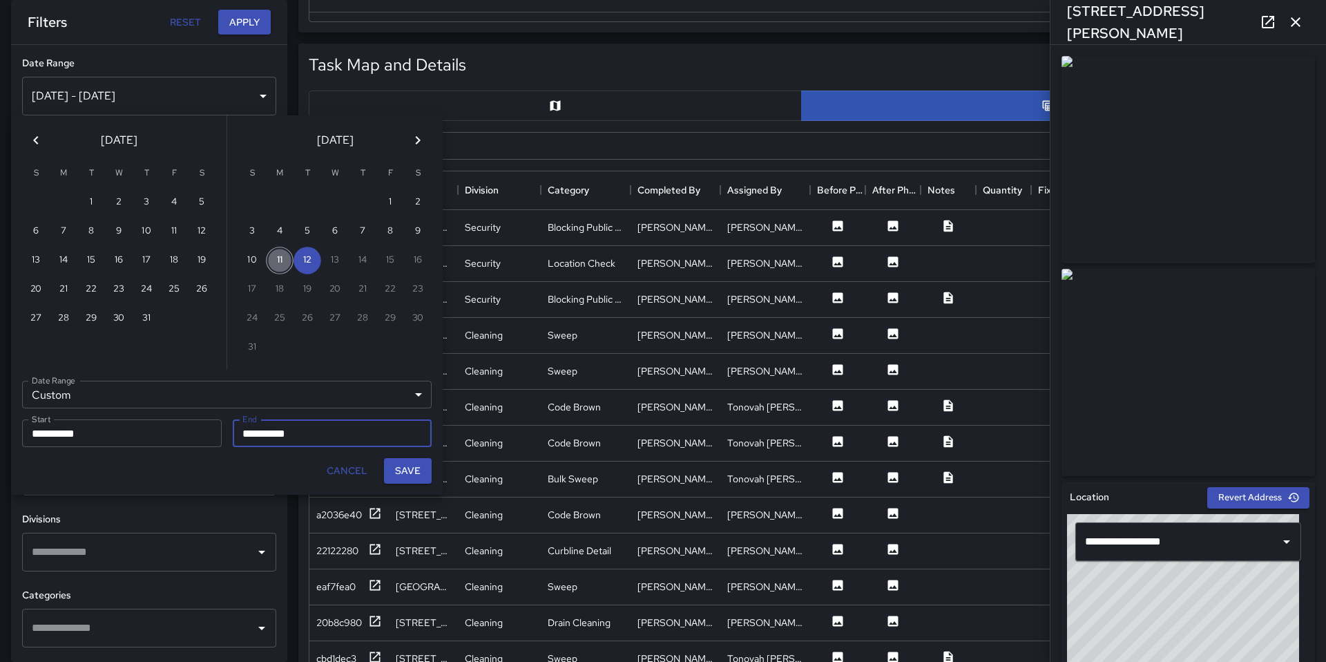
click at [283, 261] on button "11" at bounding box center [280, 261] width 28 height 28
type input "**********"
click at [398, 474] on button "Save" at bounding box center [408, 471] width 48 height 26
type input "**********"
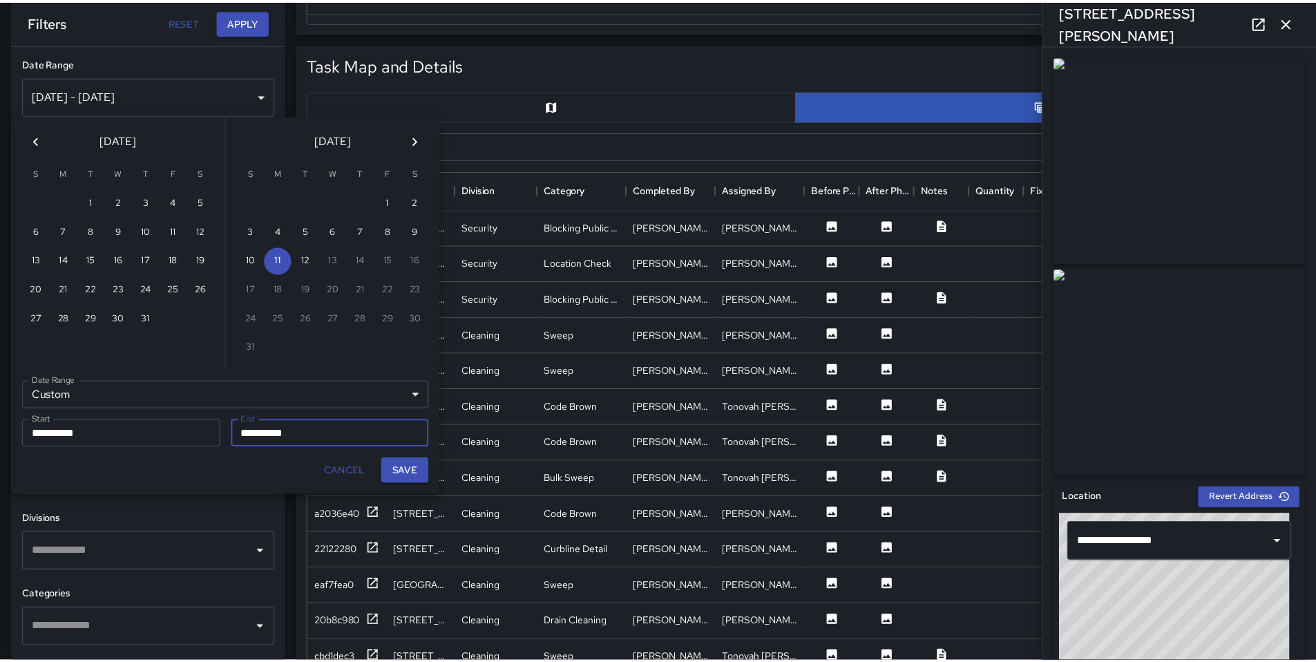
scroll to position [11, 11]
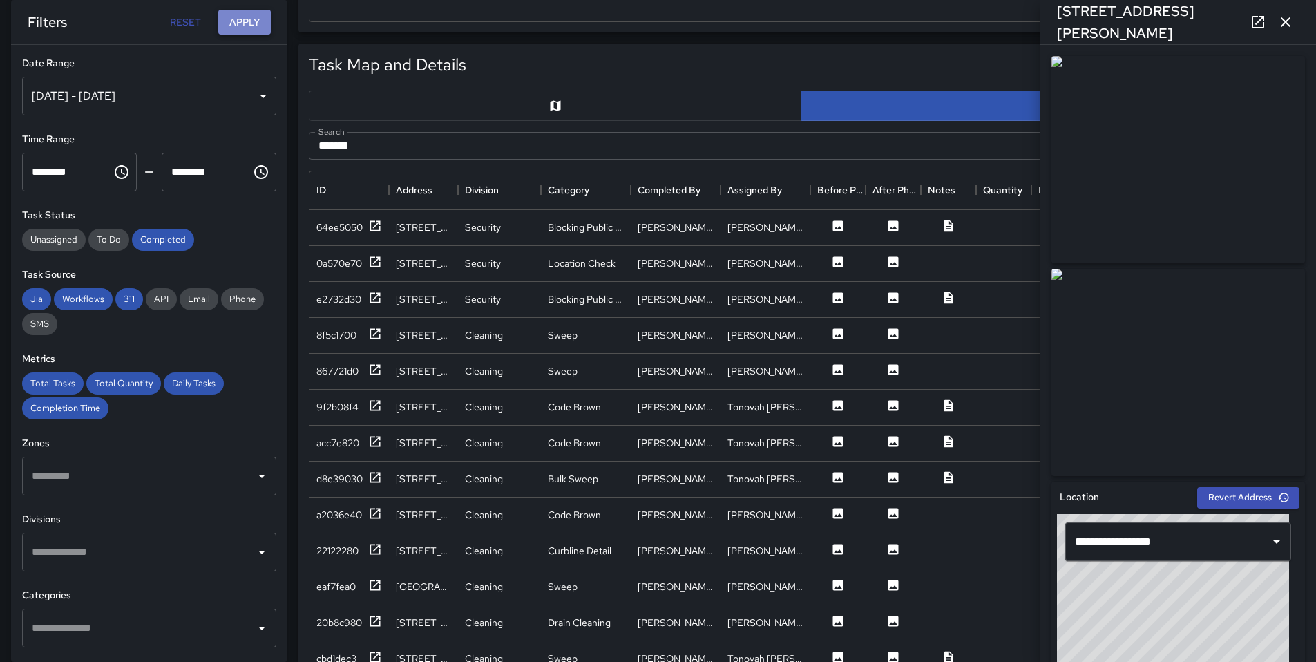
click at [240, 26] on button "Apply" at bounding box center [244, 23] width 52 height 26
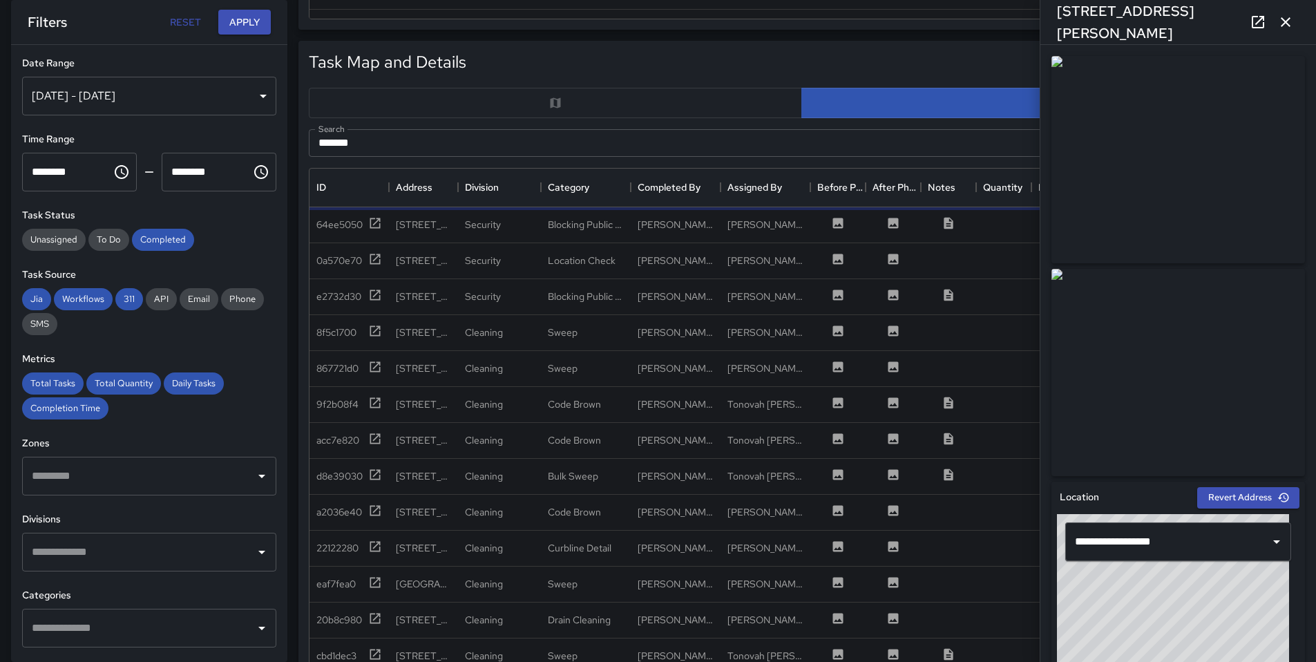
click at [363, 143] on input "*******" at bounding box center [786, 143] width 954 height 28
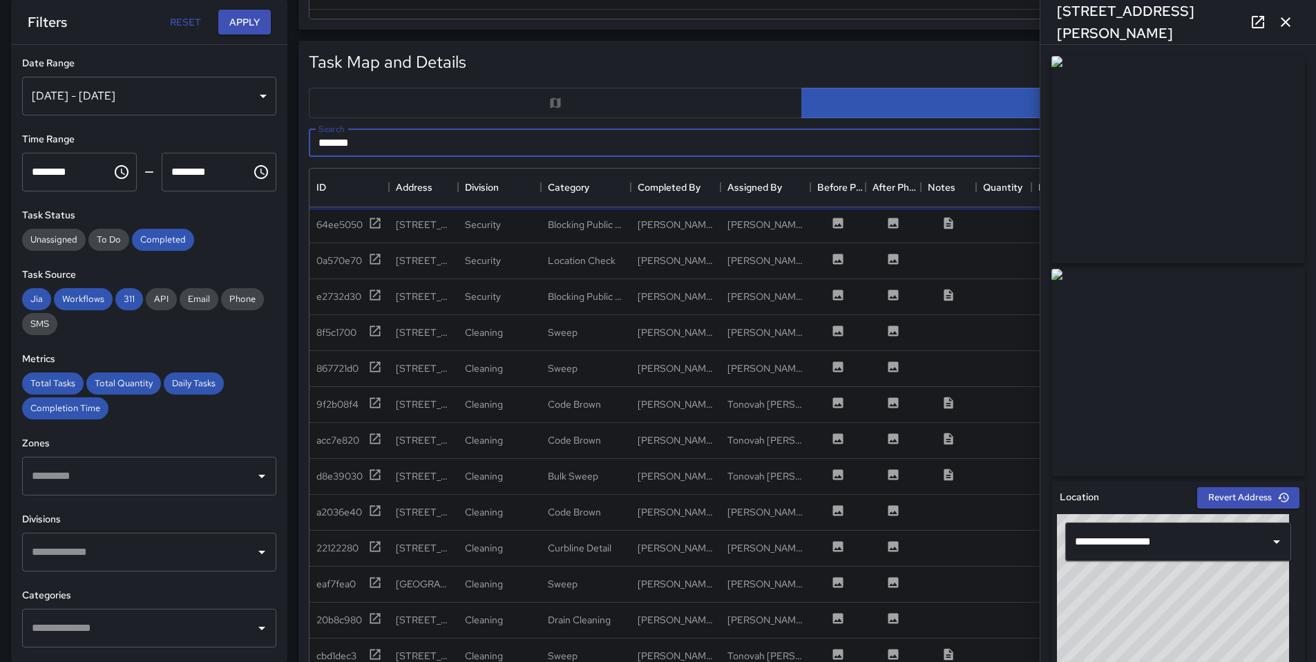
drag, startPoint x: 357, startPoint y: 141, endPoint x: 230, endPoint y: 124, distance: 128.2
click at [249, 128] on div "**********" at bounding box center [652, 355] width 1327 height 1943
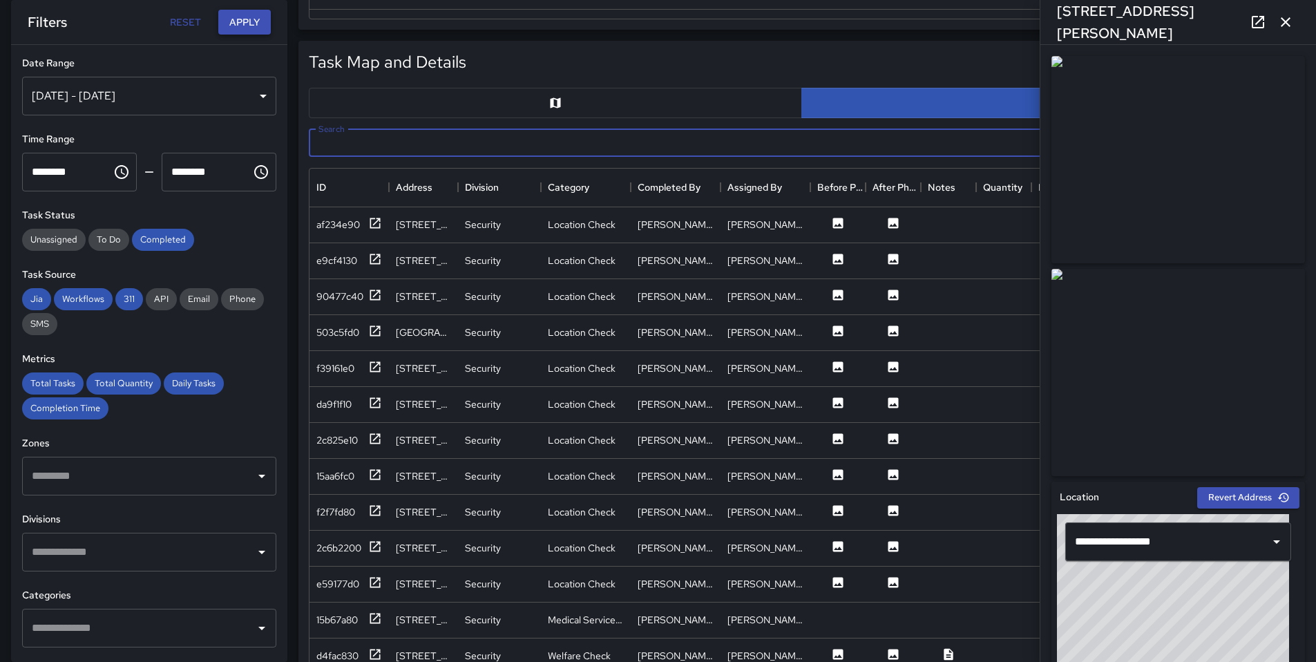
click at [247, 27] on button "Apply" at bounding box center [244, 23] width 52 height 26
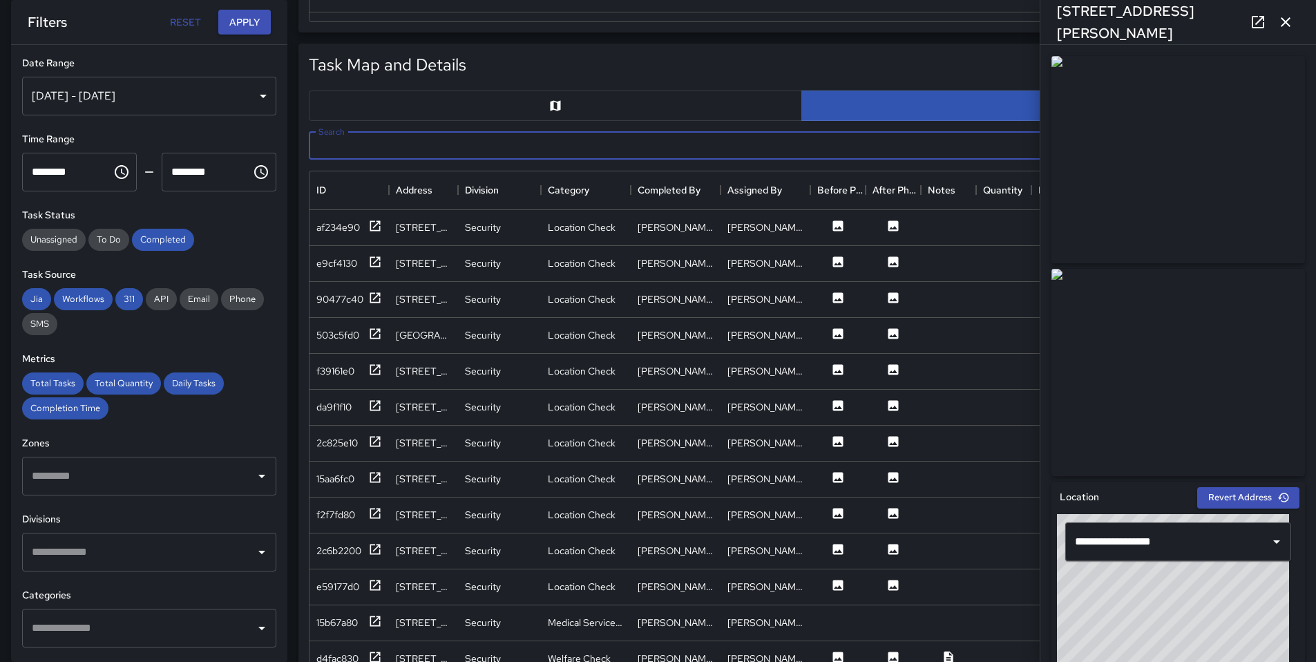
click at [381, 147] on input "Search" at bounding box center [786, 146] width 954 height 28
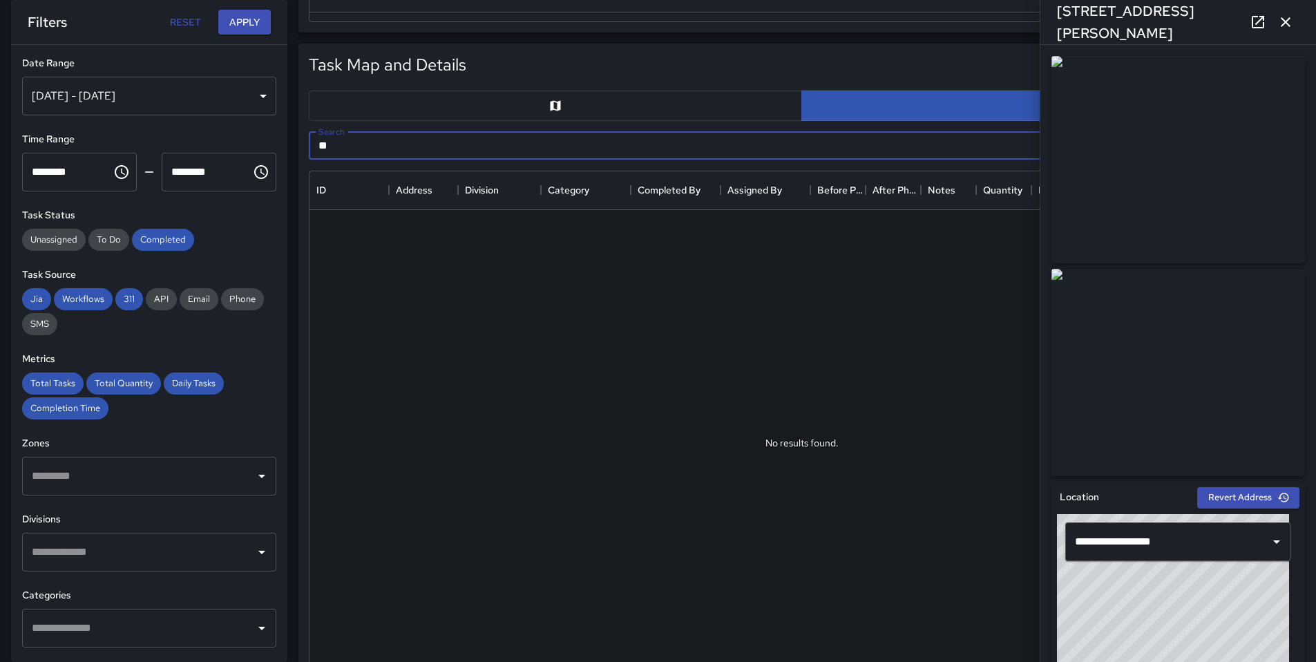
type input "*"
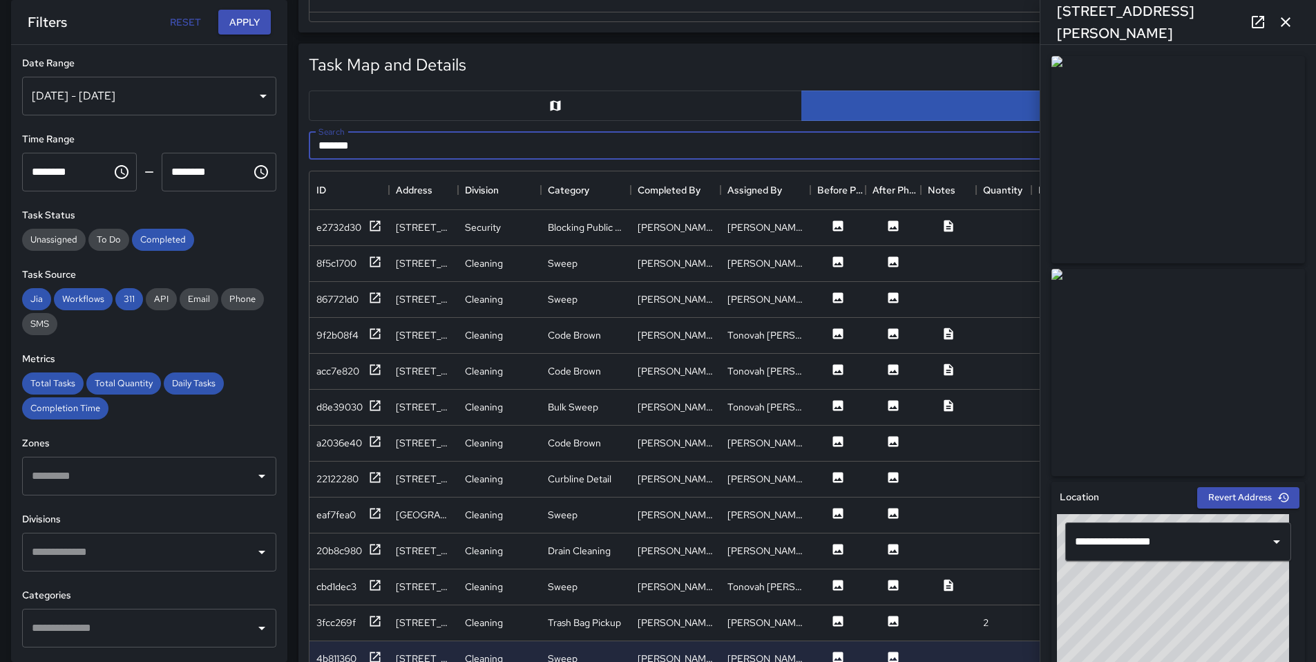
type input "*******"
click at [368, 233] on div at bounding box center [375, 227] width 14 height 17
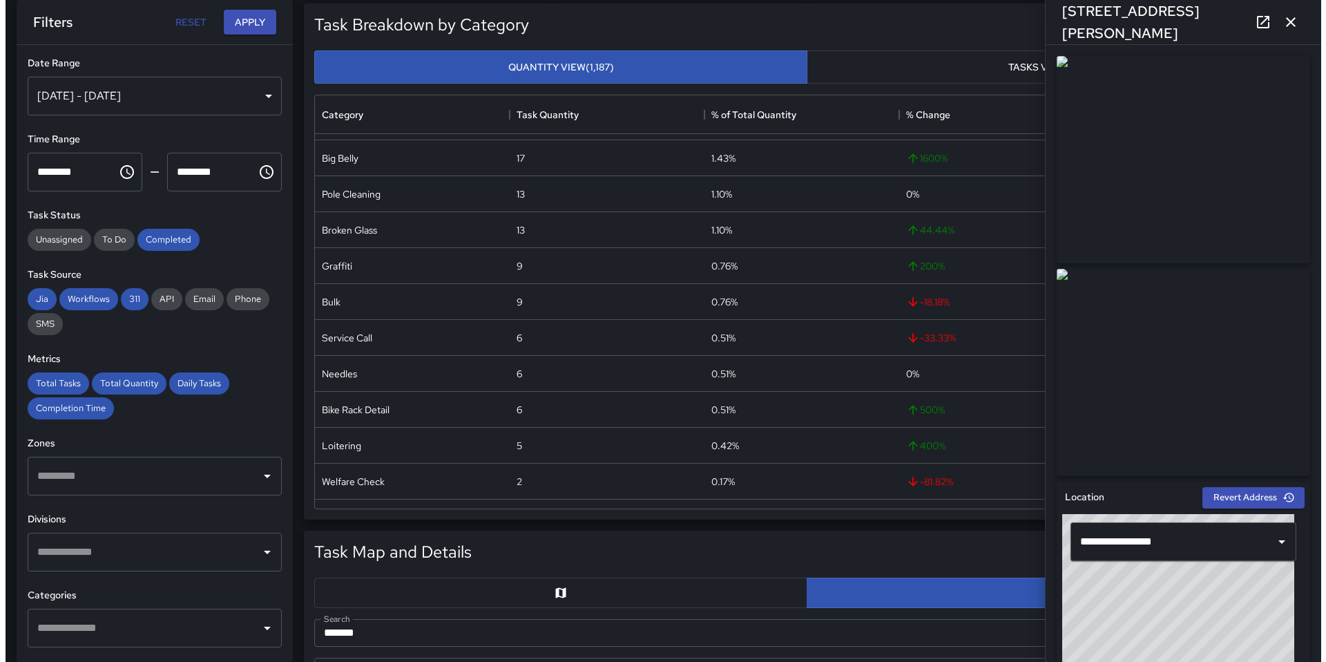
scroll to position [0, 0]
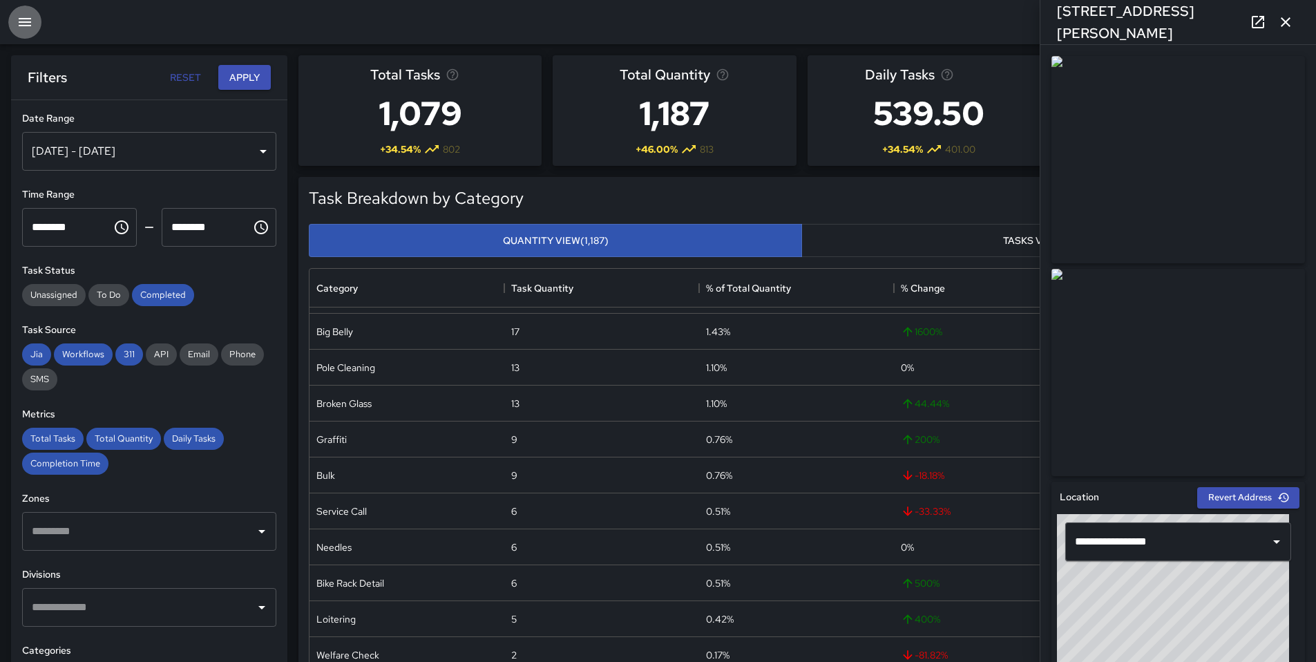
click at [25, 19] on icon "button" at bounding box center [25, 22] width 17 height 17
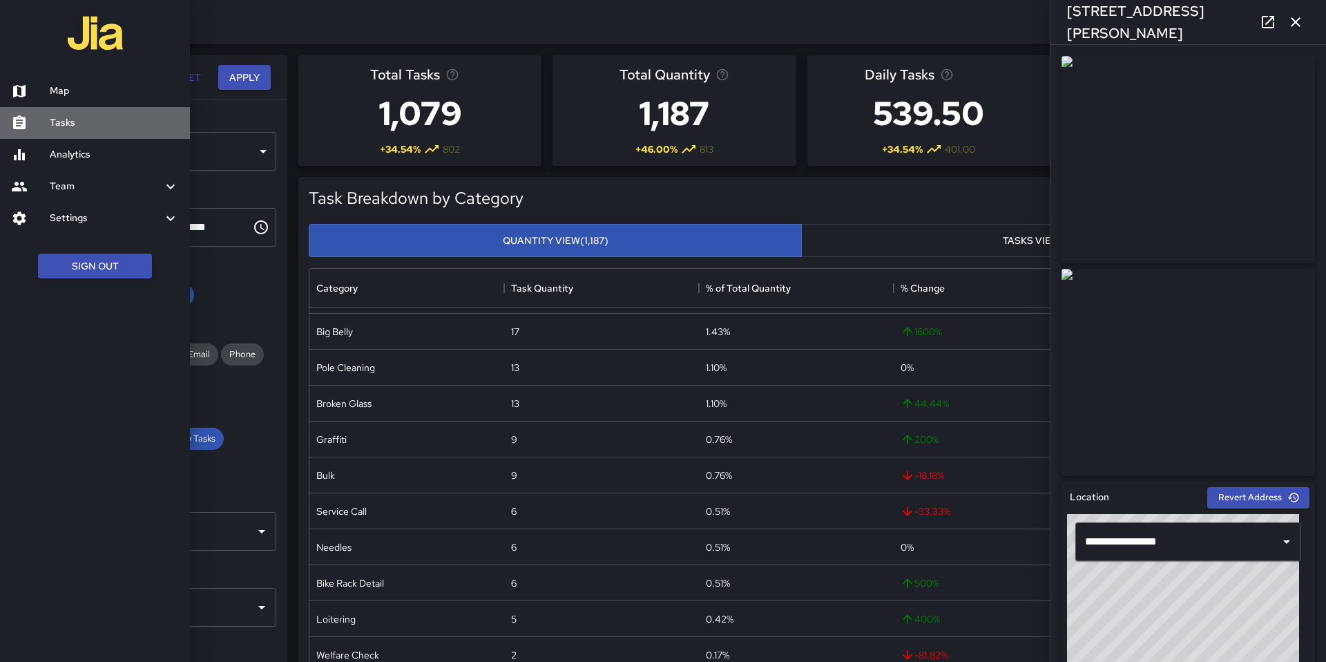
click at [95, 132] on link "Tasks" at bounding box center [95, 123] width 190 height 32
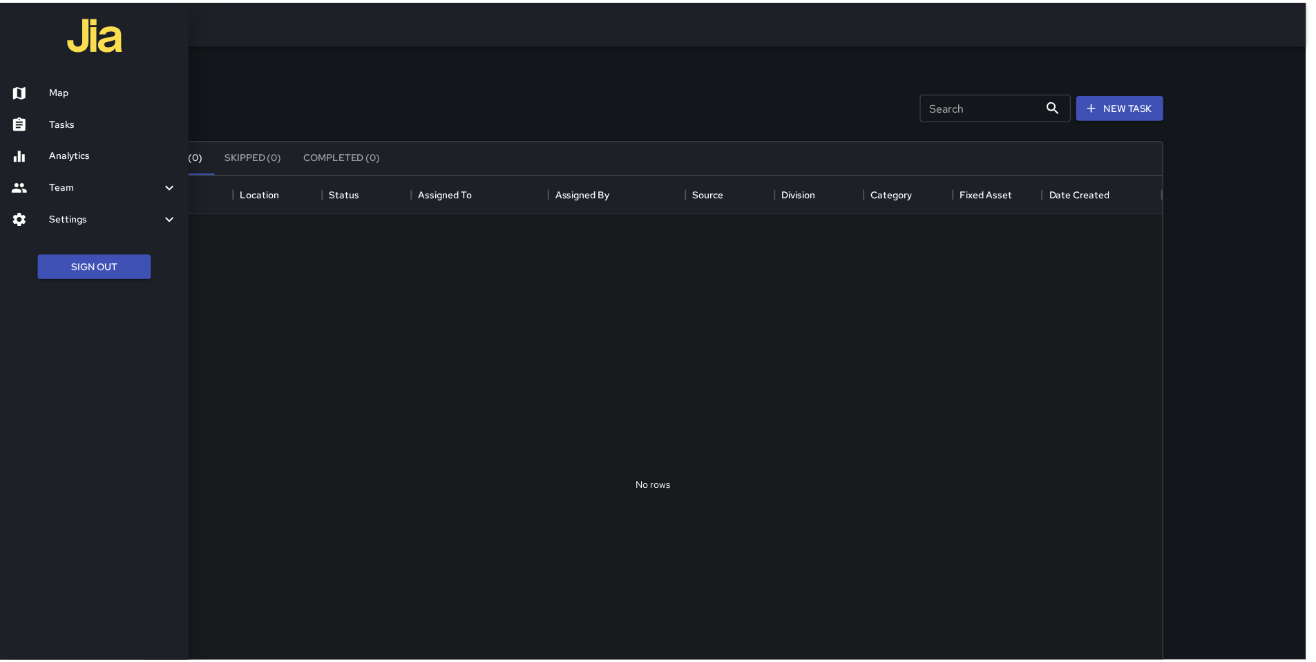
scroll to position [575, 1016]
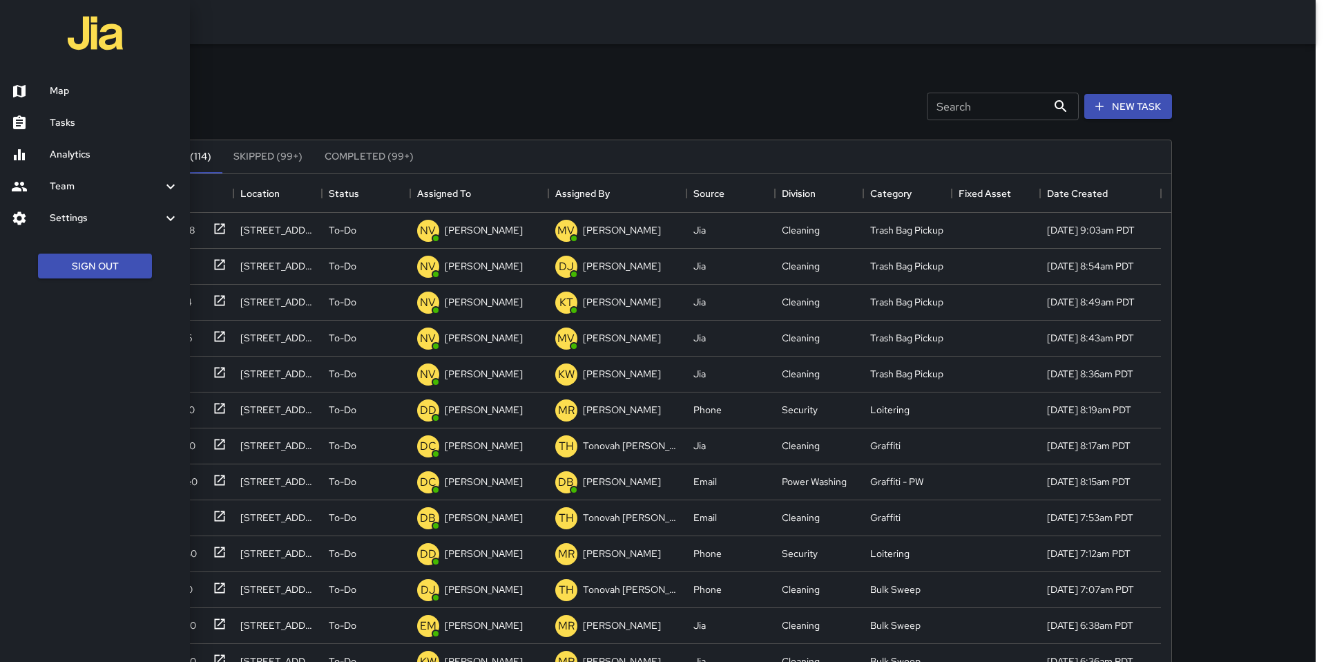
click at [1102, 102] on div at bounding box center [663, 331] width 1326 height 662
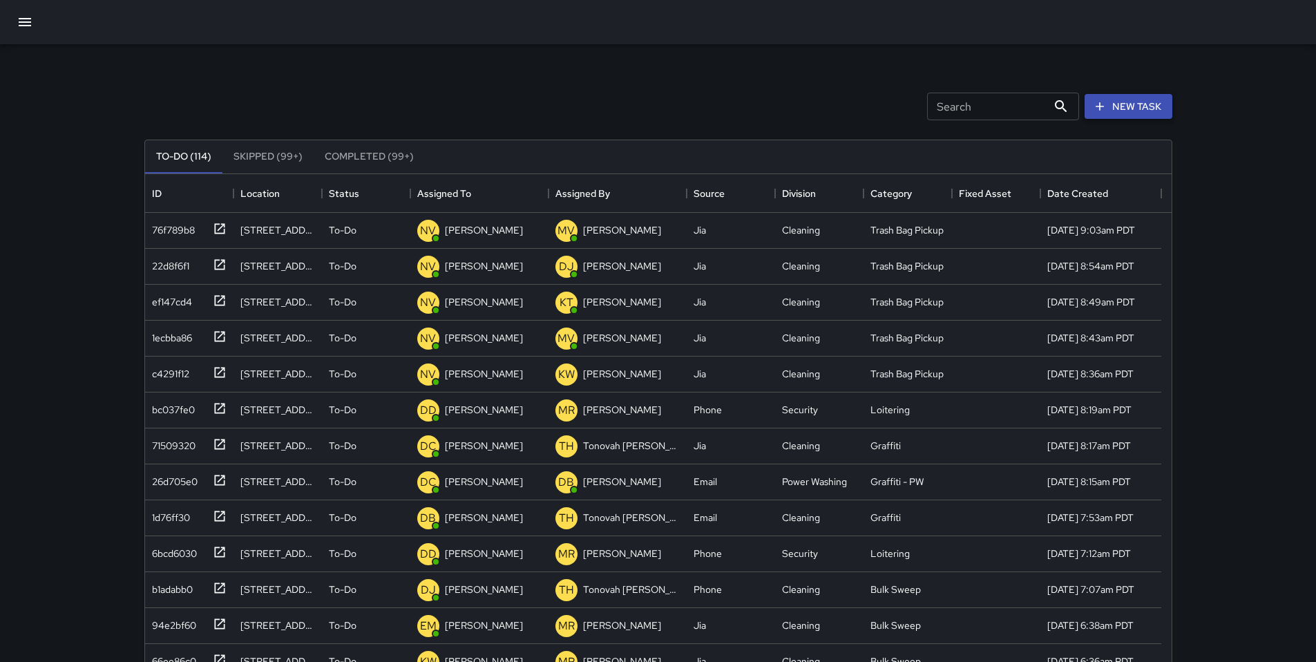
click at [1115, 104] on button "New Task" at bounding box center [1128, 107] width 88 height 26
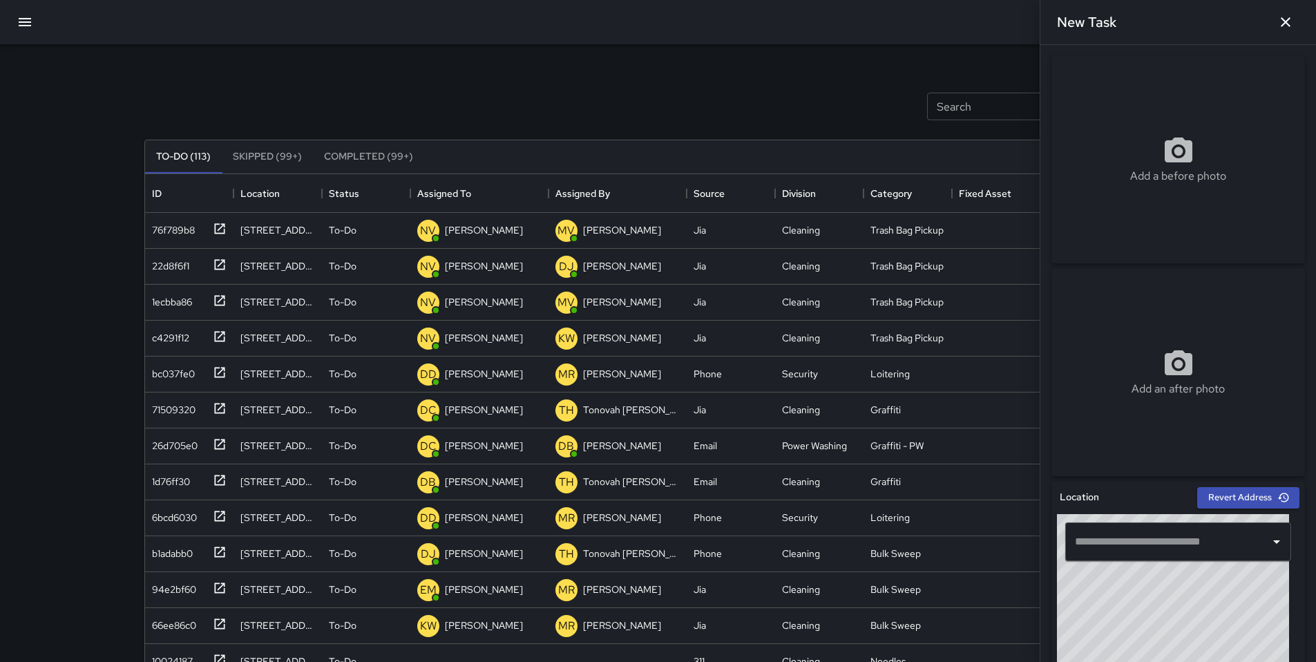
click at [1122, 209] on div "Add a before photo" at bounding box center [1177, 159] width 253 height 207
click at [1135, 537] on input "text" at bounding box center [1167, 541] width 193 height 26
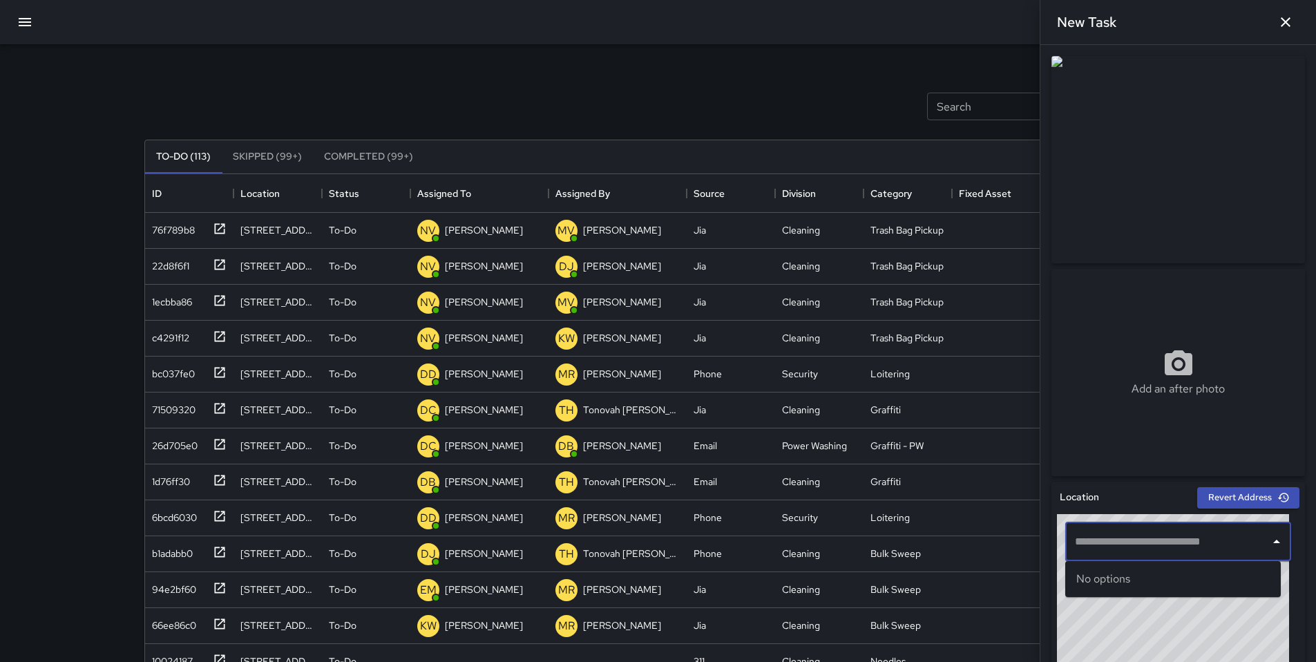
paste input "**********"
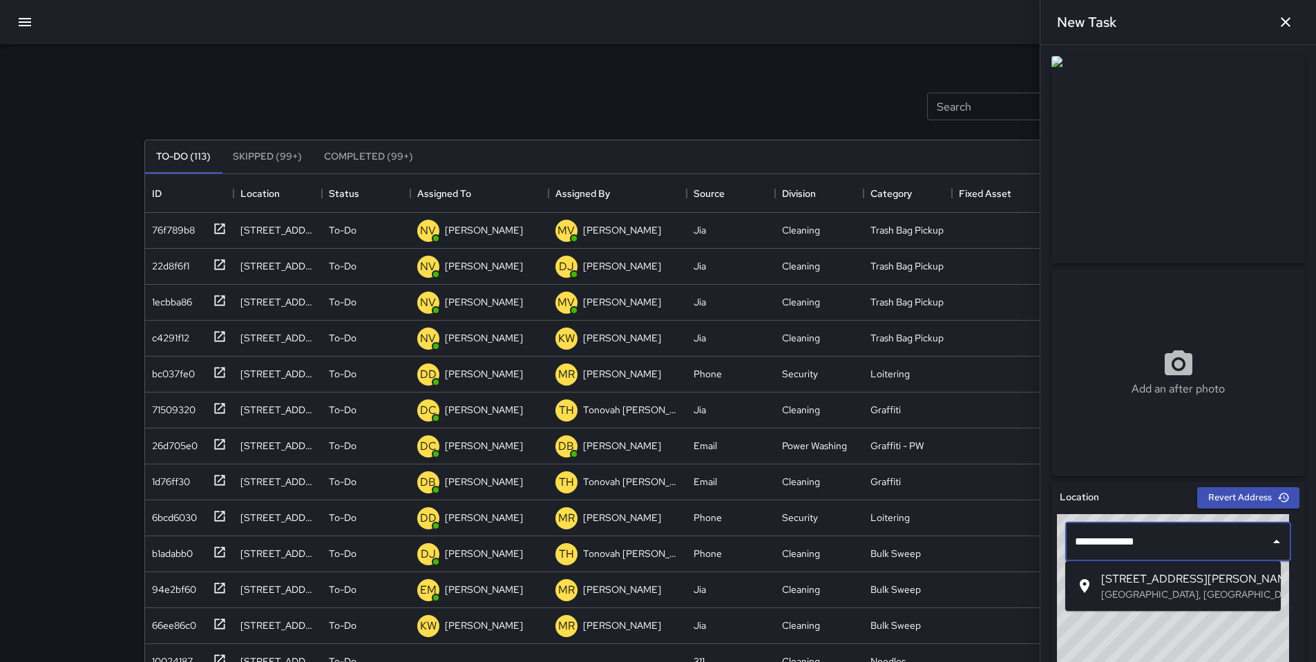
click at [1164, 587] on p "San Francisco, CA, USA" at bounding box center [1185, 594] width 169 height 14
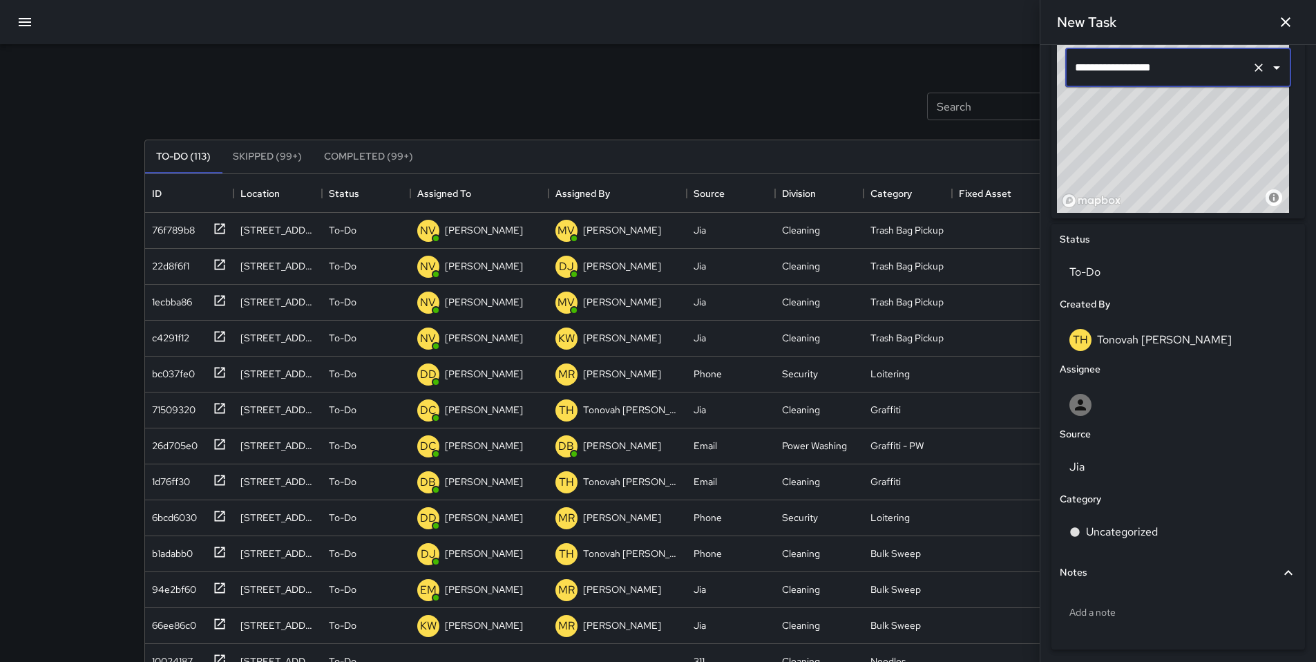
scroll to position [525, 0]
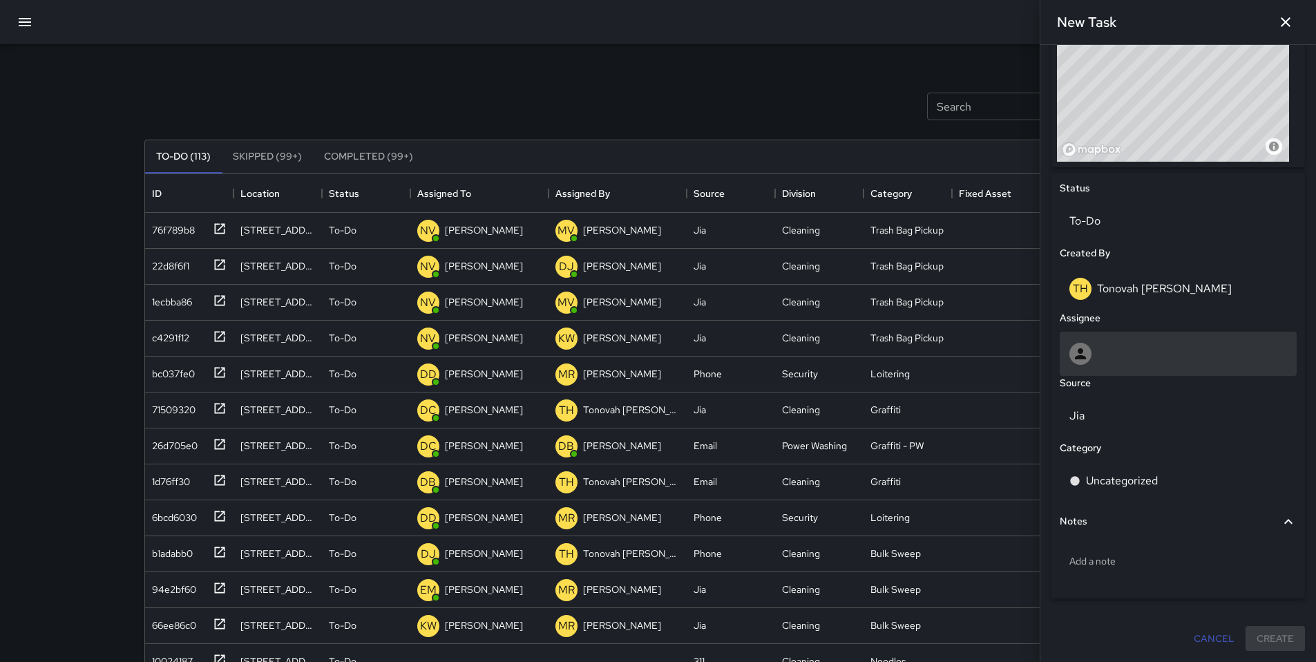
type input "**********"
click at [1133, 347] on div at bounding box center [1178, 354] width 218 height 22
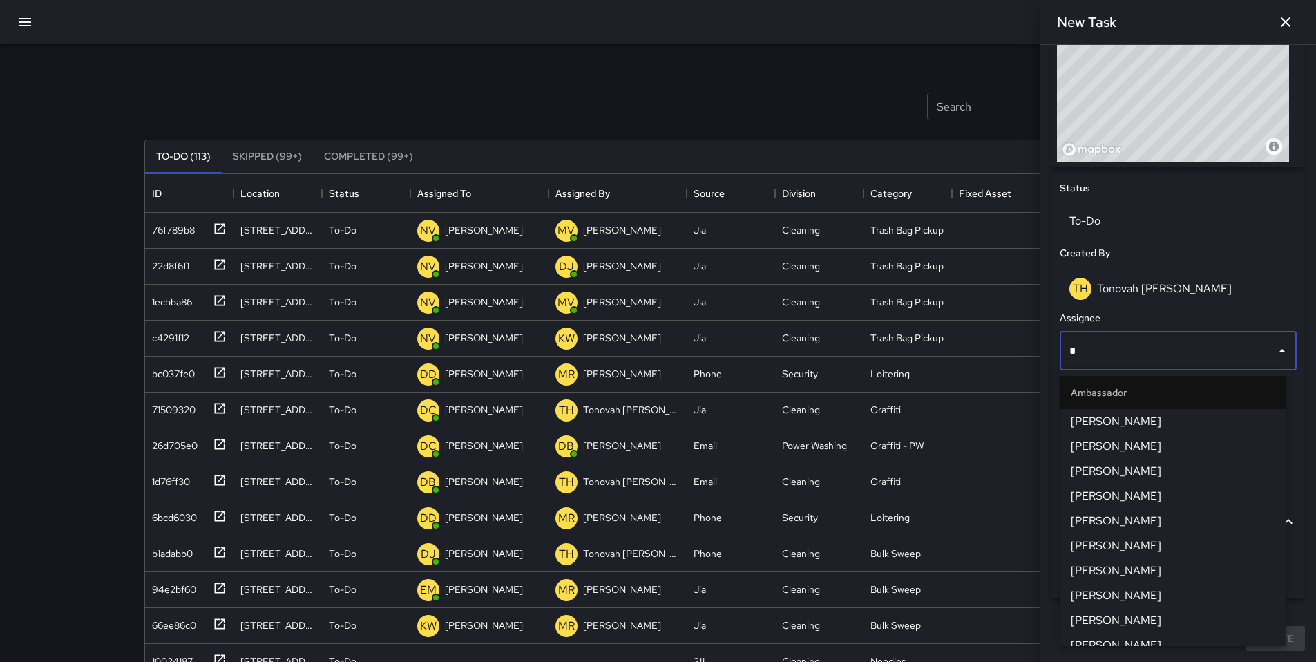
type input "**"
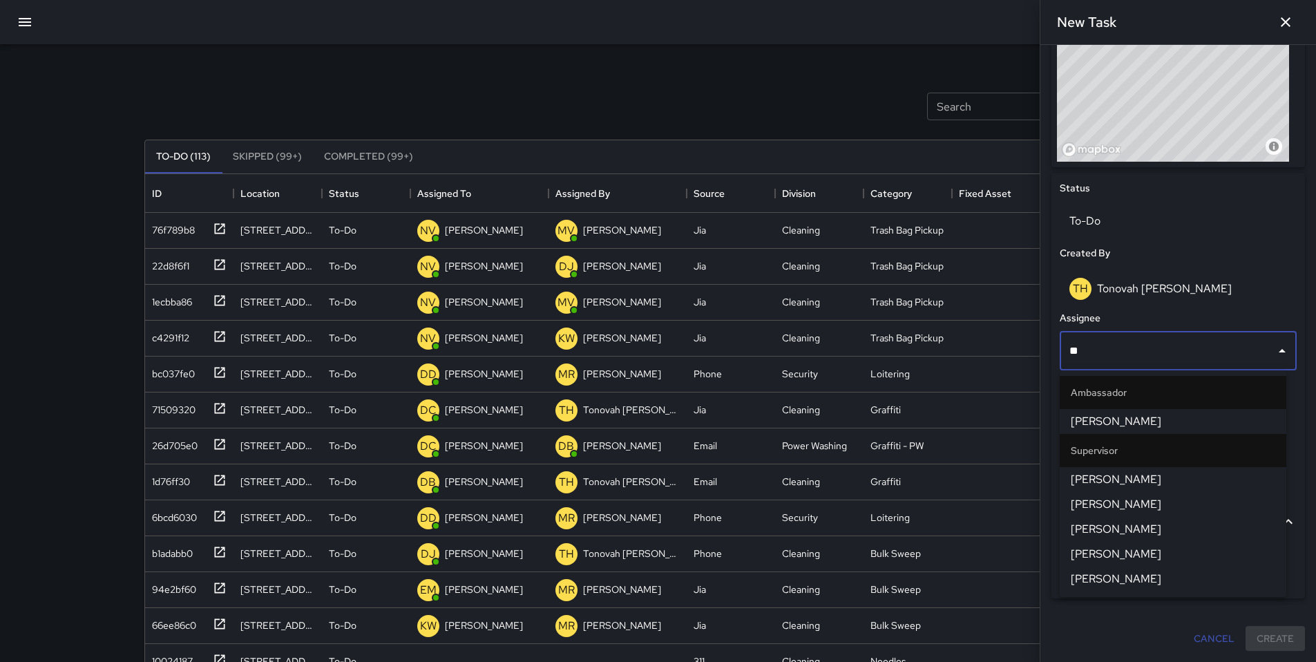
click at [1106, 479] on span "[PERSON_NAME]" at bounding box center [1172, 479] width 204 height 17
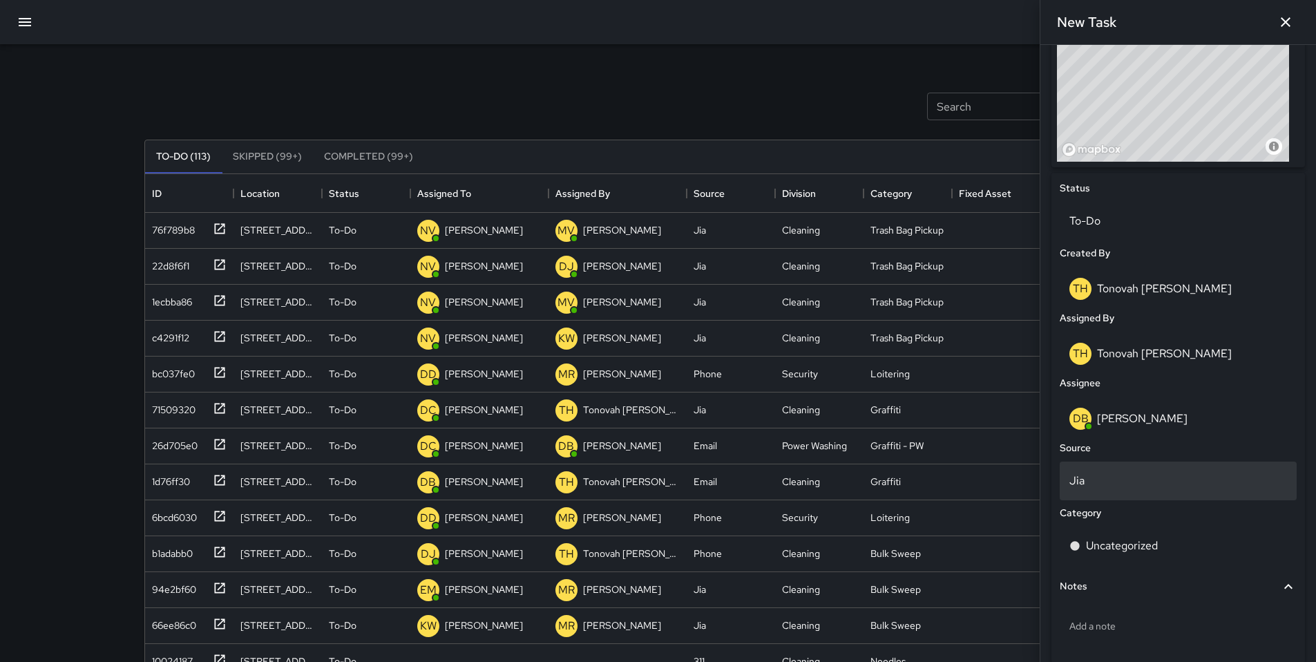
click at [1100, 481] on p "Jia" at bounding box center [1178, 480] width 218 height 17
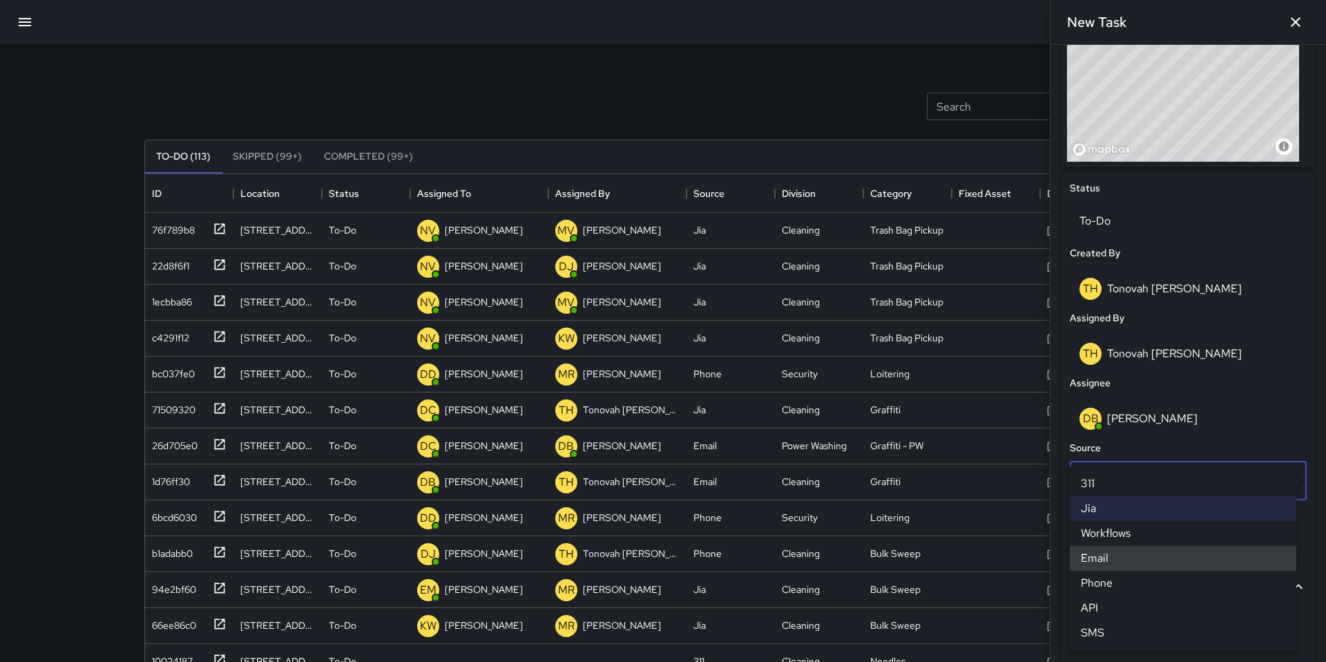
click at [1106, 553] on li "Email" at bounding box center [1183, 558] width 227 height 25
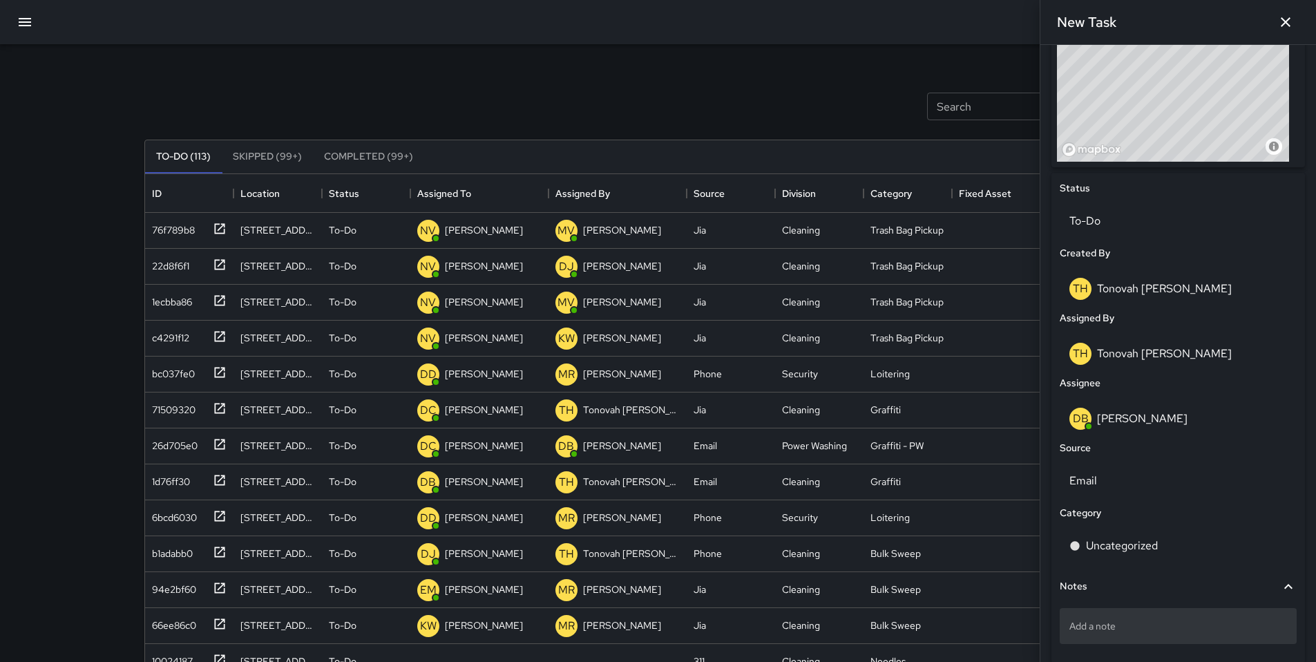
click at [1094, 633] on div "Add a note" at bounding box center [1177, 626] width 237 height 36
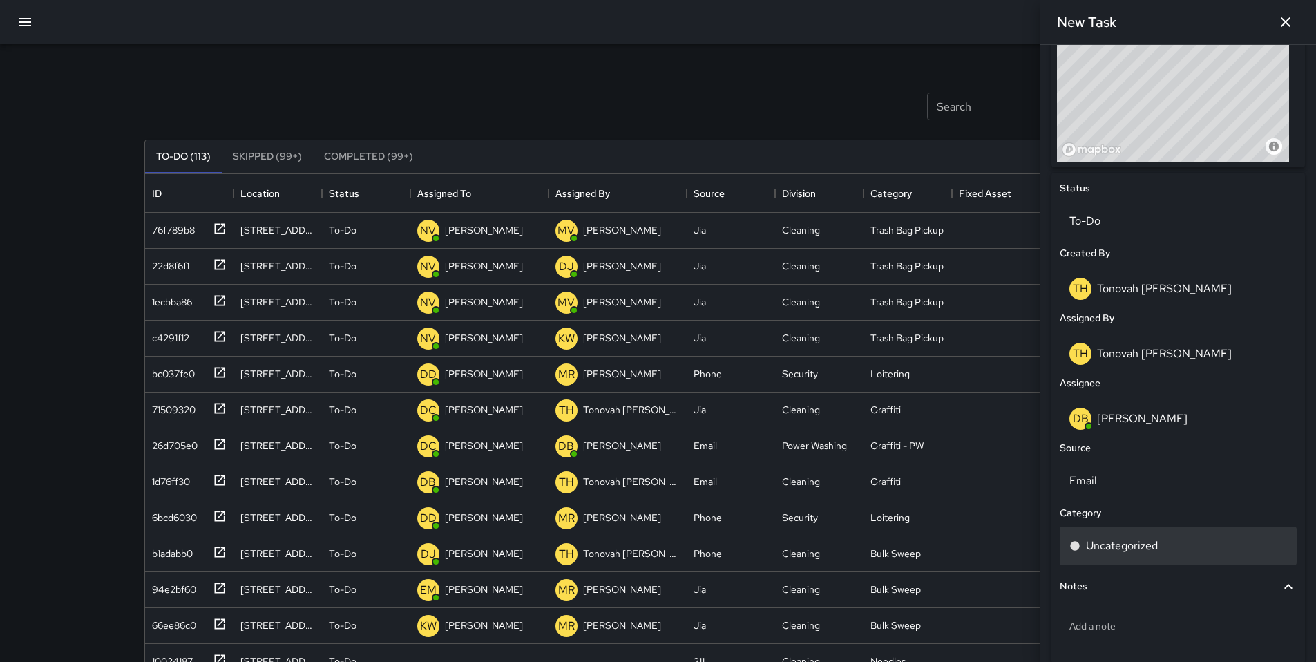
click at [1153, 550] on p "Uncategorized" at bounding box center [1122, 545] width 72 height 17
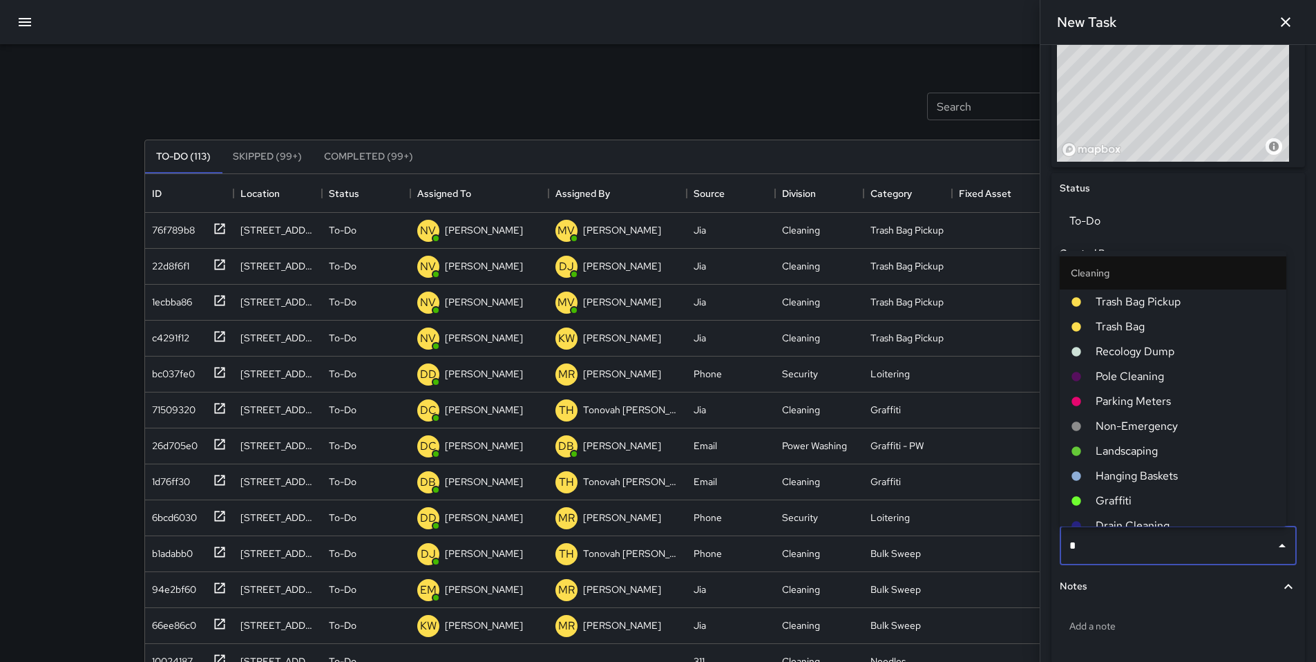
type input "**"
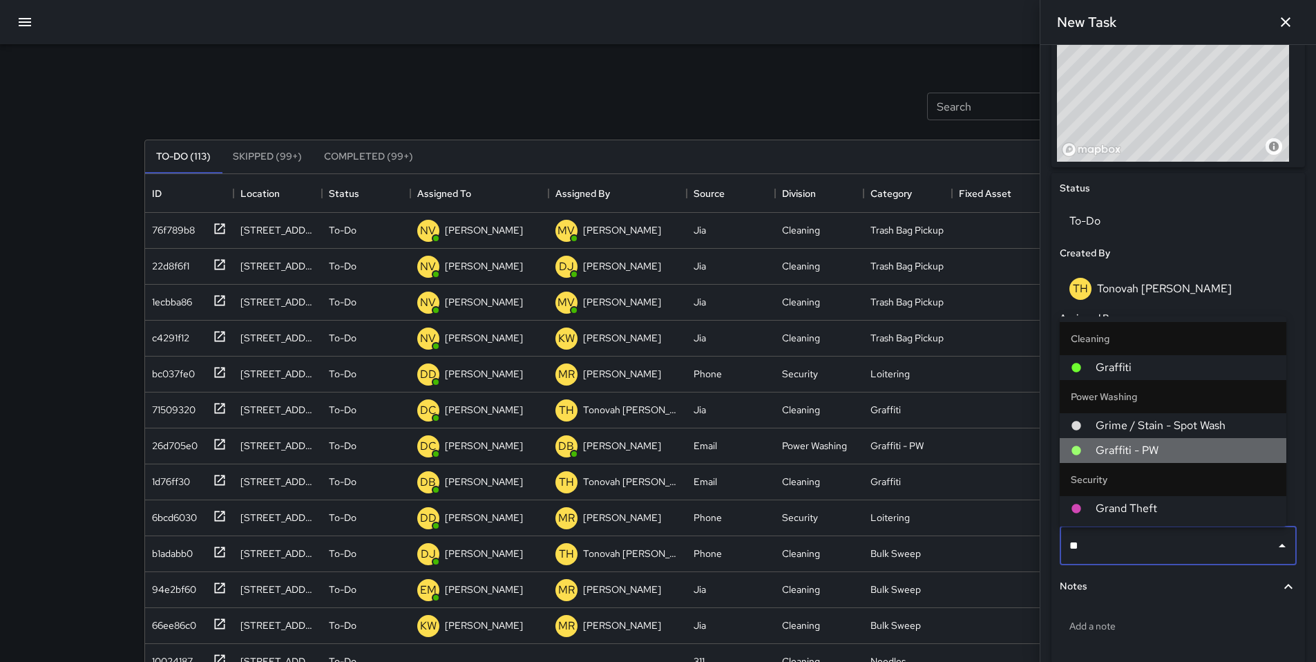
click at [1128, 452] on span "Graffiti - PW" at bounding box center [1185, 450] width 180 height 17
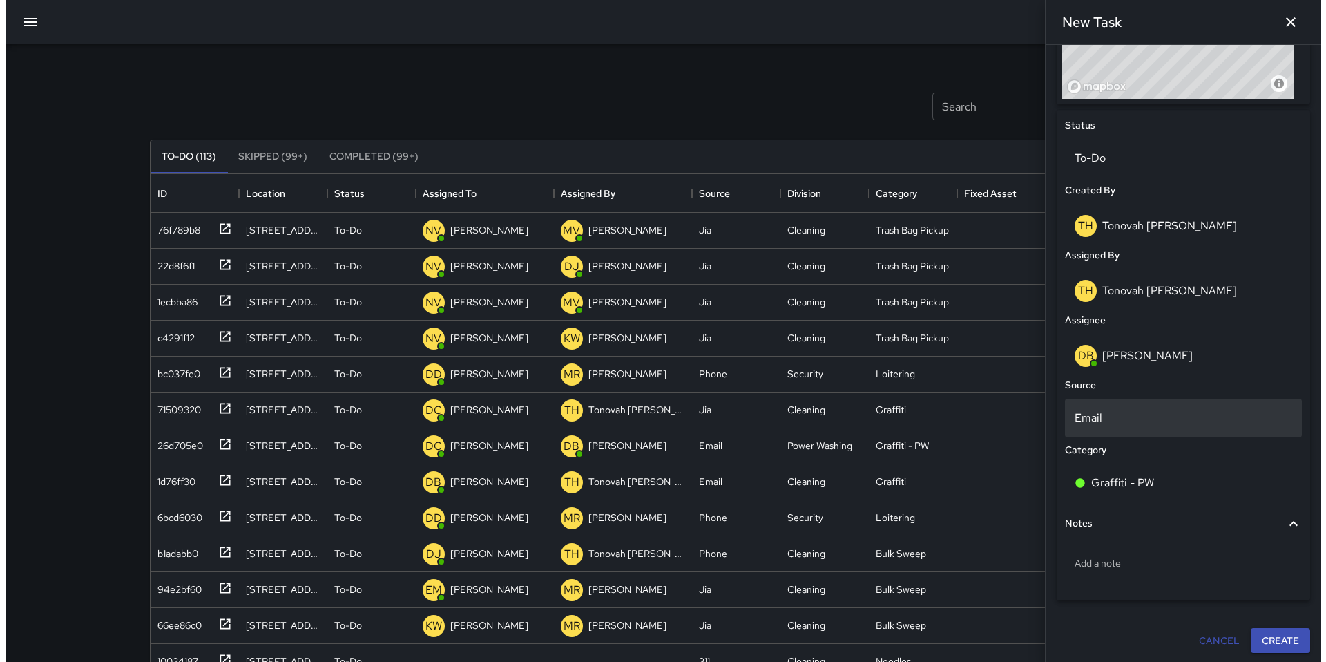
scroll to position [590, 0]
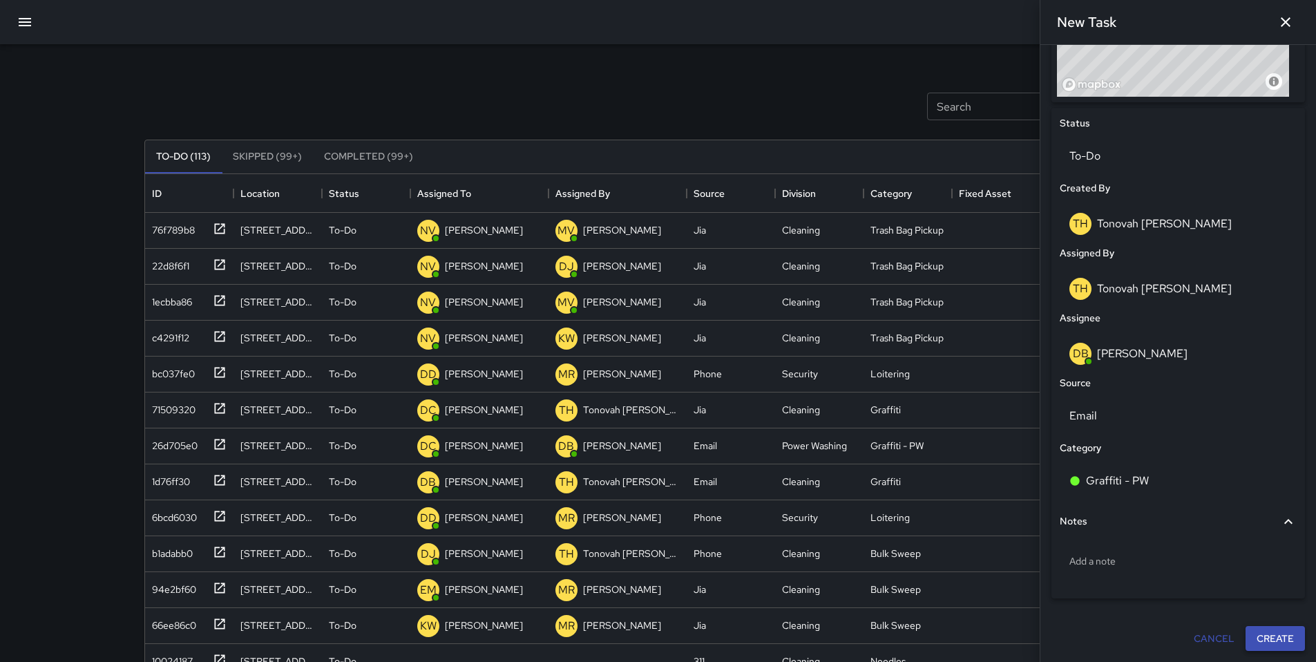
click at [1264, 638] on button "Create" at bounding box center [1274, 639] width 59 height 26
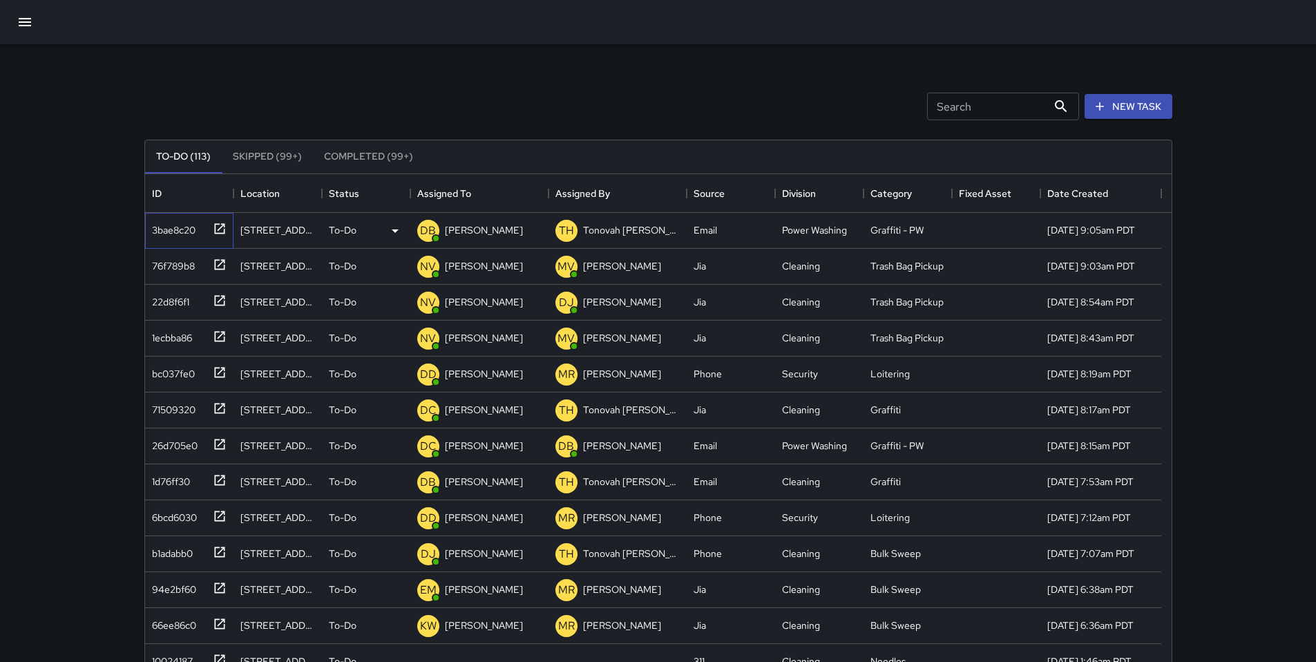
click at [190, 222] on div "3bae8c20" at bounding box center [170, 227] width 49 height 19
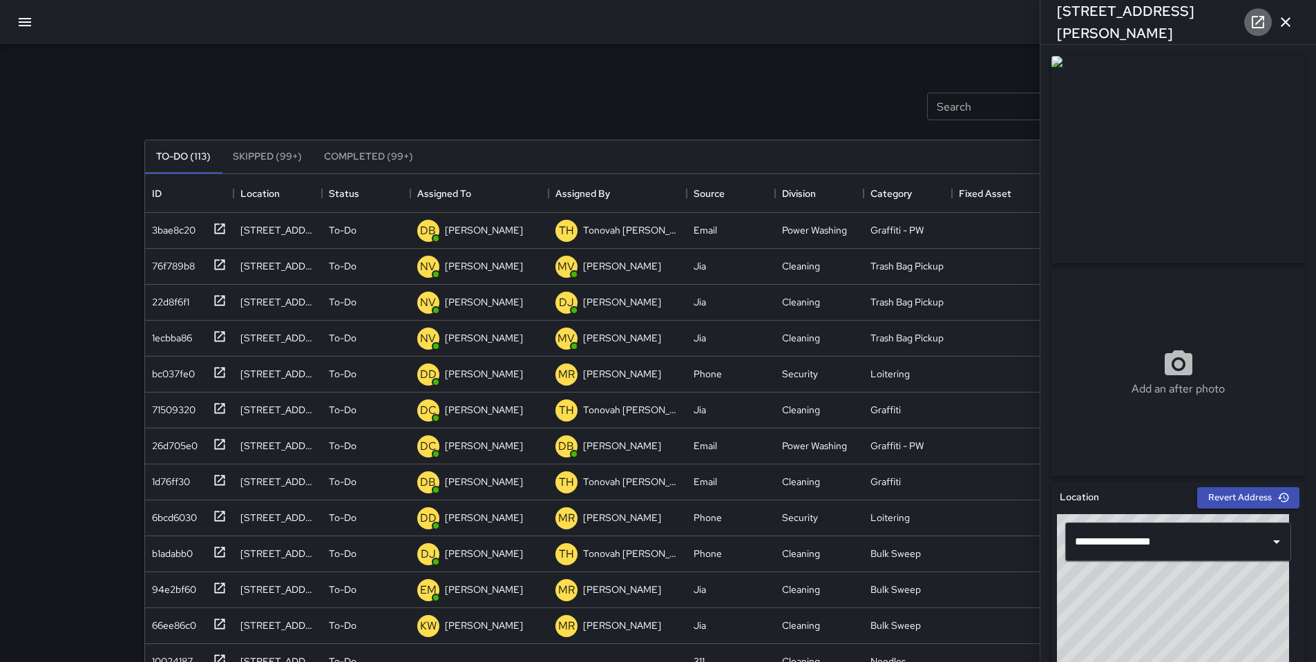
click at [1260, 22] on icon at bounding box center [1257, 22] width 17 height 17
click at [1280, 26] on icon "button" at bounding box center [1285, 22] width 17 height 17
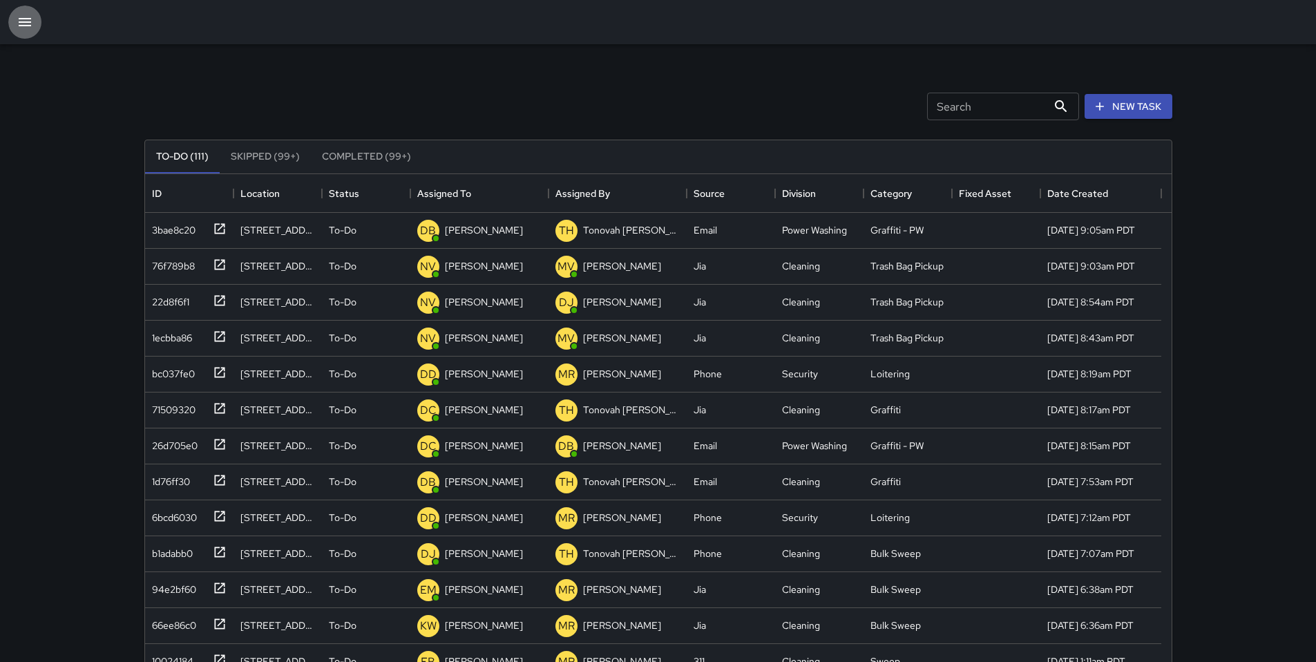
click at [14, 25] on button "button" at bounding box center [24, 22] width 33 height 33
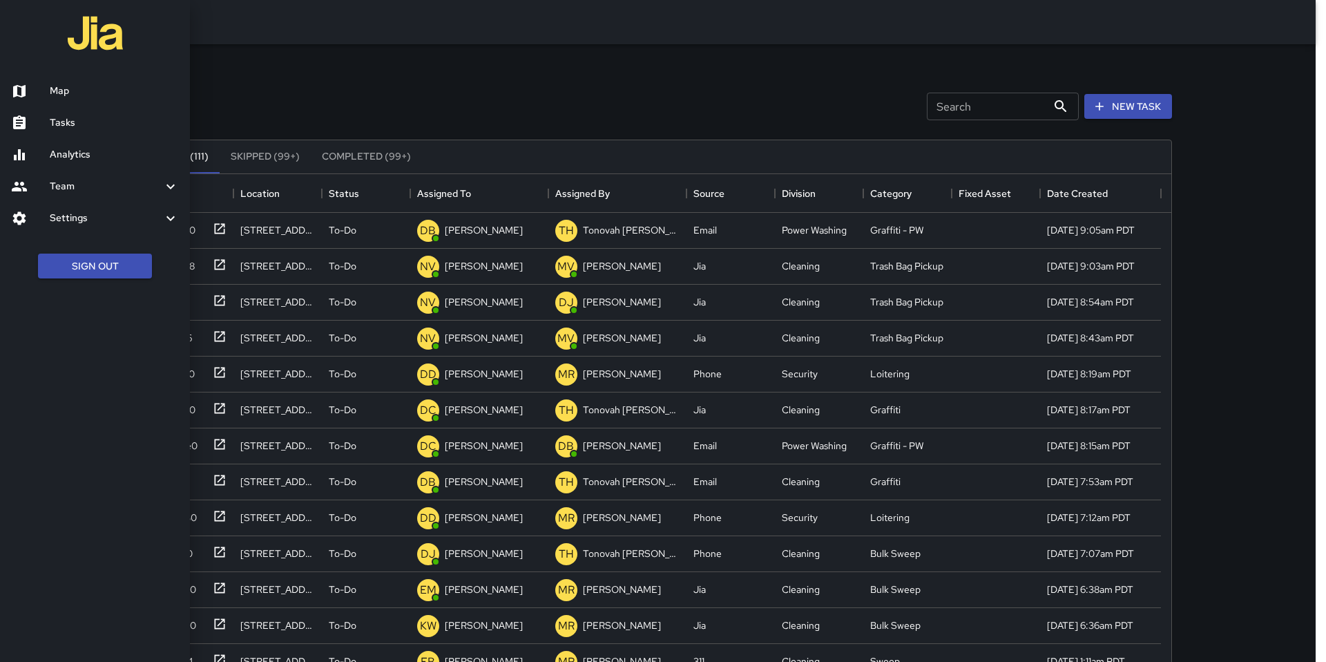
click at [75, 123] on h6 "Tasks" at bounding box center [114, 122] width 129 height 15
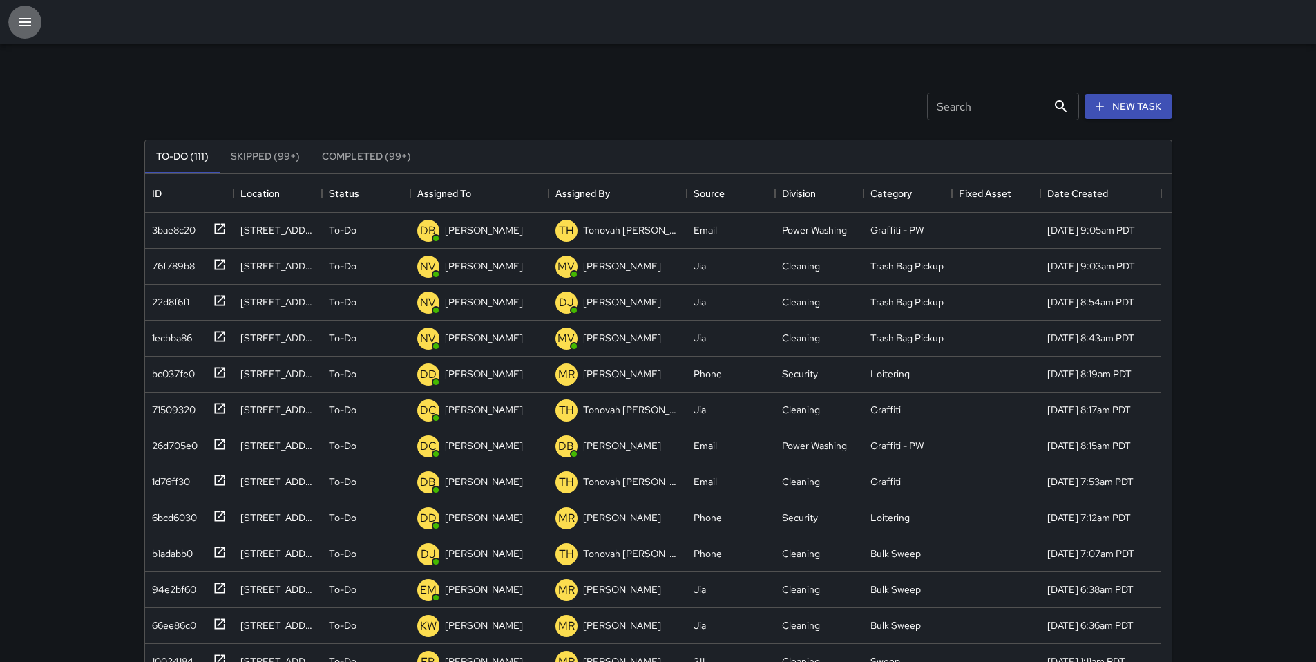
click at [30, 26] on icon "button" at bounding box center [25, 22] width 12 height 8
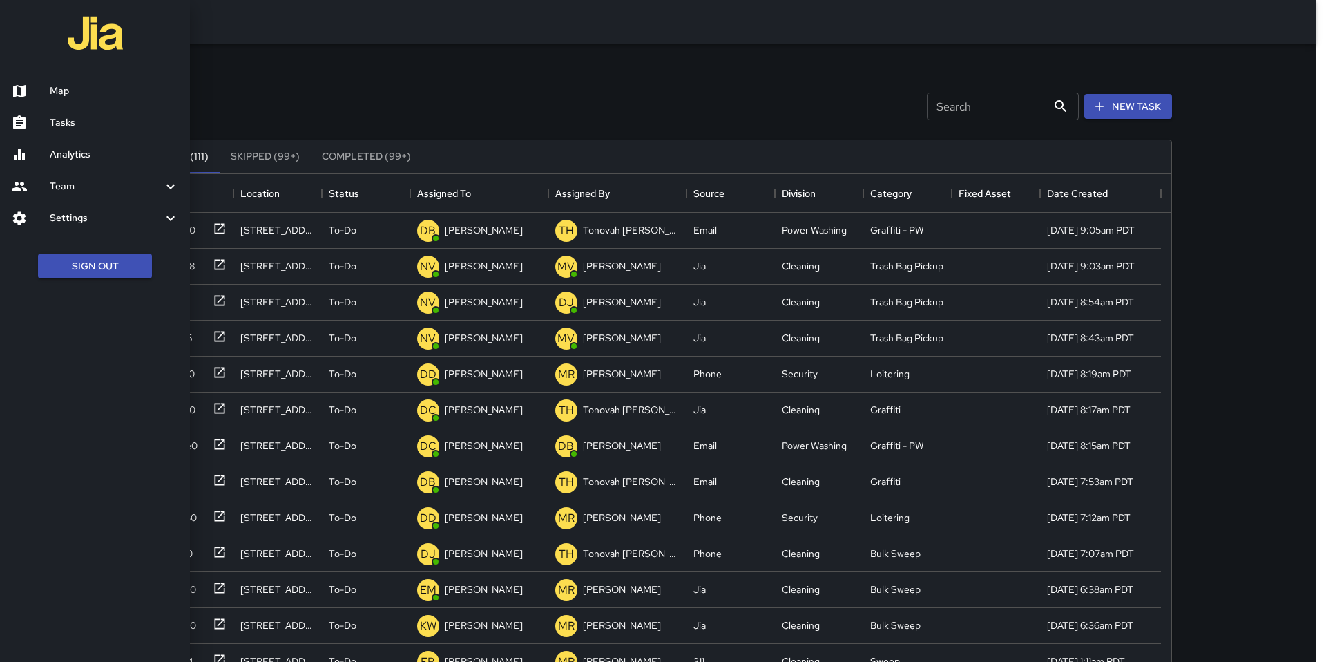
click at [64, 89] on h6 "Map" at bounding box center [114, 91] width 129 height 15
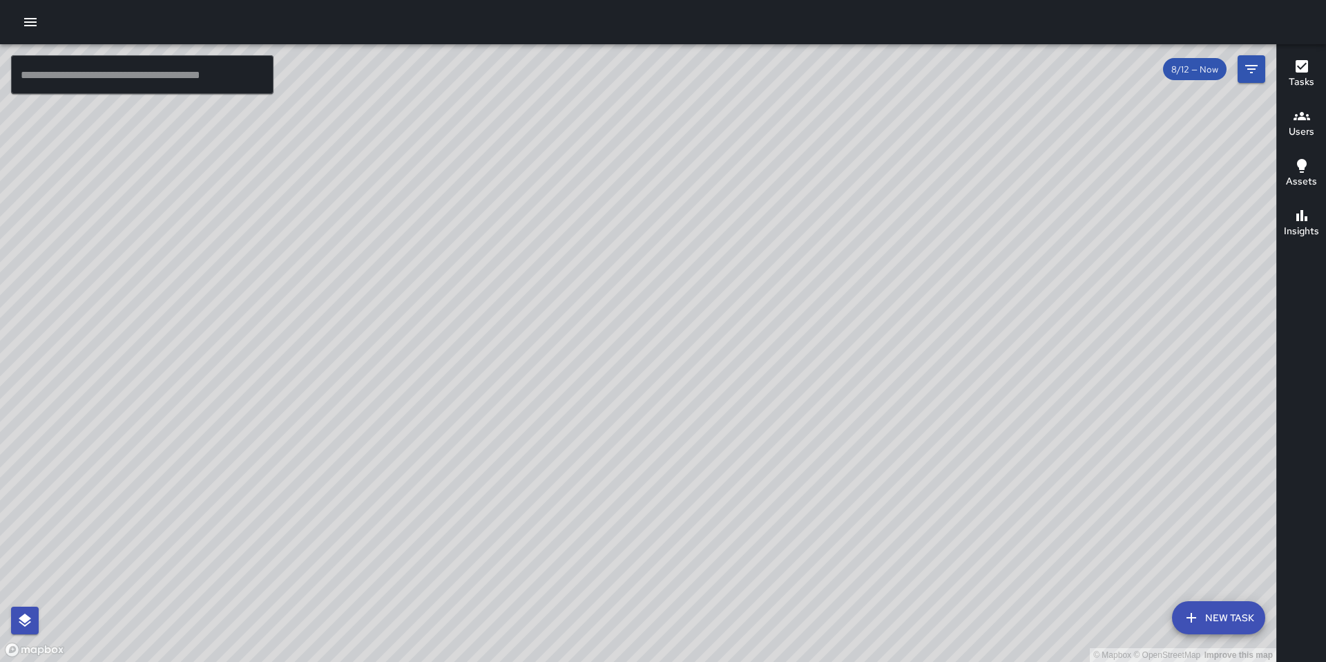
click at [151, 73] on input "text" at bounding box center [142, 74] width 262 height 39
click at [221, 72] on input "text" at bounding box center [142, 74] width 262 height 39
click at [217, 75] on input "text" at bounding box center [142, 74] width 262 height 39
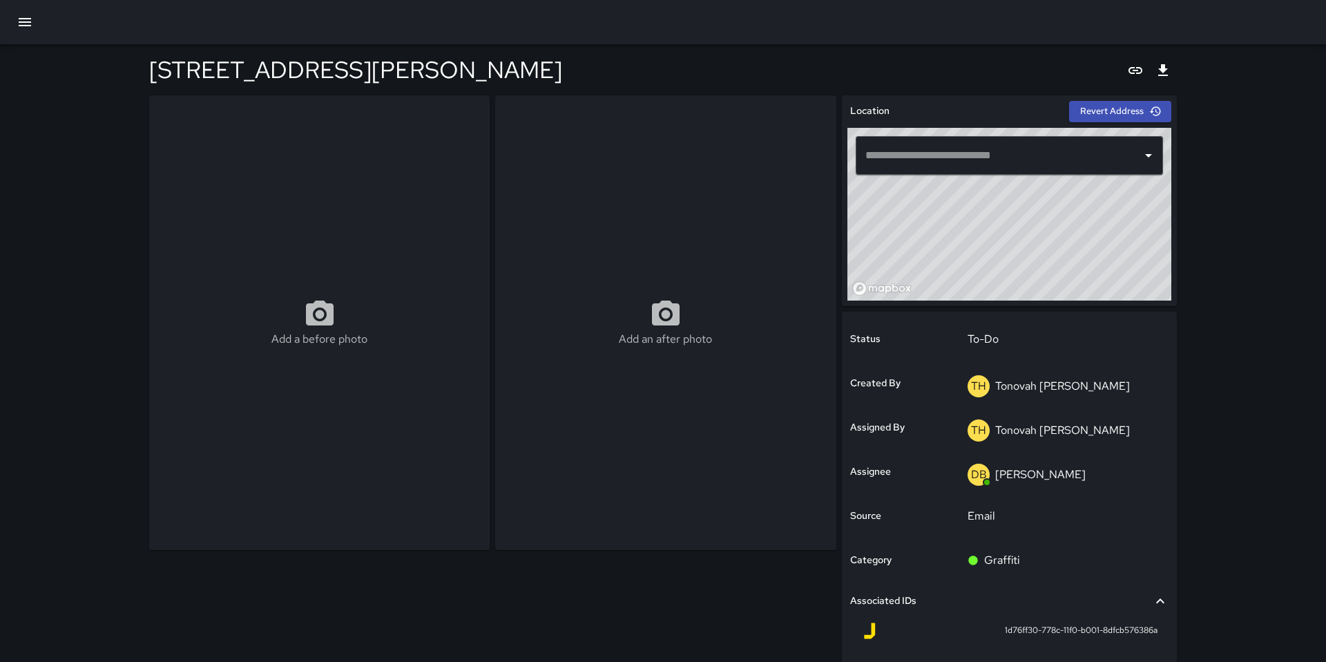
type input "**********"
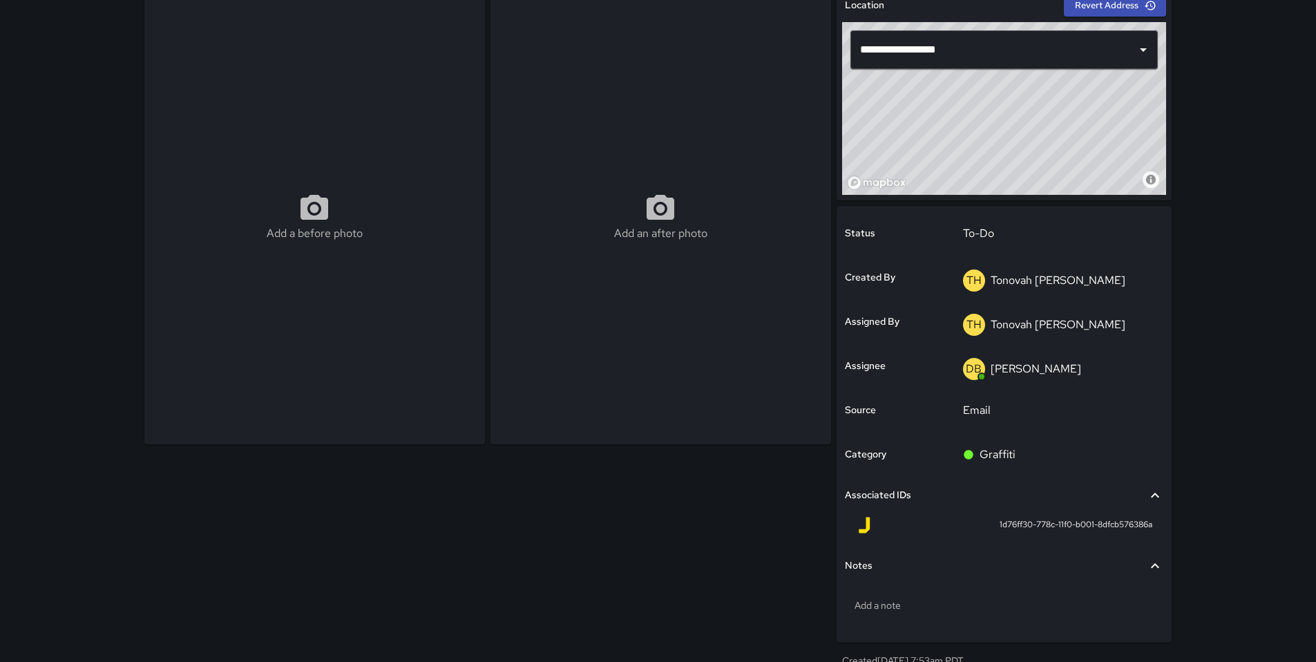
scroll to position [122, 0]
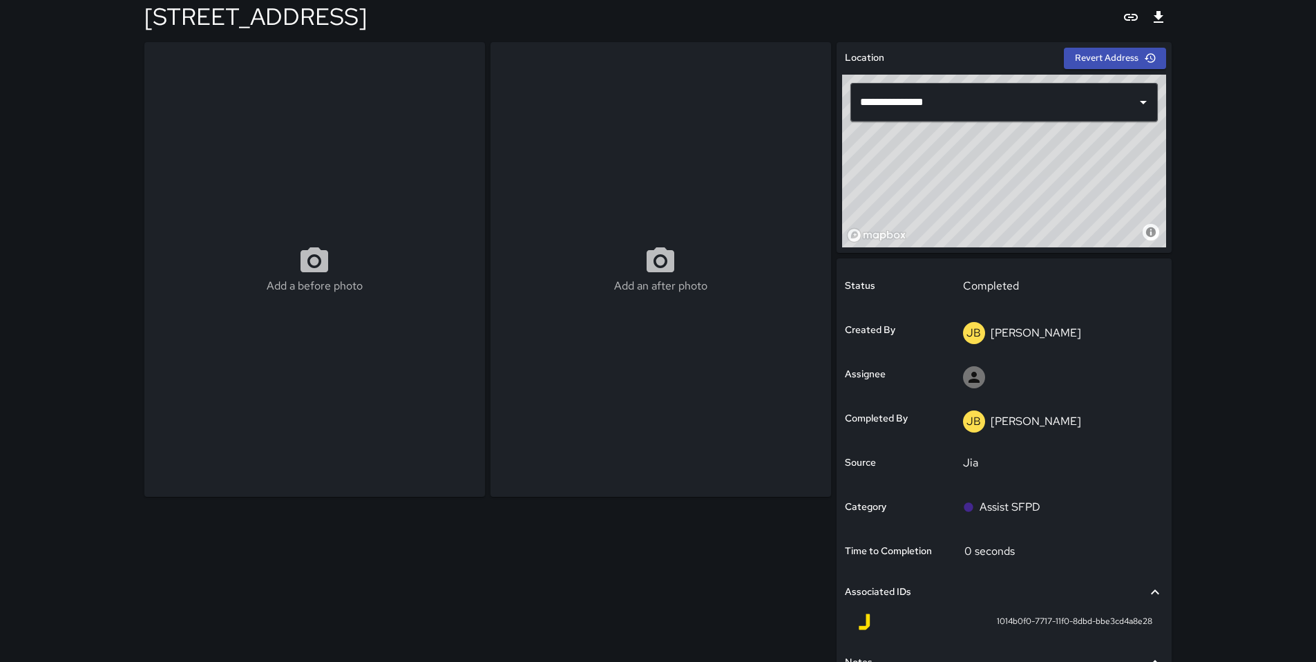
scroll to position [52, 0]
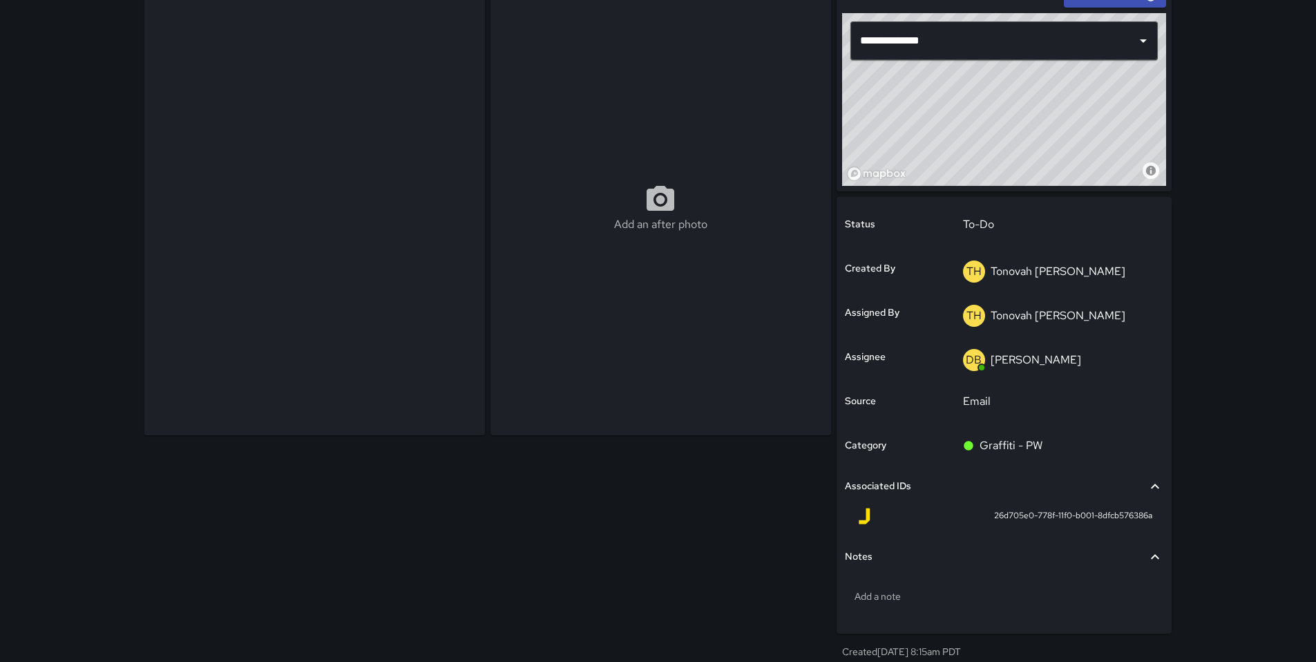
scroll to position [122, 0]
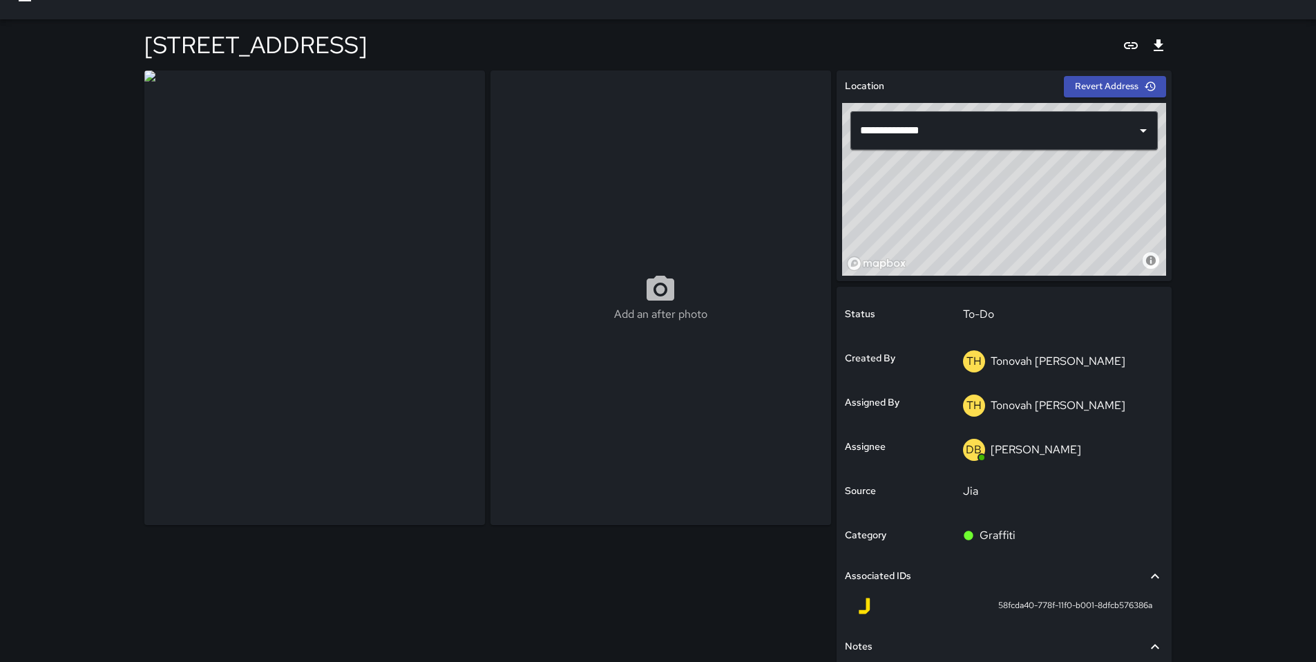
scroll to position [122, 0]
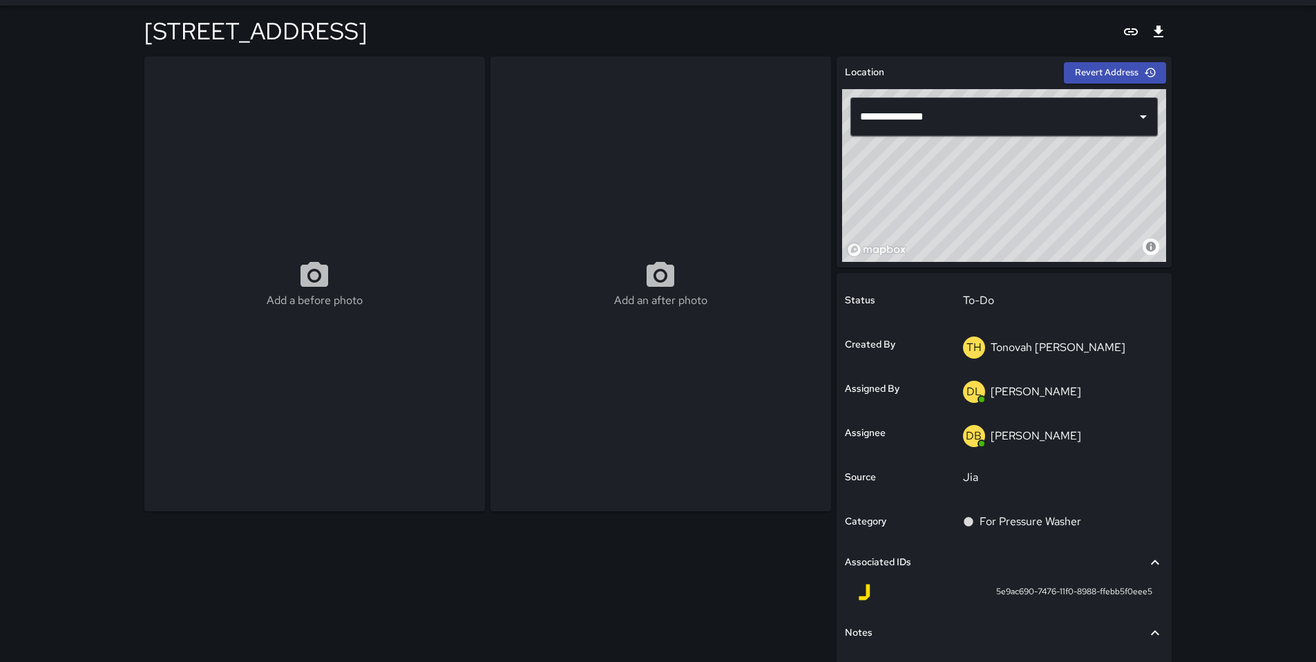
scroll to position [122, 0]
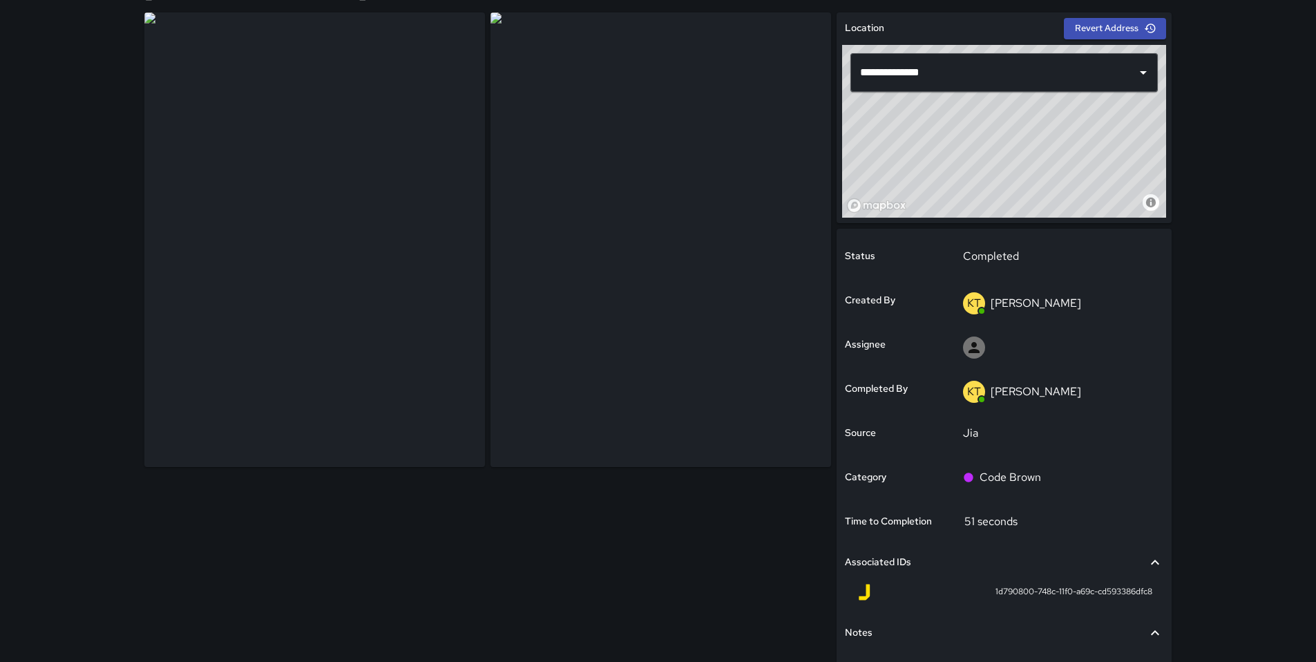
scroll to position [186, 0]
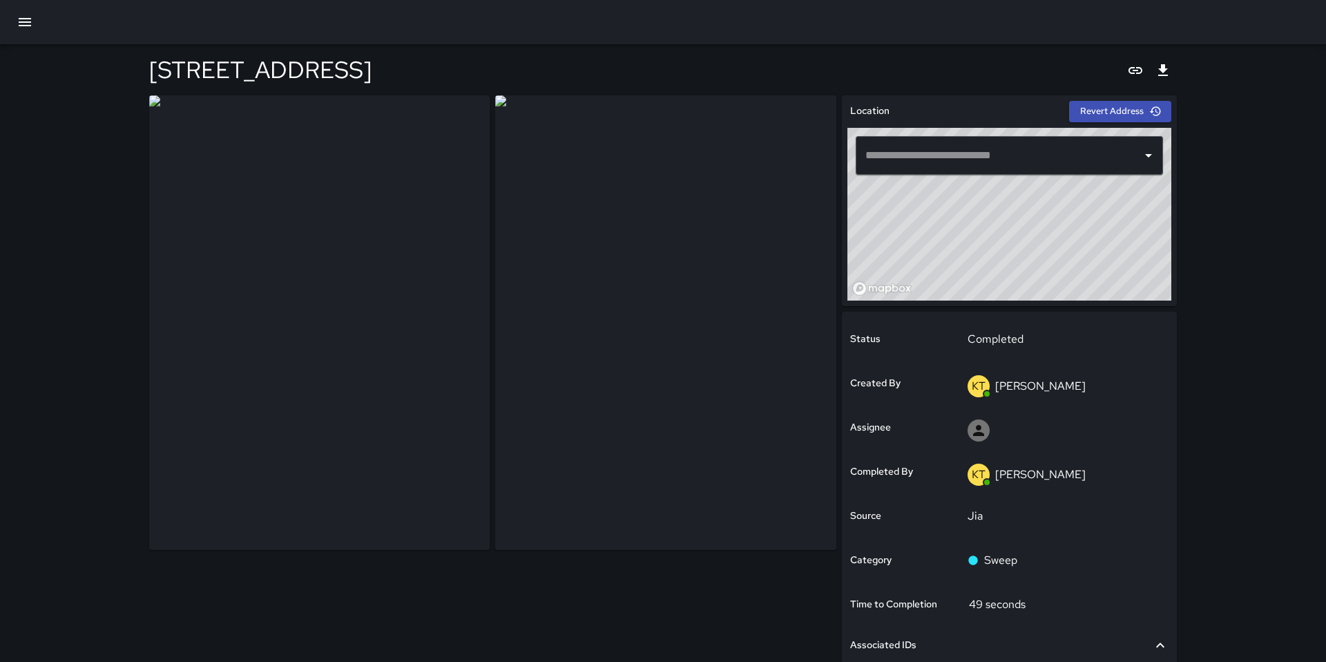
type input "**********"
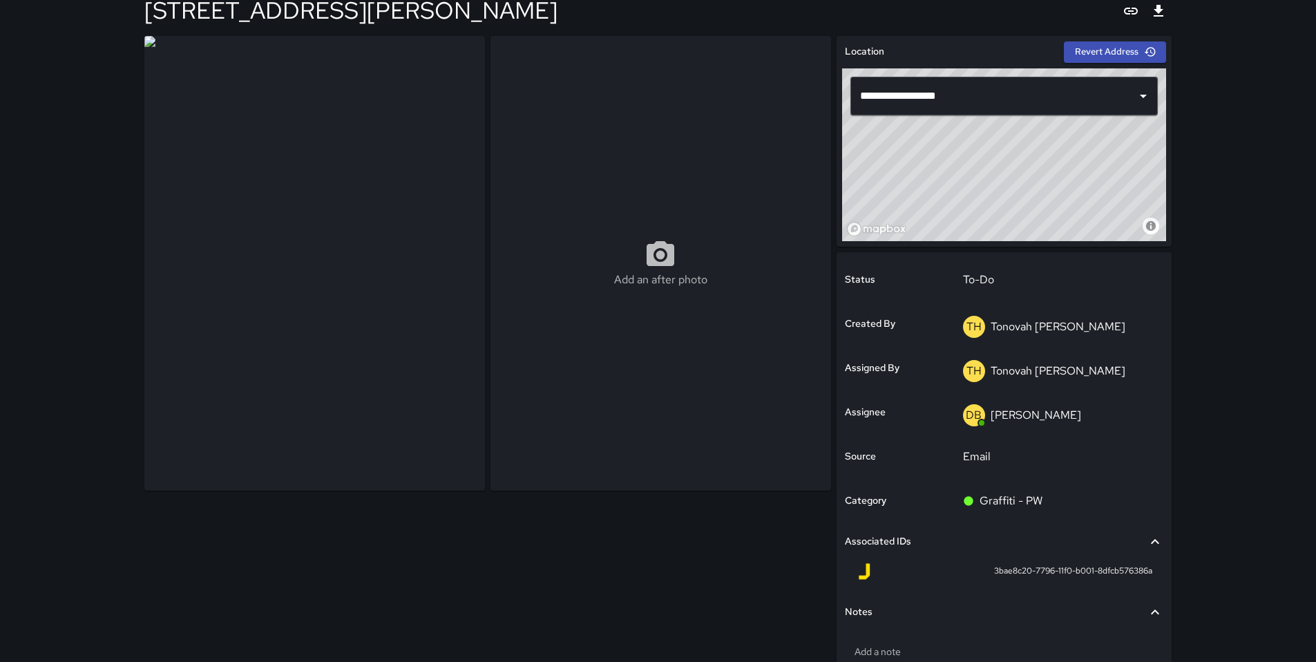
scroll to position [122, 0]
